Goal: Task Accomplishment & Management: Manage account settings

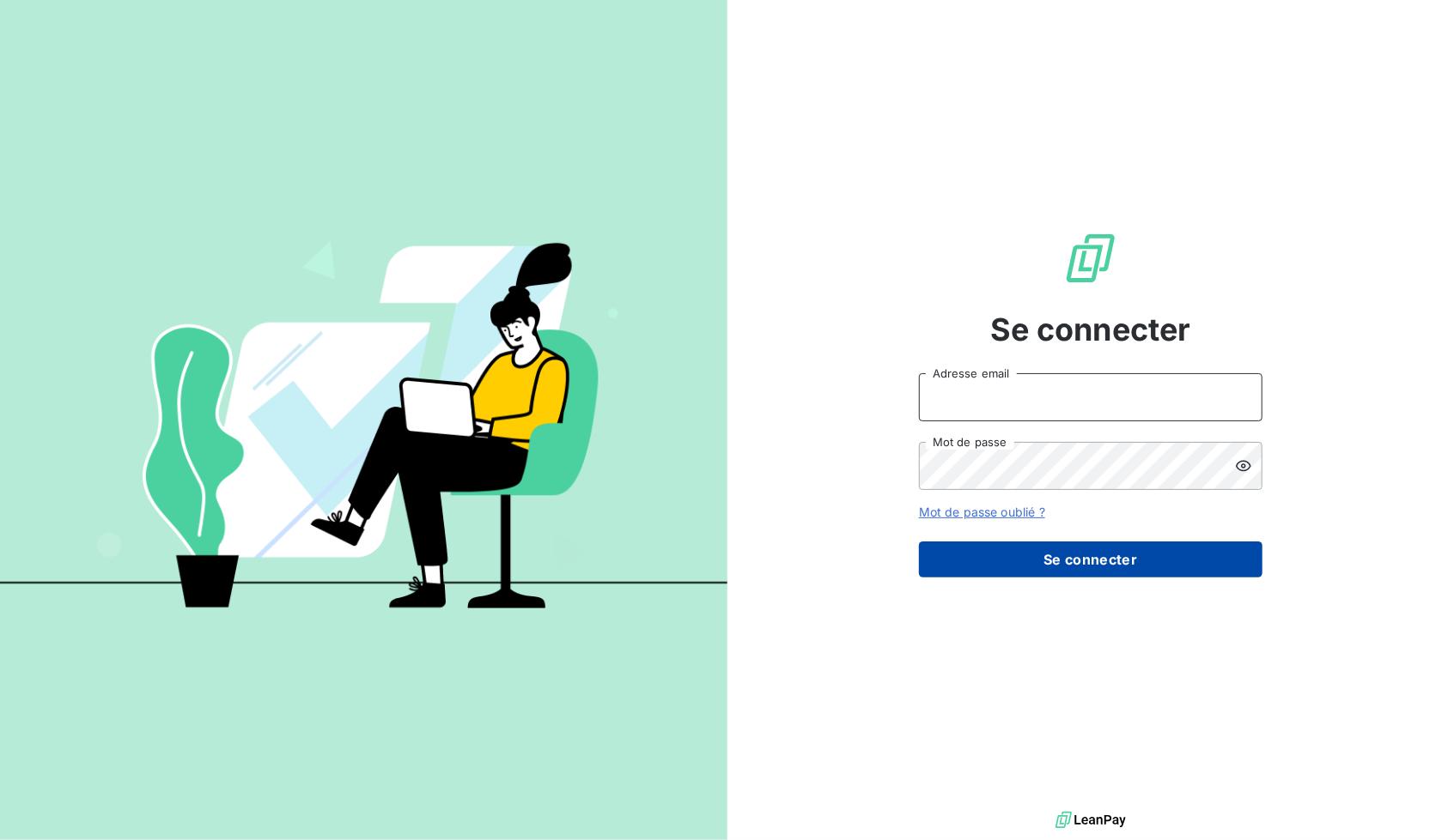
type input "[EMAIL_ADDRESS][DOMAIN_NAME]"
click at [1100, 566] on button "Se connecter" at bounding box center [1090, 560] width 343 height 36
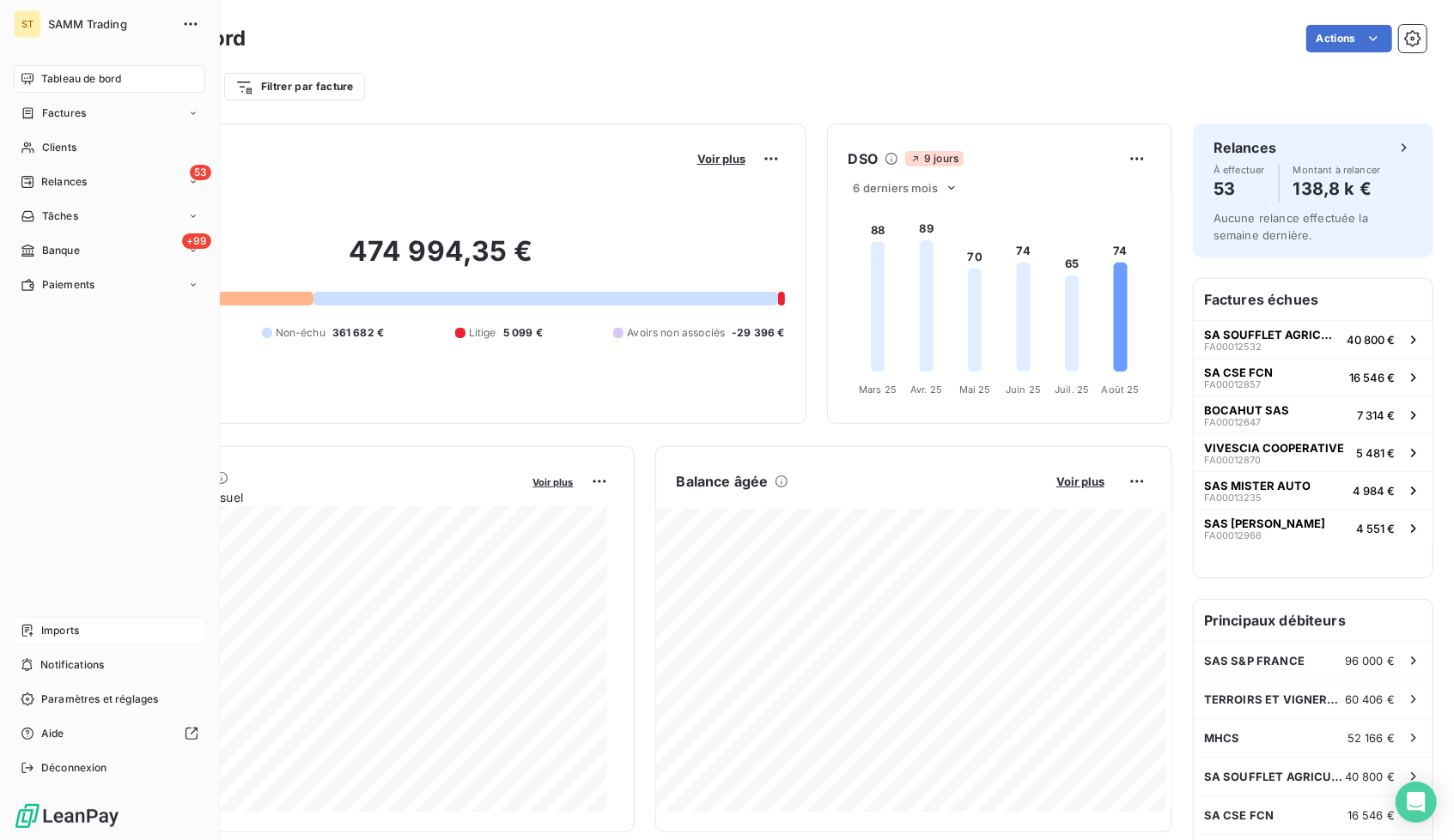
click at [54, 637] on span "Imports" at bounding box center [60, 631] width 38 height 15
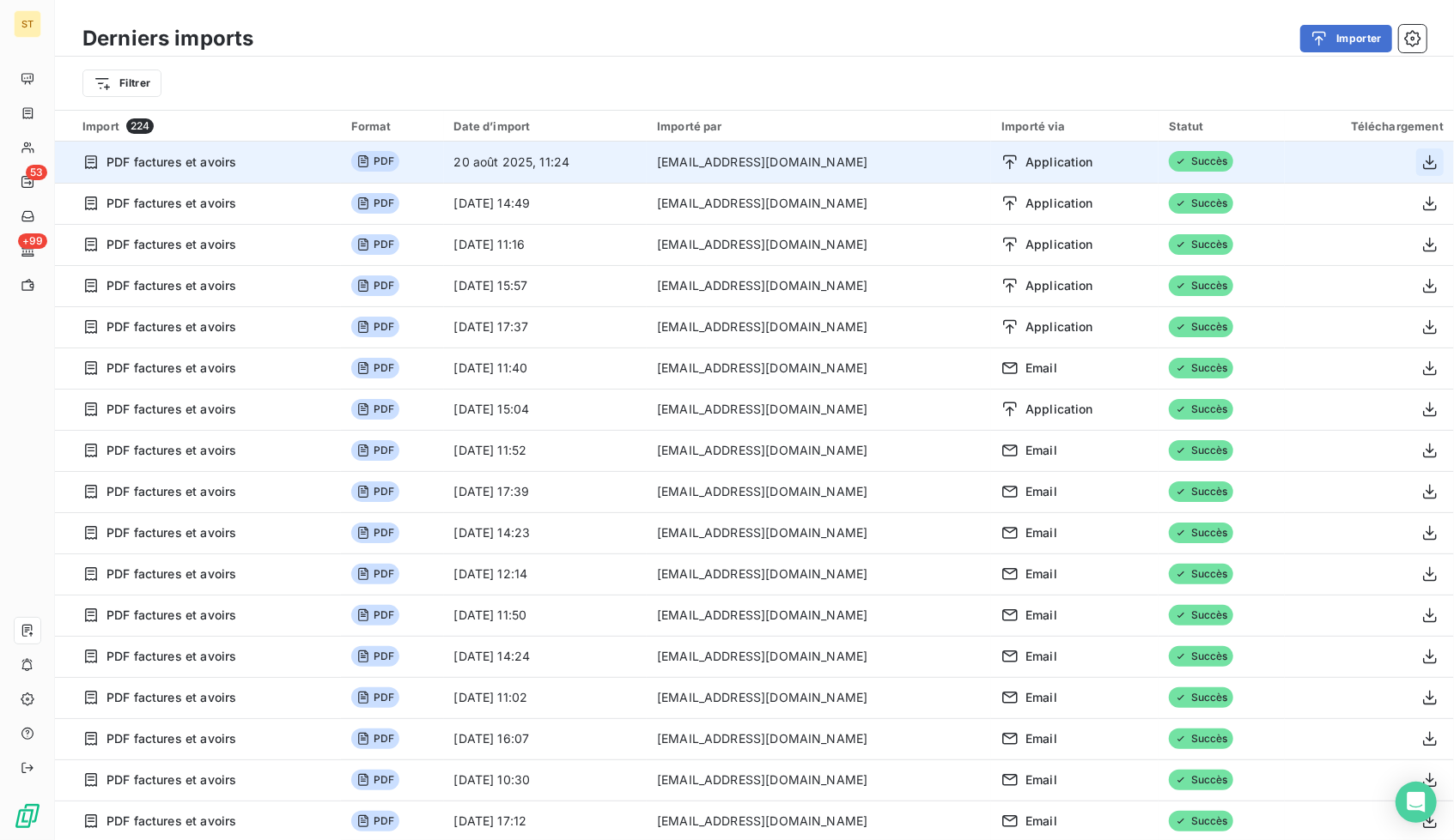
click at [1422, 157] on icon "button" at bounding box center [1429, 162] width 13 height 14
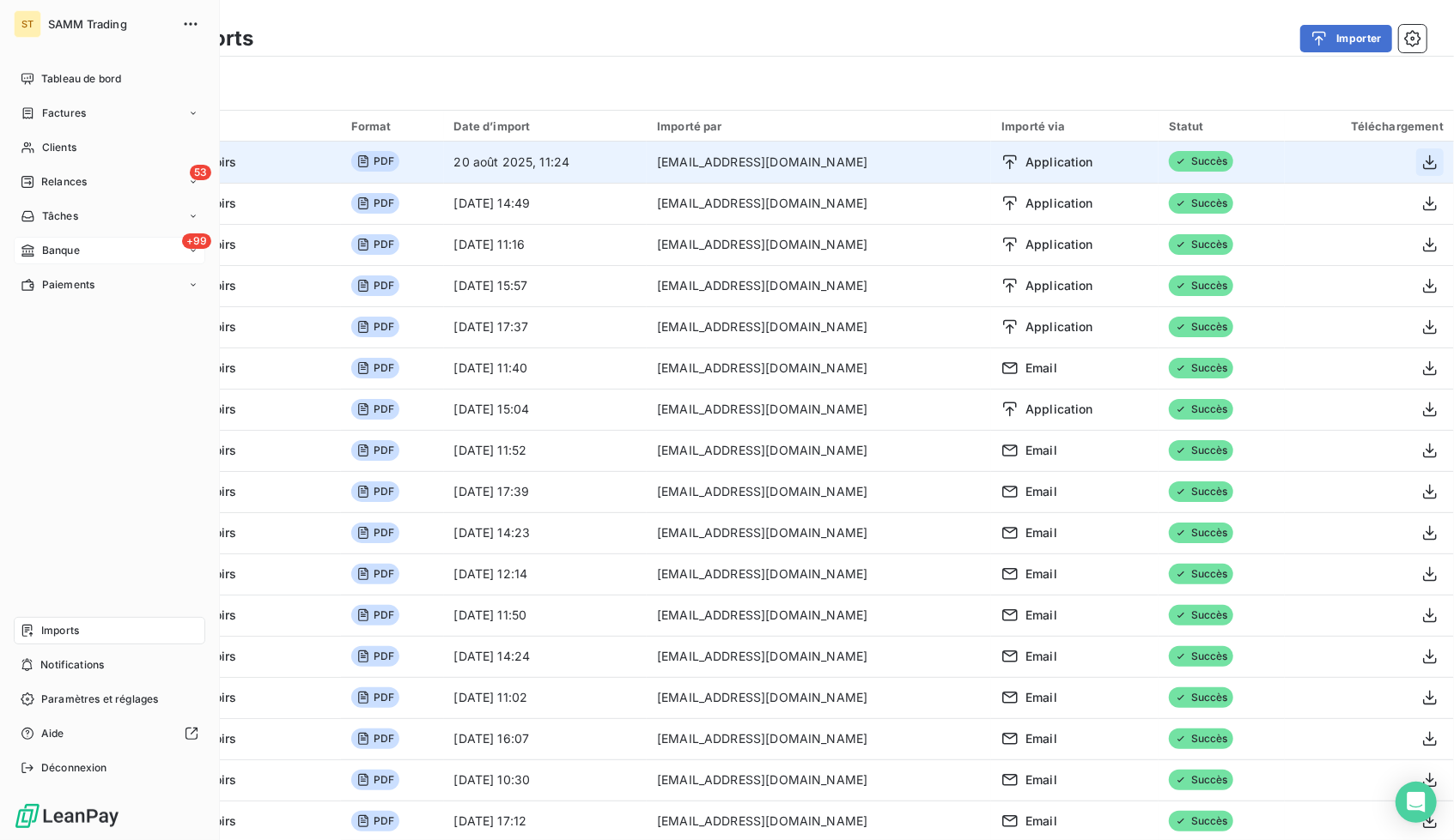
click at [63, 254] on span "Banque" at bounding box center [61, 250] width 38 height 15
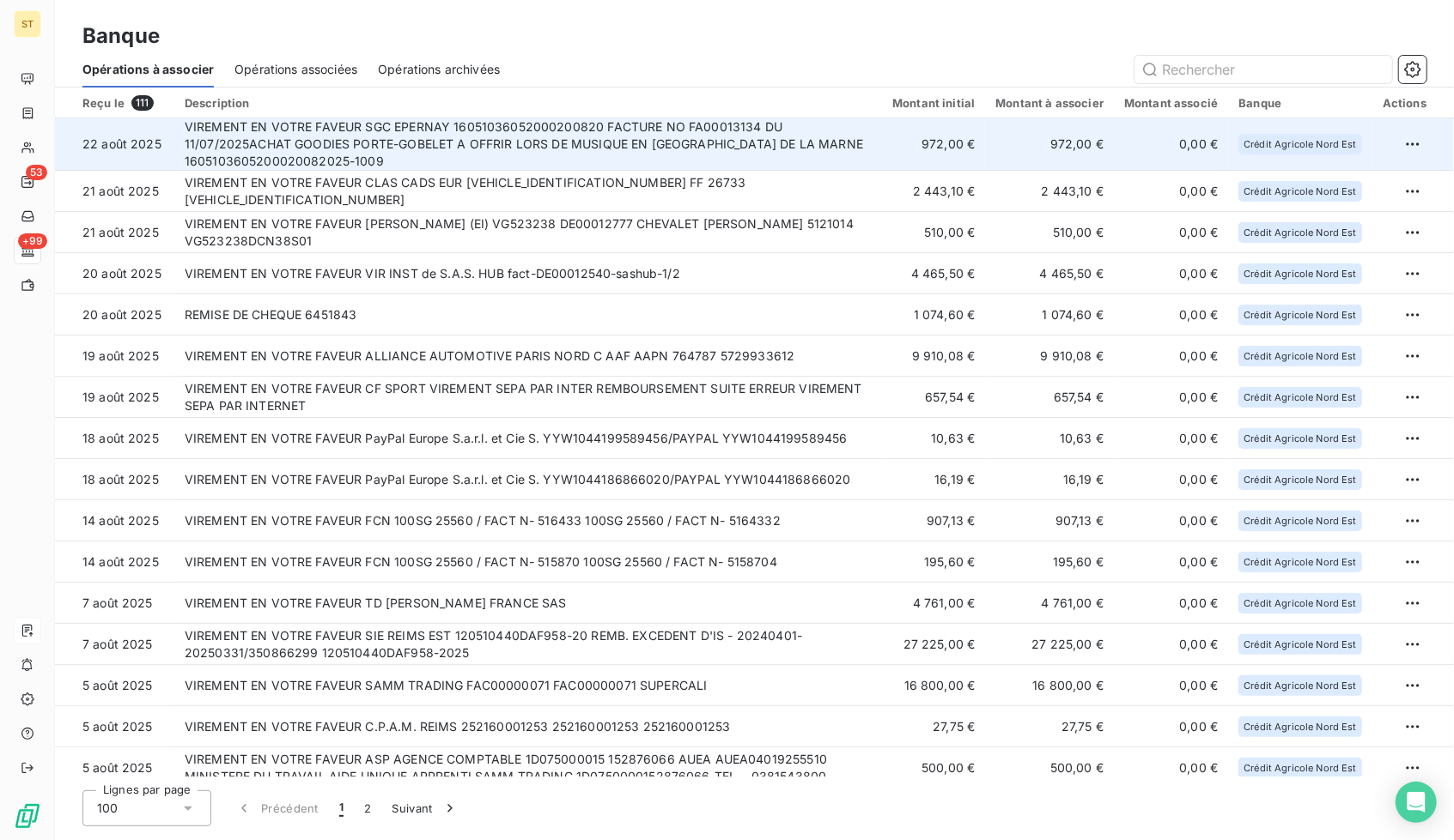
click at [591, 152] on td "VIREMENT EN VOTRE FAVEUR SGC EPERNAY 16051036052000200820 FACTURE NO FA00013134…" at bounding box center [528, 144] width 707 height 53
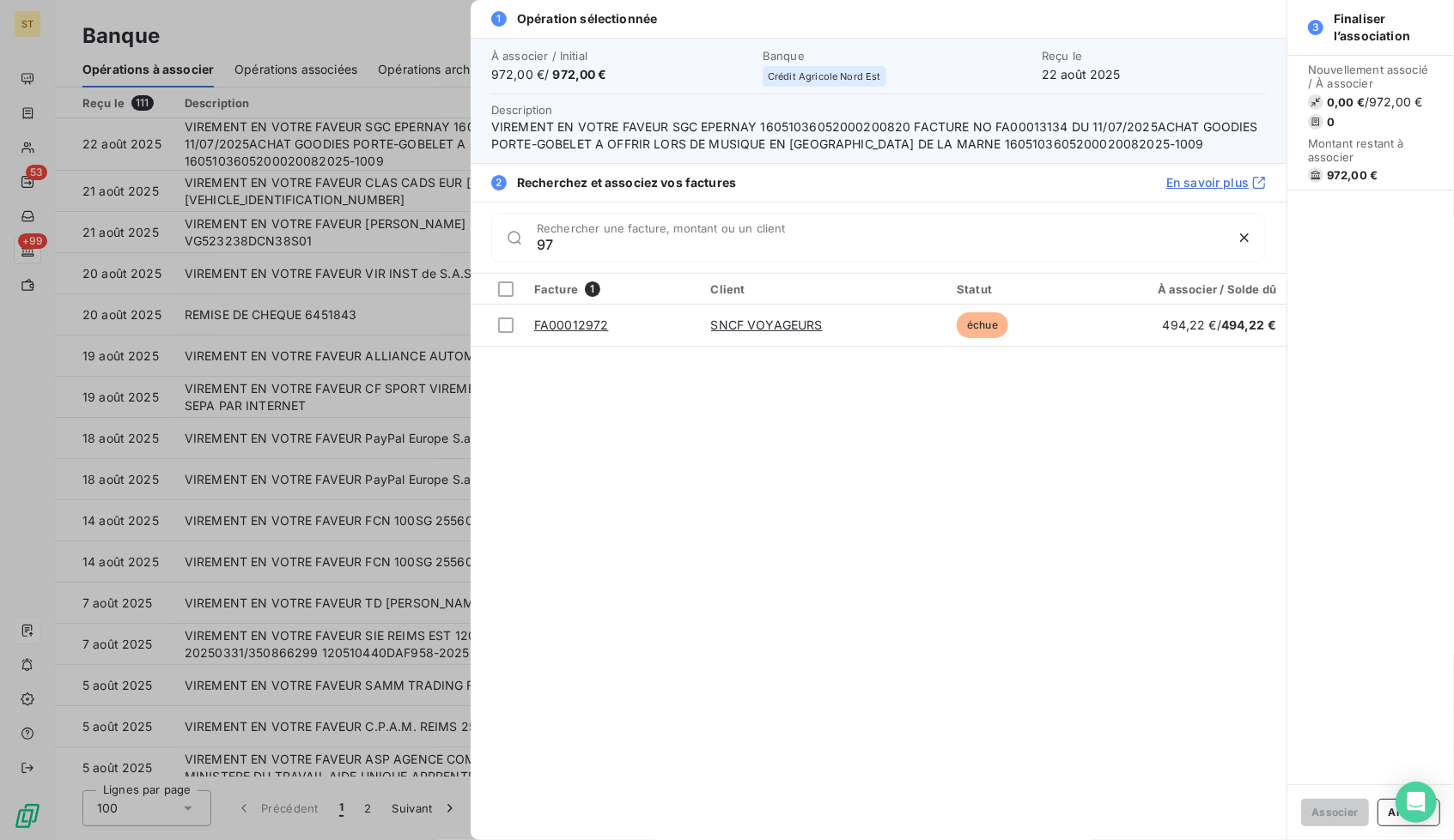
type input "9"
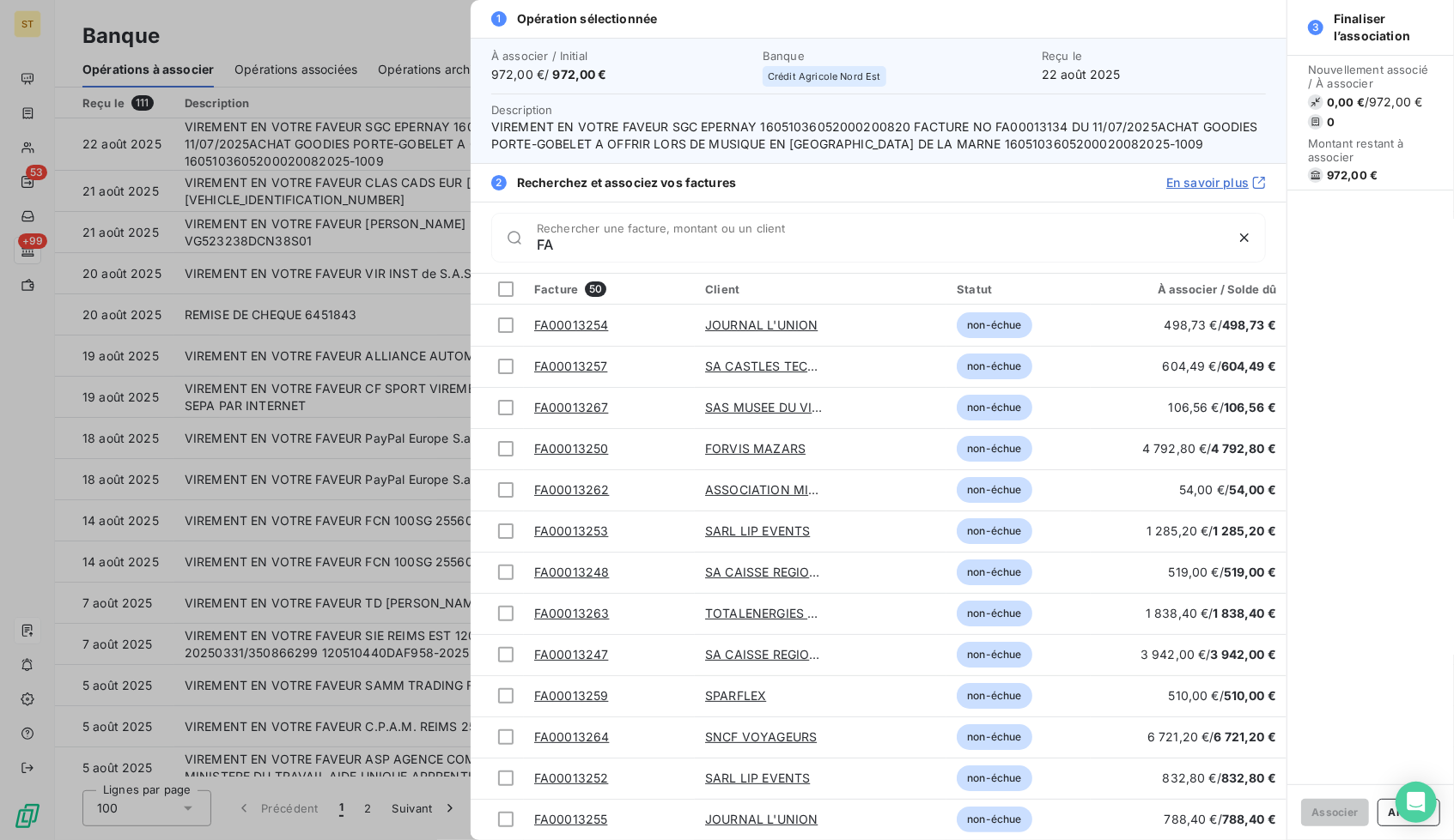
type input "F"
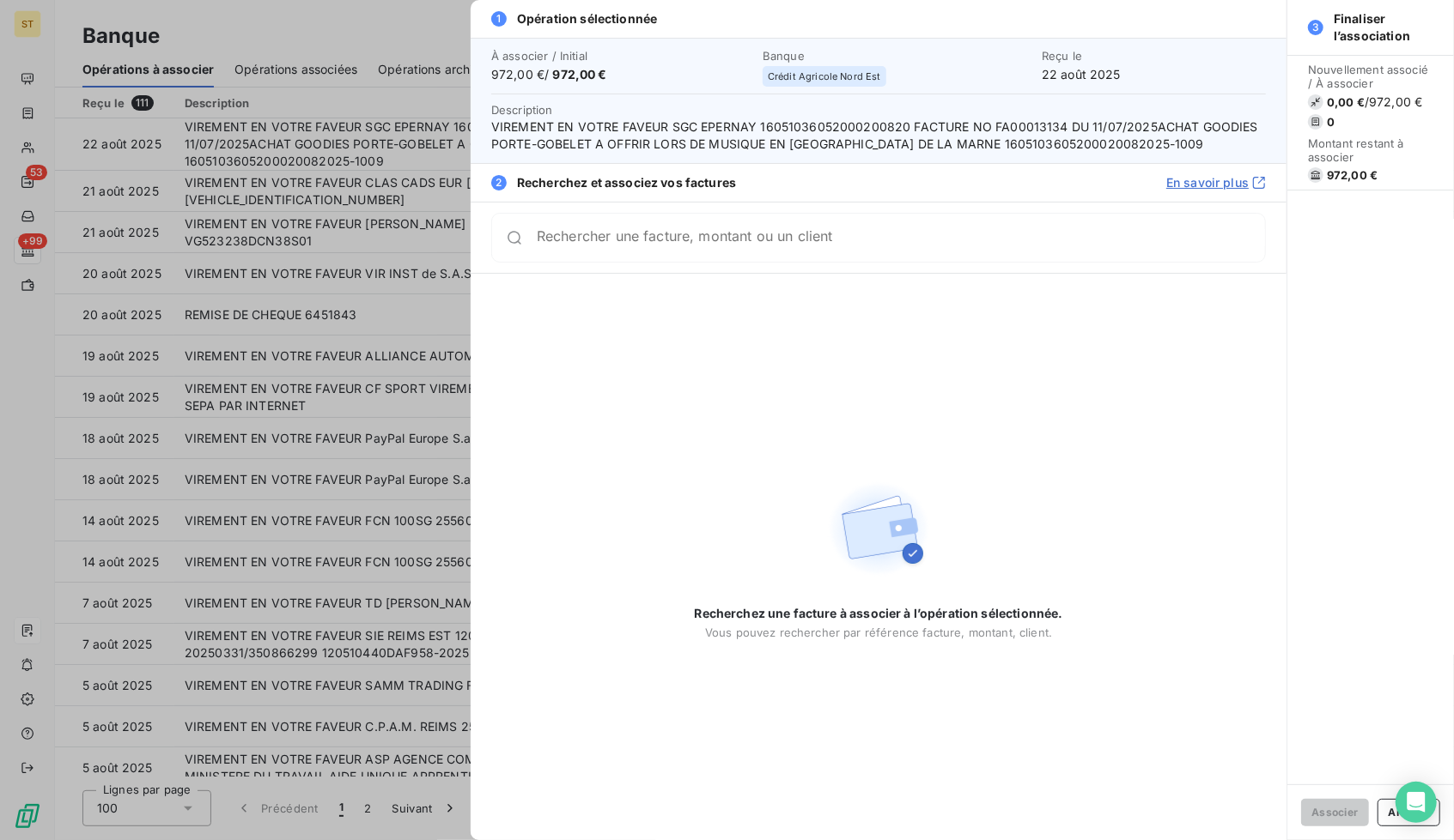
click at [333, 267] on div at bounding box center [727, 420] width 1454 height 840
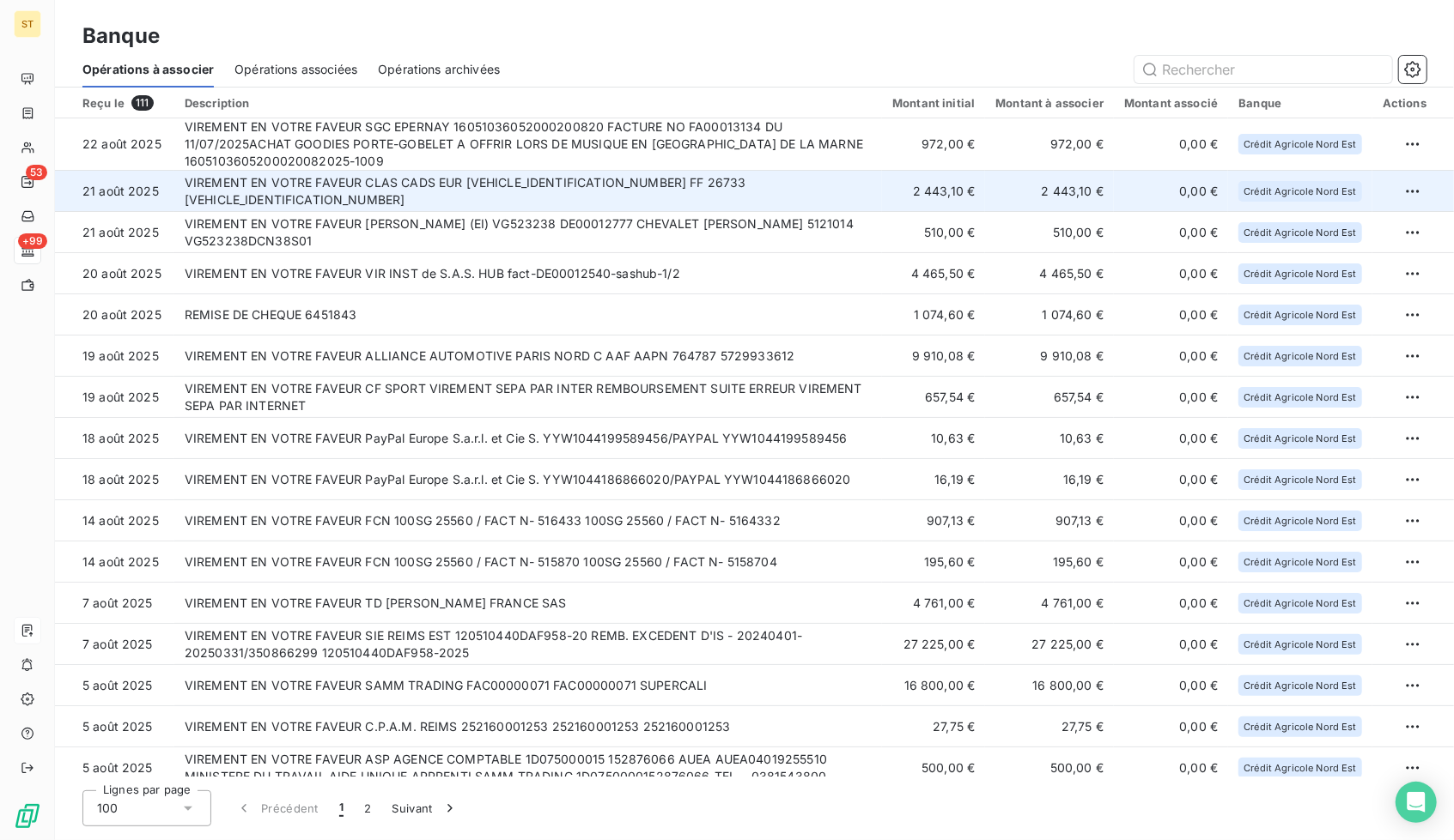
click at [421, 179] on td "VIREMENT EN VOTRE FAVEUR CLAS CADS EUR [VEHICLE_IDENTIFICATION_NUMBER] FF 26733…" at bounding box center [528, 191] width 707 height 41
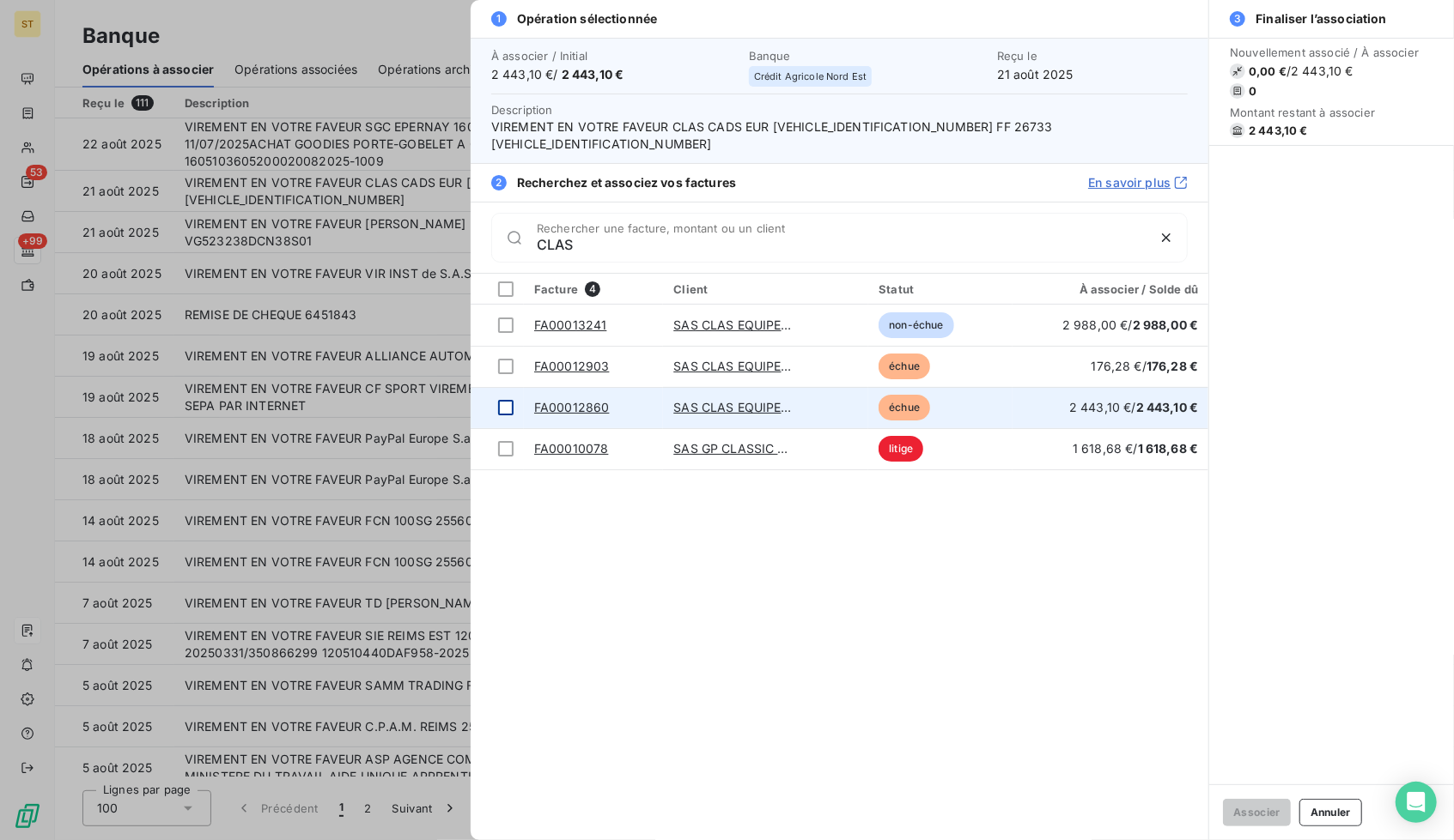
type input "CLAS"
click at [516, 387] on td at bounding box center [497, 407] width 54 height 41
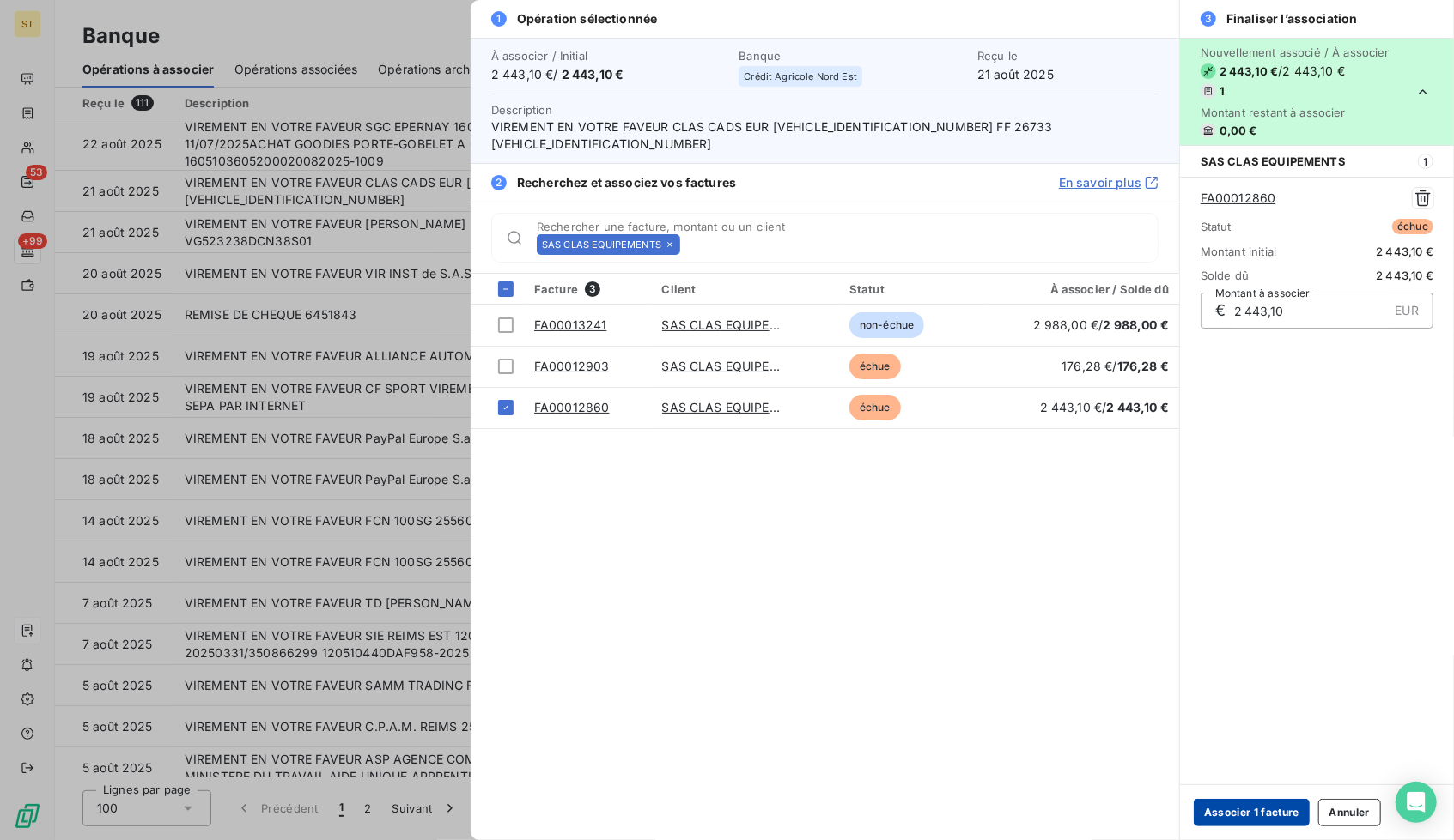
click at [1261, 813] on button "Associer 1 facture" at bounding box center [1250, 812] width 116 height 28
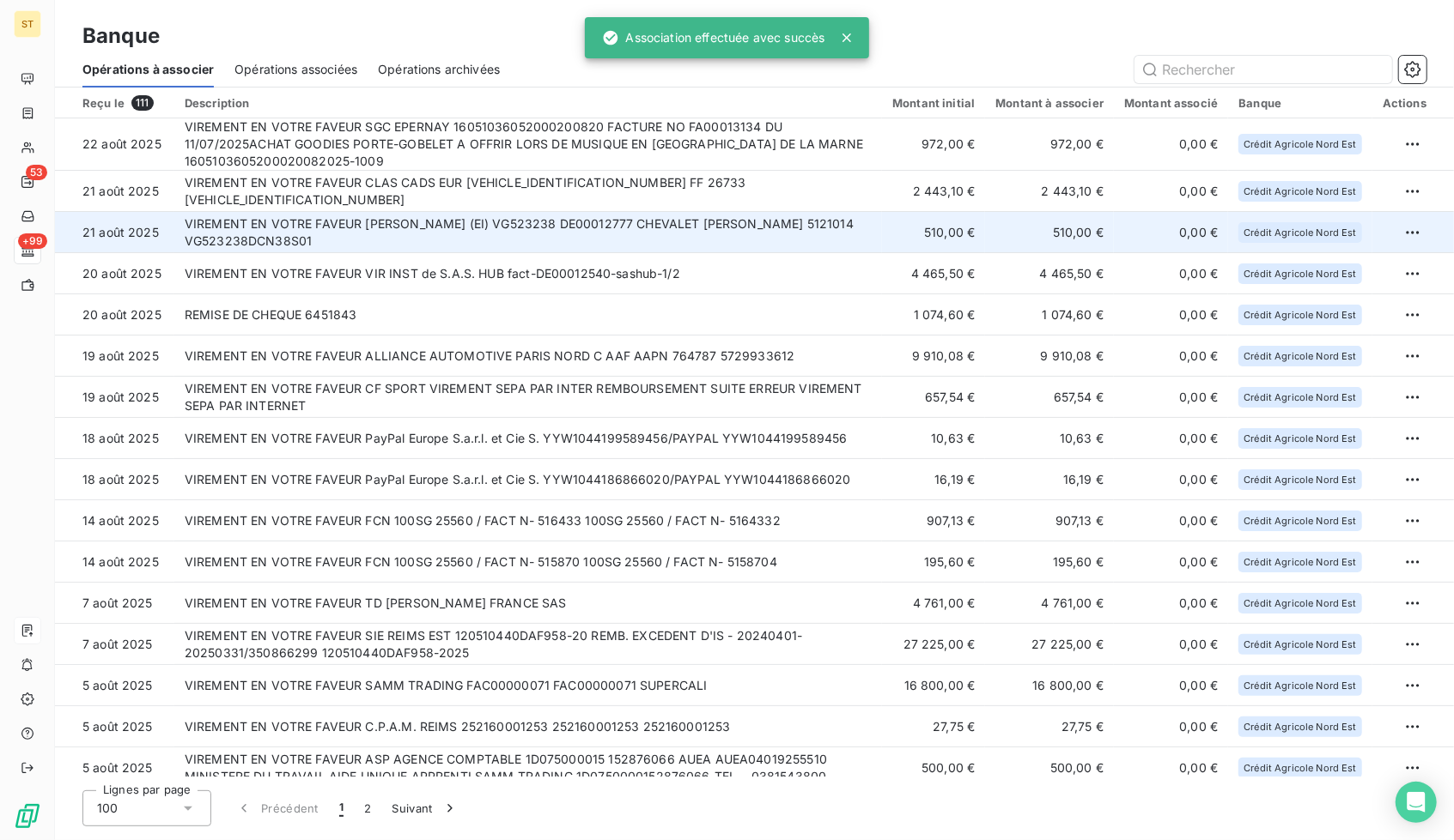
click at [498, 226] on td "VIREMENT EN VOTRE FAVEUR [PERSON_NAME] (EI) VG523238 DE00012777 CHEVALET [PERSO…" at bounding box center [528, 232] width 707 height 41
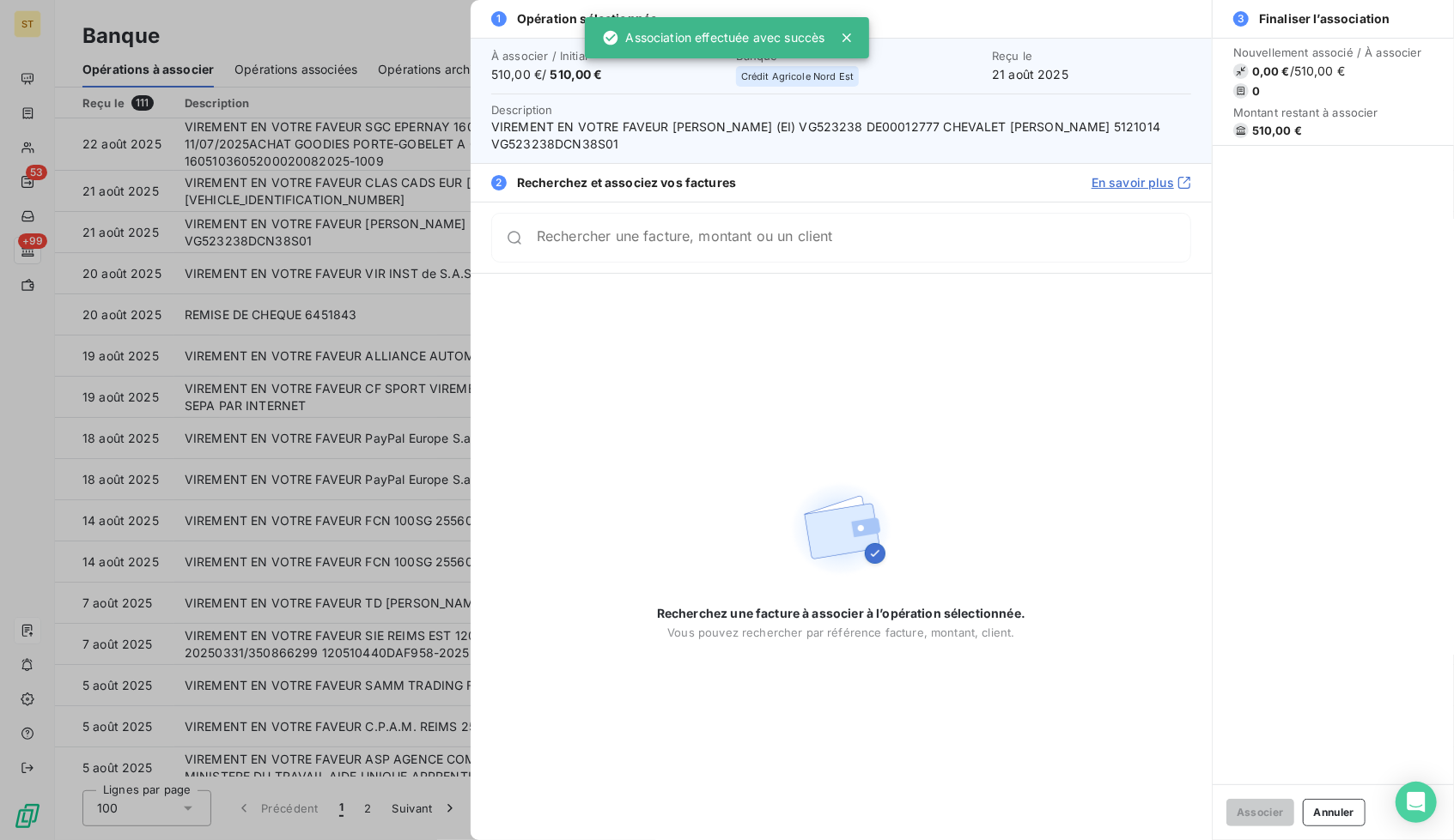
click at [398, 342] on div at bounding box center [727, 420] width 1454 height 840
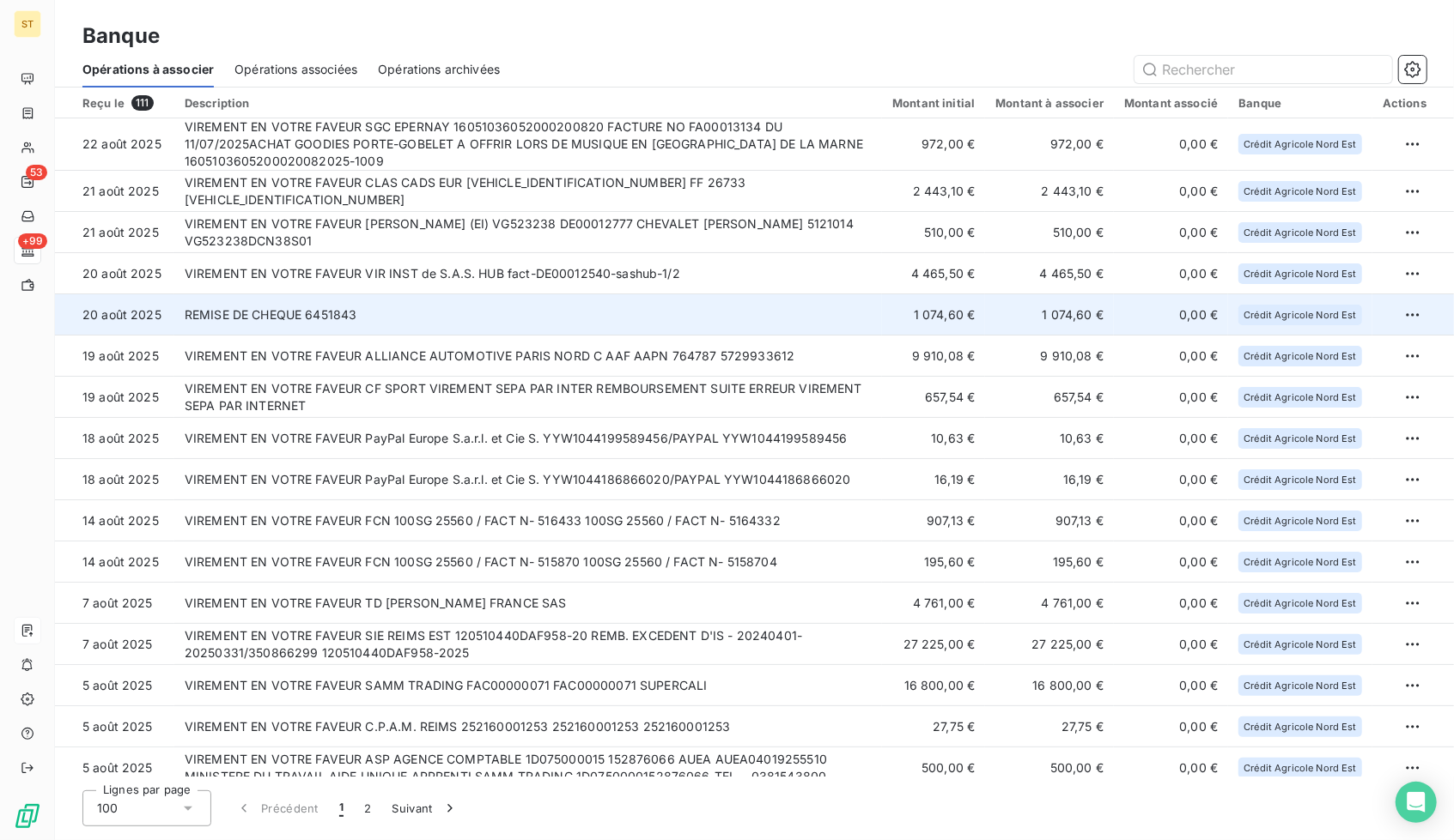
click at [405, 308] on td "REMISE DE CHEQUE 6451843" at bounding box center [528, 314] width 707 height 41
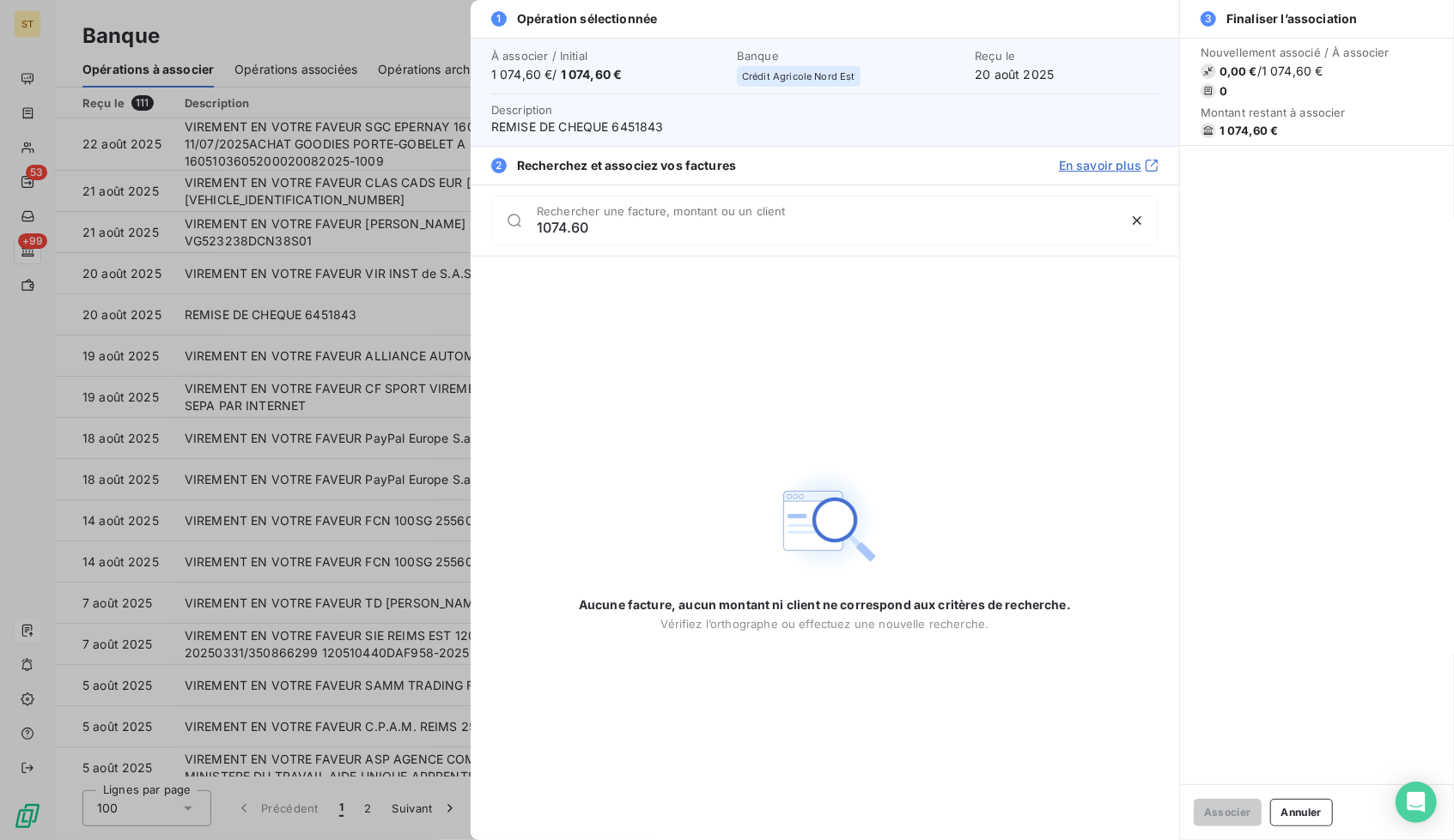
type input "1074.60"
click at [343, 312] on div at bounding box center [727, 420] width 1454 height 840
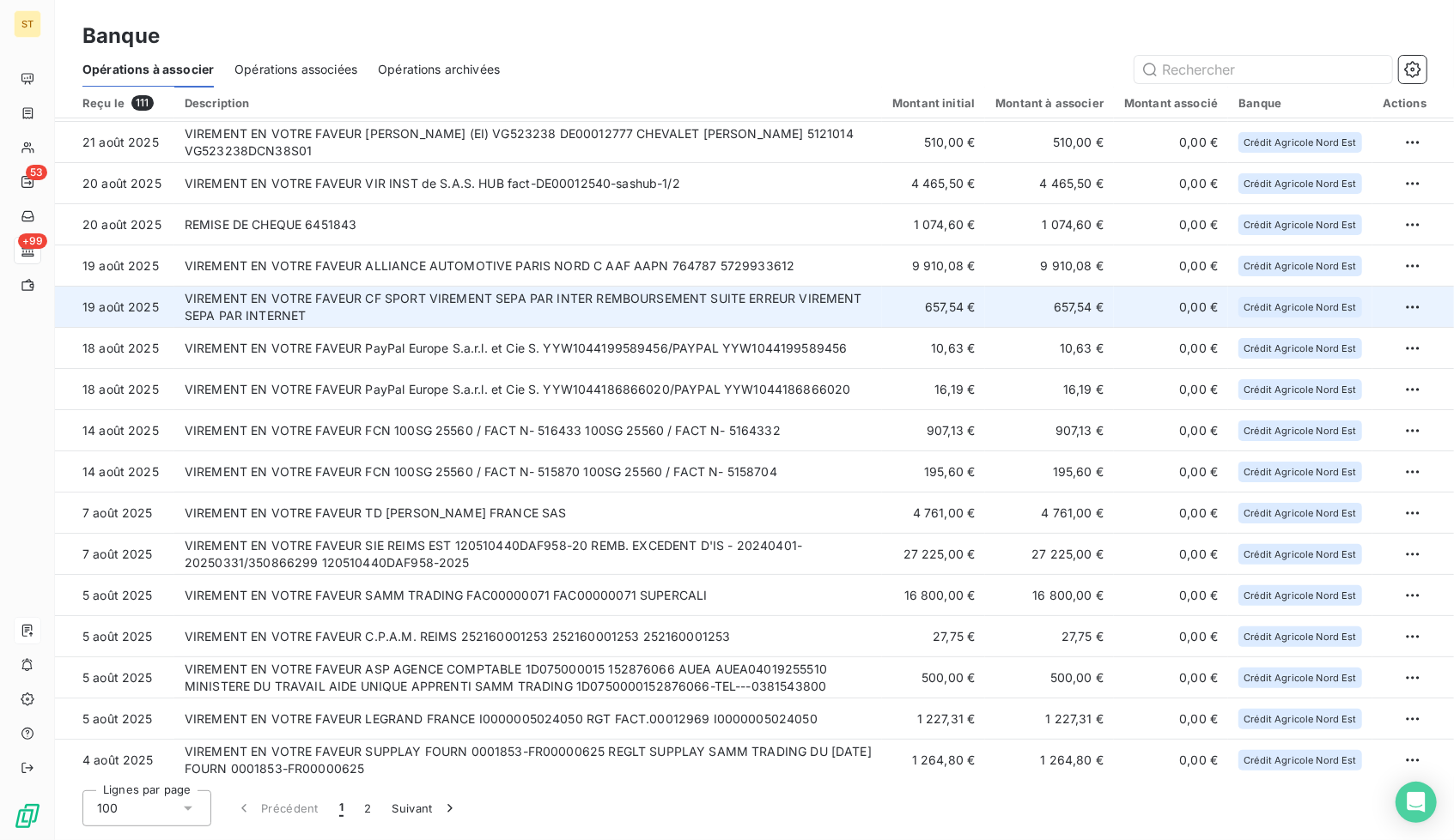
scroll to position [104, 0]
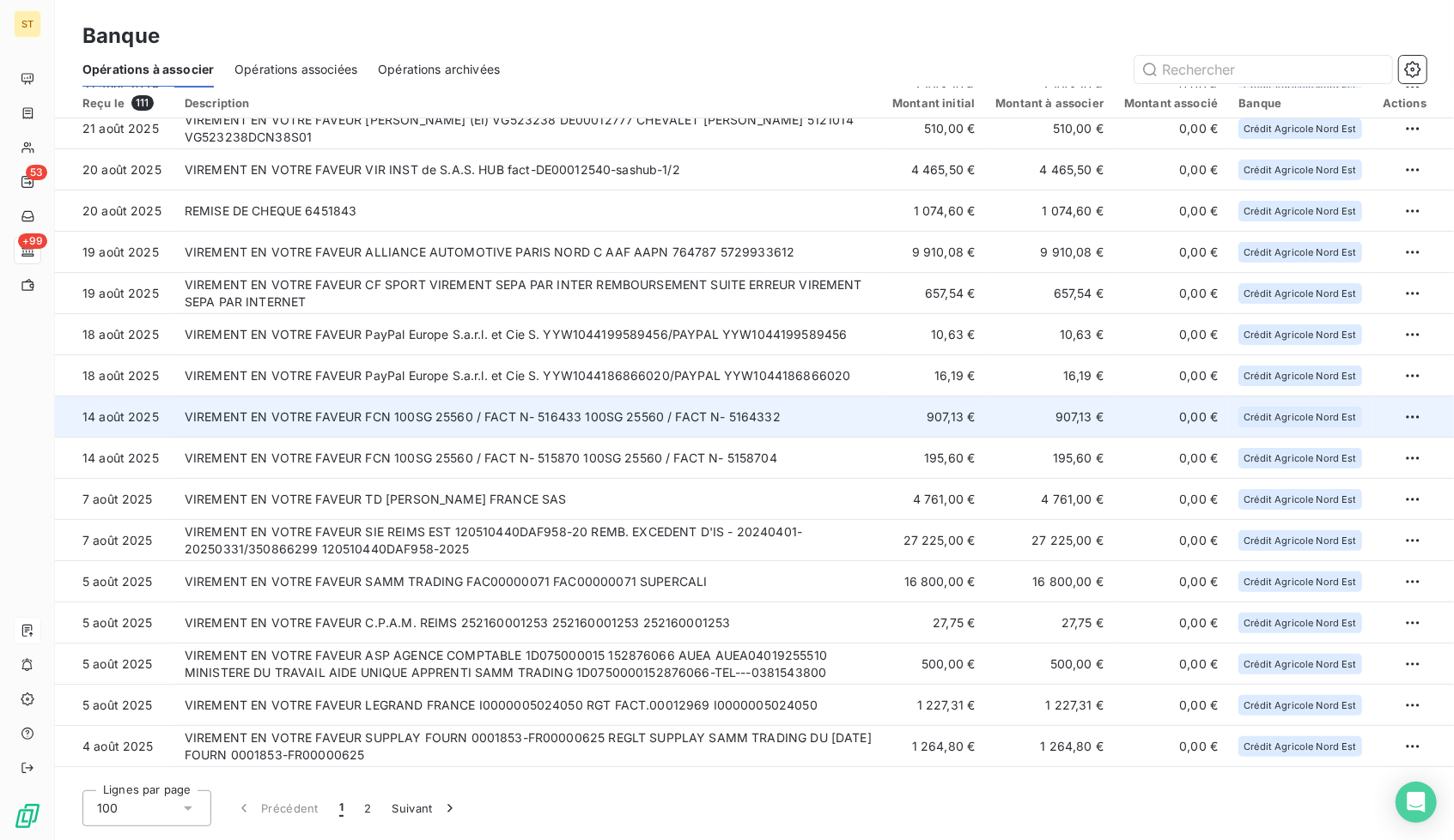
click at [570, 420] on td "VIREMENT EN VOTRE FAVEUR FCN 100SG 25560 / FACT N- 516433 100SG 25560 / FACT N-…" at bounding box center [528, 417] width 707 height 41
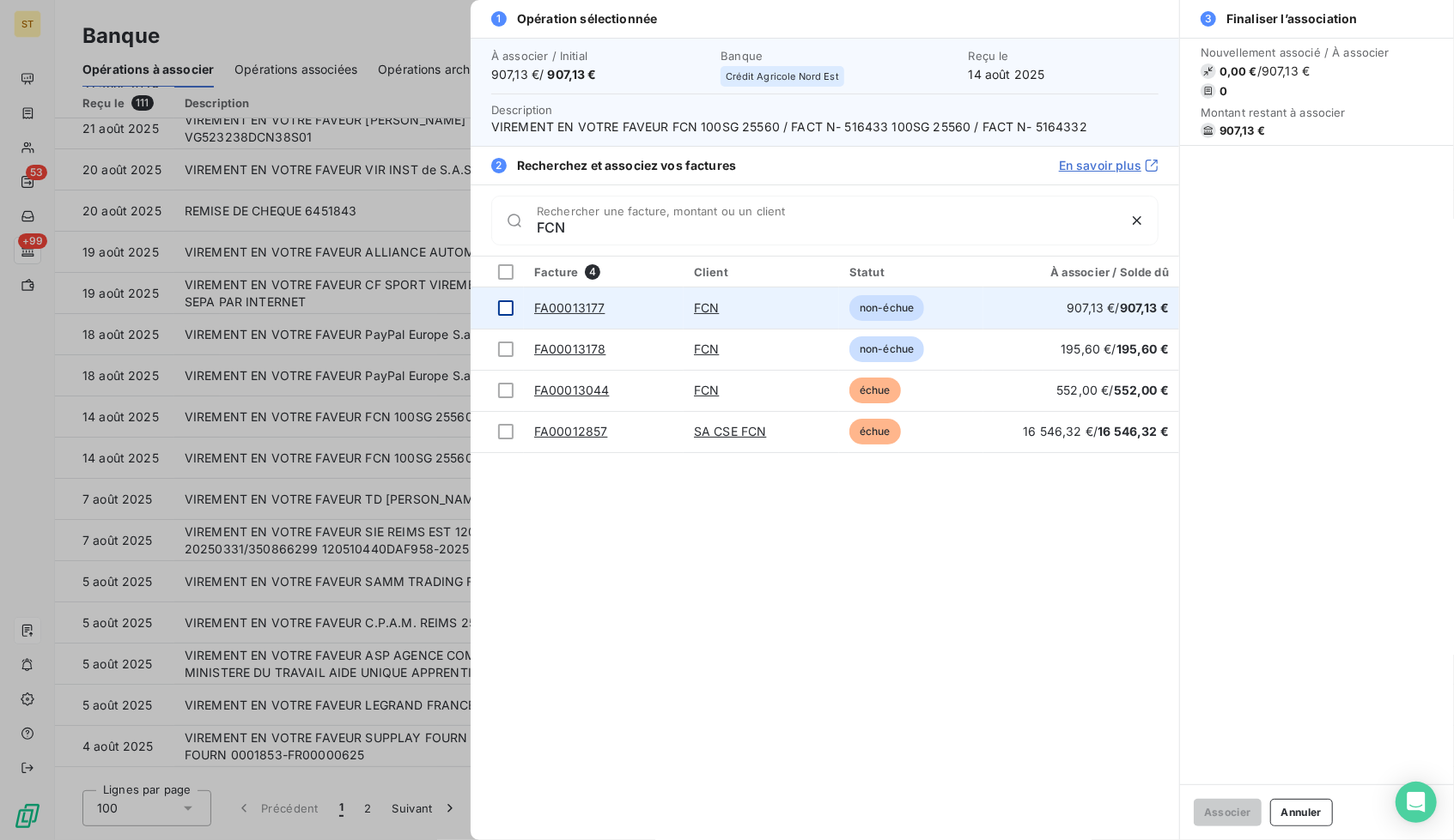
type input "FCN"
click at [510, 307] on div at bounding box center [506, 308] width 15 height 15
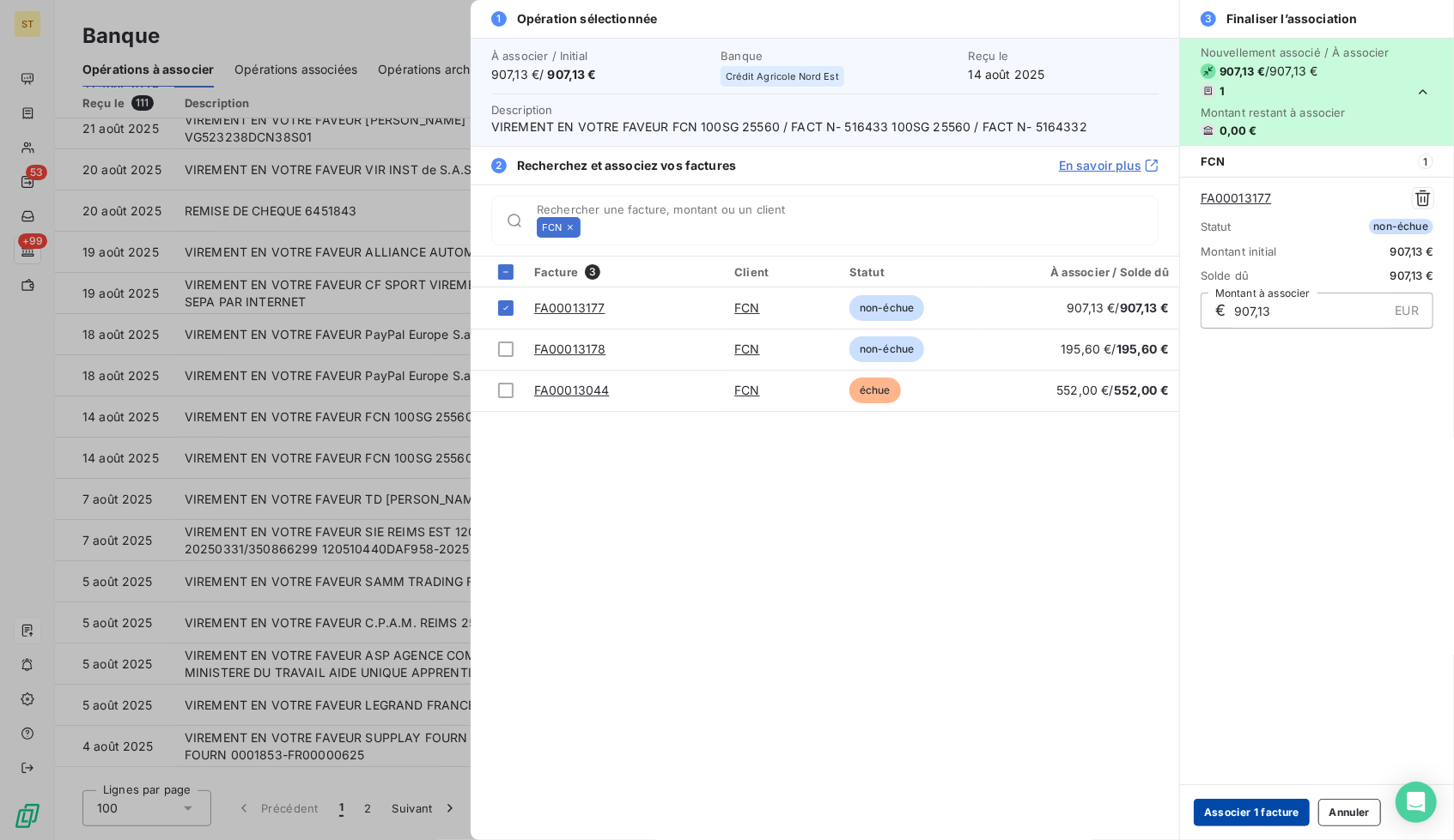
click at [1238, 812] on button "Associer 1 facture" at bounding box center [1250, 812] width 116 height 28
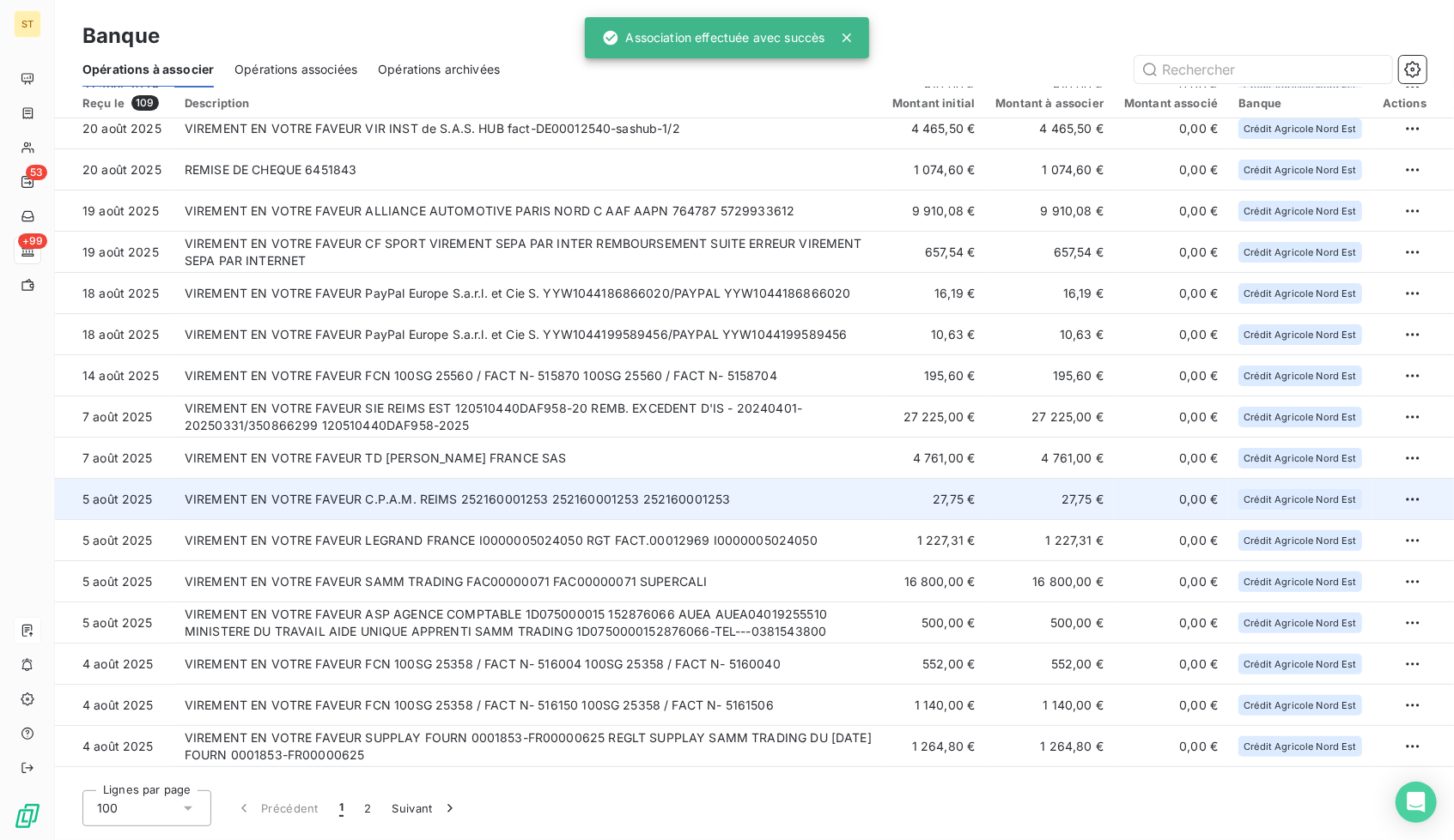
scroll to position [63, 0]
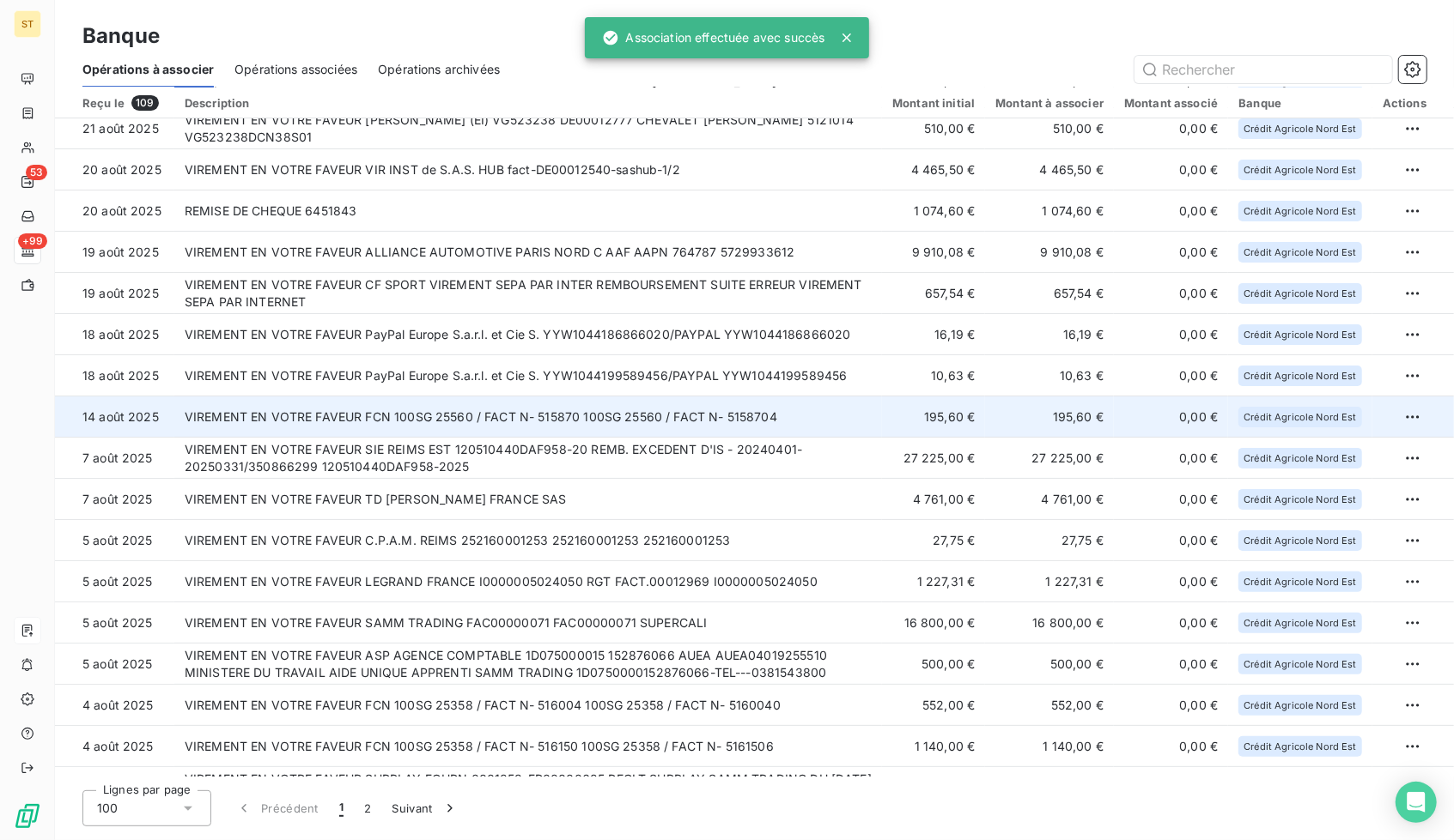
click at [528, 425] on td "VIREMENT EN VOTRE FAVEUR FCN 100SG 25560 / FACT N- 515870 100SG 25560 / FACT N-…" at bounding box center [528, 417] width 707 height 41
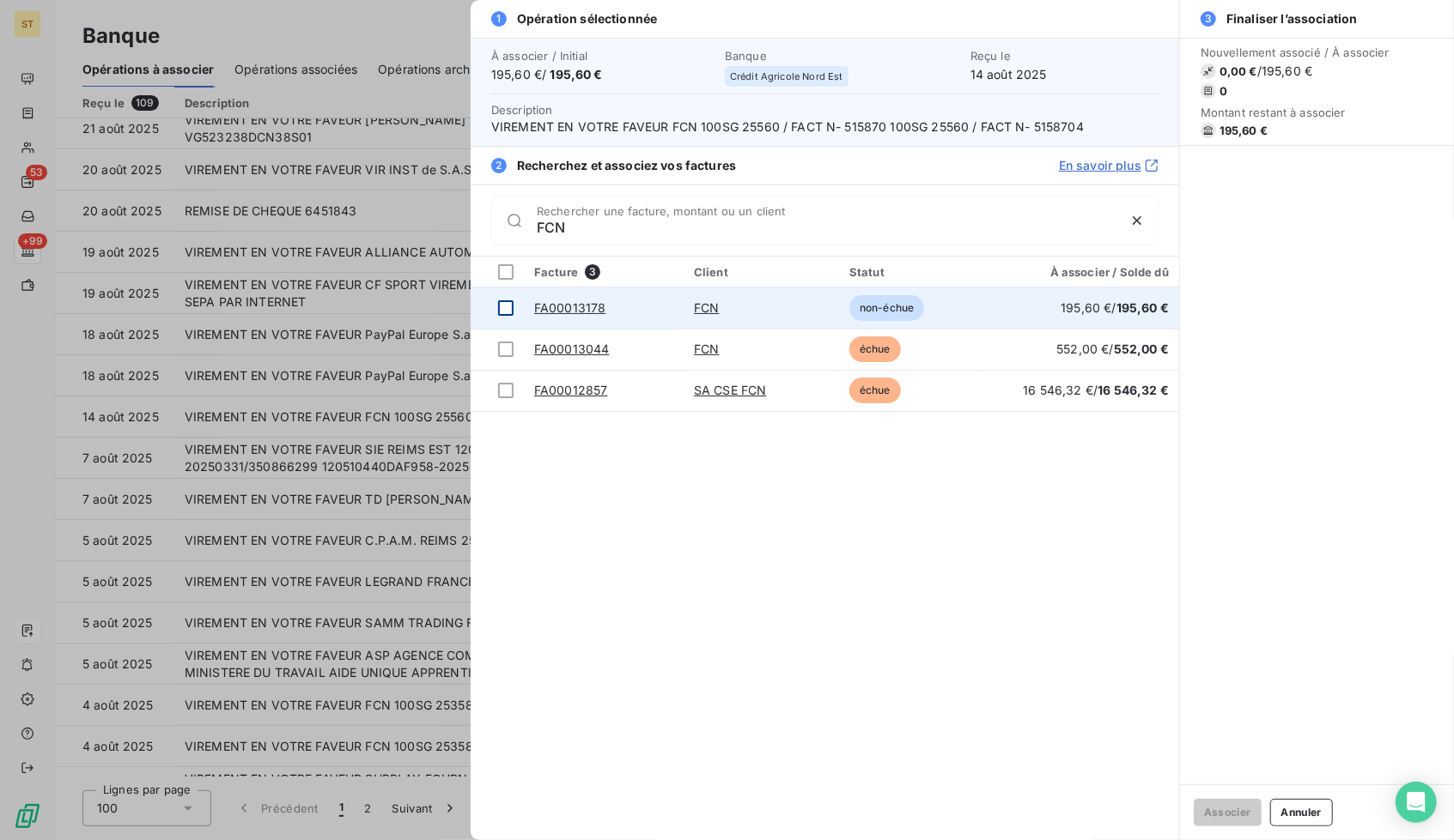
type input "FCN"
click at [503, 304] on div at bounding box center [506, 308] width 15 height 15
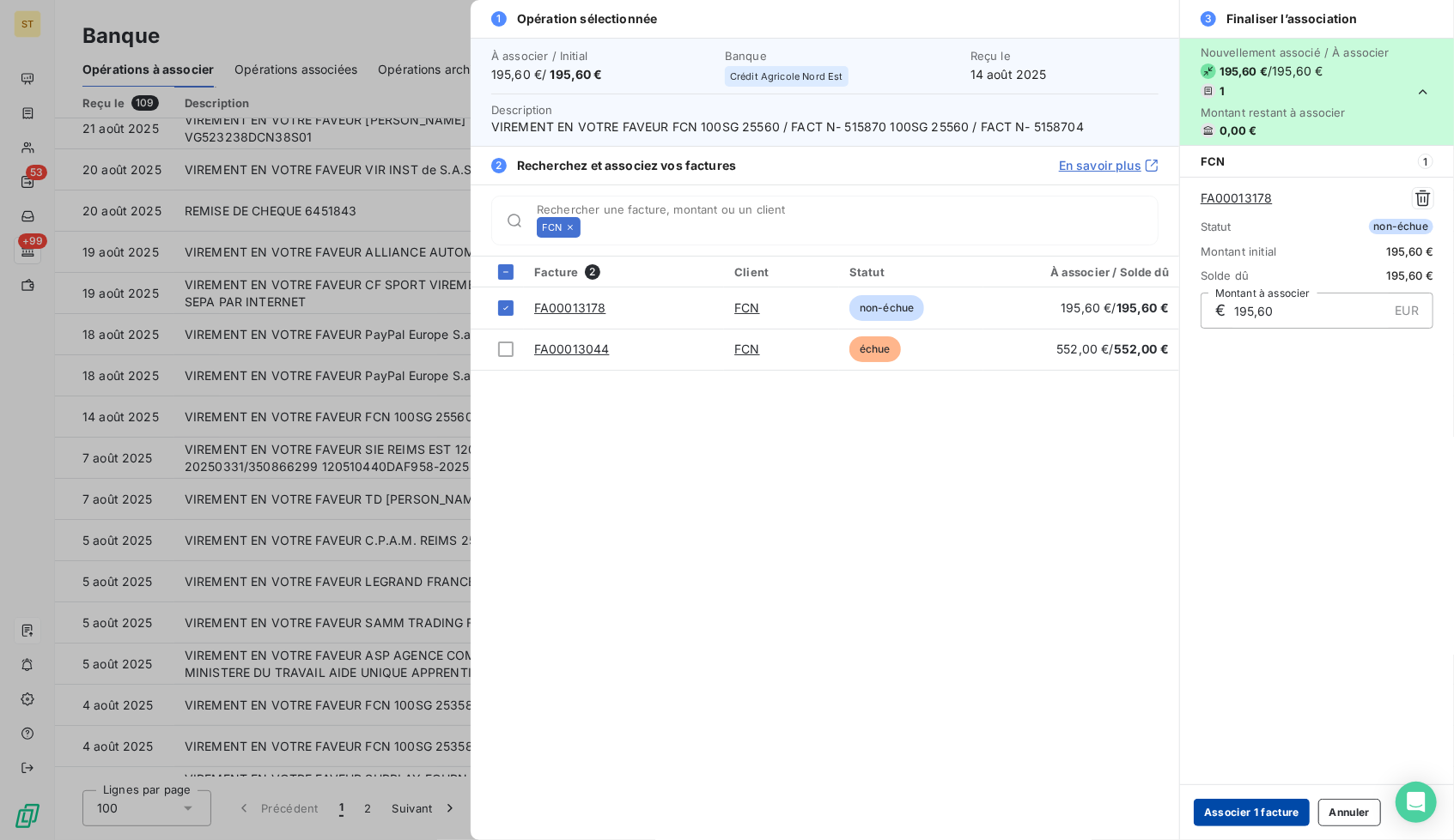
click at [1259, 811] on button "Associer 1 facture" at bounding box center [1250, 812] width 116 height 28
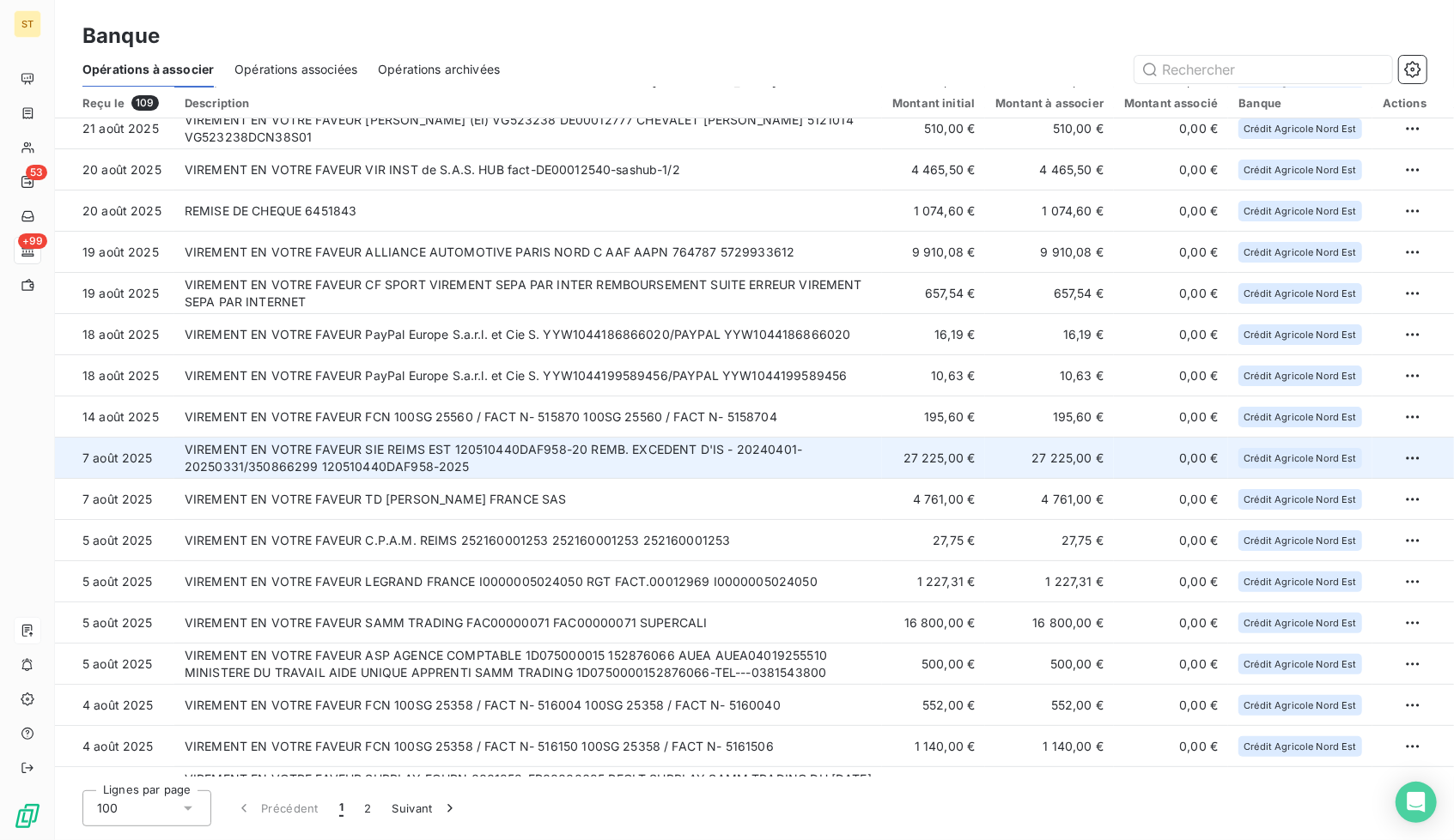
drag, startPoint x: 1406, startPoint y: 457, endPoint x: 1432, endPoint y: 451, distance: 26.7
click at [1432, 451] on td at bounding box center [1412, 458] width 81 height 41
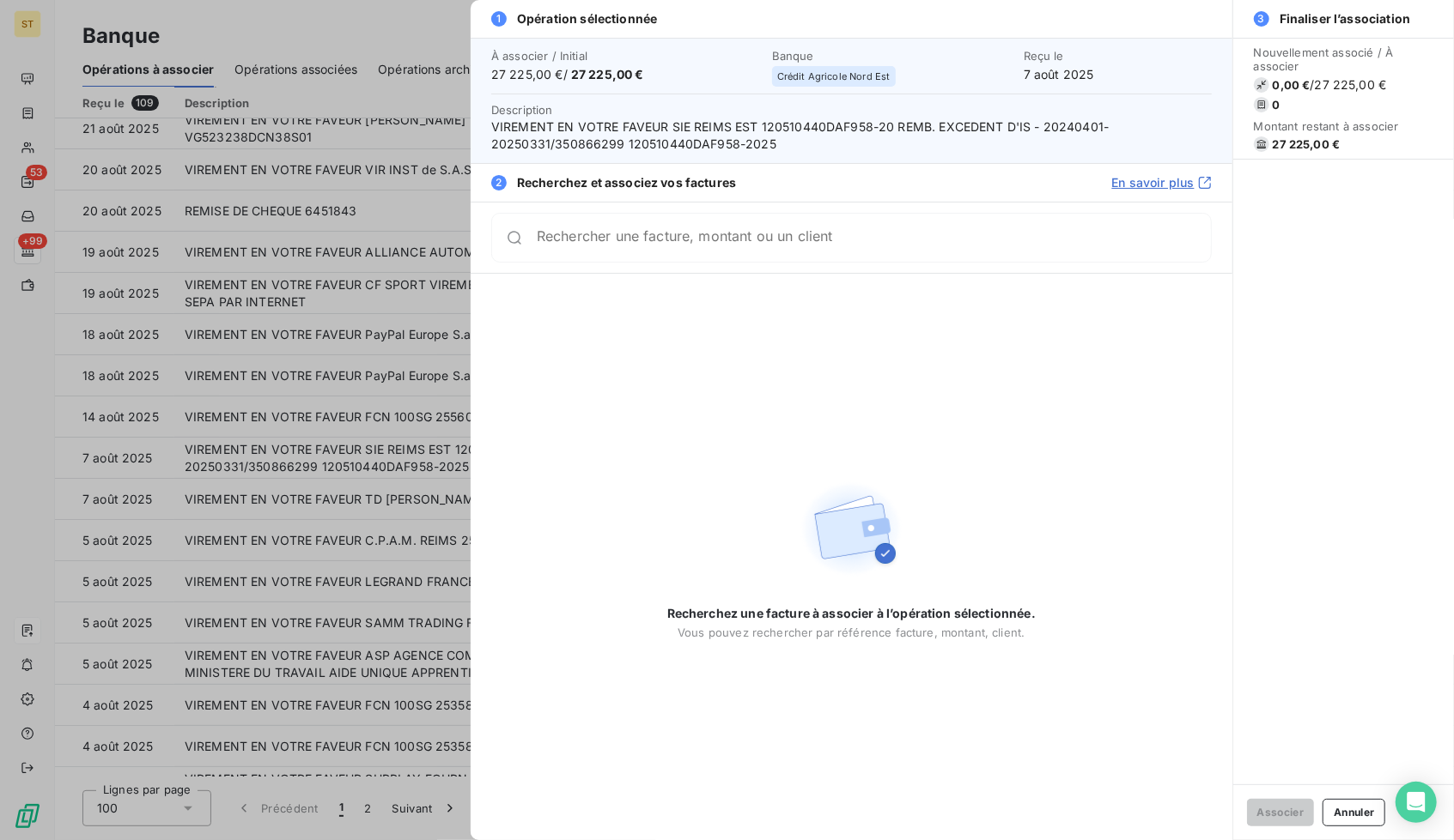
click at [347, 293] on div at bounding box center [727, 420] width 1454 height 840
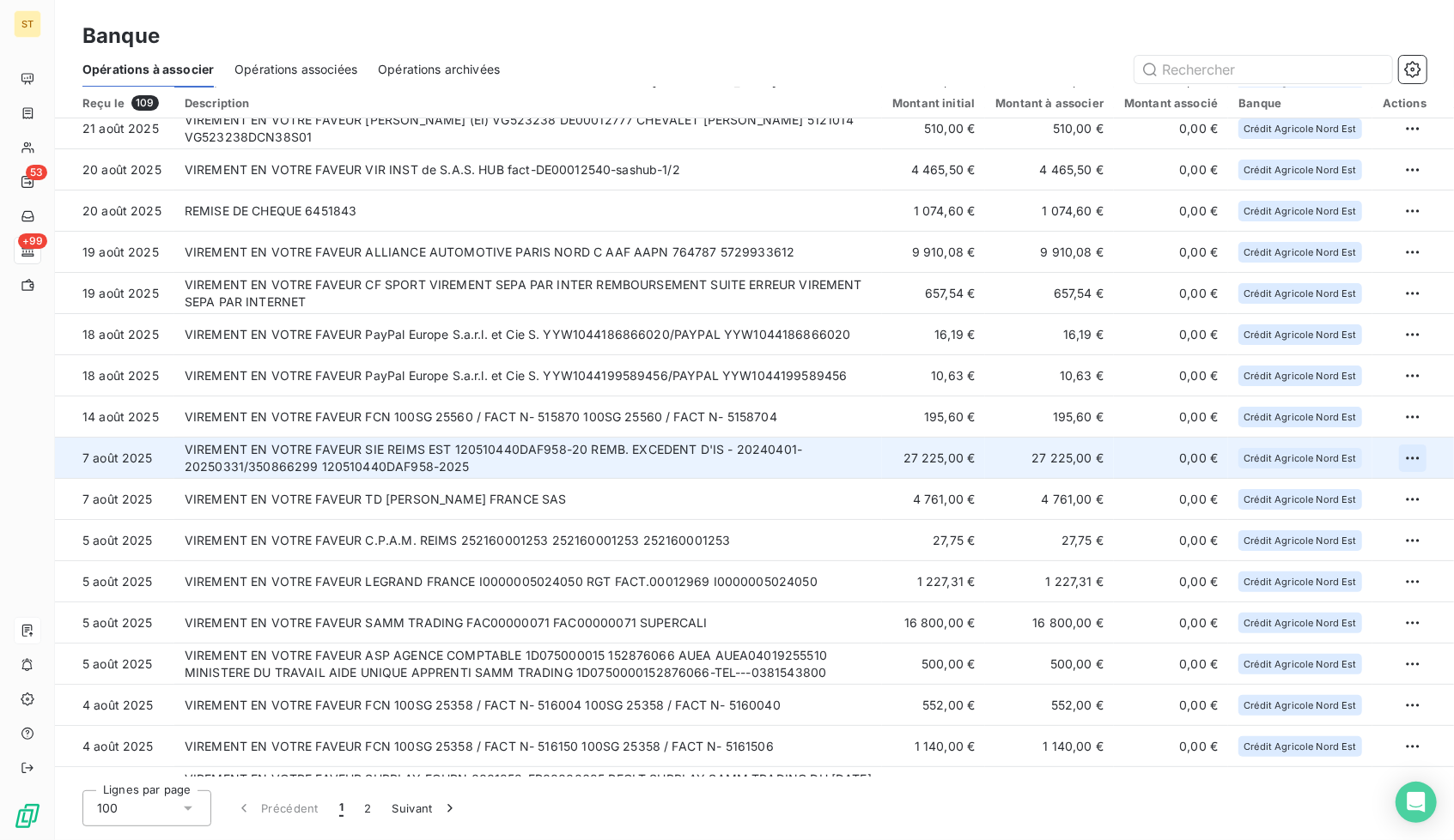
click at [1404, 457] on html "ST 53 +99 Banque Opérations à associer Opérations associées Opérations archivée…" at bounding box center [727, 420] width 1454 height 840
click at [1345, 489] on div "Archiver l’opération" at bounding box center [1345, 495] width 132 height 28
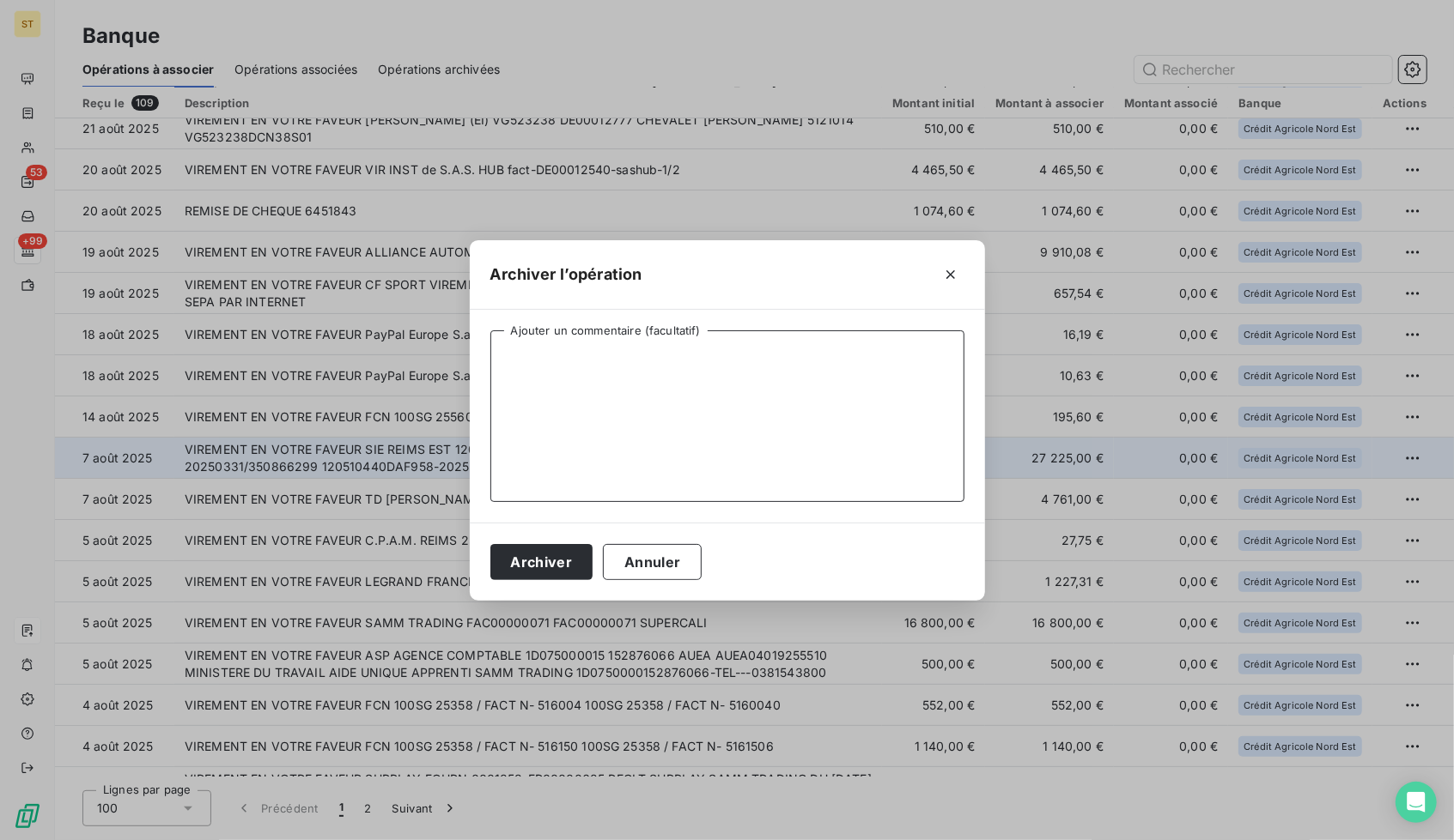
click at [781, 385] on textarea "Ajouter un commentaire (facultatif)" at bounding box center [727, 417] width 474 height 172
drag, startPoint x: 654, startPoint y: 375, endPoint x: 343, endPoint y: 363, distance: 311.2
click at [343, 363] on div "Archiver l’opération NE CONCERNE PAS UN CLIENT Ajouter un commentaire (facultat…" at bounding box center [727, 420] width 1454 height 840
type textarea "NE CONCERNE PAS UN CLIENT"
click at [556, 568] on button "Archiver" at bounding box center [542, 562] width 103 height 36
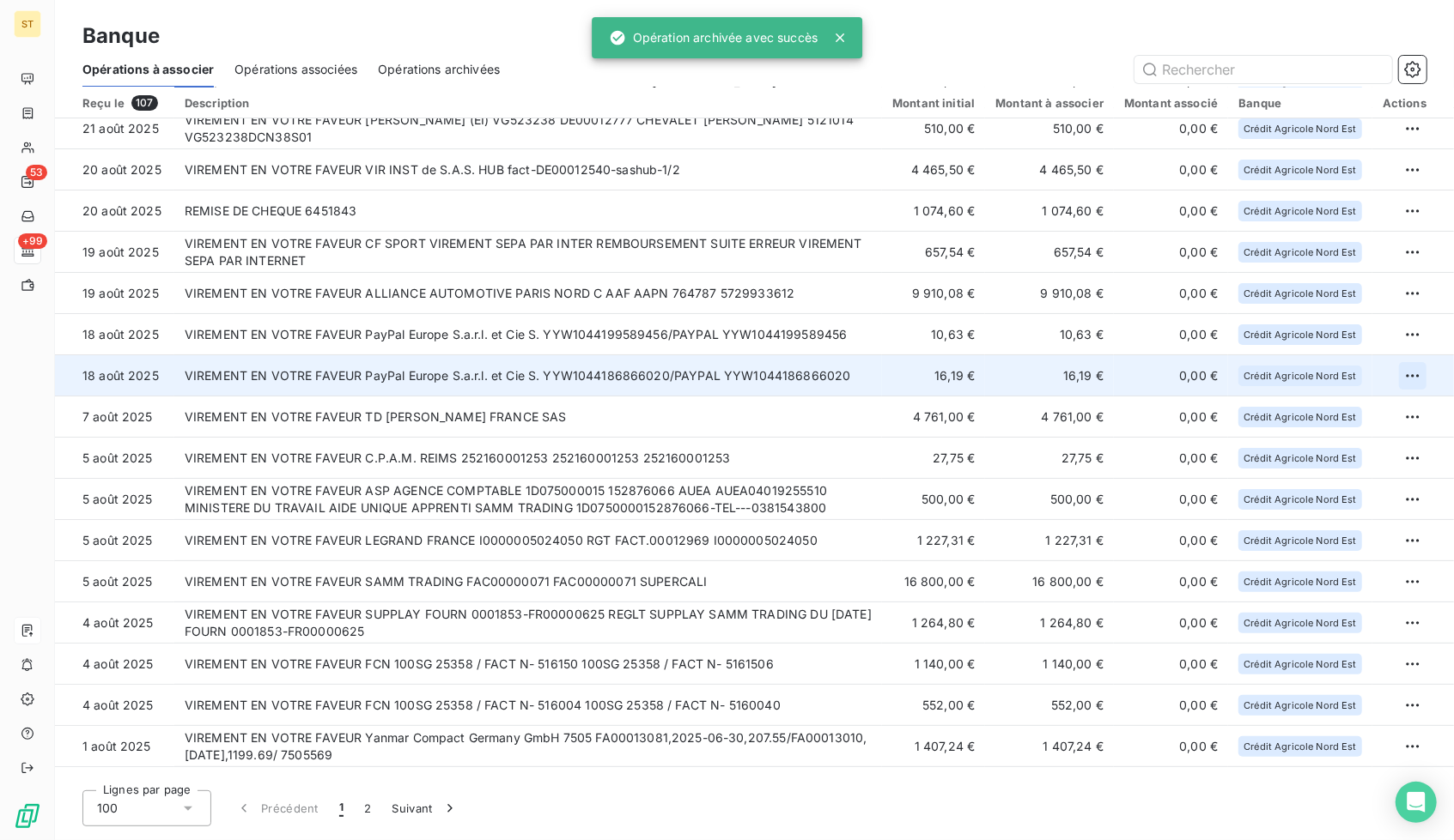
click at [1404, 375] on html "ST 53 +99 Banque Opérations à associer Opérations associées Opérations archivée…" at bounding box center [727, 420] width 1454 height 840
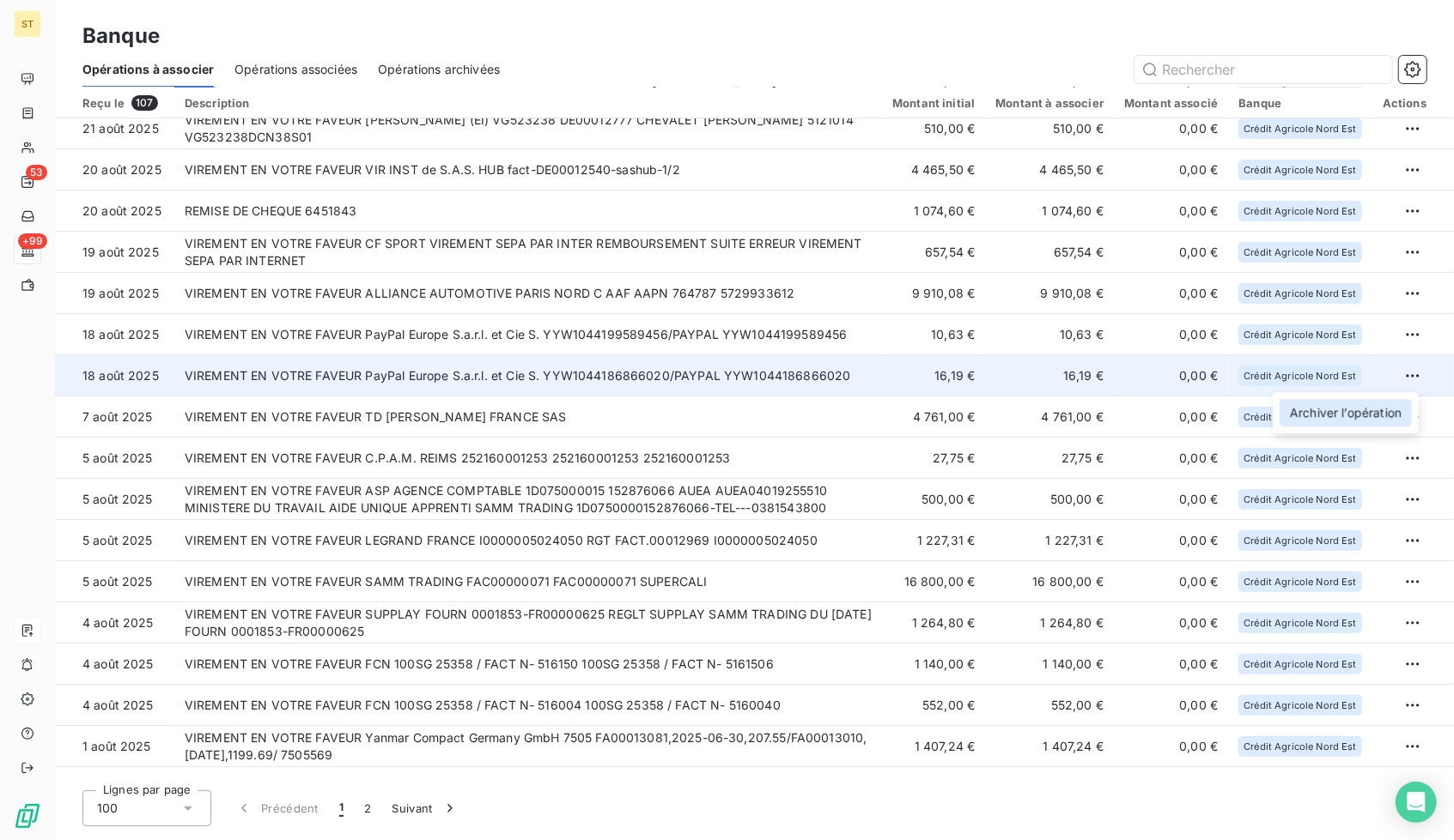
click at [1359, 409] on div "Archiver l’opération" at bounding box center [1345, 413] width 132 height 28
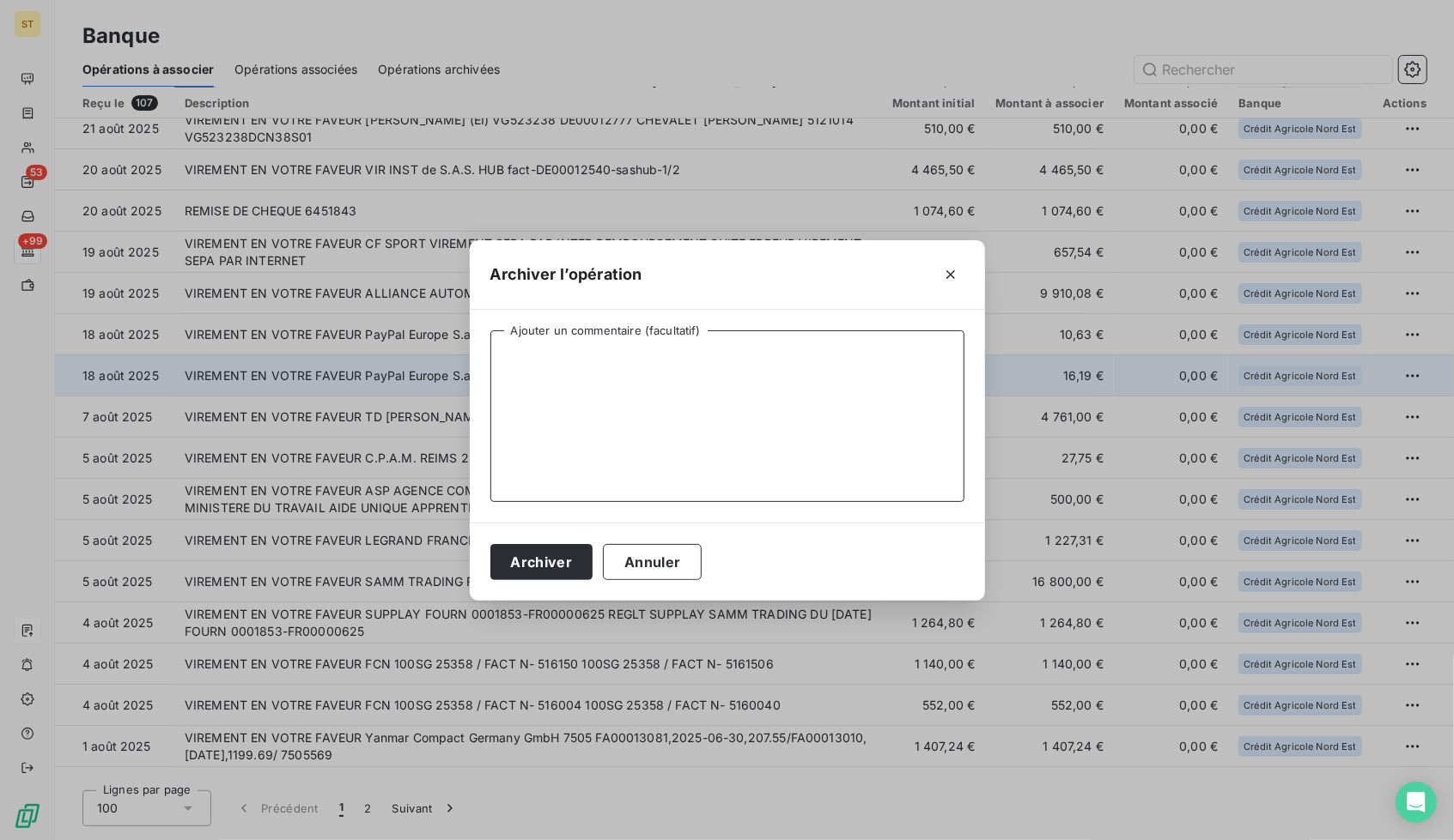
click at [832, 341] on textarea "Ajouter un commentaire (facultatif)" at bounding box center [727, 417] width 474 height 172
paste textarea "NE CONCERNE PAS UN CLIENT"
type textarea "NE CONCERNE PAS UN CLIENT"
click at [538, 555] on button "Archiver" at bounding box center [542, 562] width 103 height 36
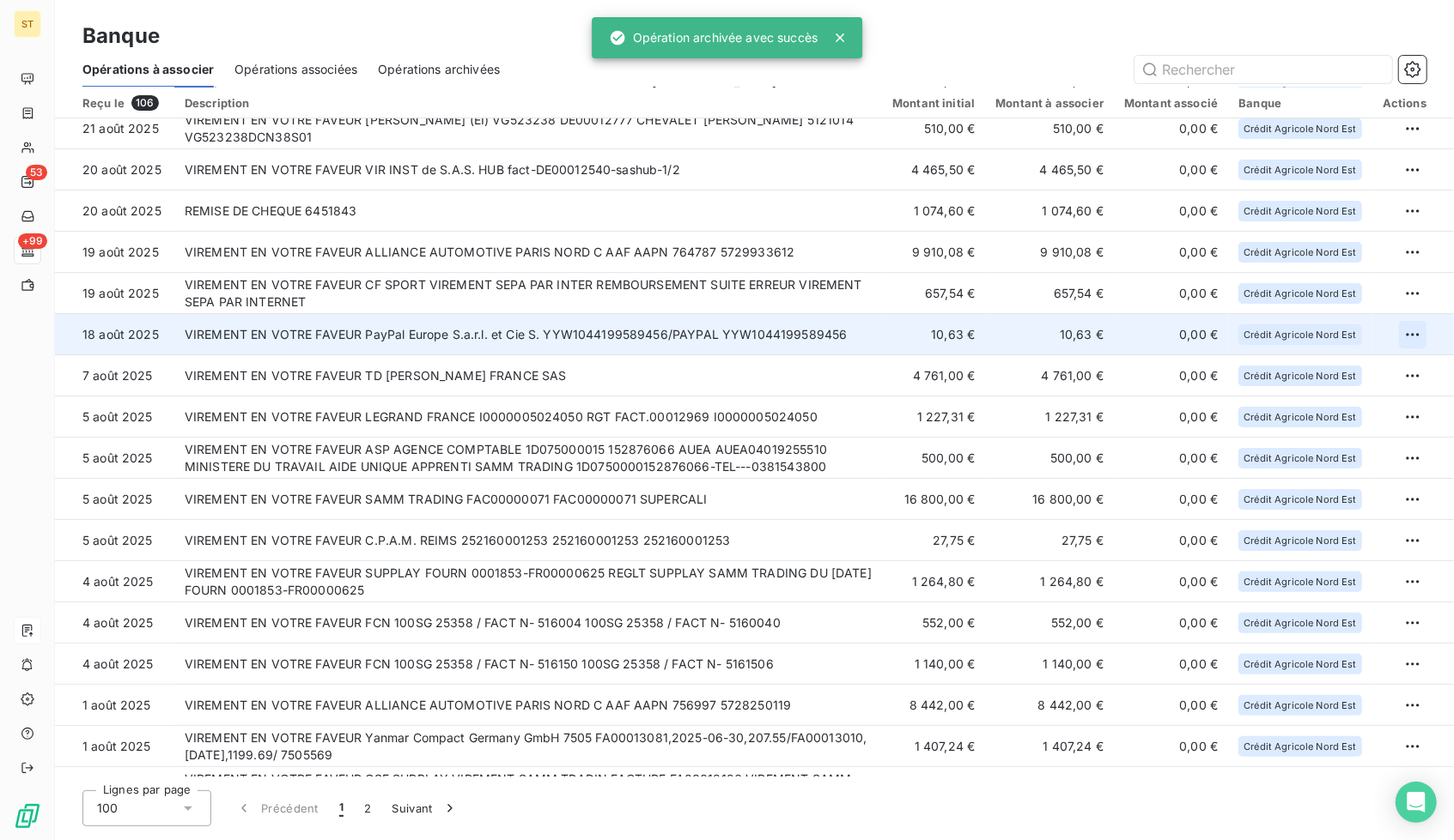
click at [1401, 327] on html "ST 53 +99 Banque Opérations à associer Opérations associées Opérations archivée…" at bounding box center [727, 420] width 1454 height 840
click at [1390, 359] on div "Archiver l’opération" at bounding box center [1345, 372] width 132 height 28
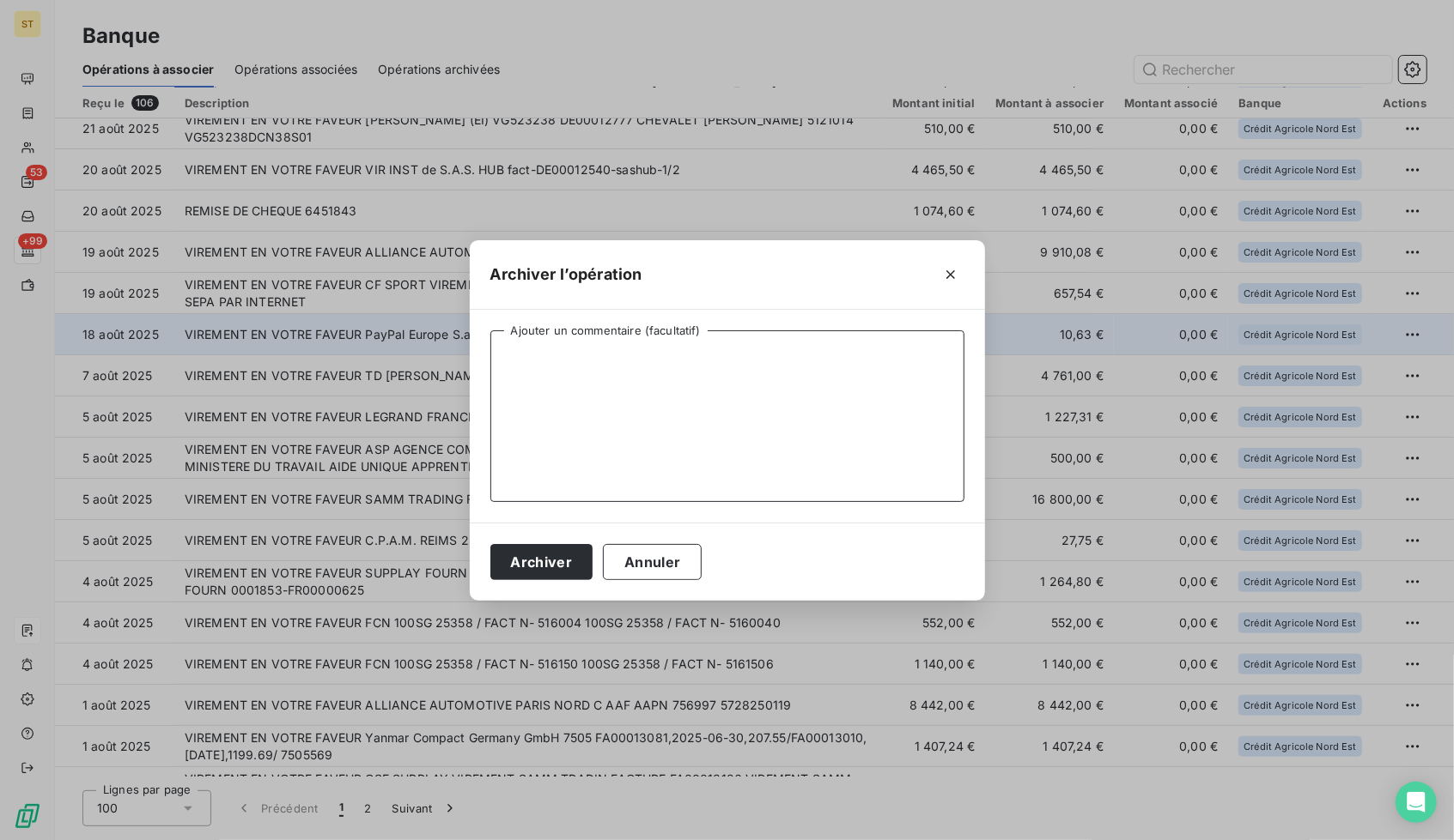
click at [703, 400] on textarea "Ajouter un commentaire (facultatif)" at bounding box center [727, 417] width 474 height 172
paste textarea "NE CONCERNE PAS UN CLIENT"
type textarea "NE CONCERNE PAS UN CLIENT"
click at [552, 566] on button "Archiver" at bounding box center [542, 562] width 103 height 36
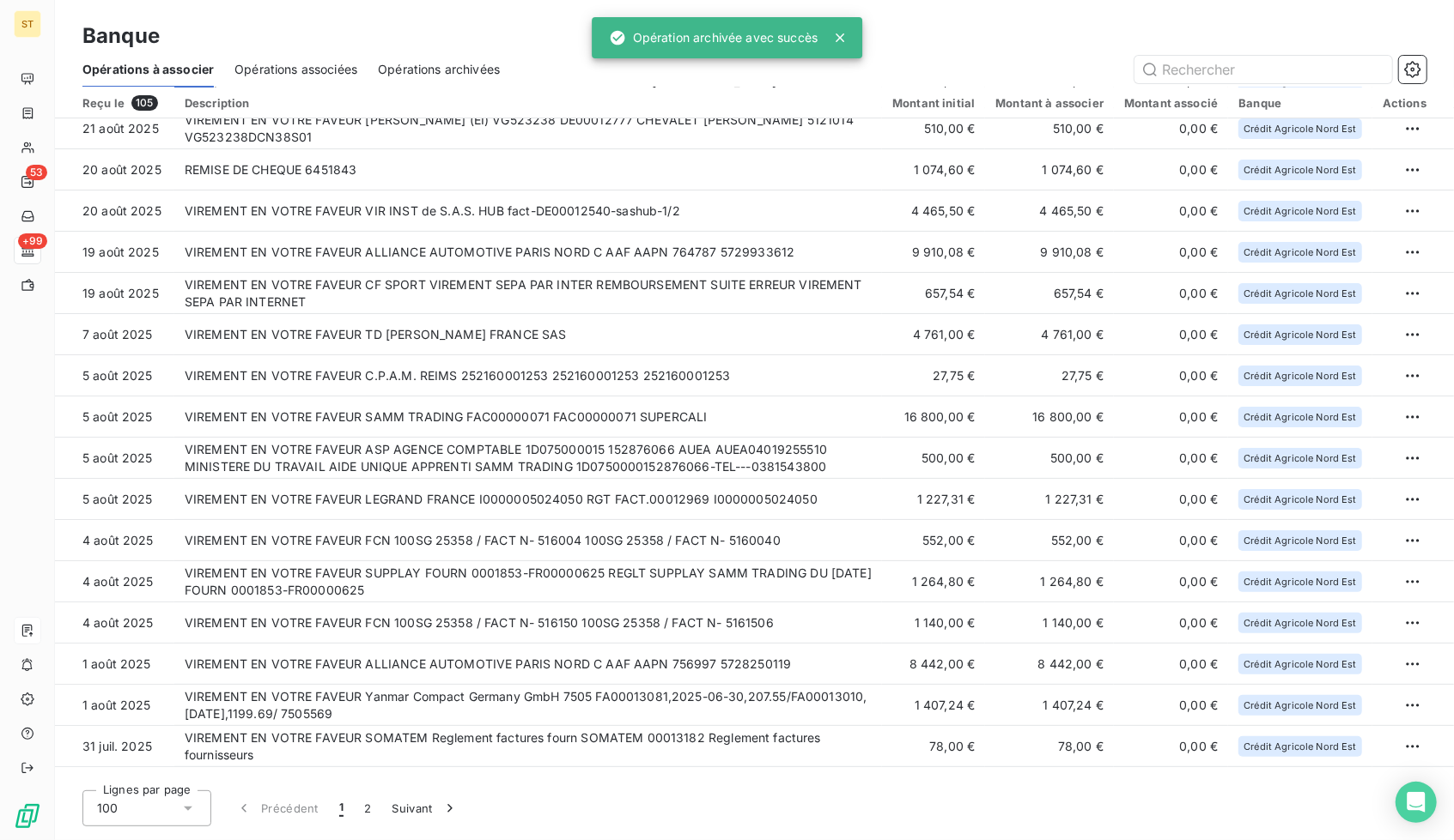
scroll to position [0, 0]
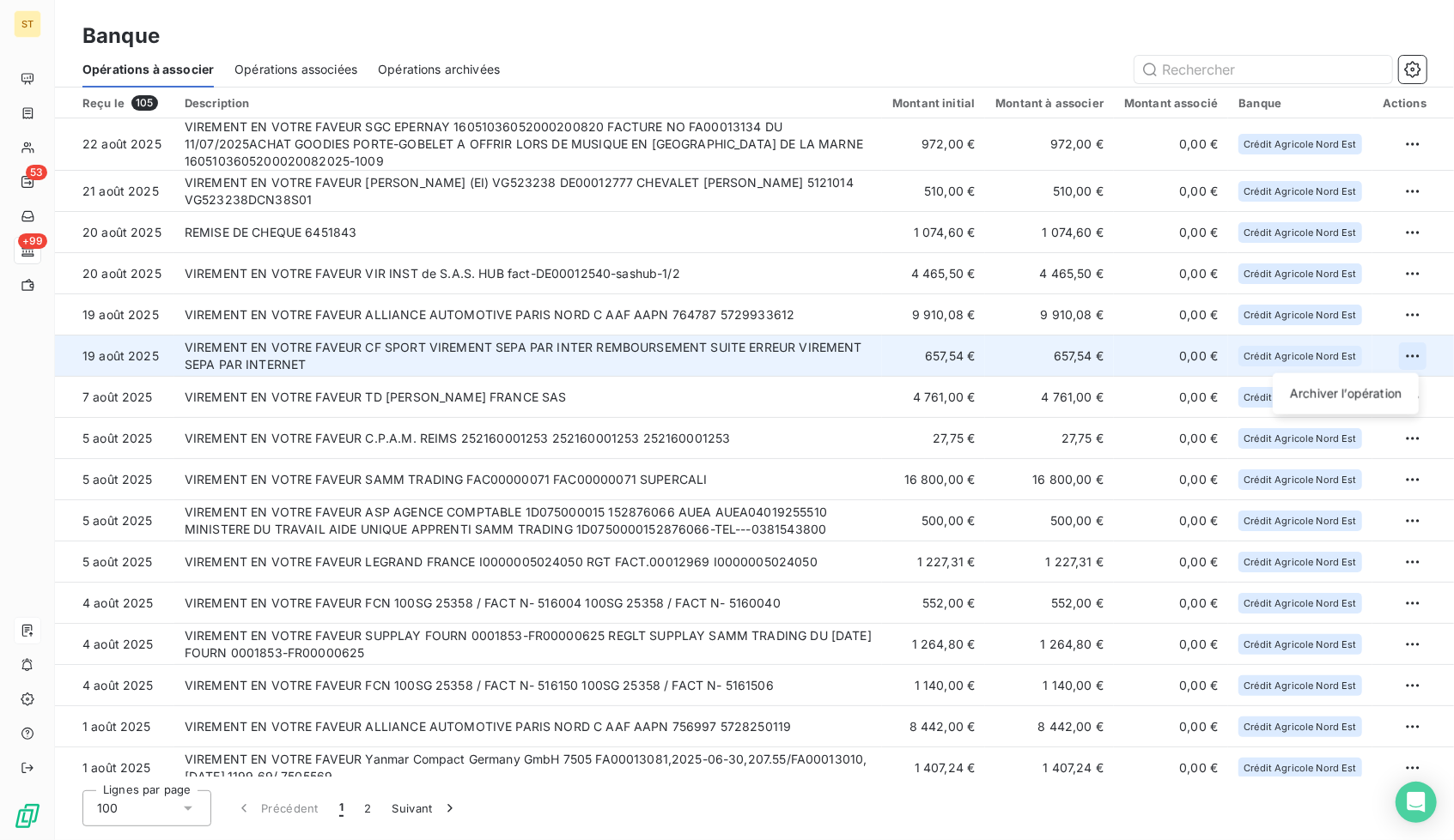
click at [1402, 356] on html "ST 53 +99 Banque Opérations à associer Opérations associées Opérations archivée…" at bounding box center [727, 420] width 1454 height 840
click at [1328, 394] on div "Archiver l’opération" at bounding box center [1345, 394] width 132 height 28
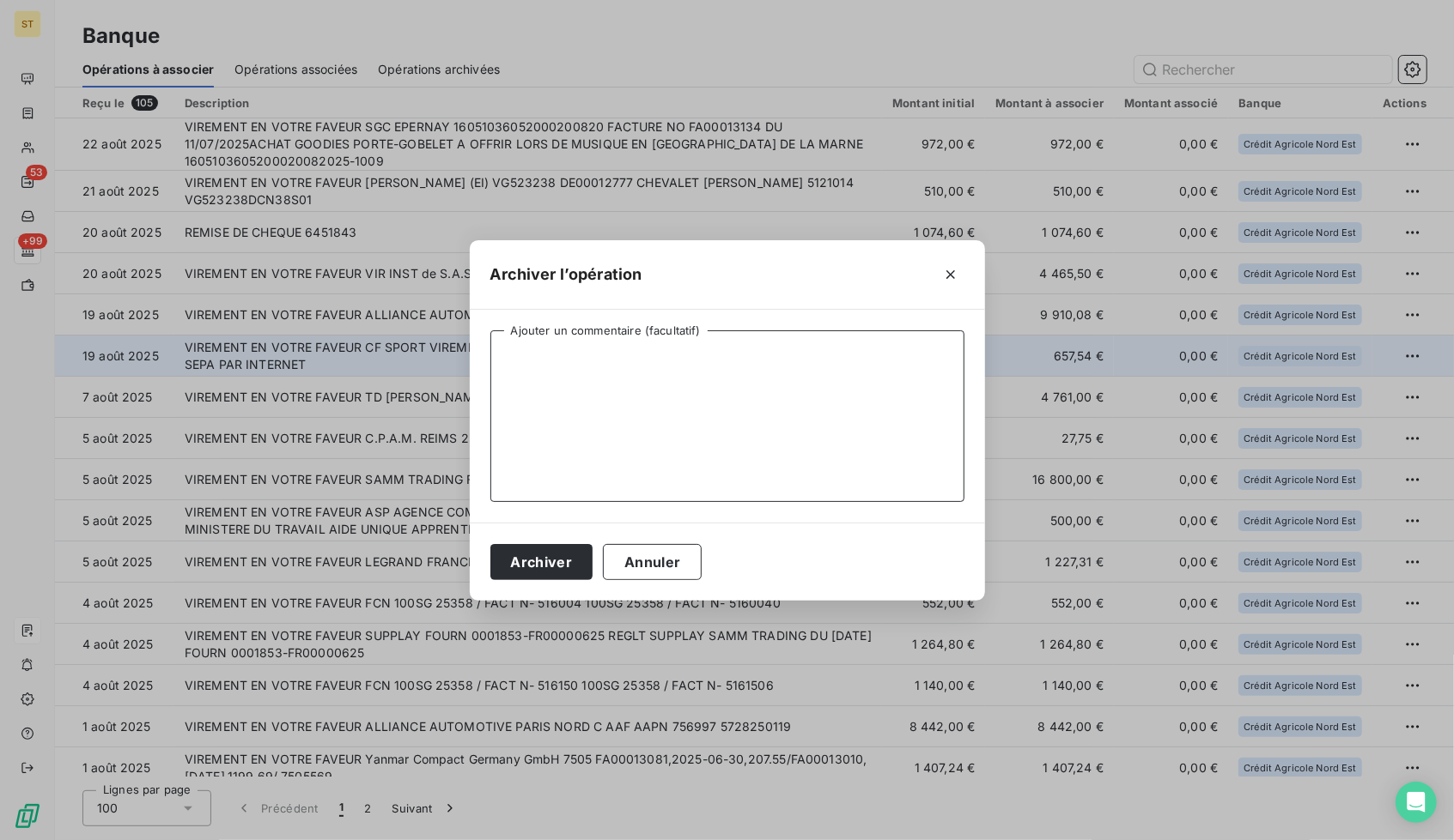
click at [610, 390] on textarea "Ajouter un commentaire (facultatif)" at bounding box center [727, 417] width 474 height 172
paste textarea "NE CONCERNE PAS UN CLIENT"
type textarea "NE CONCERNE PAS UN CLIENT"
click at [548, 542] on div "Archiver Annuler" at bounding box center [727, 562] width 515 height 78
click at [544, 555] on button "Archiver" at bounding box center [542, 562] width 103 height 36
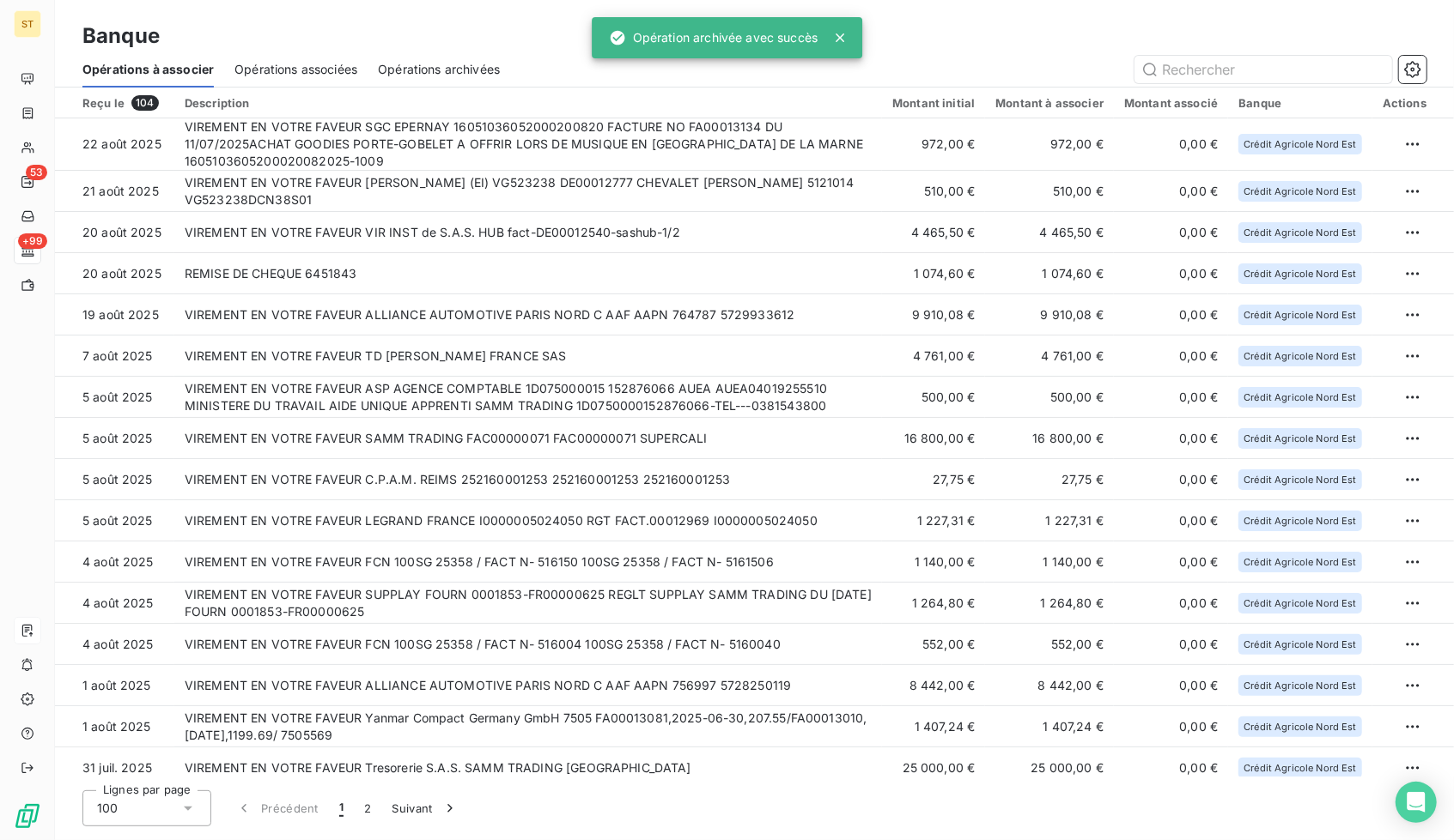
scroll to position [74, 0]
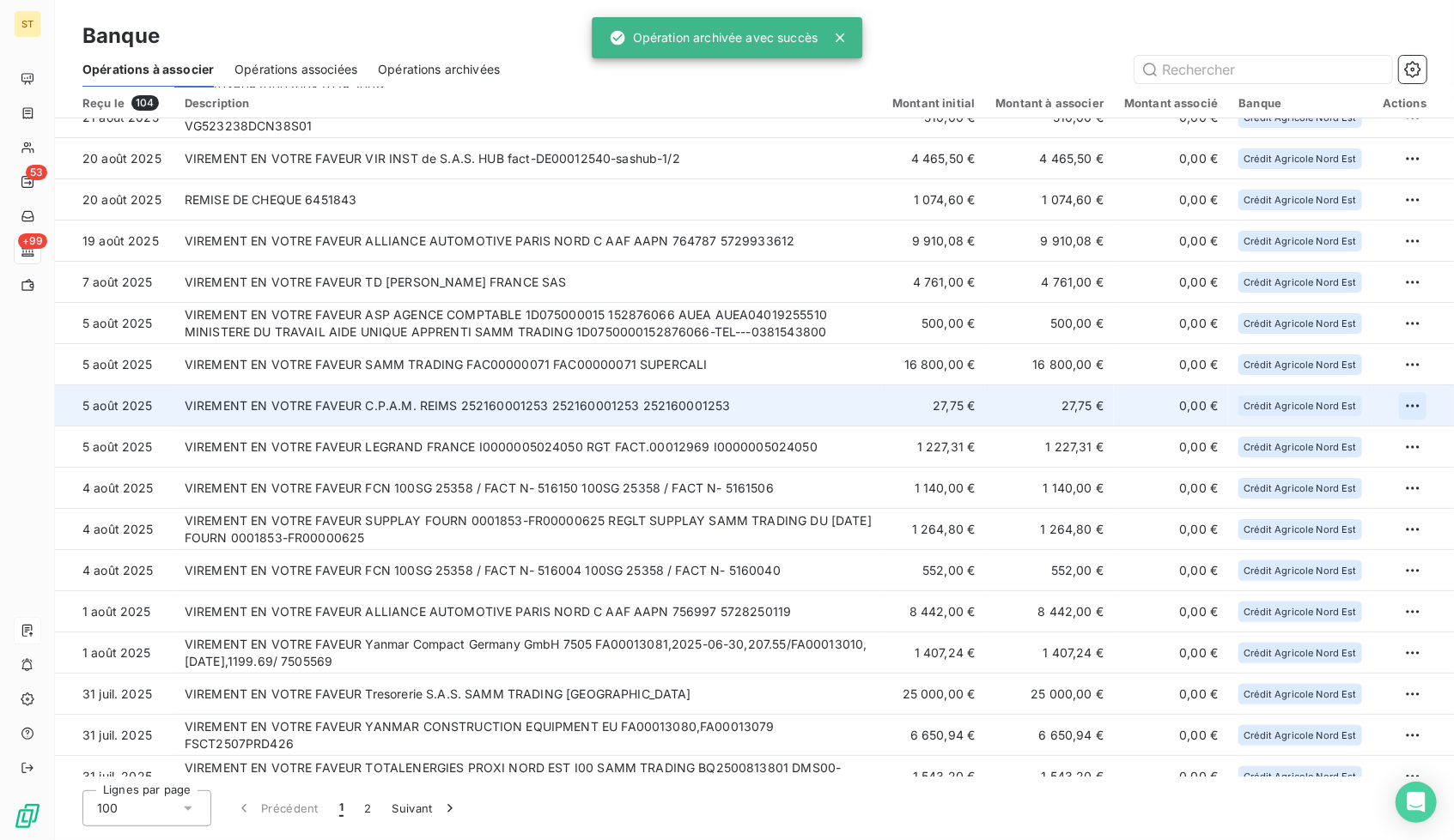
click at [1412, 404] on html "ST 53 +99 Banque Opérations à associer Opérations associées Opérations archivée…" at bounding box center [727, 420] width 1454 height 840
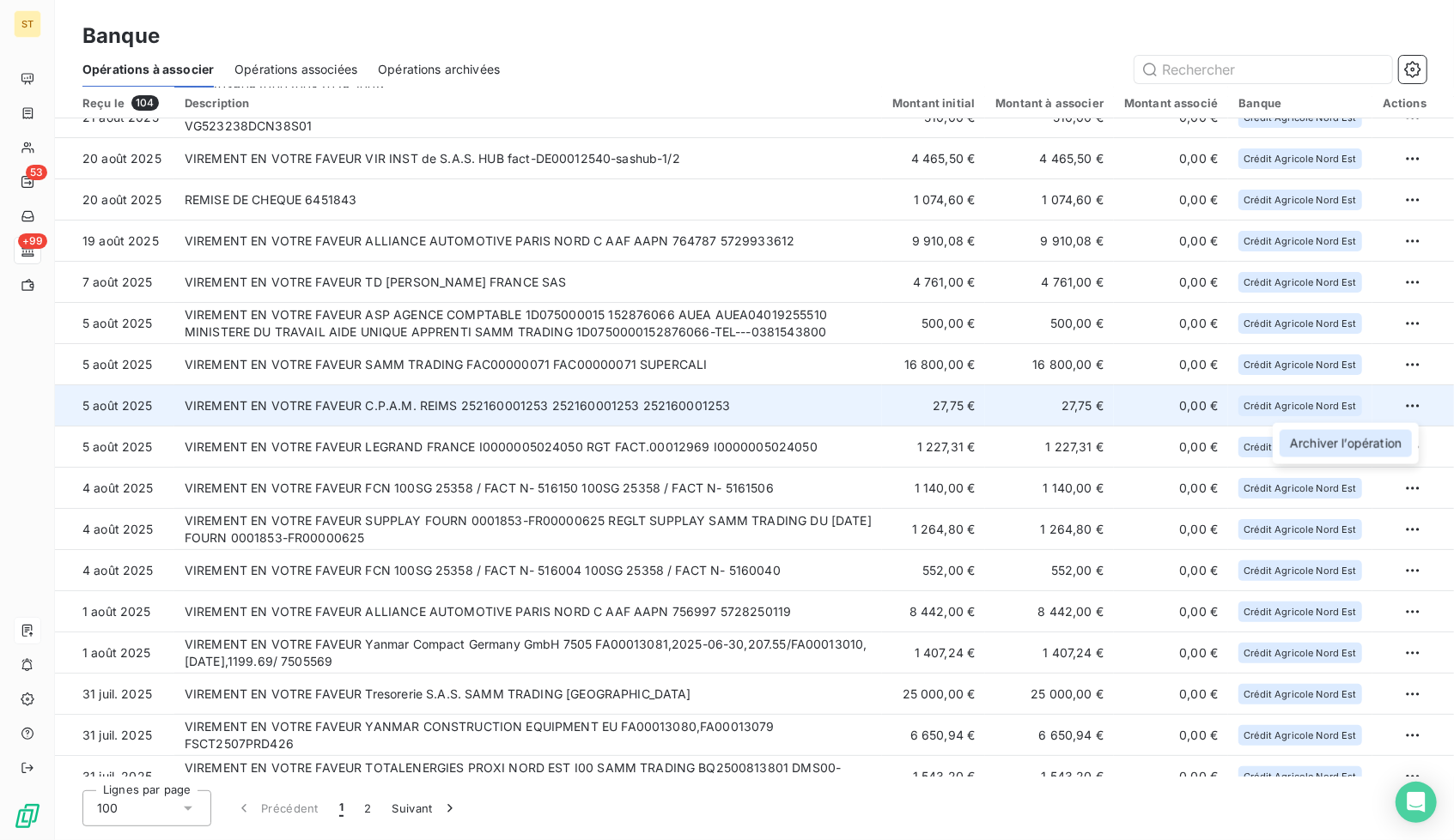
click at [1337, 434] on div "Archiver l’opération" at bounding box center [1345, 443] width 132 height 28
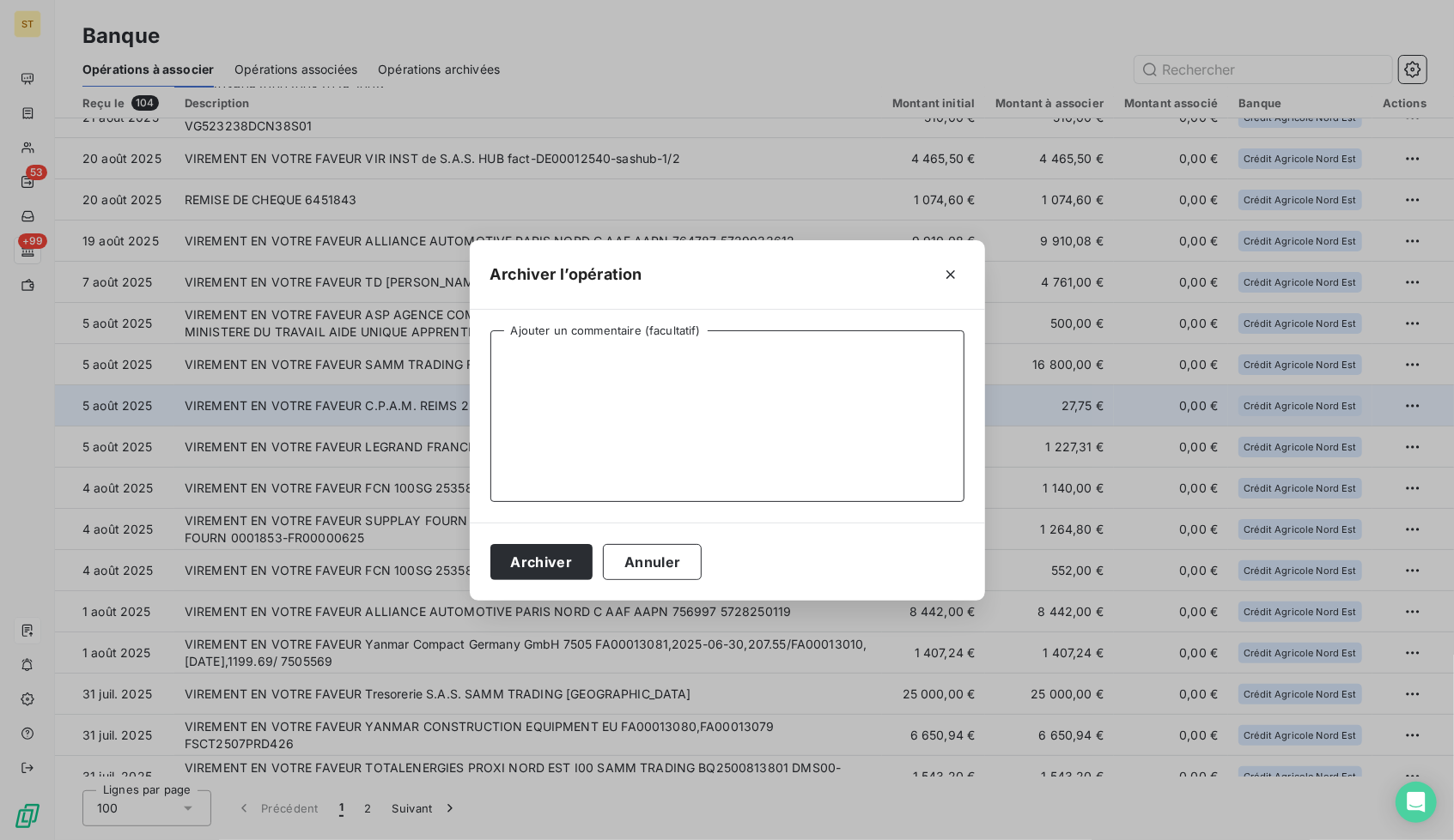
click at [668, 370] on textarea "Ajouter un commentaire (facultatif)" at bounding box center [727, 417] width 474 height 172
paste textarea "NE CONCERNE PAS UN CLIENT"
type textarea "NE CONCERNE PAS UN CLIENT"
click at [549, 561] on button "Archiver" at bounding box center [542, 562] width 103 height 36
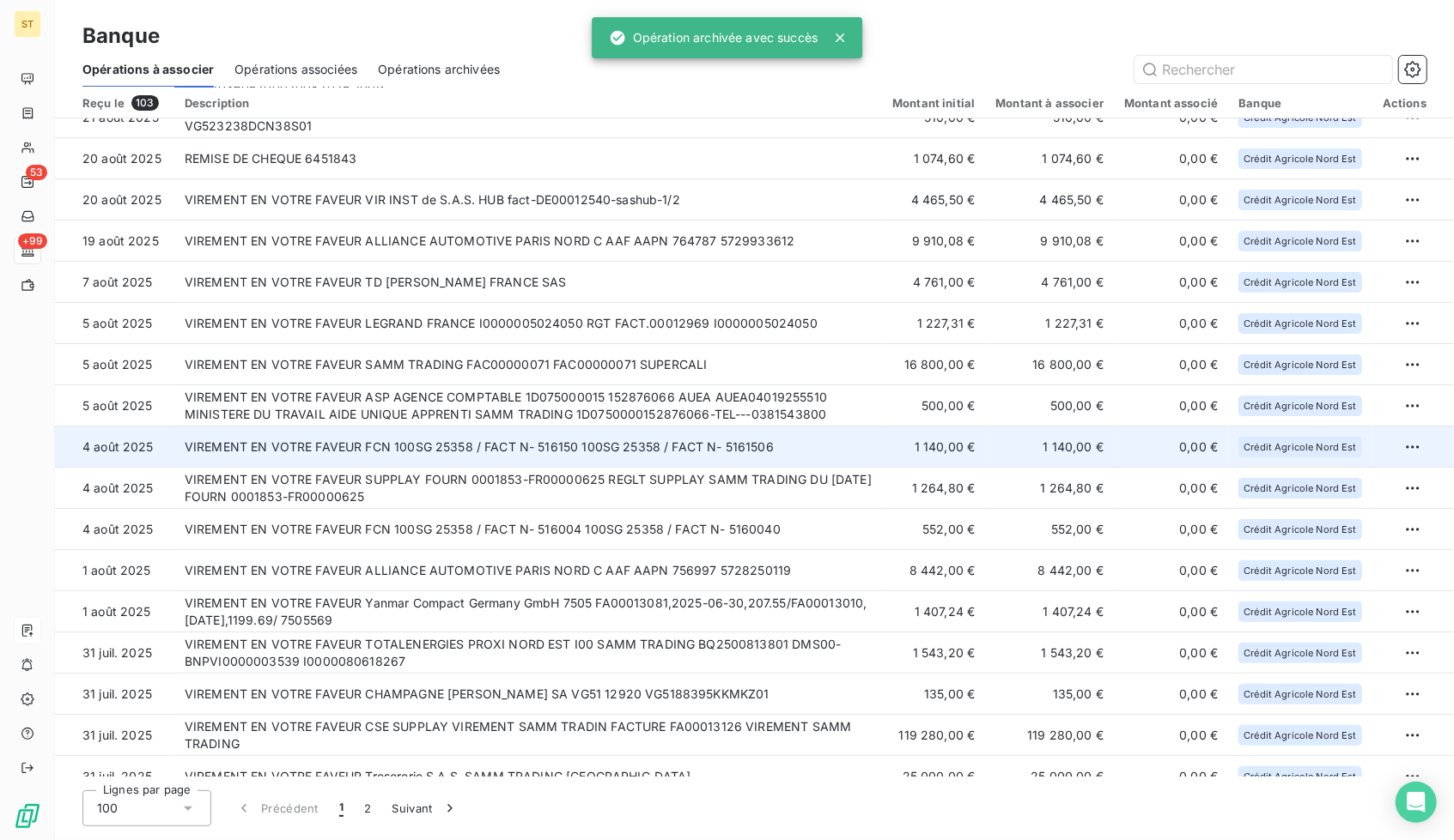
click at [566, 437] on td "VIREMENT EN VOTRE FAVEUR FCN 100SG 25358 / FACT N- 516150 100SG 25358 / FACT N-…" at bounding box center [528, 446] width 707 height 41
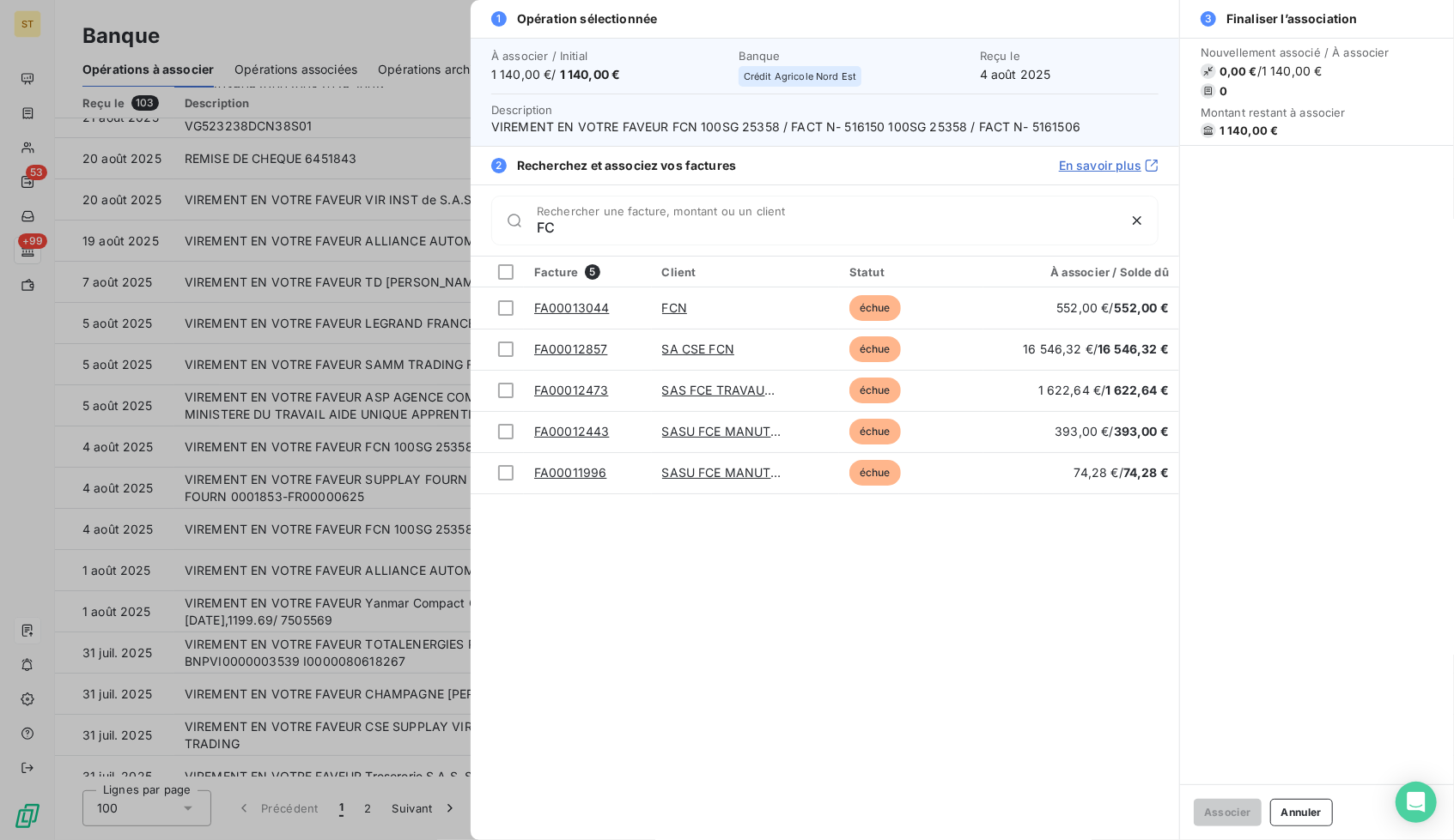
type input "F"
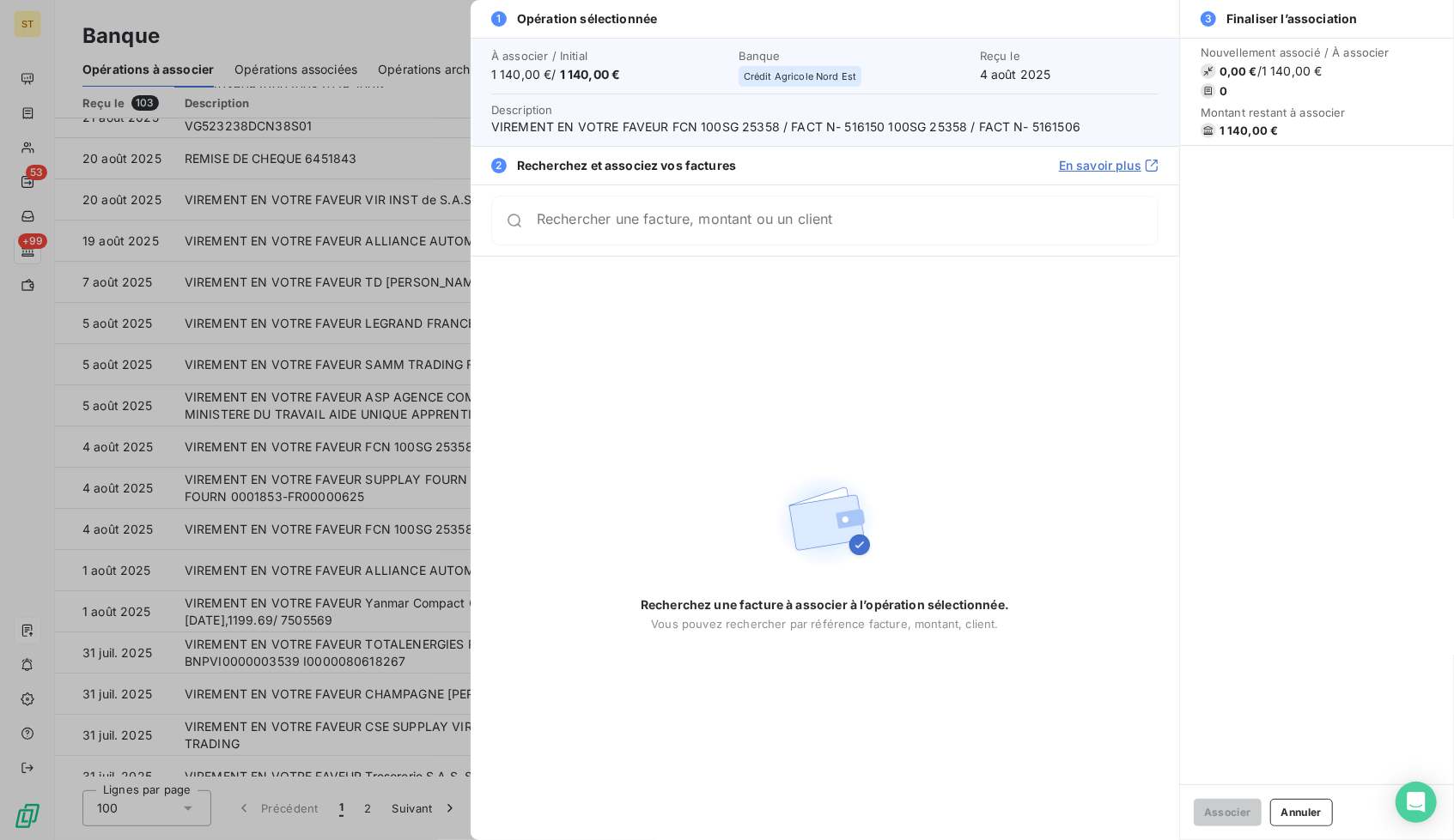
click at [392, 362] on div at bounding box center [727, 420] width 1454 height 840
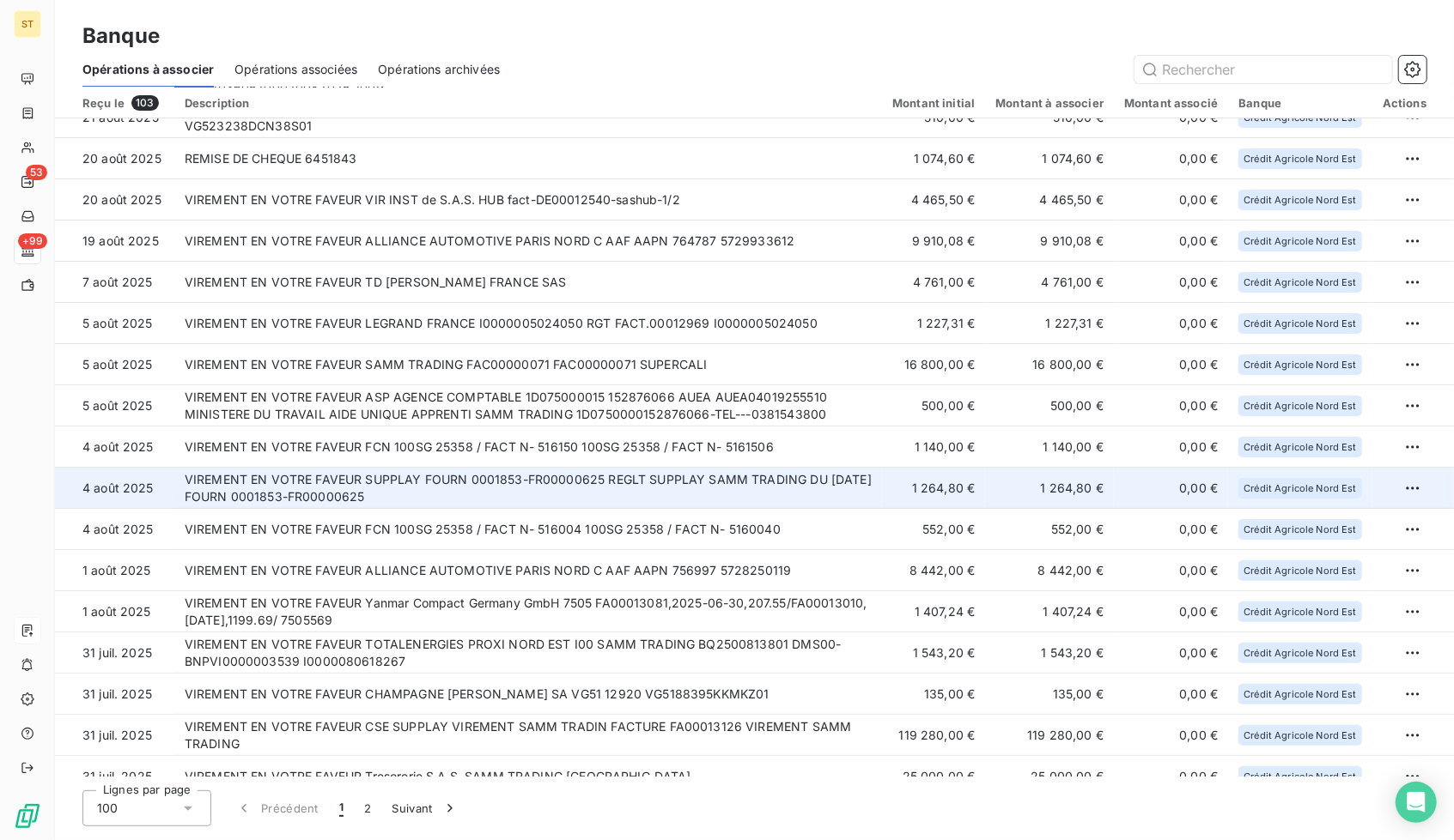
click at [797, 476] on td "VIREMENT EN VOTRE FAVEUR SUPPLAY FOURN 0001853-FR00000625 REGLT SUPPLAY SAMM TR…" at bounding box center [528, 488] width 707 height 41
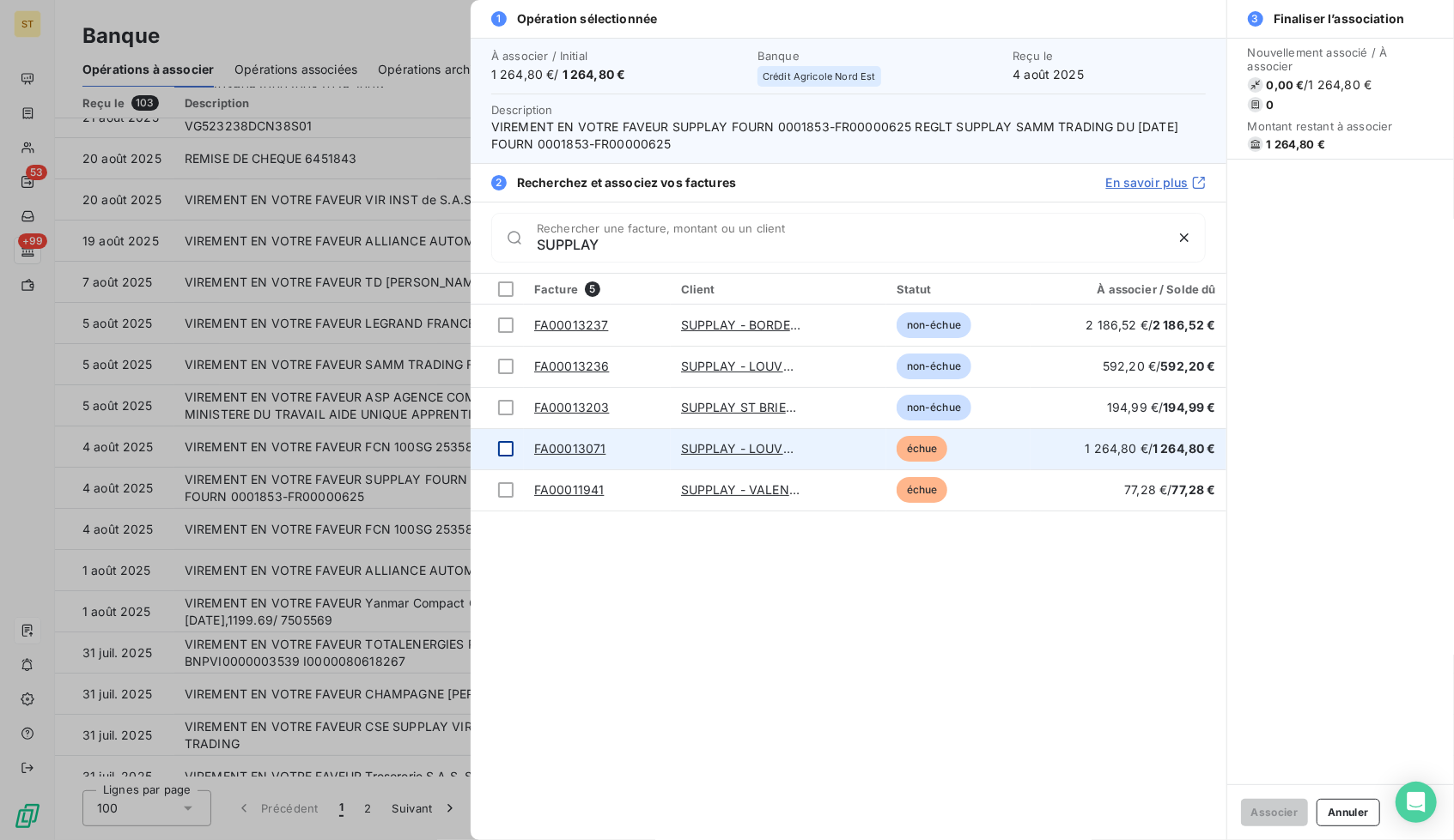
type input "SUPPLAY"
click at [497, 443] on td at bounding box center [497, 448] width 54 height 41
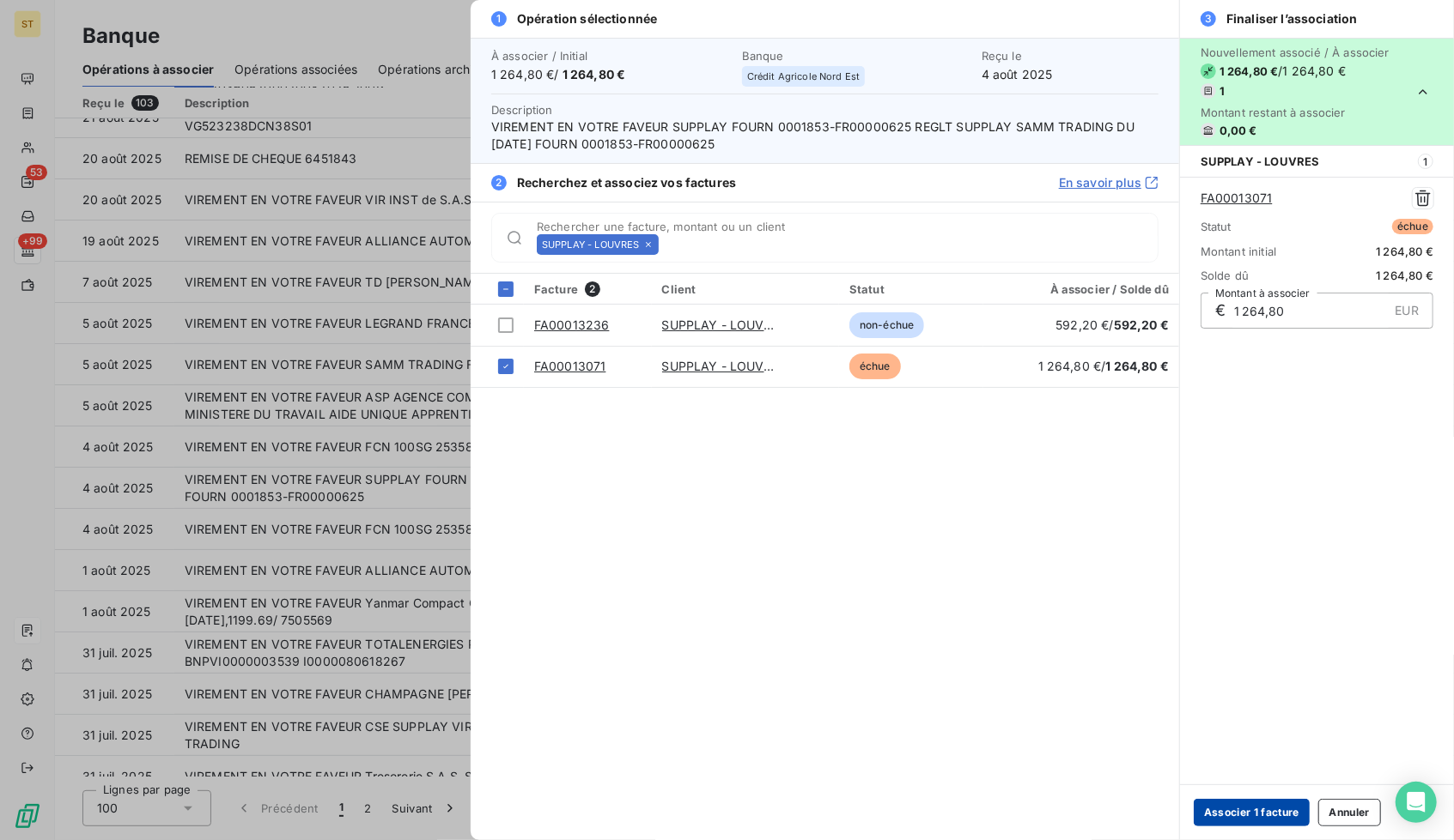
click at [1245, 804] on button "Associer 1 facture" at bounding box center [1250, 812] width 116 height 28
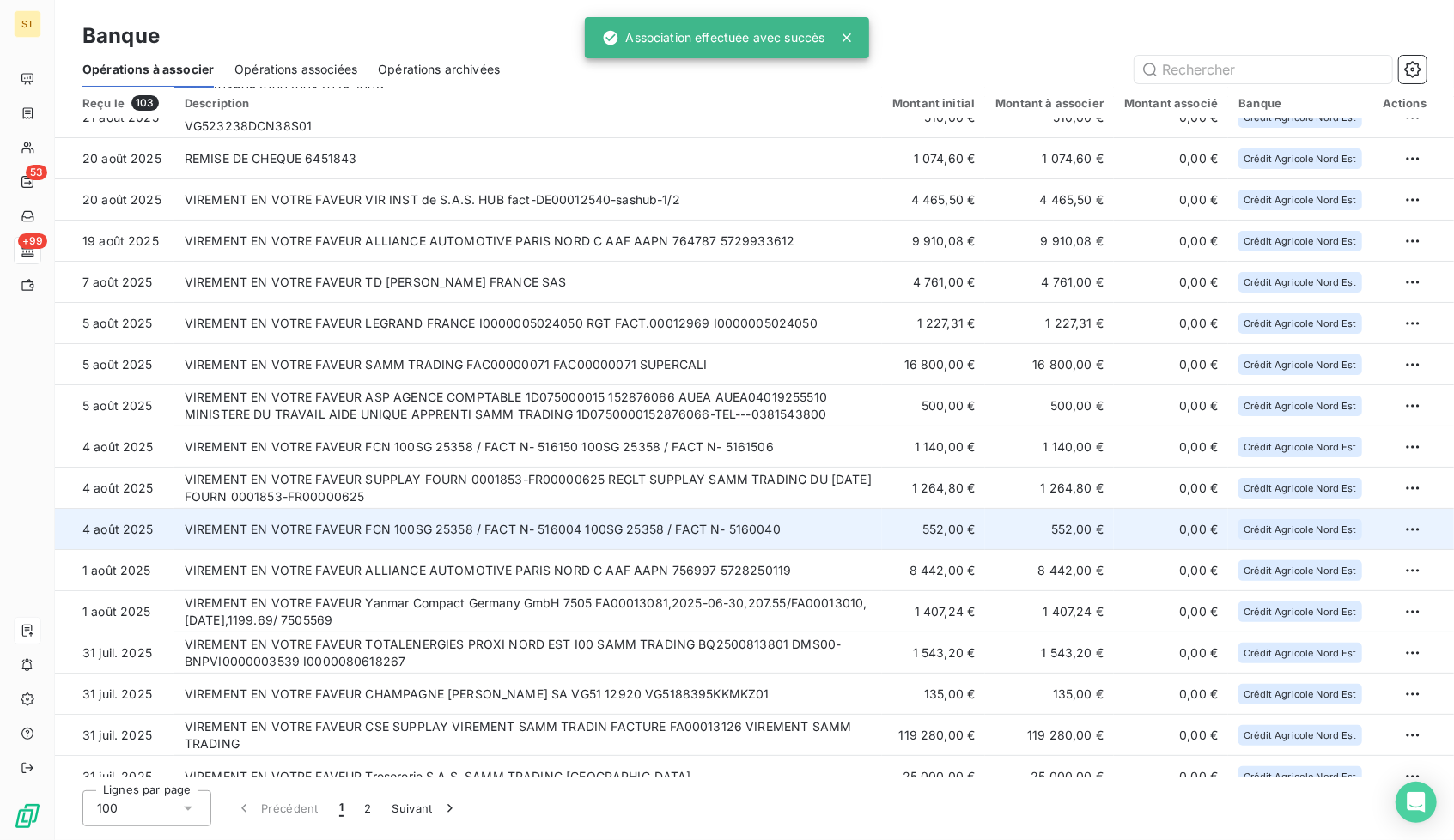
scroll to position [88, 0]
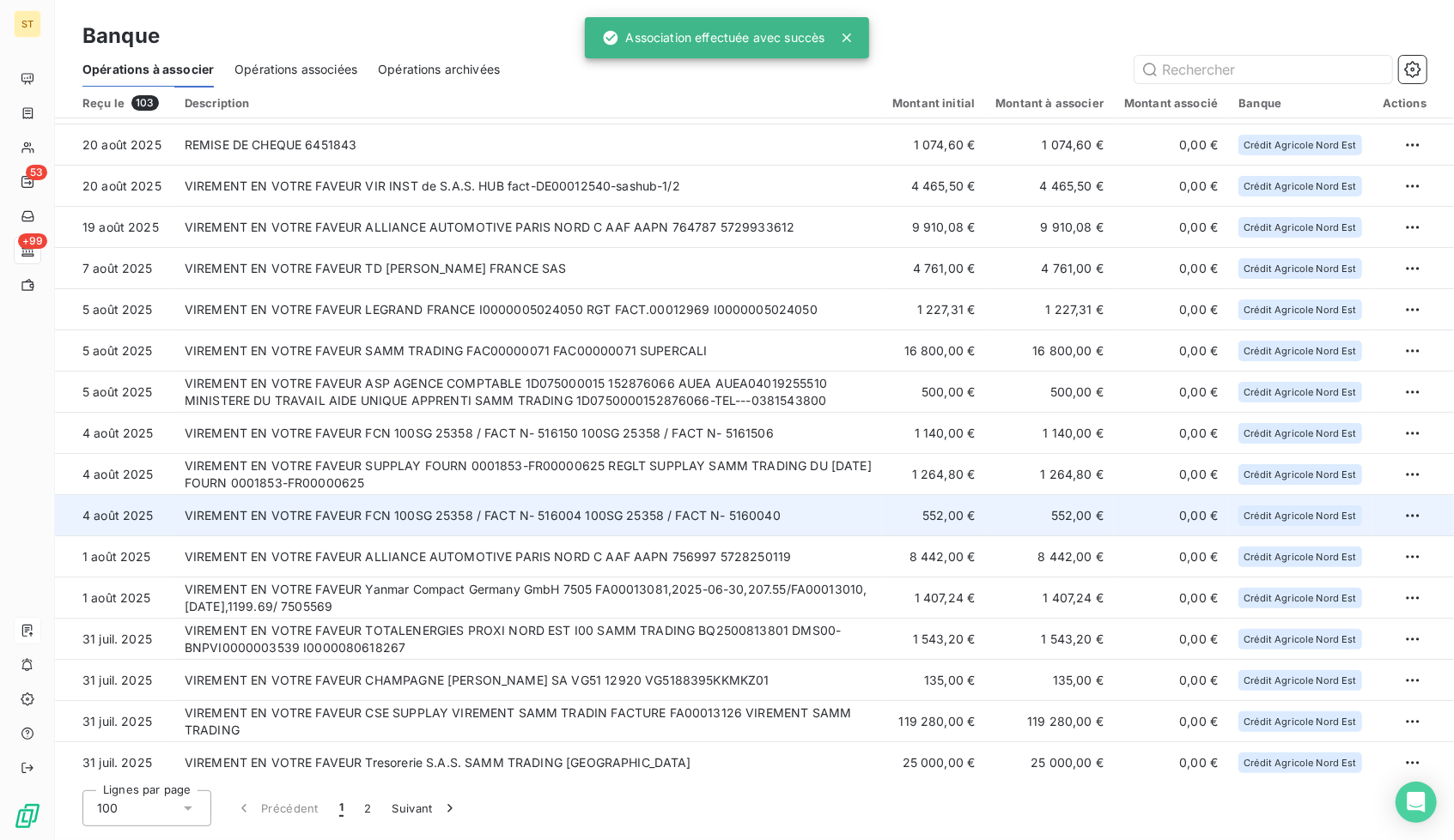
click at [586, 533] on td "VIREMENT EN VOTRE FAVEUR FCN 100SG 25358 / FACT N- 516004 100SG 25358 / FACT N-…" at bounding box center [528, 515] width 707 height 41
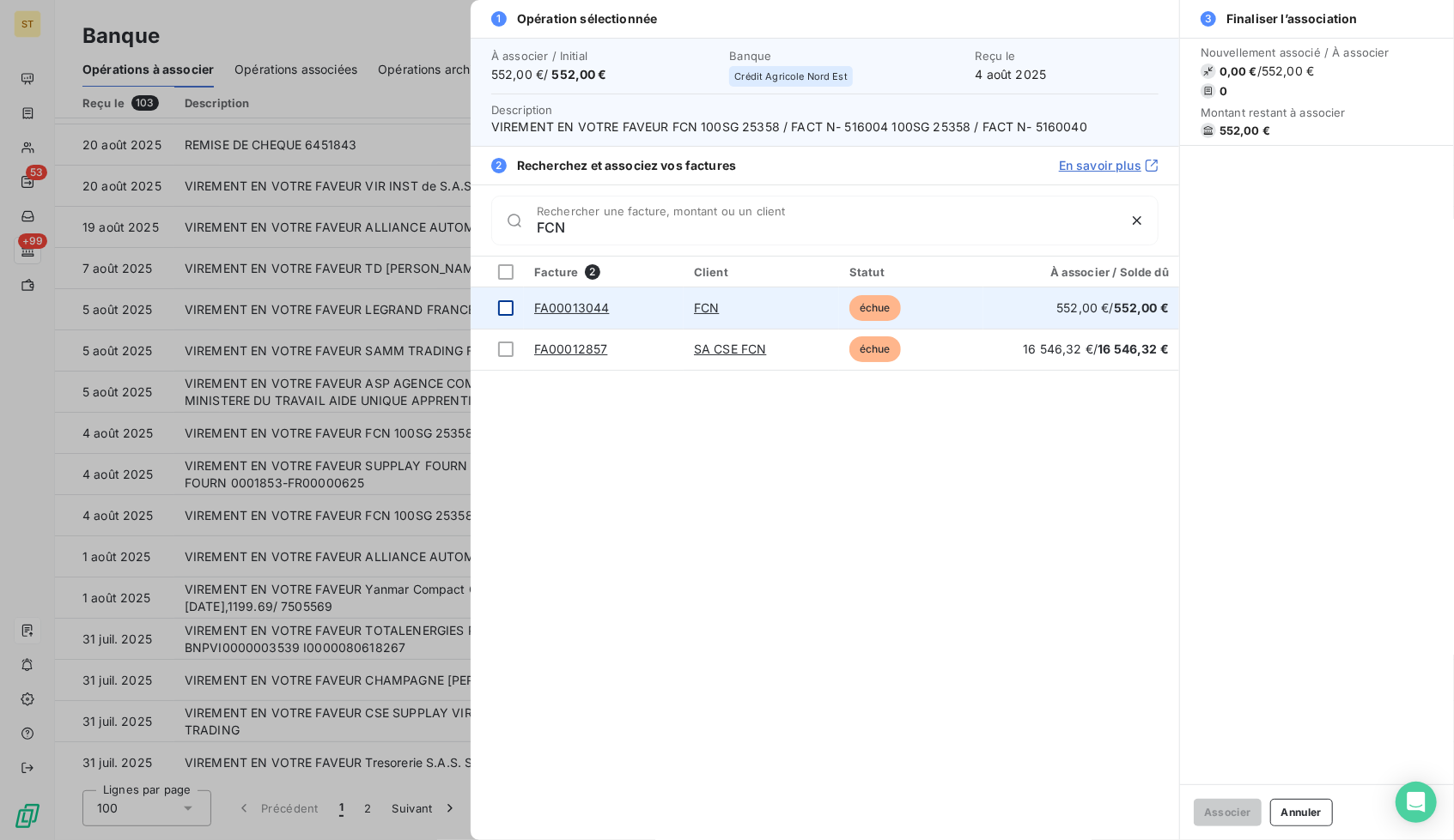
type input "FCN"
click at [504, 300] on div at bounding box center [506, 308] width 15 height 15
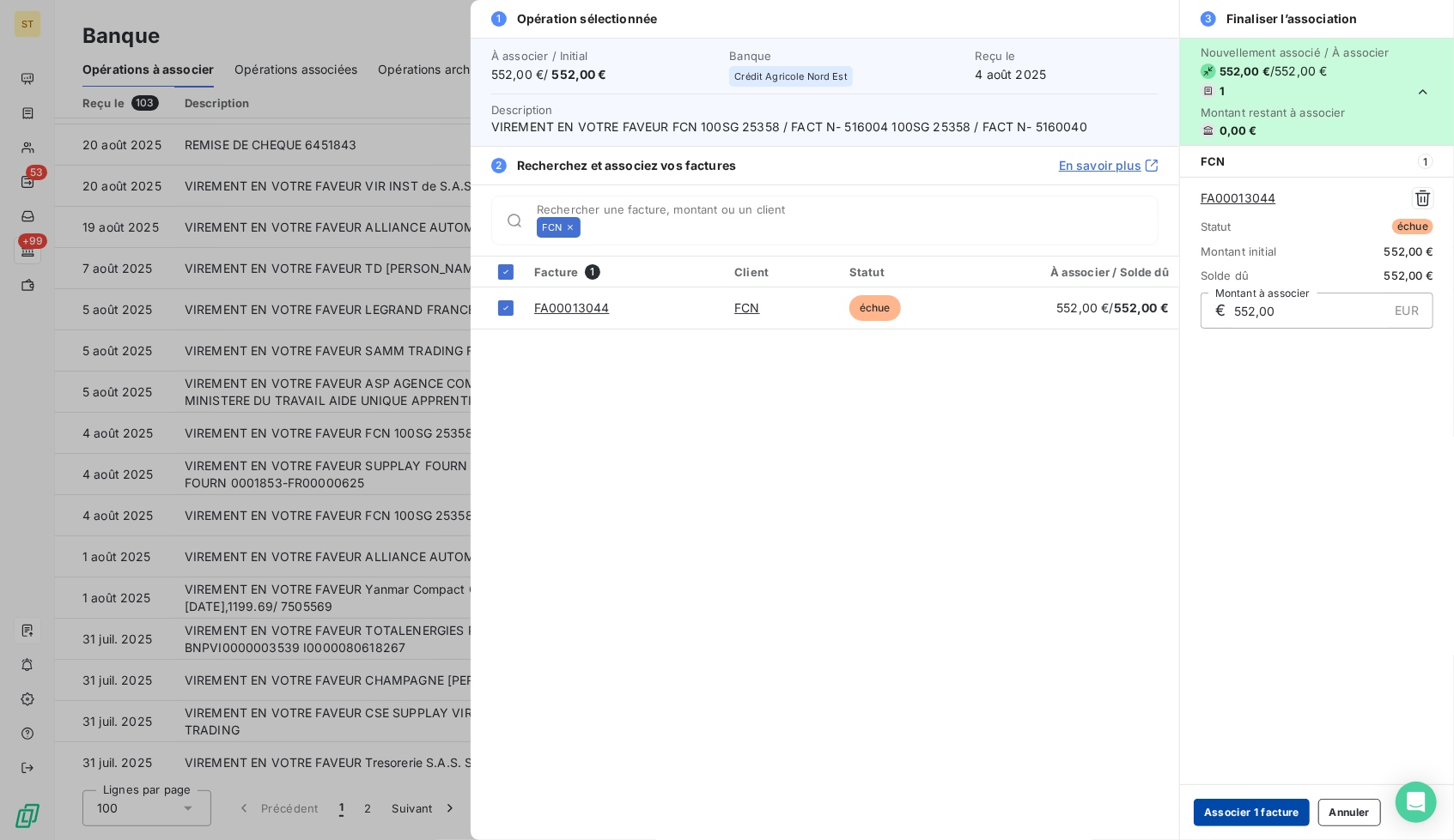
click at [1226, 804] on button "Associer 1 facture" at bounding box center [1250, 812] width 116 height 28
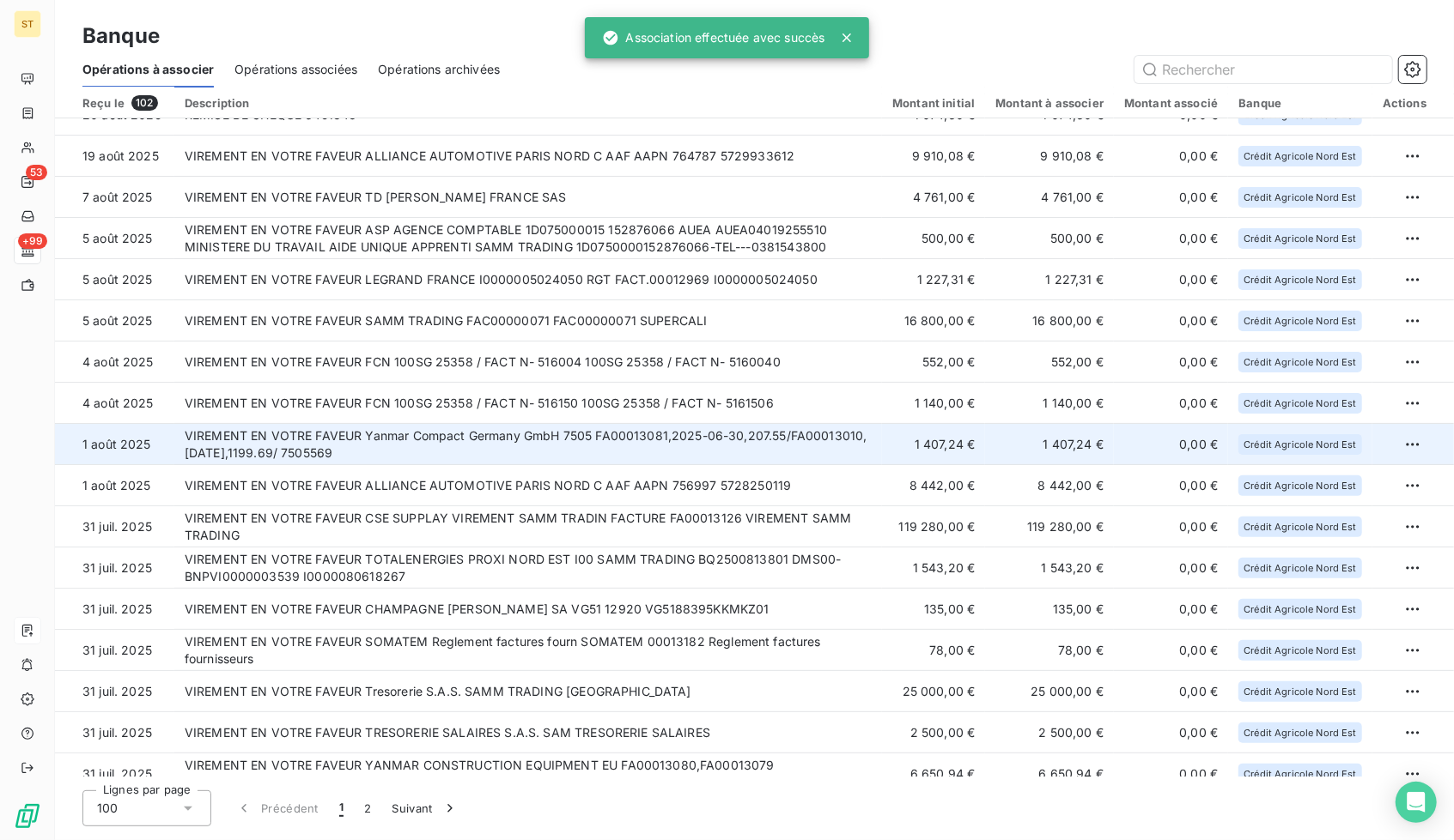
scroll to position [174, 0]
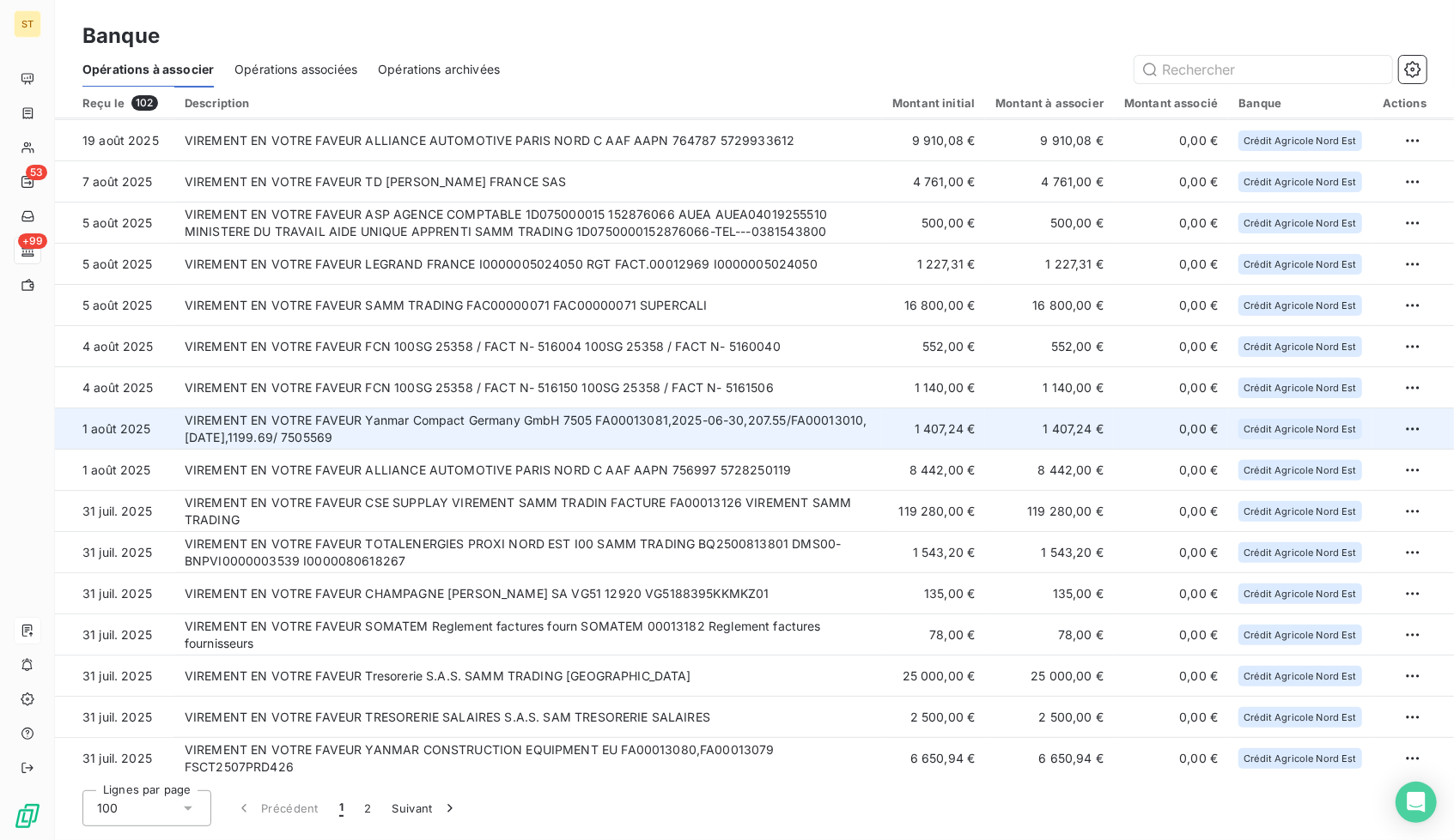
click at [471, 429] on td "VIREMENT EN VOTRE FAVEUR Yanmar Compact Germany GmbH 7505 FA00013081,2025-06-30…" at bounding box center [528, 429] width 707 height 41
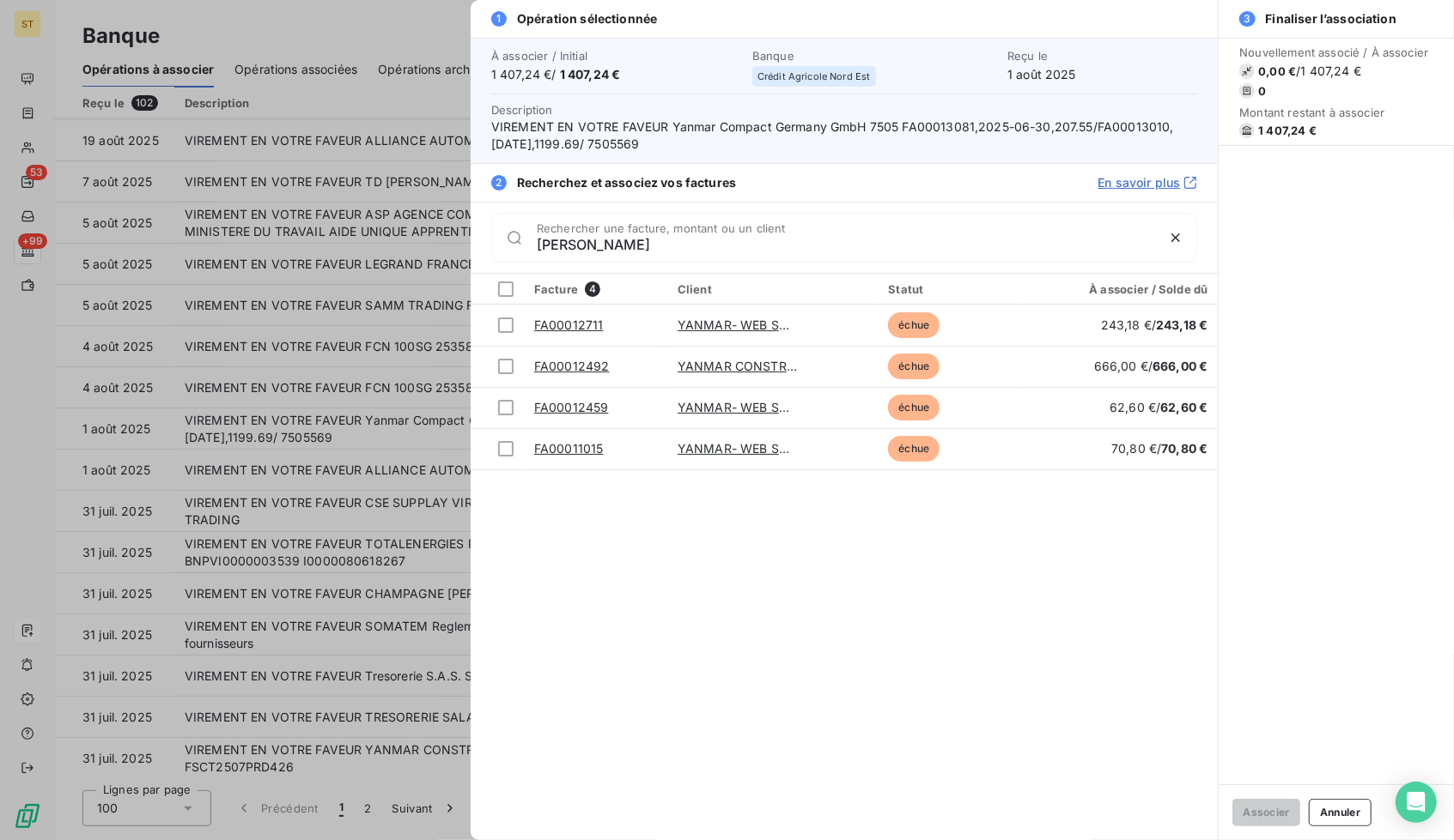
type input "[PERSON_NAME]"
click at [407, 434] on div at bounding box center [727, 420] width 1454 height 840
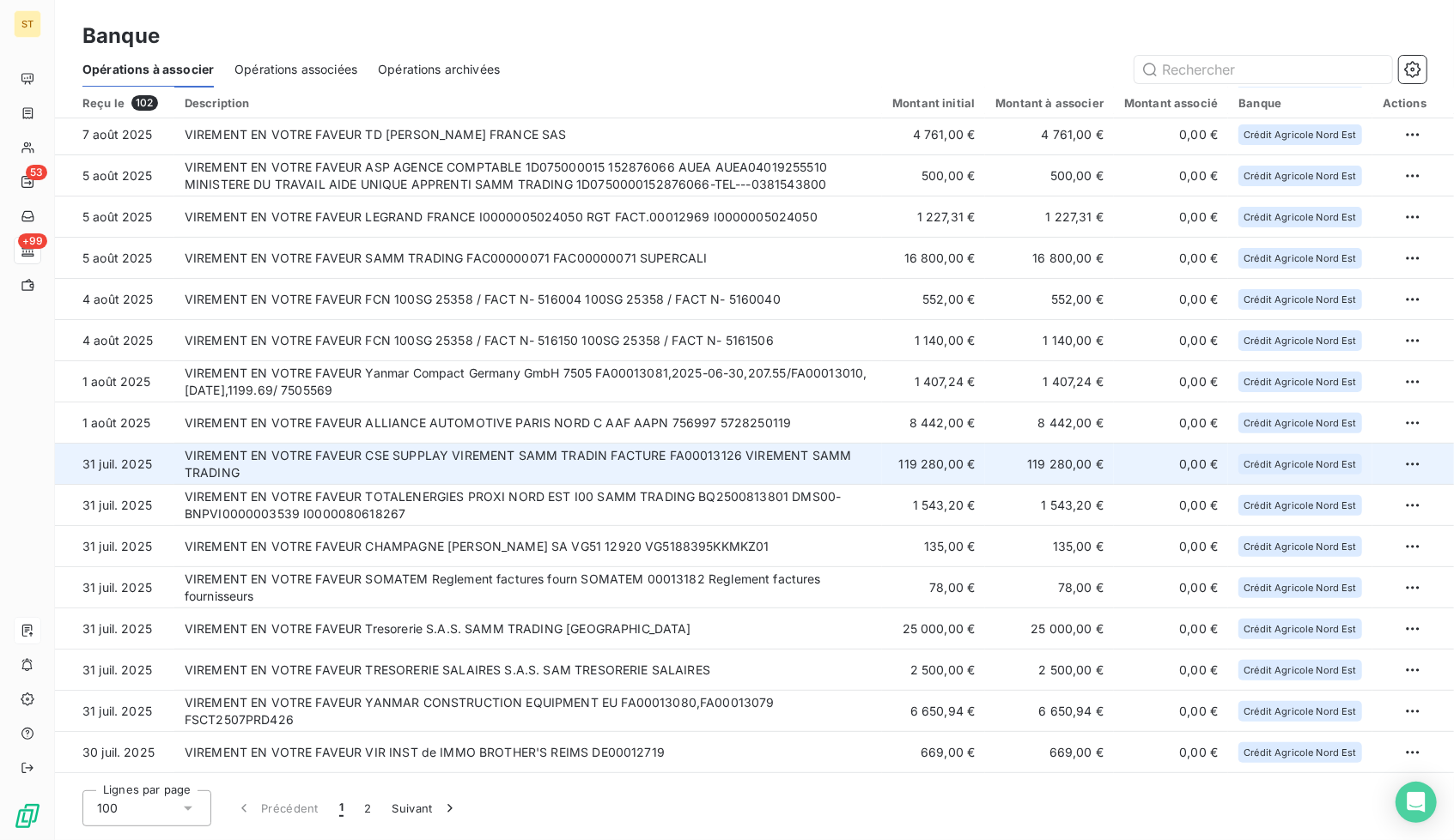
scroll to position [223, 0]
click at [552, 463] on td "VIREMENT EN VOTRE FAVEUR CSE SUPPLAY VIREMENT SAMM TRADIN FACTURE FA00013126 VI…" at bounding box center [528, 463] width 707 height 41
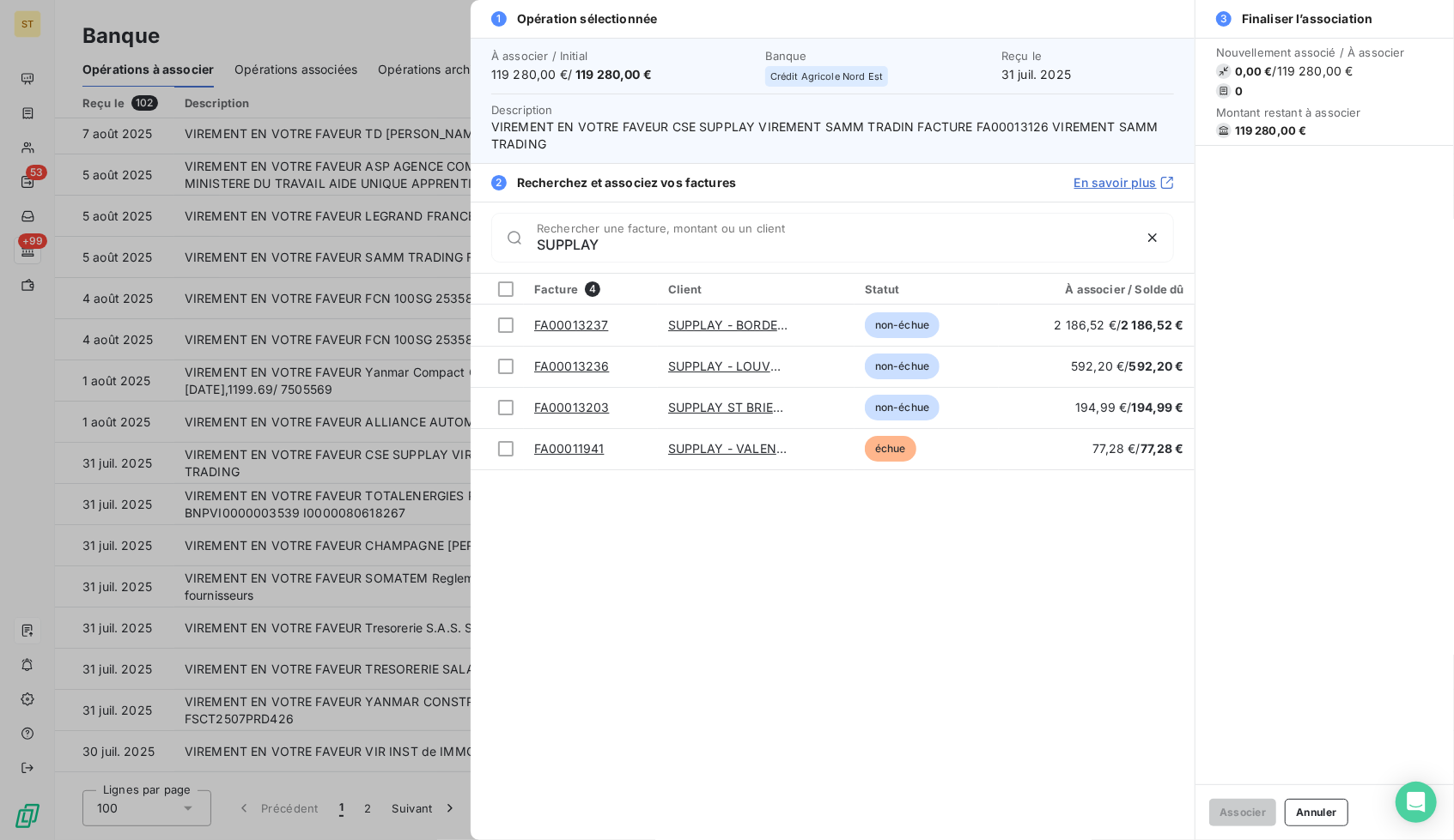
type input "SUPPLAY"
click at [316, 442] on div at bounding box center [727, 420] width 1454 height 840
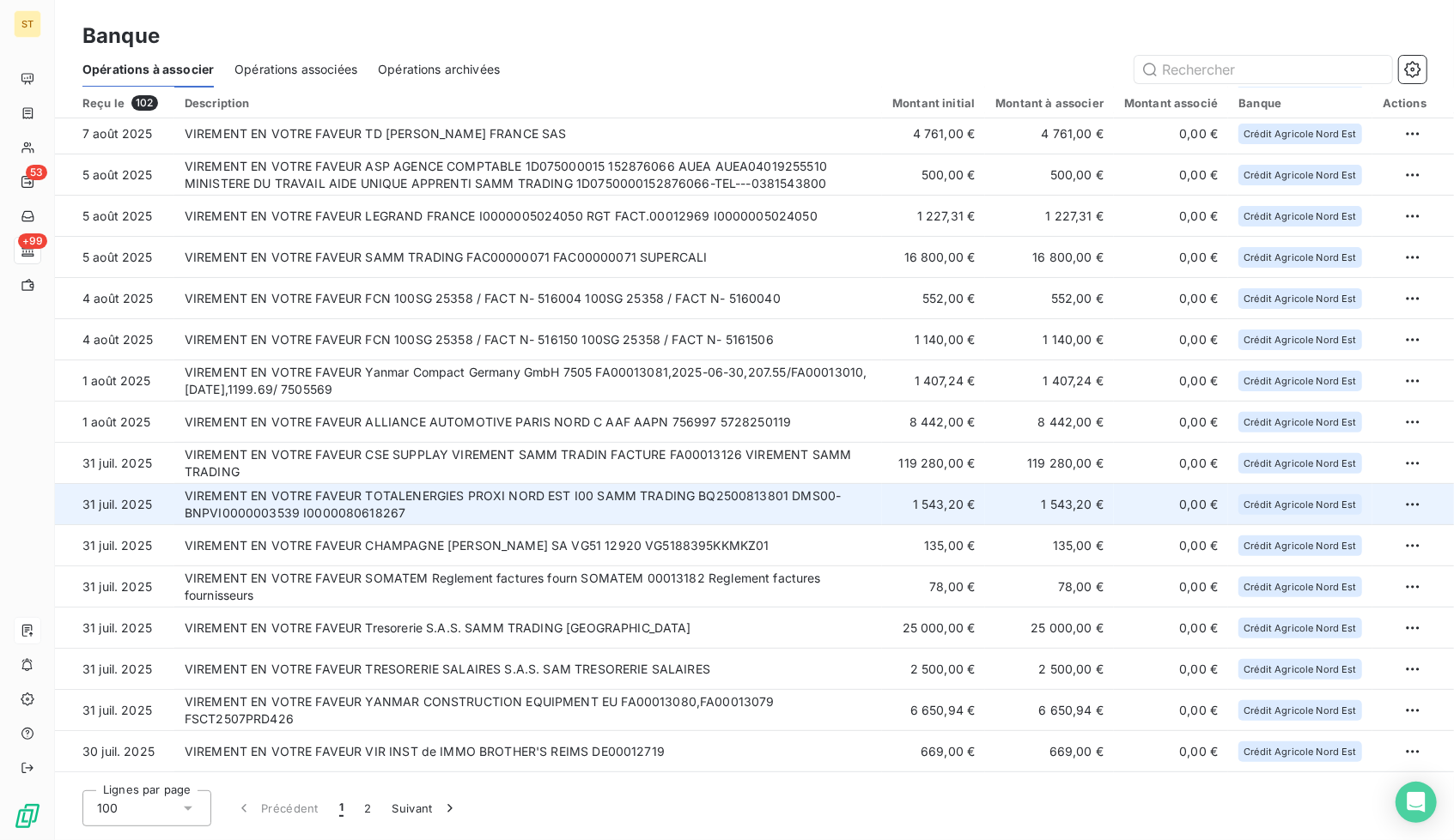
click at [596, 504] on td "VIREMENT EN VOTRE FAVEUR TOTALENERGIES PROXI NORD EST I00 SAMM TRADING BQ250081…" at bounding box center [528, 505] width 707 height 41
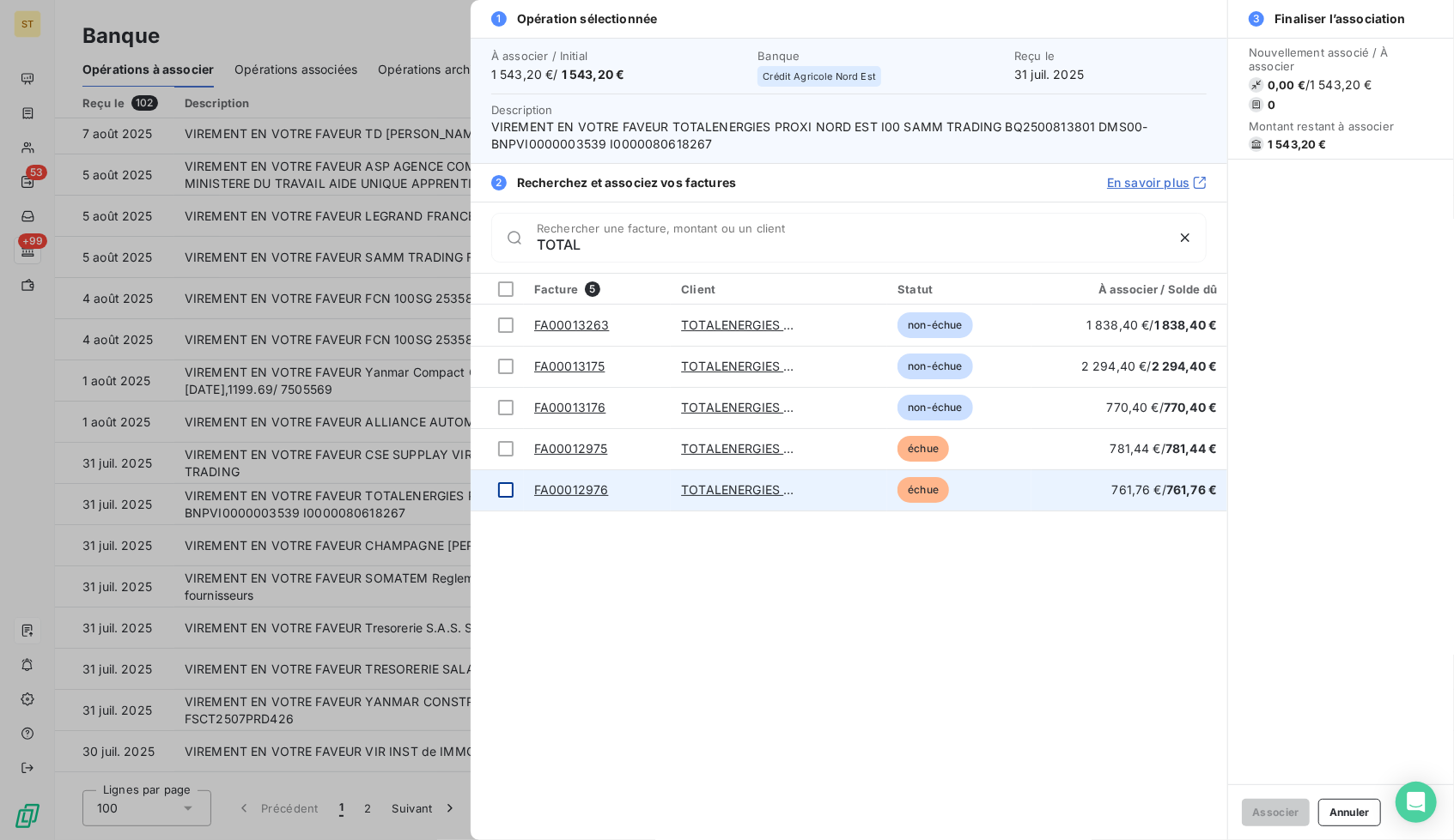
type input "TOTAL"
click at [515, 485] on td at bounding box center [497, 489] width 54 height 41
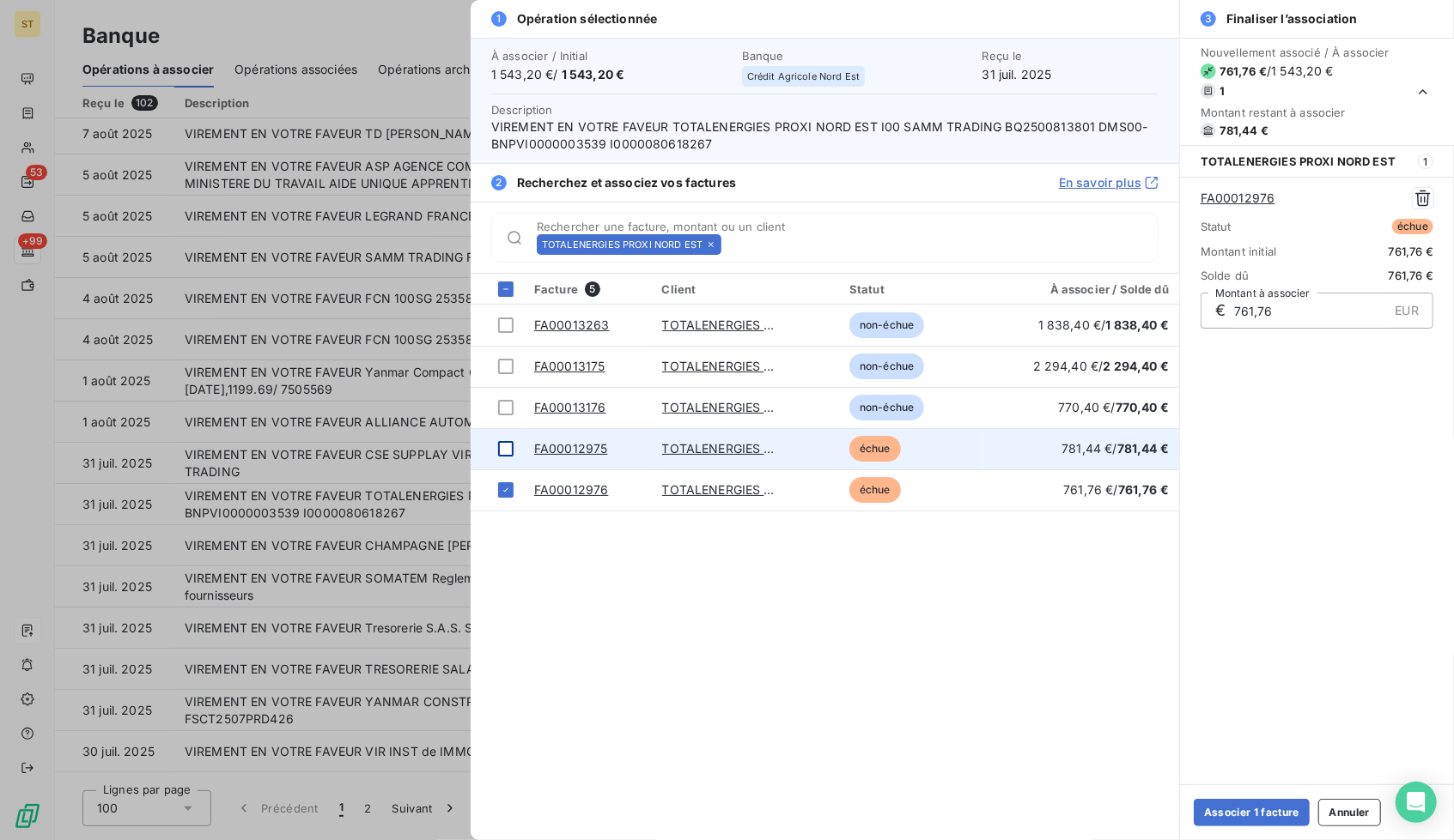
click at [504, 442] on div at bounding box center [506, 449] width 15 height 15
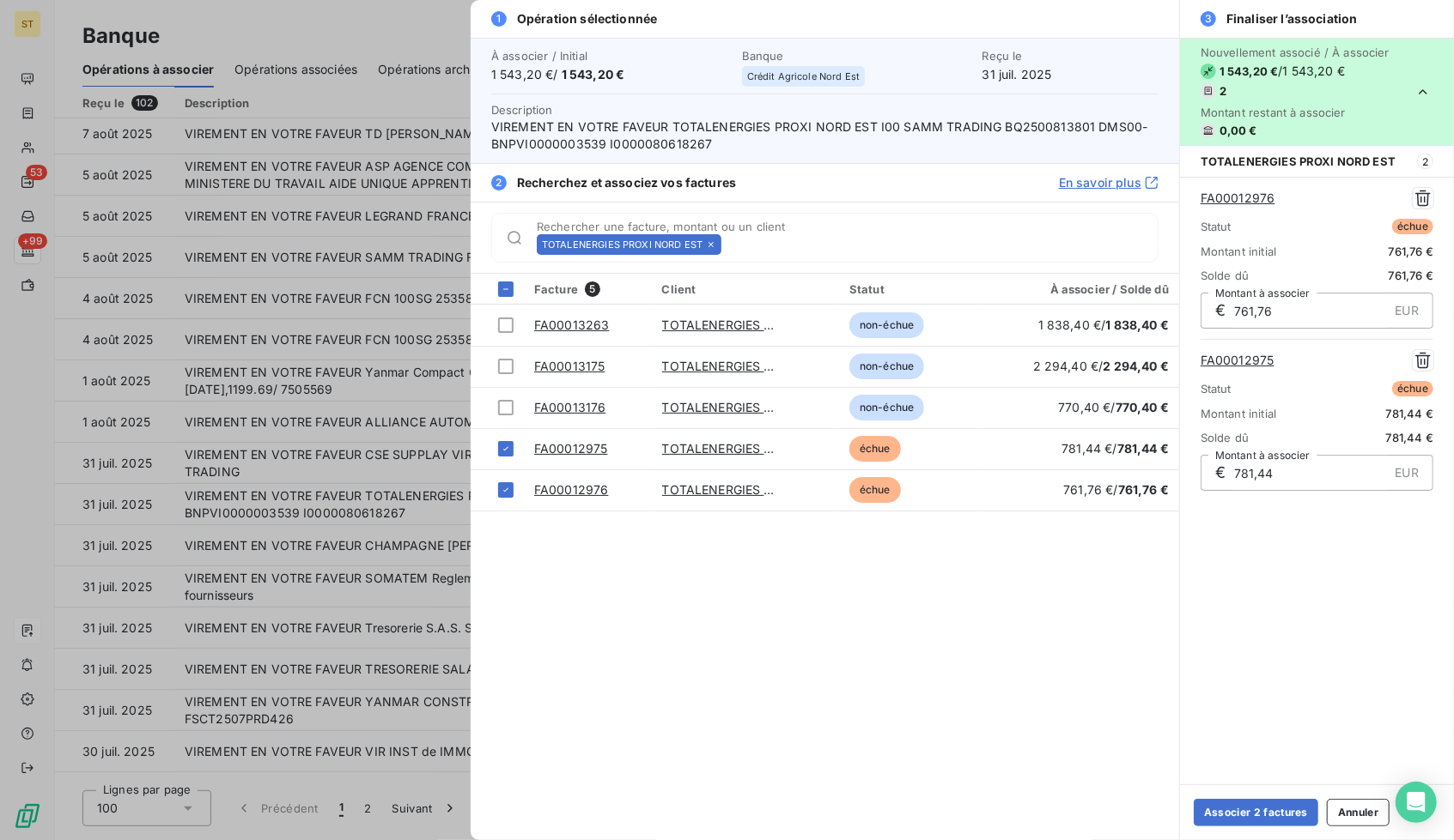
click at [1267, 798] on div "Associer 2 factures Annuler" at bounding box center [1316, 812] width 274 height 55
click at [1259, 821] on button "Associer 2 factures" at bounding box center [1255, 812] width 124 height 28
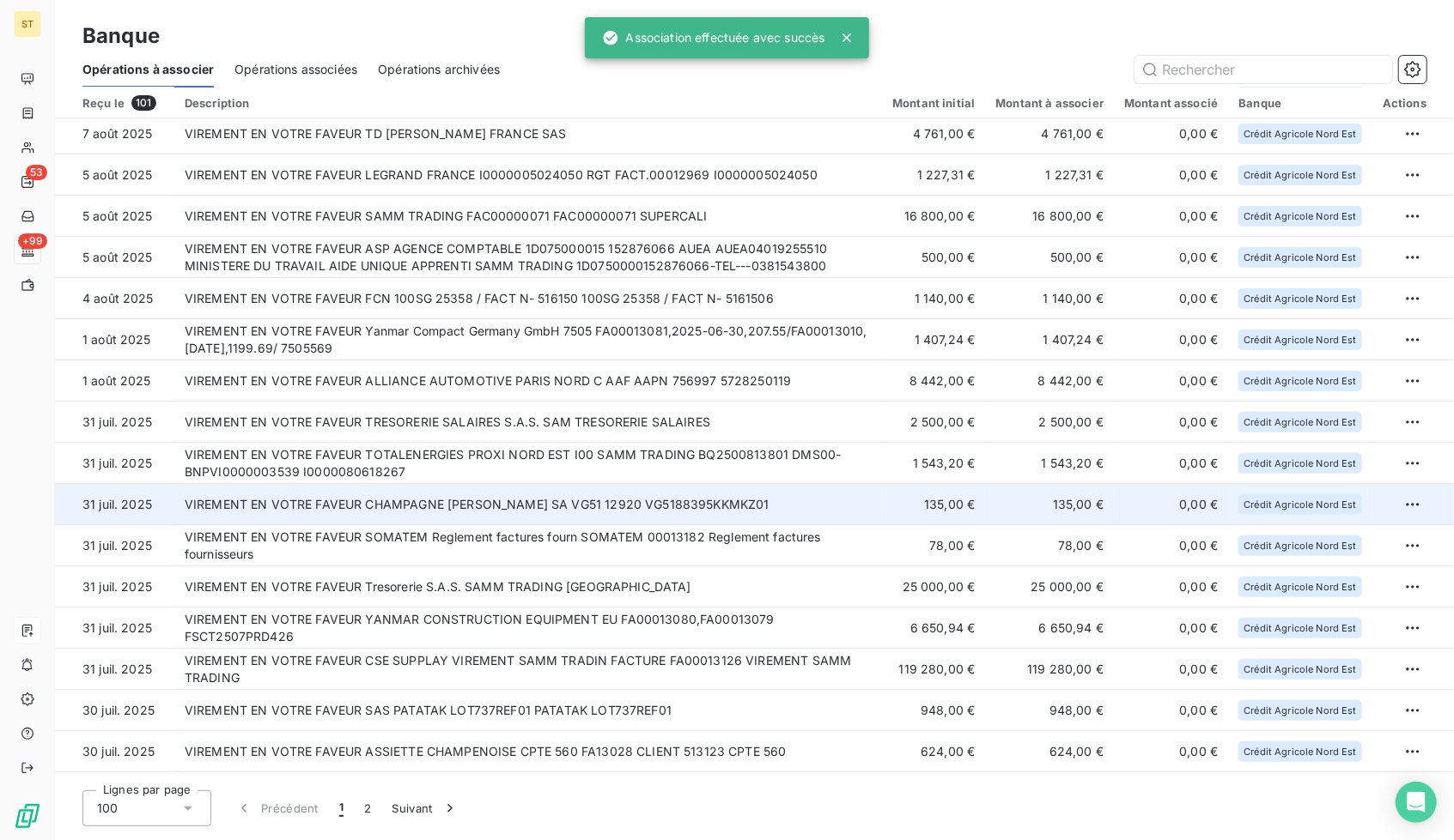
click at [553, 503] on td "VIREMENT EN VOTRE FAVEUR CHAMPAGNE [PERSON_NAME] SA VG51 12920 VG5188395KKMKZ01" at bounding box center [528, 505] width 707 height 41
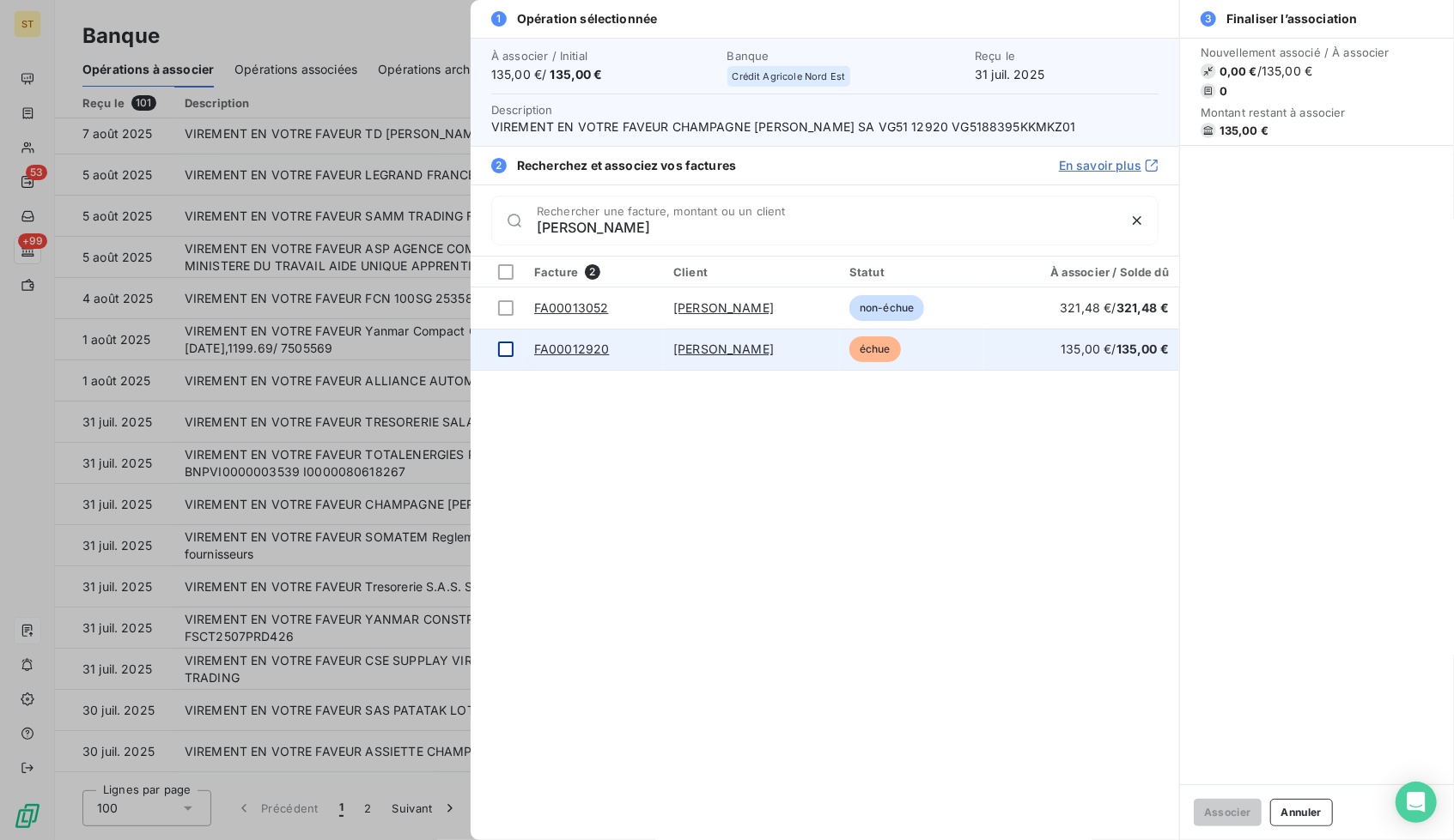
type input "[PERSON_NAME]"
click at [506, 346] on div at bounding box center [506, 349] width 15 height 15
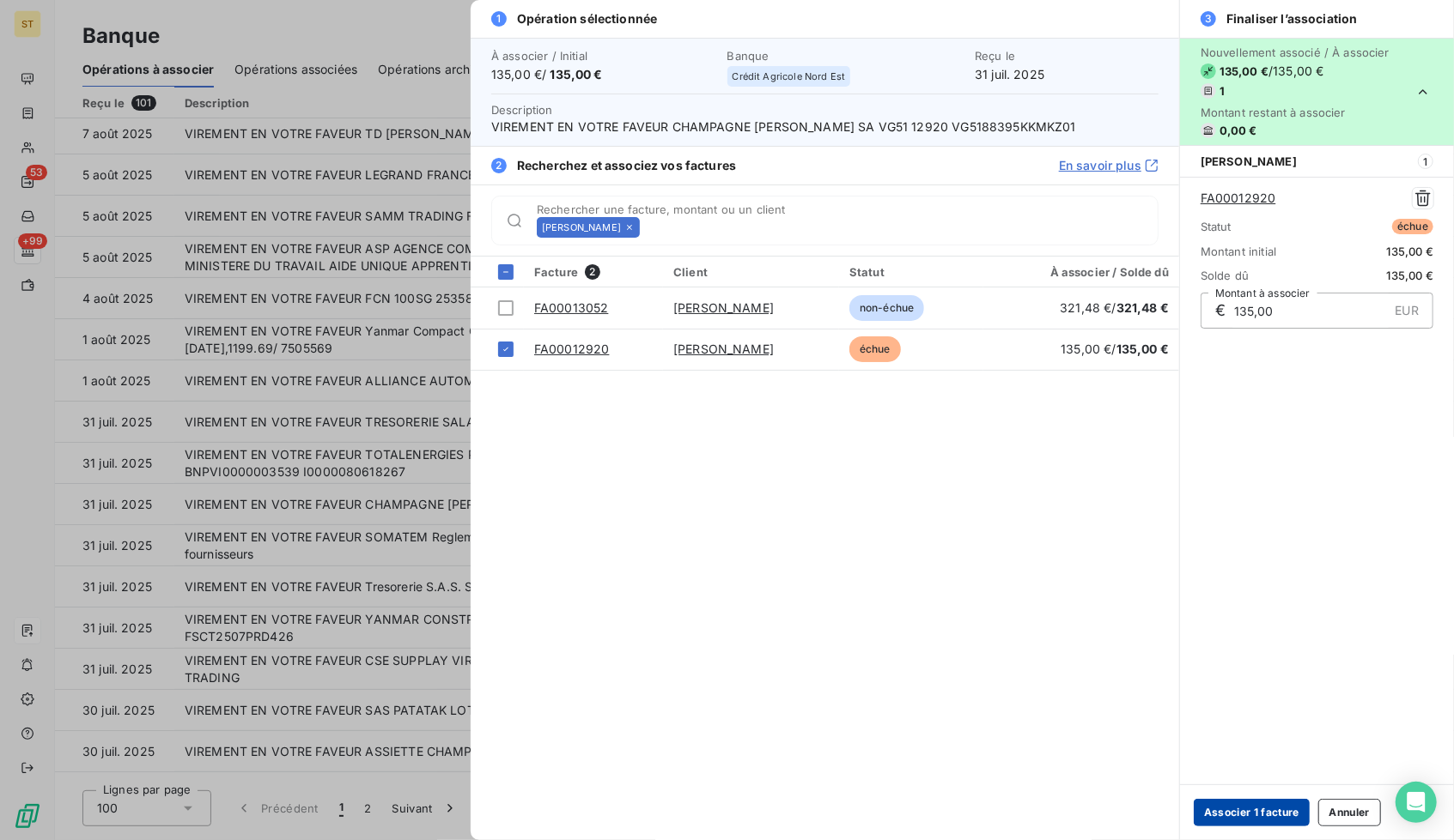
click at [1236, 816] on button "Associer 1 facture" at bounding box center [1250, 812] width 116 height 28
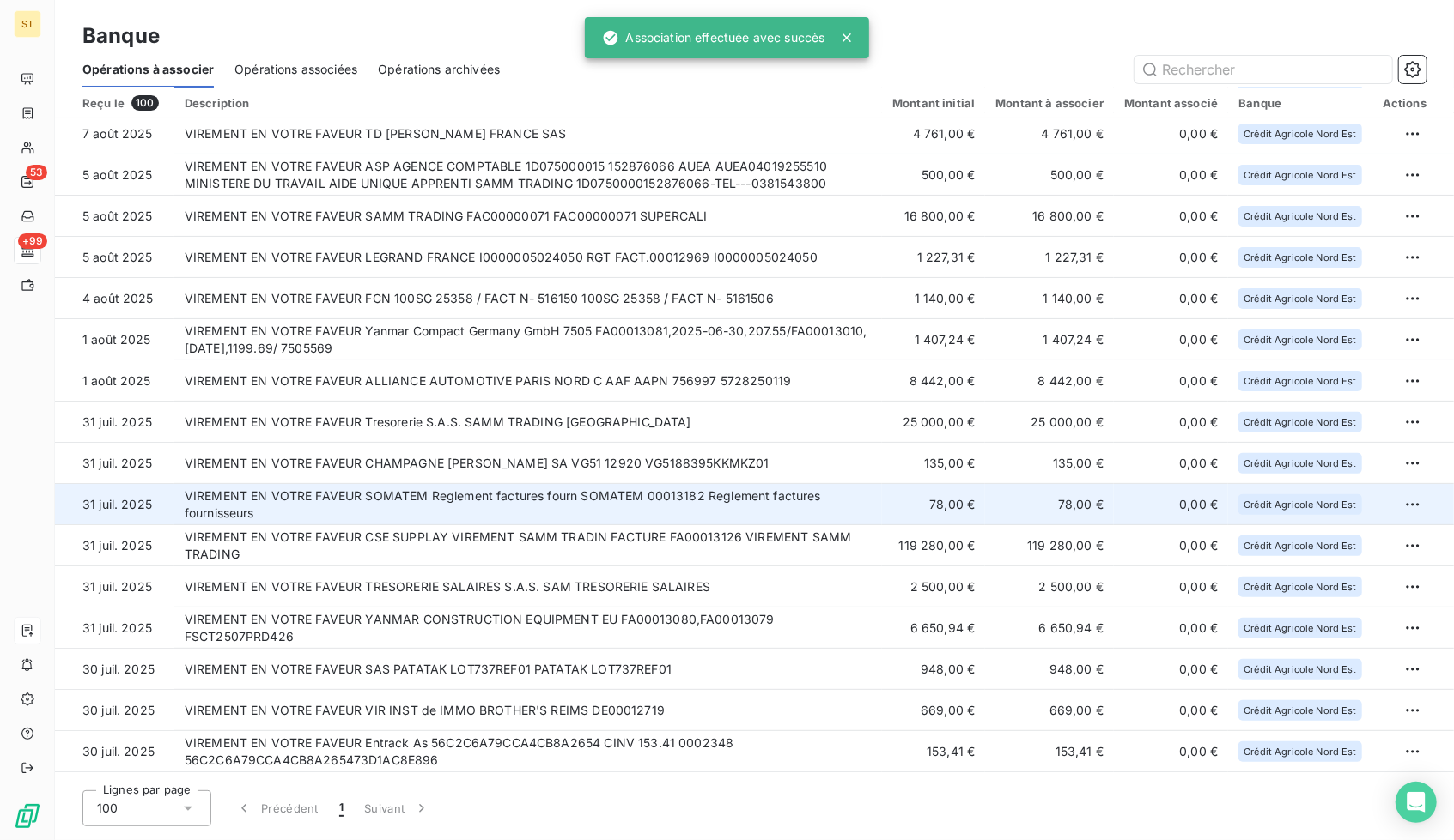
scroll to position [256, 0]
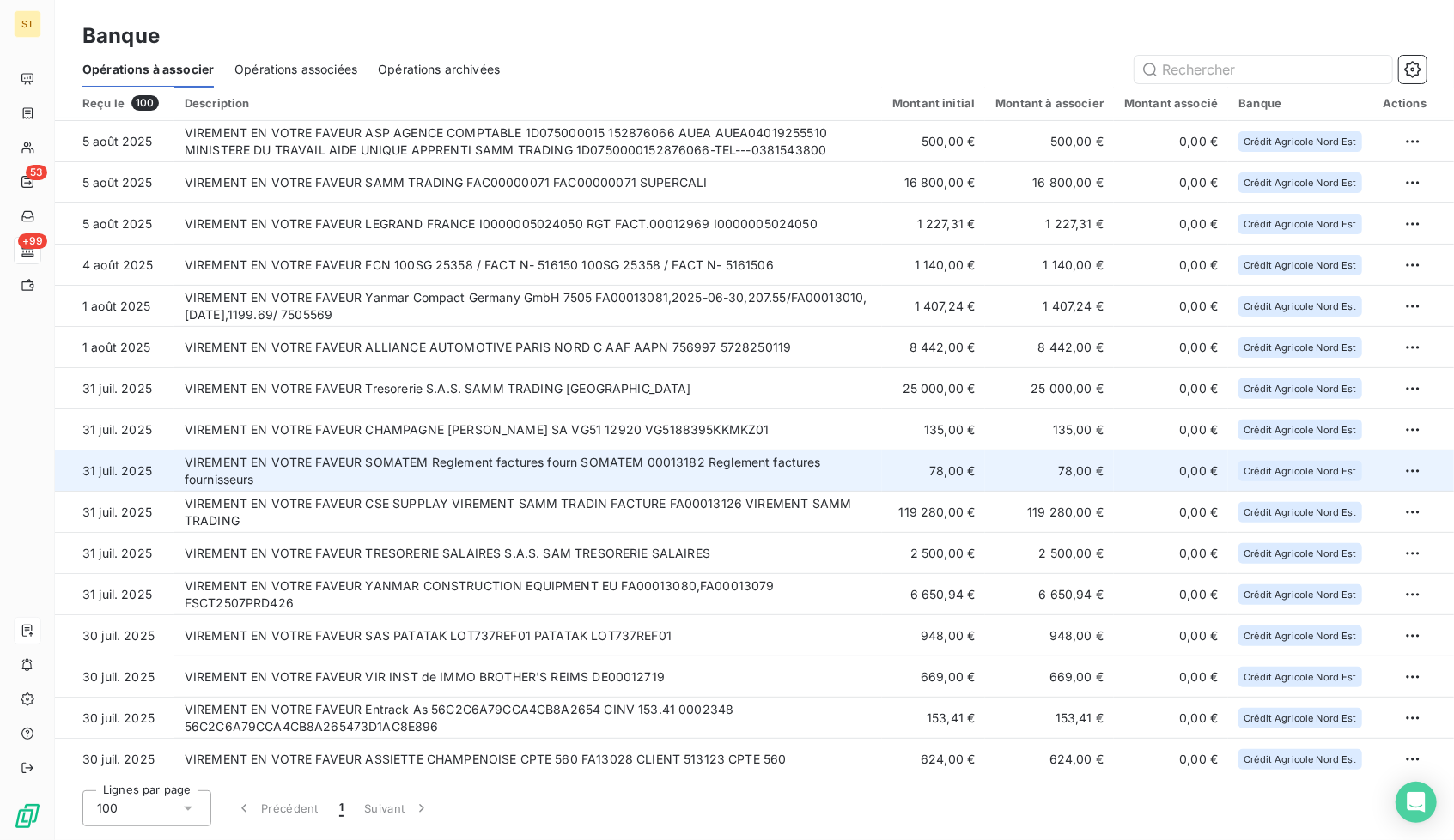
click at [553, 465] on td "VIREMENT EN VOTRE FAVEUR SOMATEM Reglement factures fourn SOMATEM 00013182 Regl…" at bounding box center [528, 471] width 707 height 41
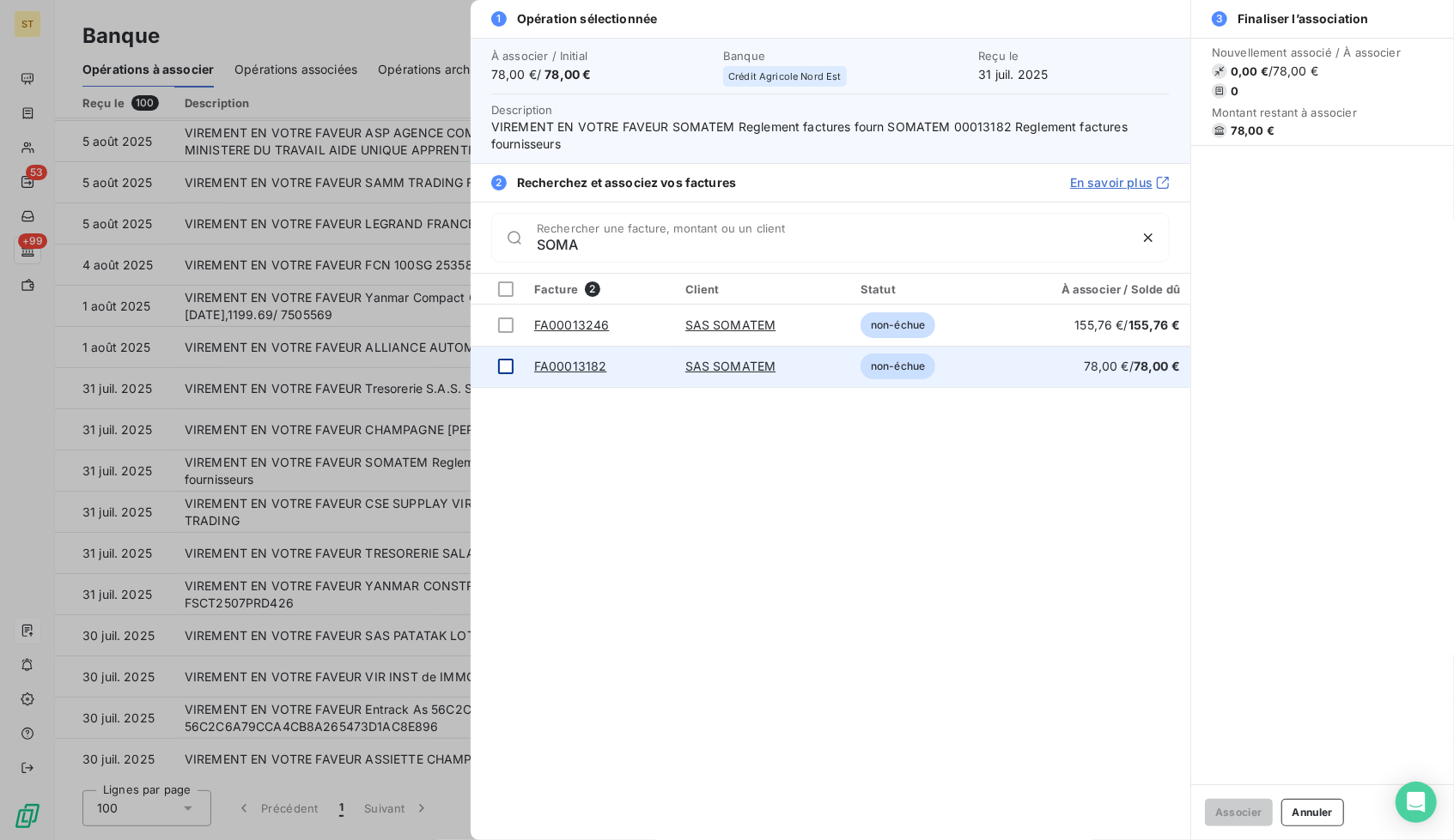
type input "SOMA"
click at [508, 361] on div at bounding box center [506, 366] width 15 height 15
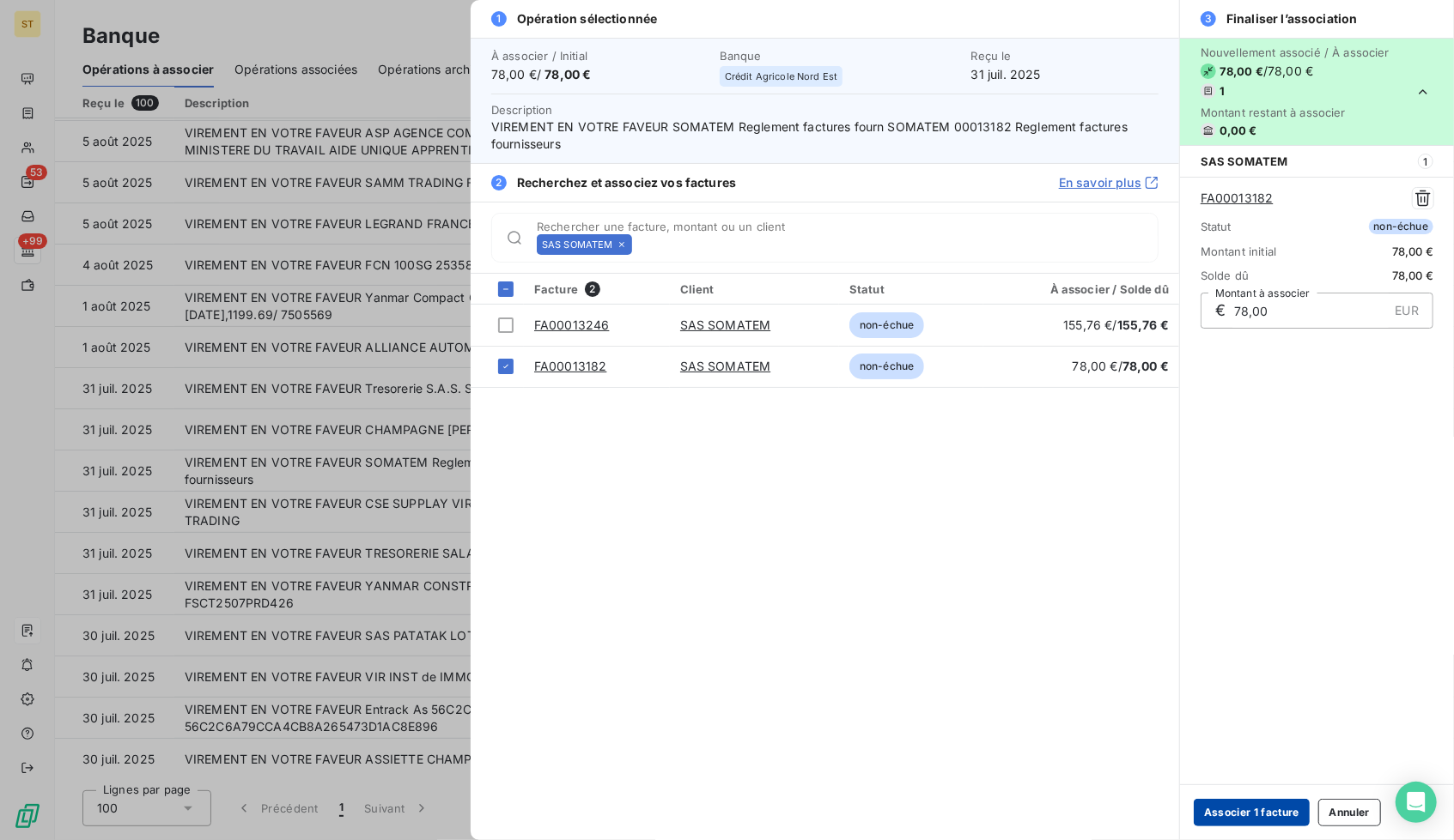
click at [1207, 803] on button "Associer 1 facture" at bounding box center [1250, 812] width 116 height 28
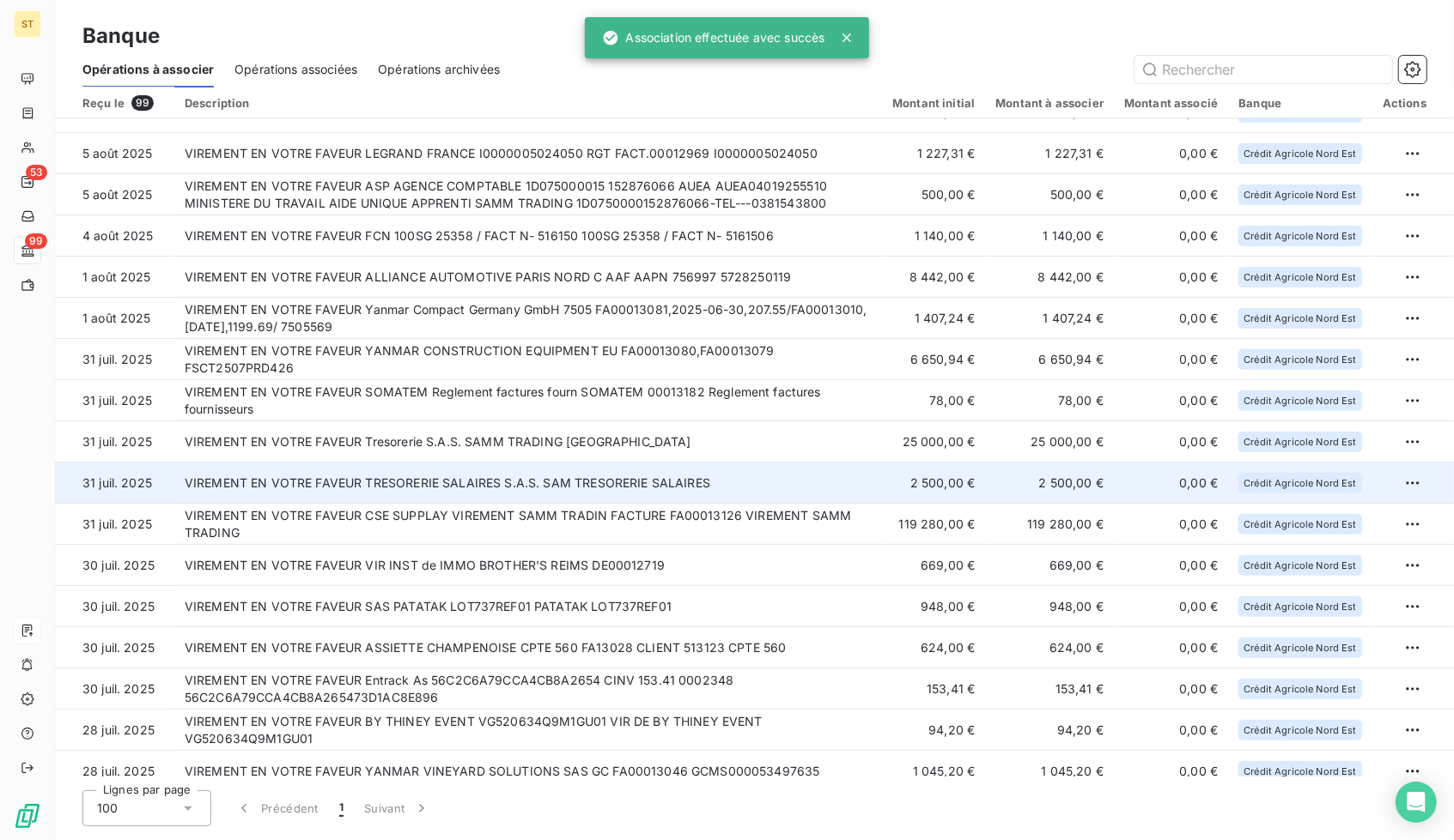
scroll to position [291, 0]
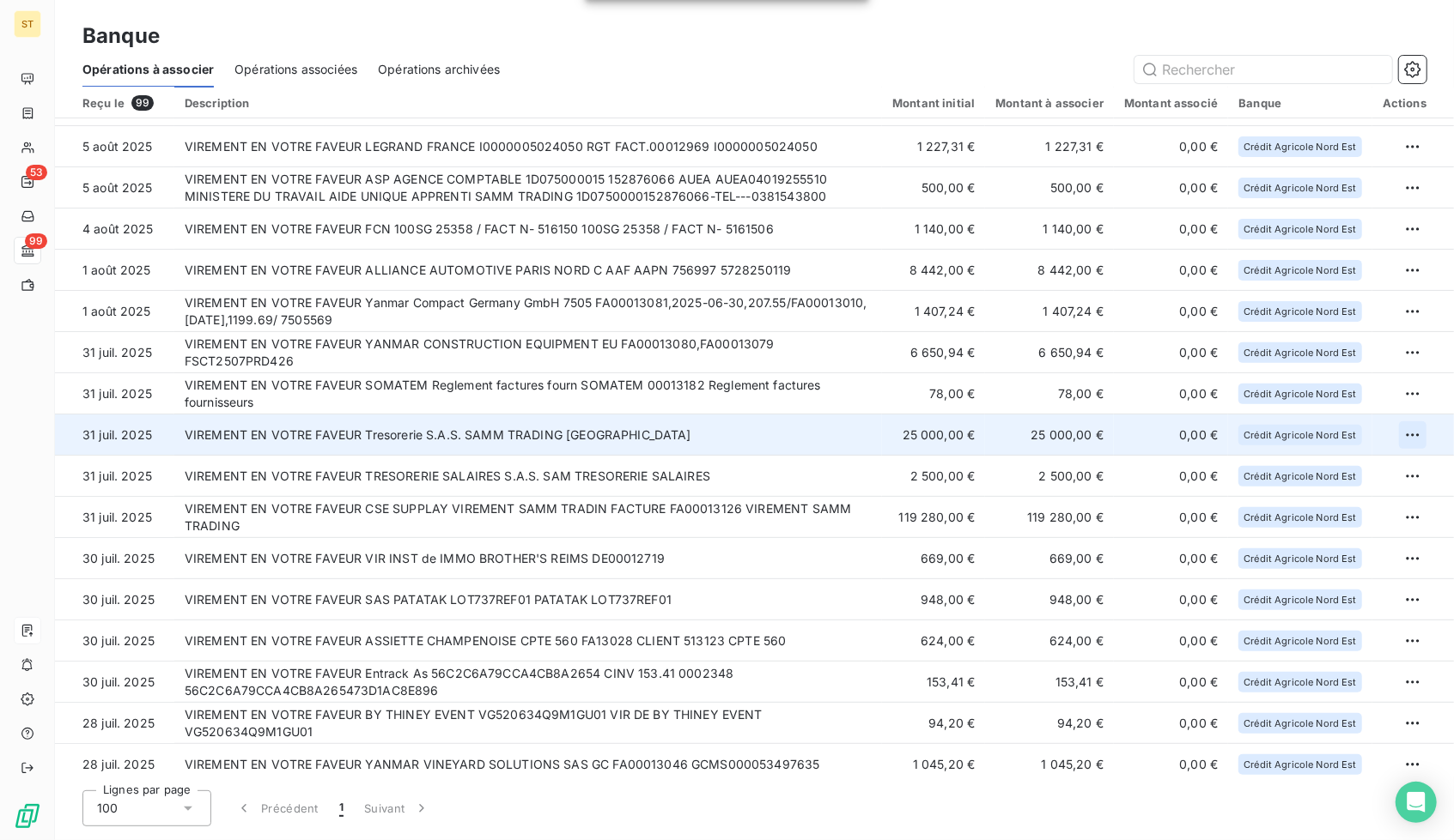
click at [1407, 433] on html "ST 53 99 Banque Opérations à associer Opérations associées Opérations archivées…" at bounding box center [727, 420] width 1454 height 840
click at [1369, 476] on div "Archiver l’opération" at bounding box center [1345, 473] width 132 height 28
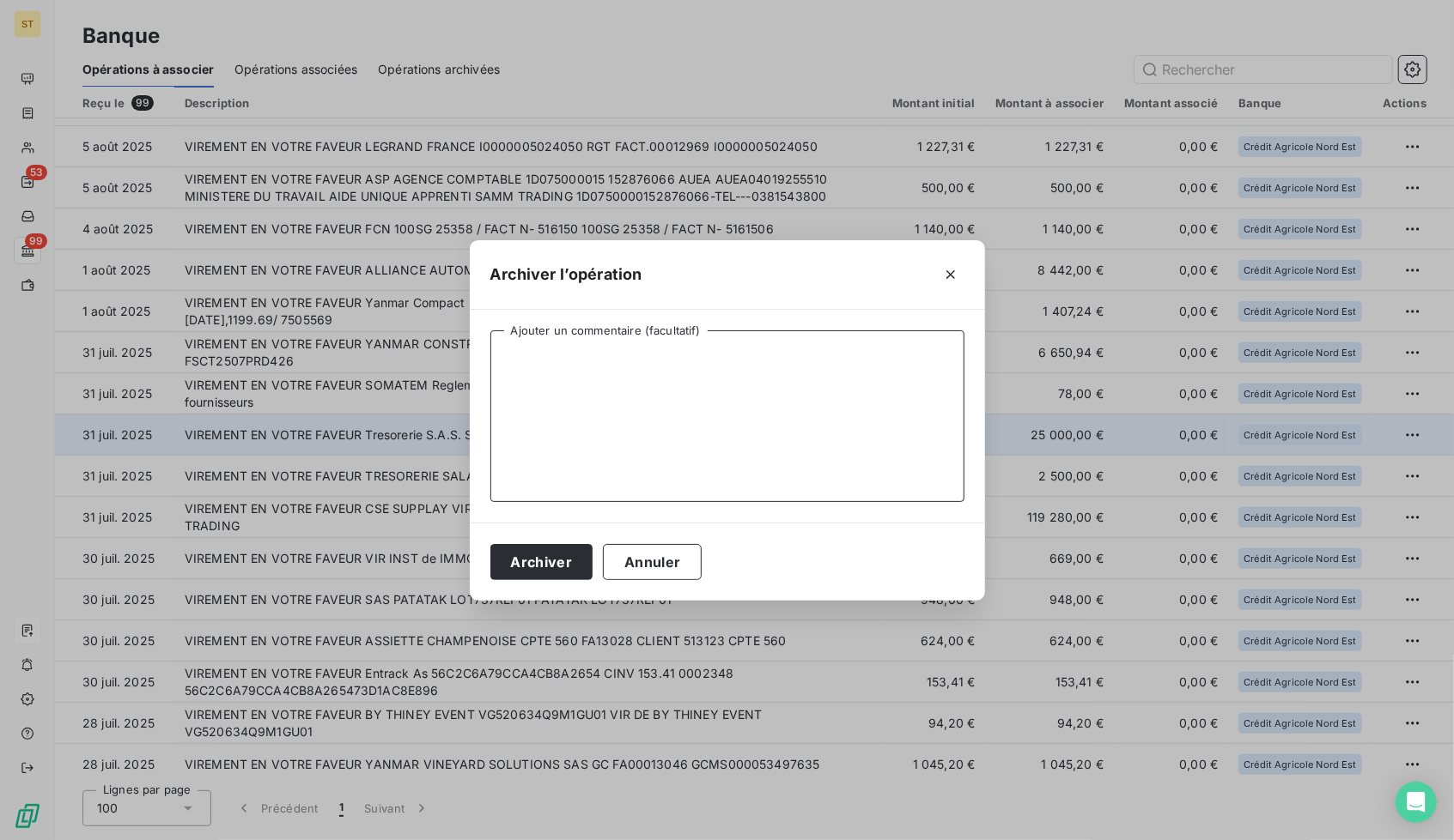
click at [700, 358] on textarea "Ajouter un commentaire (facultatif)" at bounding box center [727, 417] width 474 height 172
paste textarea "NE CONCERNE PAS UN CLIENT"
type textarea "NE CONCERNE PAS UN CLIENT"
click at [538, 555] on button "Archiver" at bounding box center [542, 562] width 103 height 36
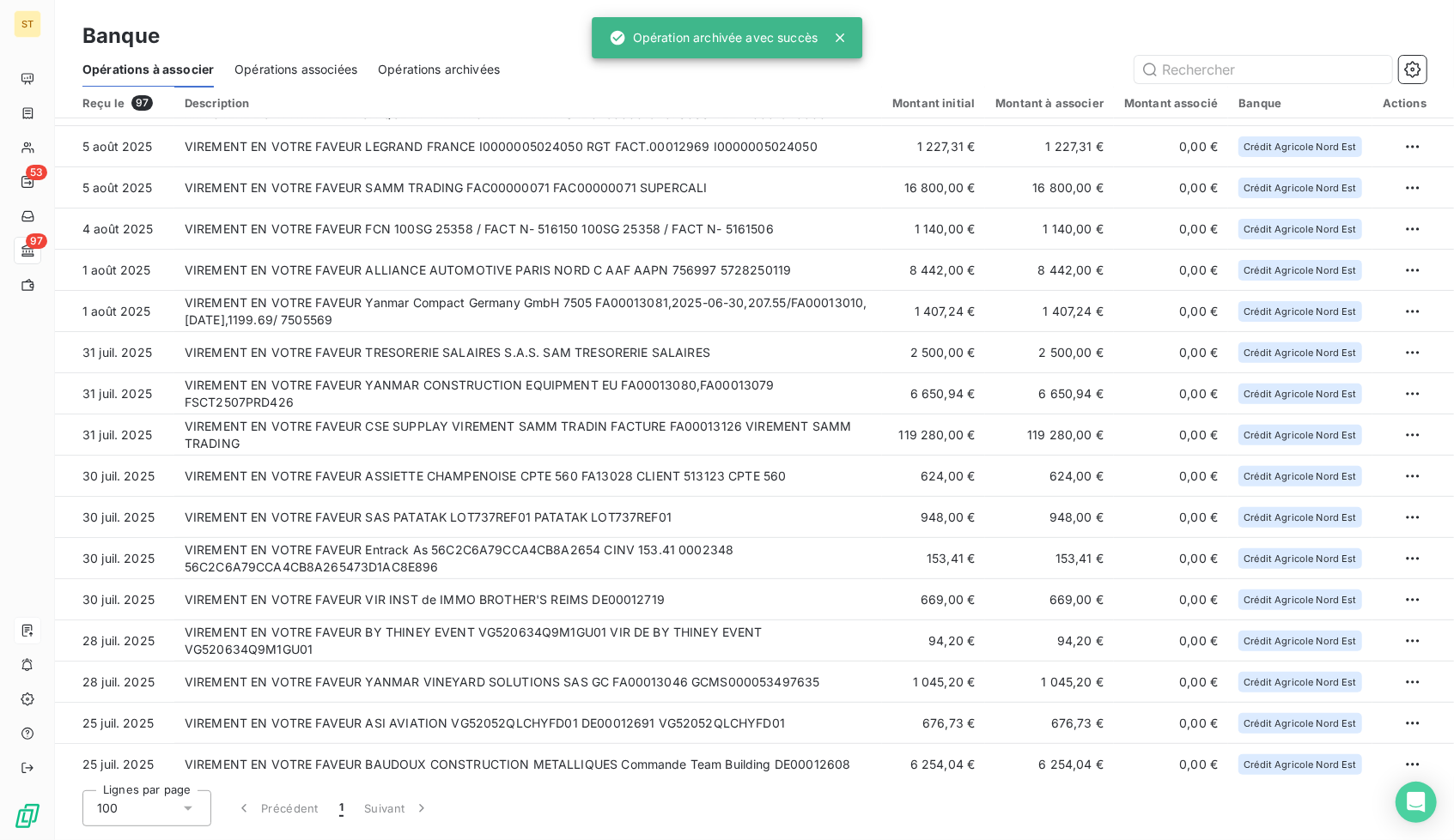
scroll to position [209, 0]
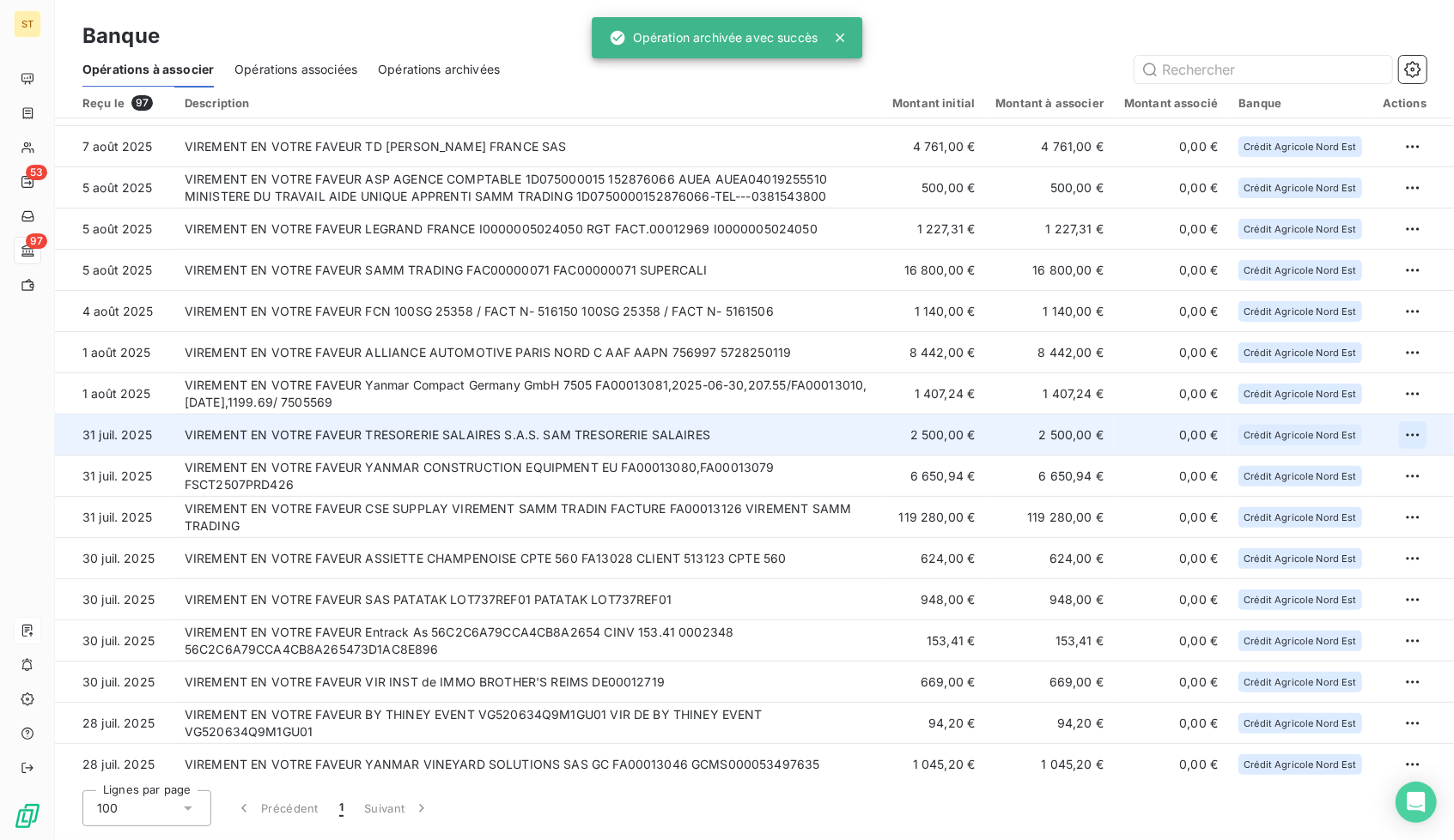
click at [1412, 439] on html "ST 53 97 Banque Opérations à associer Opérations associées Opérations archivées…" at bounding box center [727, 420] width 1454 height 840
click at [1330, 482] on div "Archiver l’opération" at bounding box center [1345, 473] width 132 height 28
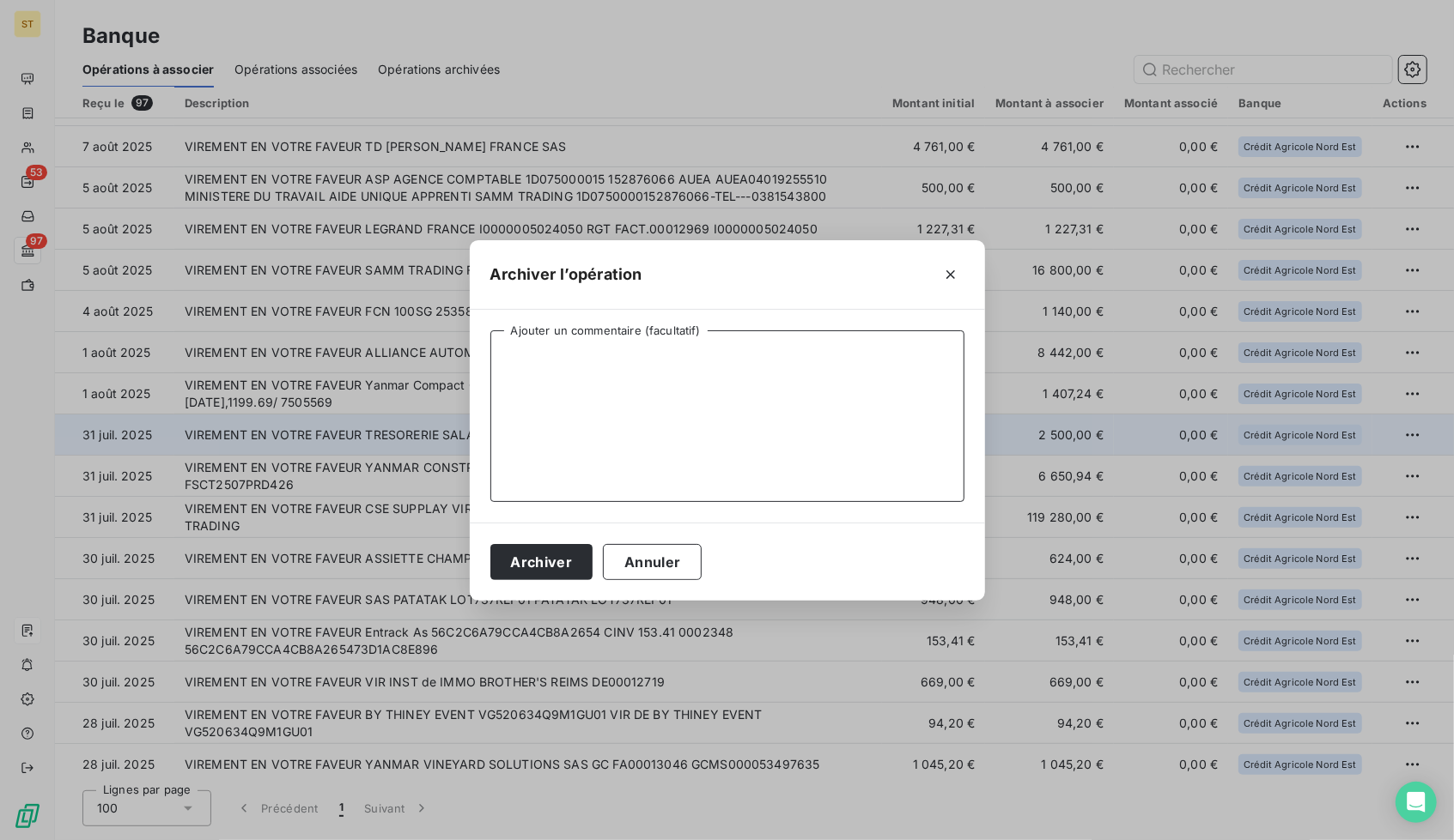
click at [778, 399] on textarea "Ajouter un commentaire (facultatif)" at bounding box center [727, 417] width 474 height 172
paste textarea "NE CONCERNE PAS UN CLIENT"
type textarea "NE CONCERNE PAS UN CLIENT"
click at [527, 563] on button "Archiver" at bounding box center [542, 562] width 103 height 36
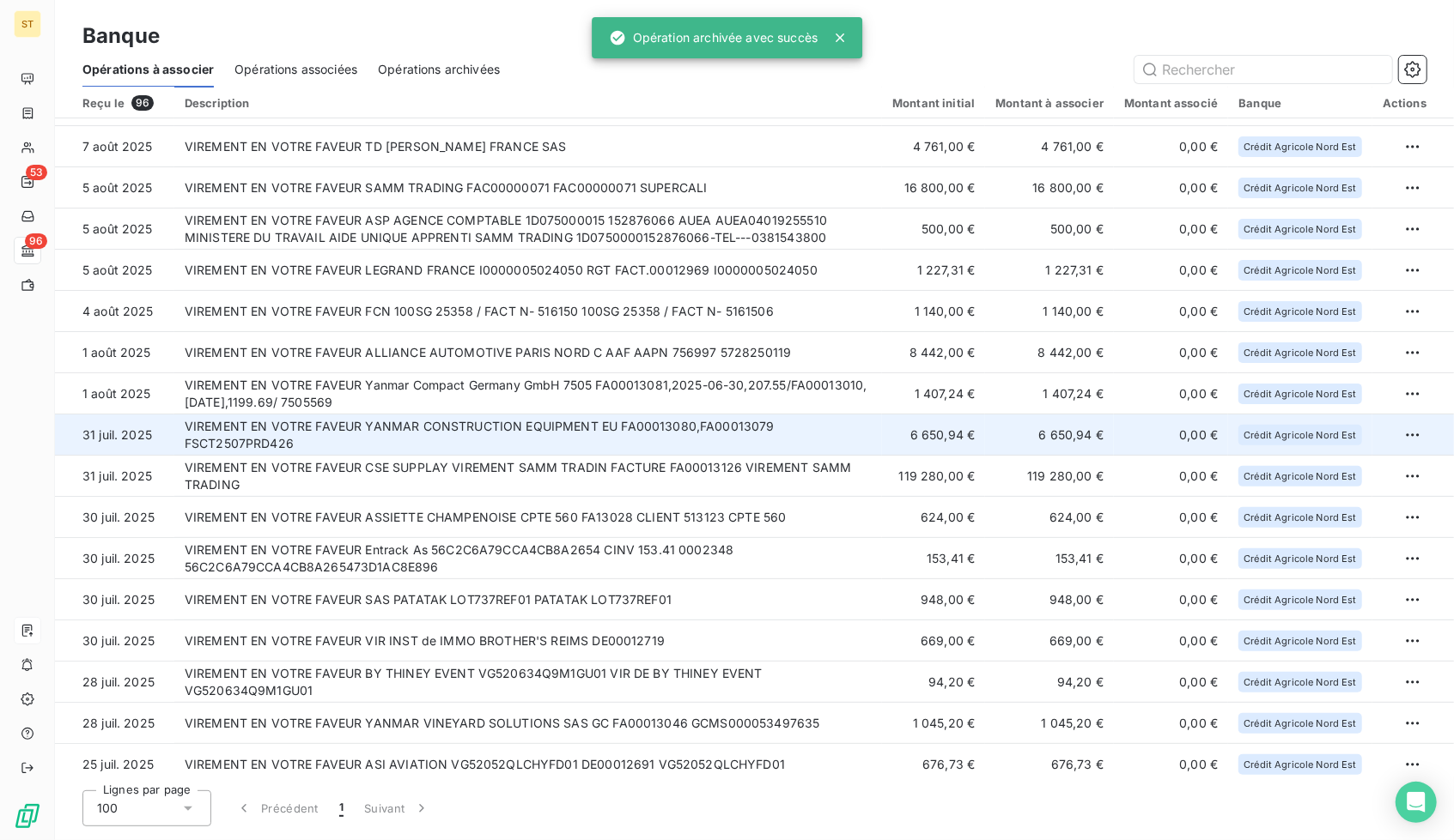
click at [503, 442] on td "VIREMENT EN VOTRE FAVEUR YANMAR CONSTRUCTION EQUIPMENT EU FA00013080,FA00013079…" at bounding box center [528, 435] width 707 height 41
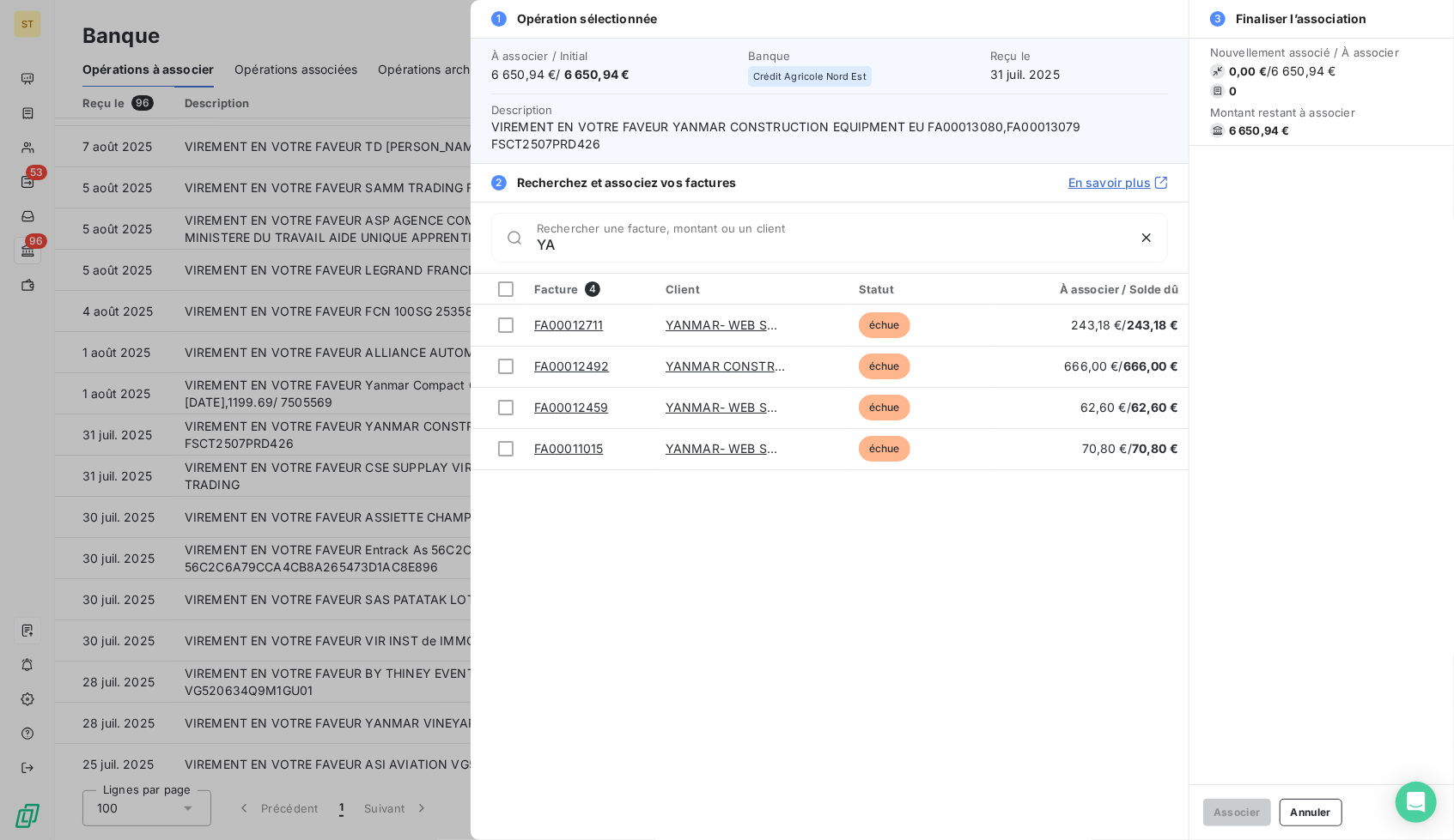
type input "Y"
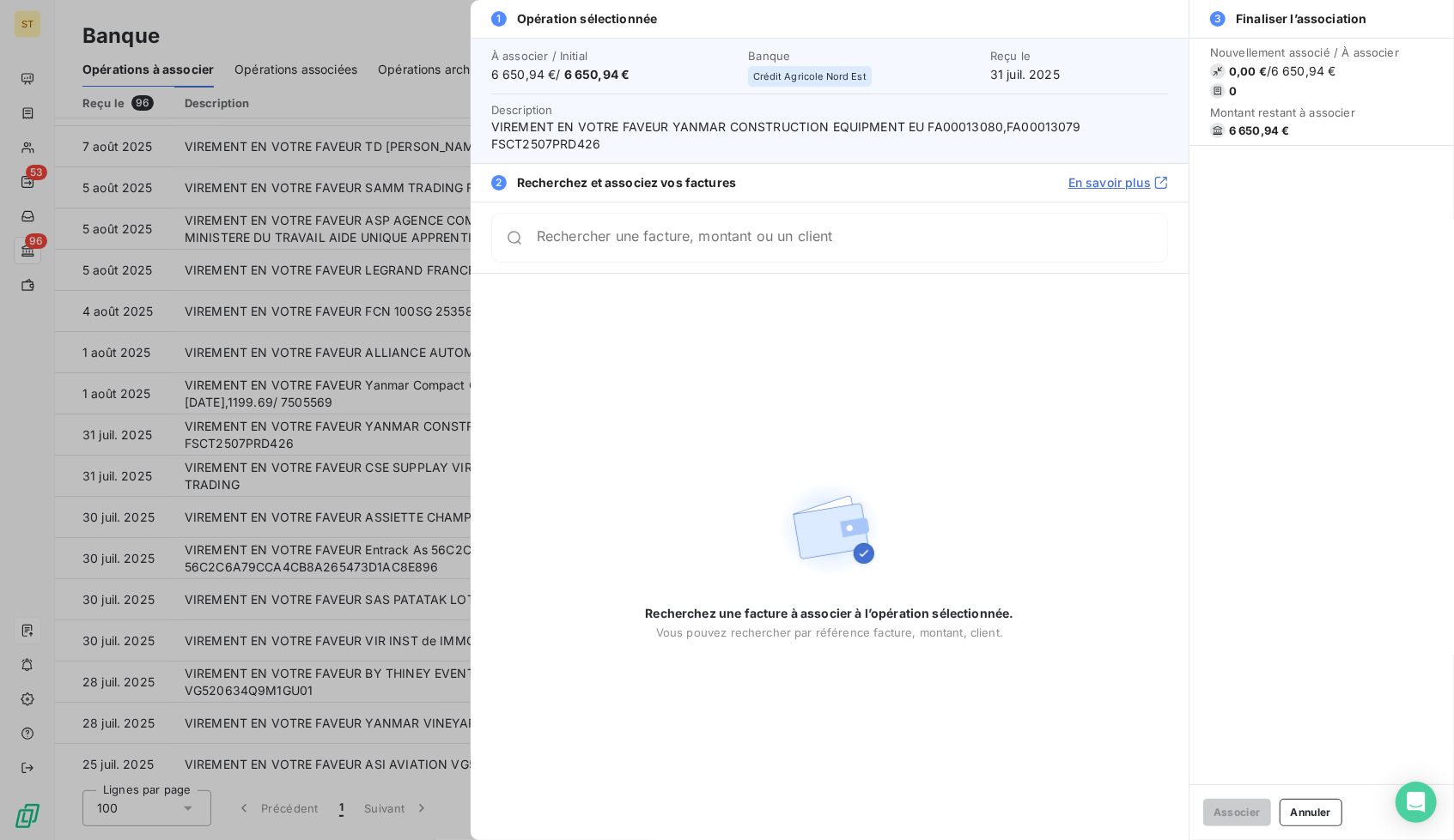
click at [364, 455] on div at bounding box center [727, 420] width 1454 height 840
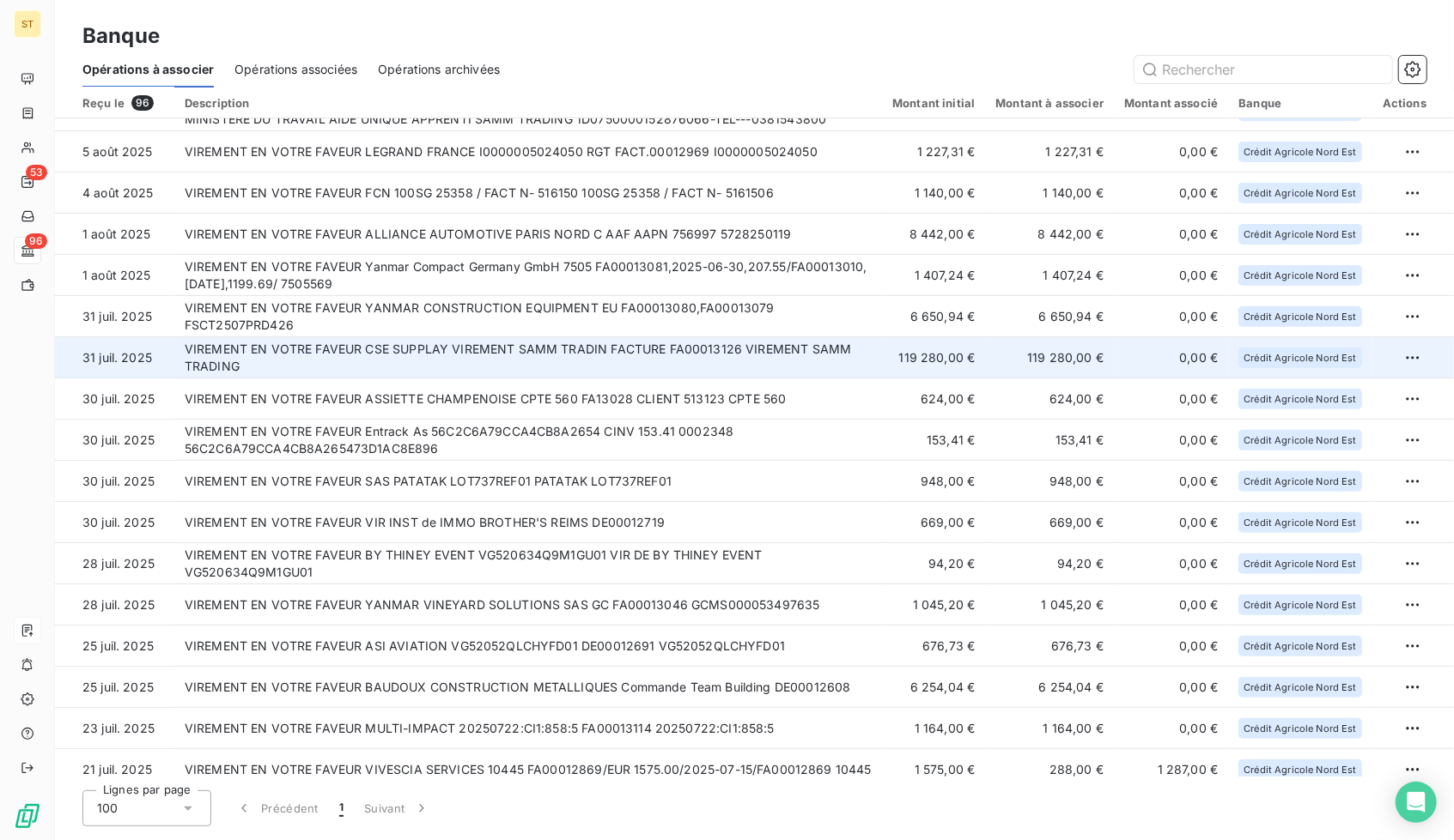
scroll to position [333, 0]
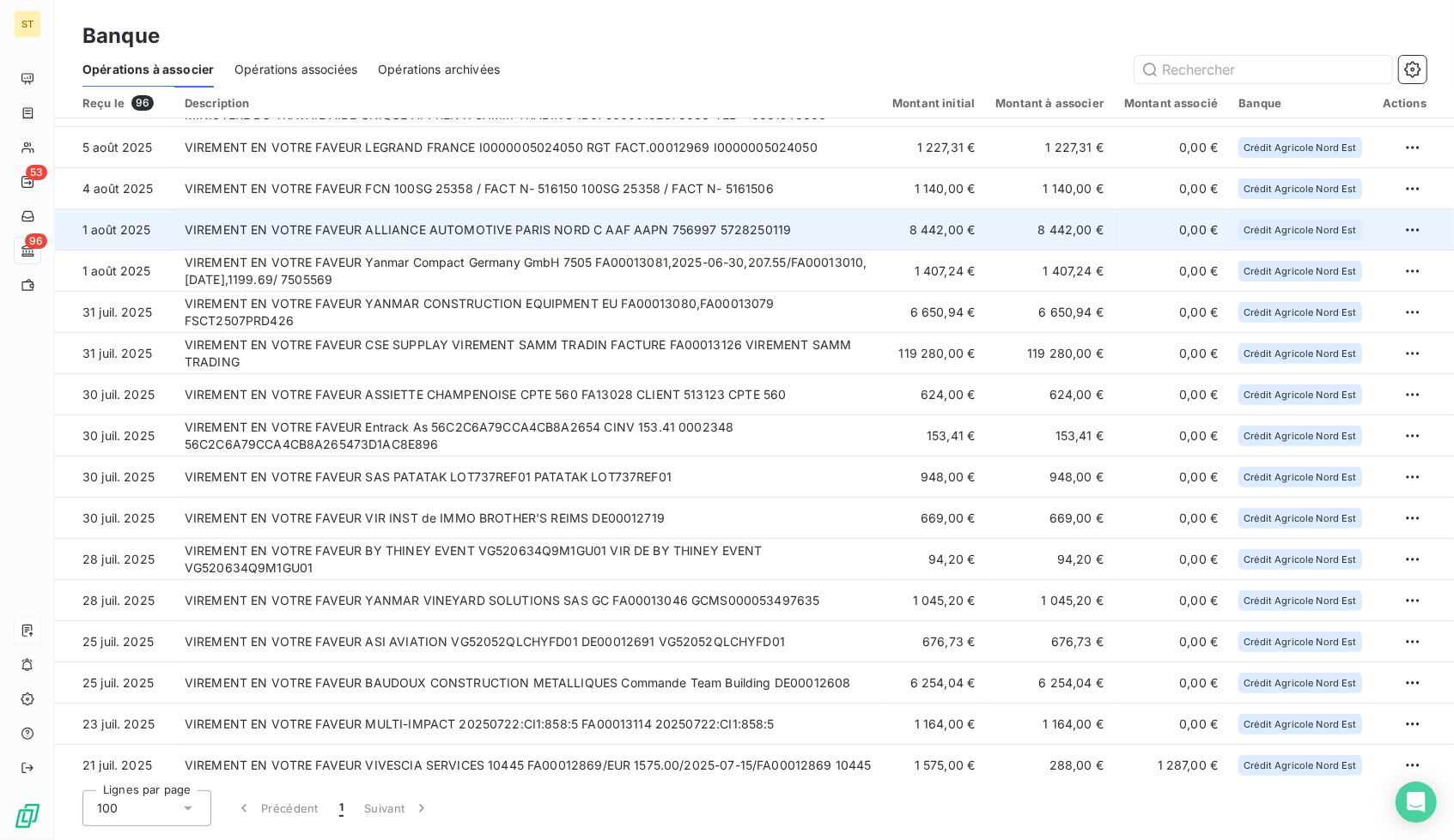
click at [653, 246] on td "VIREMENT EN VOTRE FAVEUR ALLIANCE AUTOMOTIVE PARIS NORD C AAF AAPN 756997 57282…" at bounding box center [528, 229] width 707 height 41
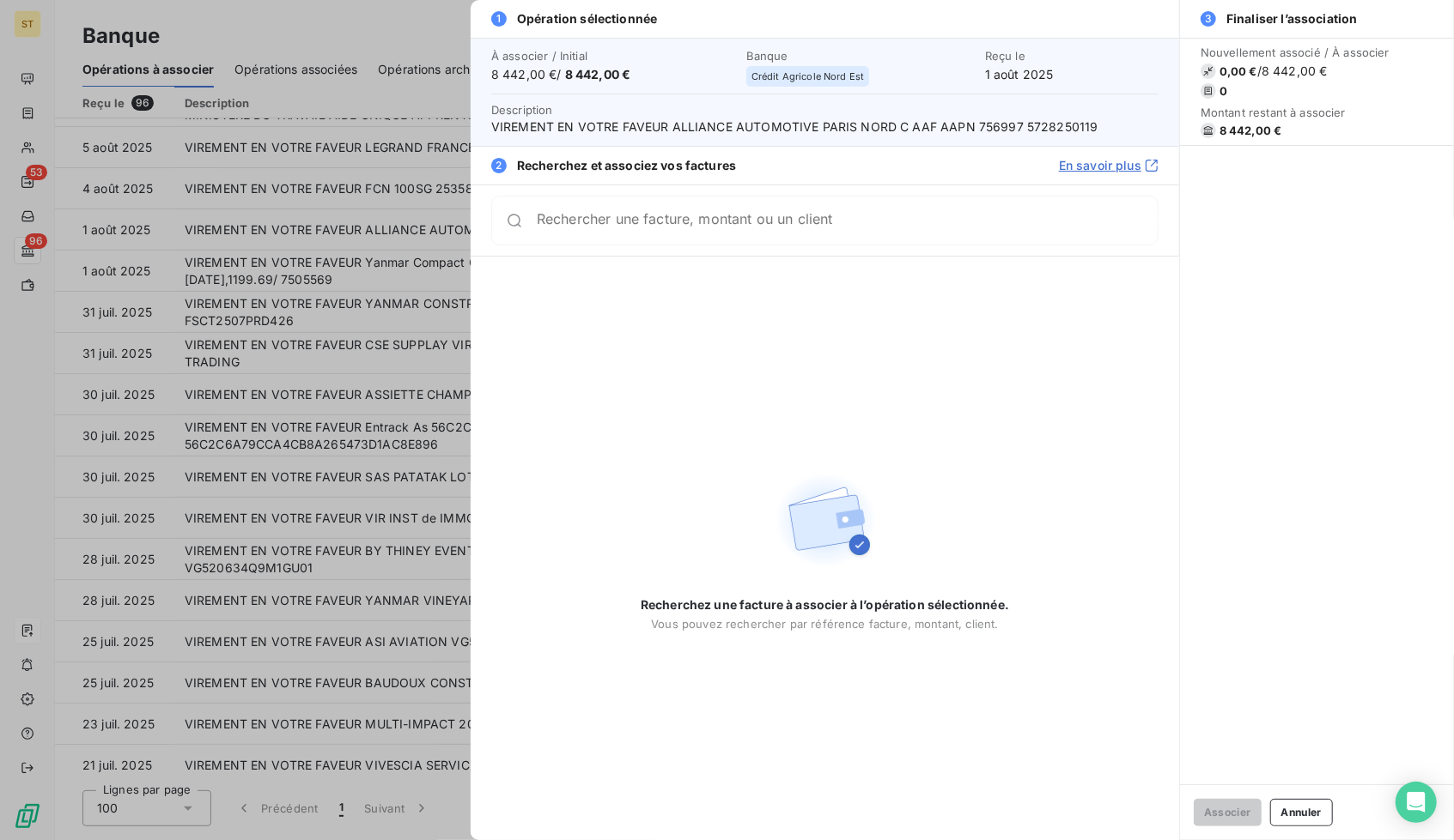
click at [316, 371] on div at bounding box center [727, 420] width 1454 height 840
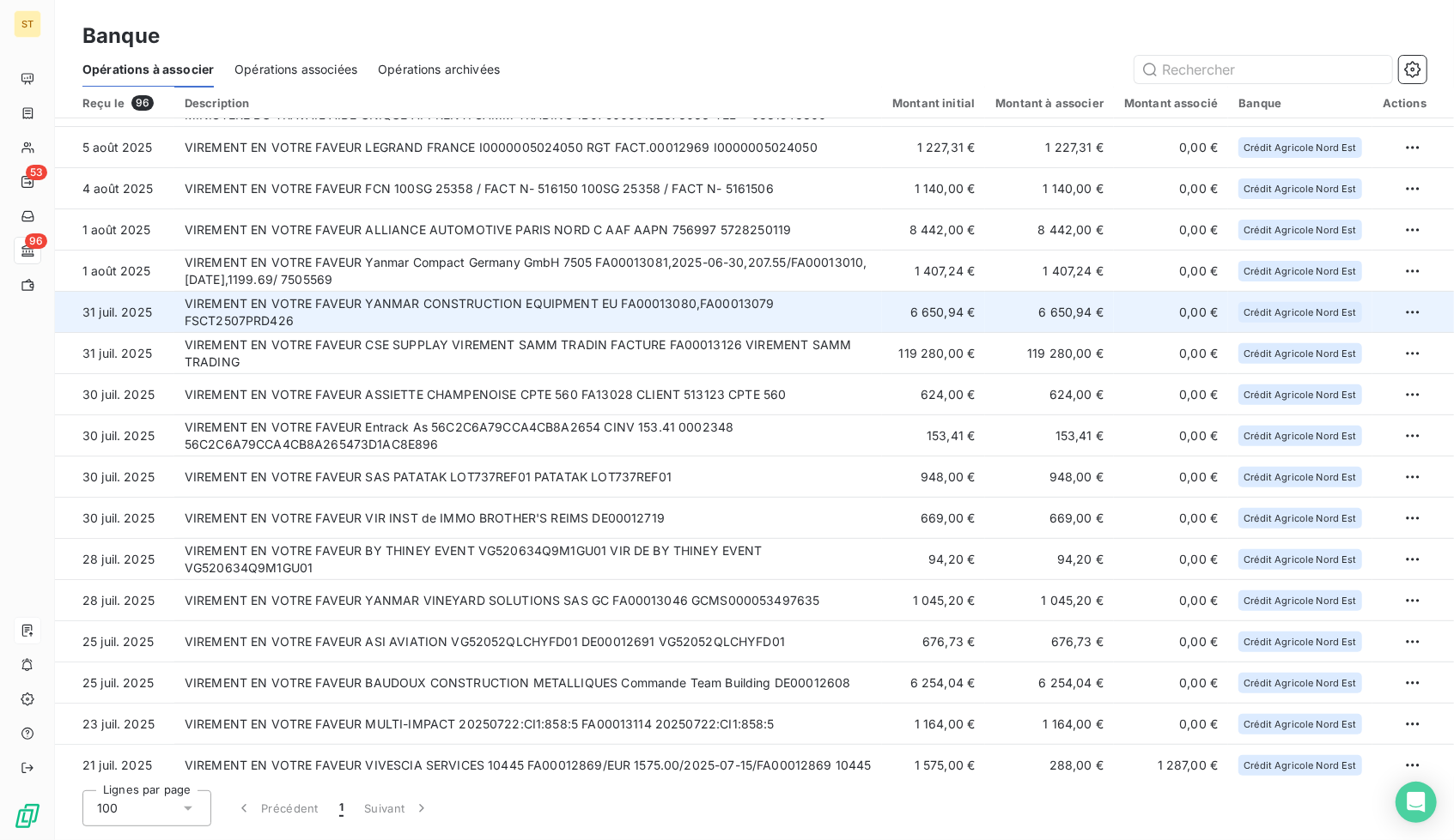
click at [481, 320] on td "VIREMENT EN VOTRE FAVEUR YANMAR CONSTRUCTION EQUIPMENT EU FA00013080,FA00013079…" at bounding box center [528, 312] width 707 height 41
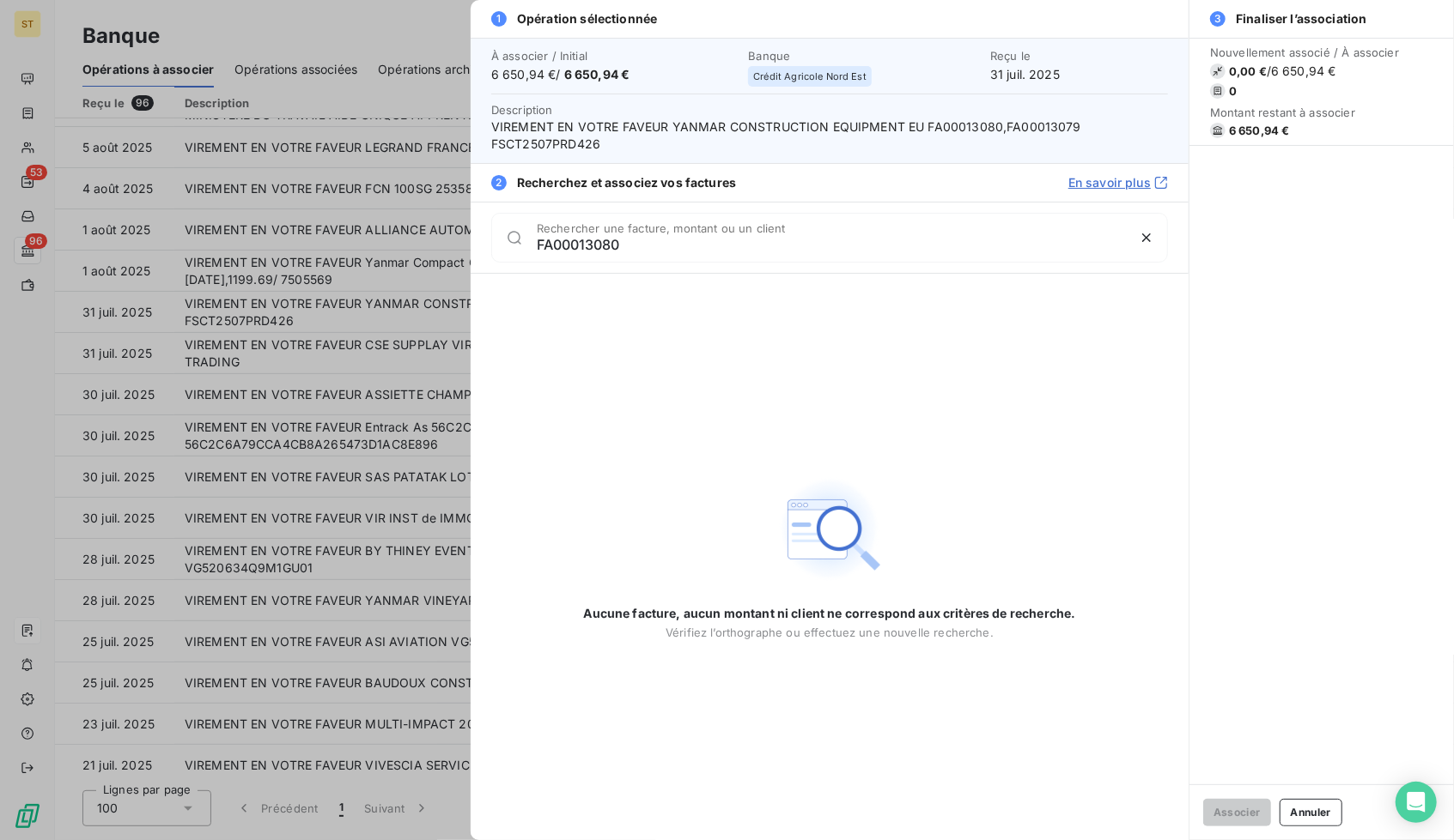
type input "FA00013080"
click at [381, 353] on div at bounding box center [727, 420] width 1454 height 840
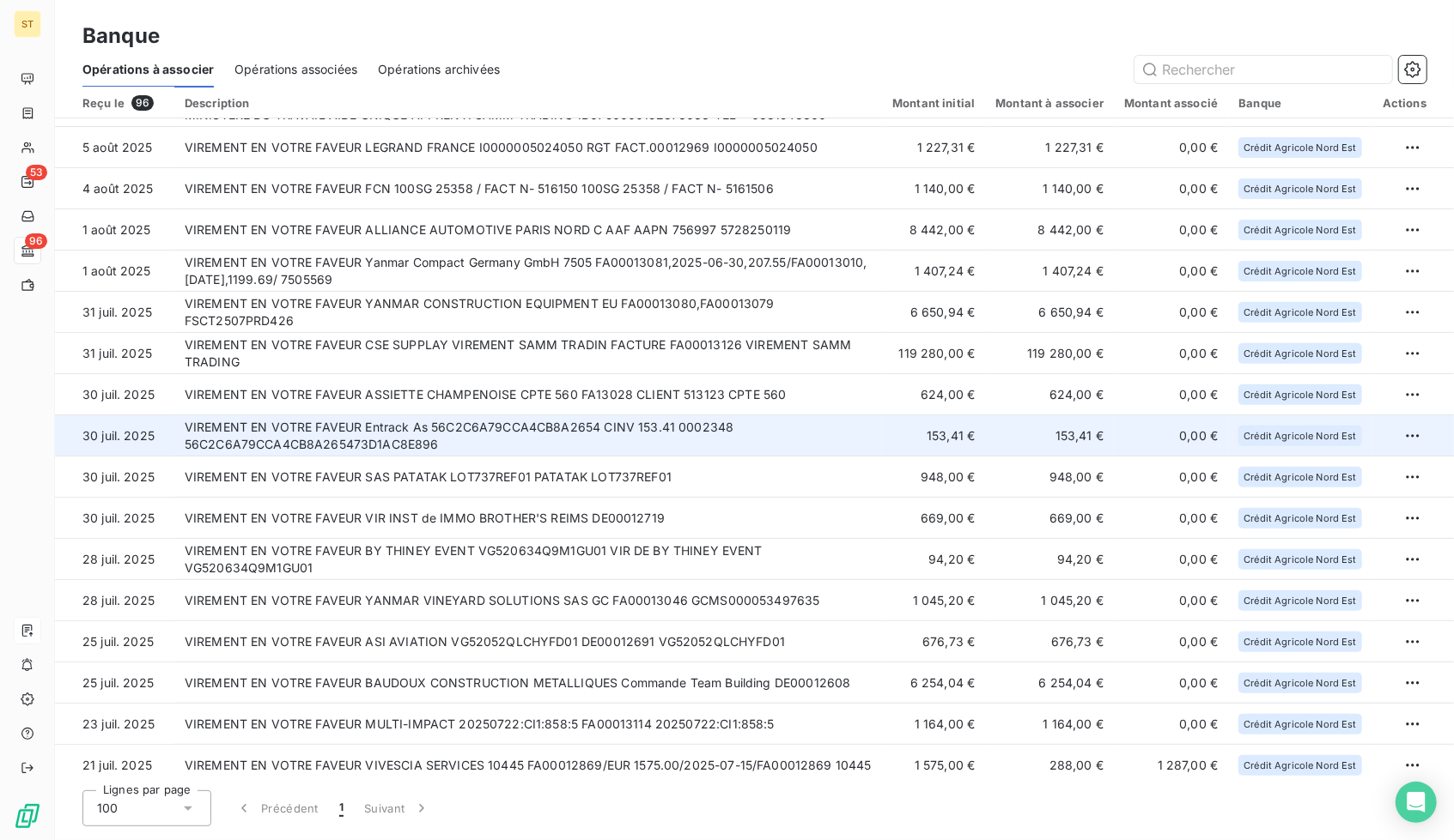
click at [595, 443] on td "VIREMENT EN VOTRE FAVEUR Entrack As 56C2C6A79CCA4CB8A2654 CINV 153.41 0002348 5…" at bounding box center [528, 436] width 707 height 41
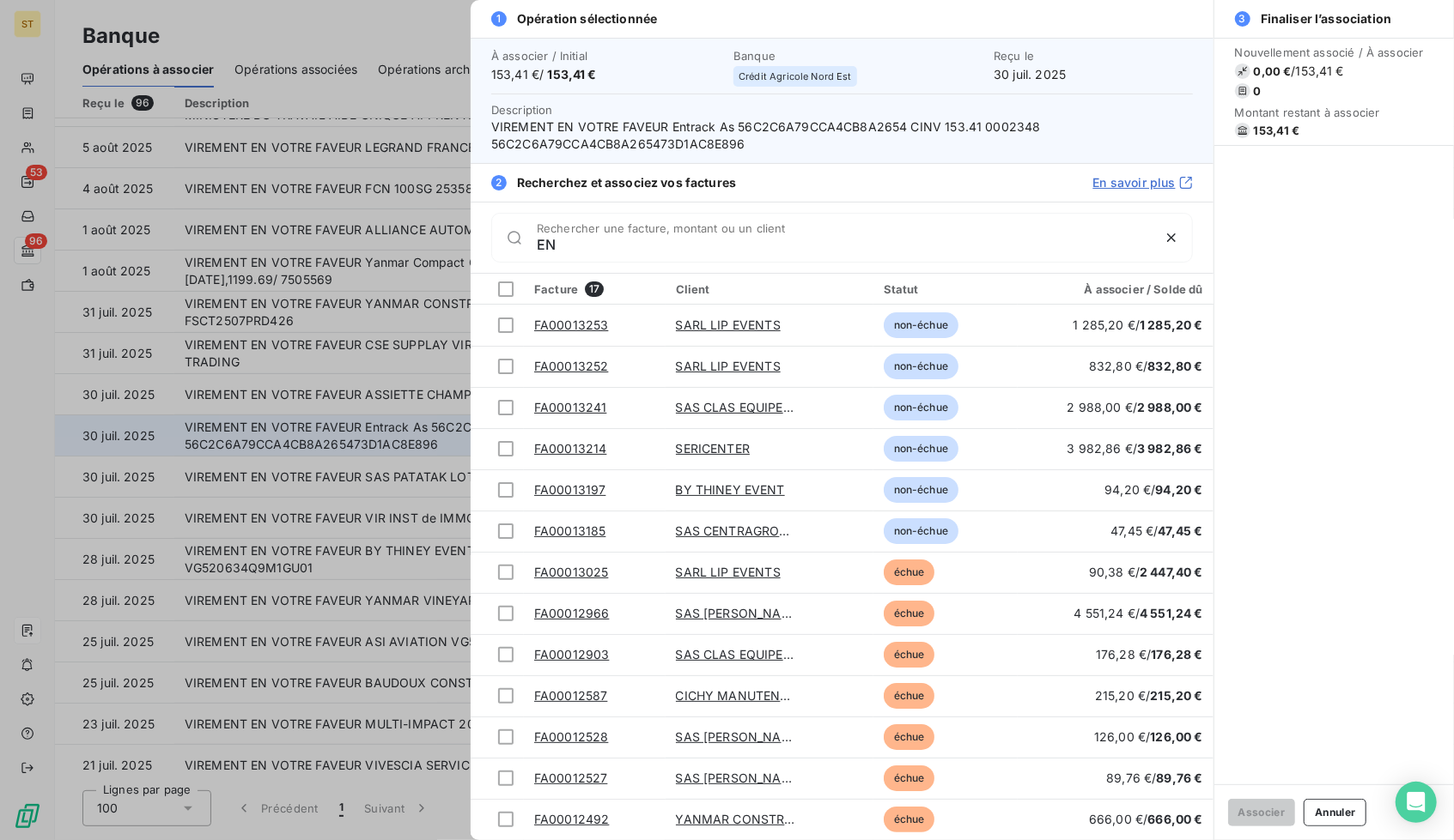
type input "E"
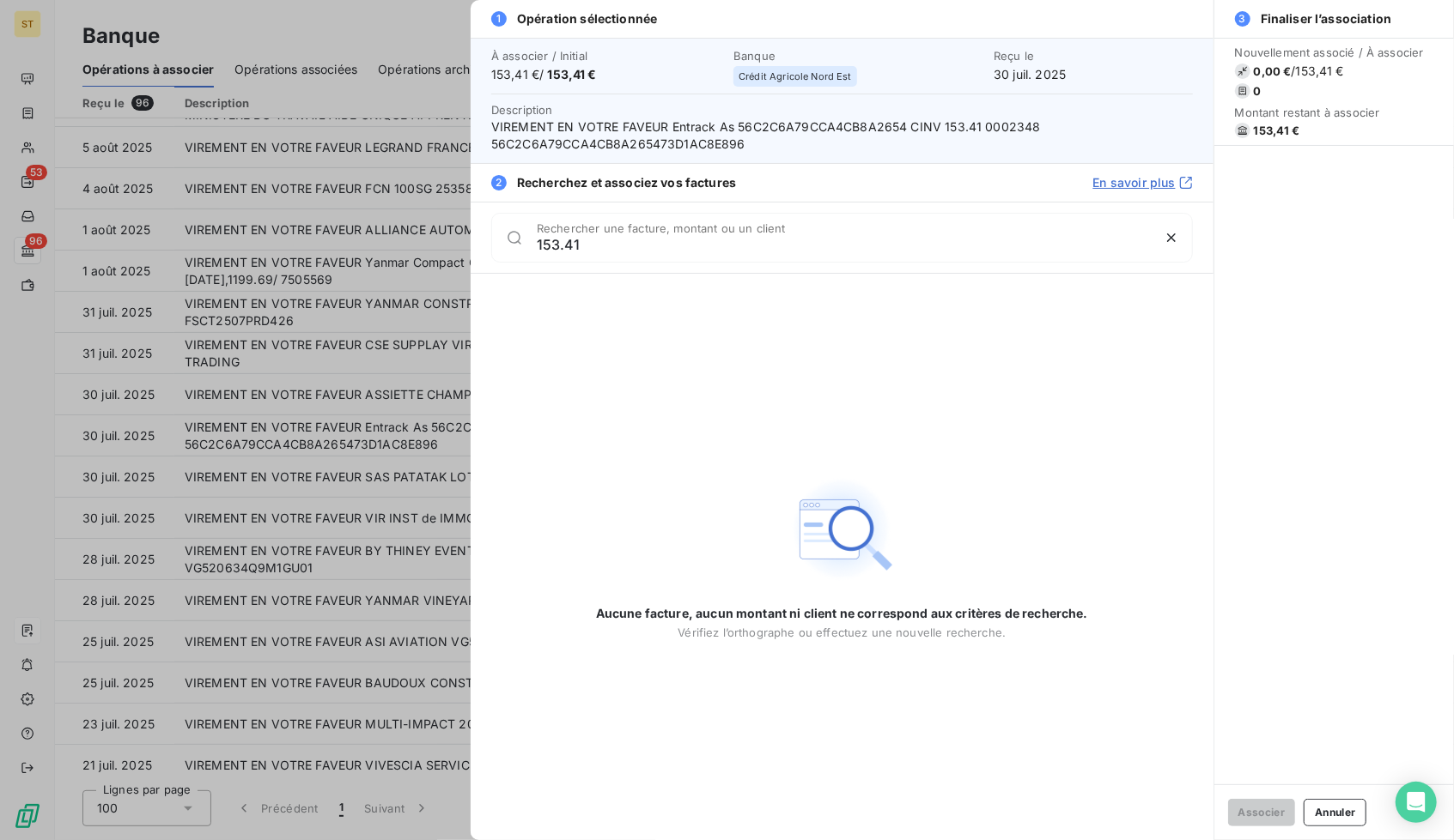
type input "153.41"
click at [380, 469] on div at bounding box center [727, 420] width 1454 height 840
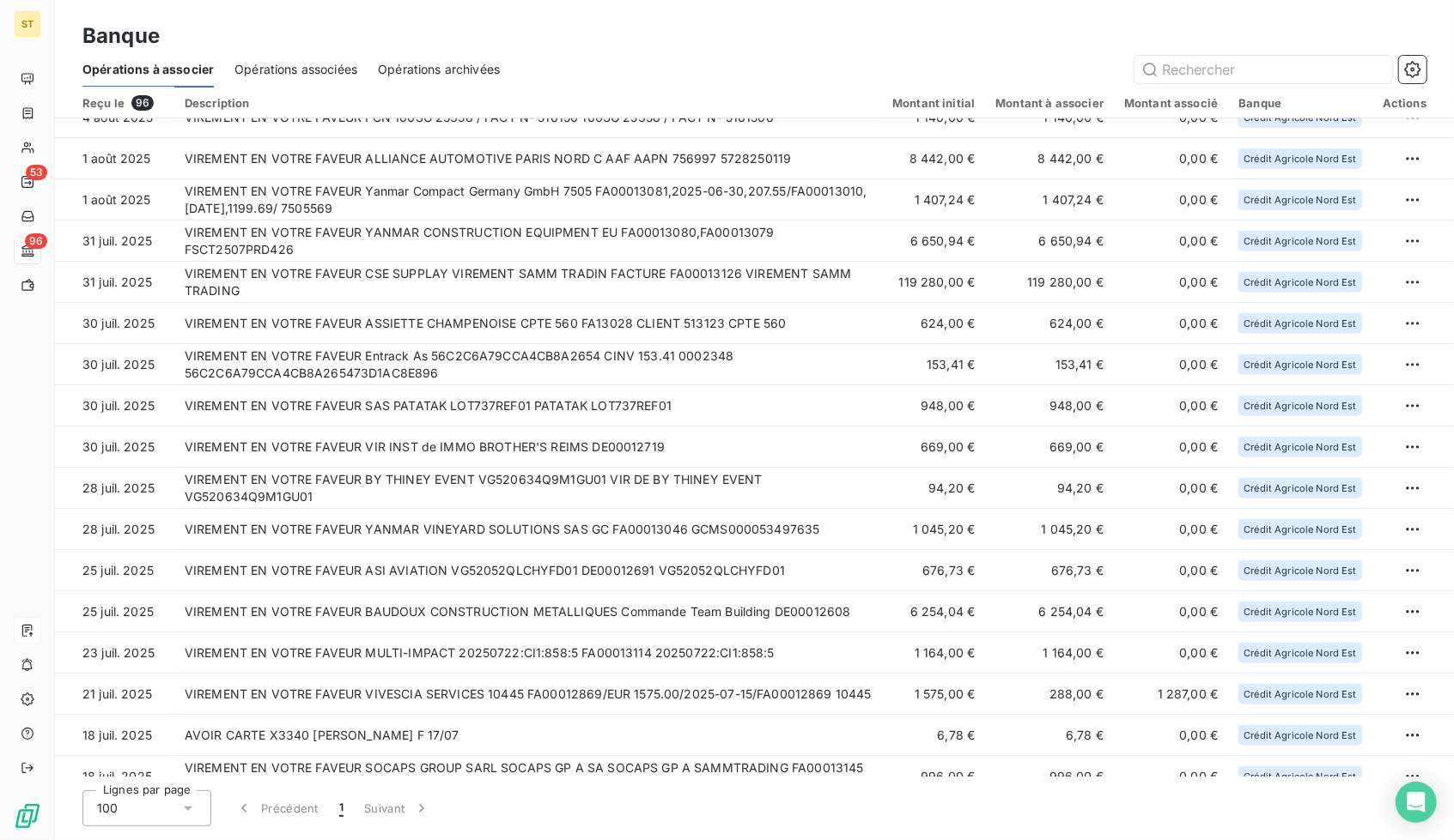
scroll to position [404, 0]
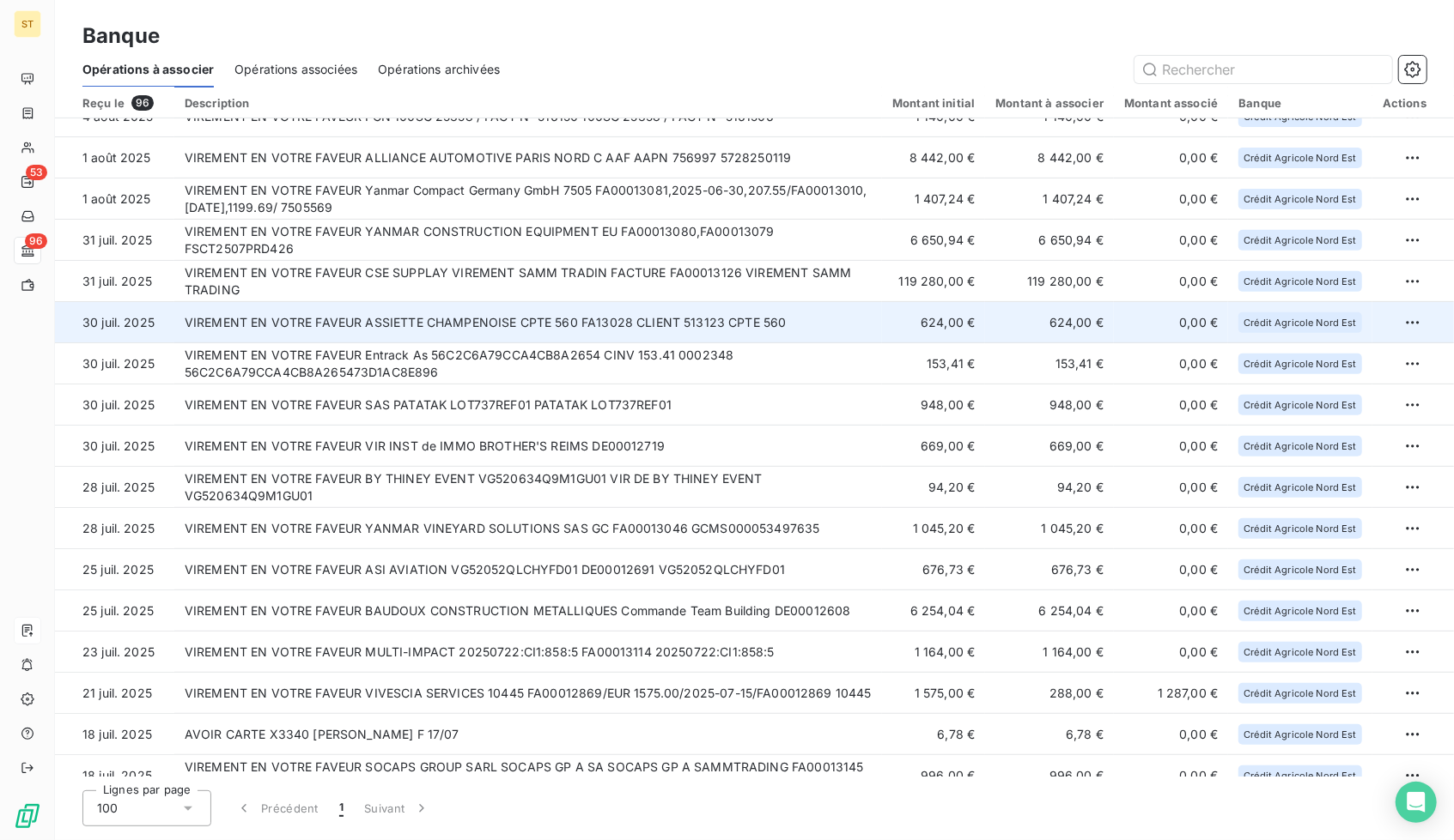
click at [412, 316] on td "VIREMENT EN VOTRE FAVEUR ASSIETTE CHAMPENOISE CPTE 560 FA13028 CLIENT 513123 CP…" at bounding box center [528, 322] width 707 height 41
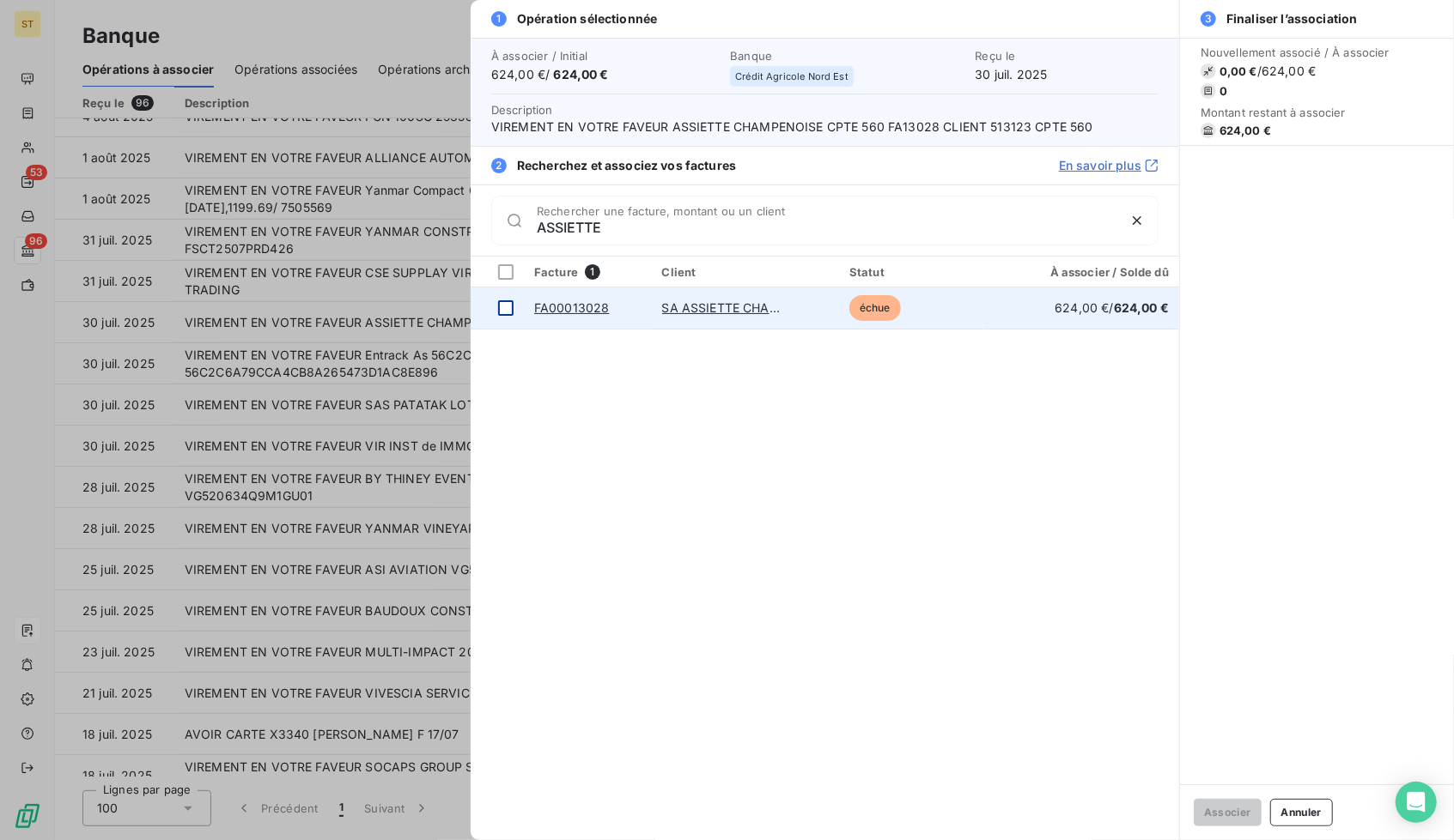
type input "ASSIETTE"
click at [503, 312] on div at bounding box center [506, 308] width 15 height 15
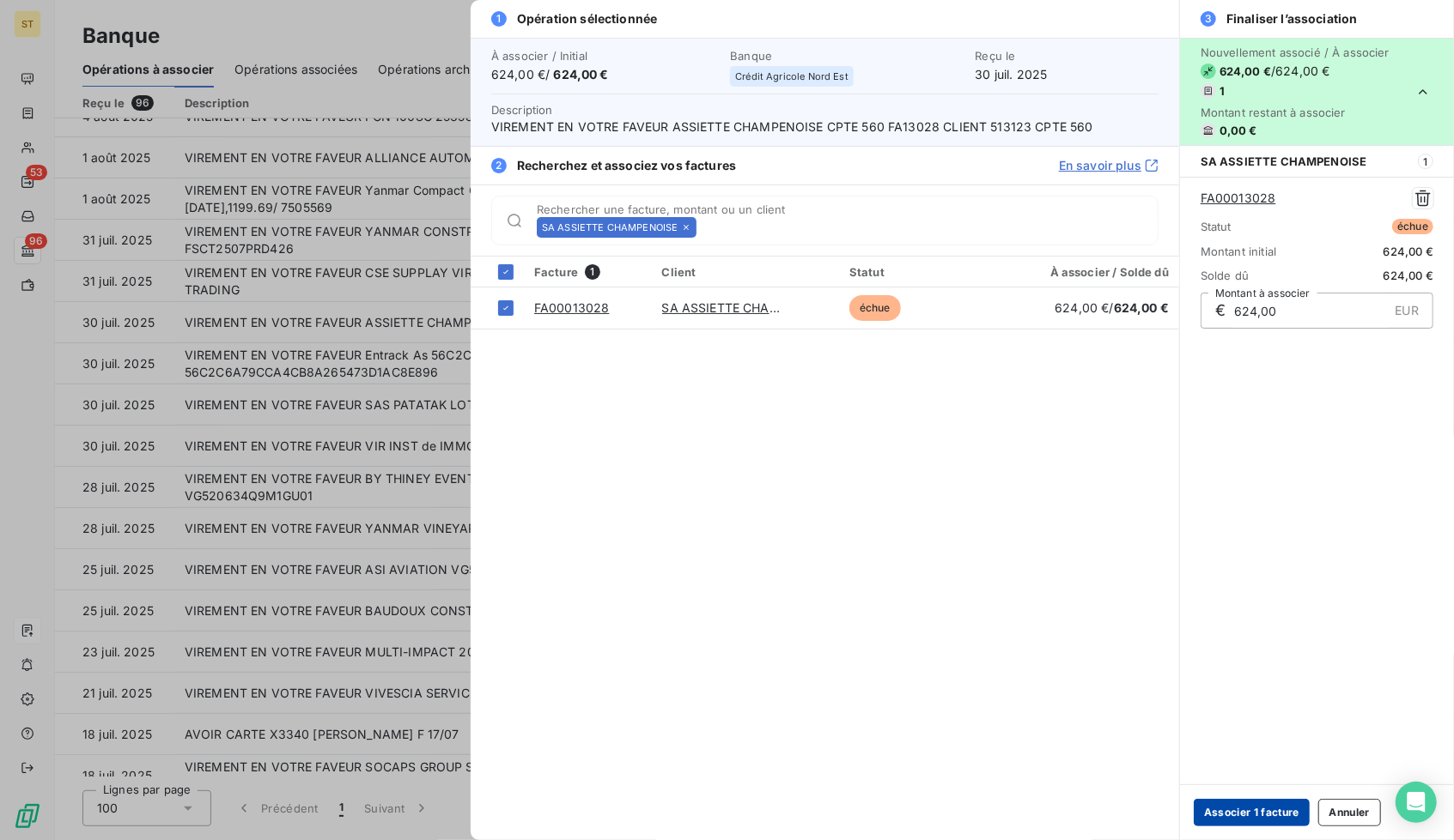
click at [1227, 803] on button "Associer 1 facture" at bounding box center [1250, 812] width 116 height 28
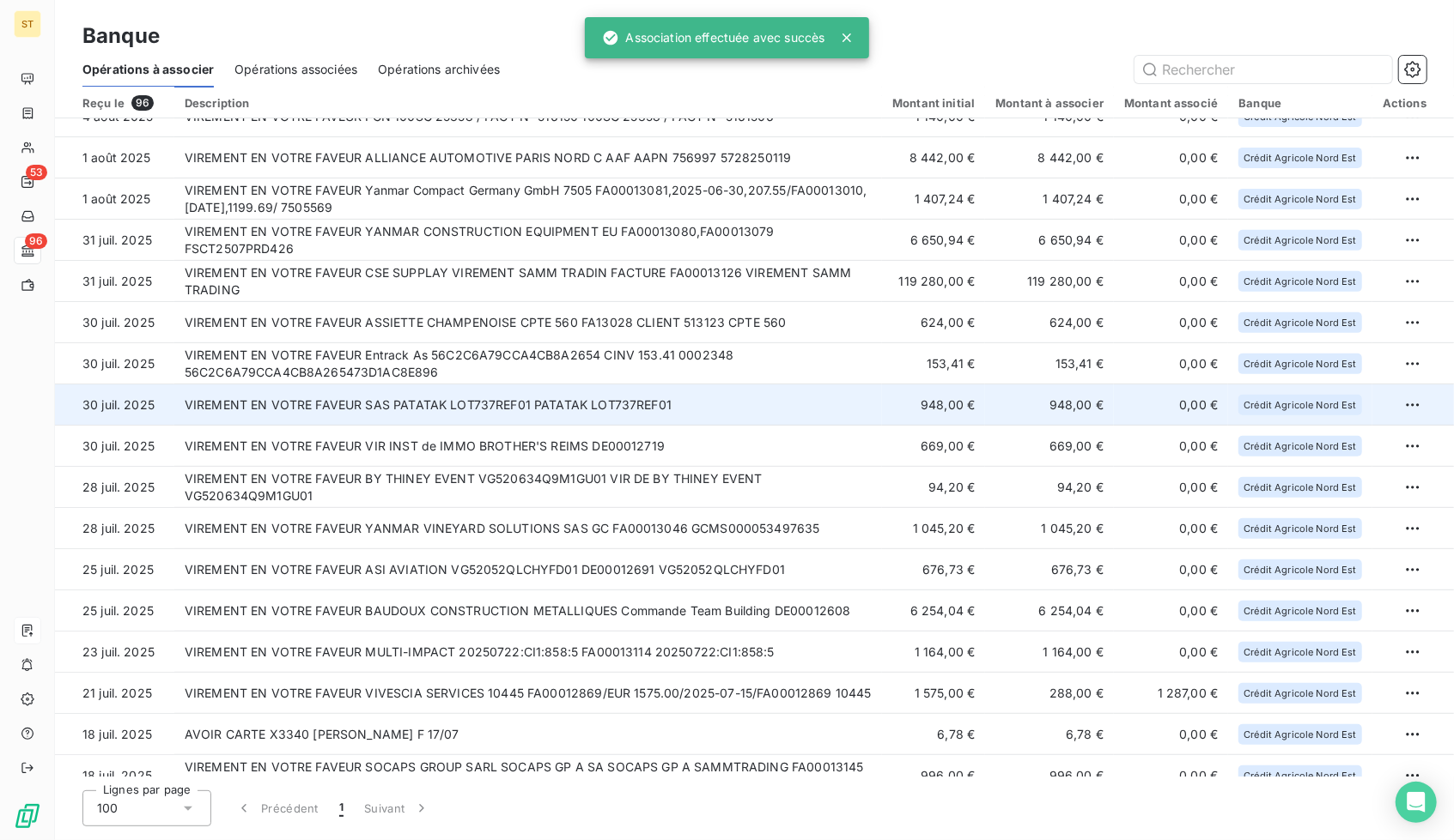
click at [448, 394] on td "VIREMENT EN VOTRE FAVEUR SAS PATATAK LOT737REF01 PATATAK LOT737REF01" at bounding box center [528, 404] width 707 height 41
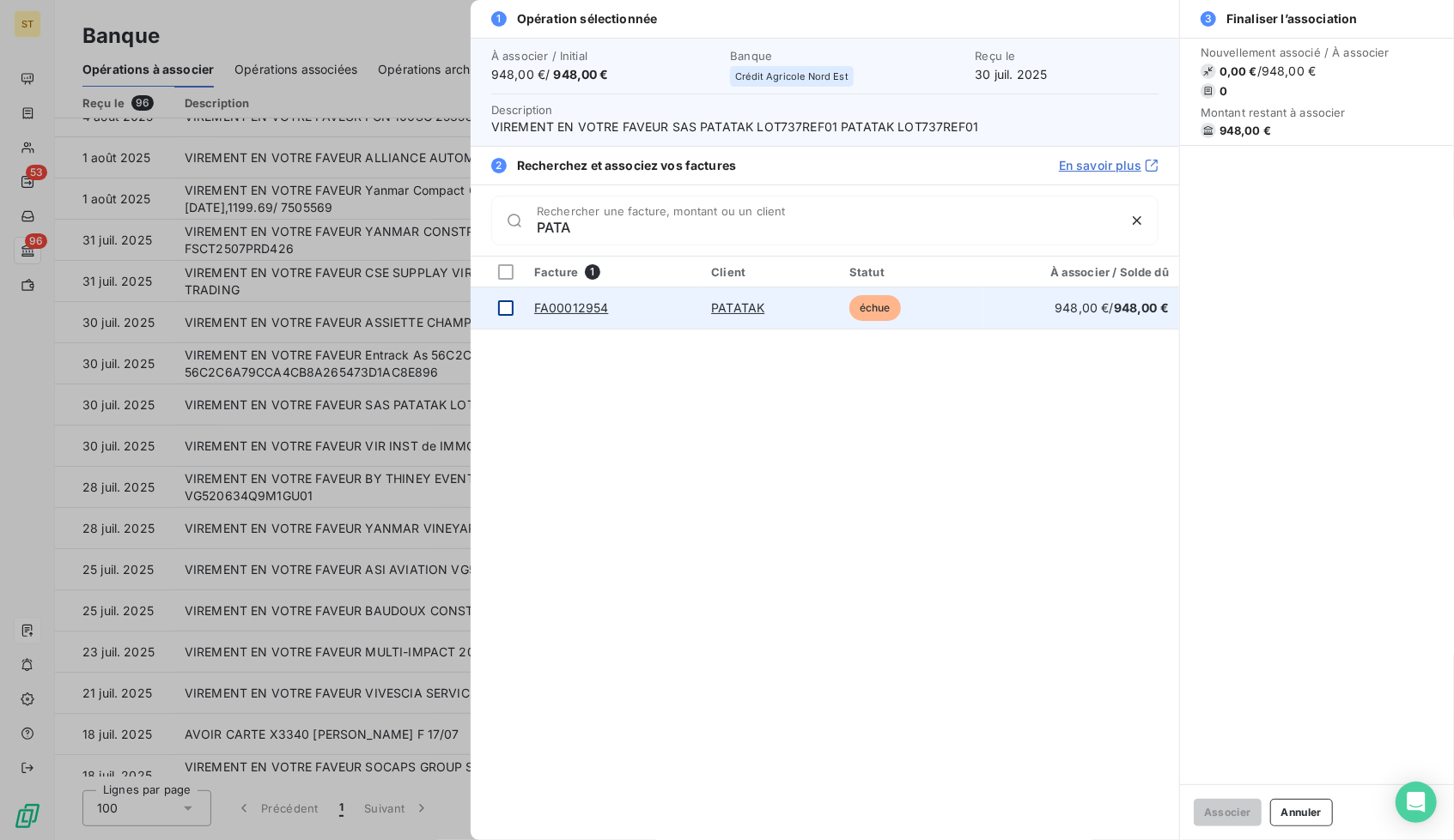
type input "PATA"
click at [510, 313] on div at bounding box center [506, 308] width 15 height 15
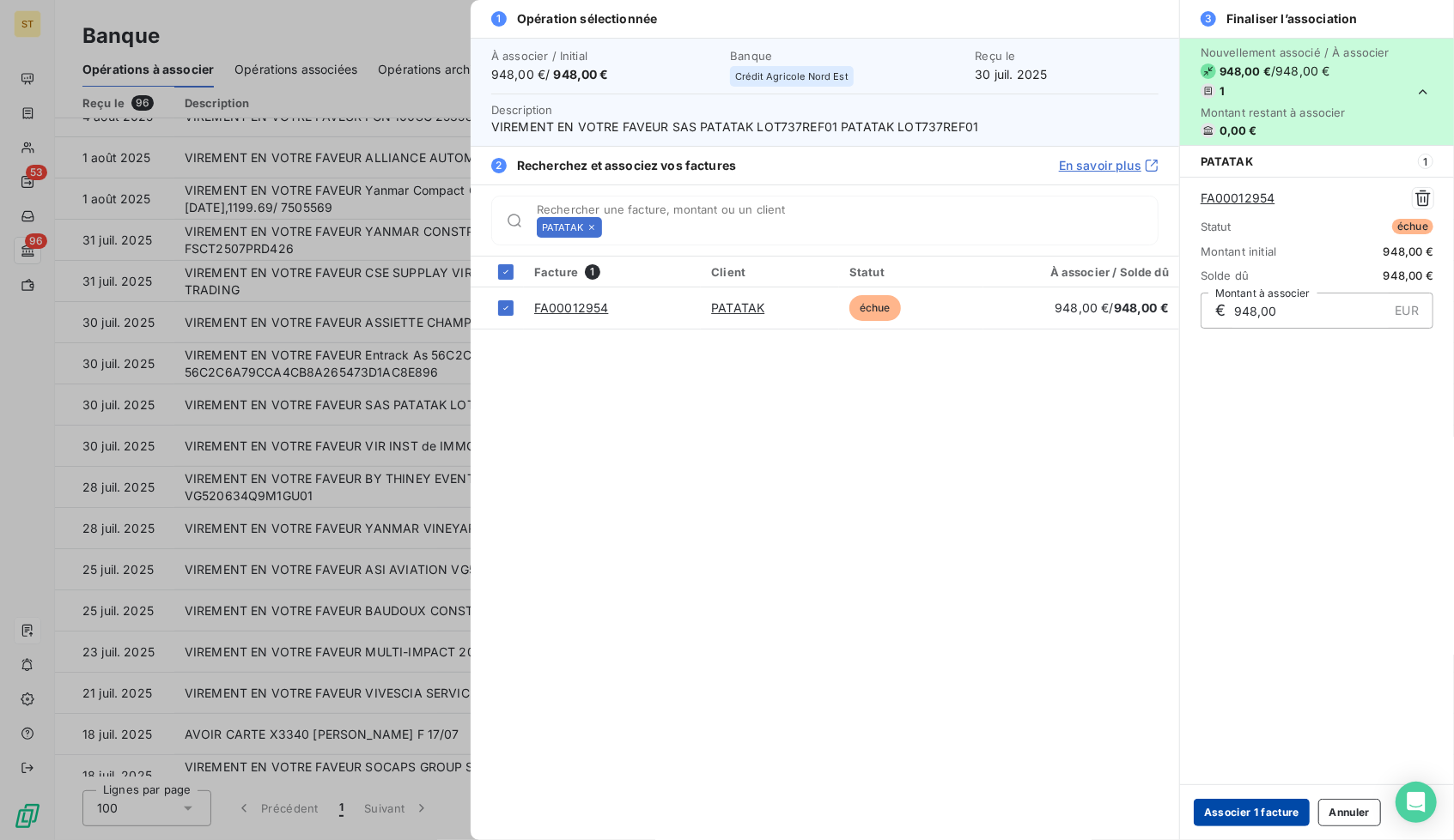
click at [1225, 811] on button "Associer 1 facture" at bounding box center [1250, 812] width 116 height 28
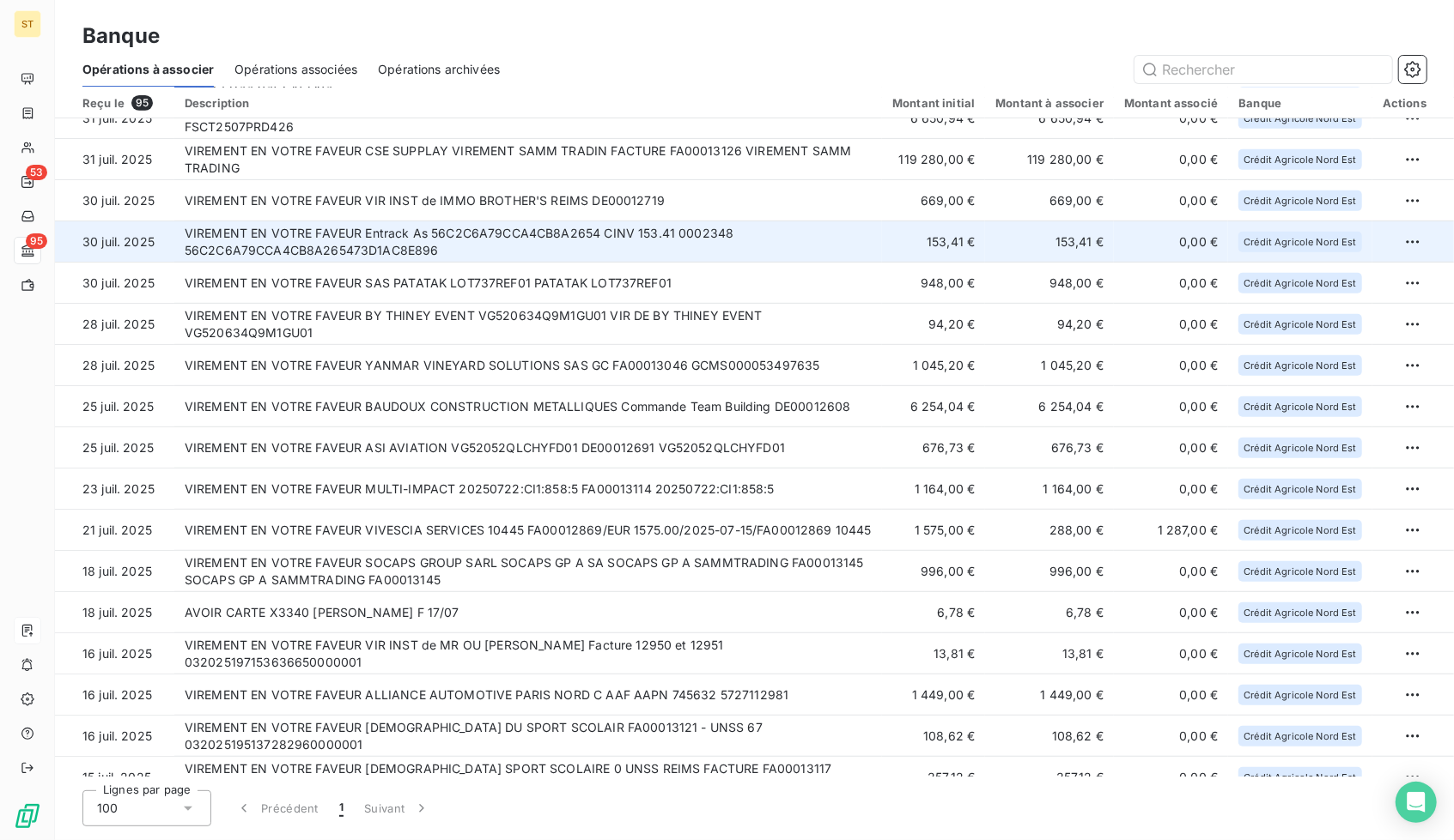
scroll to position [529, 0]
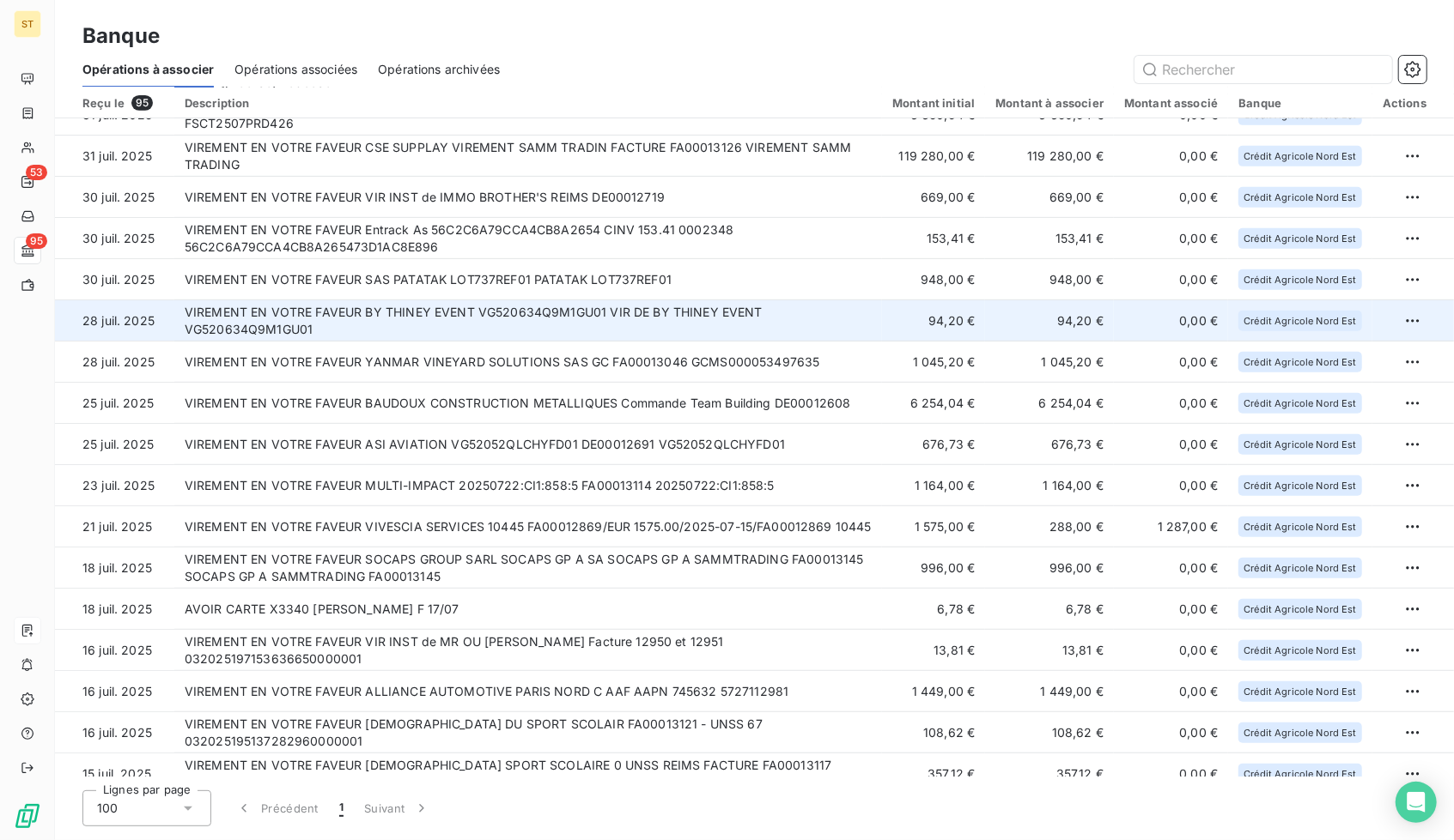
click at [550, 313] on td "VIREMENT EN VOTRE FAVEUR BY THINEY EVENT VG520634Q9M1GU01 VIR DE BY THINEY EVEN…" at bounding box center [528, 320] width 707 height 41
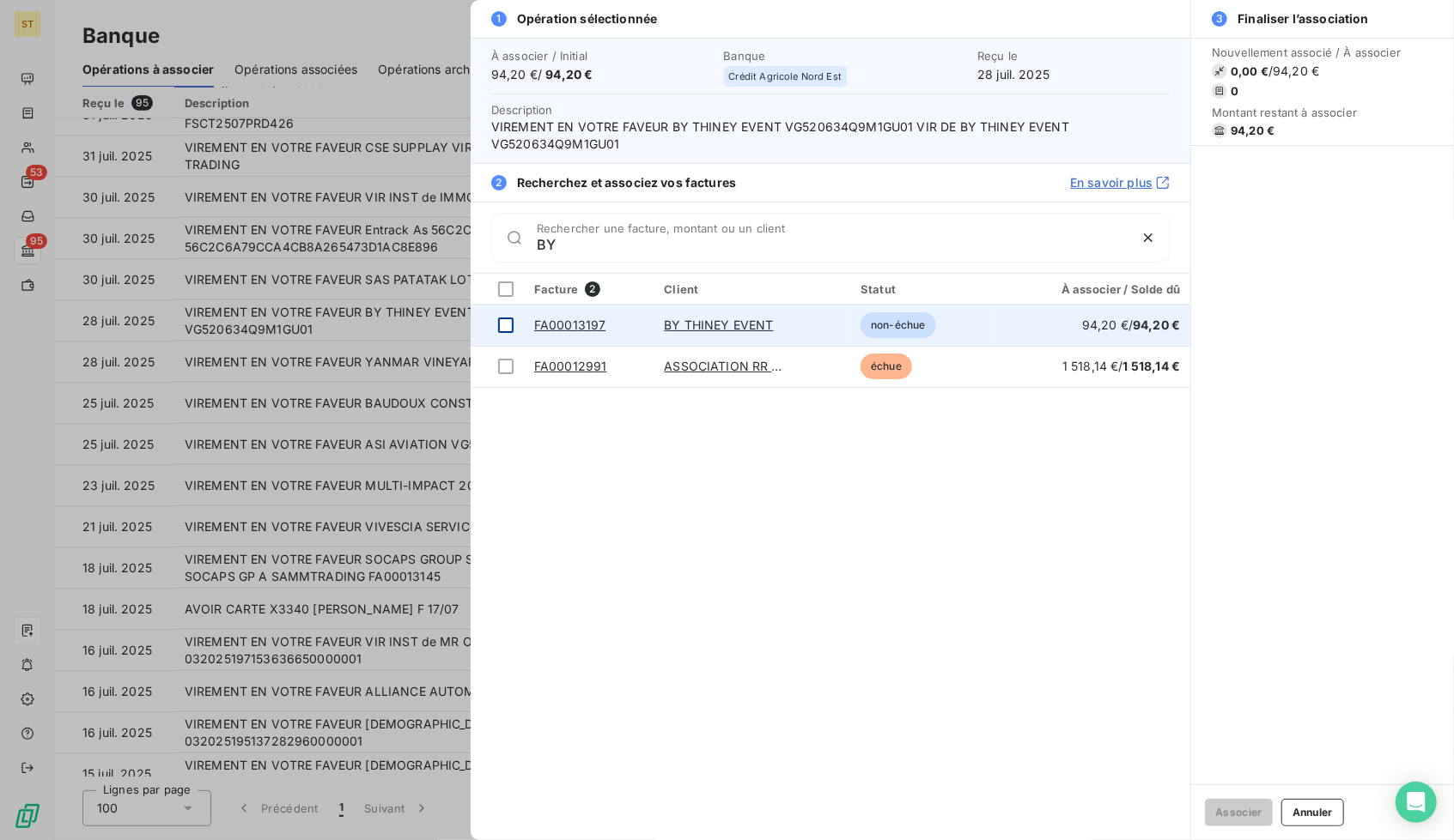
type input "BY"
click at [507, 323] on div at bounding box center [506, 325] width 15 height 15
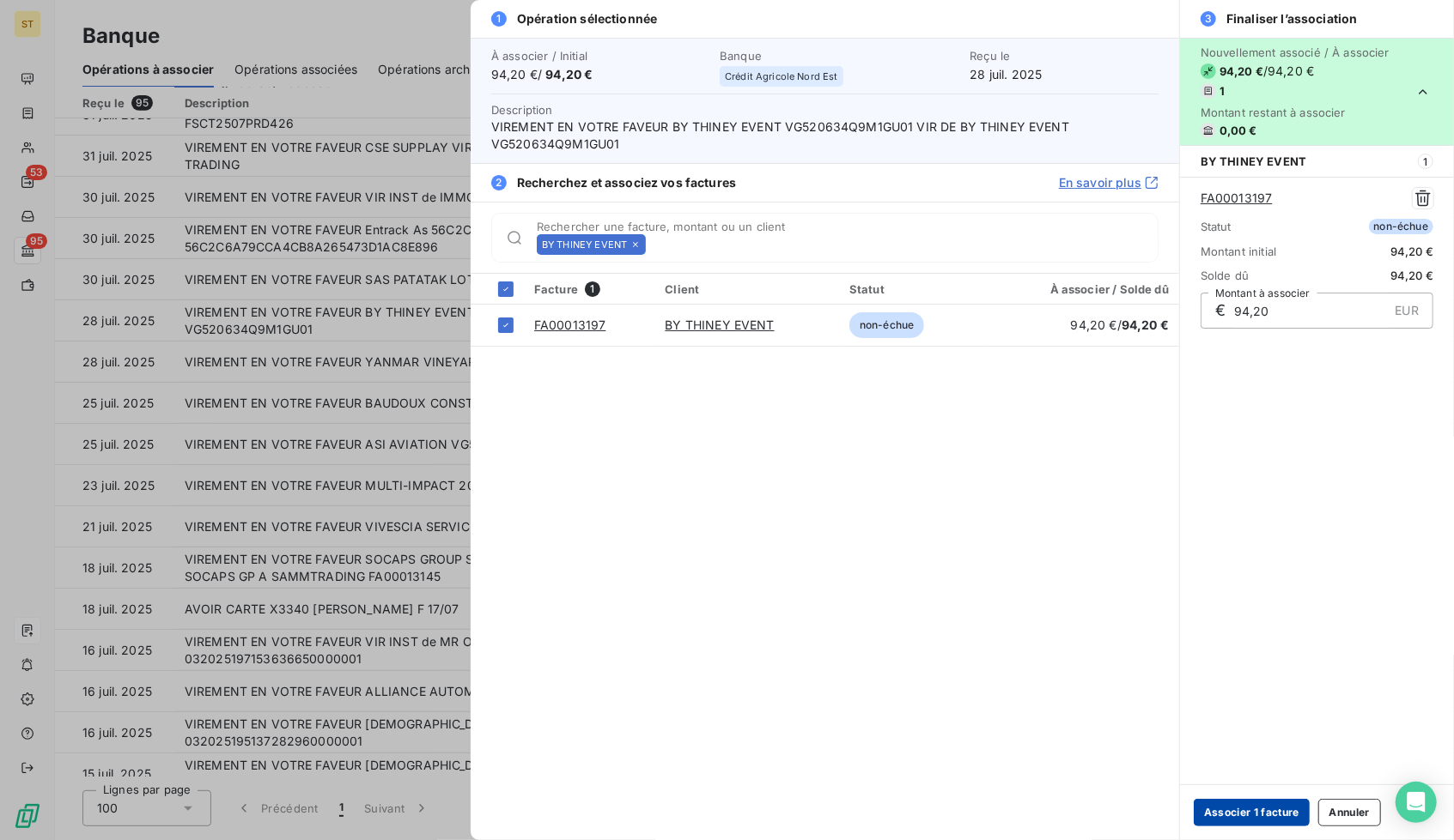
click at [1252, 809] on button "Associer 1 facture" at bounding box center [1250, 812] width 116 height 28
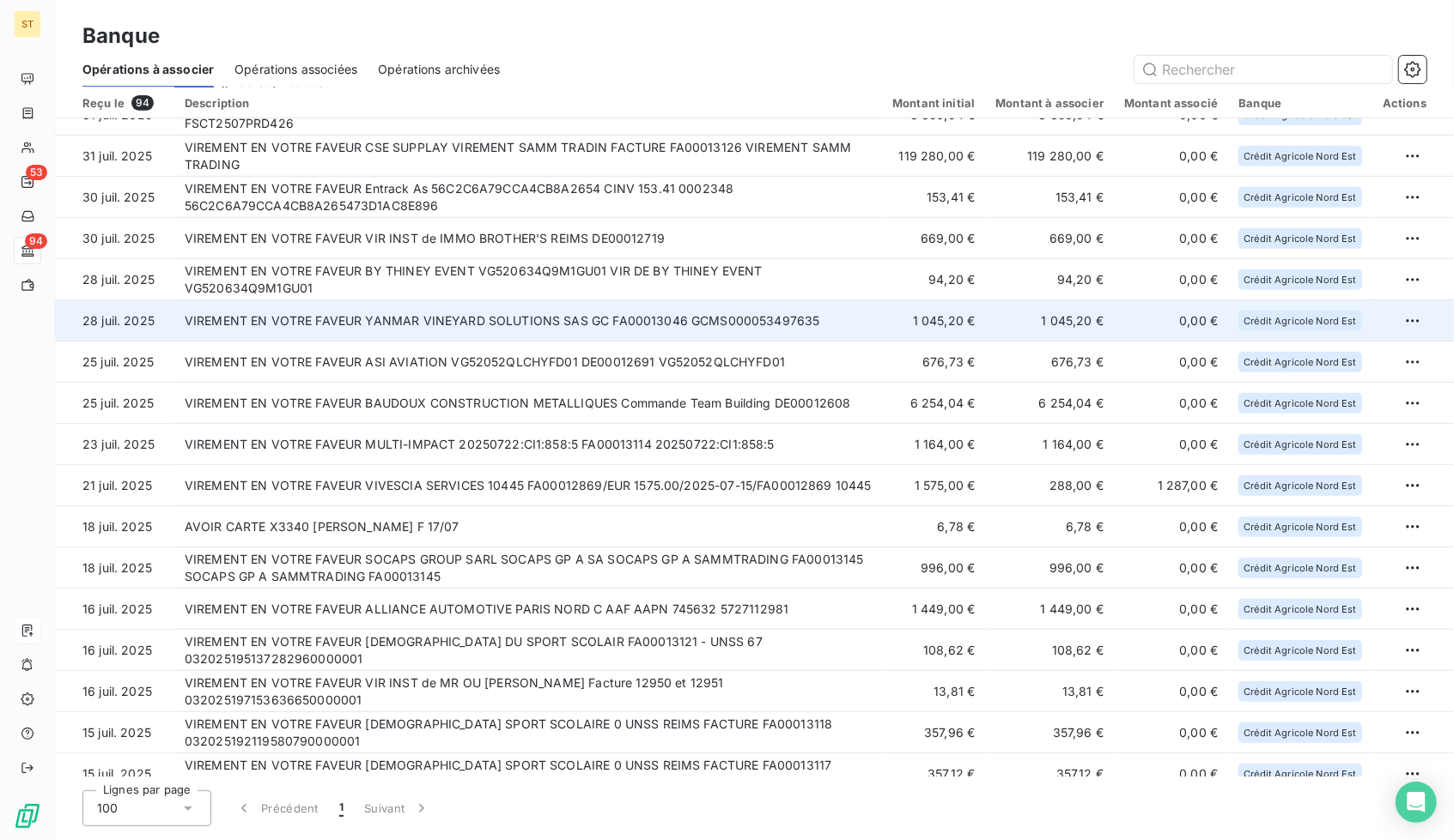
click at [451, 313] on td "VIREMENT EN VOTRE FAVEUR YANMAR VINEYARD SOLUTIONS SAS GC FA00013046 GCMS000053…" at bounding box center [528, 320] width 707 height 41
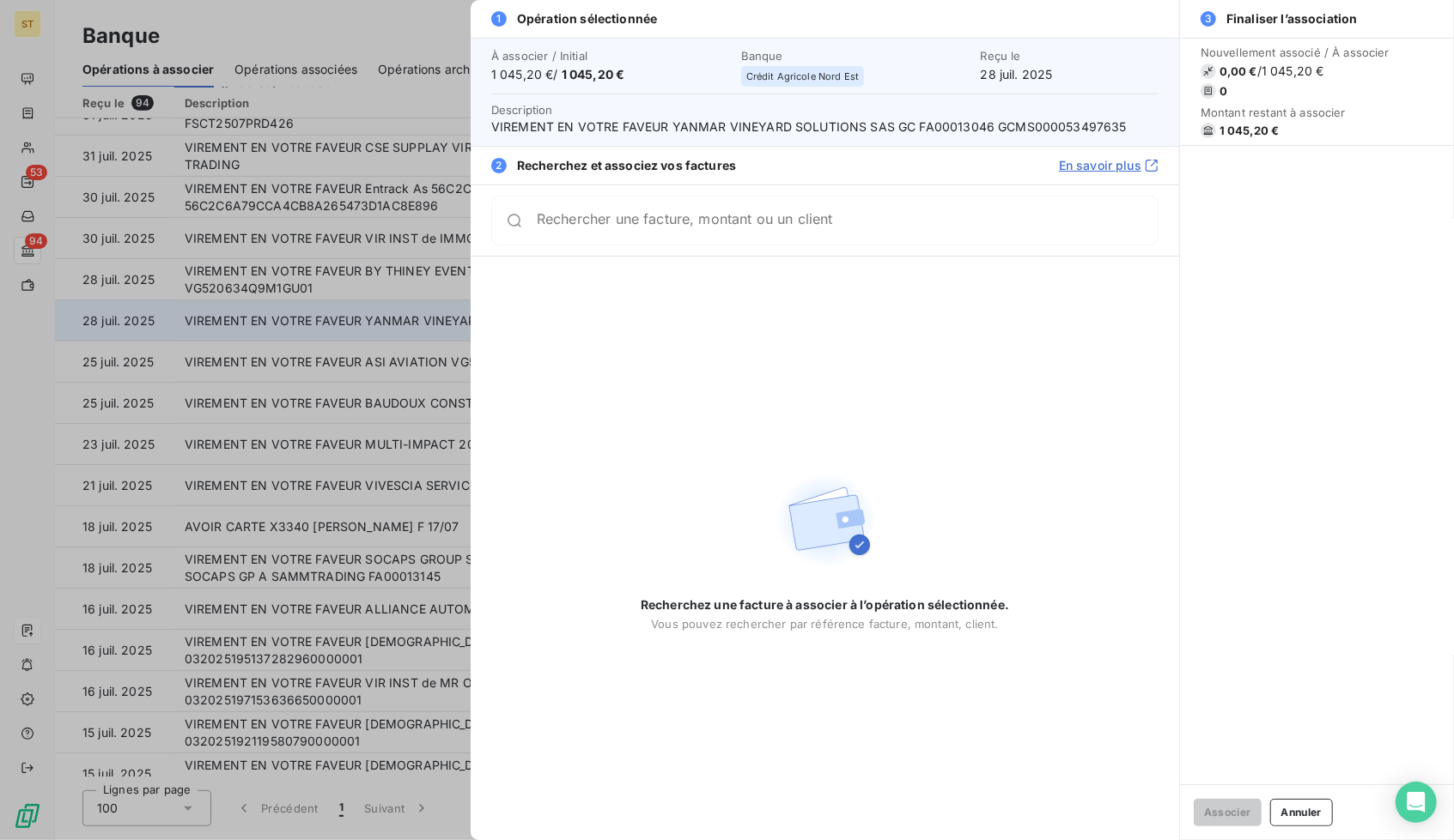
type input "Y"
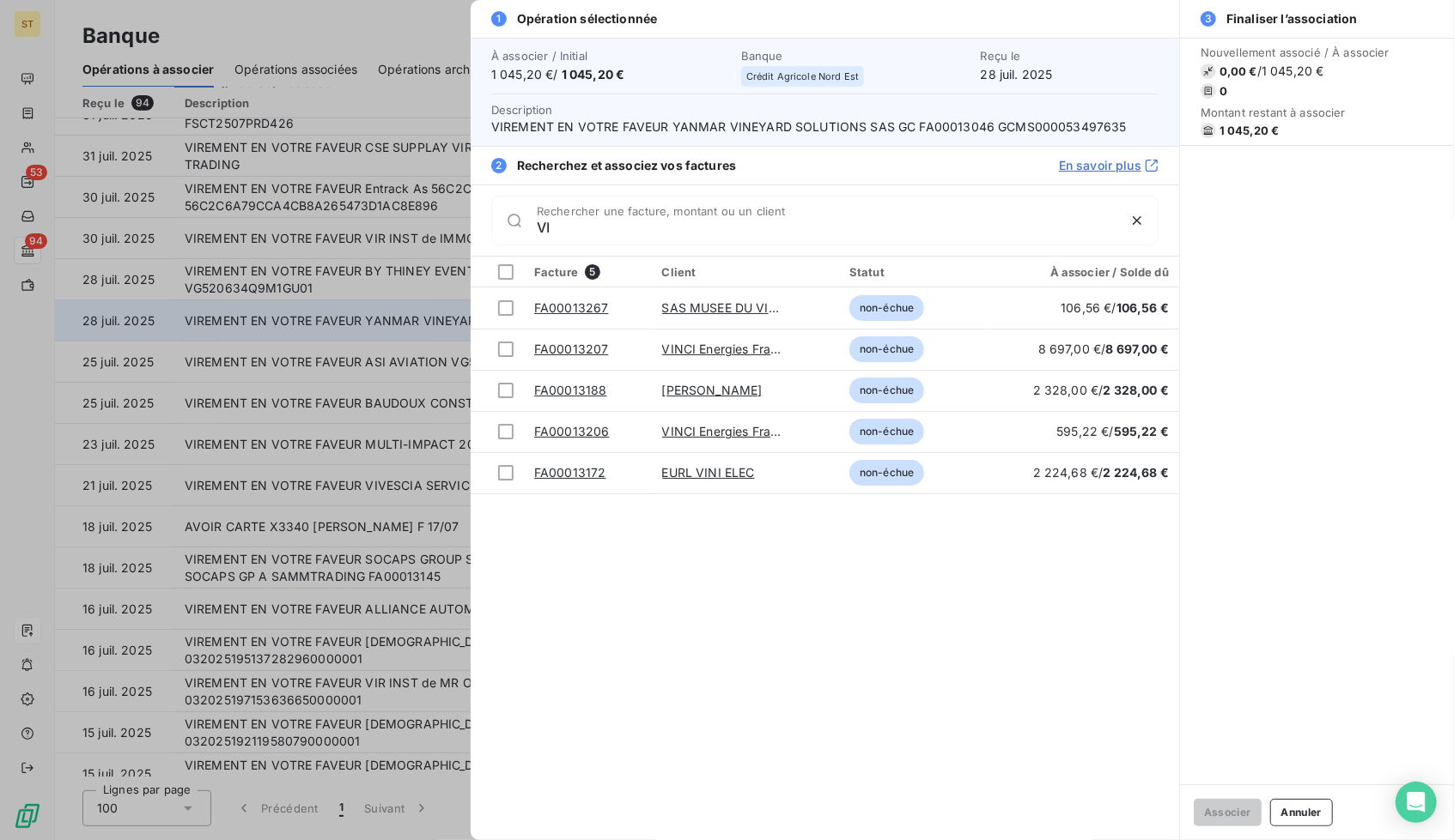
type input "V"
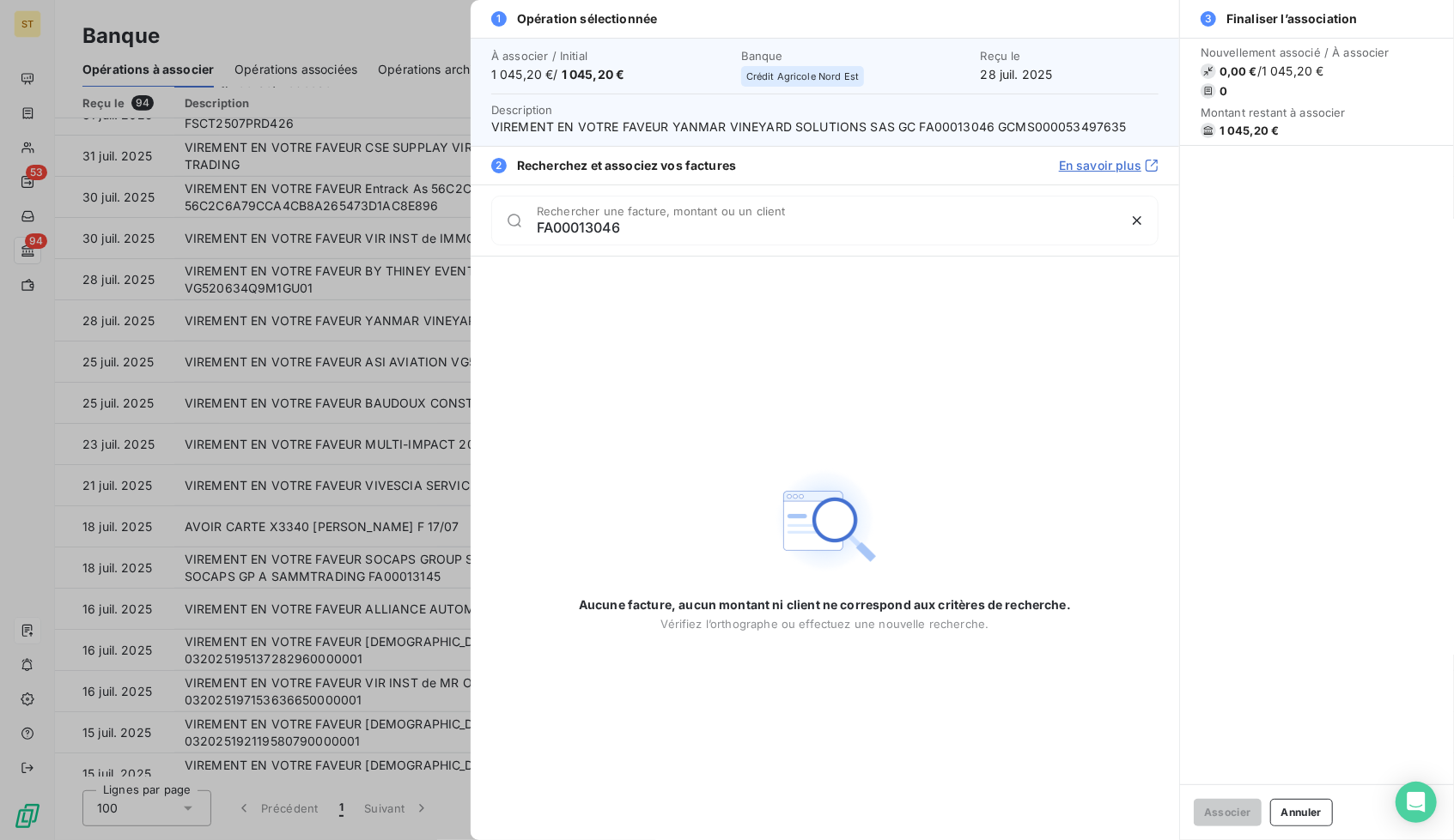
type input "FA00013046"
click at [384, 325] on div at bounding box center [727, 420] width 1454 height 840
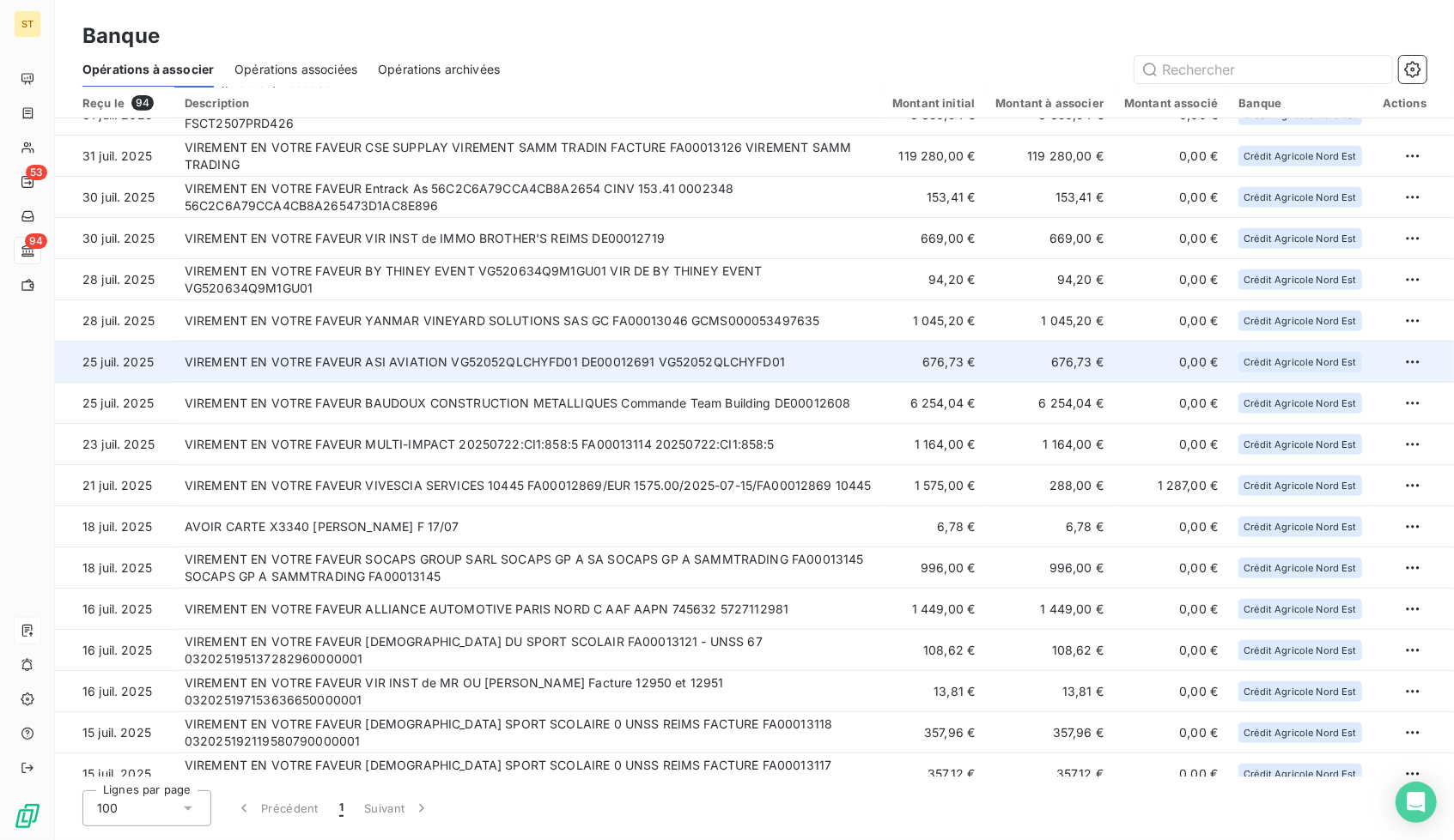
click at [486, 356] on td "VIREMENT EN VOTRE FAVEUR ASI AVIATION VG52052QLCHYFD01 DE00012691 VG52052QLCHYF…" at bounding box center [528, 361] width 707 height 41
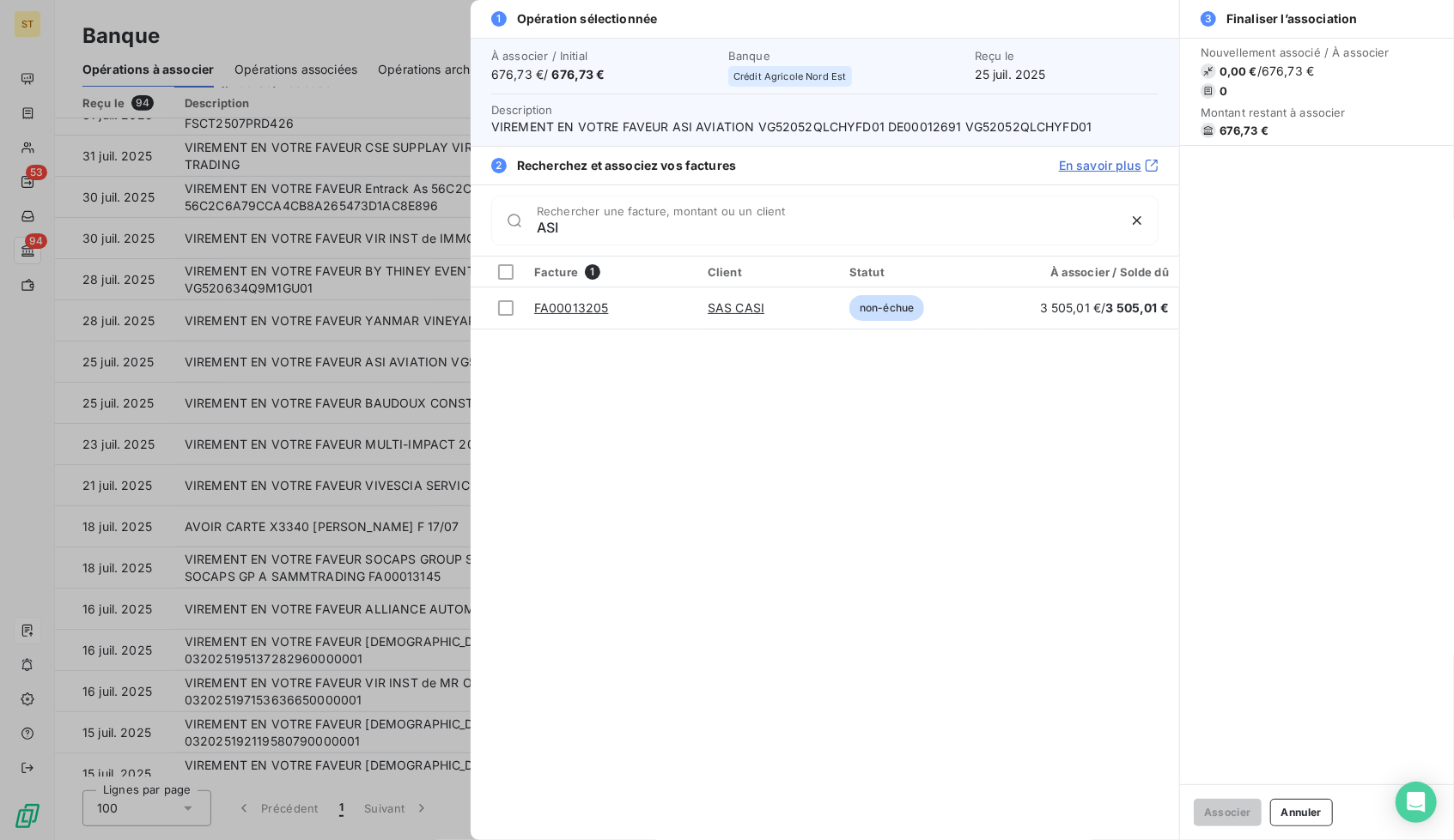
type input "ASI"
click at [336, 380] on div at bounding box center [727, 420] width 1454 height 840
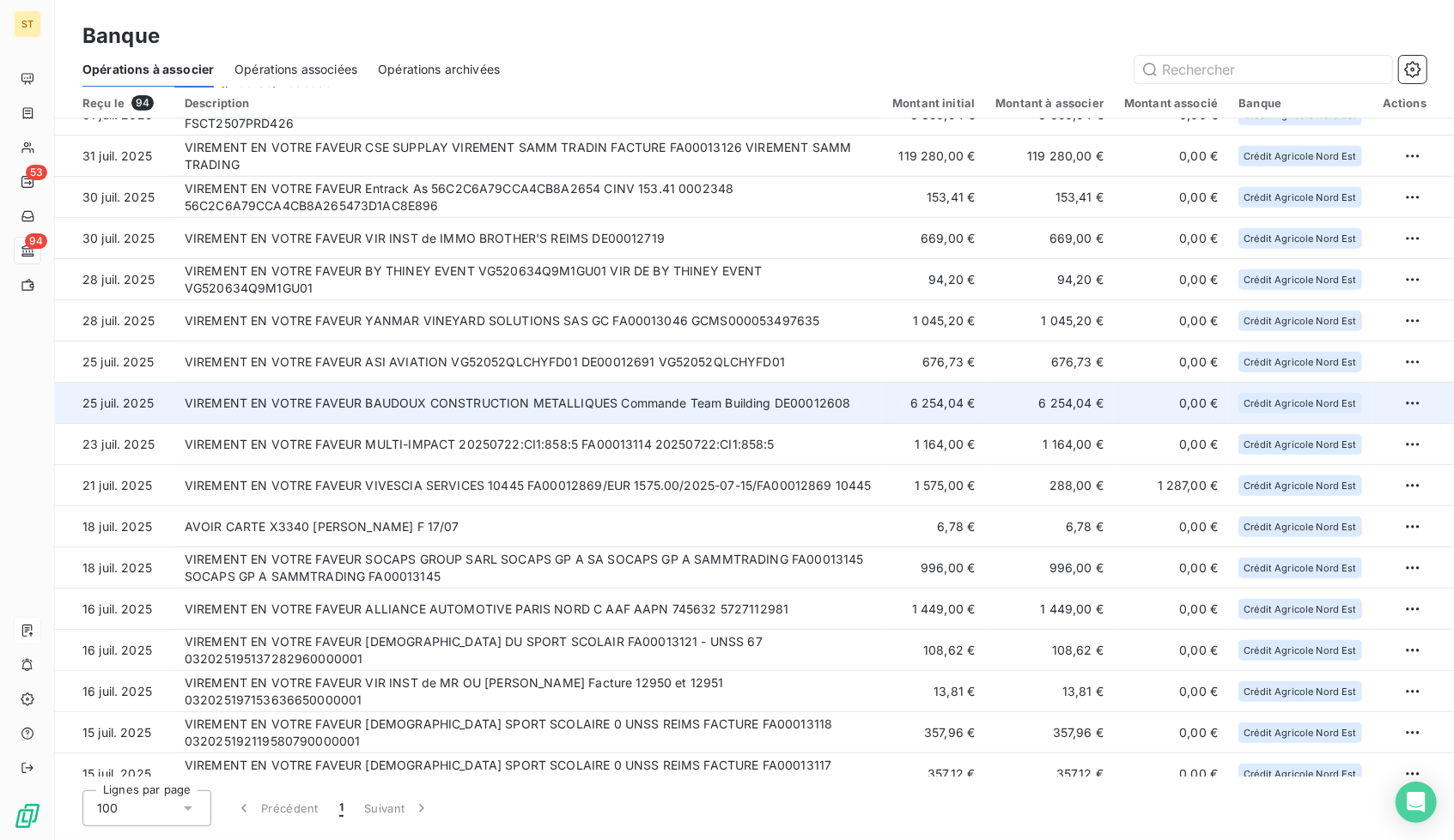
click at [479, 387] on td "VIREMENT EN VOTRE FAVEUR BAUDOUX CONSTRUCTION METALLIQUES Commande Team Buildin…" at bounding box center [528, 403] width 707 height 41
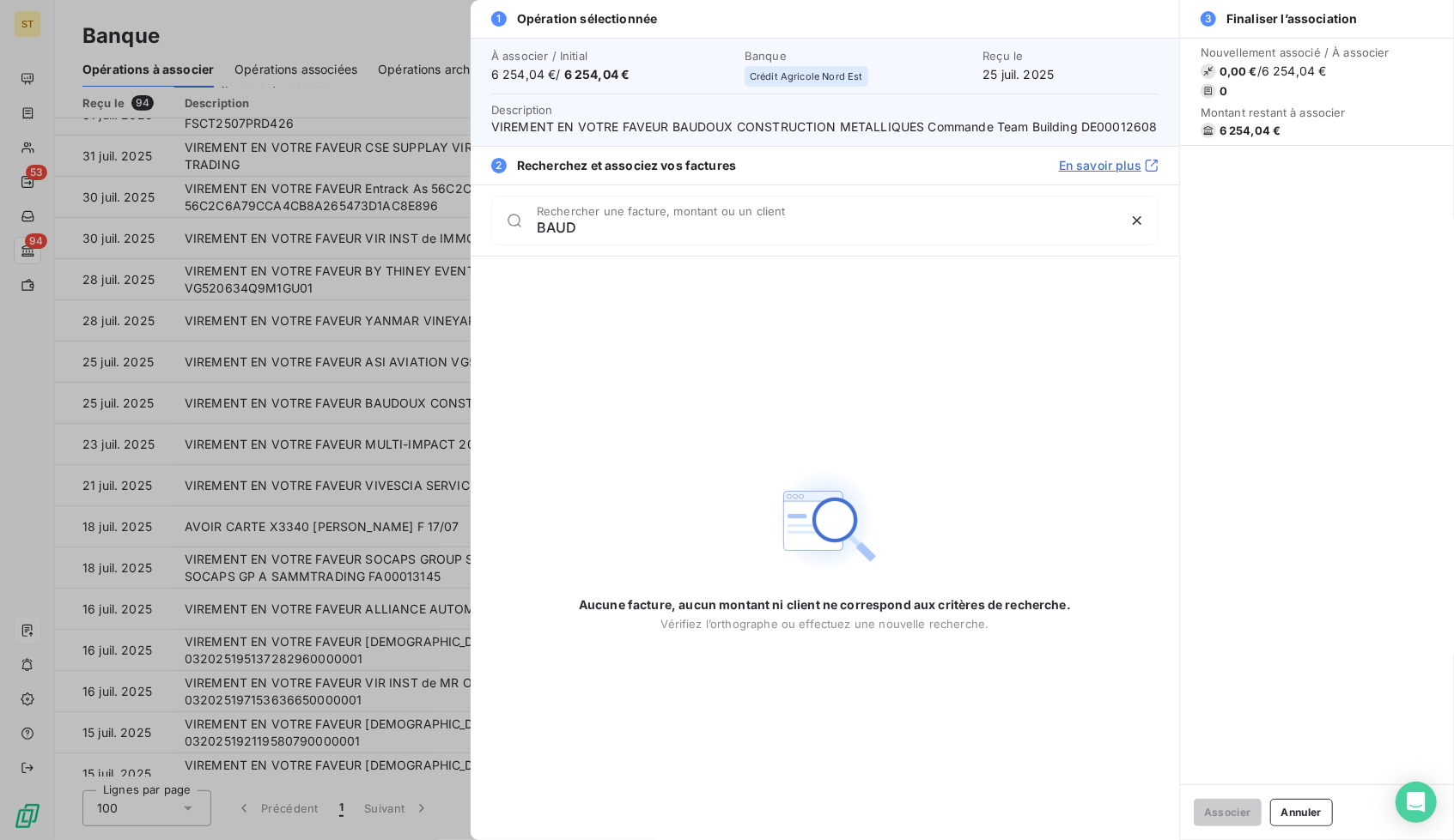
type input "BAUD"
click at [317, 435] on div at bounding box center [727, 420] width 1454 height 840
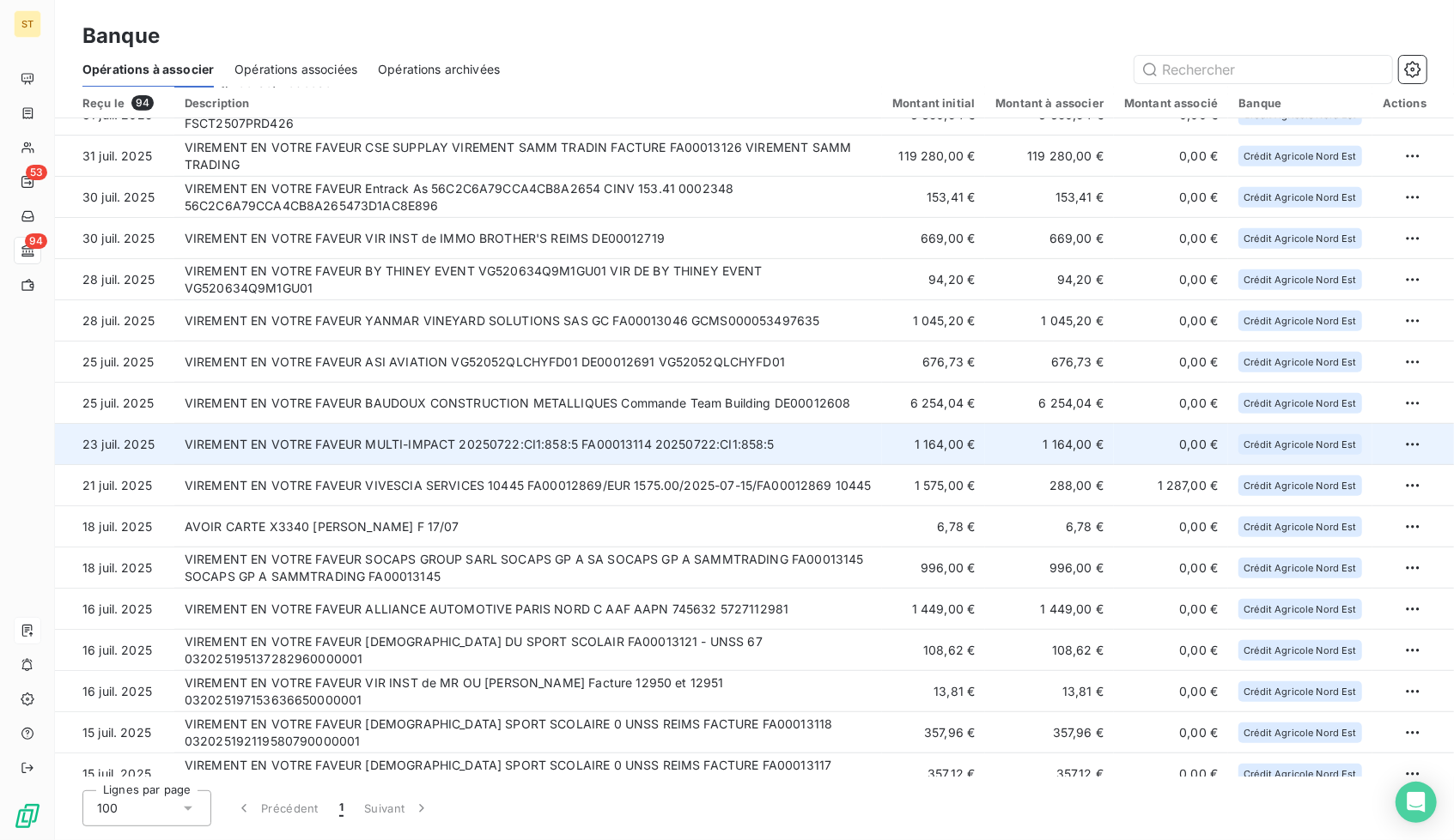
click at [642, 437] on td "VIREMENT EN VOTRE FAVEUR MULTI-IMPACT 20250722:CI1:858:5 FA00013114 20250722:CI…" at bounding box center [528, 444] width 707 height 41
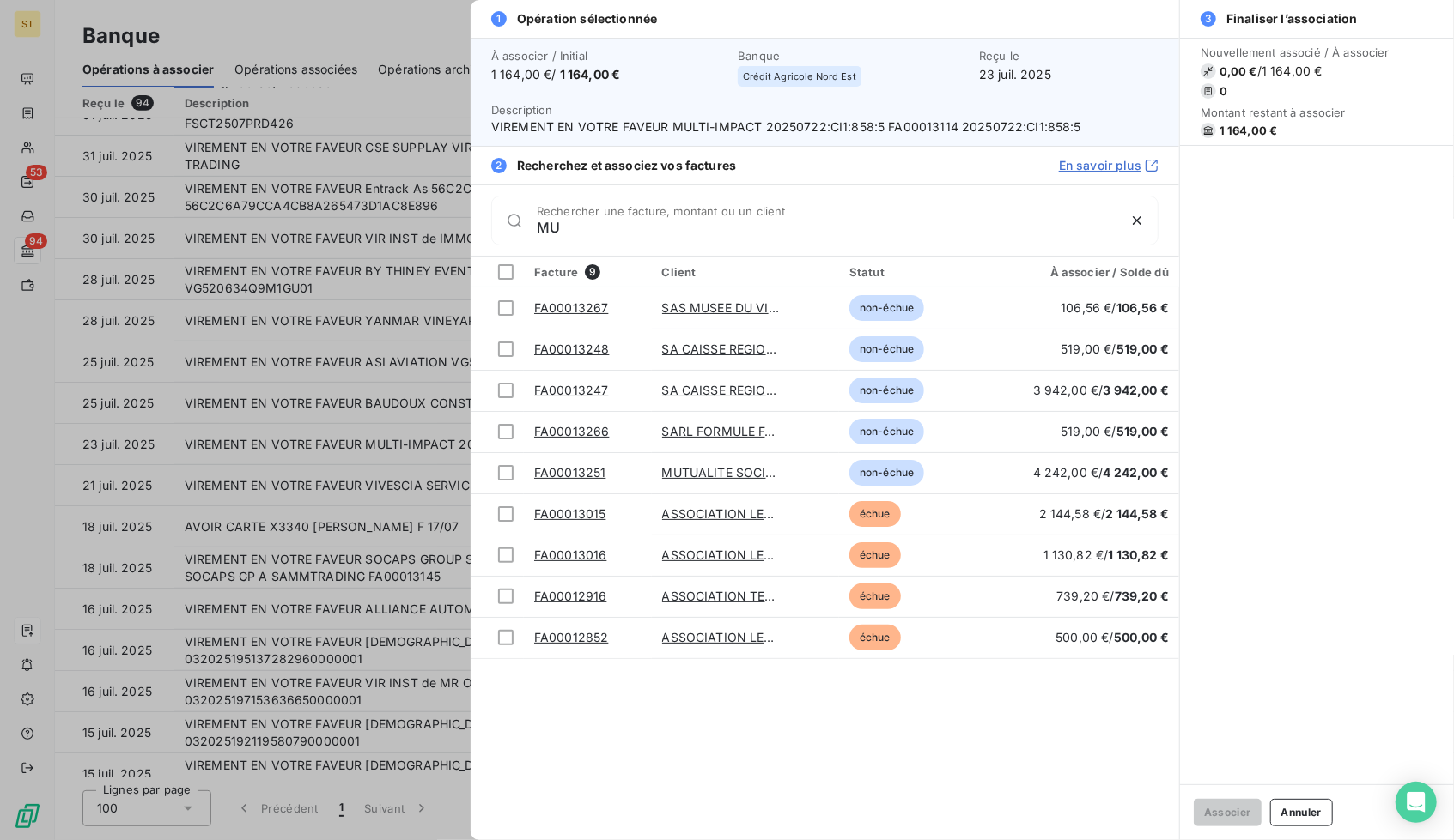
type input "M"
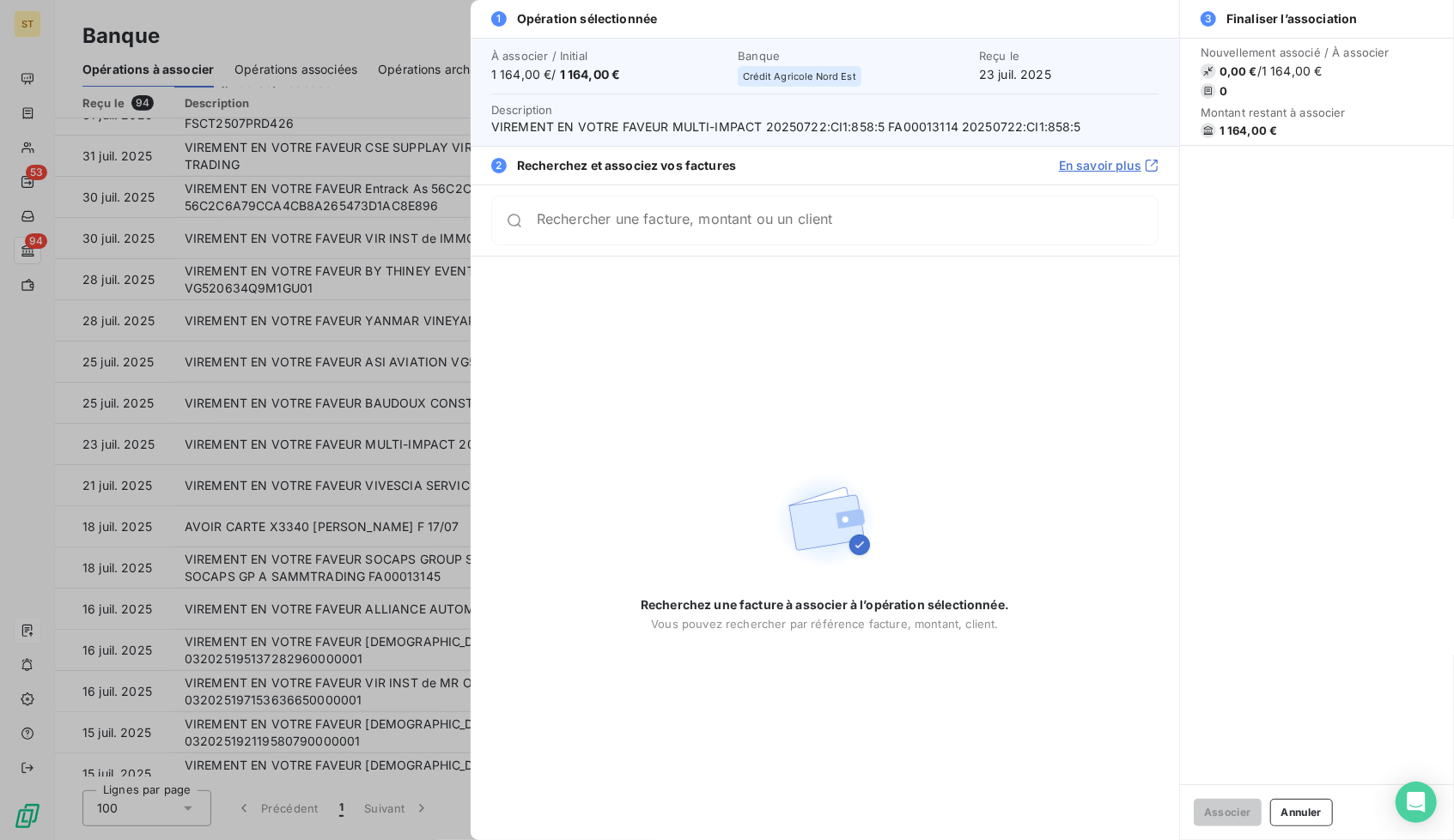
click at [387, 430] on div at bounding box center [727, 420] width 1454 height 840
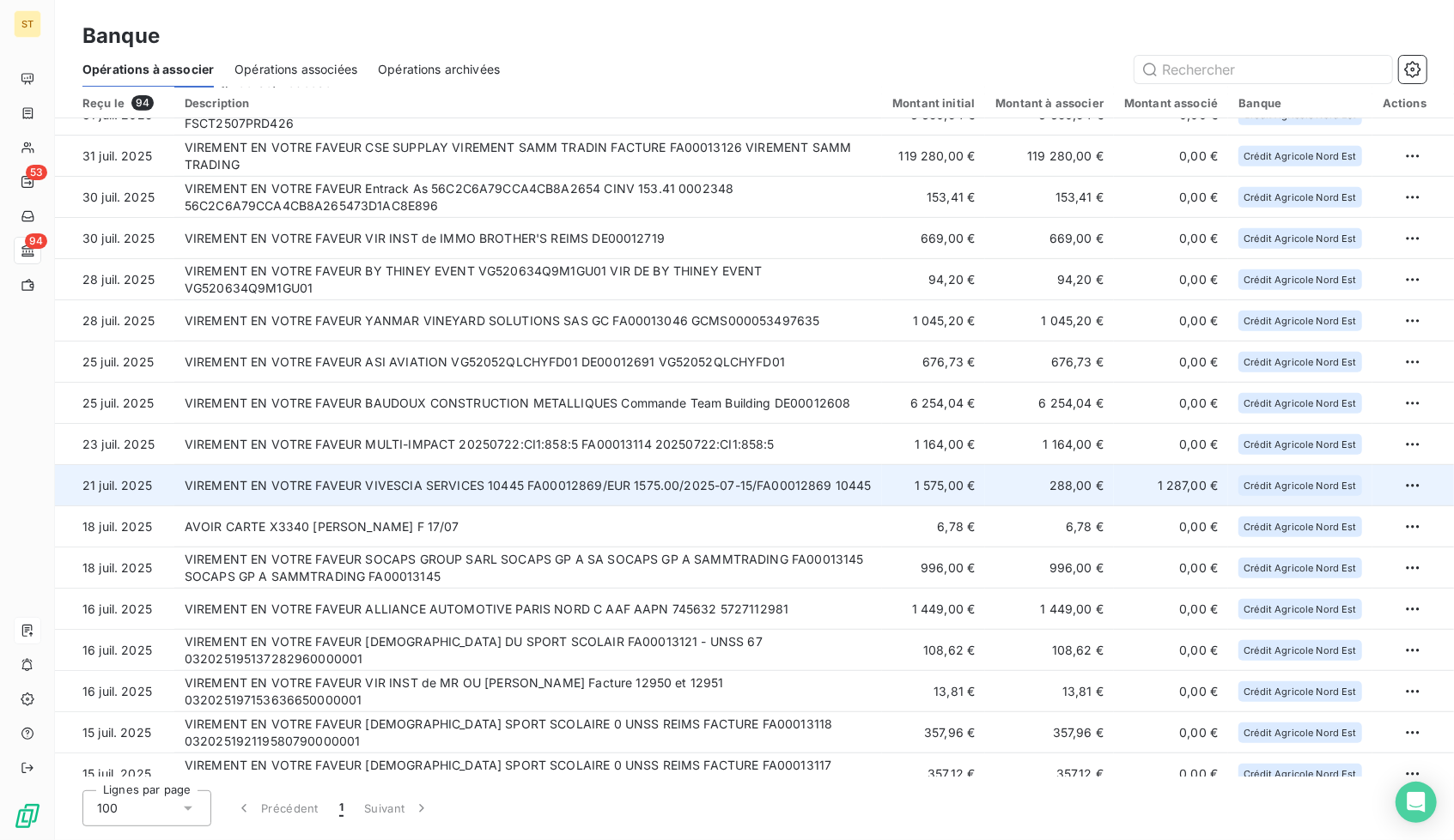
click at [466, 482] on td "VIREMENT EN VOTRE FAVEUR VIVESCIA SERVICES 10445 FA00012869/EUR 1575.00/2025-07…" at bounding box center [528, 485] width 707 height 41
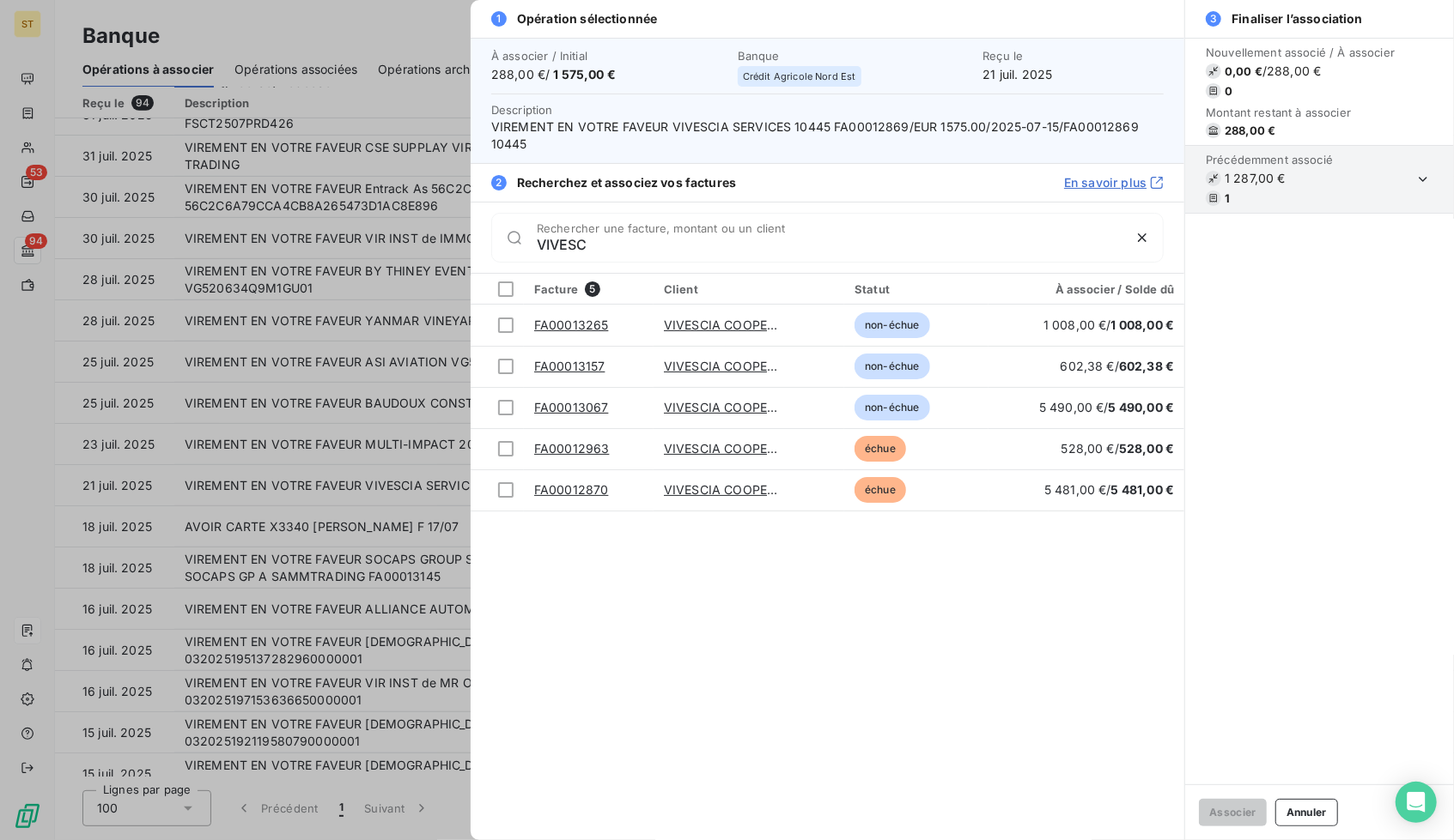
type input "VIVESC"
click at [425, 449] on div at bounding box center [727, 420] width 1454 height 840
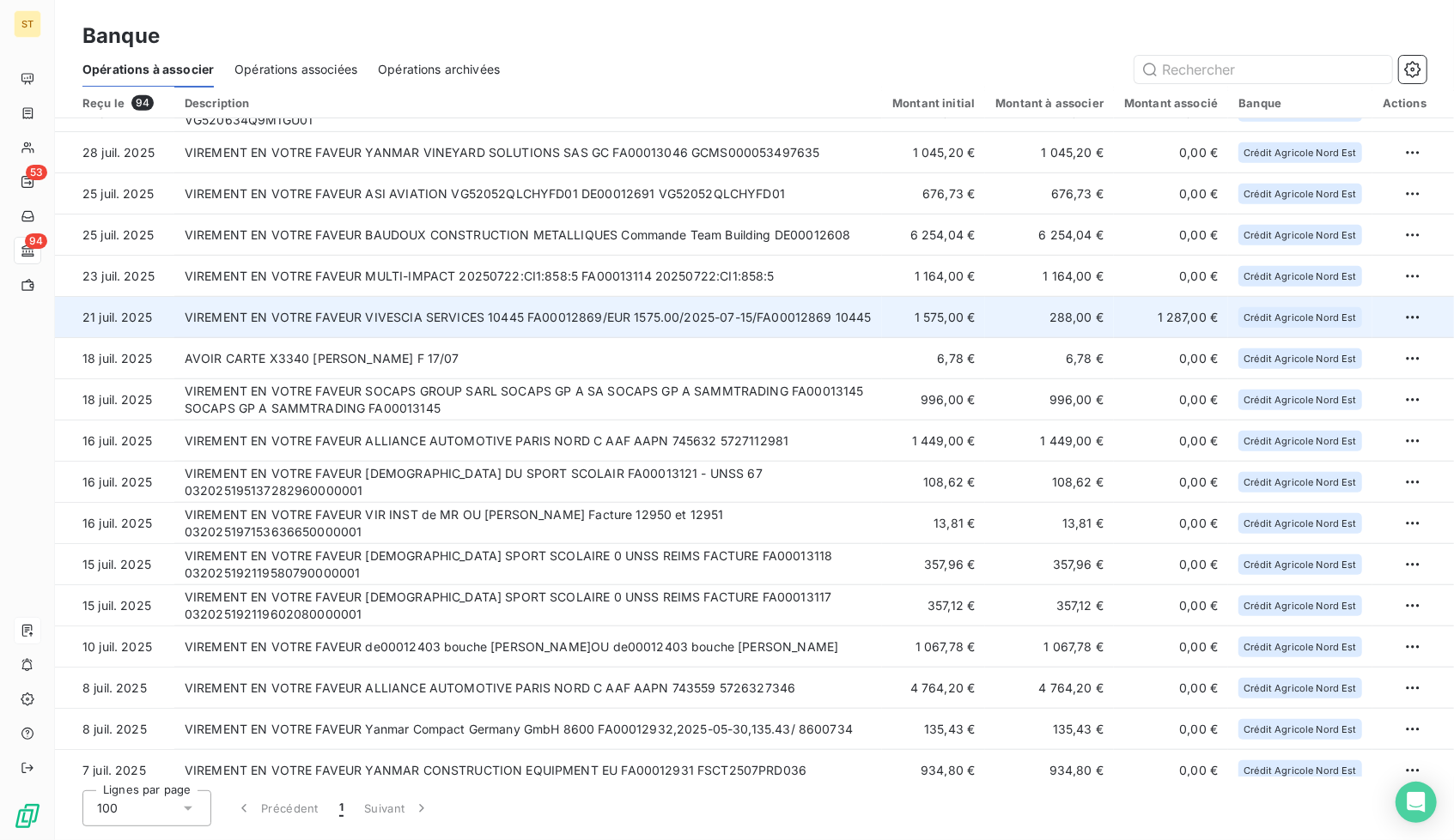
scroll to position [704, 0]
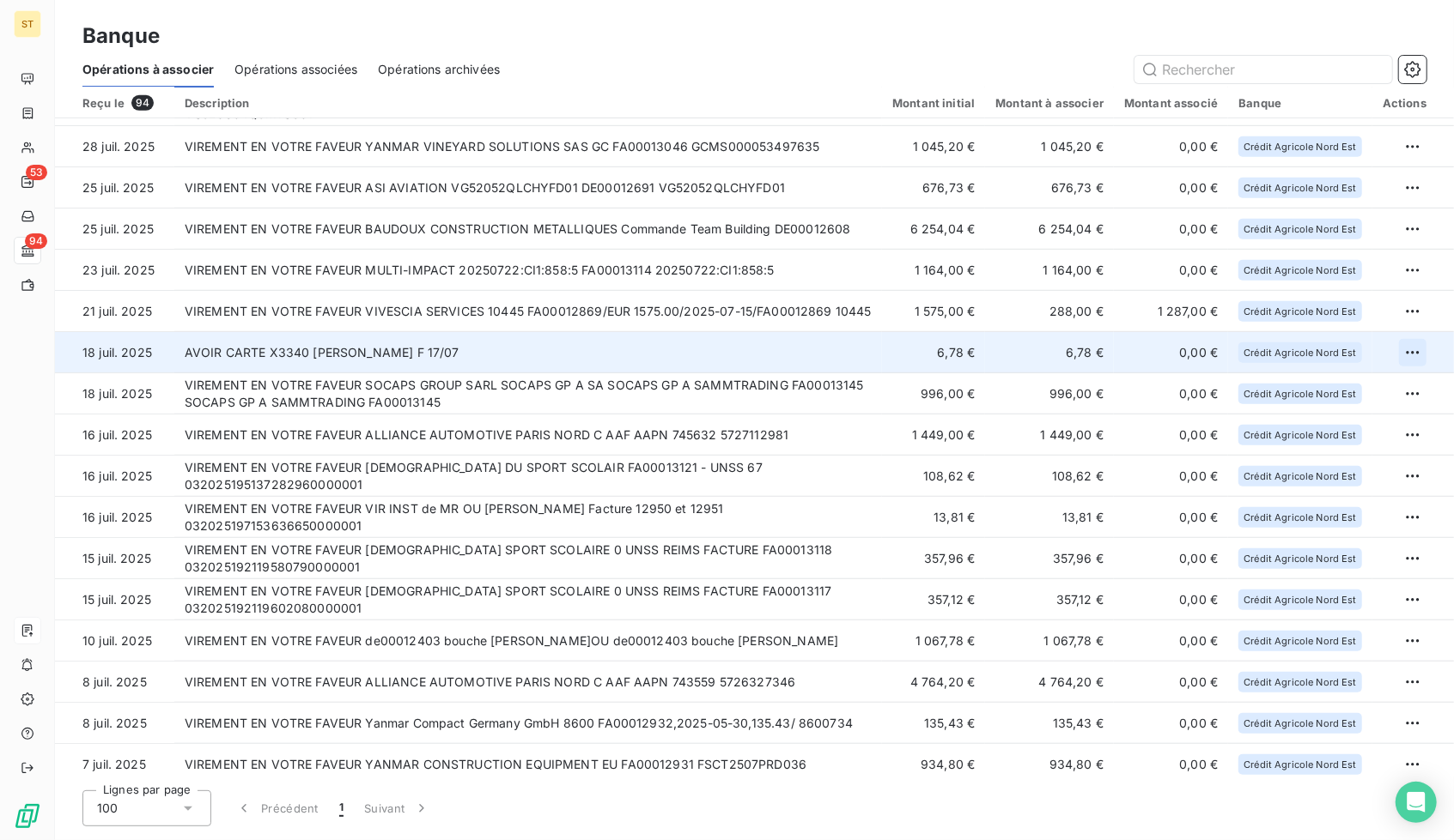
click at [1412, 355] on html "ST 53 94 Banque Opérations à associer Opérations associées Opérations archivées…" at bounding box center [727, 420] width 1454 height 840
click at [1359, 391] on div "Archiver l’opération" at bounding box center [1345, 390] width 132 height 28
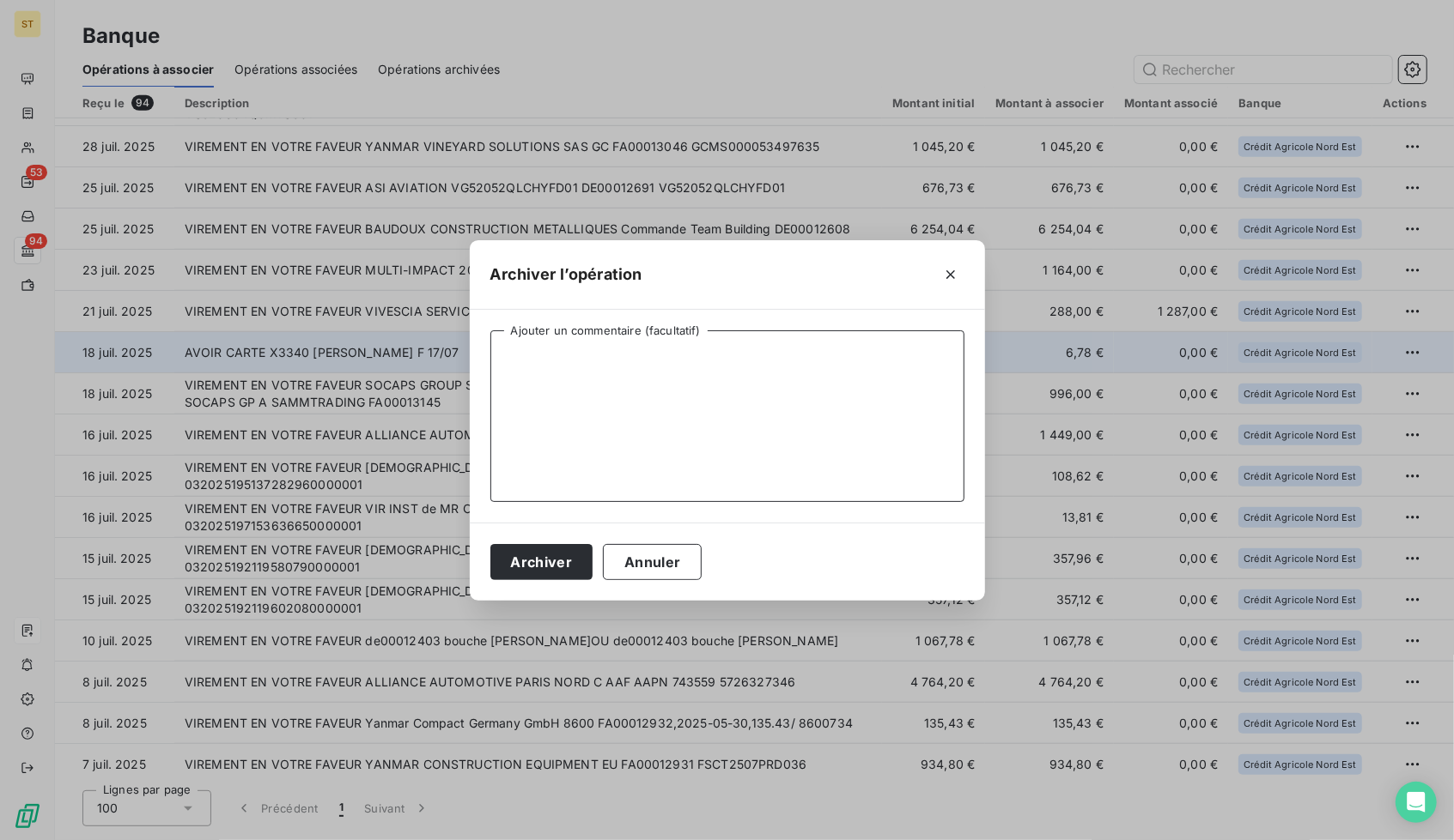
click at [712, 367] on textarea "Ajouter un commentaire (facultatif)" at bounding box center [727, 417] width 474 height 172
paste textarea "NE CONCERNE PAS UN CLIENT"
type textarea "NE CONCERNE PAS UN CLIENT"
click at [537, 559] on button "Archiver" at bounding box center [542, 562] width 103 height 36
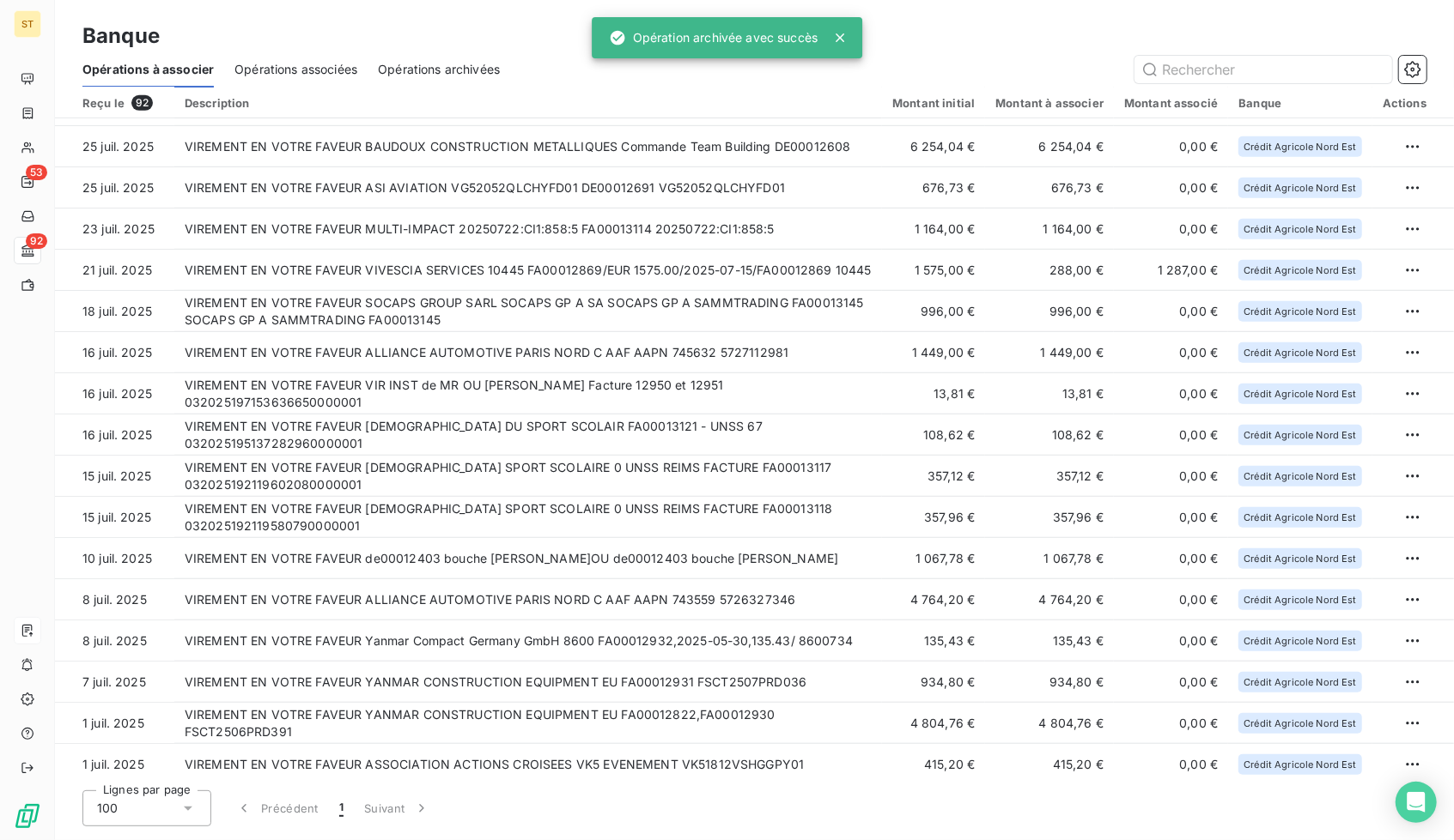
scroll to position [662, 0]
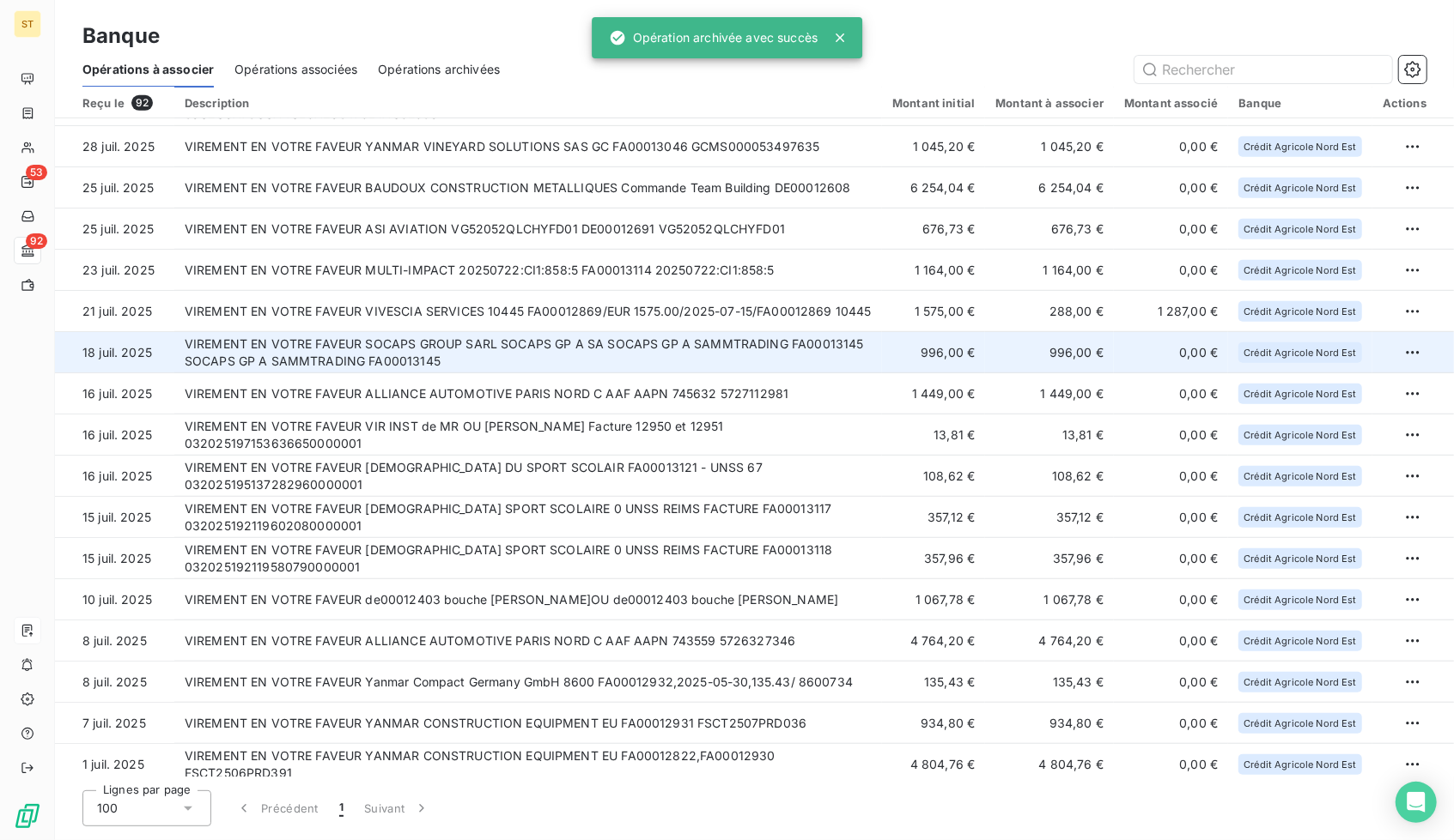
click at [415, 353] on td "VIREMENT EN VOTRE FAVEUR SOCAPS GROUP SARL SOCAPS GP A SA SOCAPS GP A SAMMTRADI…" at bounding box center [528, 353] width 707 height 41
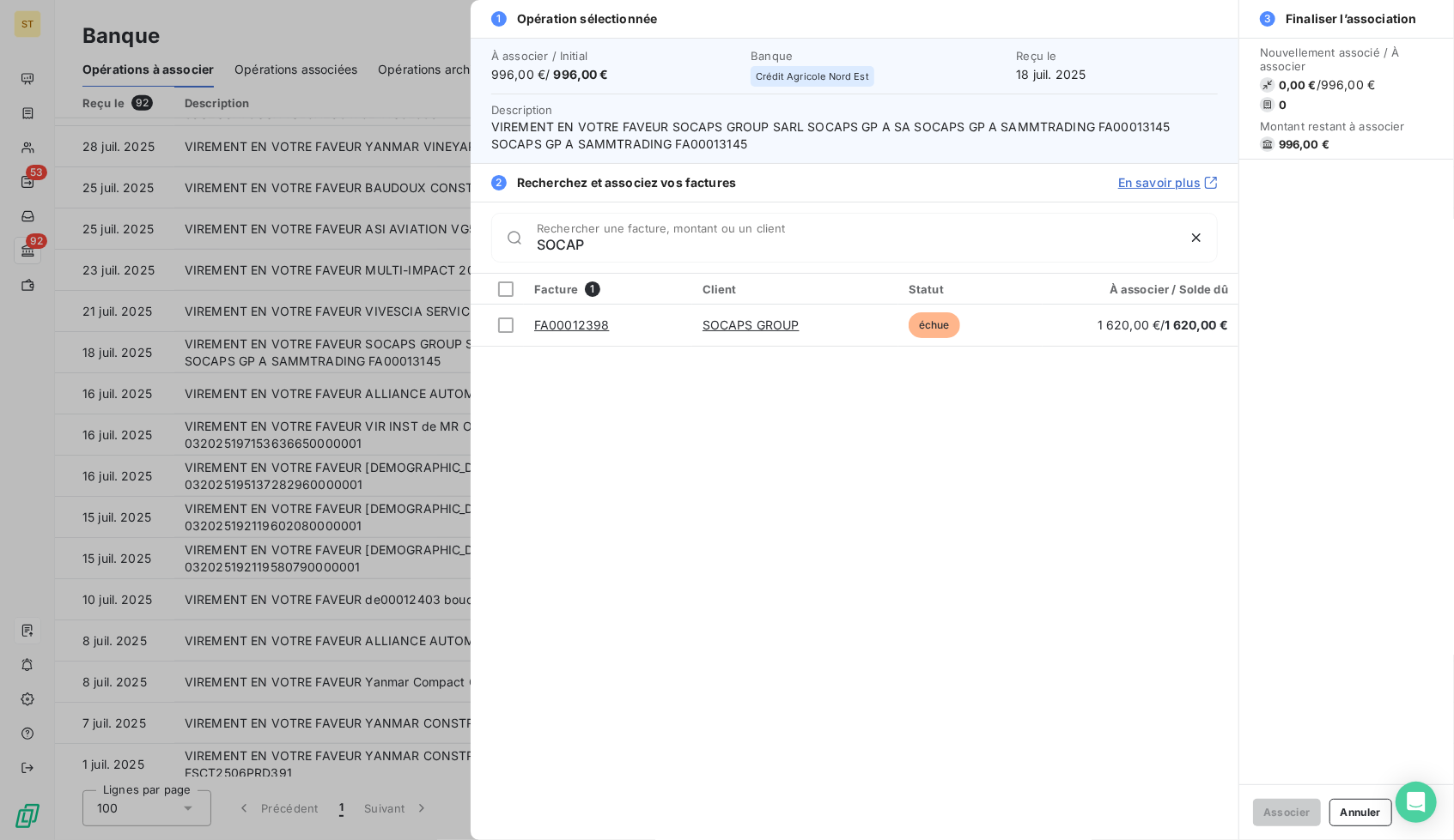
type input "SOCAP"
click at [249, 385] on div at bounding box center [727, 420] width 1454 height 840
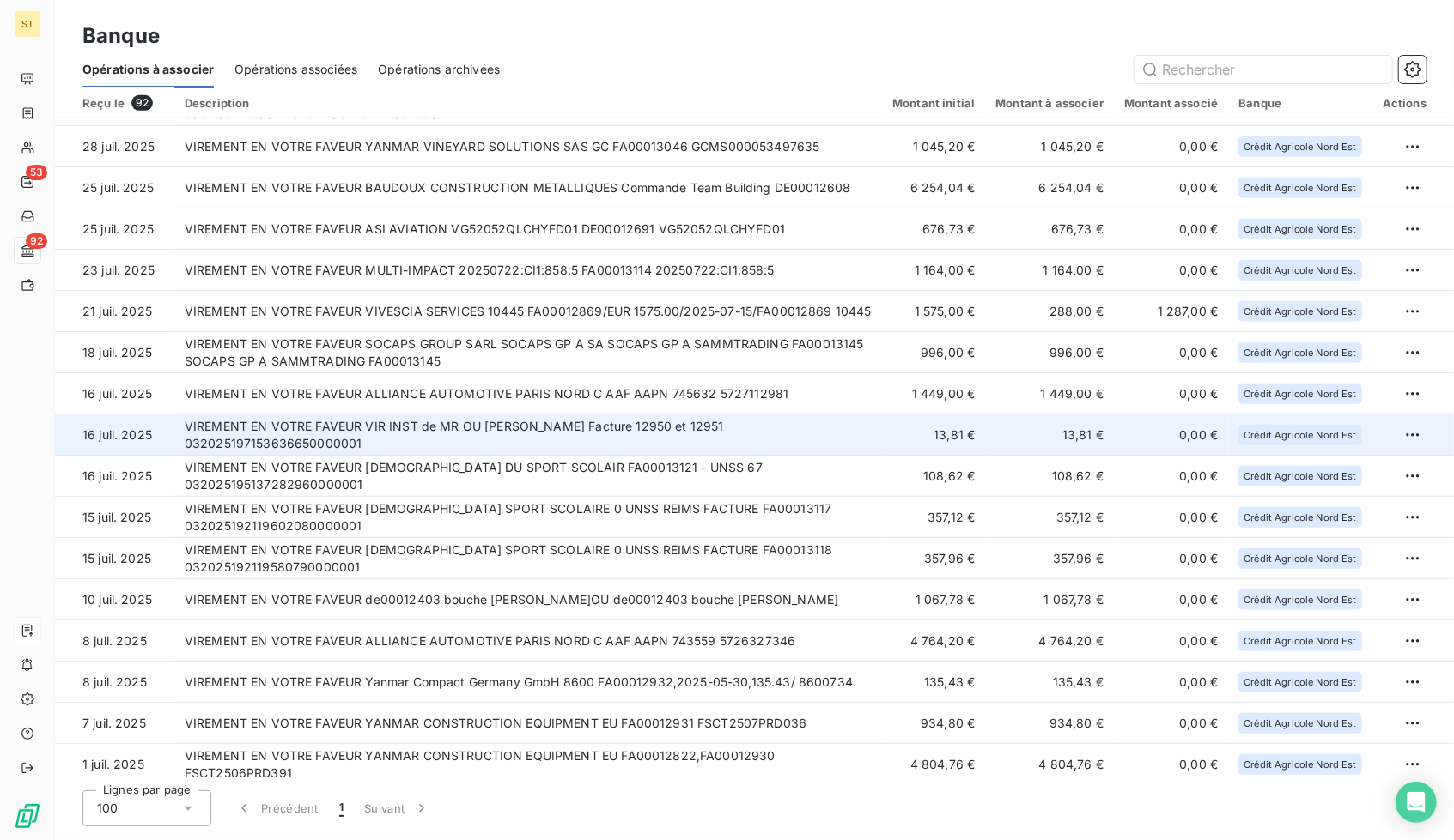
click at [497, 437] on td "VIREMENT EN VOTRE FAVEUR VIR INST de MR OU [PERSON_NAME] Facture 12950 et 12951…" at bounding box center [528, 435] width 707 height 41
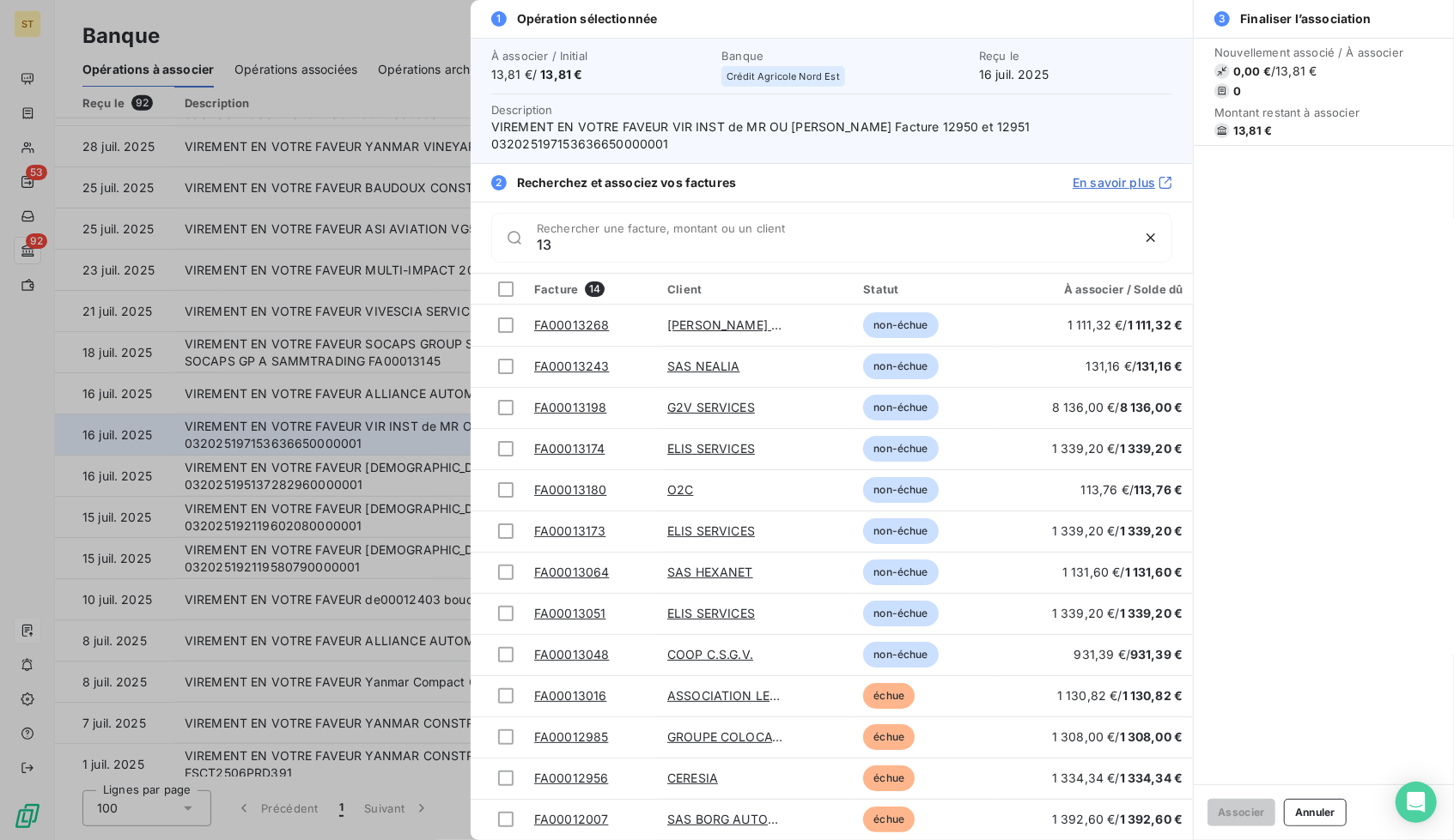
type input "1"
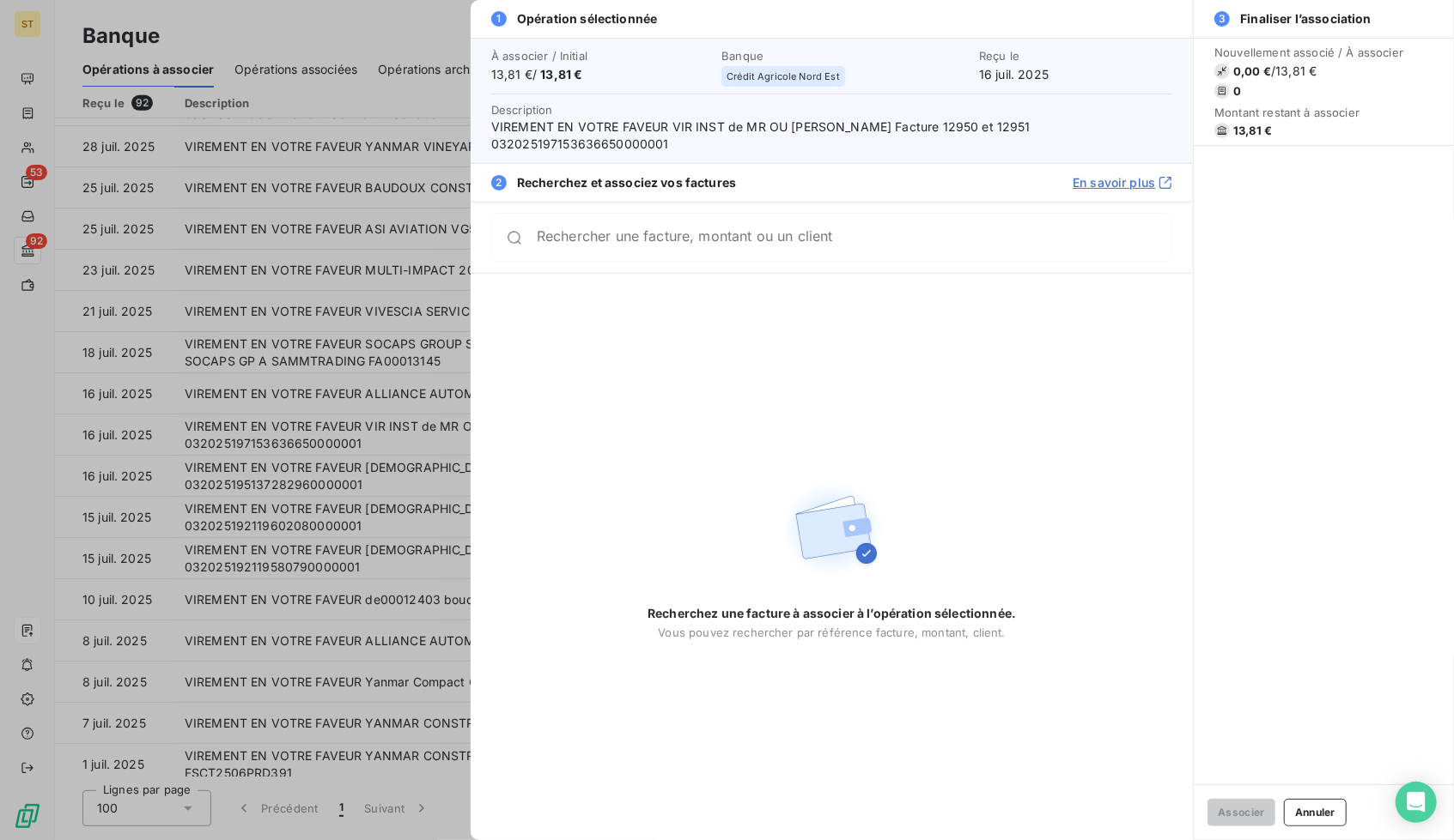
click at [390, 470] on div at bounding box center [727, 420] width 1454 height 840
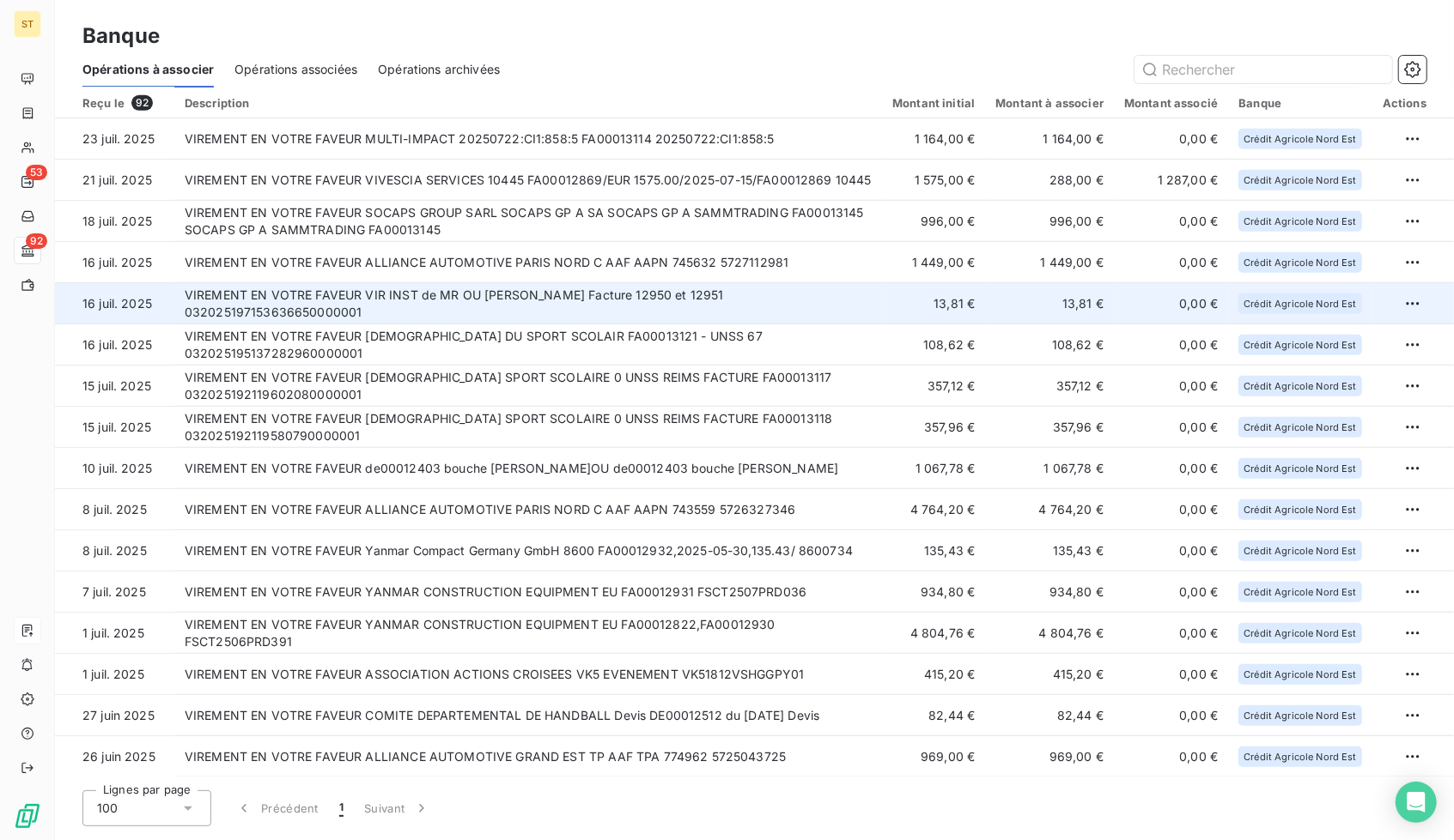
scroll to position [795, 0]
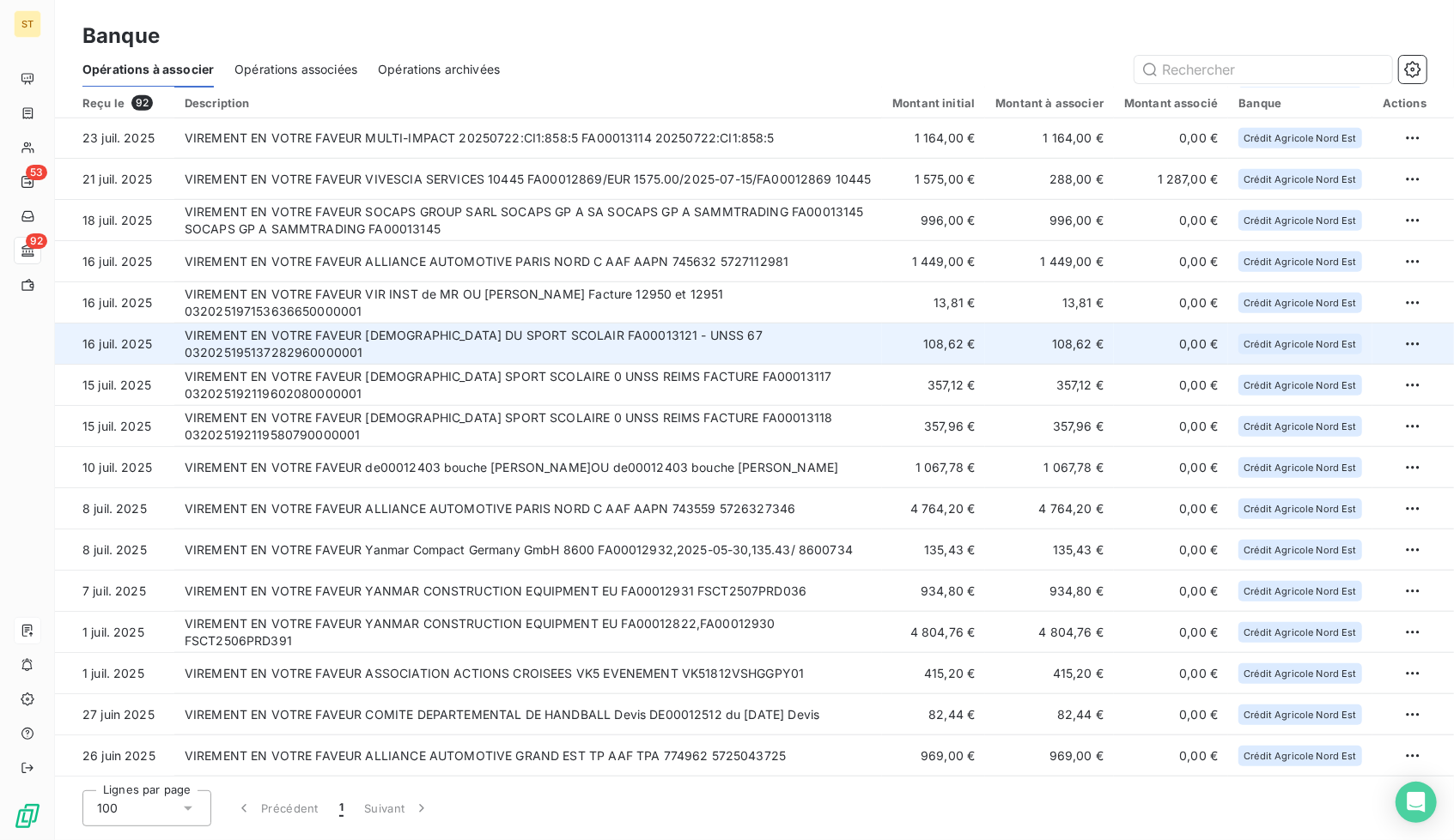
click at [577, 342] on td "VIREMENT EN VOTRE FAVEUR [DEMOGRAPHIC_DATA] DU SPORT SCOLAIR FA00013121 - UNSS …" at bounding box center [528, 344] width 707 height 41
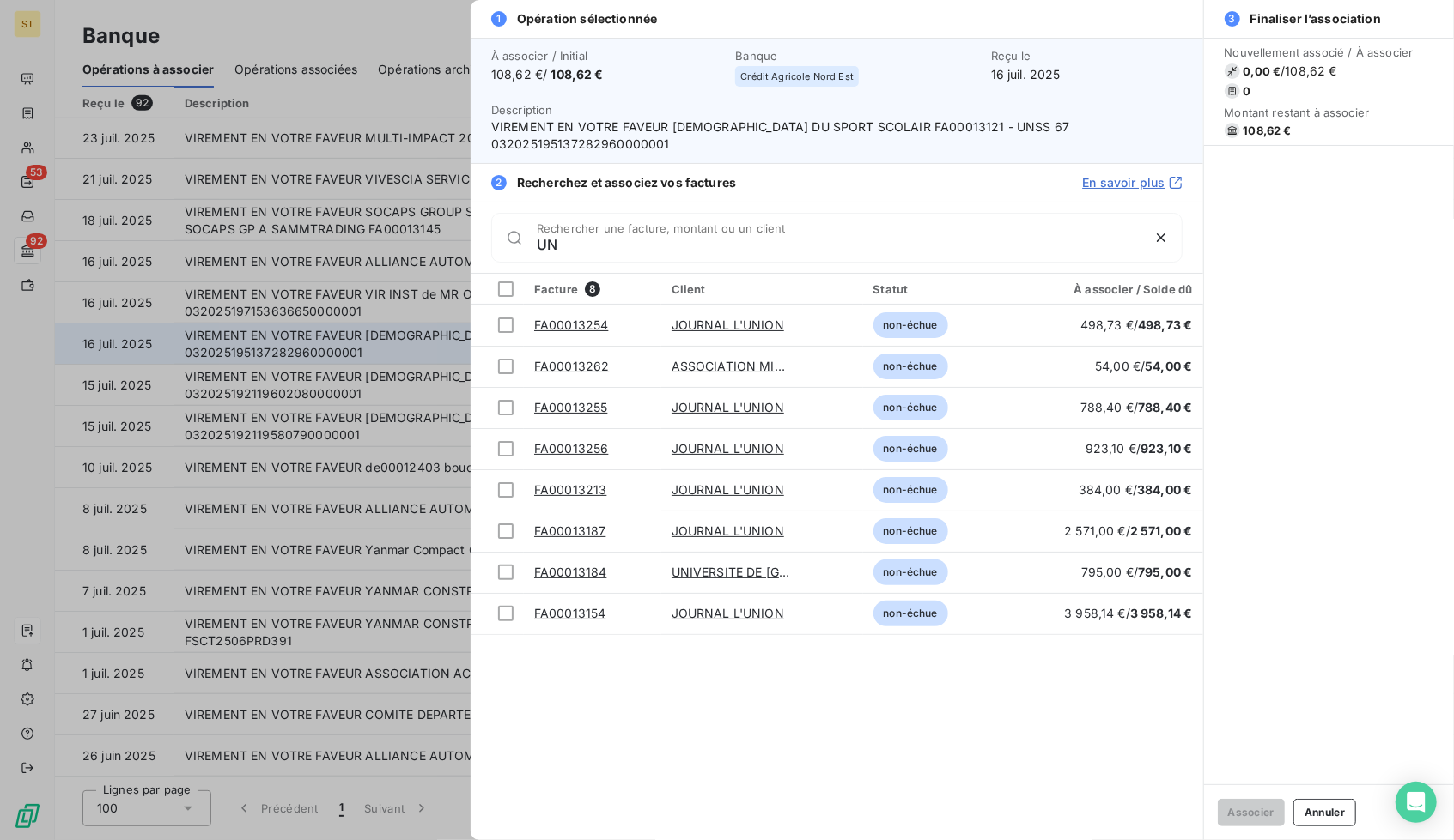
type input "U"
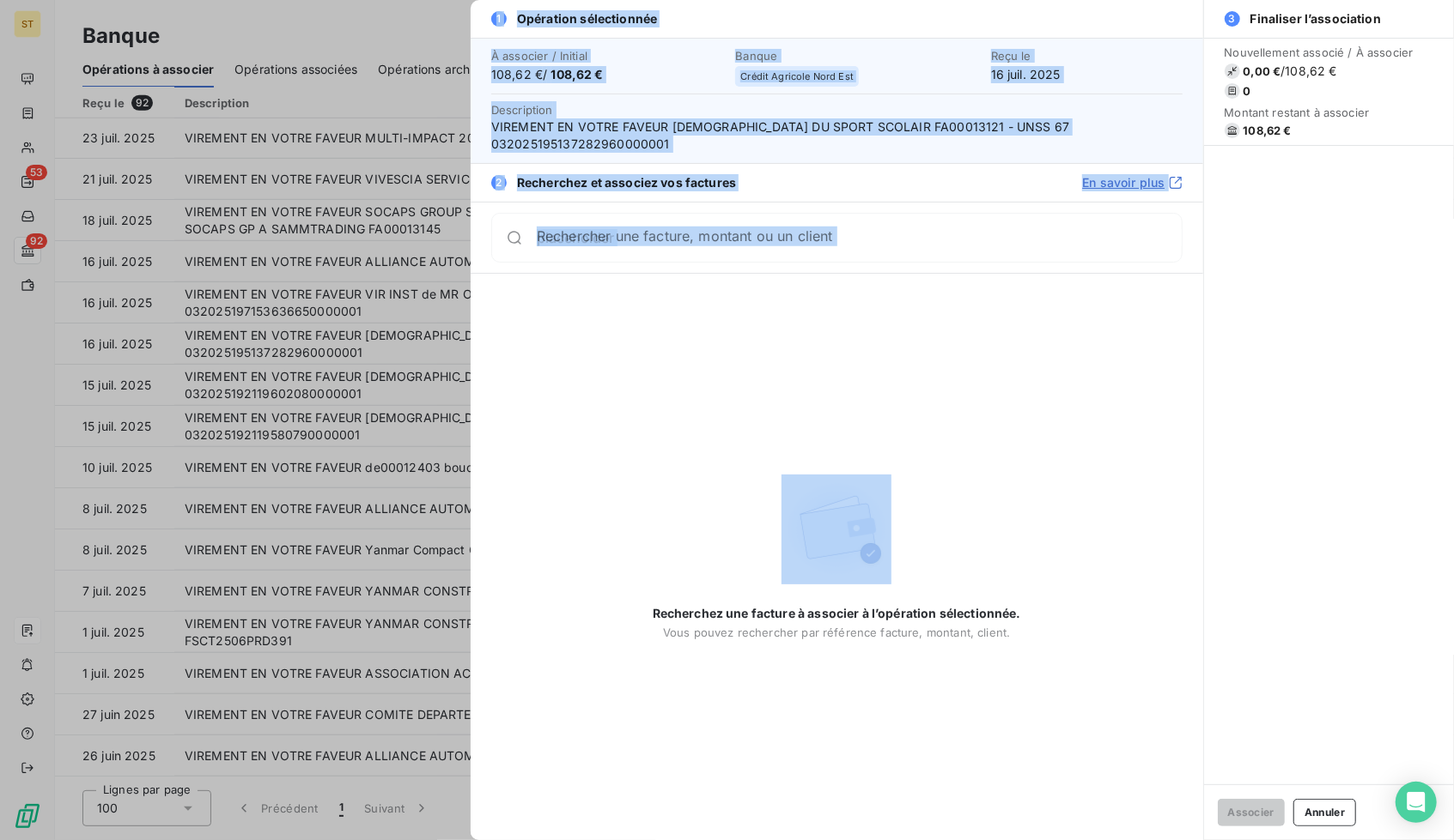
drag, startPoint x: 477, startPoint y: 385, endPoint x: 389, endPoint y: 378, distance: 88.3
click at [389, 839] on div "1 Opération sélectionnée À associer / Initial 108,62 € / 108,62 € Banque Crédit…" at bounding box center [727, 840] width 1454 height 0
click at [389, 378] on div at bounding box center [727, 420] width 1454 height 840
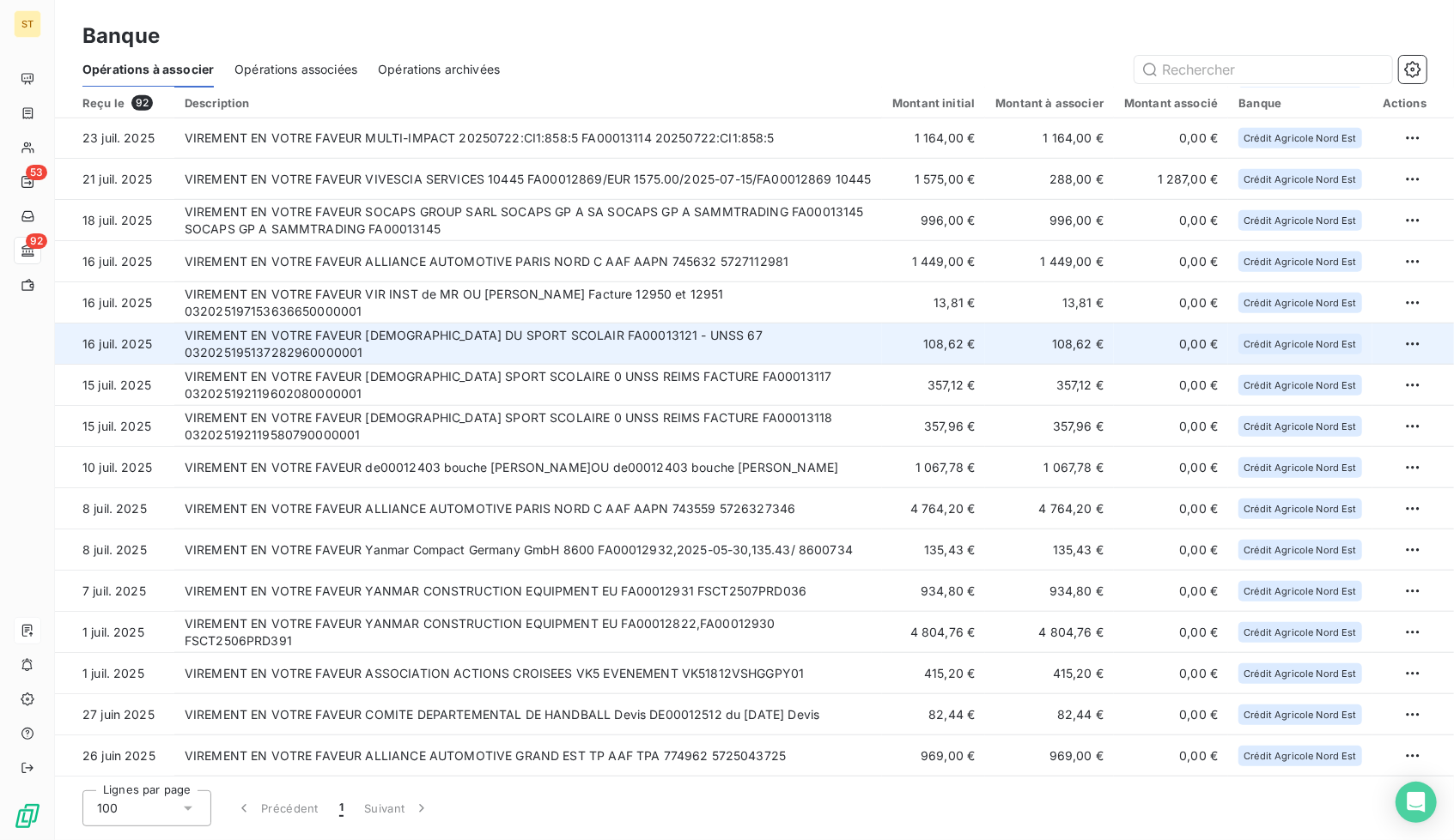
click at [543, 333] on td "VIREMENT EN VOTRE FAVEUR [DEMOGRAPHIC_DATA] DU SPORT SCOLAIR FA00013121 - UNSS …" at bounding box center [528, 344] width 707 height 41
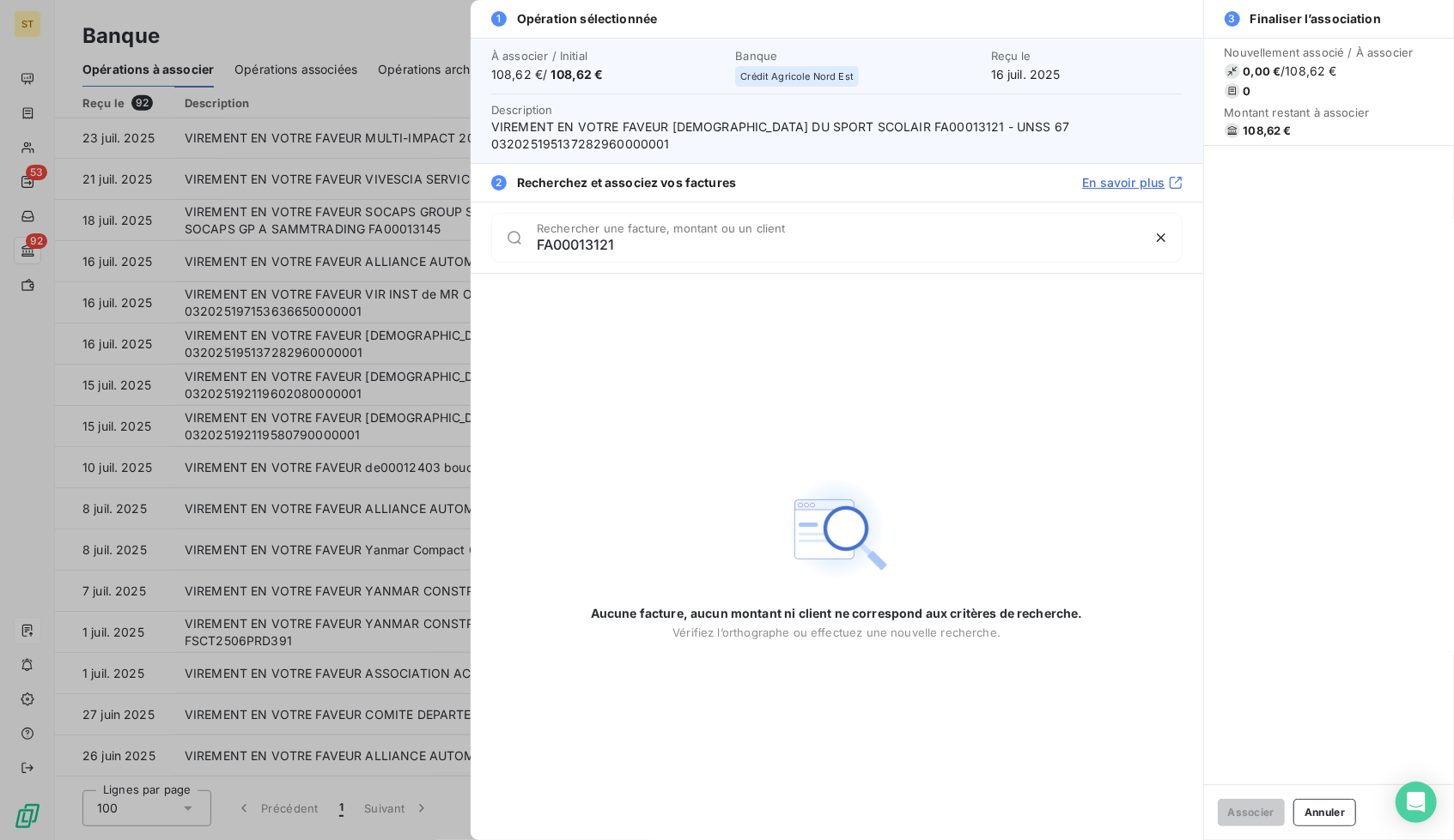
type input "FA00013121"
click at [252, 426] on div at bounding box center [727, 420] width 1454 height 840
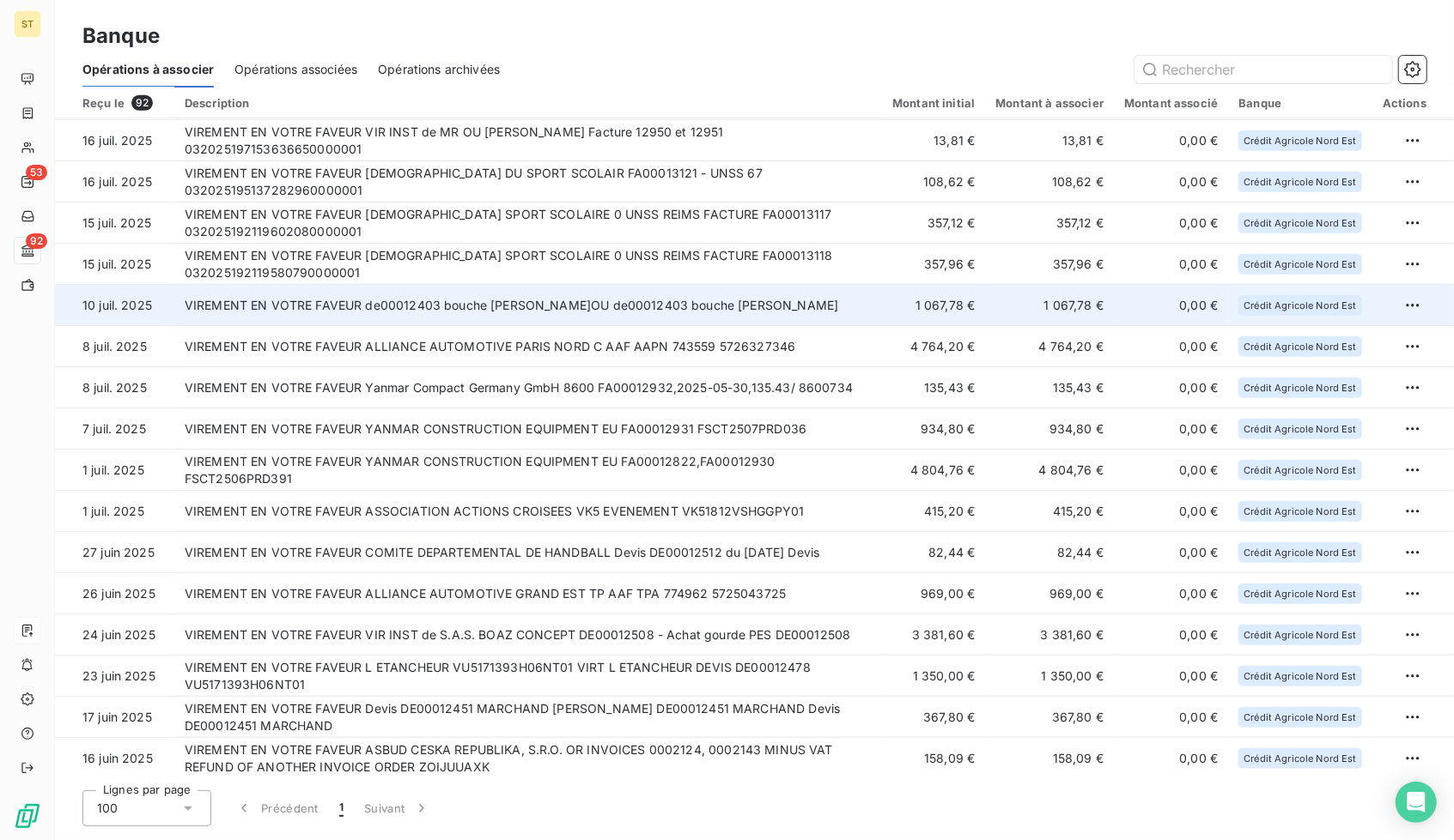
scroll to position [958, 0]
click at [569, 312] on td "VIREMENT EN VOTRE FAVEUR de00012403 bouche [PERSON_NAME]OU de00012403 bouche [P…" at bounding box center [528, 304] width 707 height 41
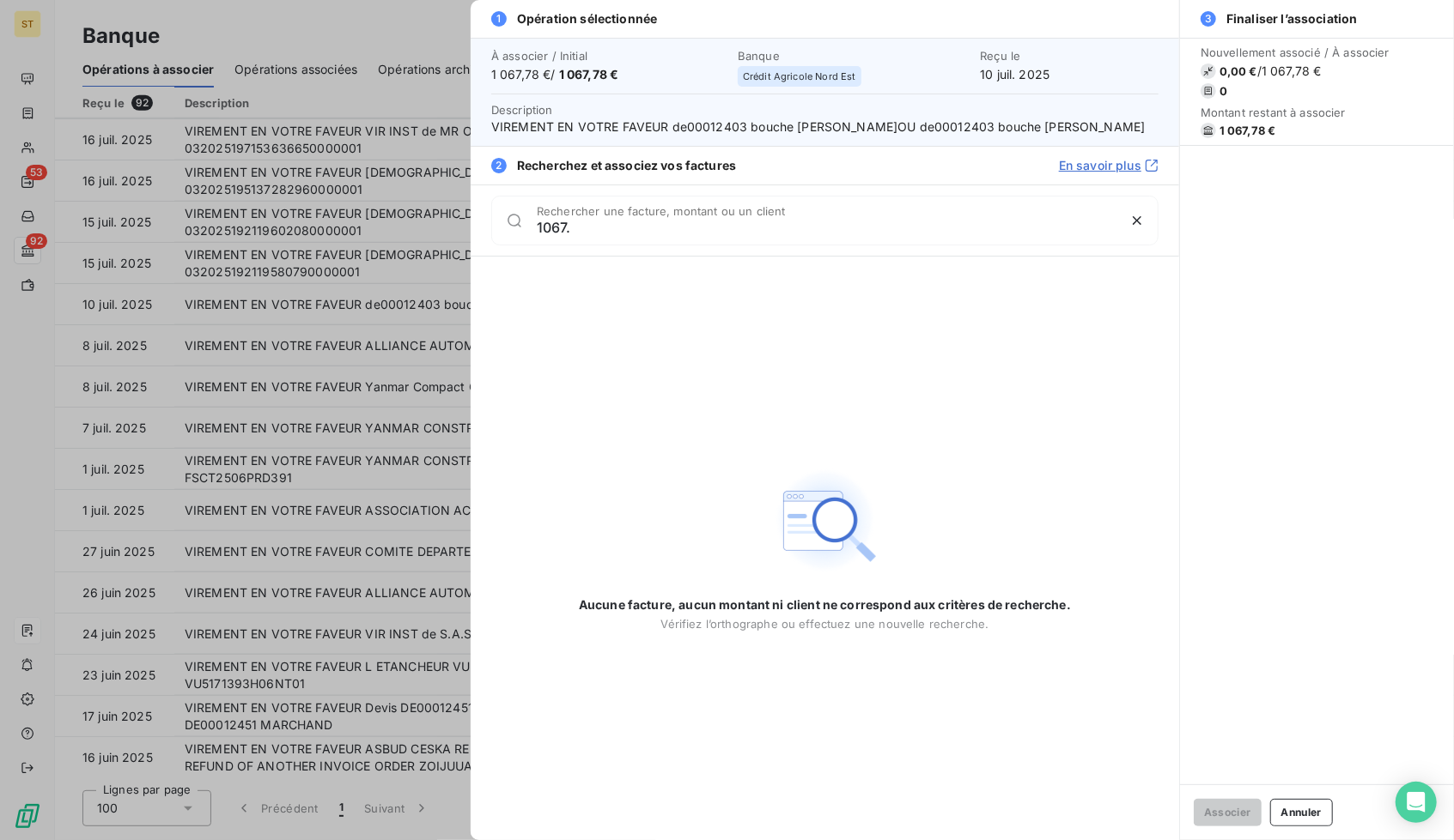
type input "1067."
click at [381, 340] on div at bounding box center [727, 420] width 1454 height 840
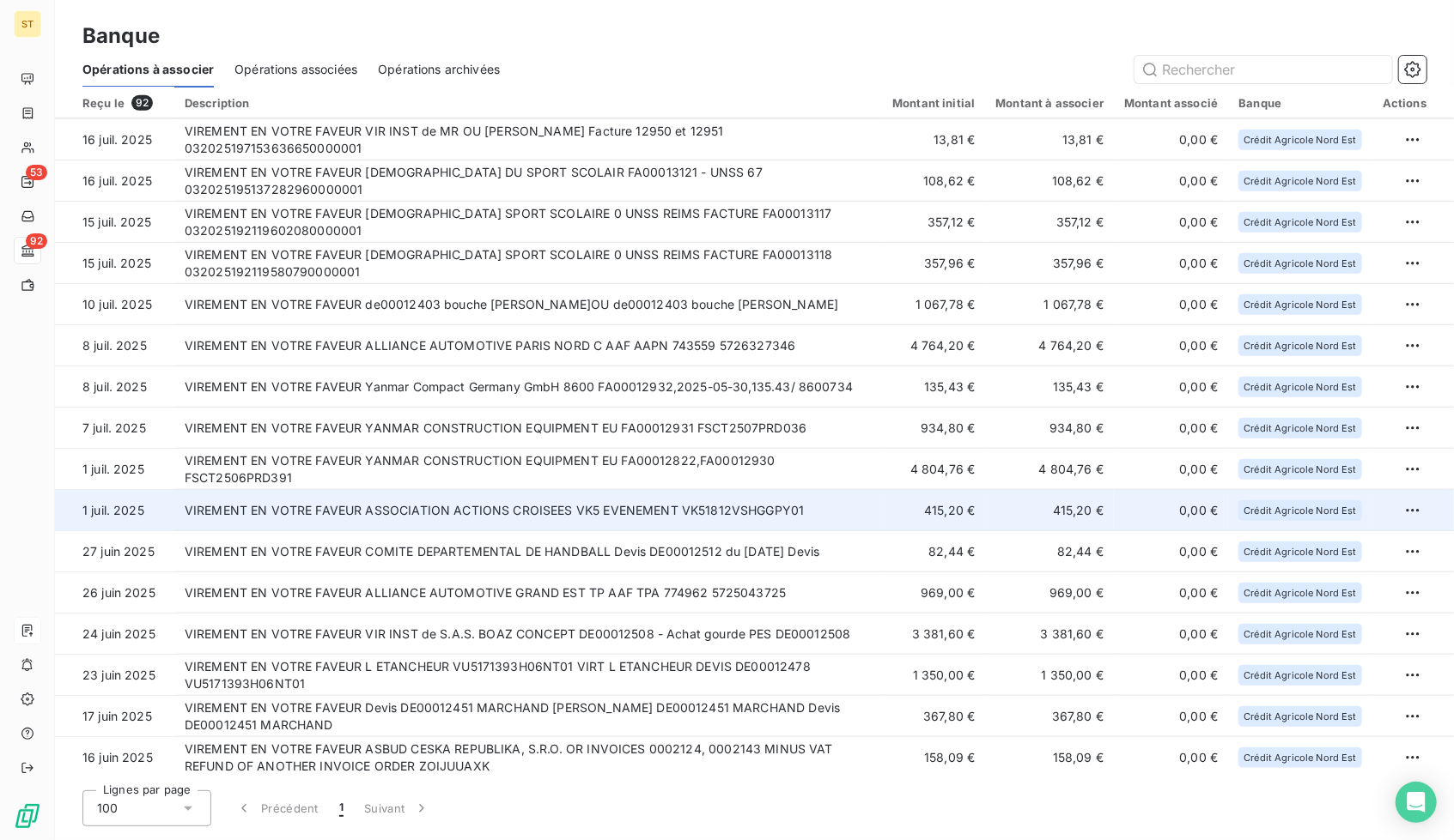
click at [540, 512] on td "VIREMENT EN VOTRE FAVEUR ASSOCIATION ACTIONS CROISEES VK5 EVENEMENT VK51812VSHG…" at bounding box center [528, 510] width 707 height 41
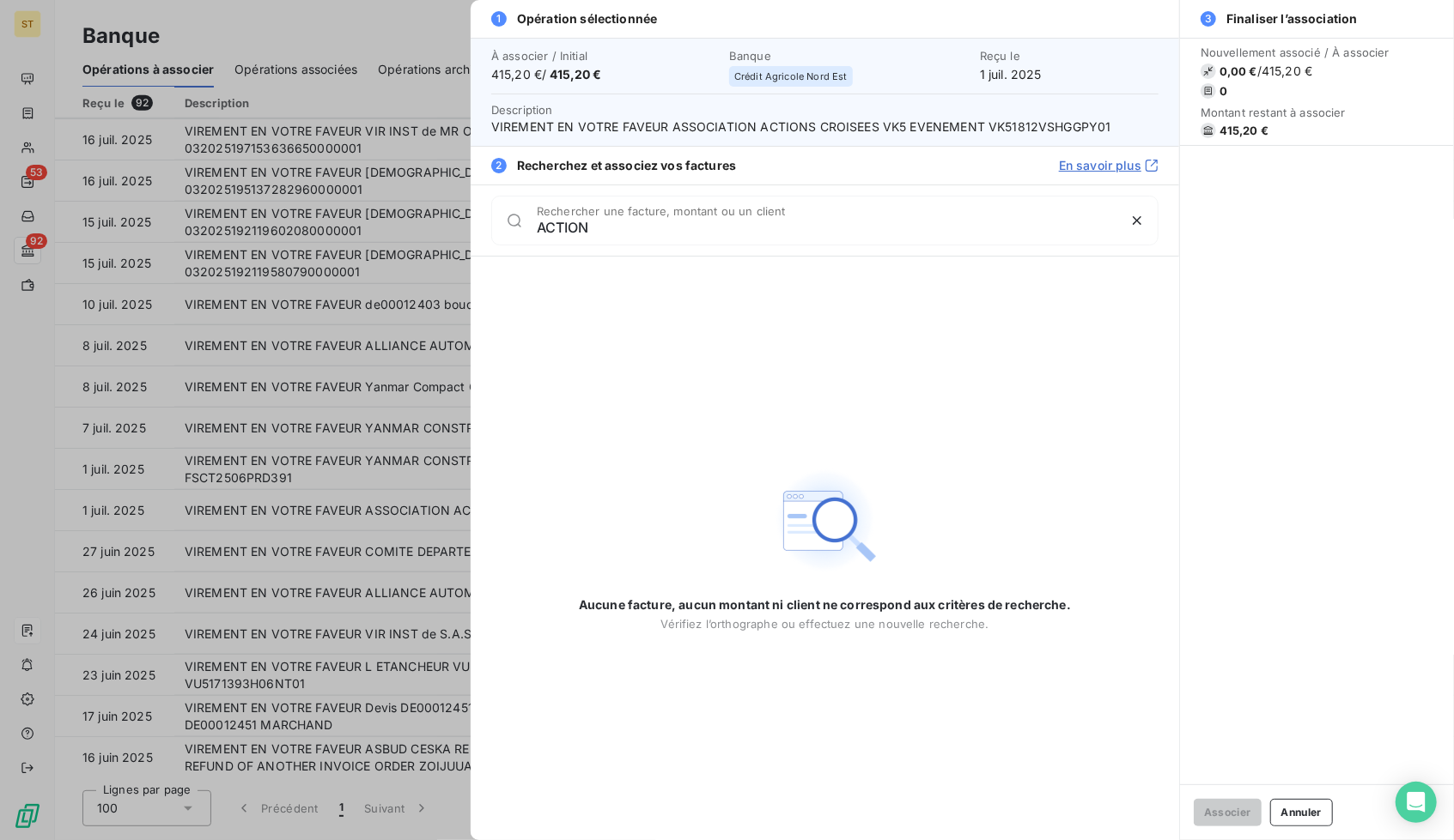
type input "ACTION"
click at [395, 531] on div at bounding box center [727, 420] width 1454 height 840
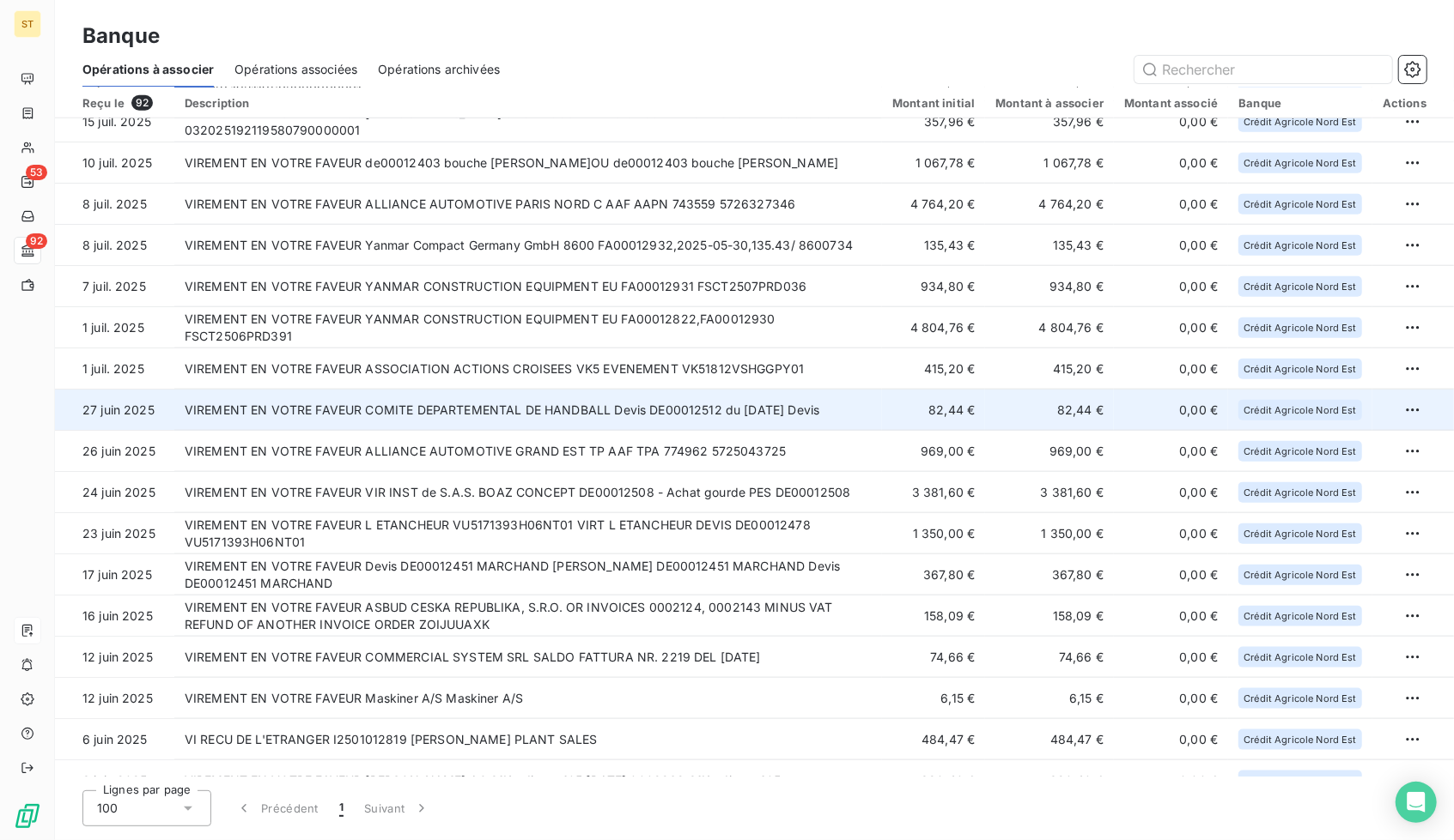
scroll to position [1100, 0]
click at [540, 402] on td "VIREMENT EN VOTRE FAVEUR COMITE DEPARTEMENTAL DE HANDBALL Devis DE00012512 du […" at bounding box center [528, 409] width 707 height 41
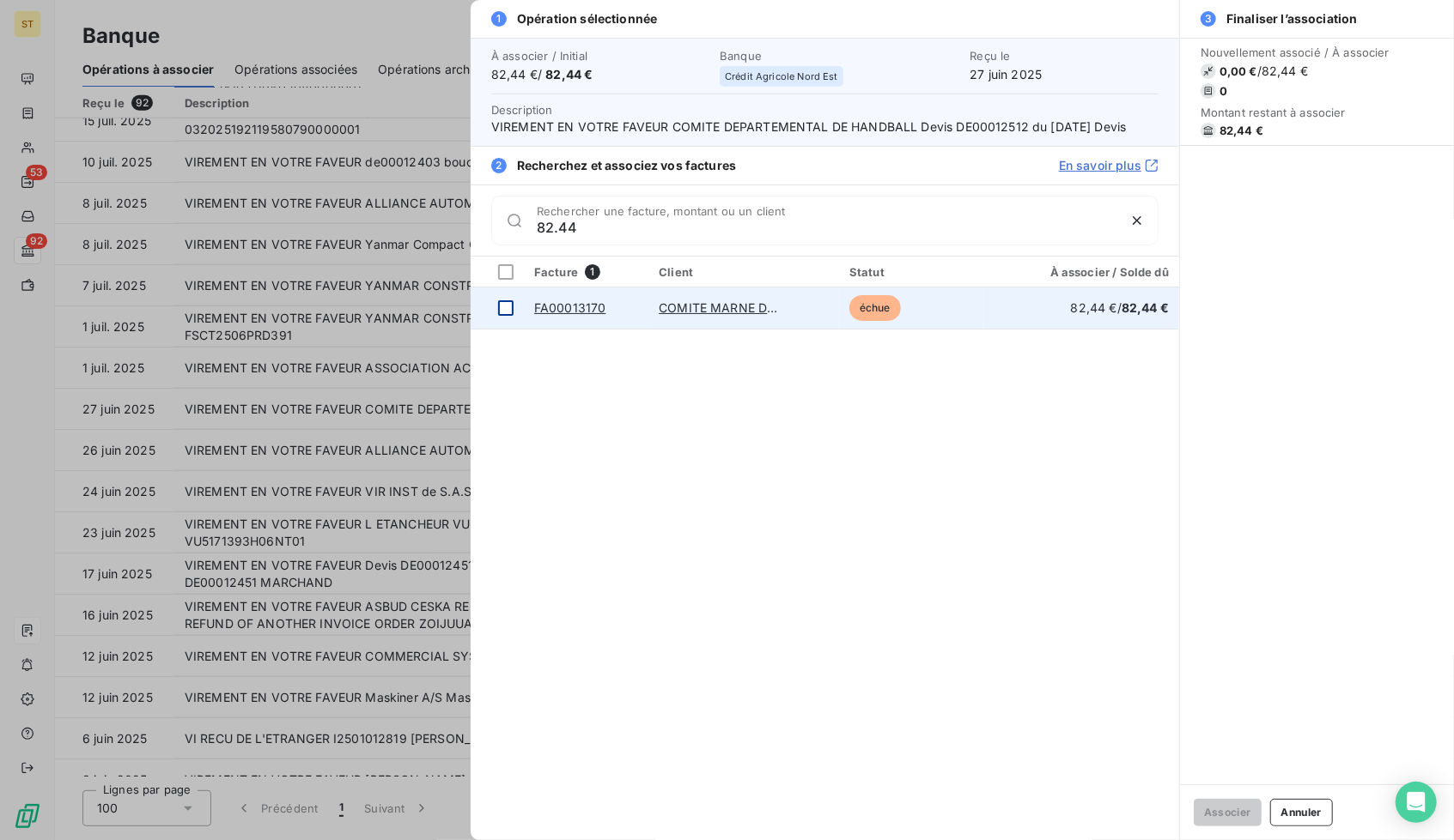
type input "82.44"
click at [509, 312] on div at bounding box center [506, 308] width 15 height 15
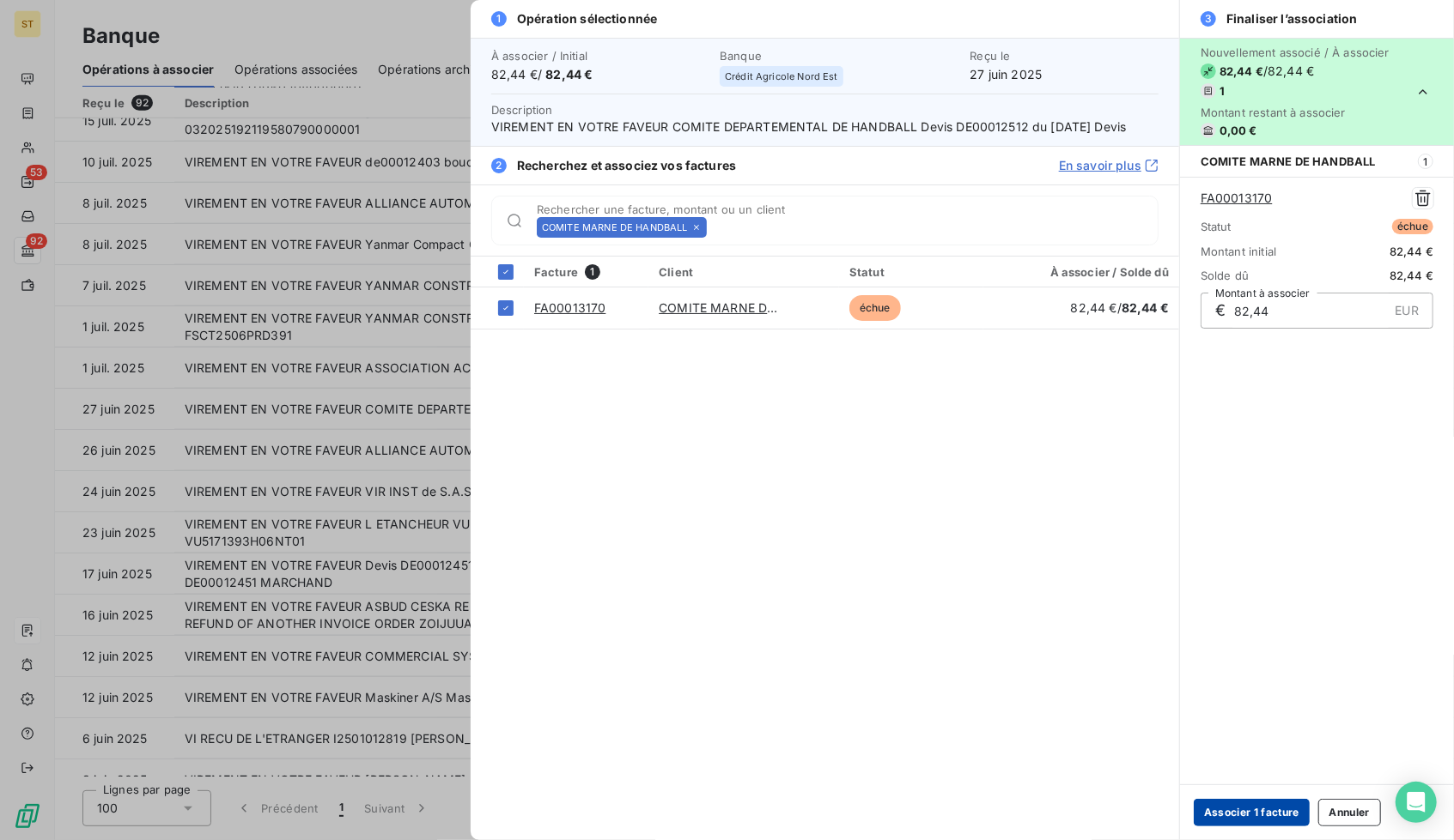
click at [1226, 818] on button "Associer 1 facture" at bounding box center [1250, 812] width 116 height 28
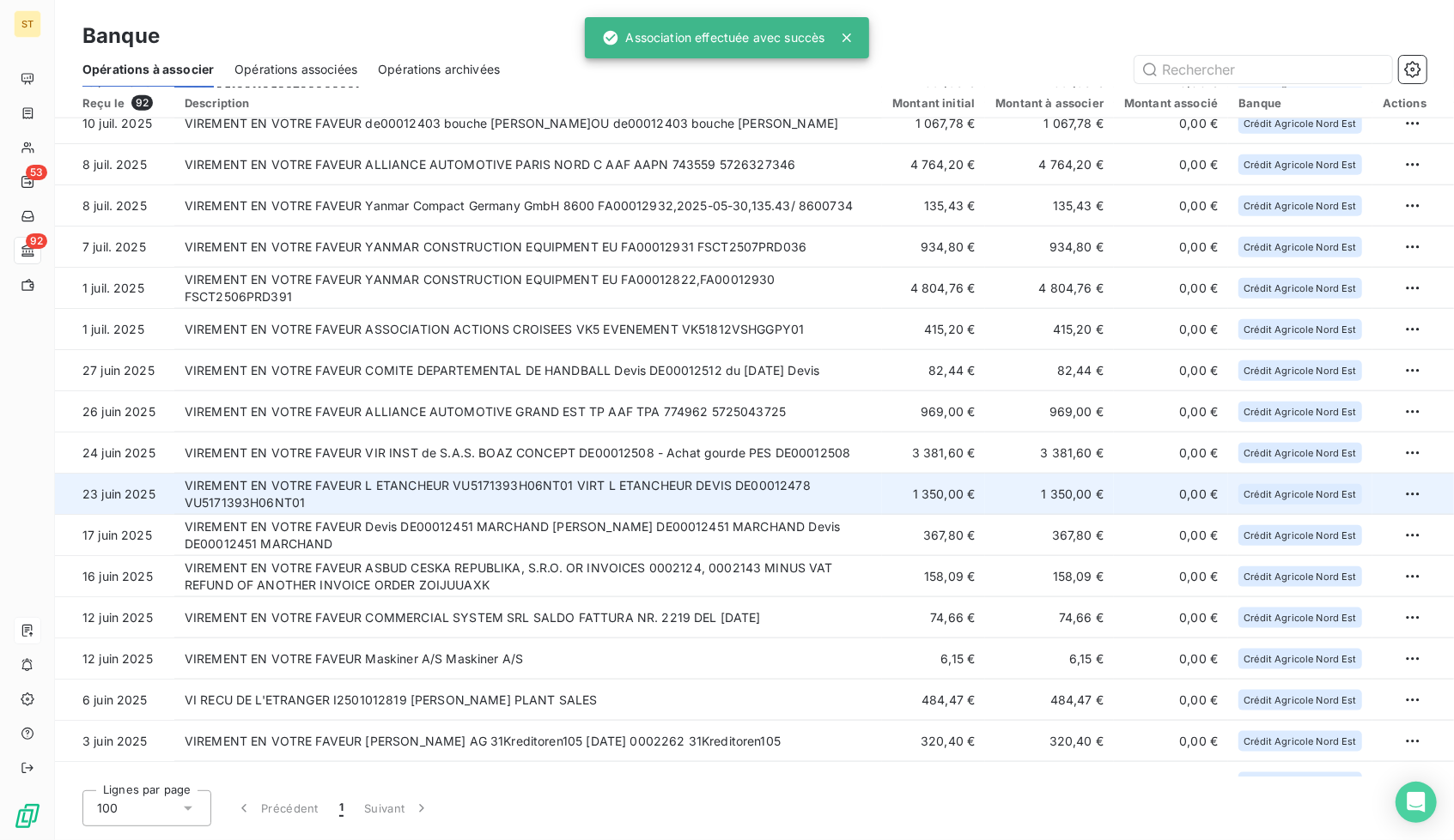
scroll to position [1140, 0]
click at [420, 489] on td "VIREMENT EN VOTRE FAVEUR L ETANCHEUR VU5171393H06NT01 VIRT L ETANCHEUR DEVIS DE…" at bounding box center [528, 493] width 707 height 41
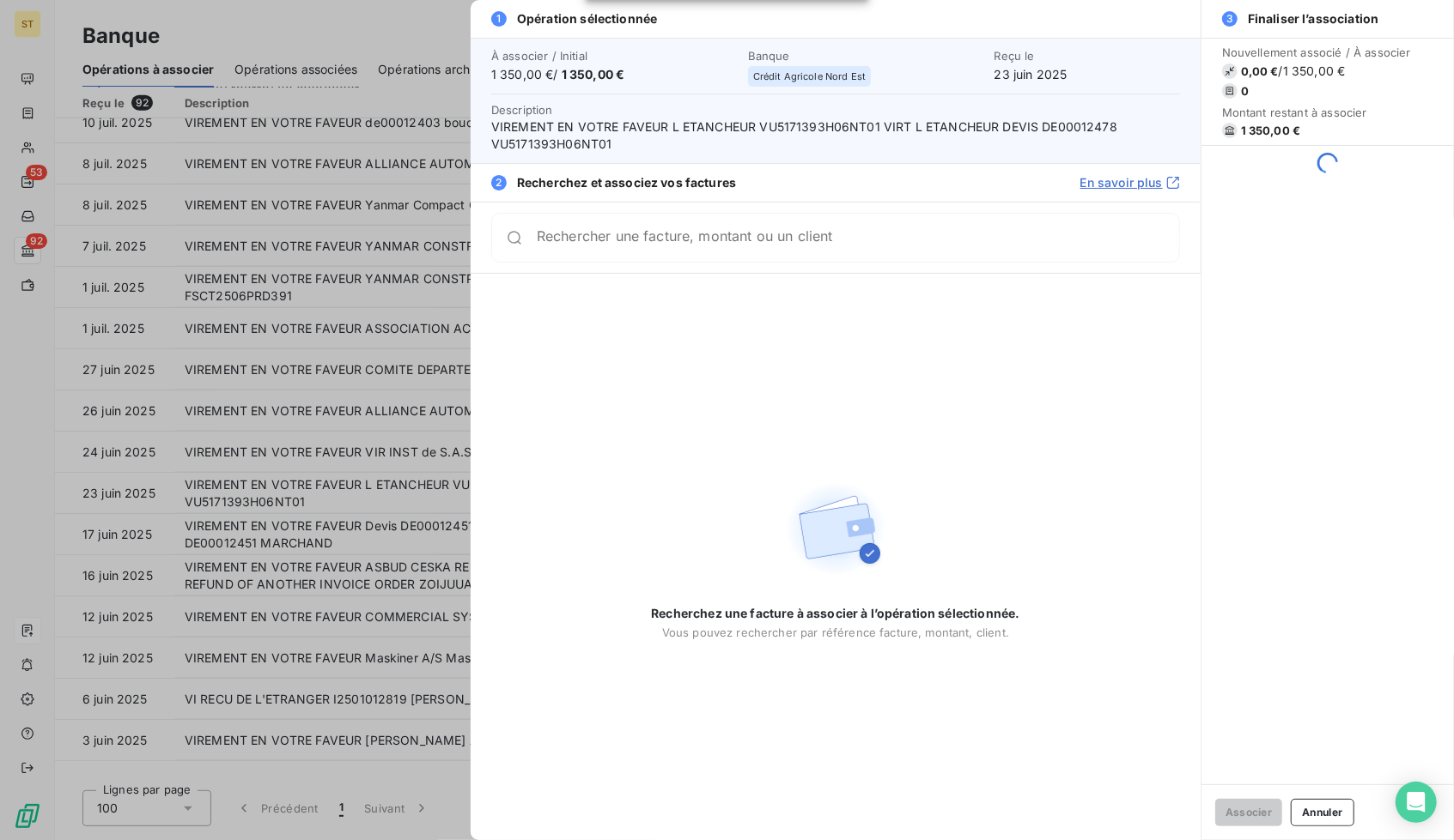
click at [418, 442] on div at bounding box center [727, 420] width 1454 height 840
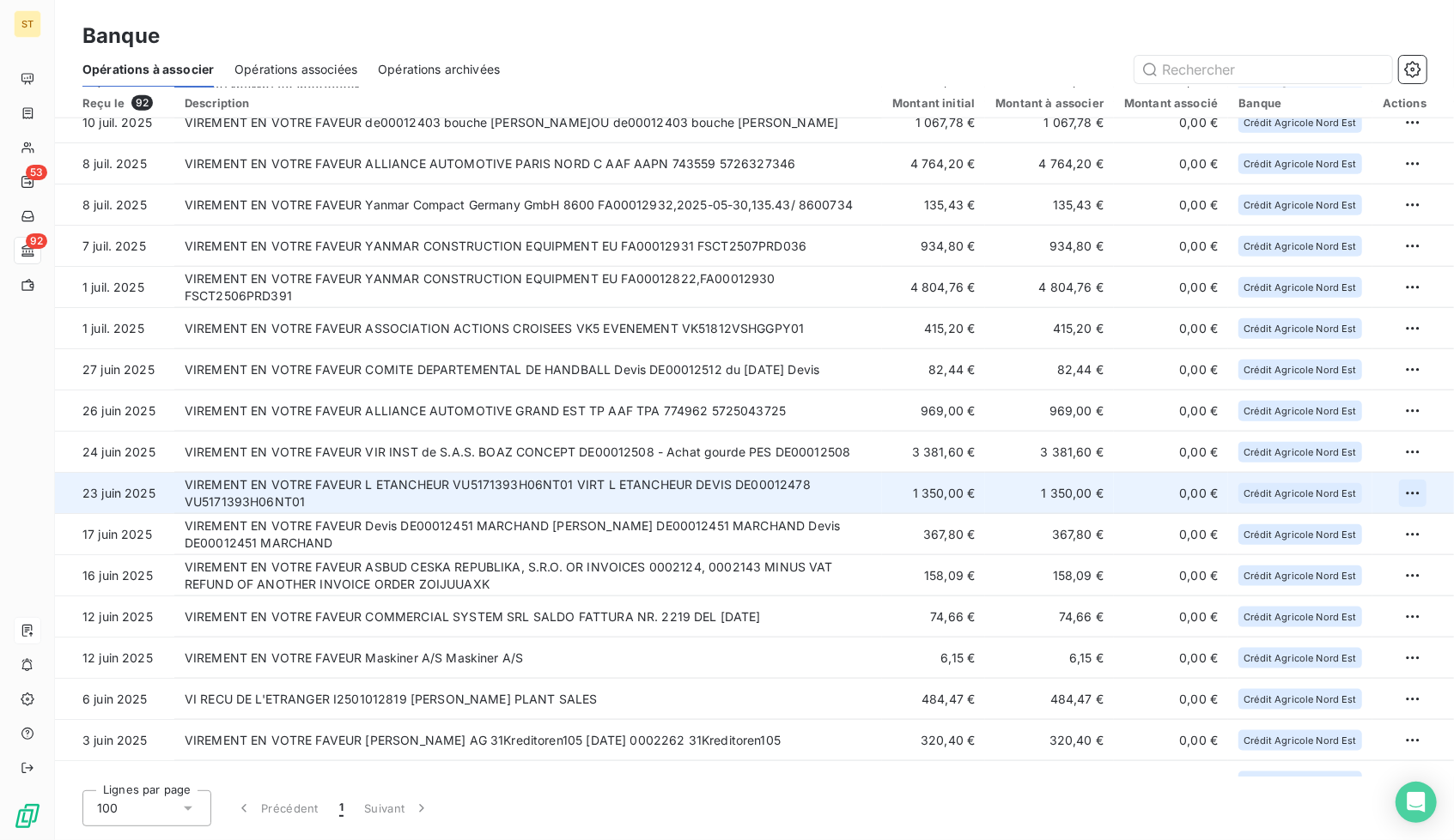
click at [1395, 485] on html "ST 53 92 Banque Opérations à associer Opérations associées Opérations archivées…" at bounding box center [727, 420] width 1454 height 840
click at [1339, 528] on div "Archiver l’opération" at bounding box center [1345, 531] width 132 height 28
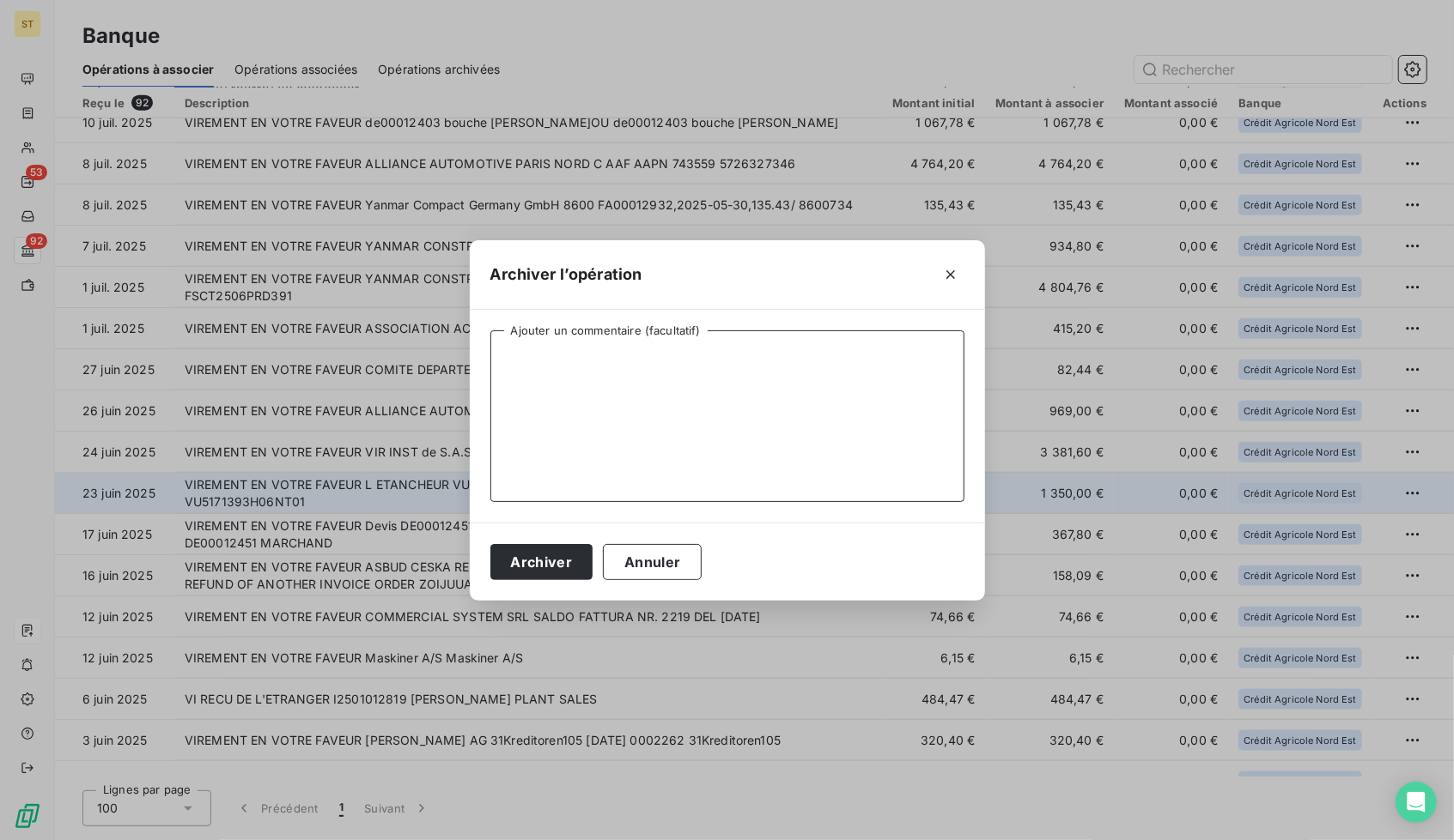
click at [708, 374] on textarea "Ajouter un commentaire (facultatif)" at bounding box center [727, 417] width 474 height 172
click at [509, 354] on textarea "REMBOURSEMENT SUITE LITIGE" at bounding box center [727, 417] width 474 height 172
drag, startPoint x: 797, startPoint y: 396, endPoint x: 347, endPoint y: 360, distance: 451.4
click at [347, 360] on div "Archiver l’opération AVOIR + REMBOURSEMENT SUITE LITIGE Ajouter un commentaire …" at bounding box center [727, 420] width 1454 height 840
type textarea "AVOIR + REMBOURSEMENT SUITE LITIGE"
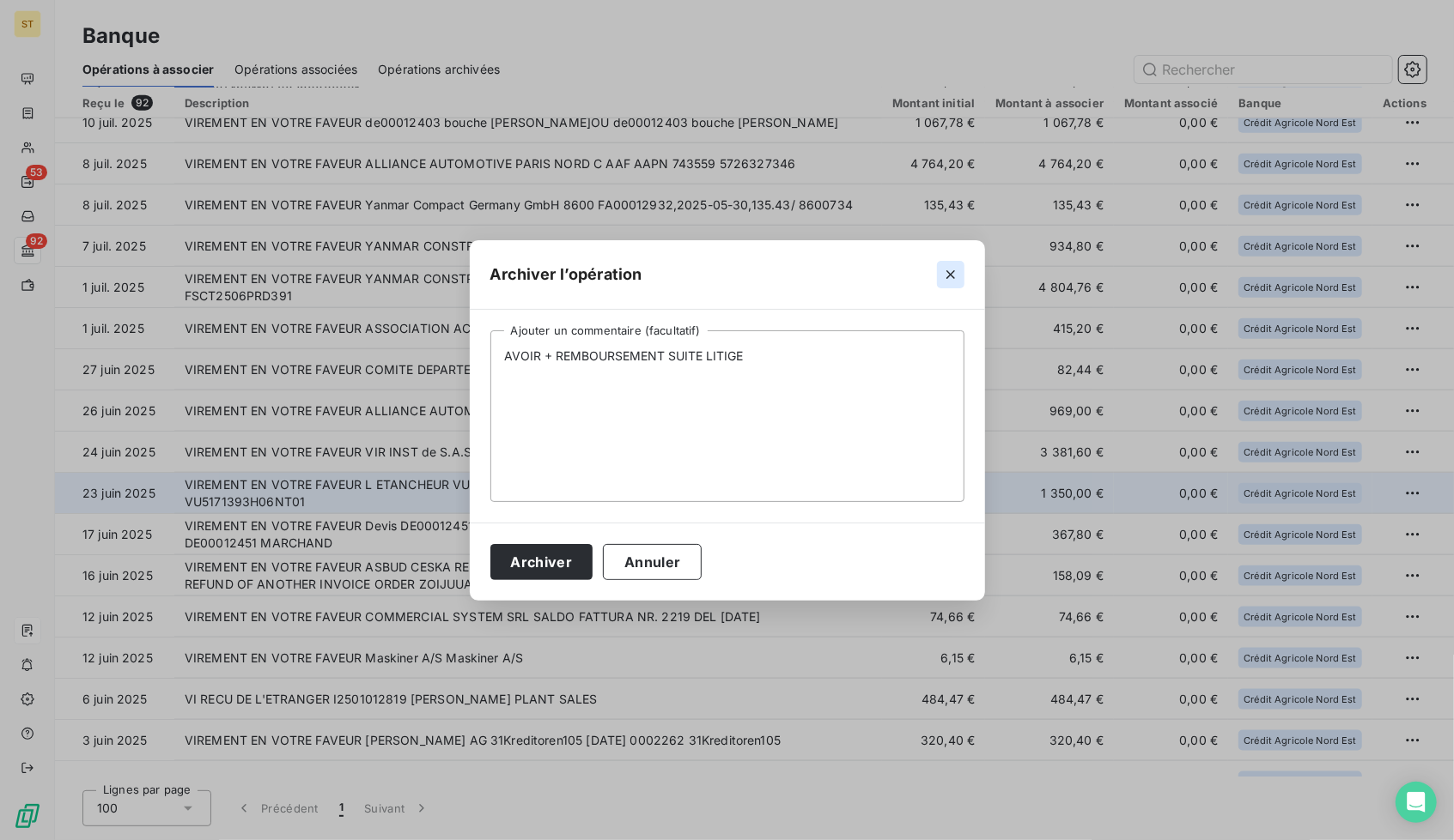
click at [942, 274] on icon "button" at bounding box center [950, 274] width 17 height 17
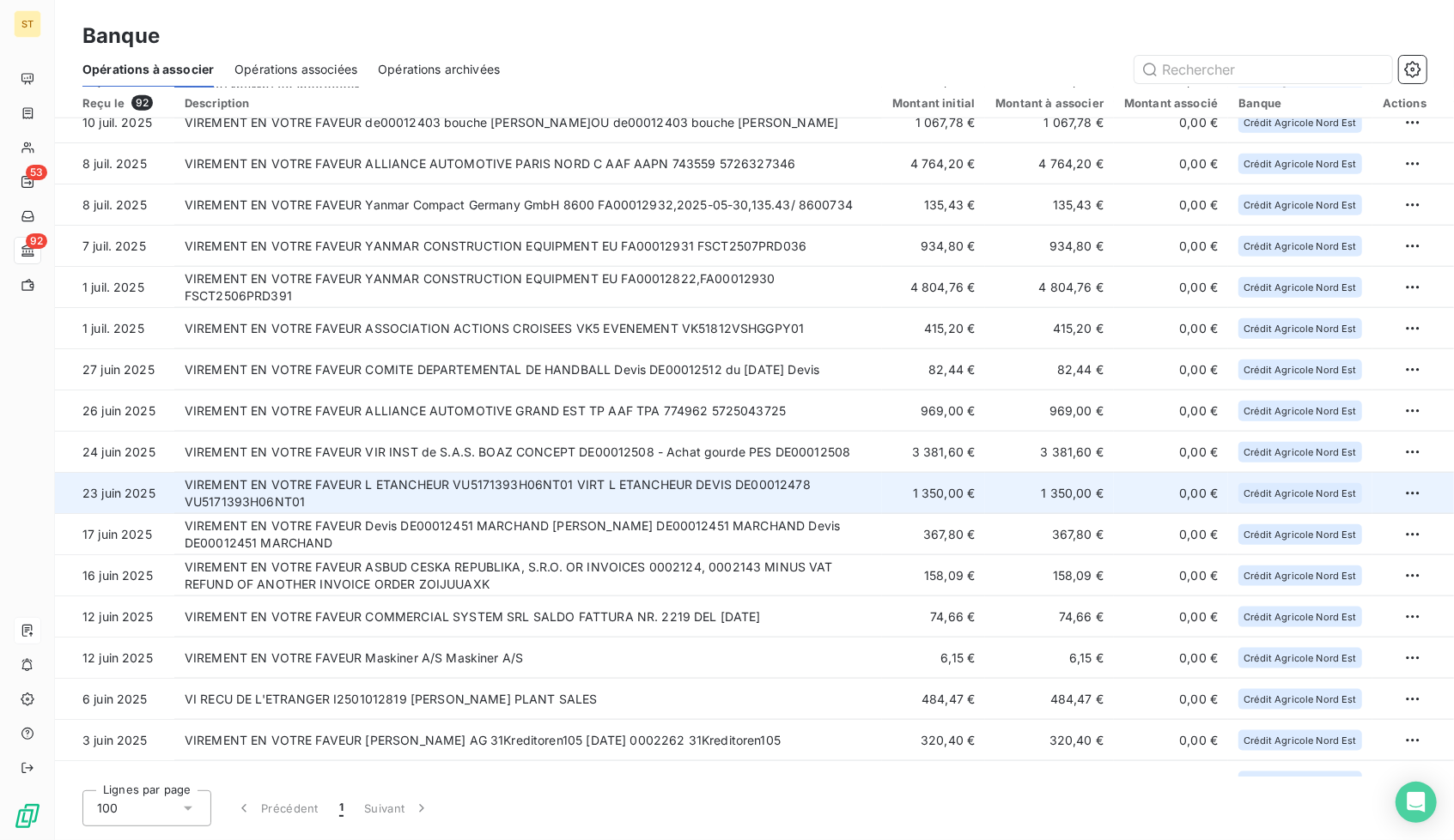
click at [636, 491] on td "VIREMENT EN VOTRE FAVEUR L ETANCHEUR VU5171393H06NT01 VIRT L ETANCHEUR DEVIS DE…" at bounding box center [528, 493] width 707 height 41
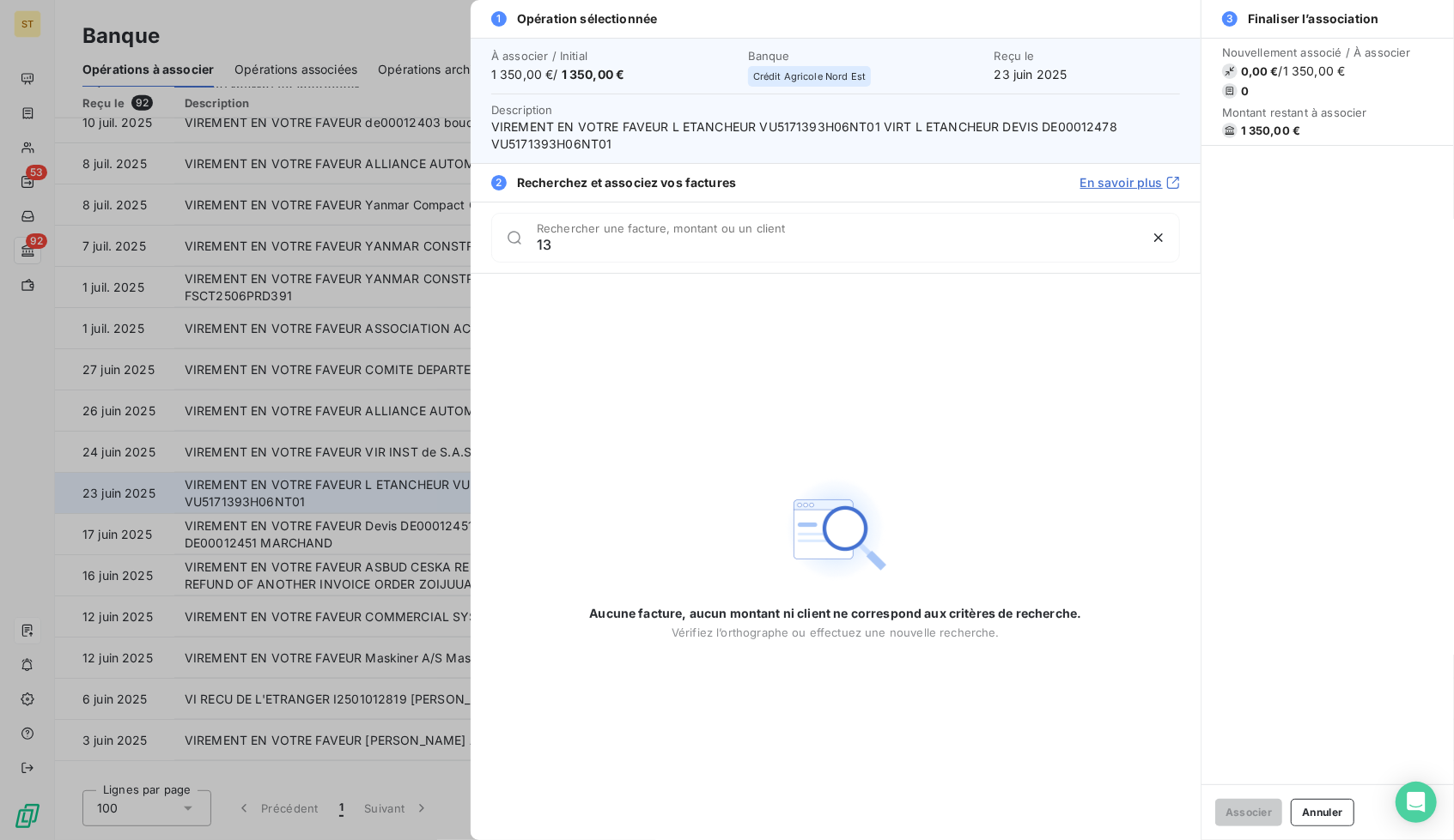
type input "1"
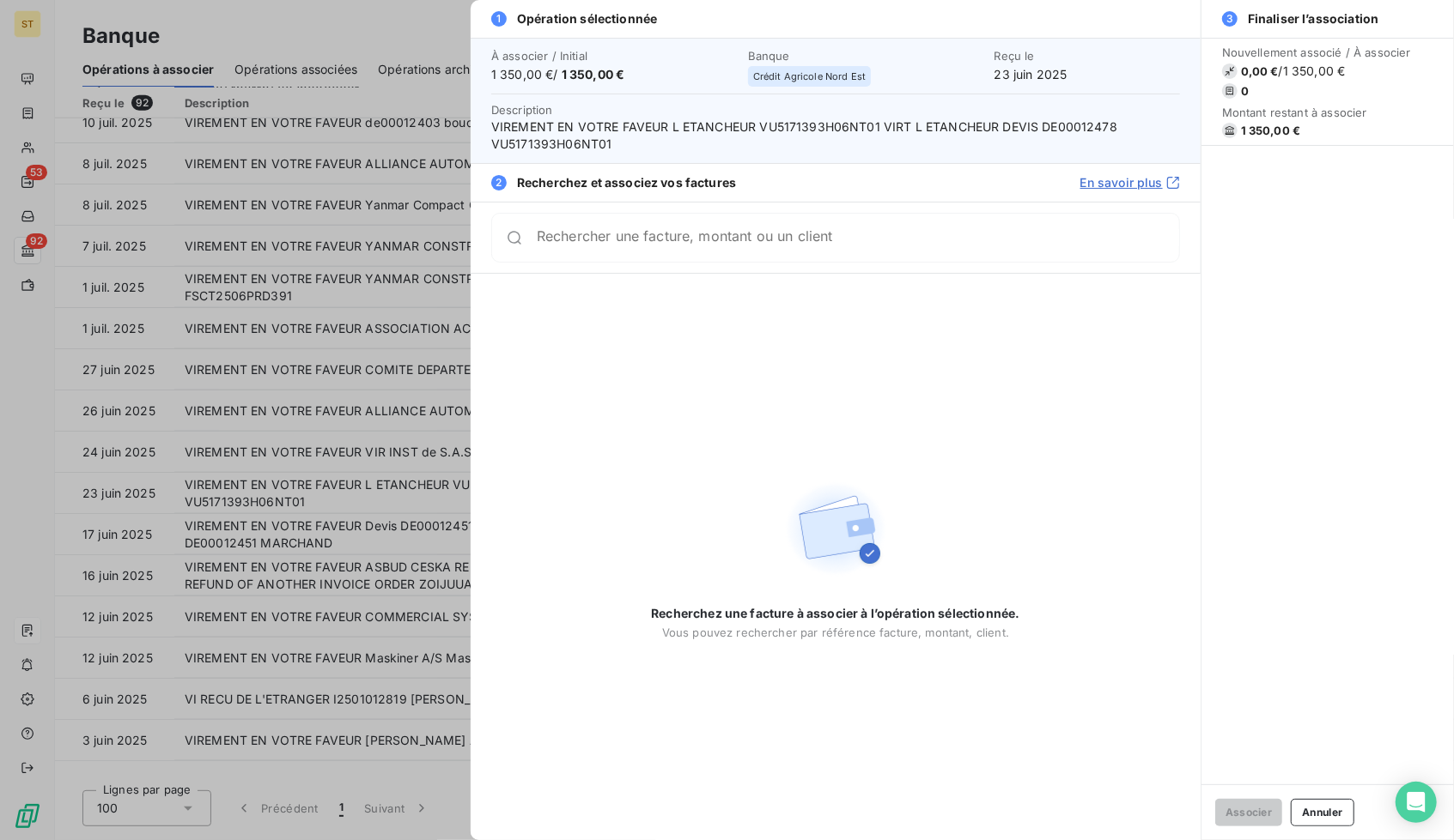
click at [292, 572] on div at bounding box center [727, 420] width 1454 height 840
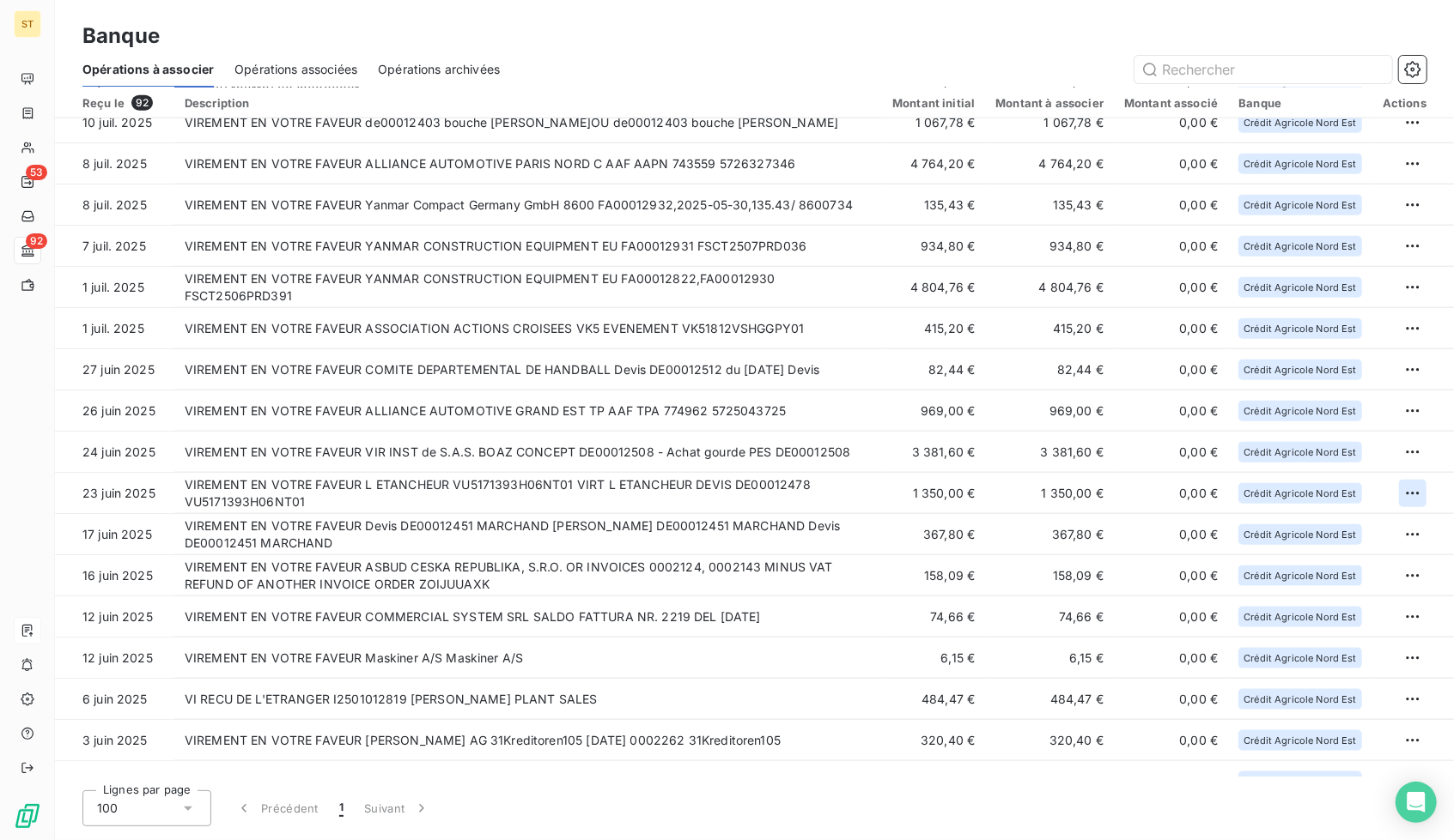
click at [1411, 485] on html "ST 53 92 Banque Opérations à associer Opérations associées Opérations archivées…" at bounding box center [727, 420] width 1454 height 840
click at [1337, 528] on div "Archiver l’opération" at bounding box center [1345, 531] width 132 height 28
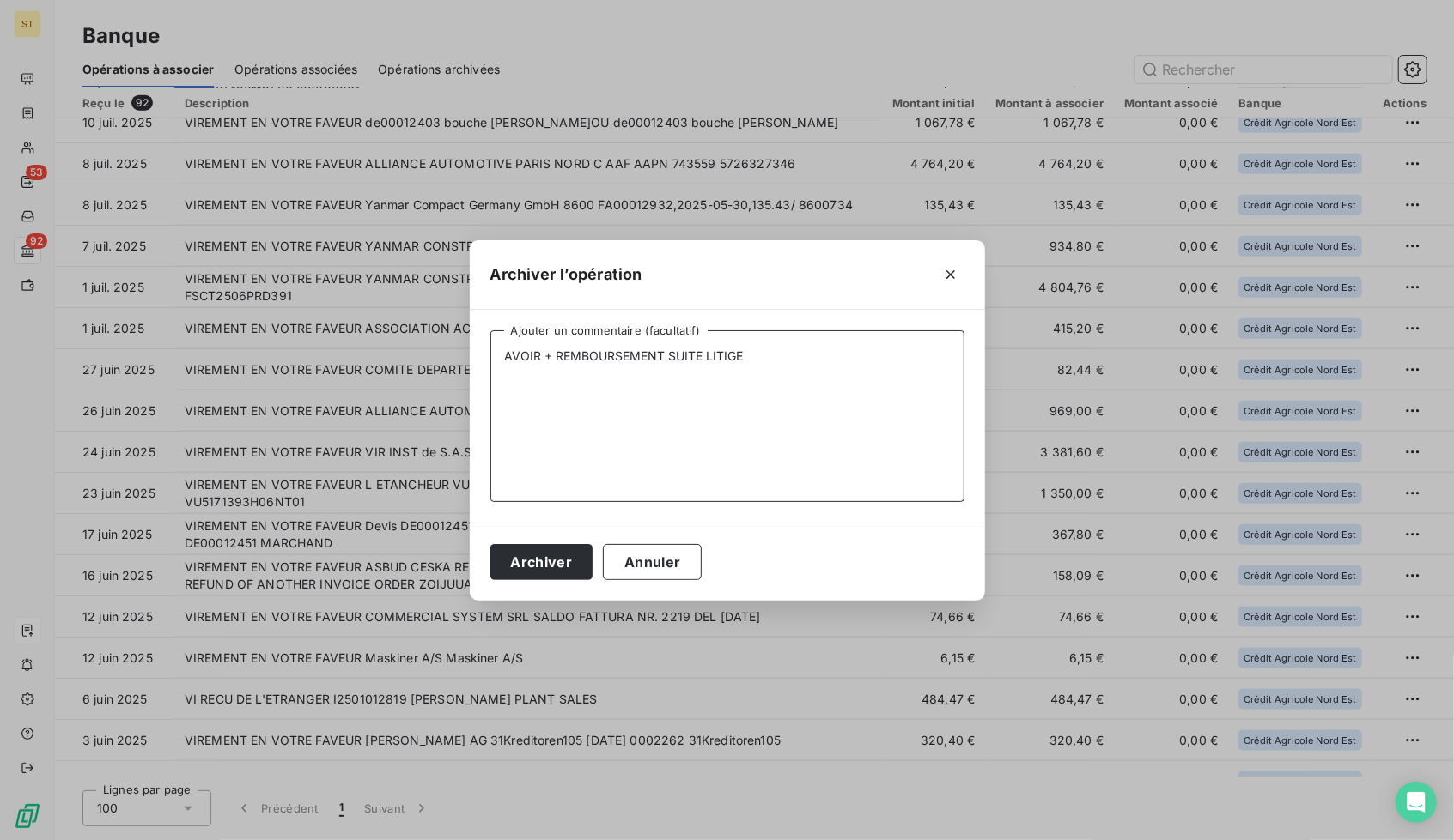
click at [770, 391] on textarea "AVOIR + REMBOURSEMENT SUITE LITIGE" at bounding box center [727, 417] width 474 height 172
click at [575, 566] on button "Archiver" at bounding box center [542, 562] width 103 height 36
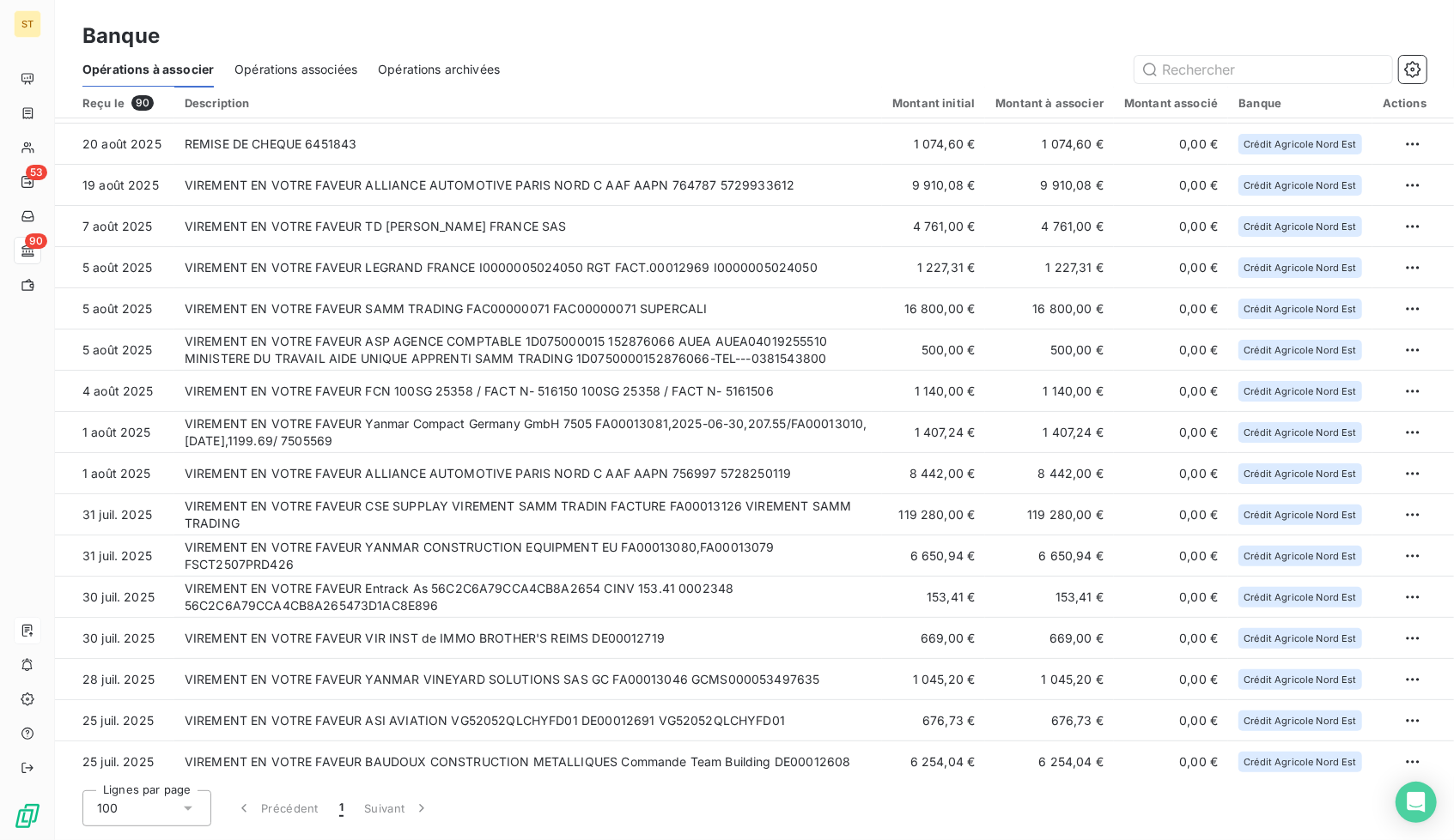
scroll to position [0, 0]
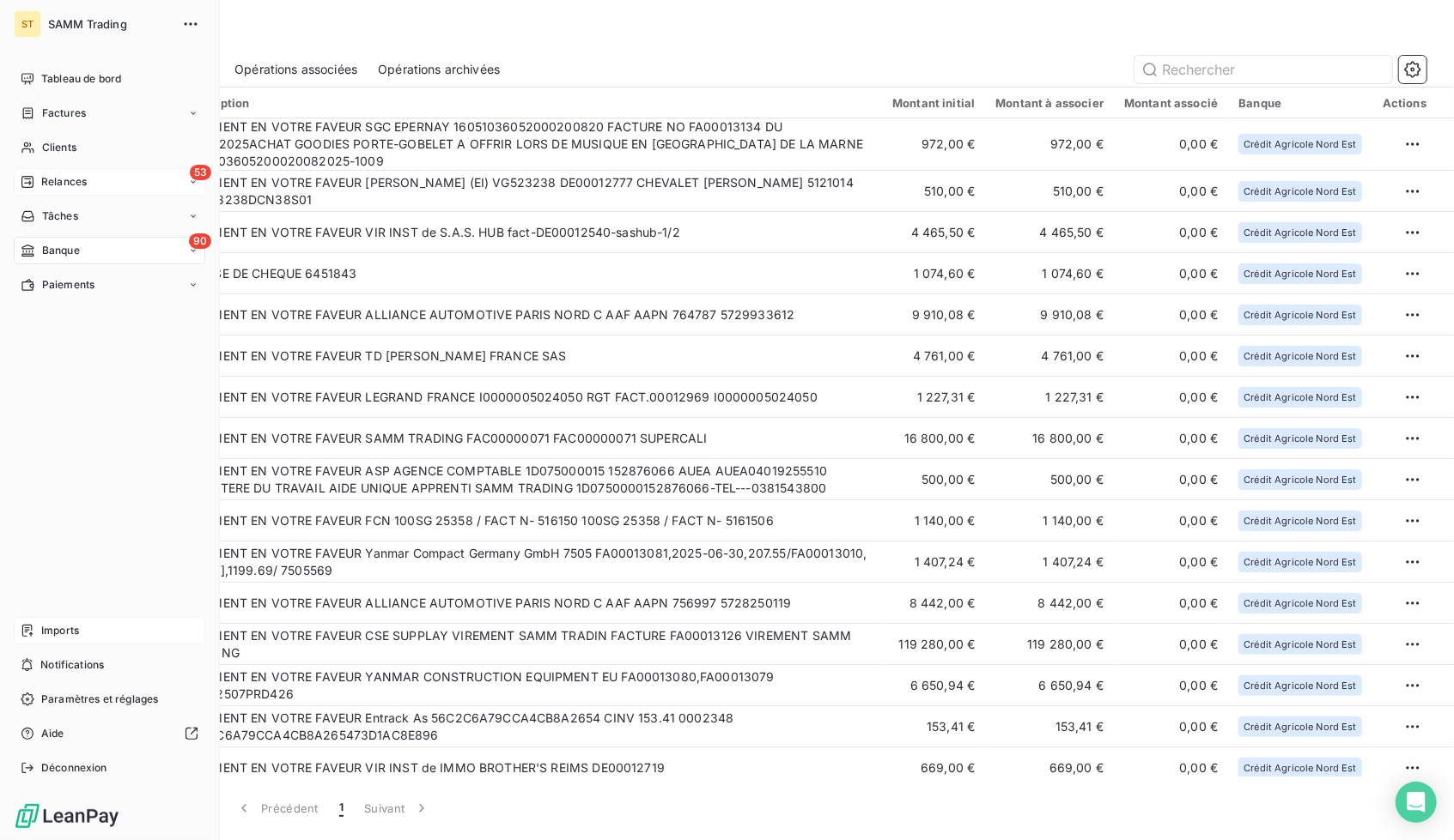
click at [98, 174] on div "53 Relances" at bounding box center [109, 182] width 191 height 28
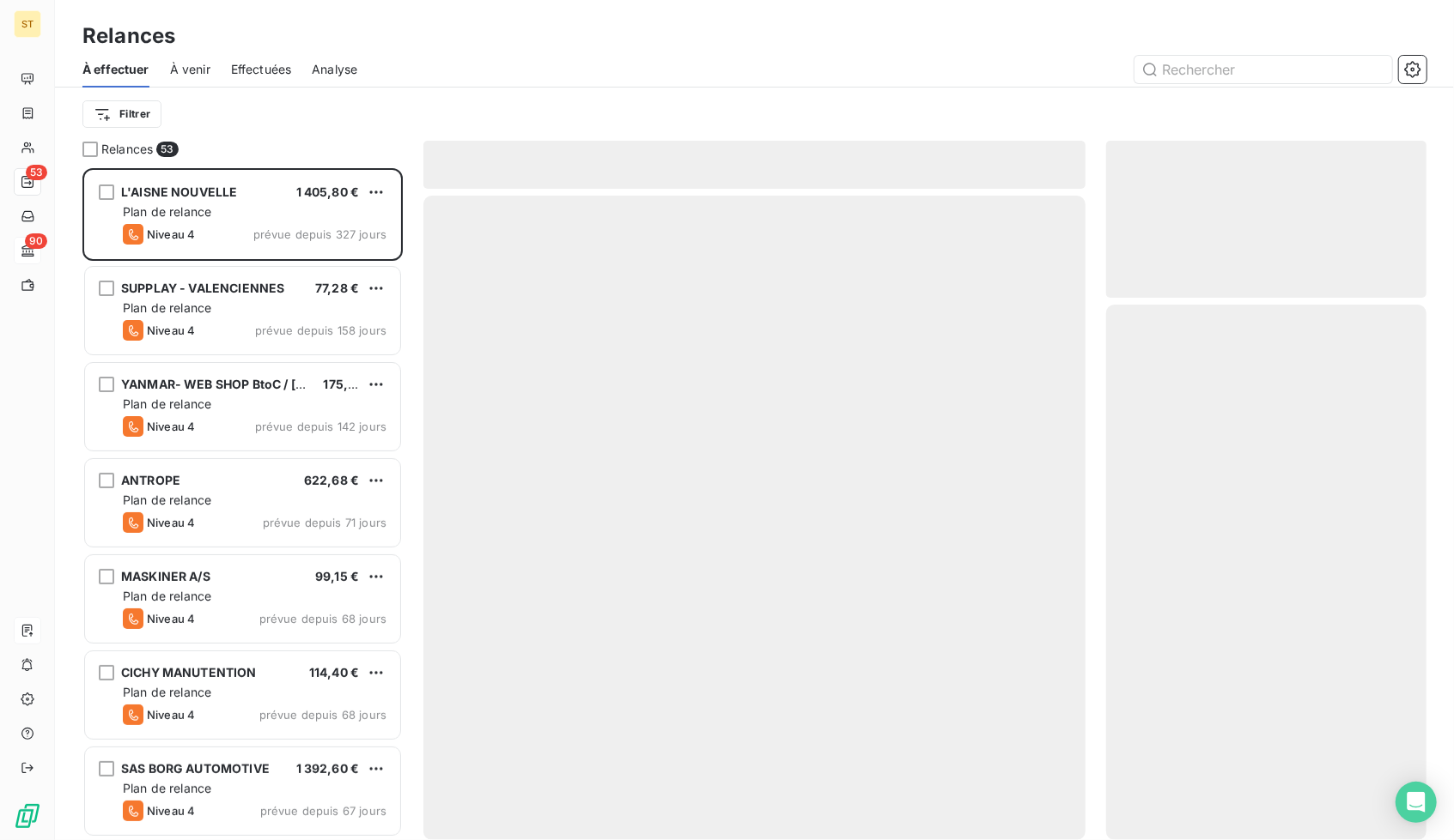
scroll to position [659, 308]
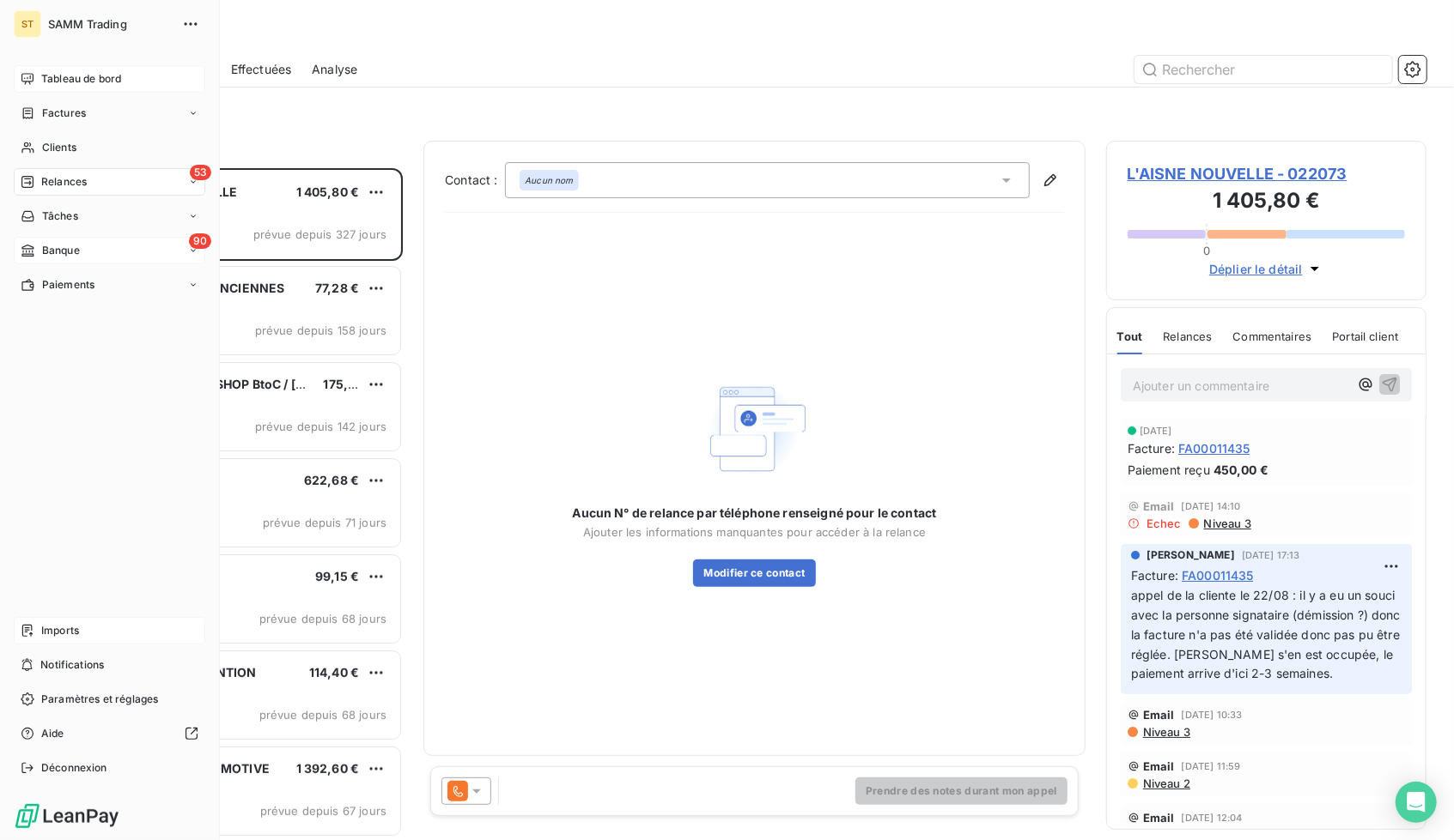
click at [95, 84] on span "Tableau de bord" at bounding box center [81, 79] width 80 height 15
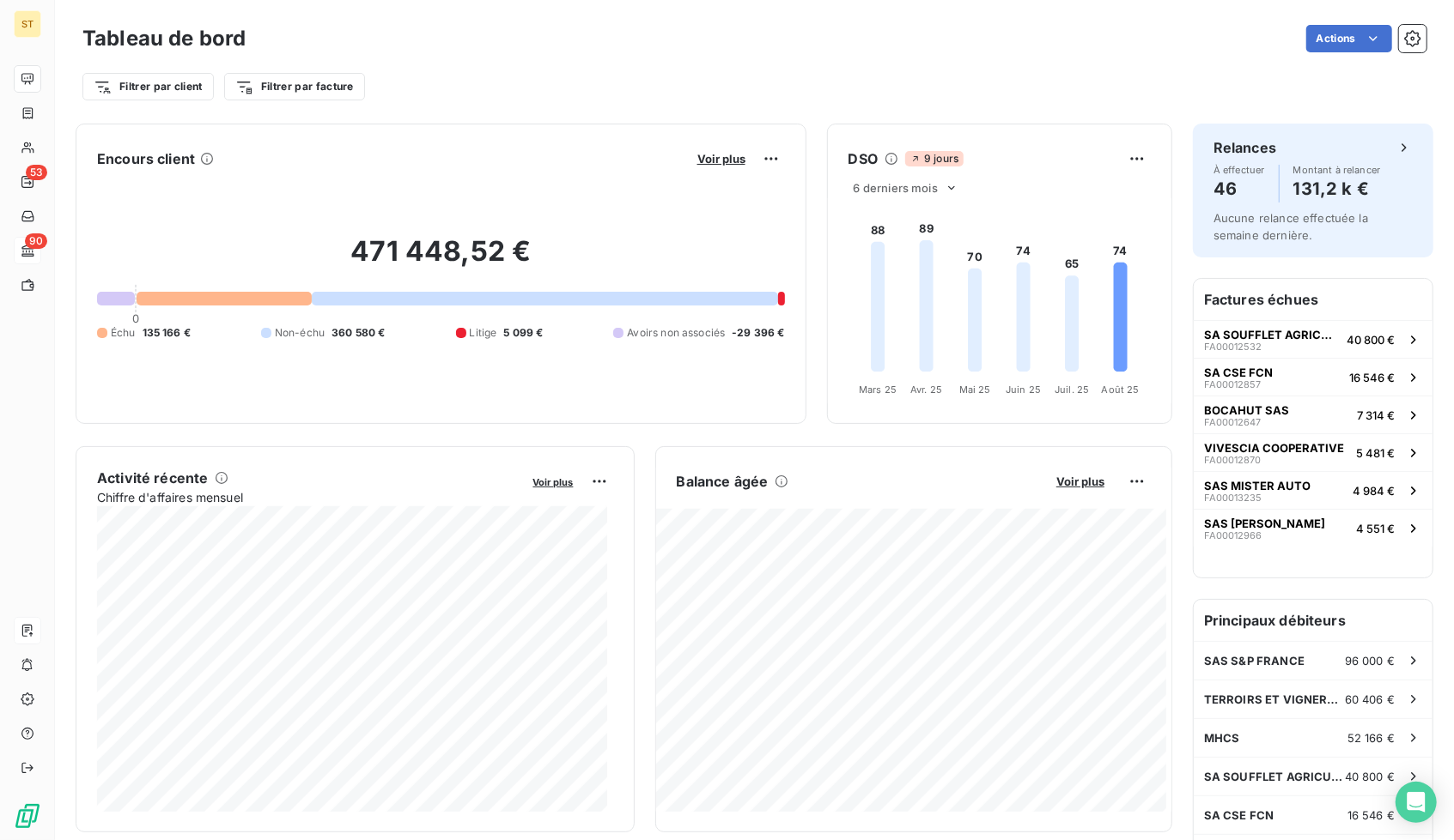
click at [237, 297] on div at bounding box center [224, 298] width 175 height 13
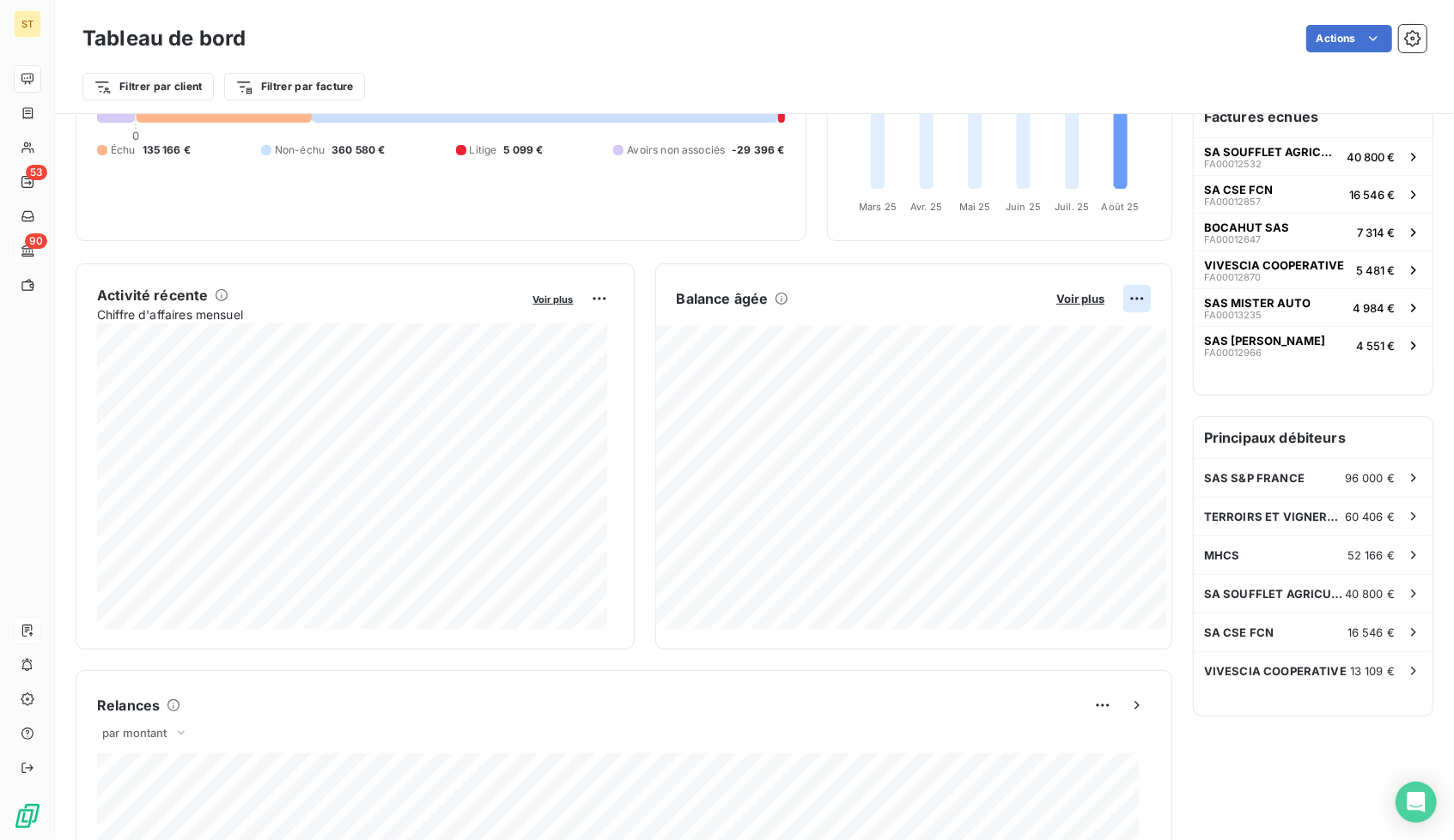
scroll to position [198, 0]
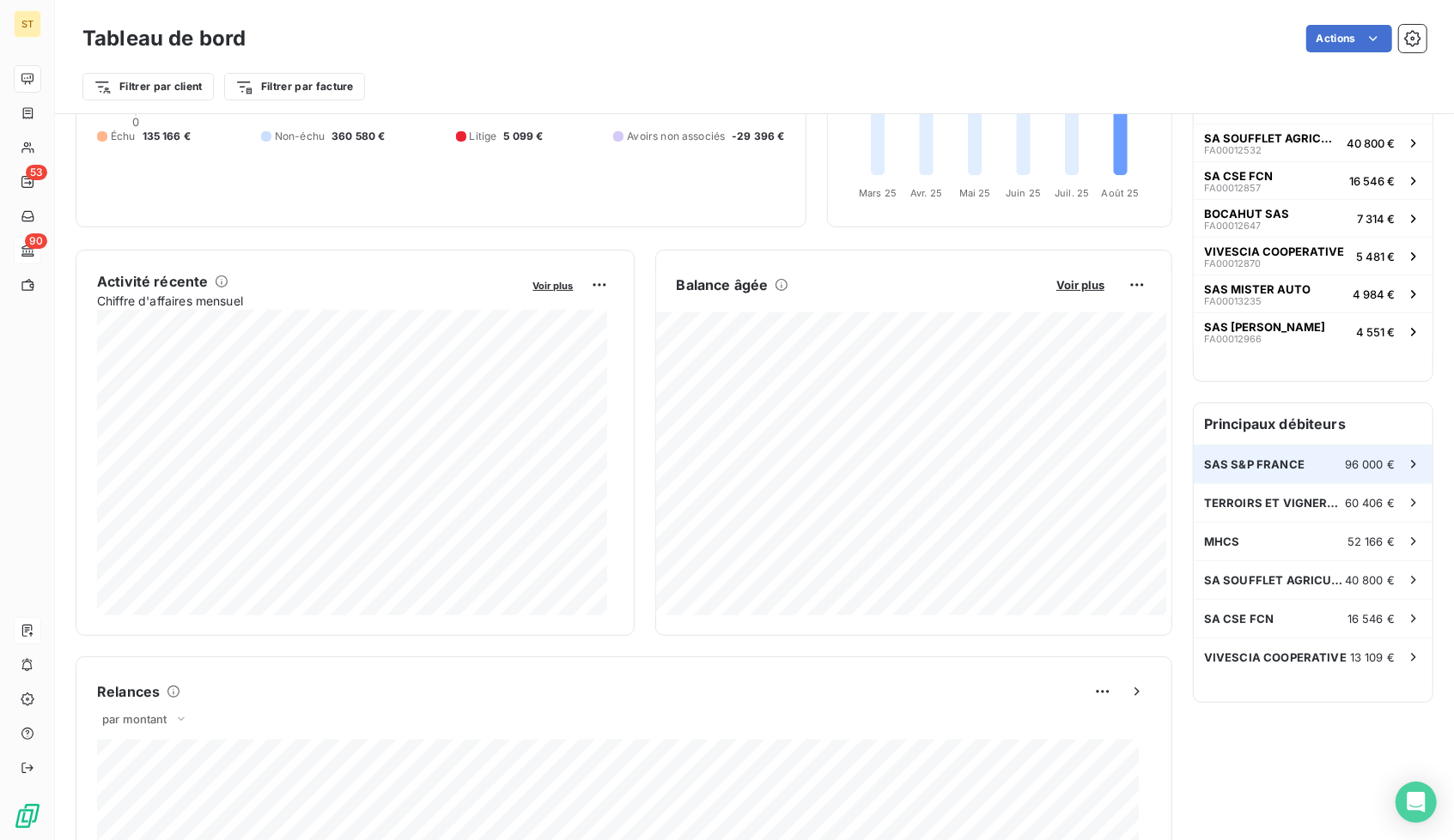
click at [1266, 468] on span "SAS S&P FRANCE" at bounding box center [1253, 464] width 100 height 13
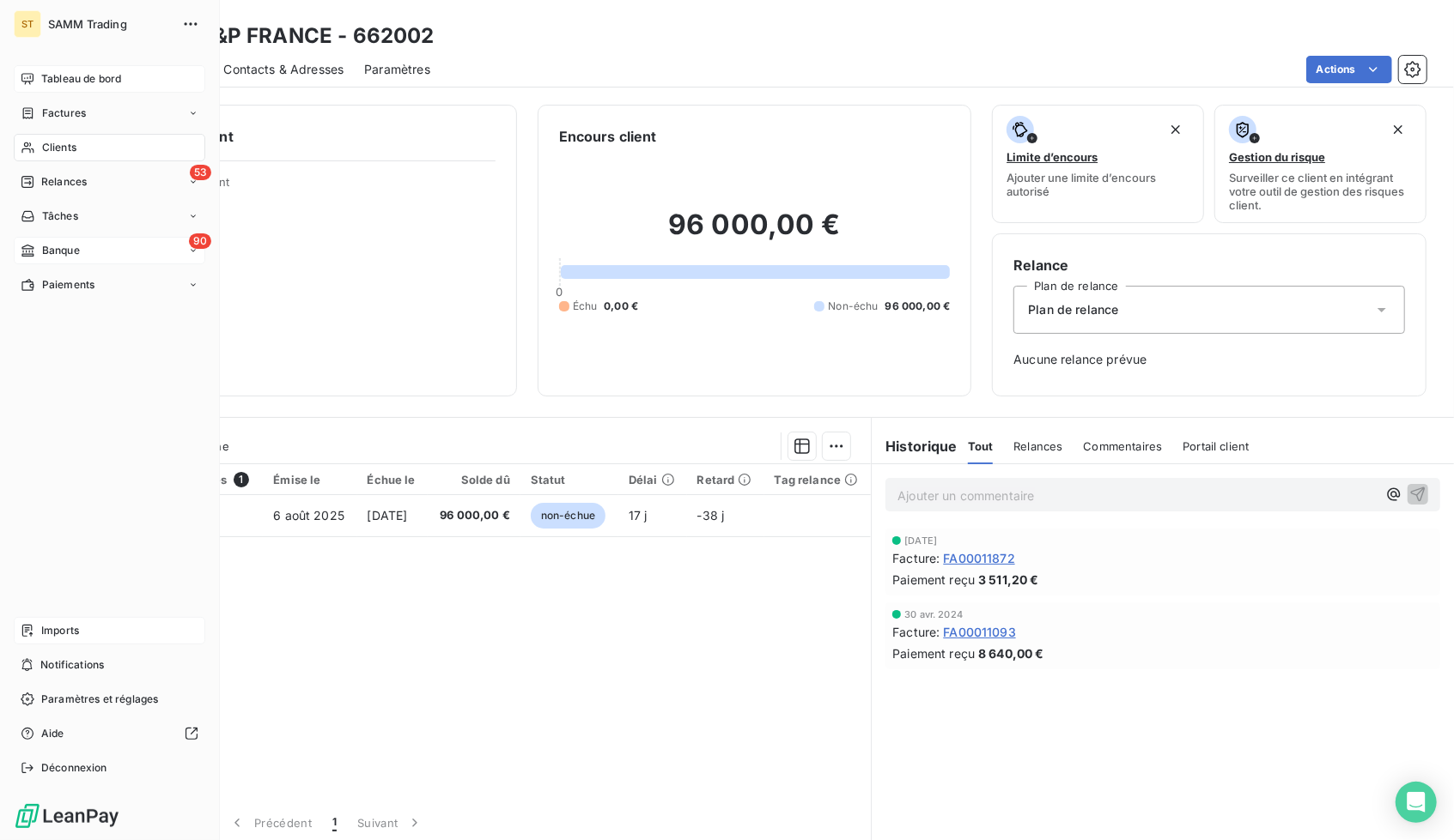
click at [50, 81] on span "Tableau de bord" at bounding box center [81, 79] width 80 height 15
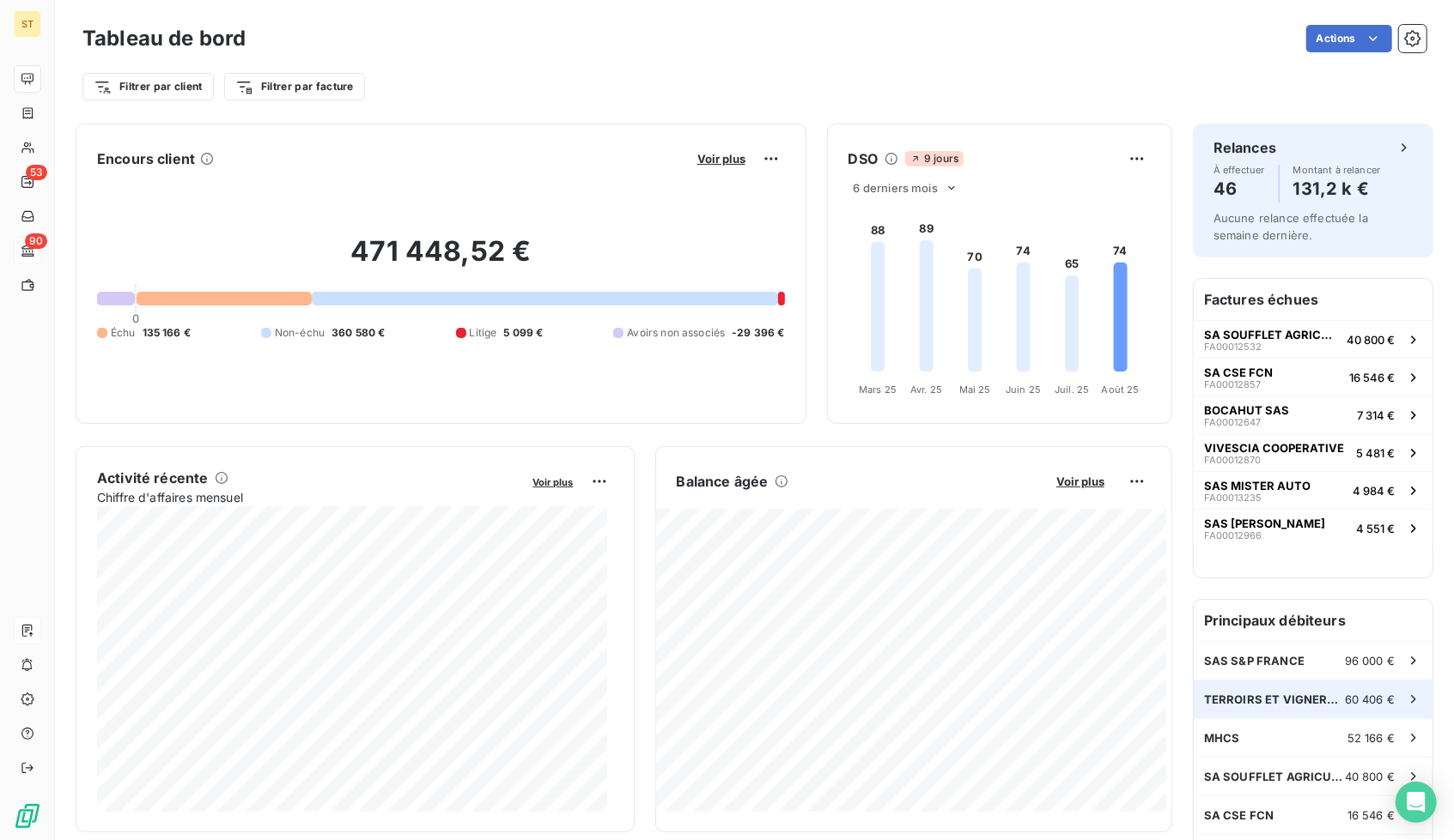
click at [1270, 689] on div "TERROIRS ET VIGNERONS DE CHAMPAGNE 60 406 €" at bounding box center [1313, 700] width 239 height 38
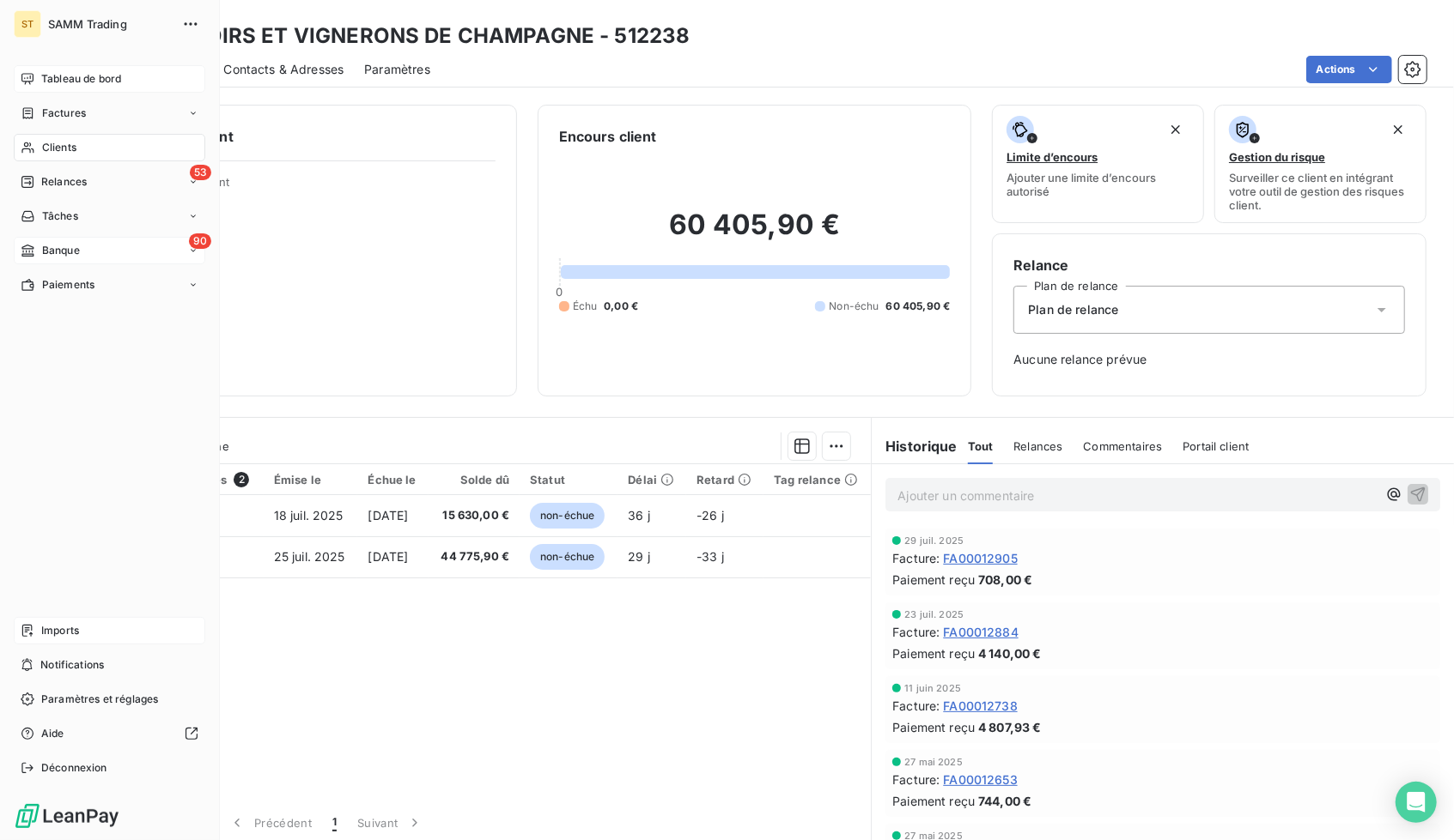
click at [38, 65] on div "Tableau de bord" at bounding box center [109, 78] width 191 height 28
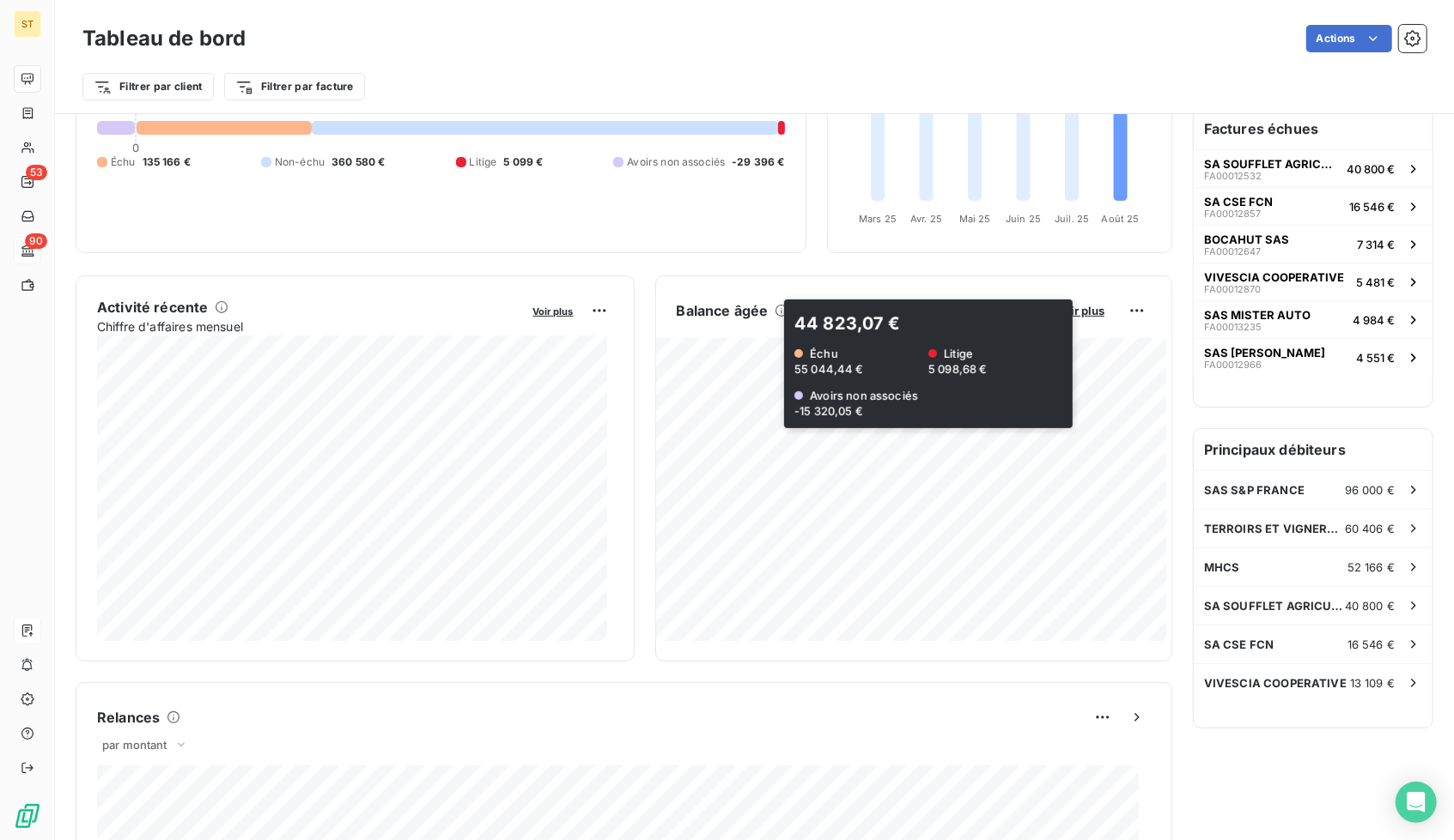
scroll to position [198, 0]
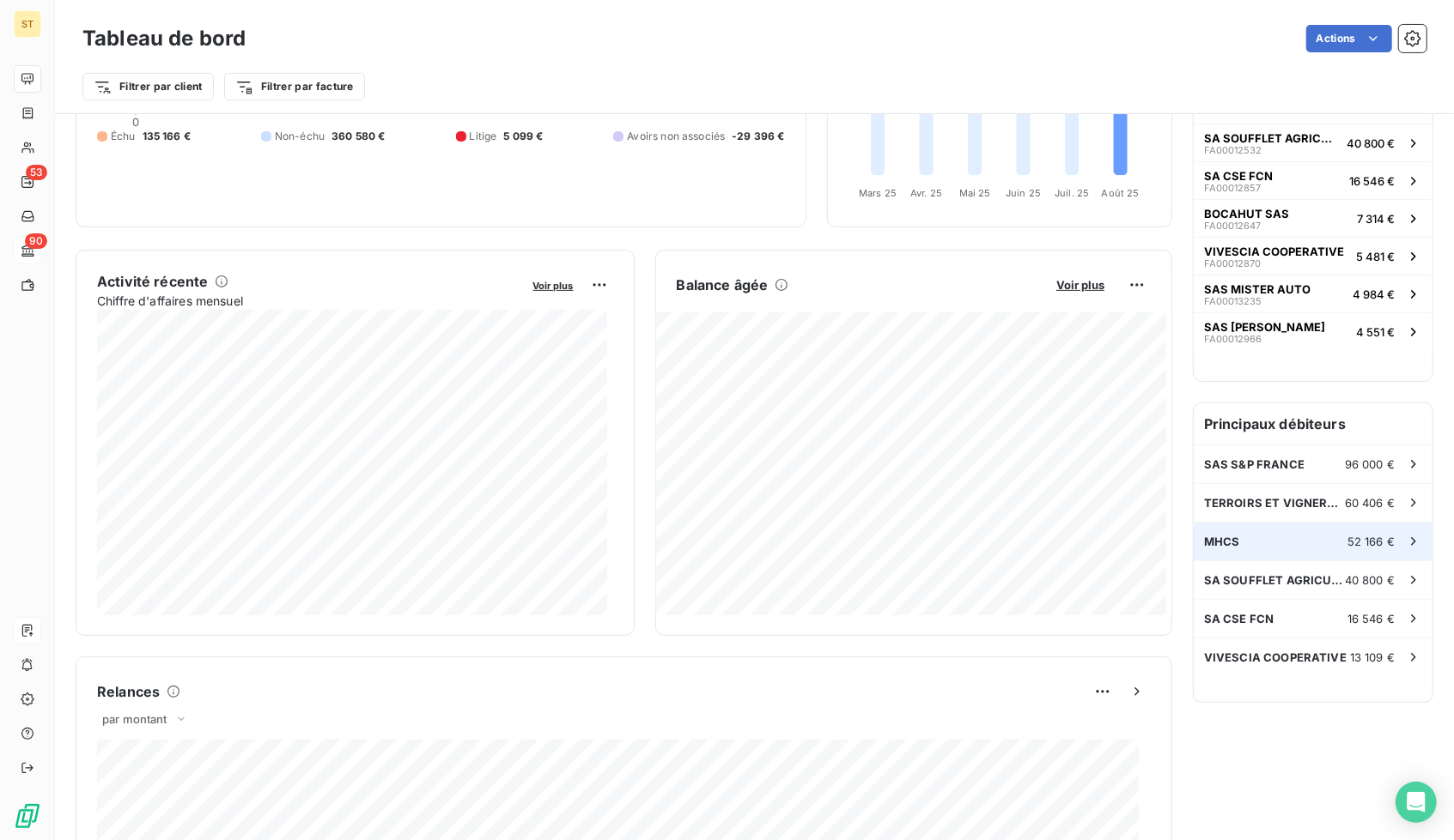
click at [1347, 544] on span "52 166 €" at bounding box center [1370, 542] width 47 height 13
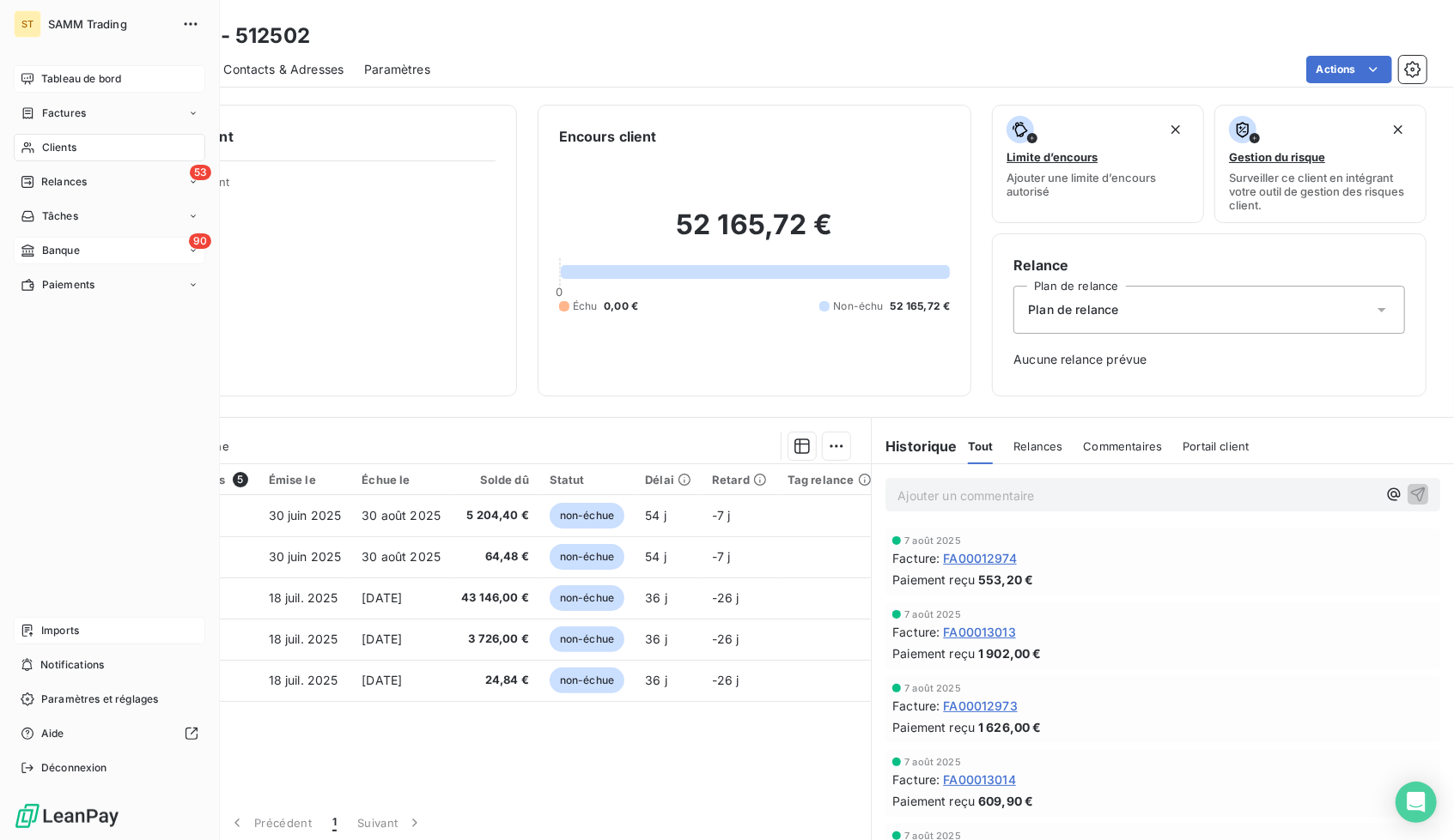
click at [41, 75] on span "Tableau de bord" at bounding box center [81, 79] width 80 height 15
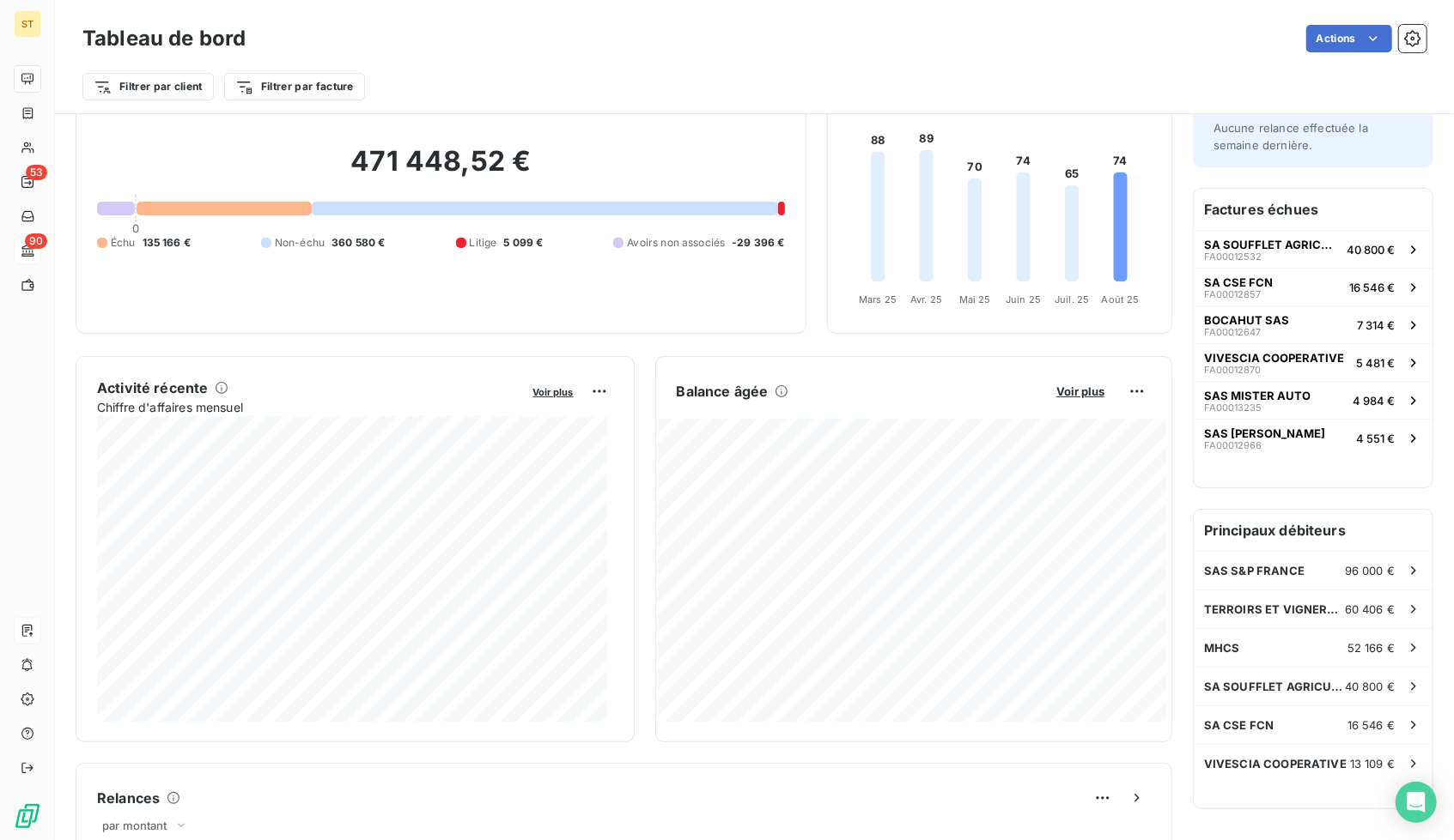
scroll to position [97, 0]
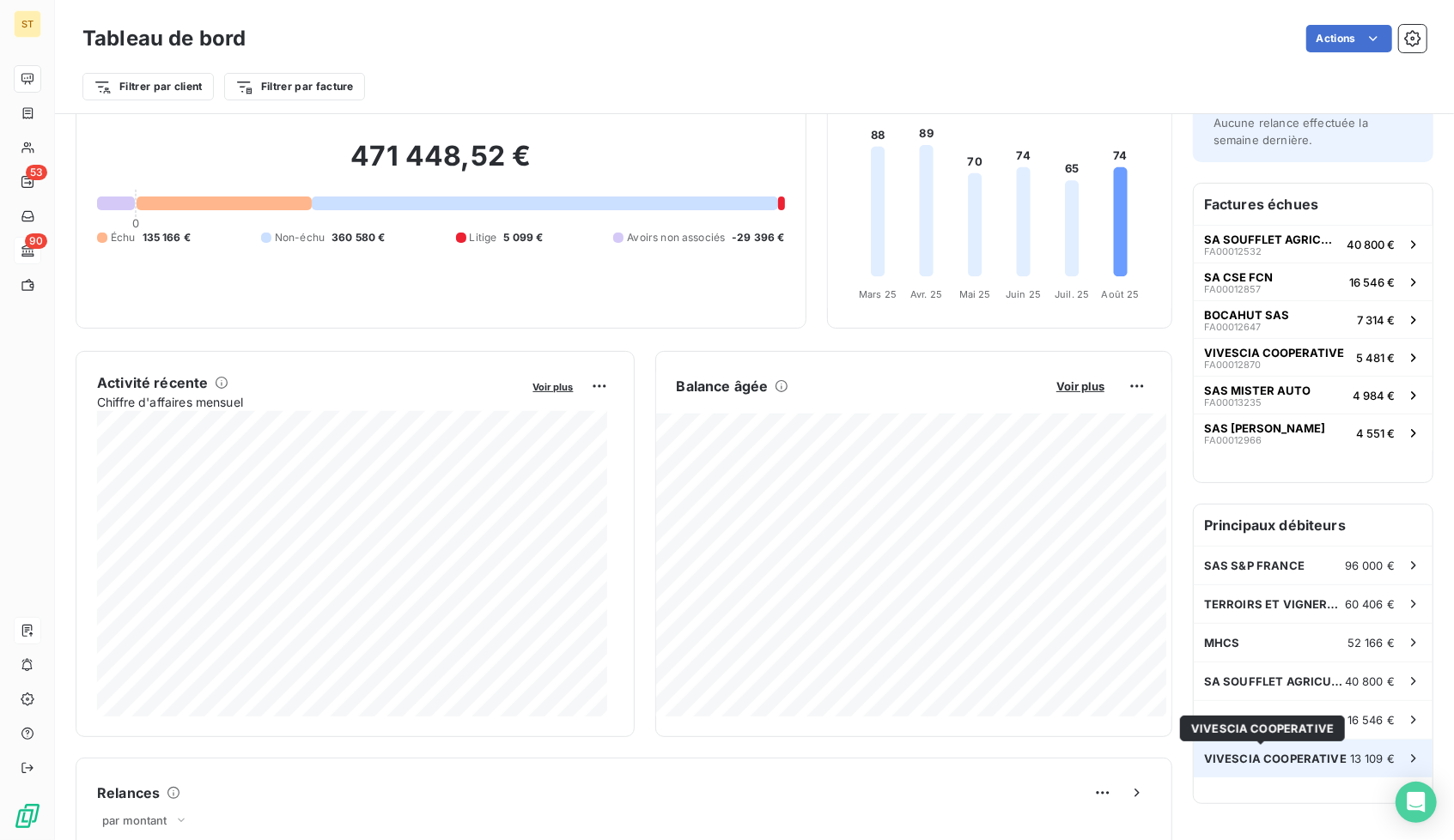
click at [1308, 759] on span "VIVESCIA COOPERATIVE" at bounding box center [1274, 759] width 142 height 13
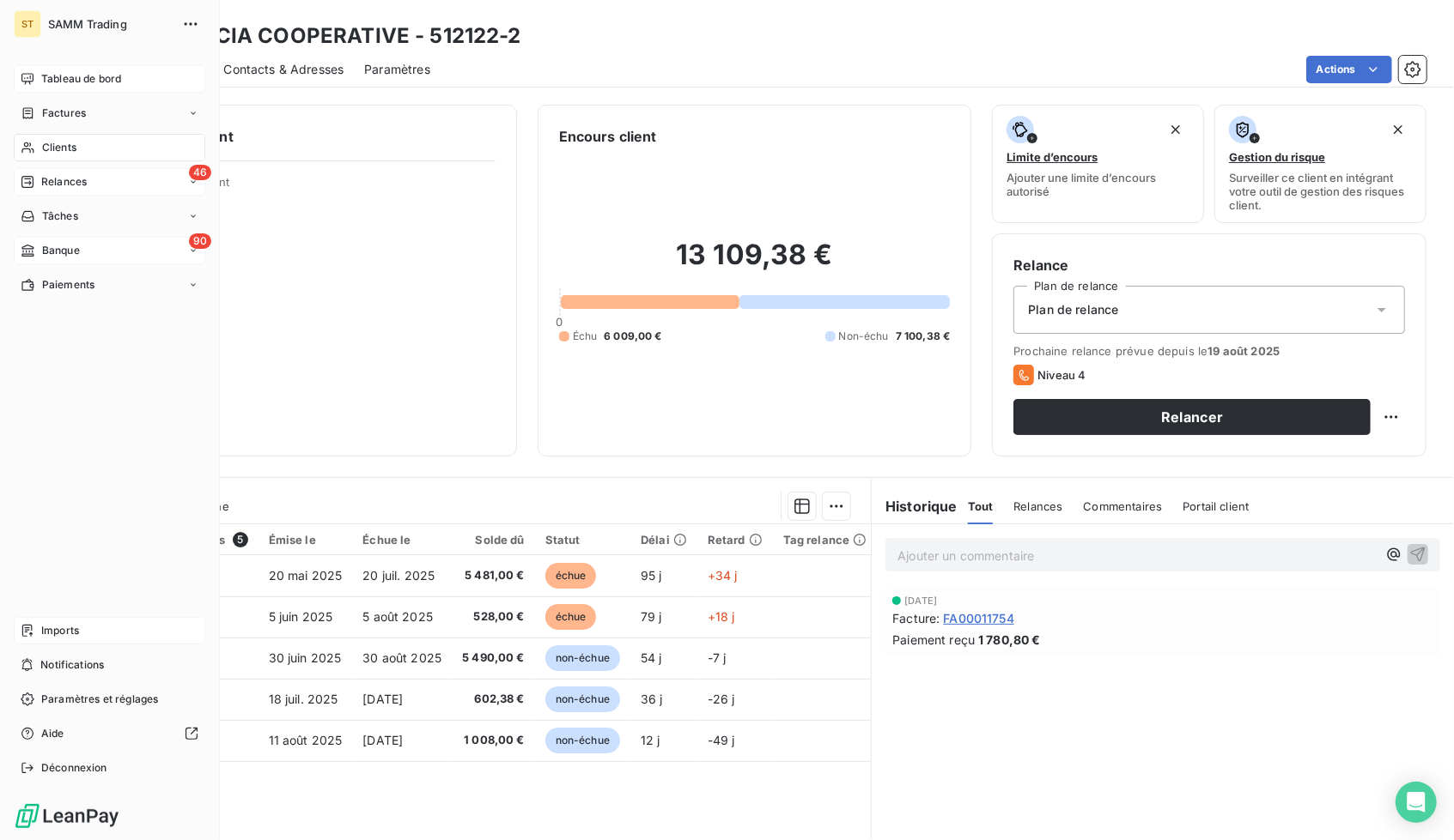
click at [117, 179] on div "46 Relances" at bounding box center [109, 182] width 191 height 28
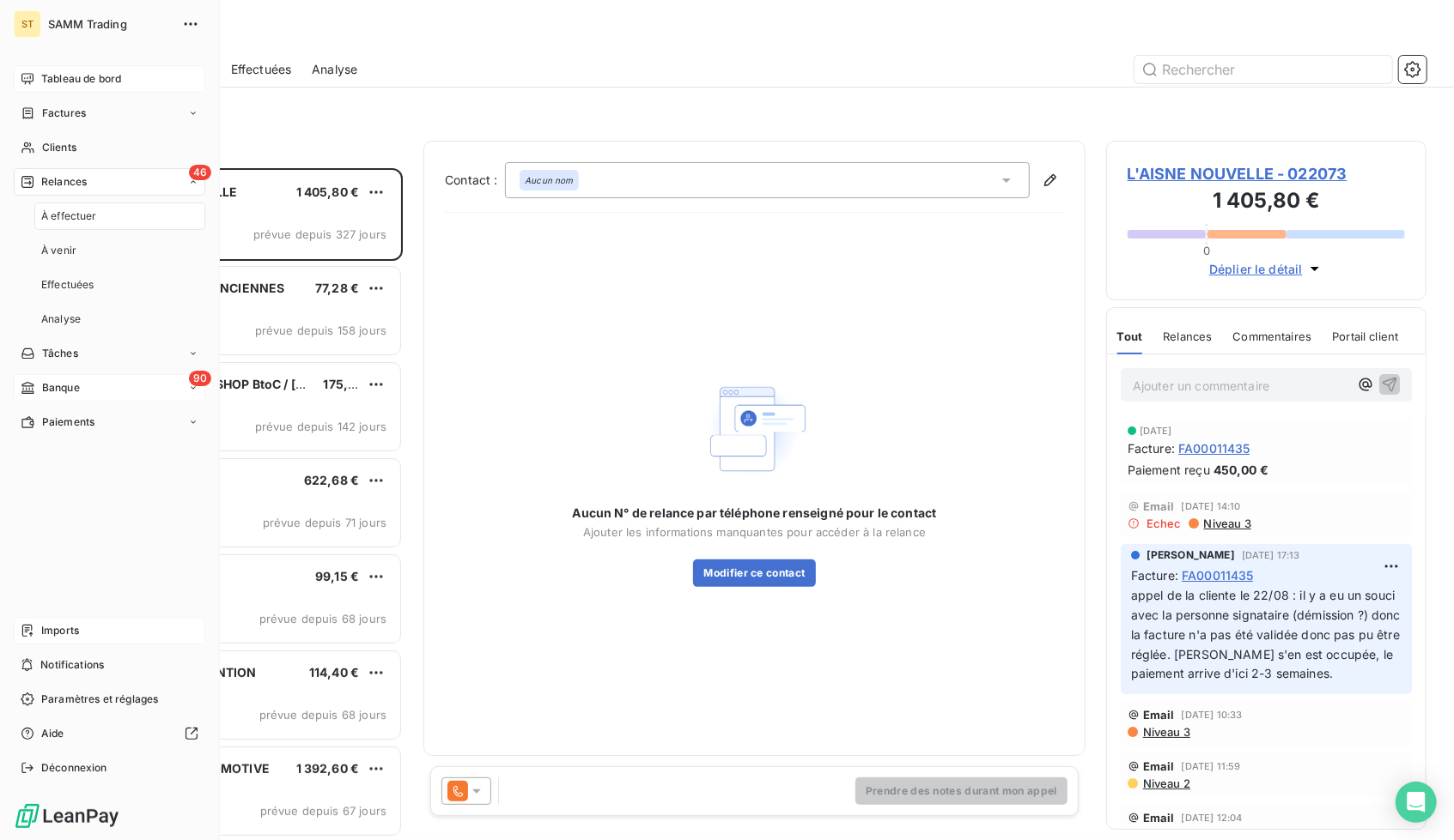
scroll to position [659, 308]
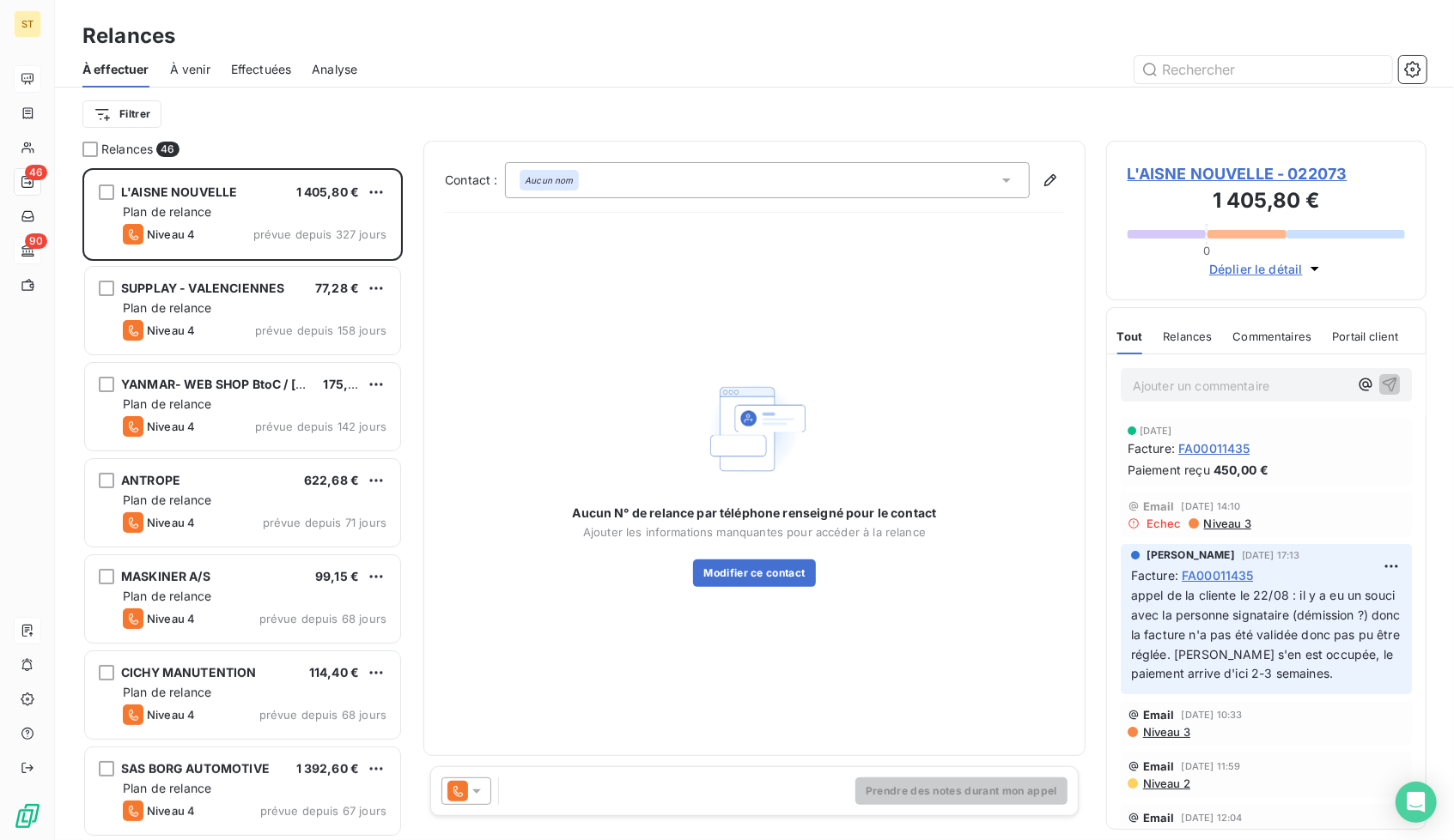
click at [1200, 167] on span "L'AISNE NOUVELLE - 022073" at bounding box center [1266, 174] width 277 height 23
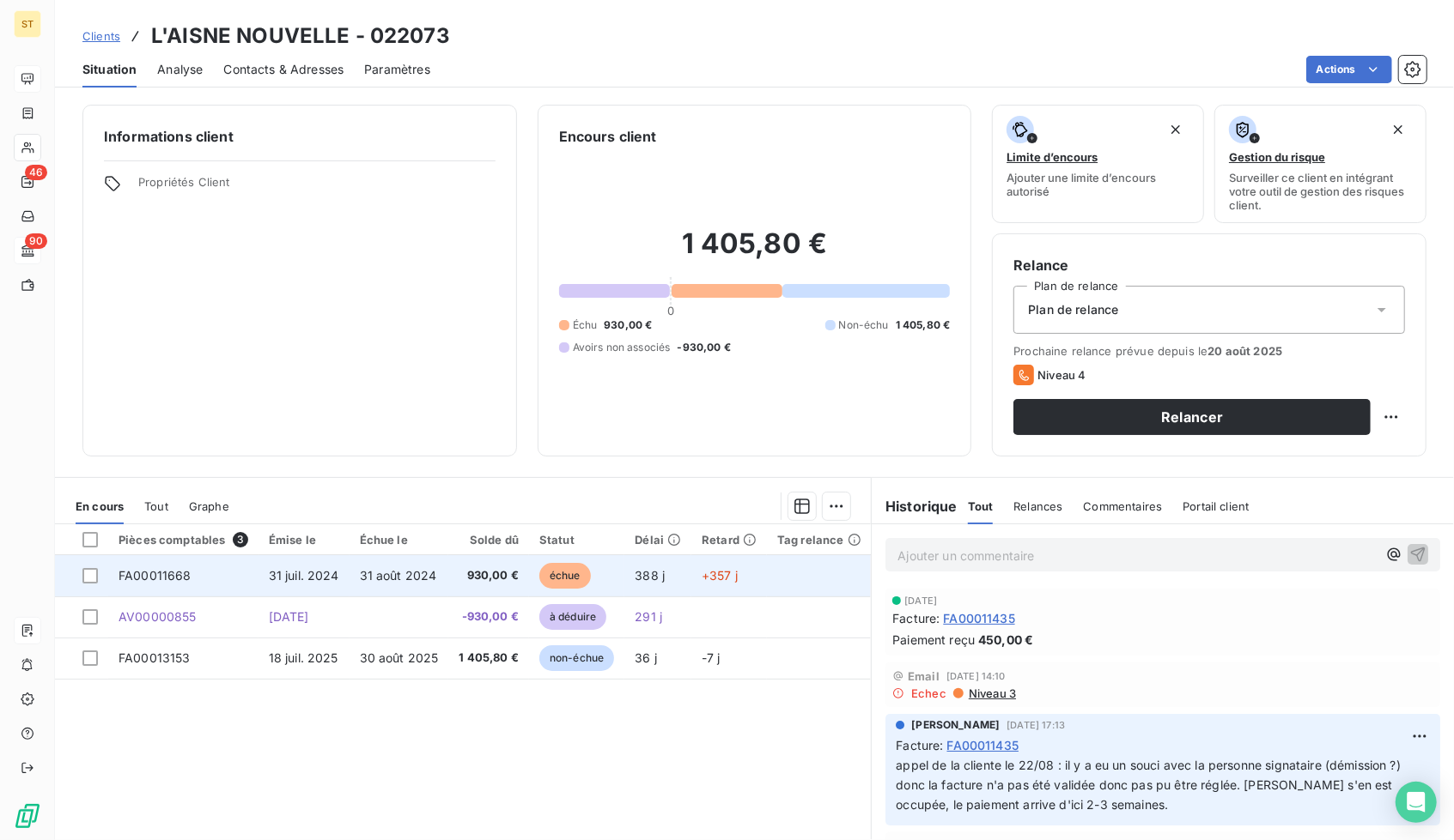
click at [475, 575] on span "930,00 €" at bounding box center [488, 576] width 60 height 17
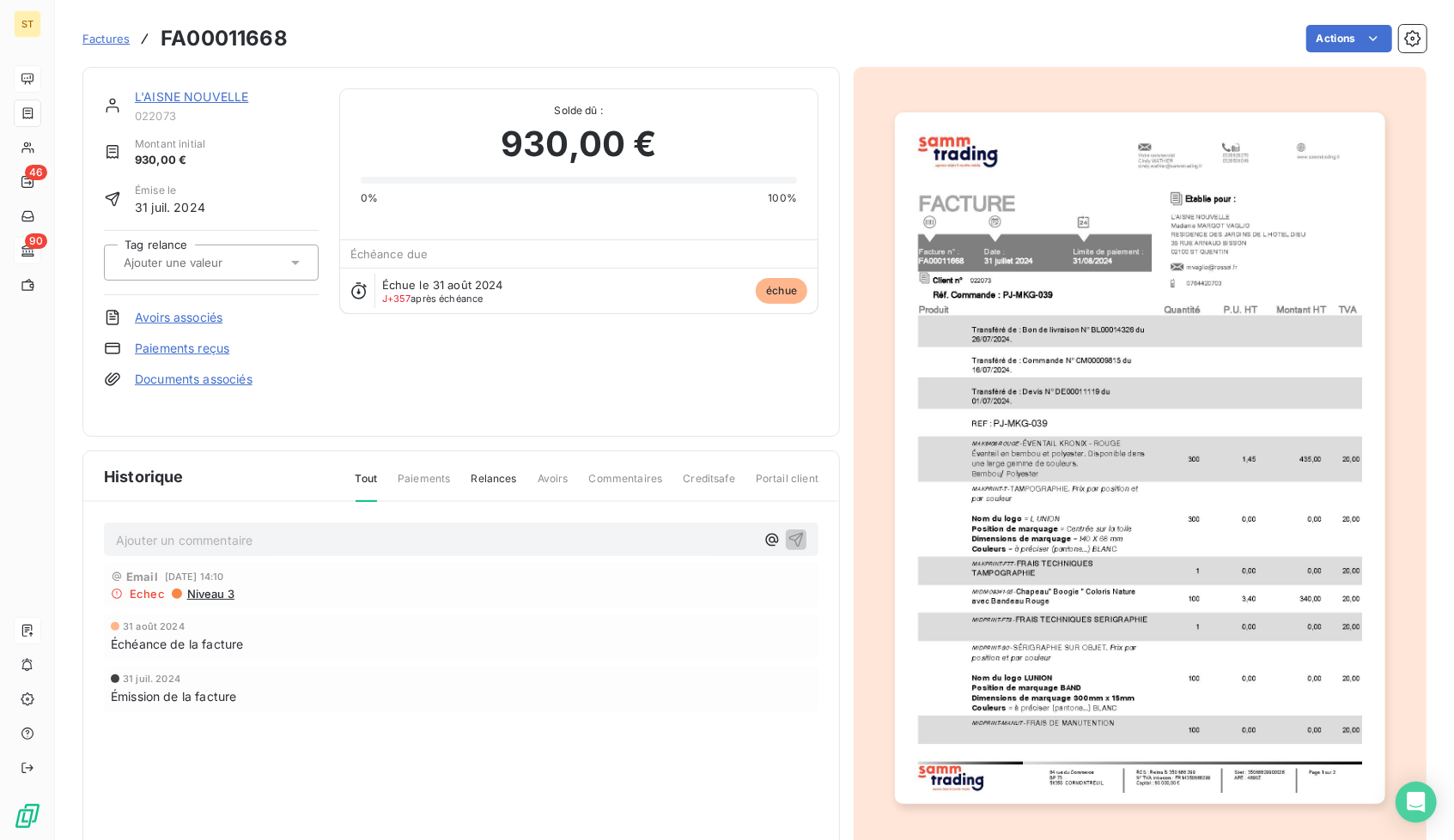
click at [189, 311] on link "Avoirs associés" at bounding box center [179, 317] width 88 height 17
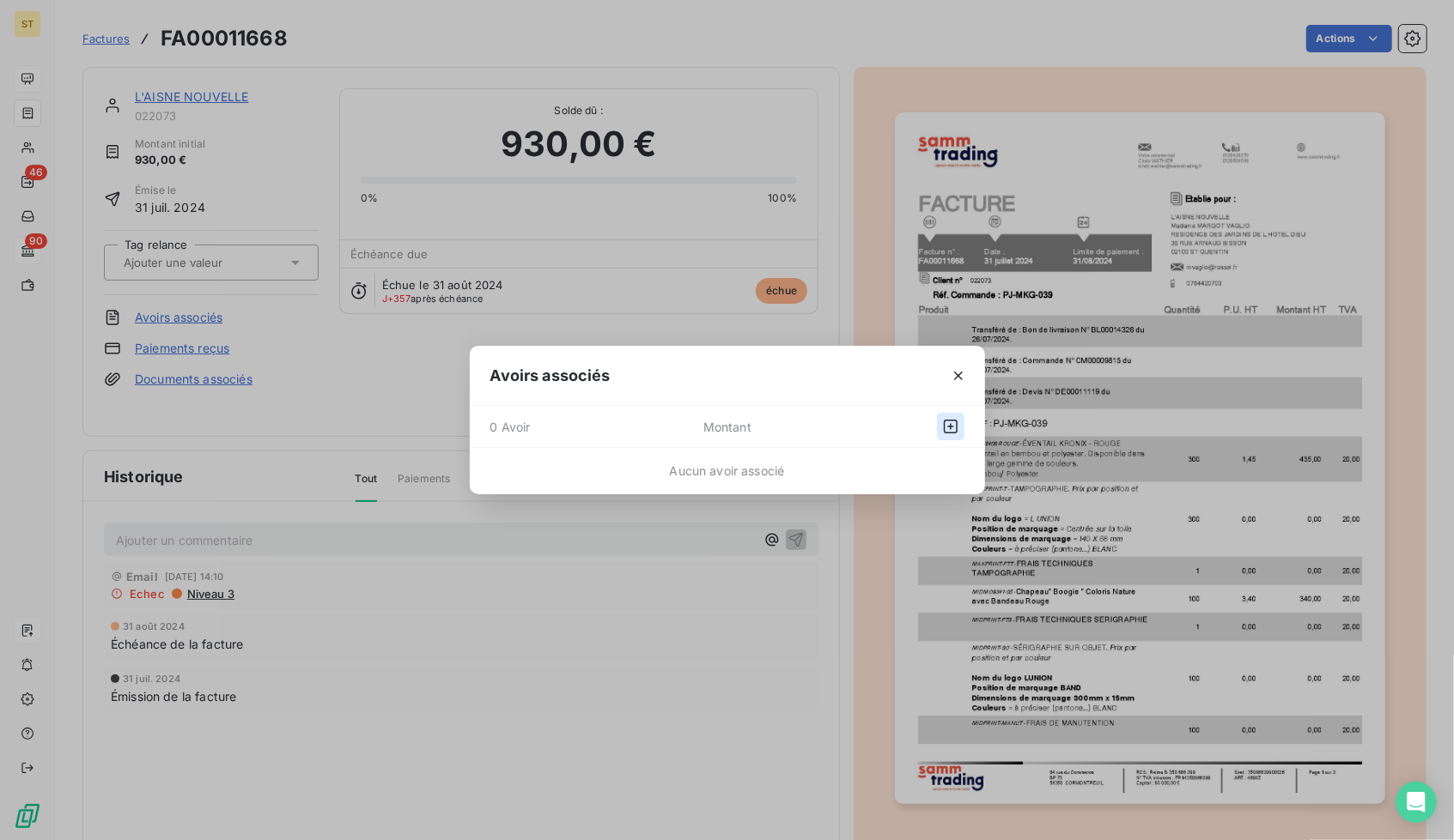
click at [953, 418] on button "button" at bounding box center [950, 426] width 28 height 28
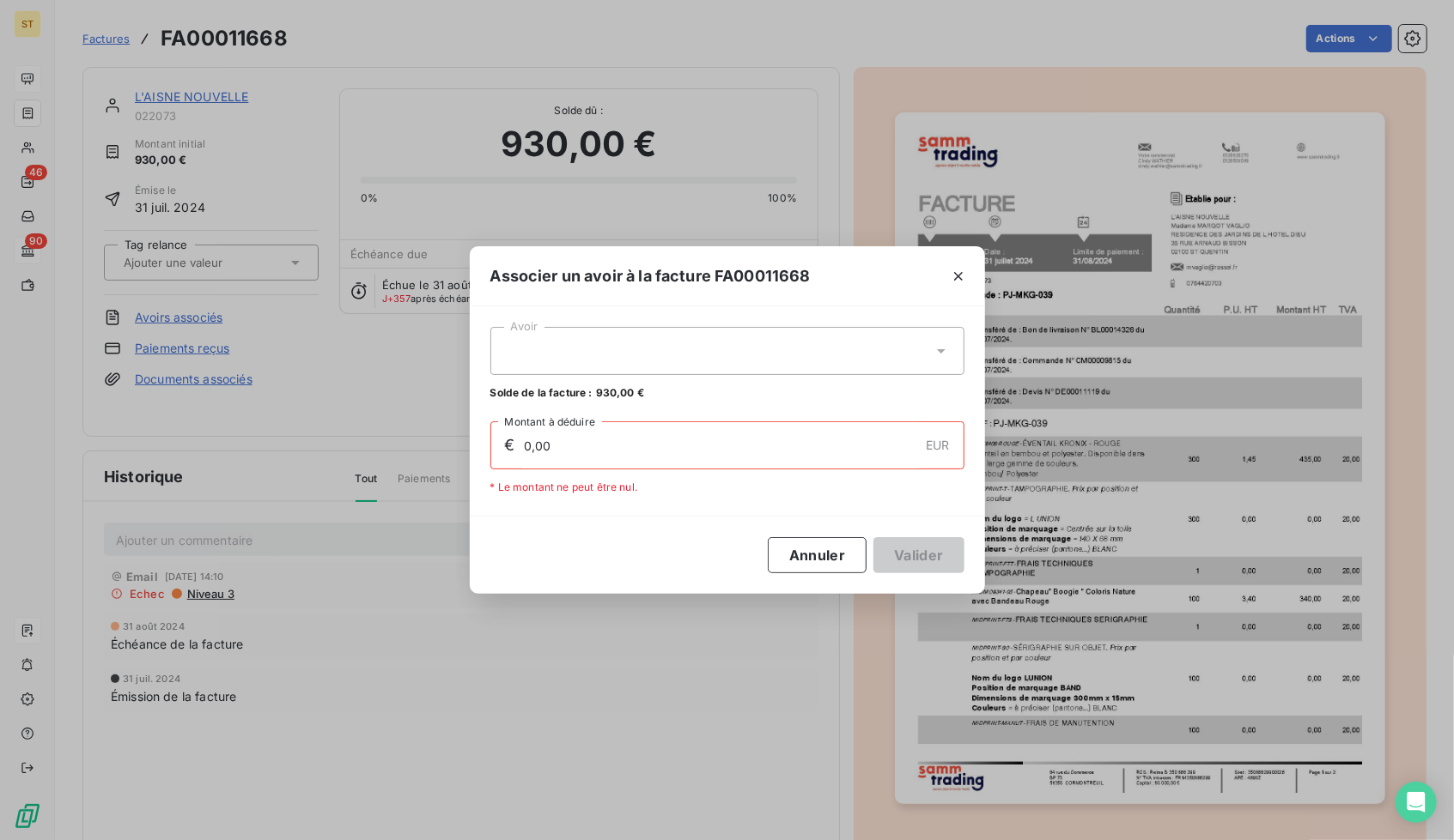
click at [647, 356] on div at bounding box center [727, 351] width 474 height 48
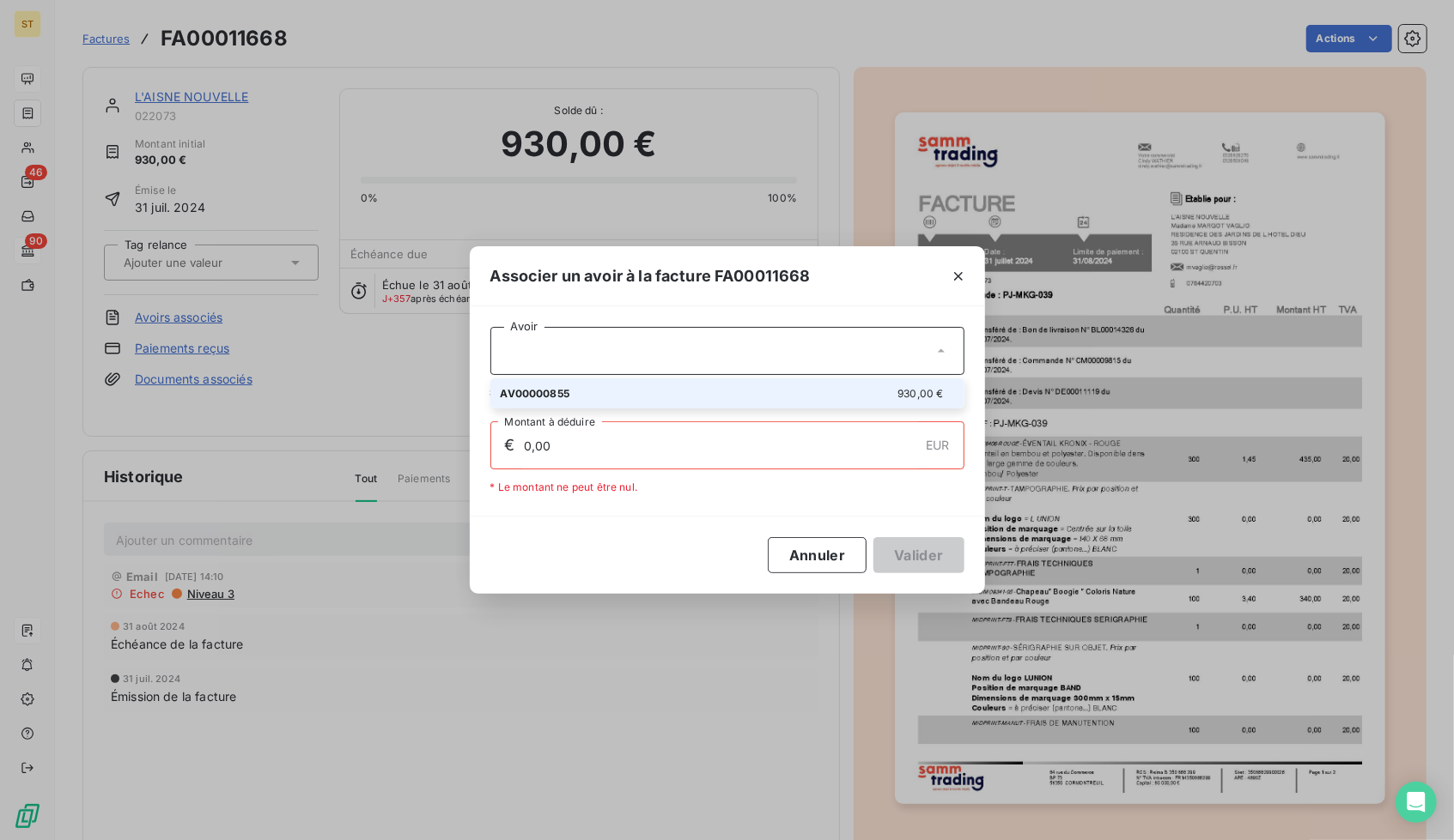
click at [637, 385] on div "AV00000855 930,00 €" at bounding box center [727, 393] width 453 height 16
type input "930,00"
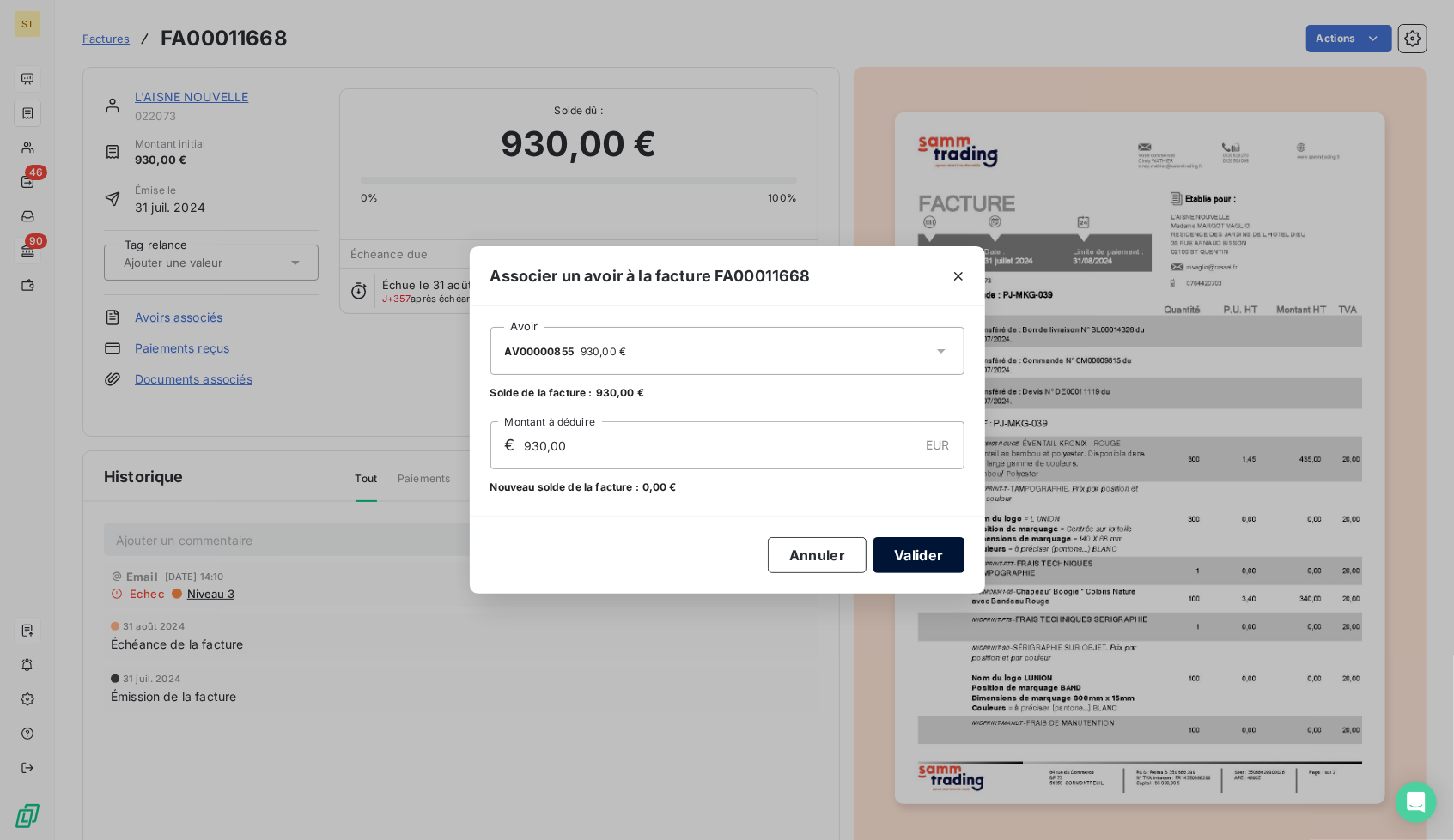
click at [943, 561] on button "Valider" at bounding box center [918, 555] width 90 height 36
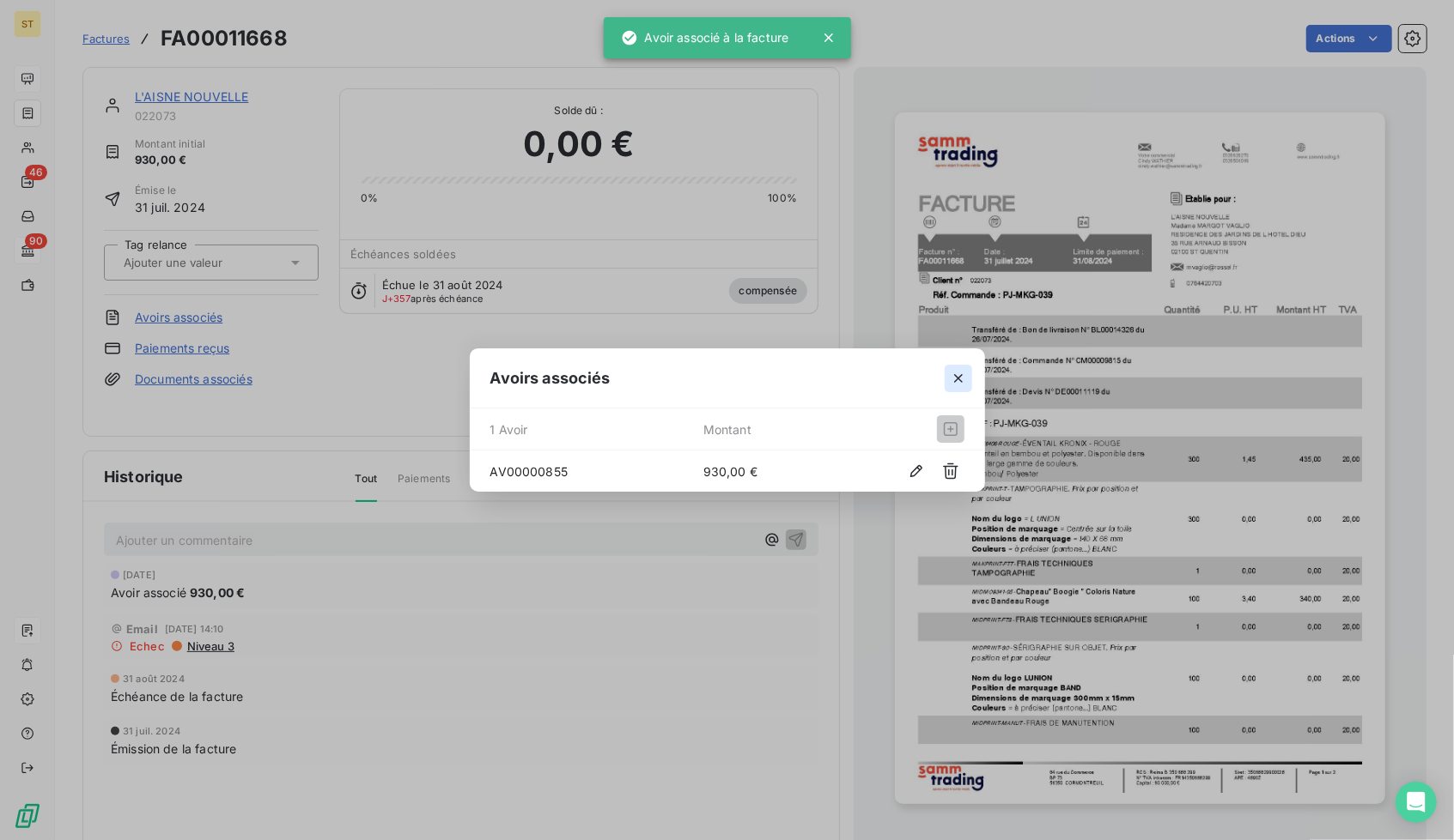
click at [967, 384] on button "button" at bounding box center [958, 378] width 28 height 28
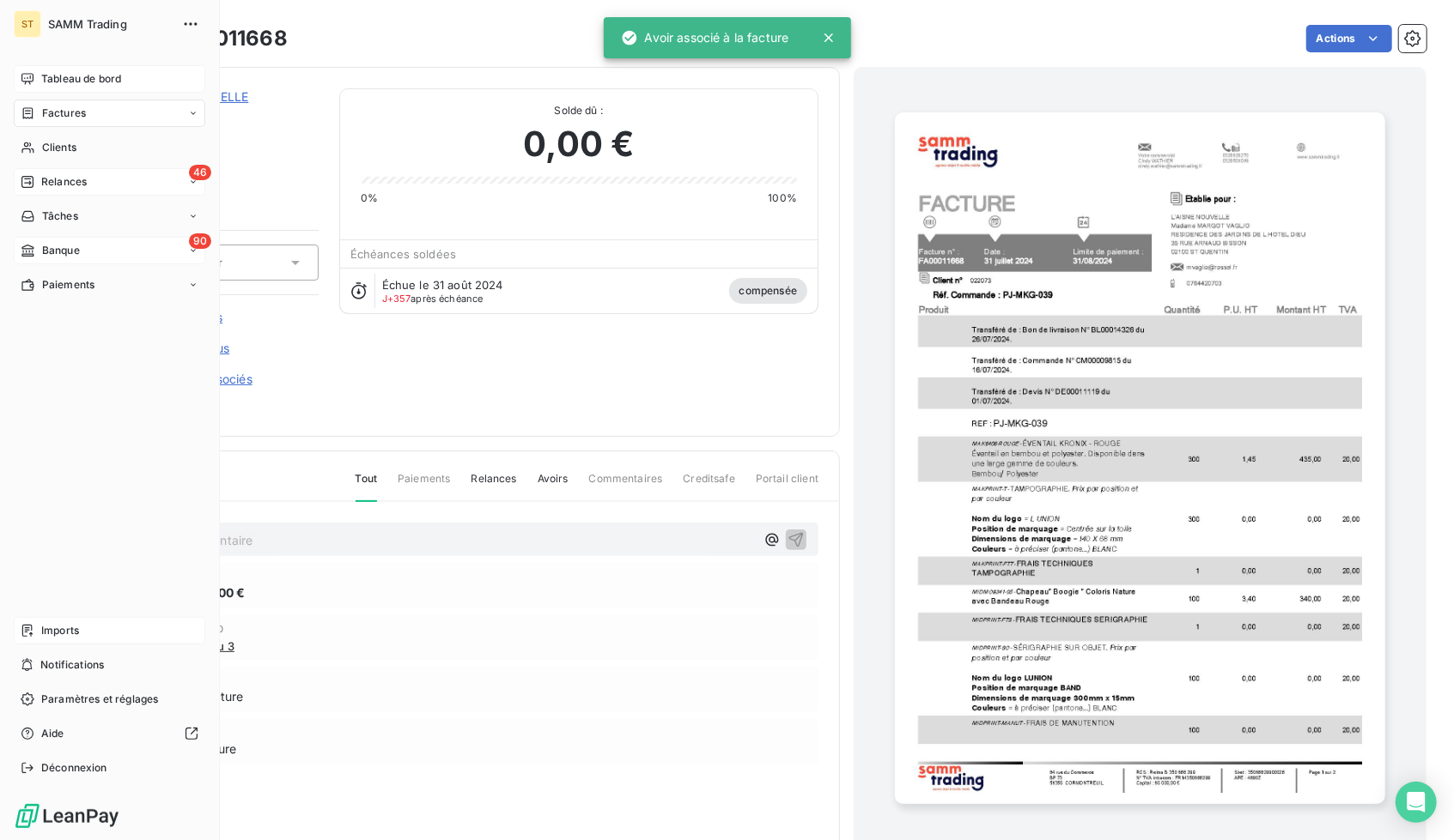
click at [34, 191] on div "46 Relances" at bounding box center [109, 182] width 191 height 28
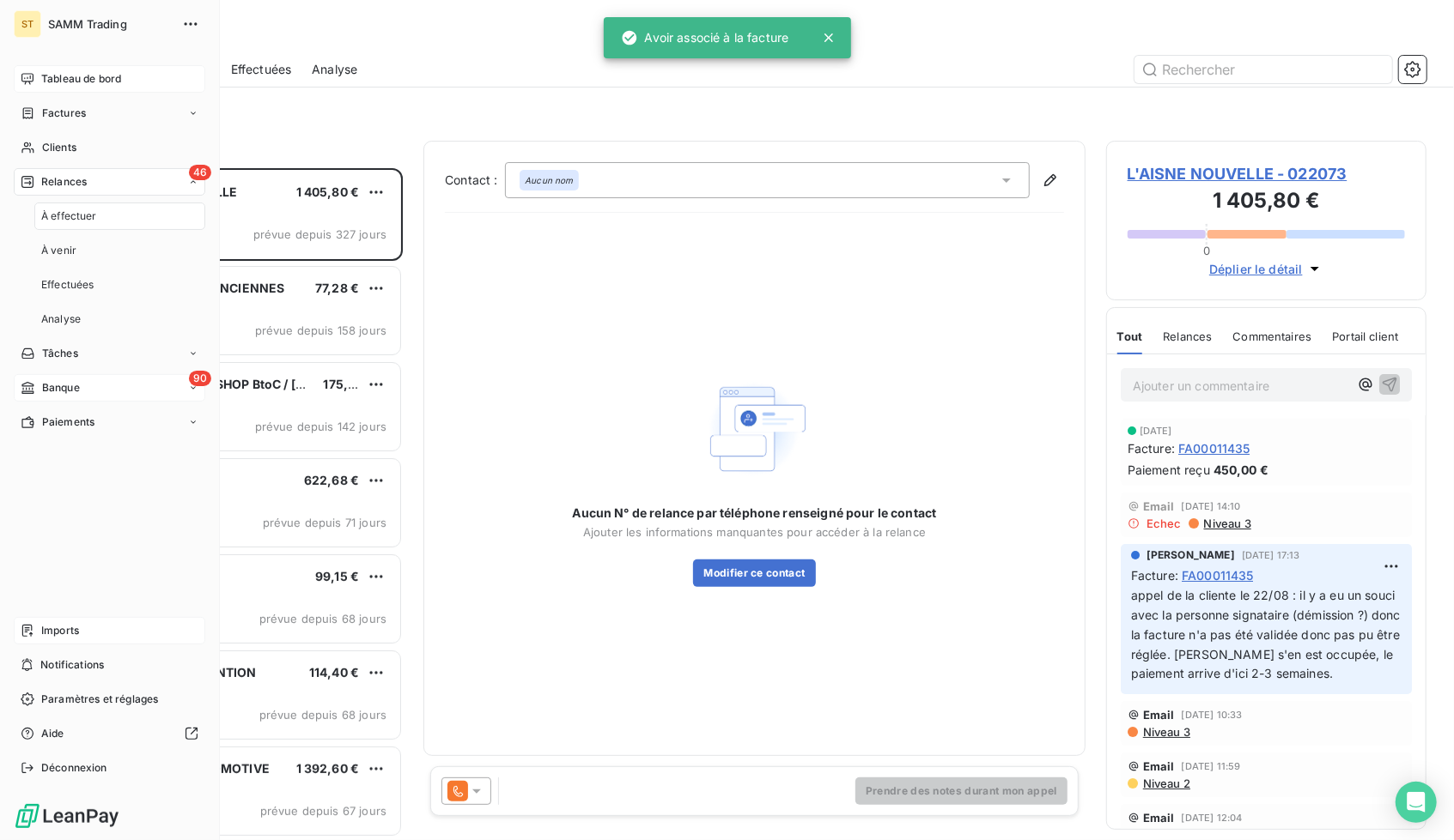
scroll to position [659, 308]
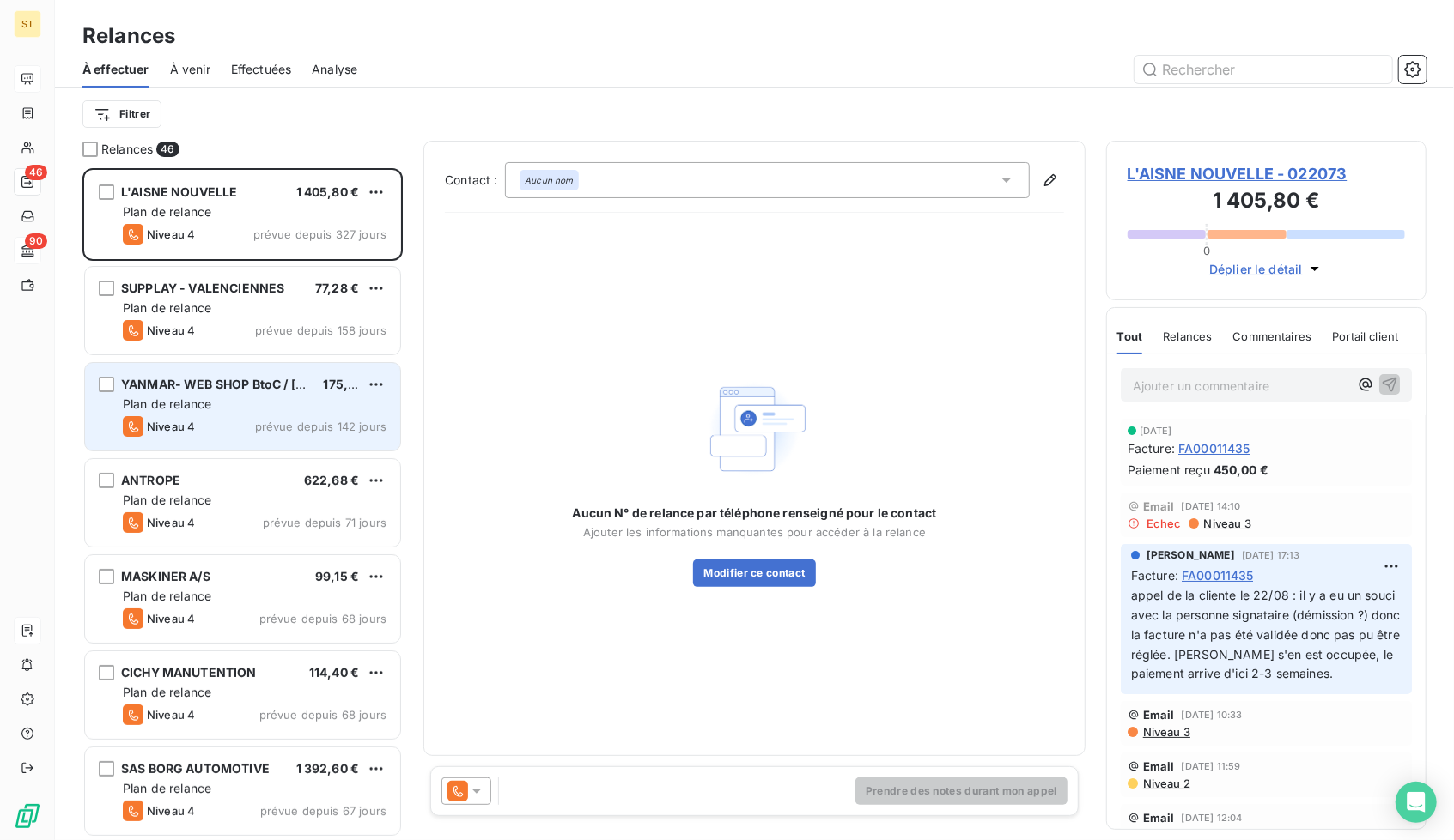
click at [274, 400] on div "Plan de relance" at bounding box center [254, 404] width 264 height 17
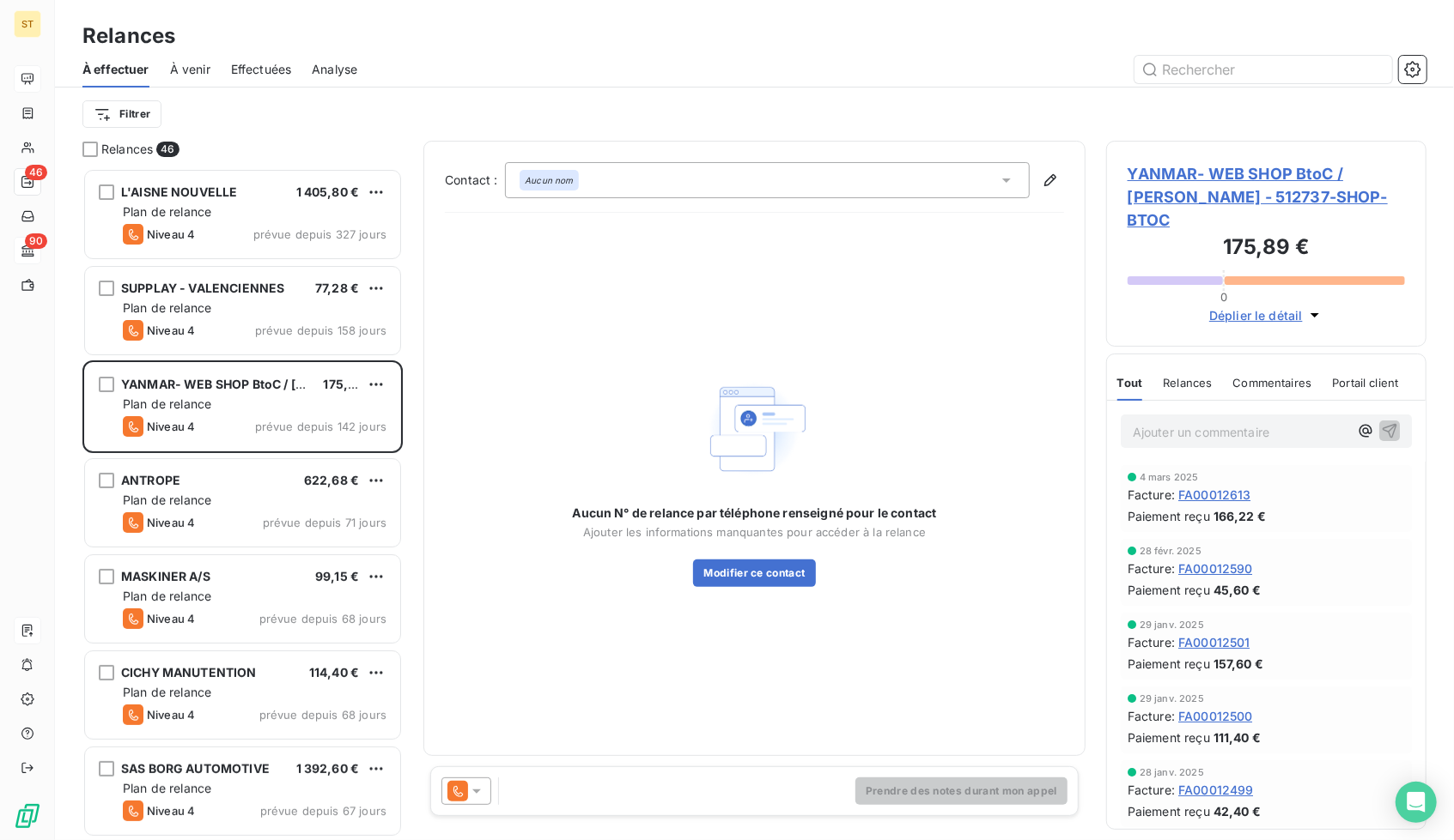
click at [1161, 191] on span "YANMAR- WEB SHOP BtoC / [PERSON_NAME] - 512737-SHOP-BTOC" at bounding box center [1266, 197] width 277 height 70
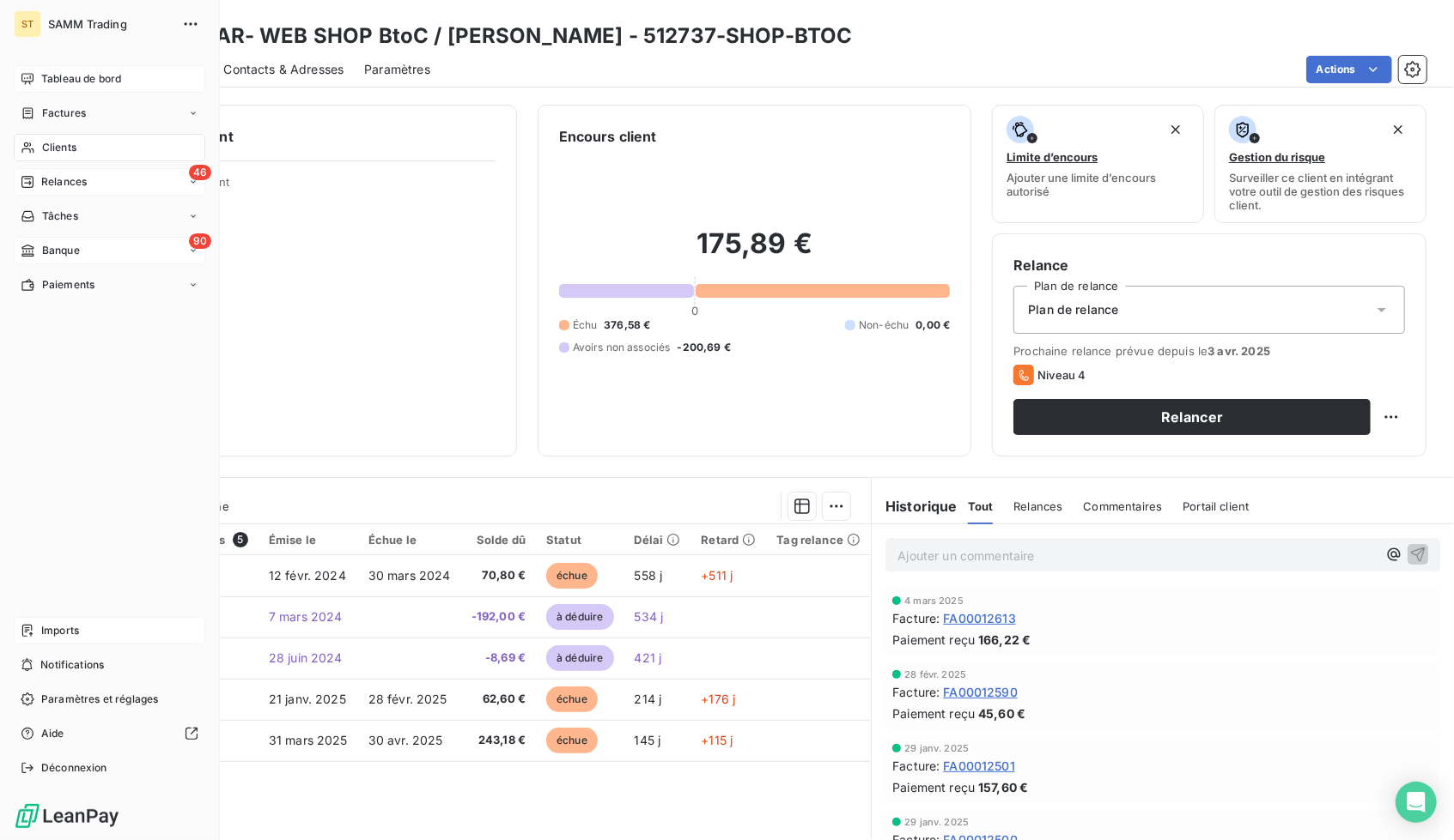
click at [60, 180] on span "Relances" at bounding box center [64, 182] width 46 height 15
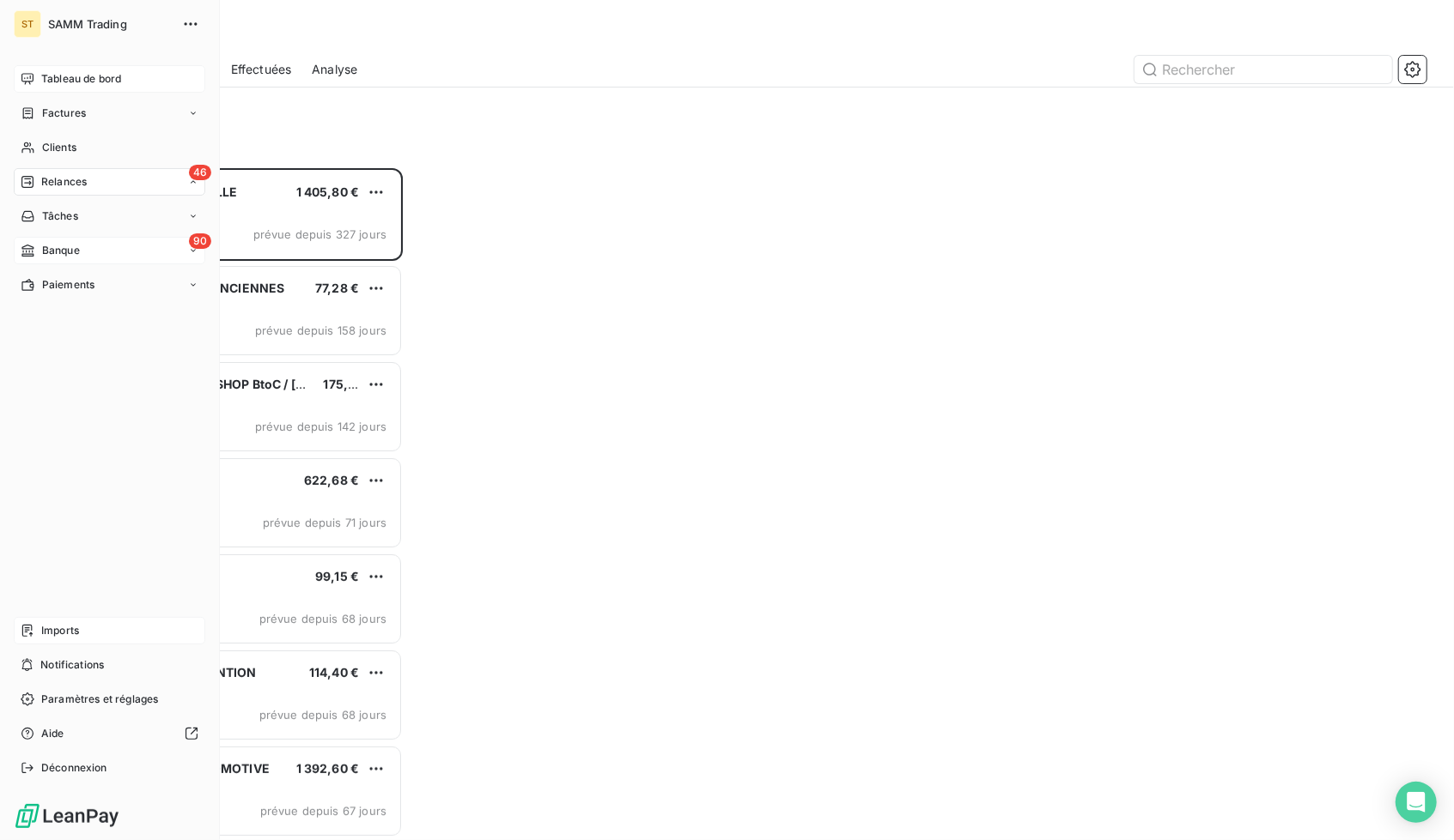
scroll to position [659, 308]
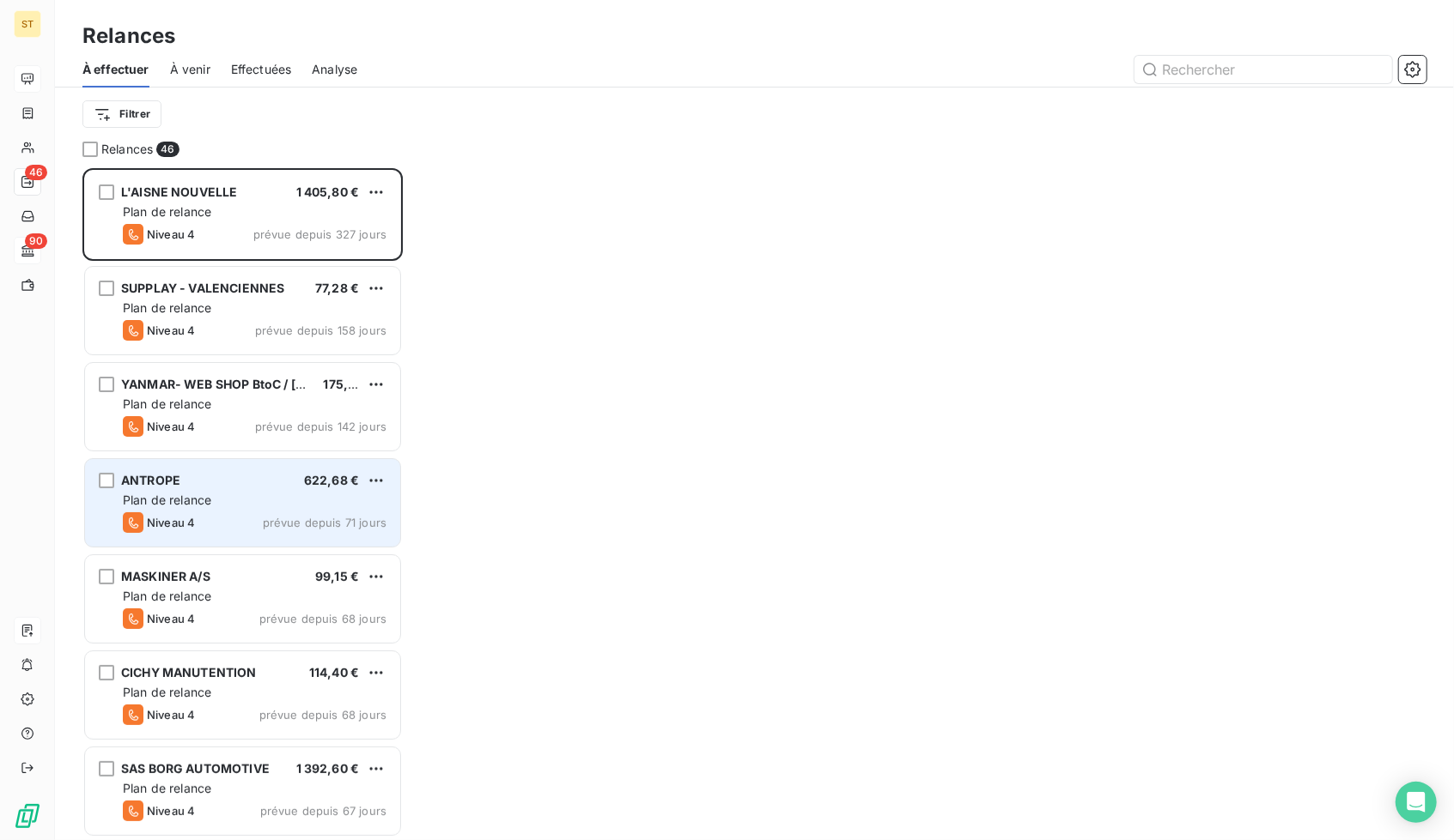
click at [237, 510] on div "ANTROPE 622,68 € Plan de relance Niveau 4 prévue depuis 71 jours" at bounding box center [243, 504] width 315 height 88
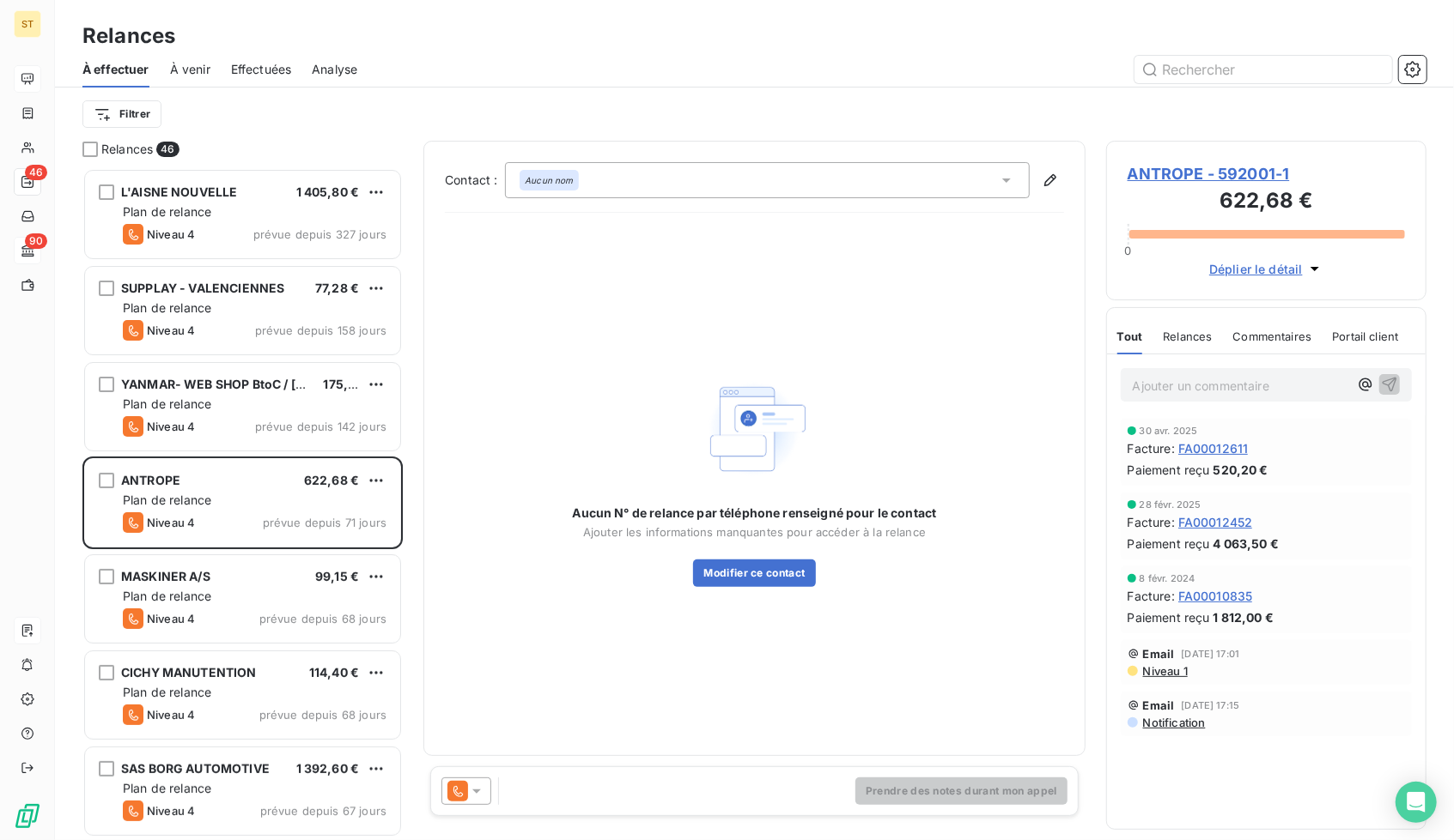
click at [1201, 166] on span "ANTROPE - 592001-1" at bounding box center [1266, 174] width 277 height 23
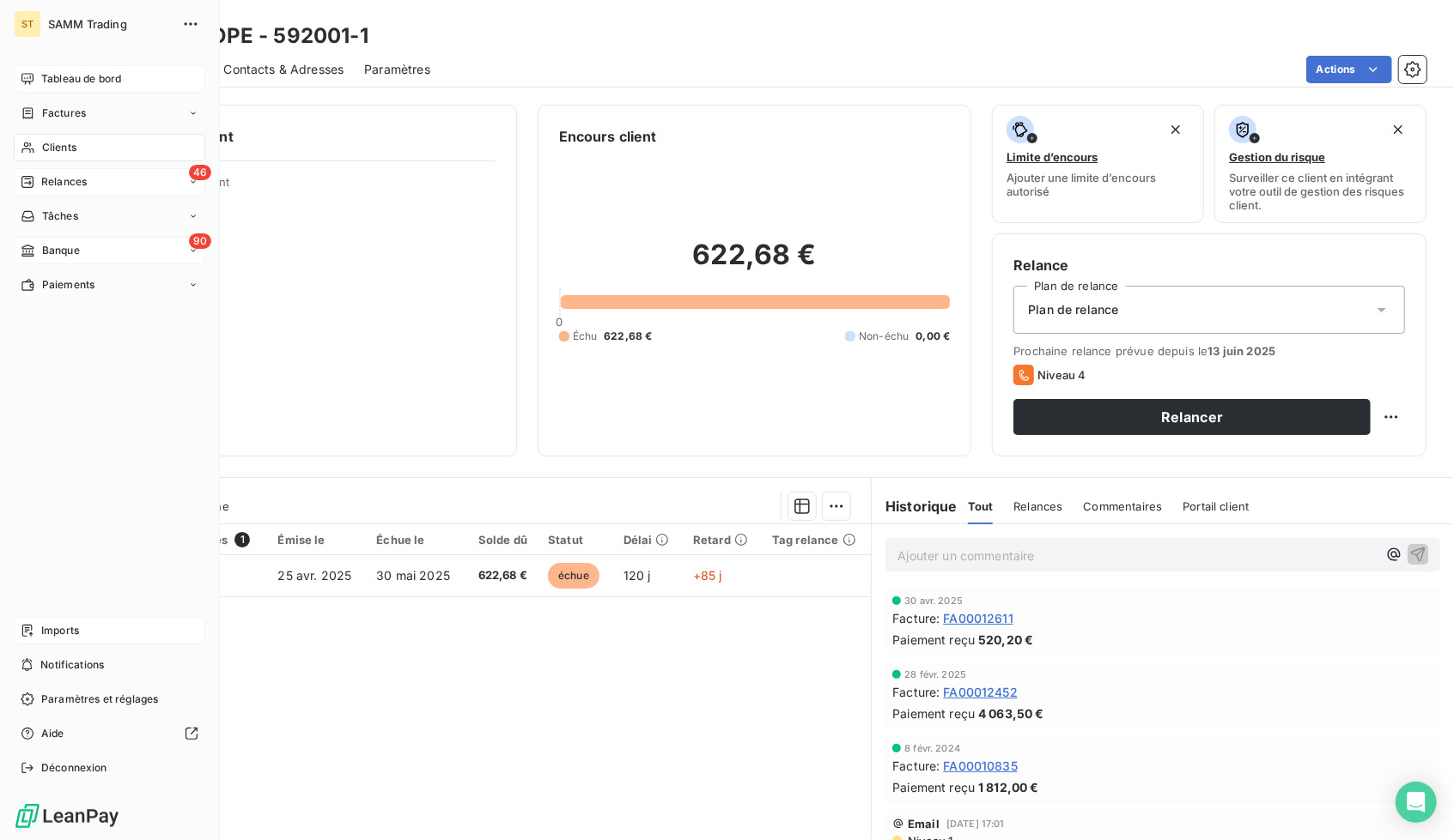
click at [110, 180] on div "46 Relances" at bounding box center [109, 182] width 191 height 28
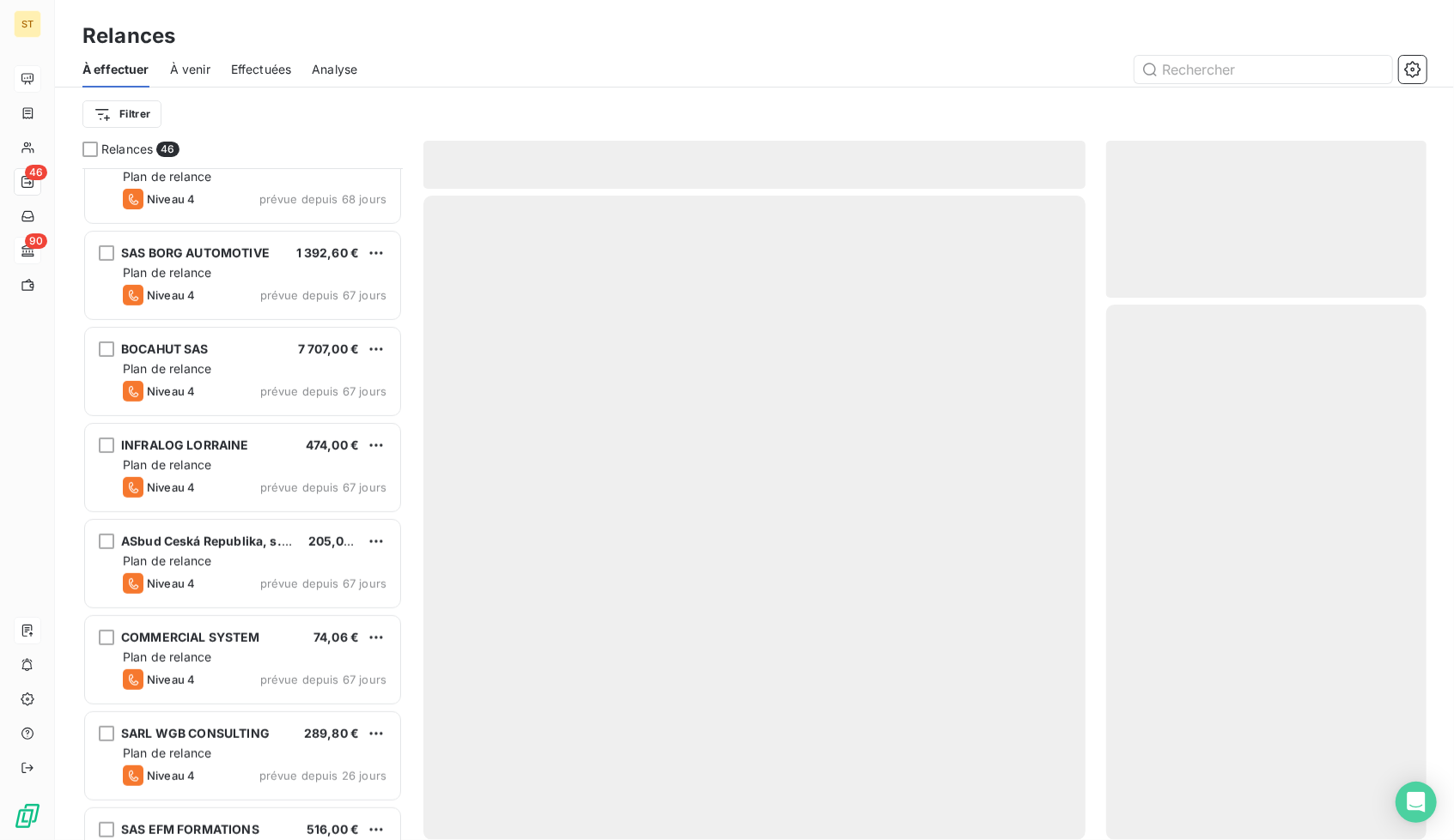
scroll to position [522, 0]
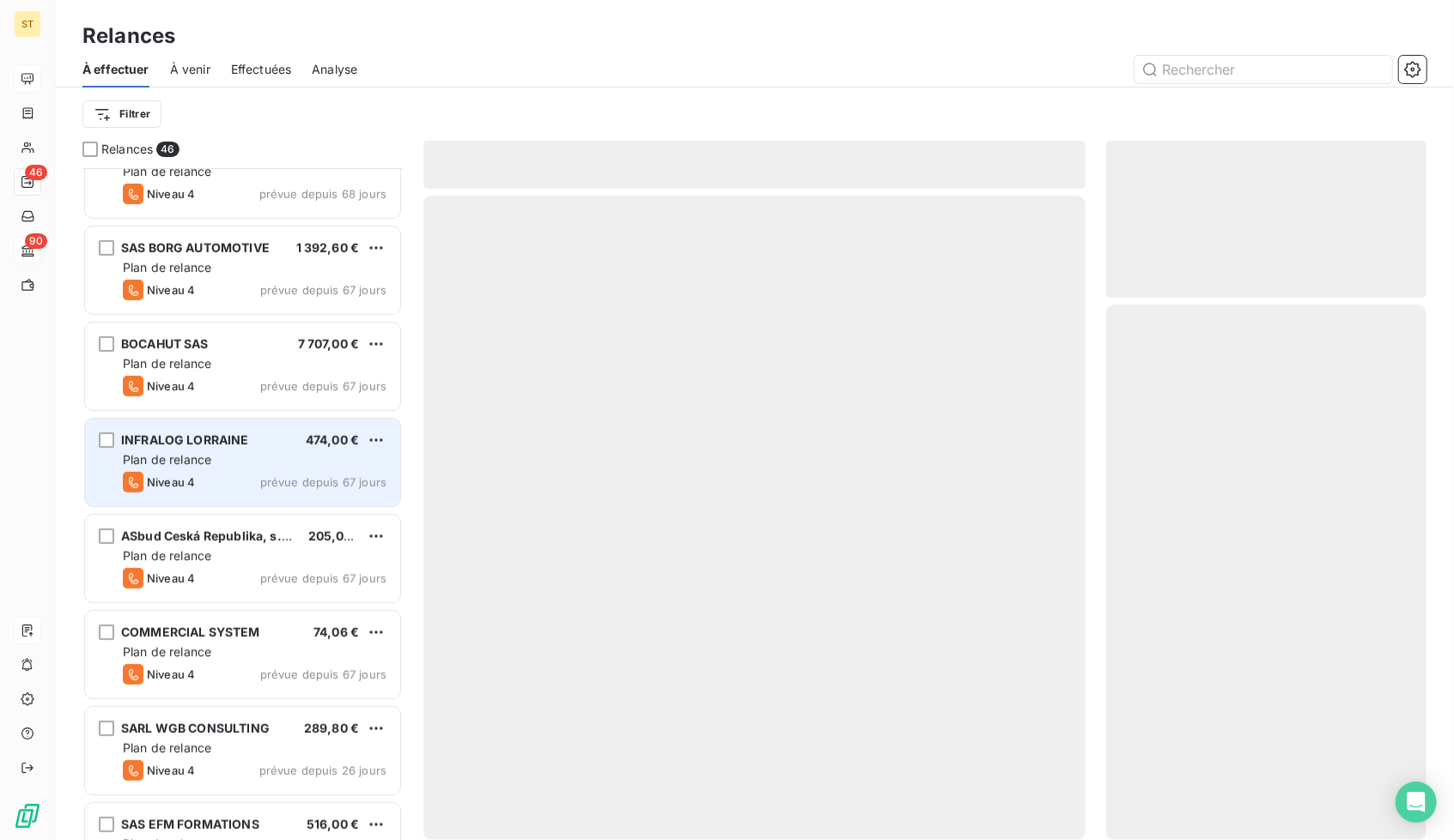
click at [241, 465] on div "Plan de relance" at bounding box center [254, 460] width 264 height 17
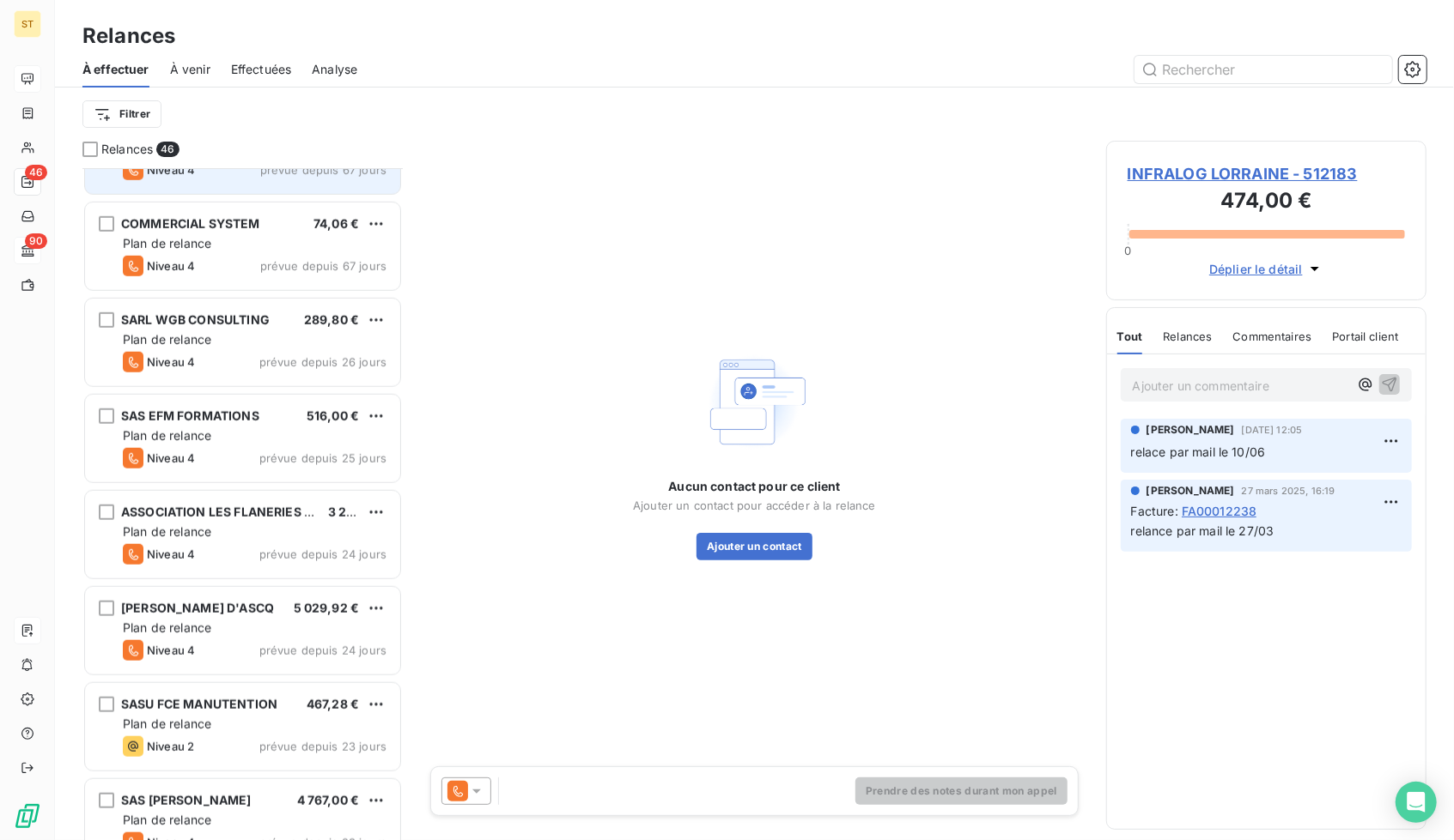
scroll to position [932, 0]
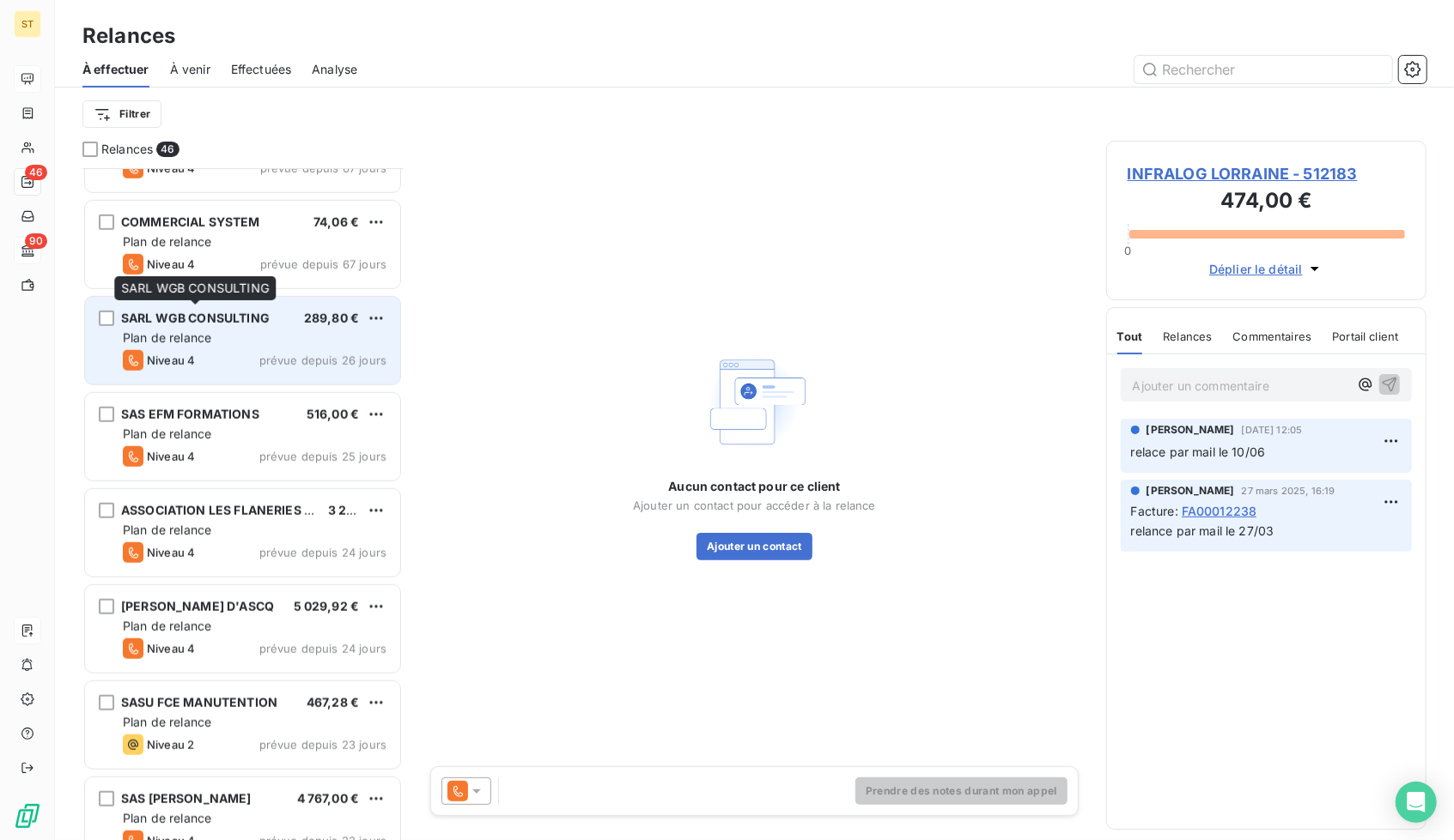
click at [262, 323] on span "SARL WGB CONSULTING" at bounding box center [195, 317] width 148 height 14
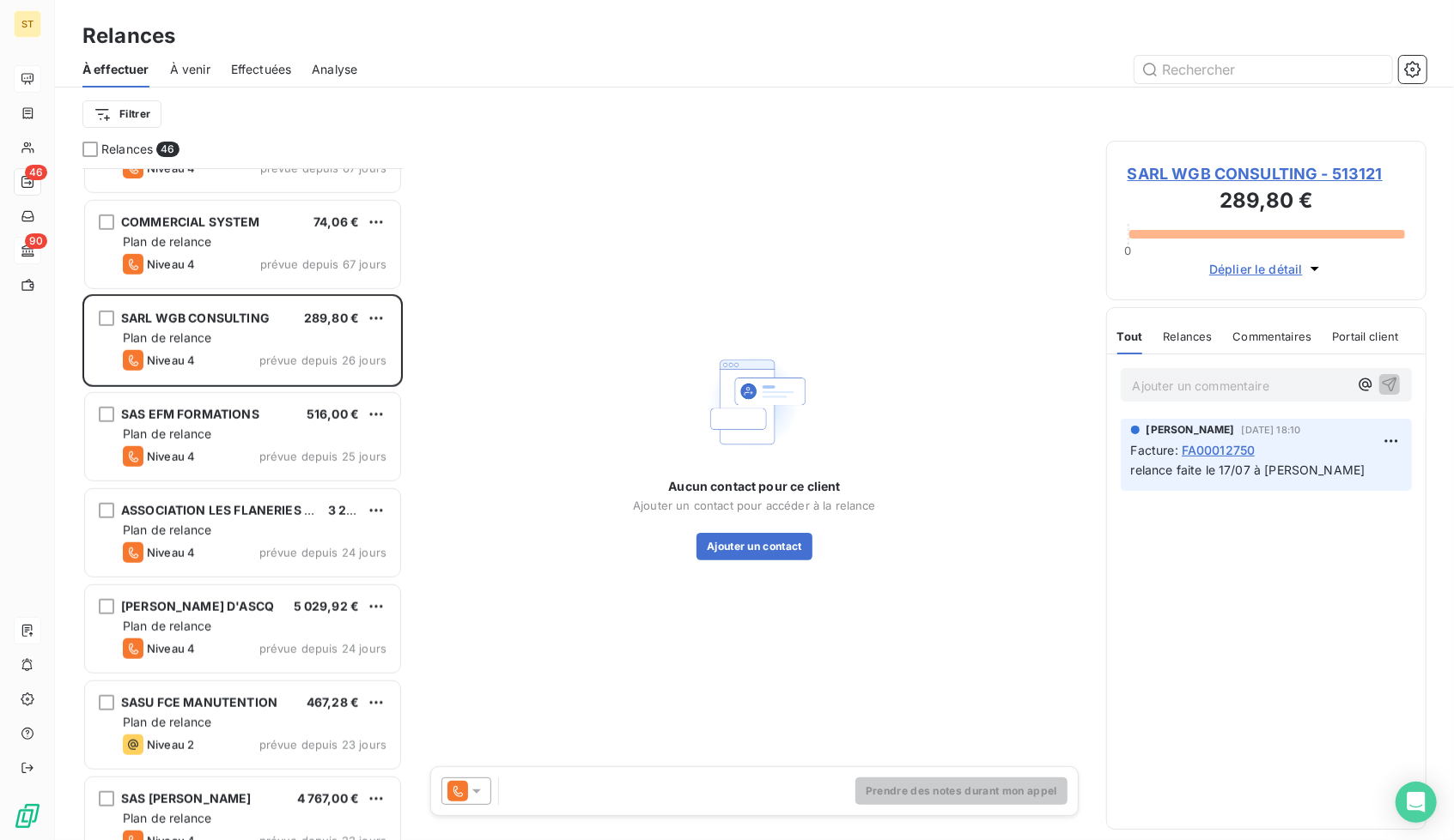
click at [1276, 176] on span "SARL WGB CONSULTING - 513121" at bounding box center [1266, 174] width 277 height 23
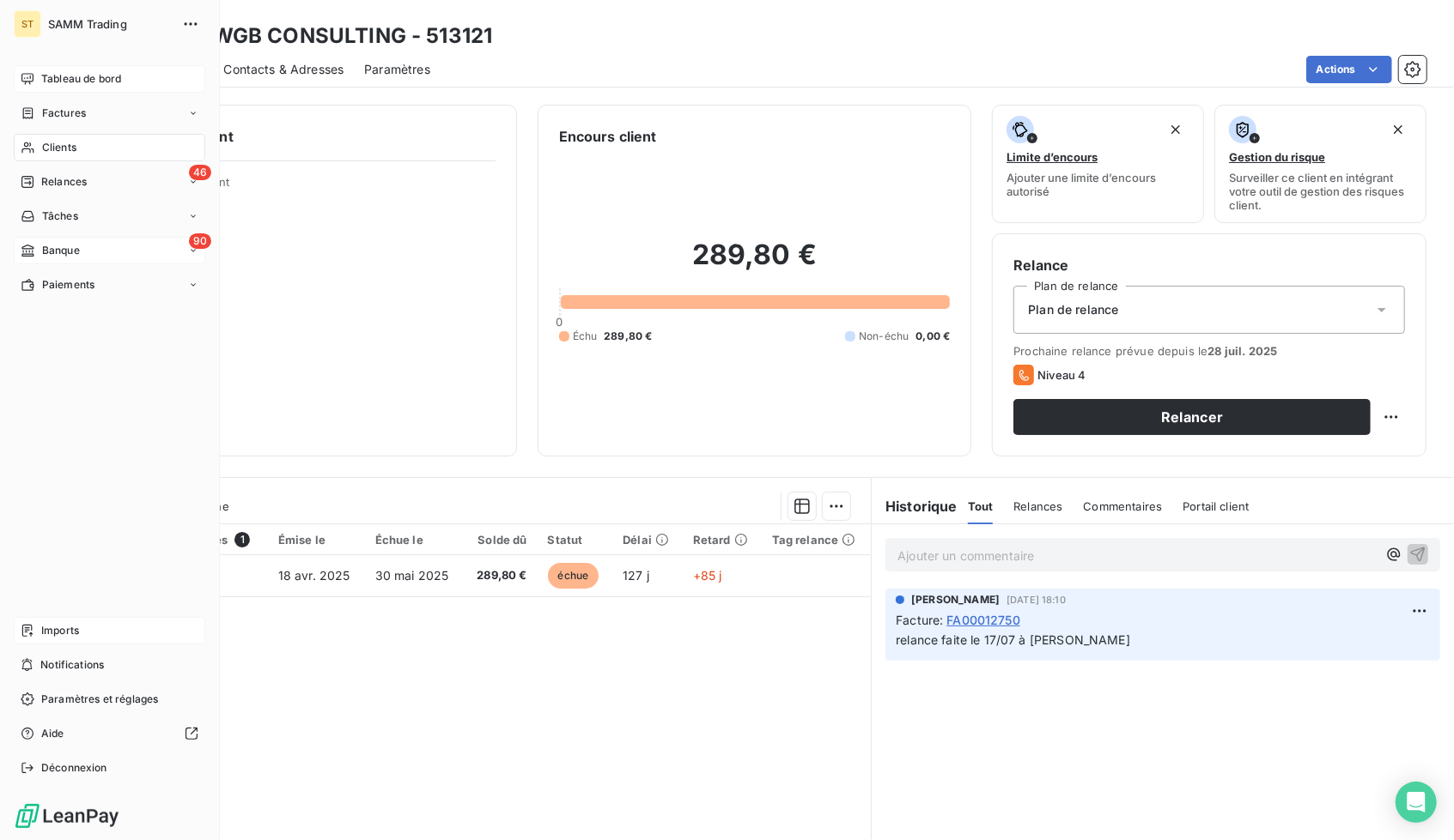
click at [74, 181] on span "Relances" at bounding box center [64, 182] width 46 height 15
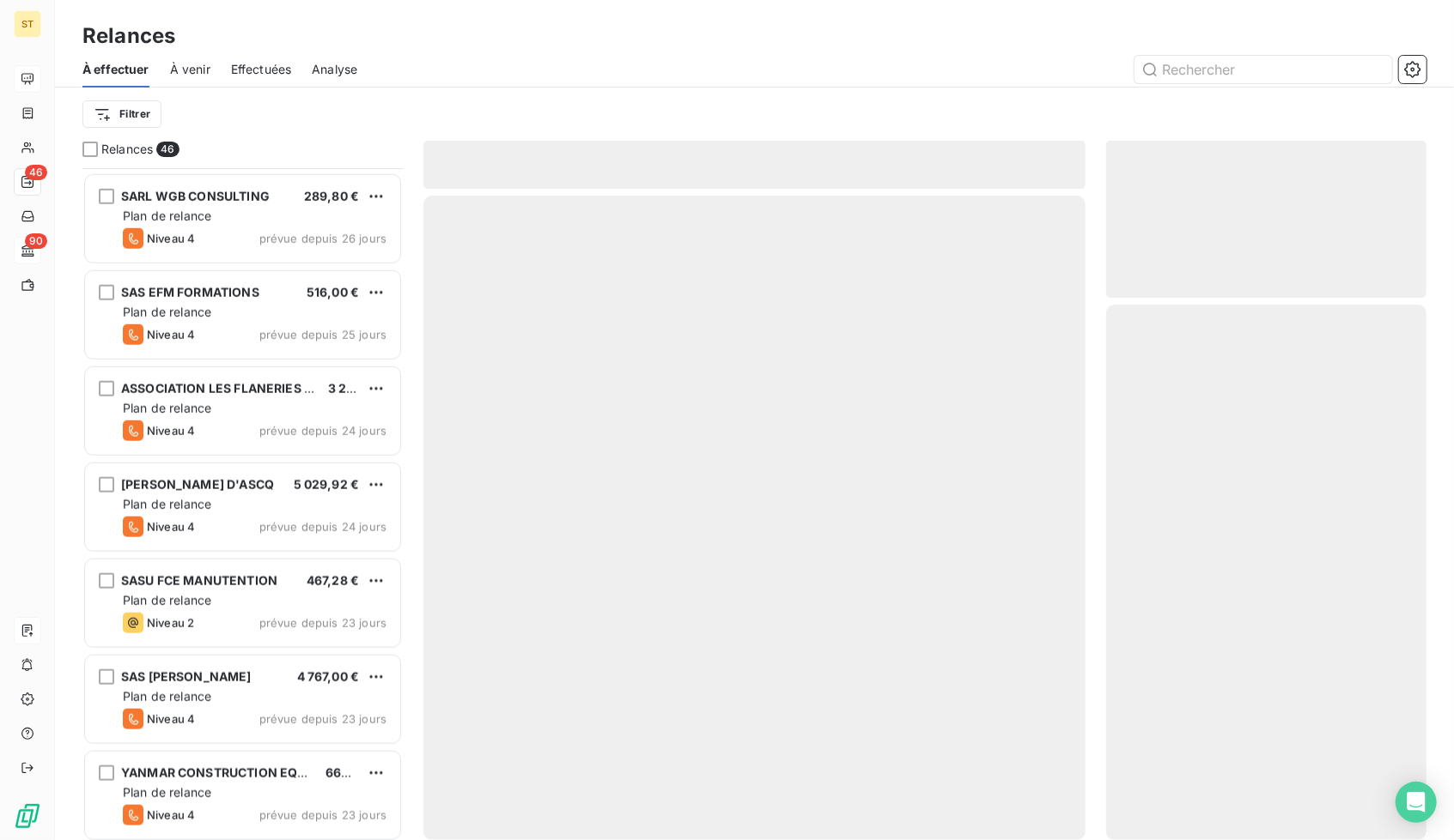
scroll to position [1066, 0]
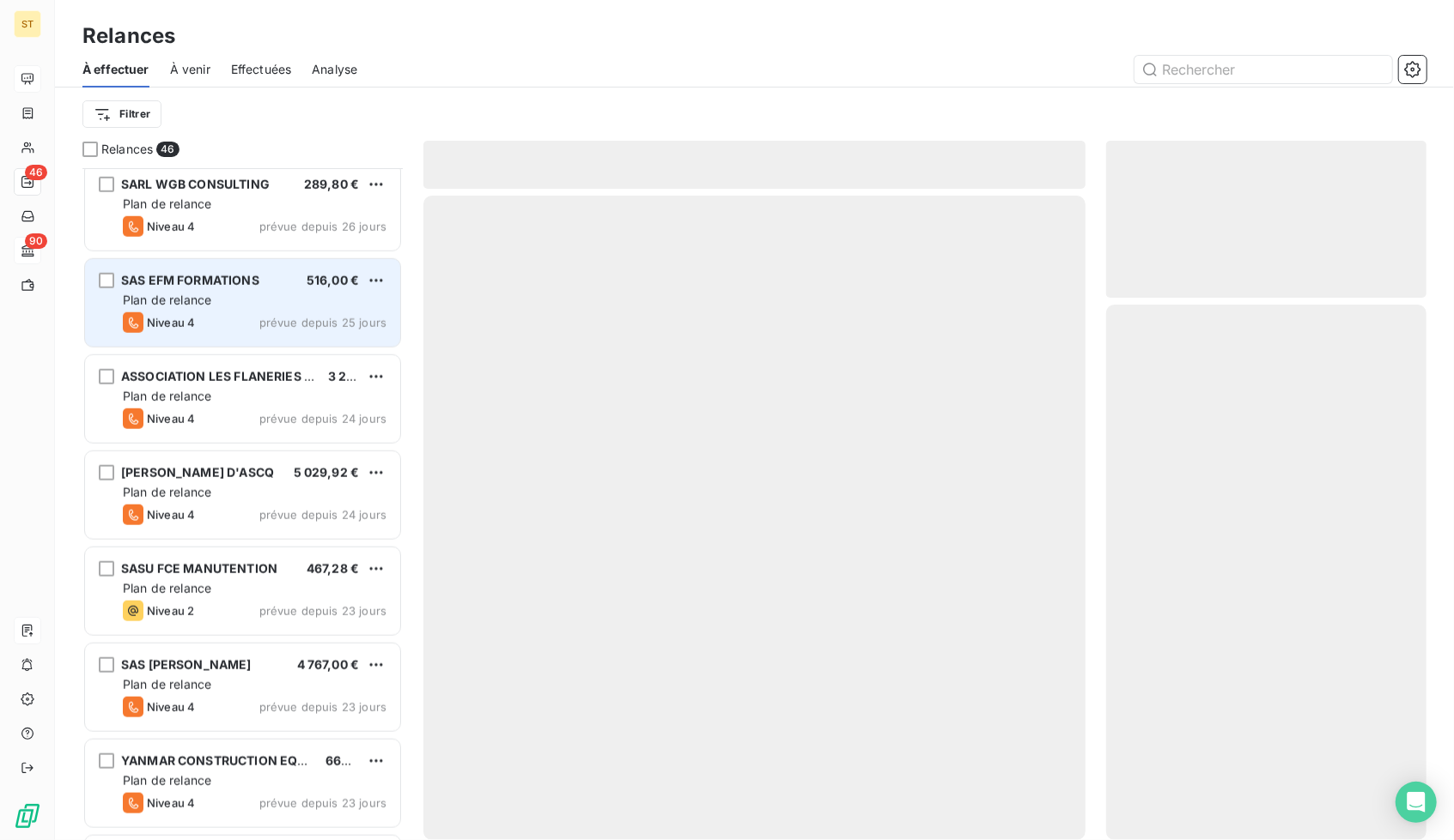
click at [241, 308] on div "Plan de relance" at bounding box center [254, 300] width 264 height 17
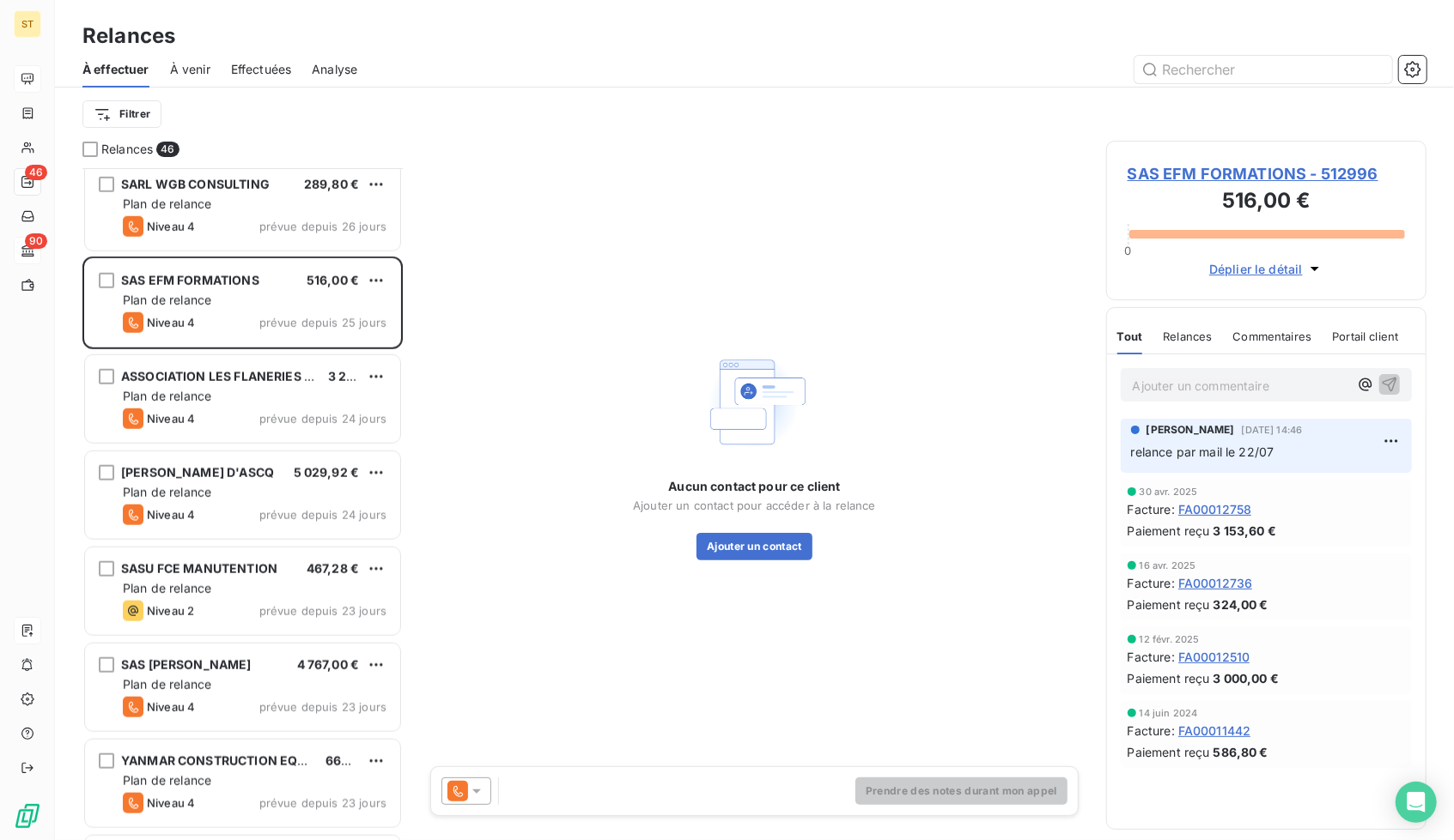
click at [1263, 160] on div "SAS EFM FORMATIONS - 512996 516,00 € 0 Déplier le détail" at bounding box center [1266, 220] width 320 height 160
click at [1239, 174] on span "SAS EFM FORMATIONS - 512996" at bounding box center [1266, 174] width 277 height 23
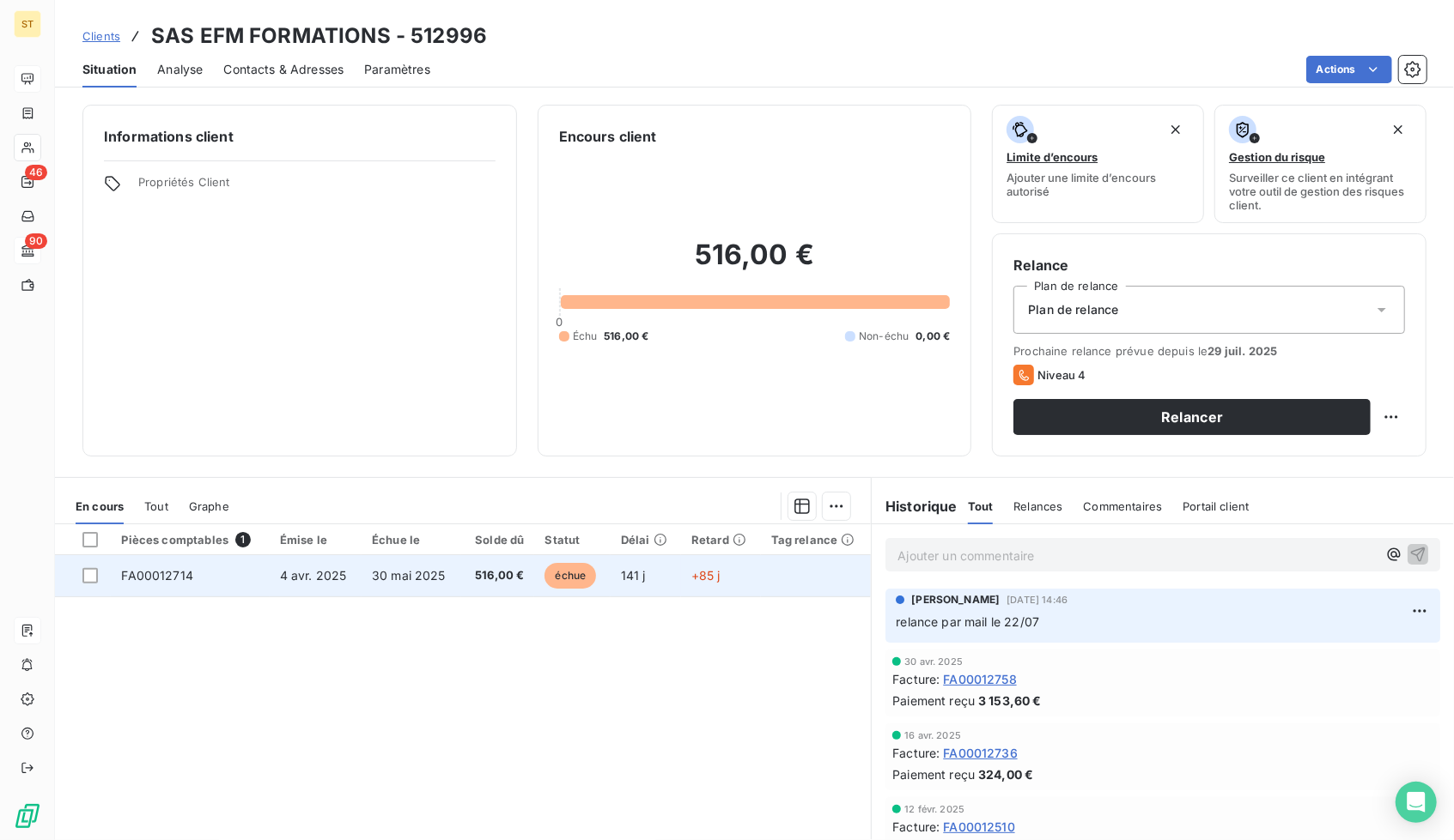
click at [430, 580] on span "30 mai 2025" at bounding box center [408, 575] width 74 height 14
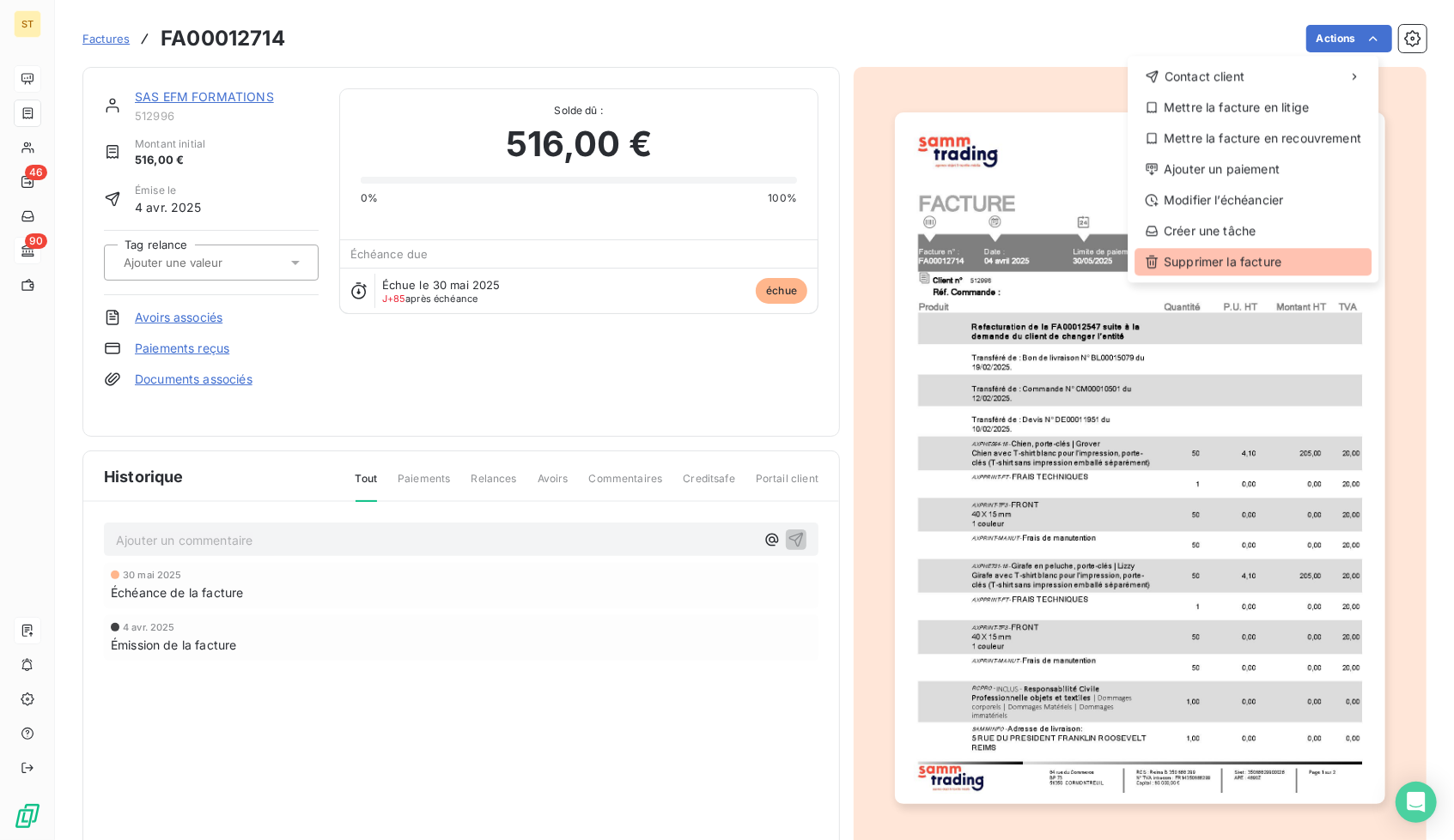
click at [1205, 262] on div "Supprimer la facture" at bounding box center [1253, 262] width 237 height 28
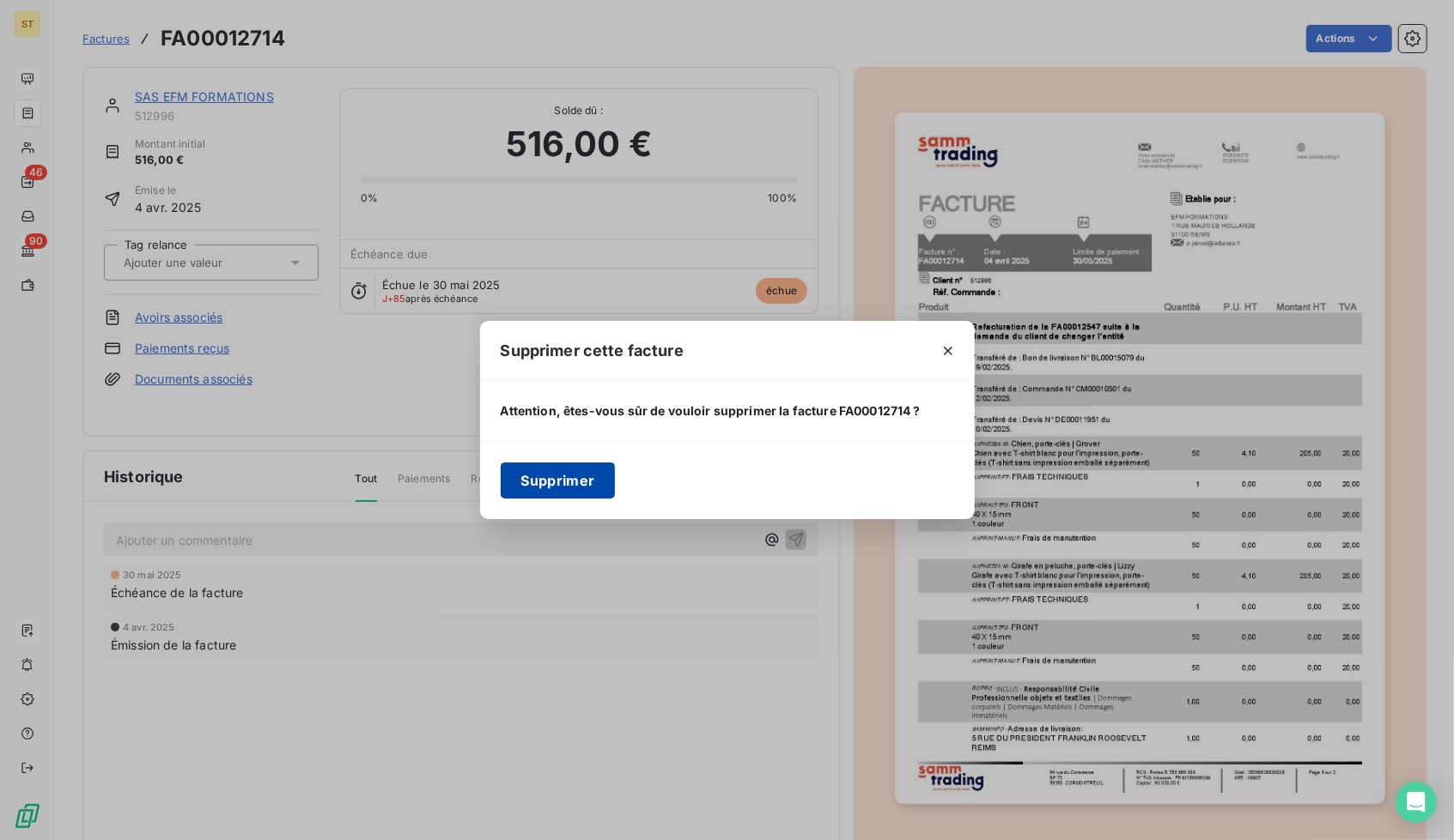
click at [561, 468] on button "Supprimer" at bounding box center [558, 481] width 115 height 36
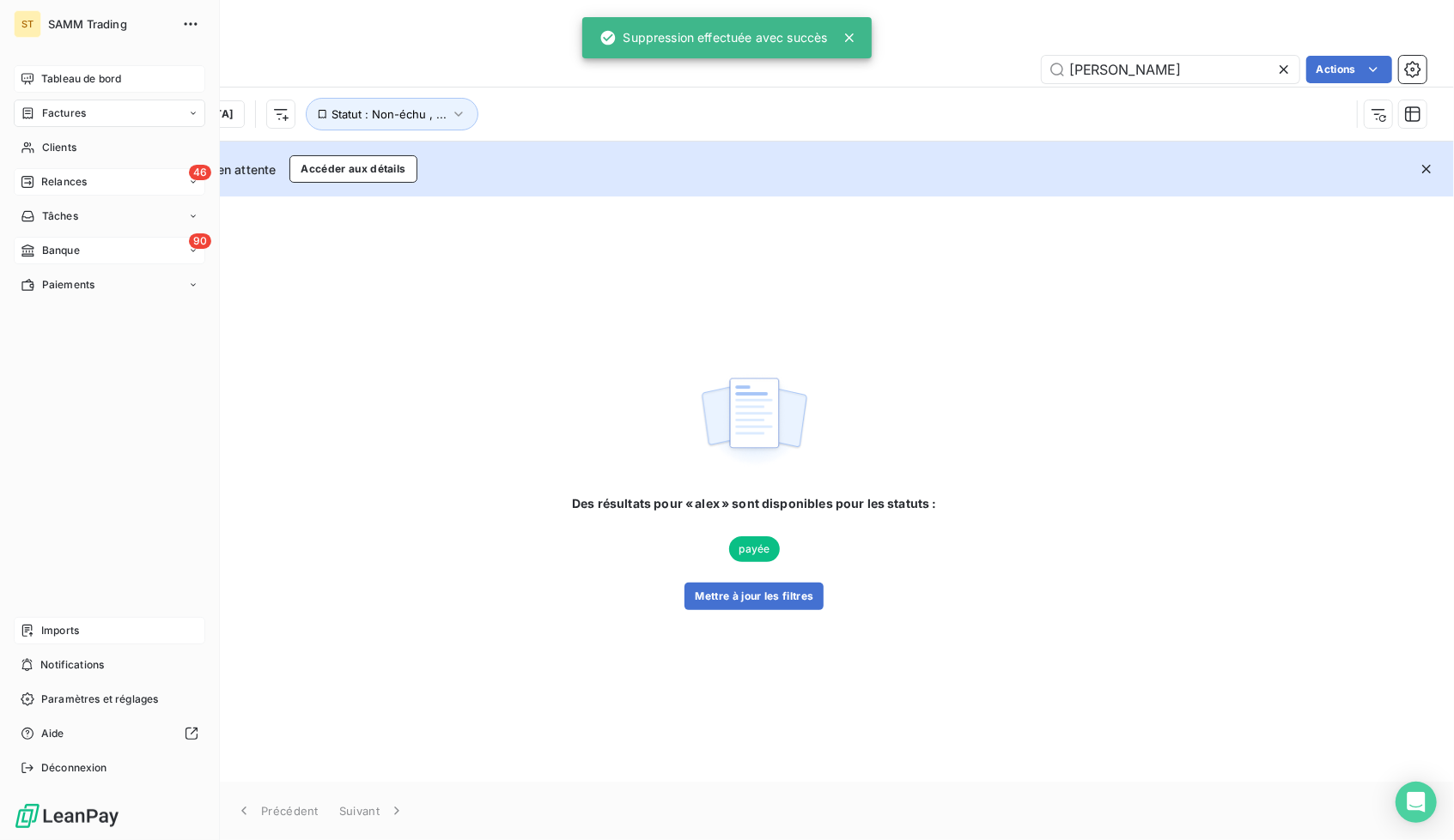
click at [69, 176] on span "Relances" at bounding box center [64, 182] width 46 height 15
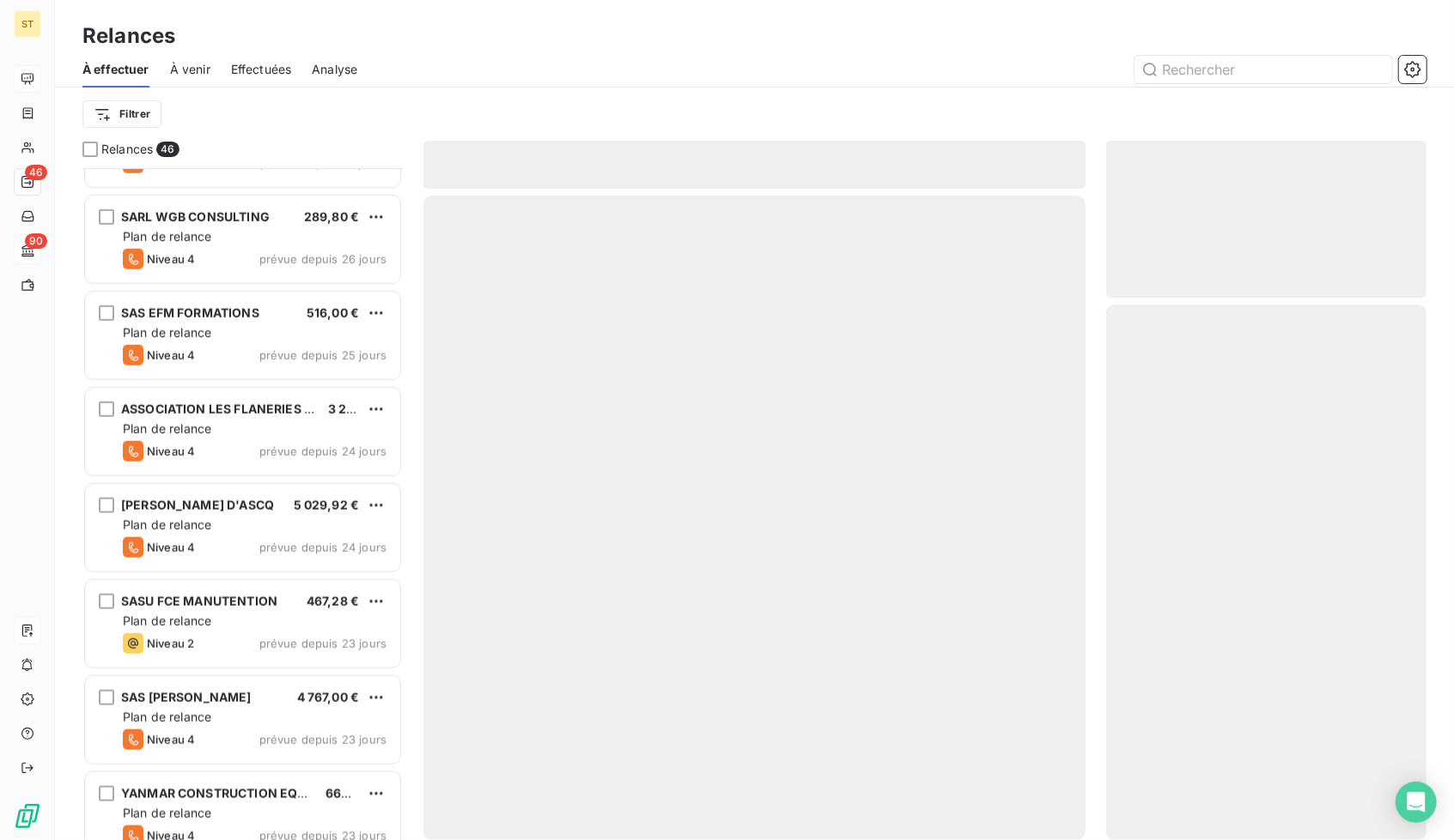
scroll to position [1033, 0]
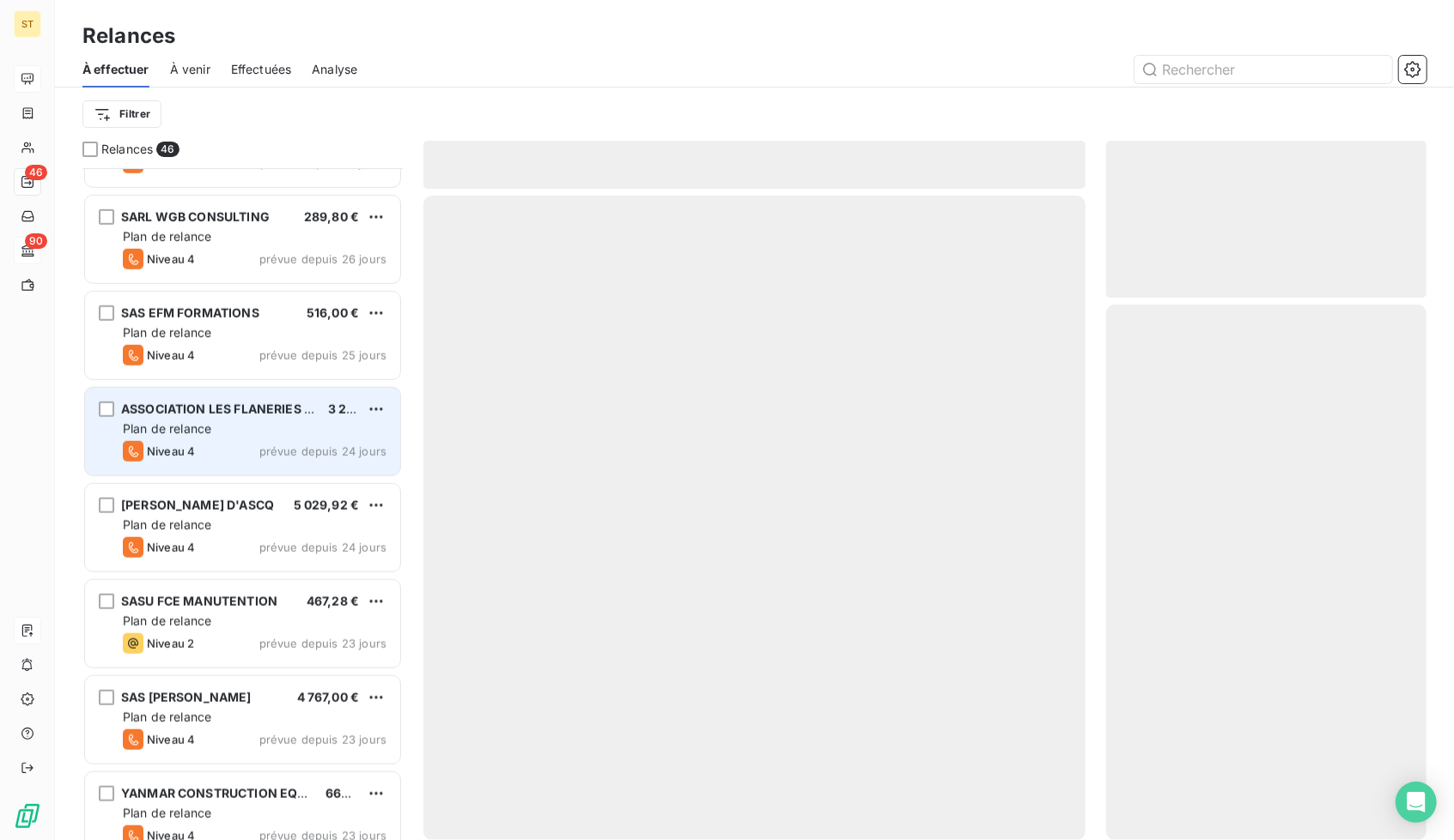
click at [239, 418] on div "ASSOCIATION LES FLANERIES MUSICALES DE REIMS 3 275,40 € Plan de relance Niveau …" at bounding box center [243, 432] width 315 height 88
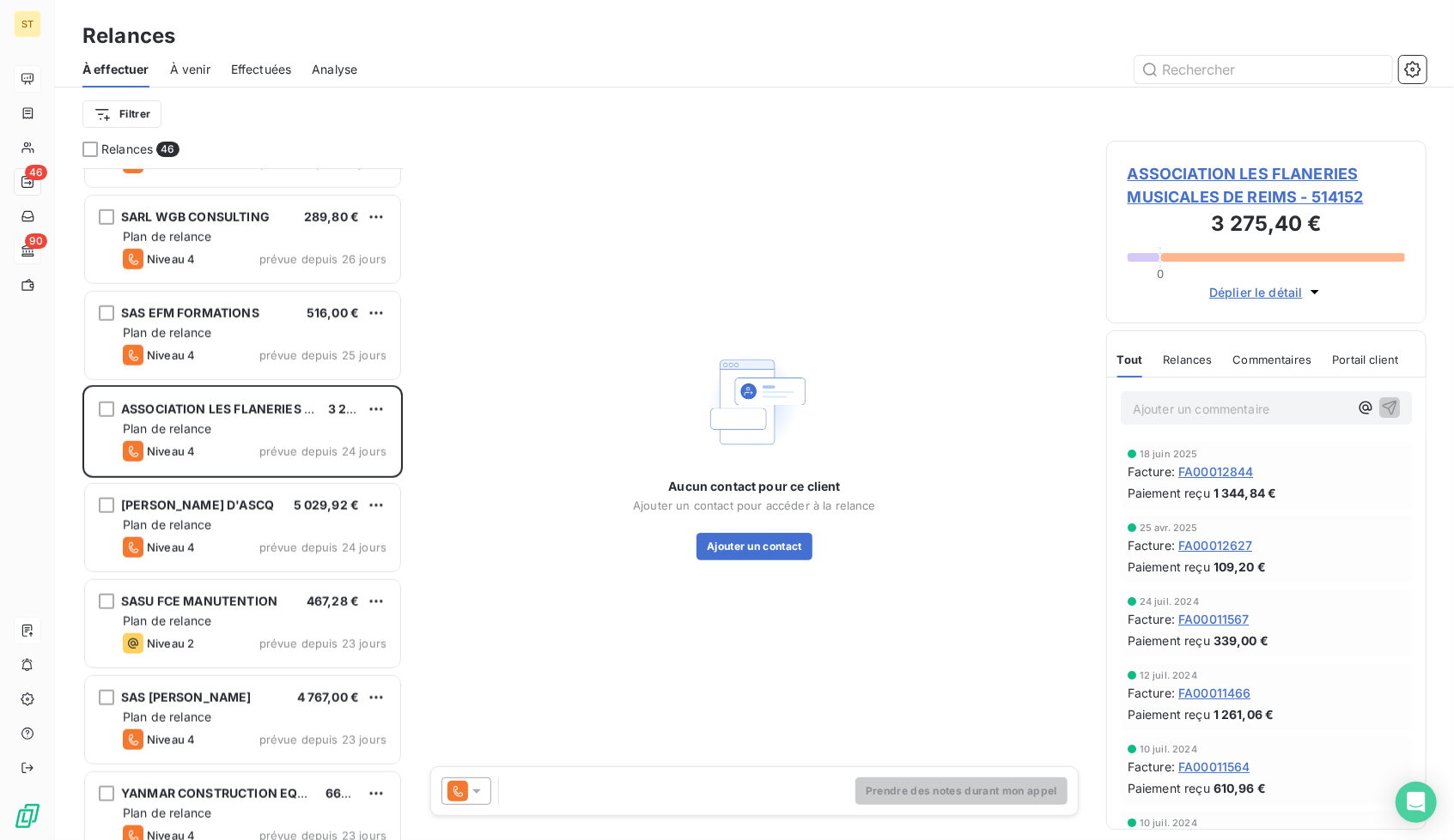
click at [1286, 203] on span "ASSOCIATION LES FLANERIES MUSICALES DE REIMS - 514152" at bounding box center [1266, 185] width 277 height 47
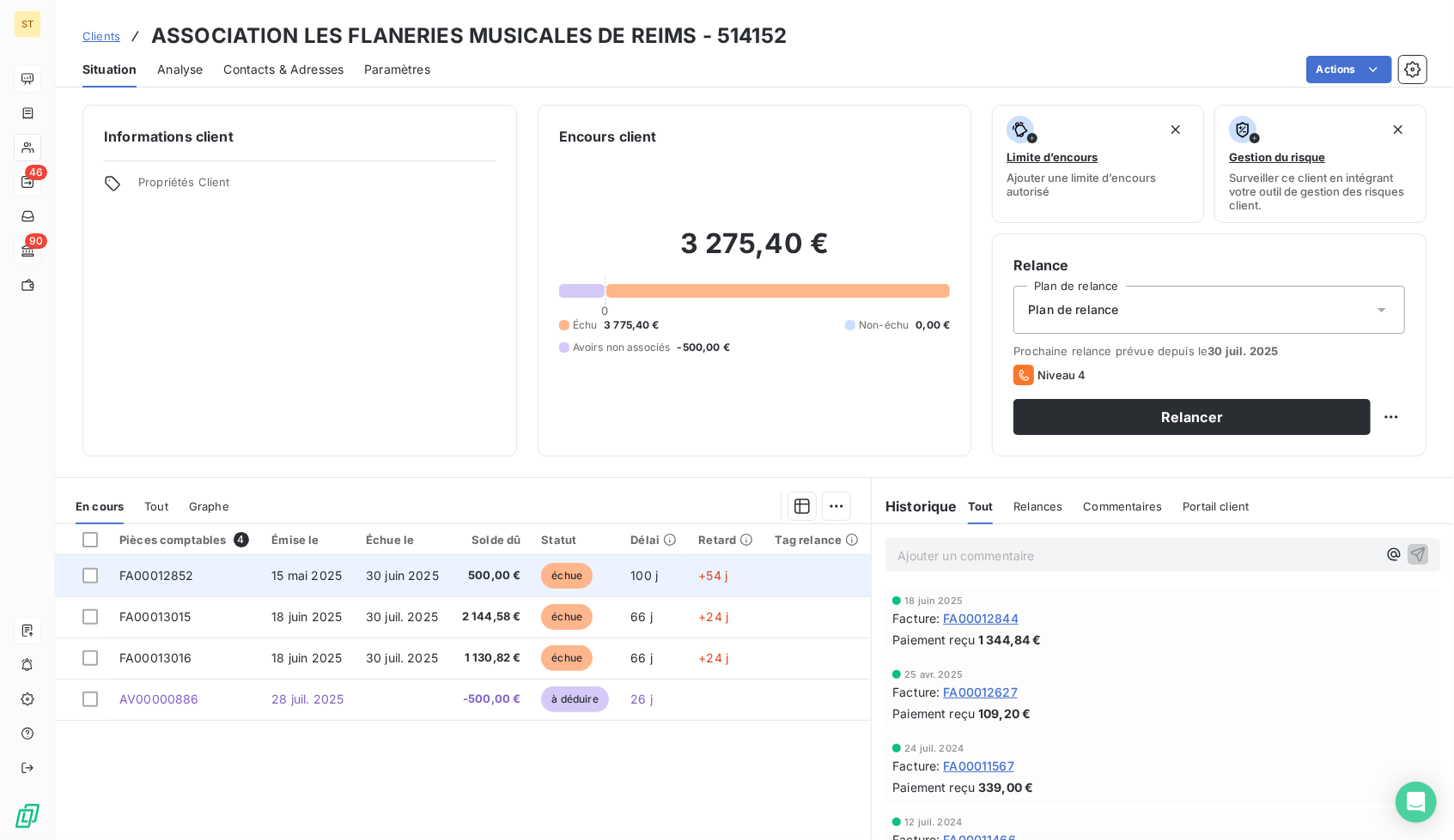
click at [474, 568] on span "500,00 €" at bounding box center [490, 576] width 60 height 17
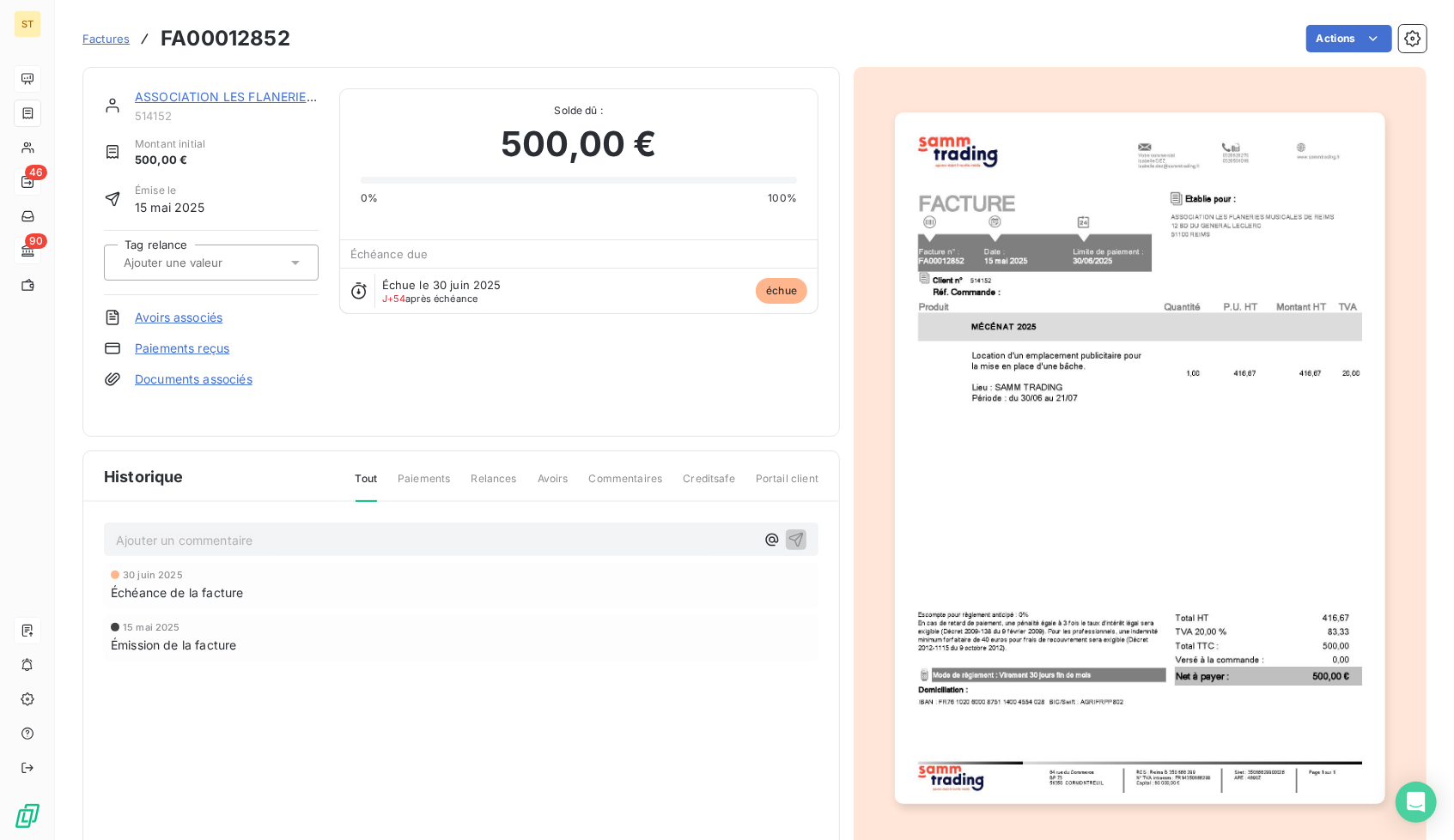
click at [197, 314] on link "Avoirs associés" at bounding box center [179, 317] width 88 height 17
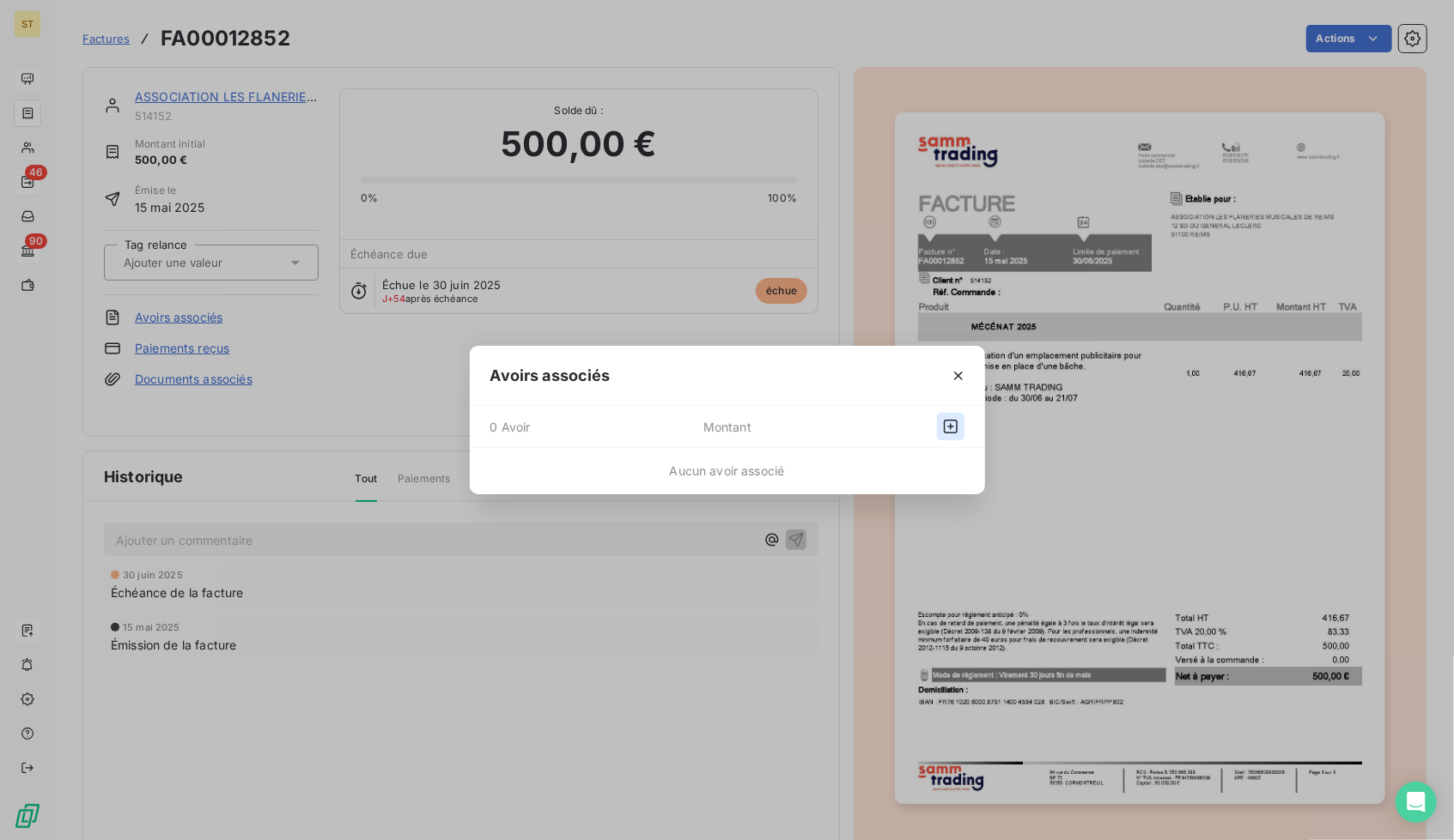
click at [941, 413] on button "button" at bounding box center [950, 426] width 28 height 28
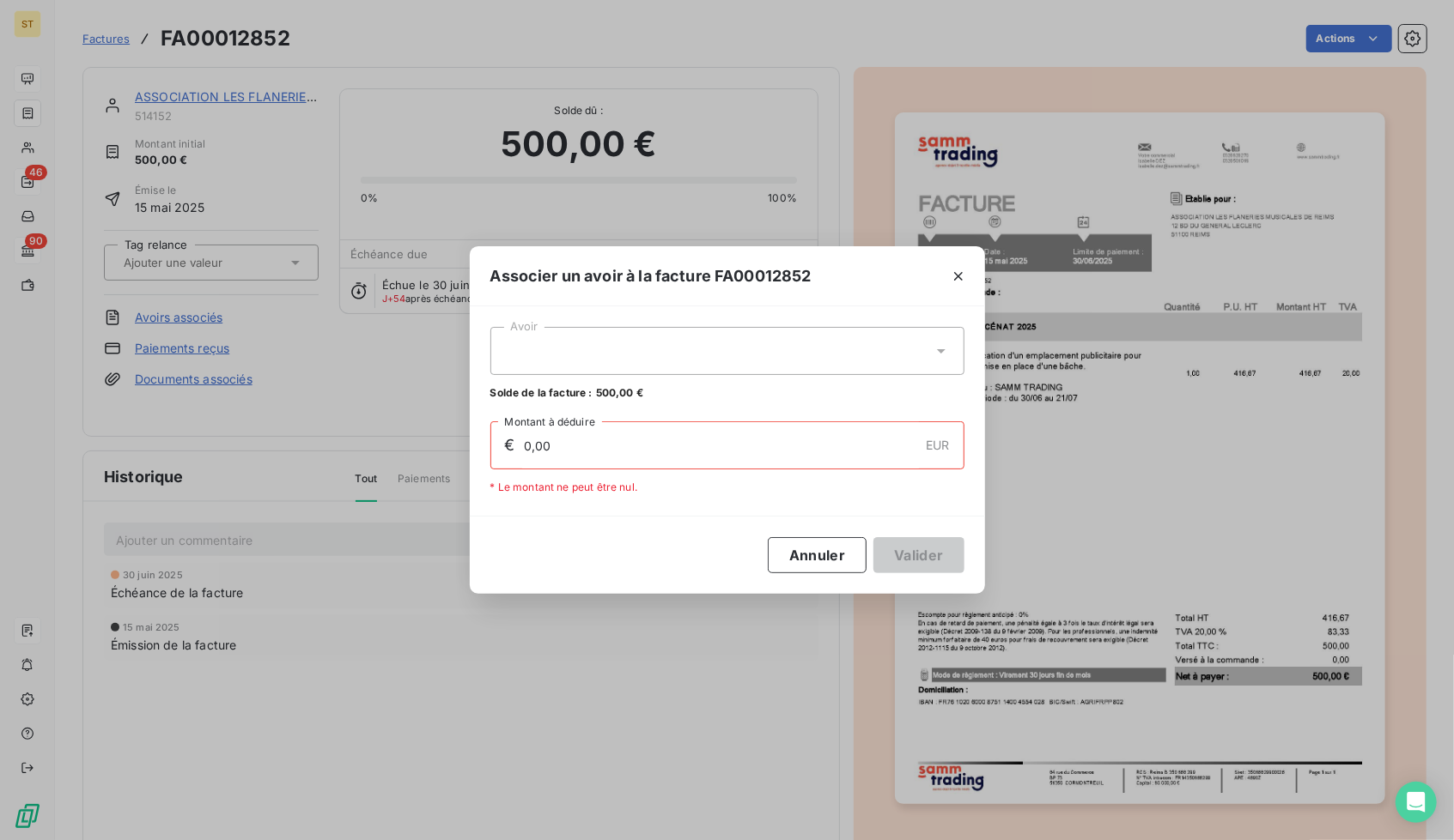
click at [649, 365] on div at bounding box center [727, 351] width 474 height 48
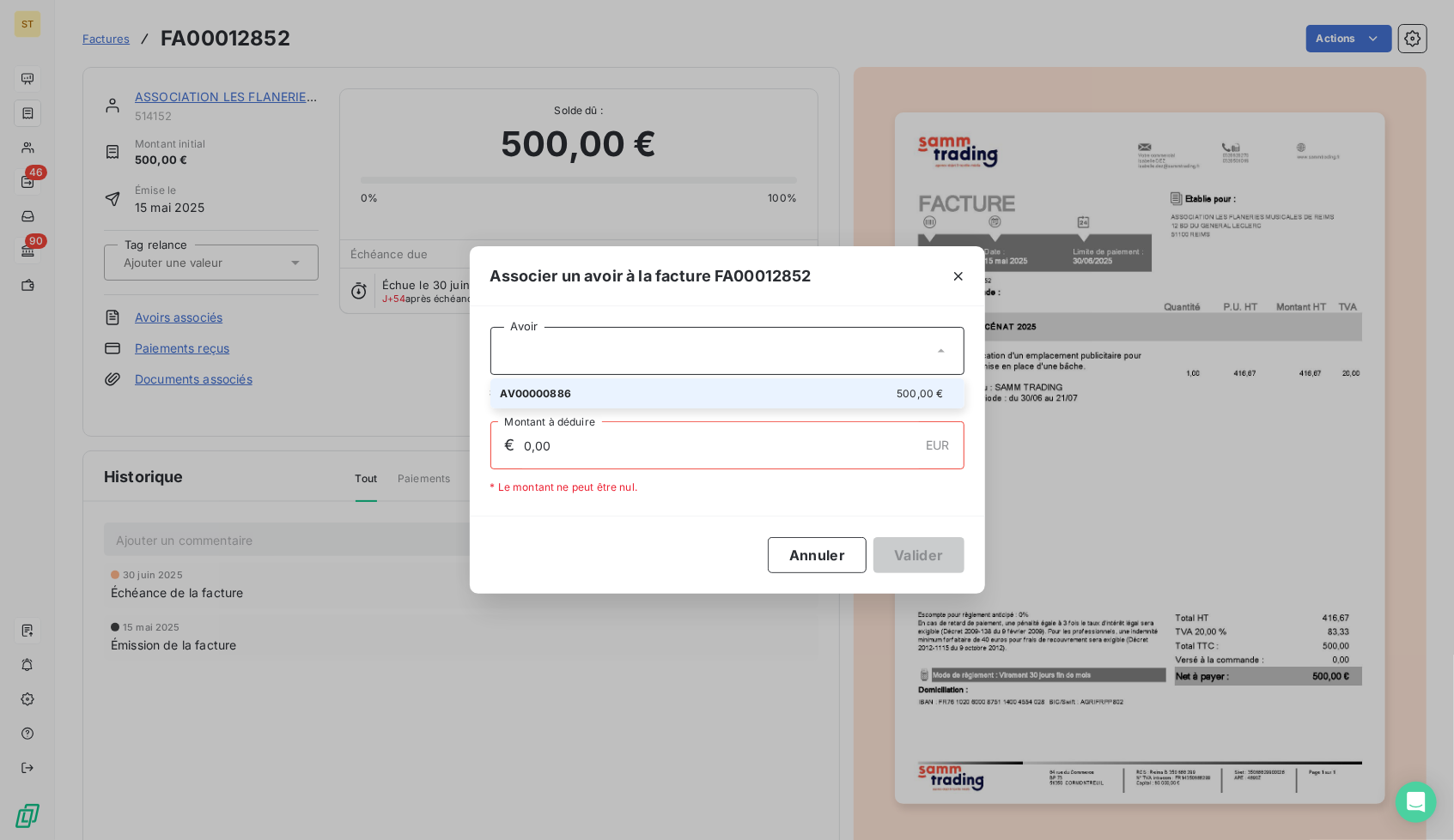
click at [637, 392] on div "AV00000886 500,00 €" at bounding box center [727, 393] width 453 height 16
type input "500,00"
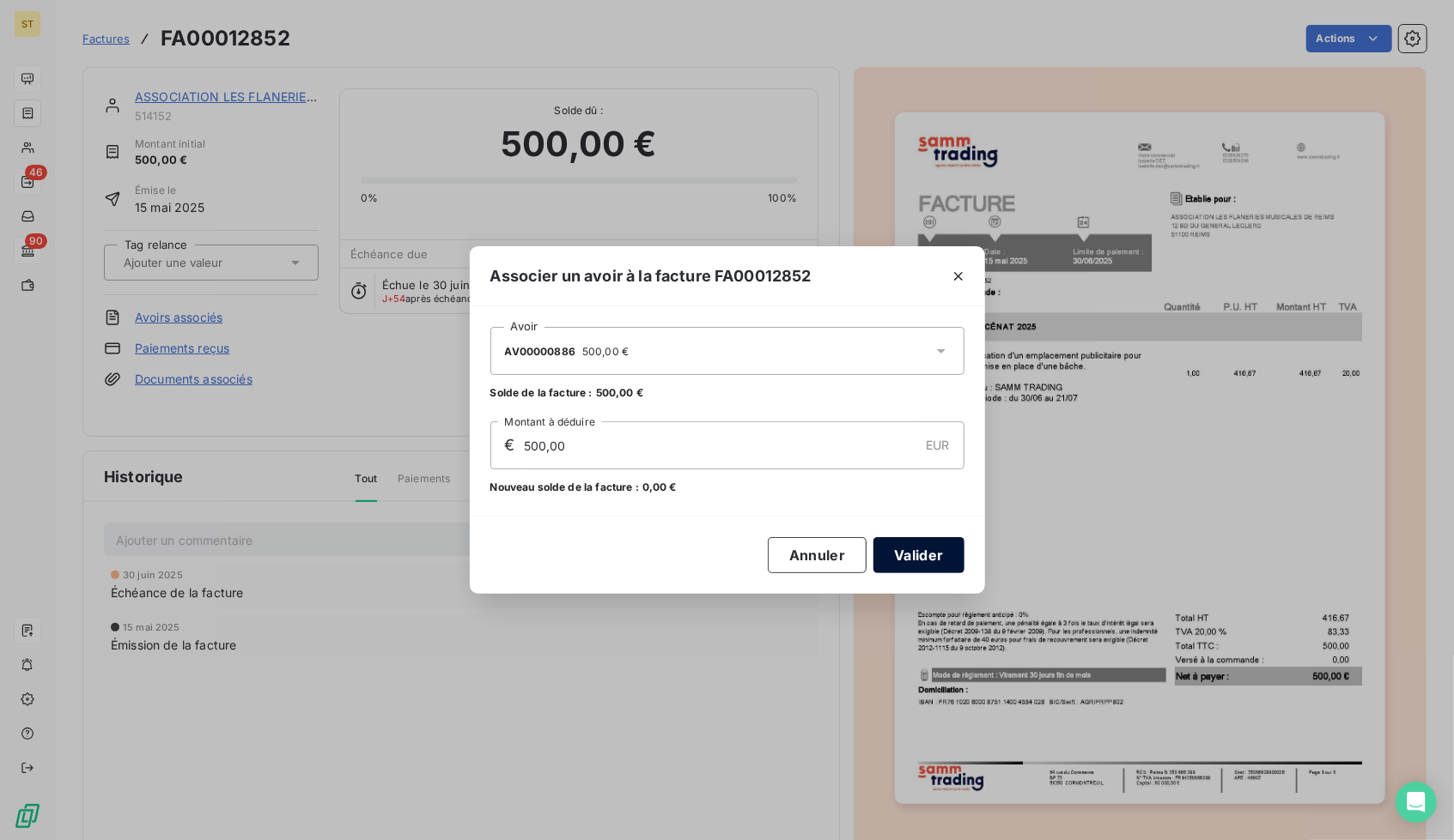
click at [909, 559] on button "Valider" at bounding box center [918, 555] width 90 height 36
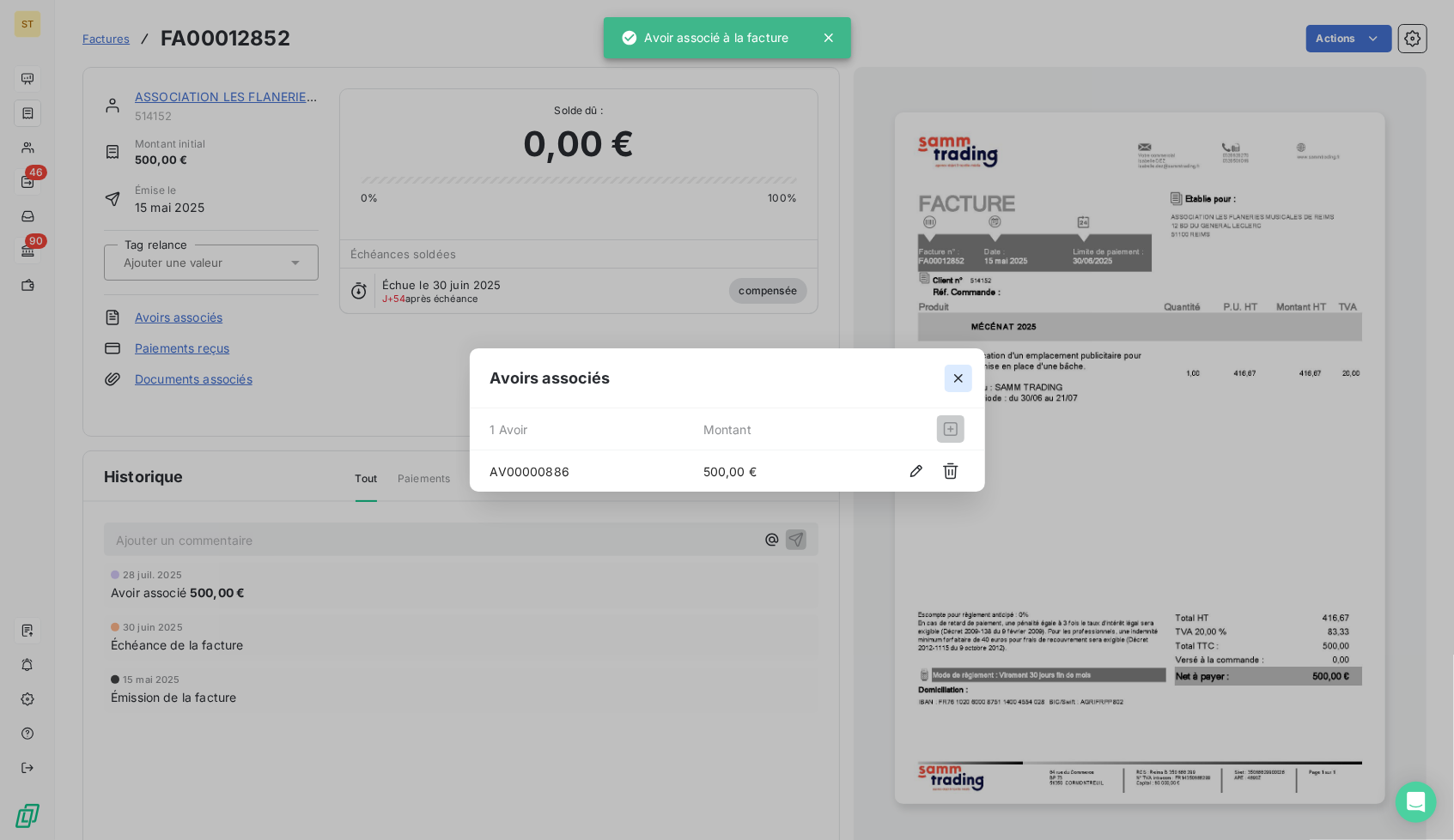
click at [944, 376] on button "button" at bounding box center [958, 378] width 28 height 28
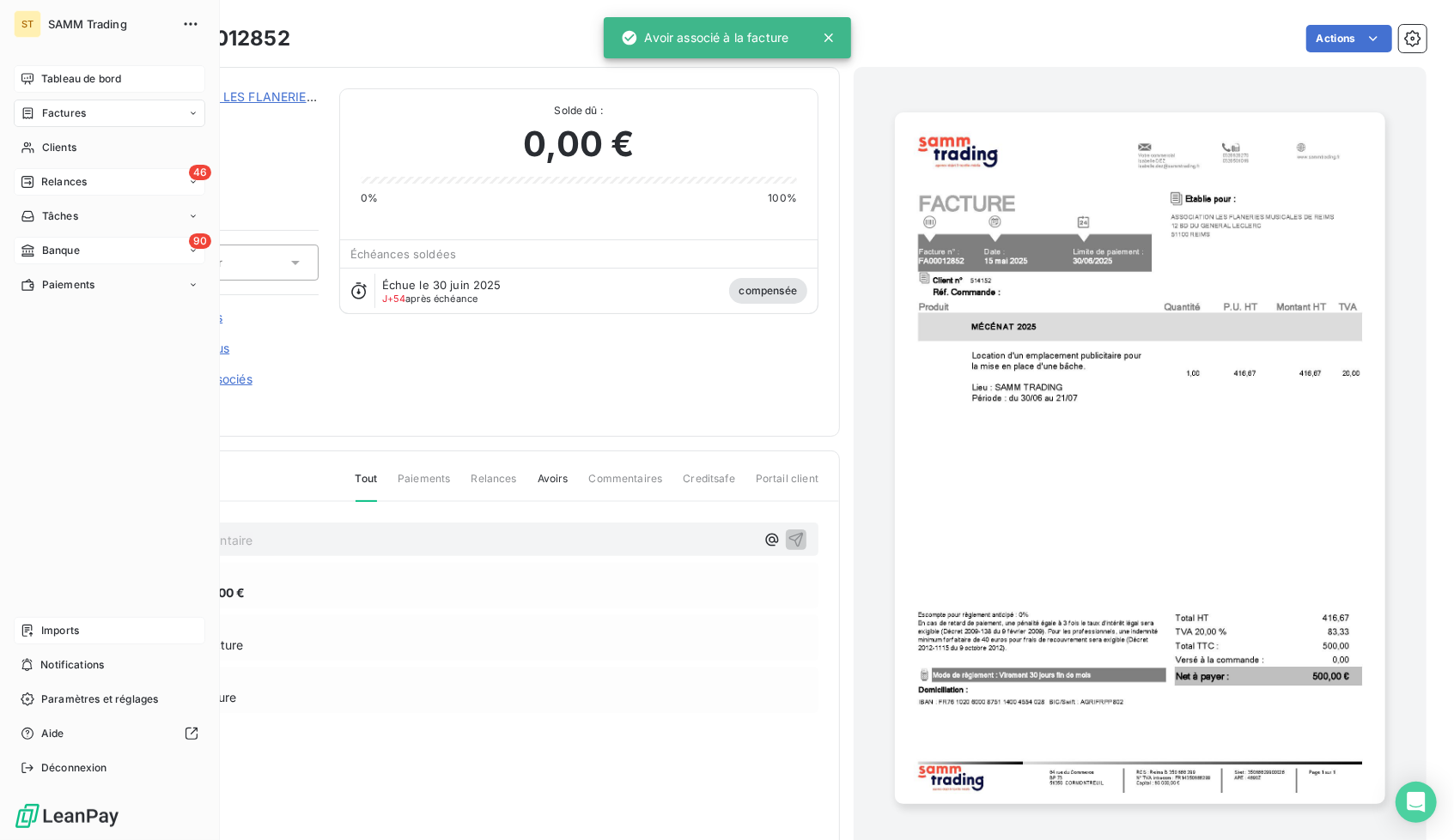
click at [69, 182] on span "Relances" at bounding box center [64, 182] width 46 height 15
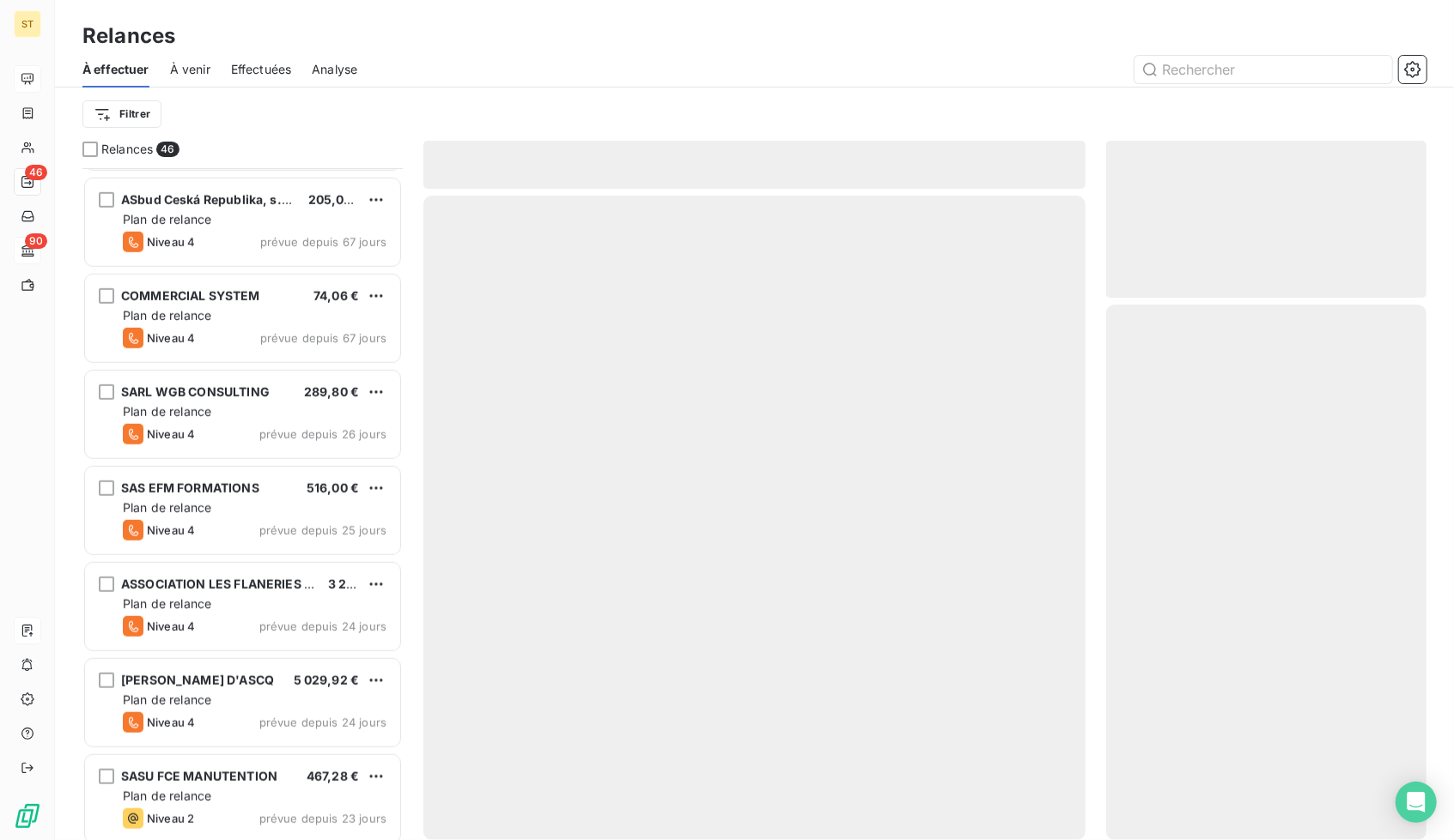
scroll to position [875, 0]
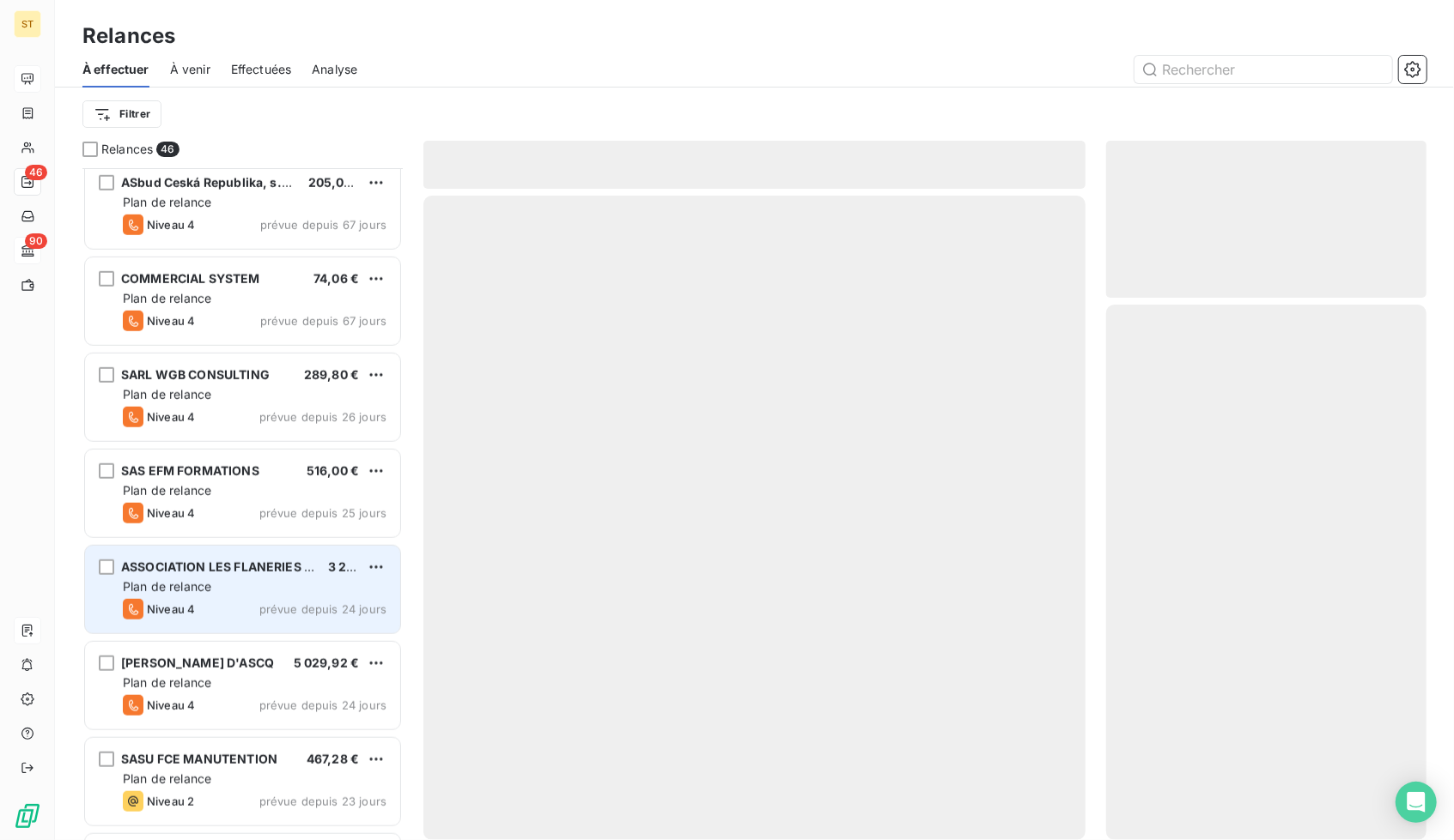
click at [215, 580] on div "Plan de relance" at bounding box center [254, 587] width 264 height 17
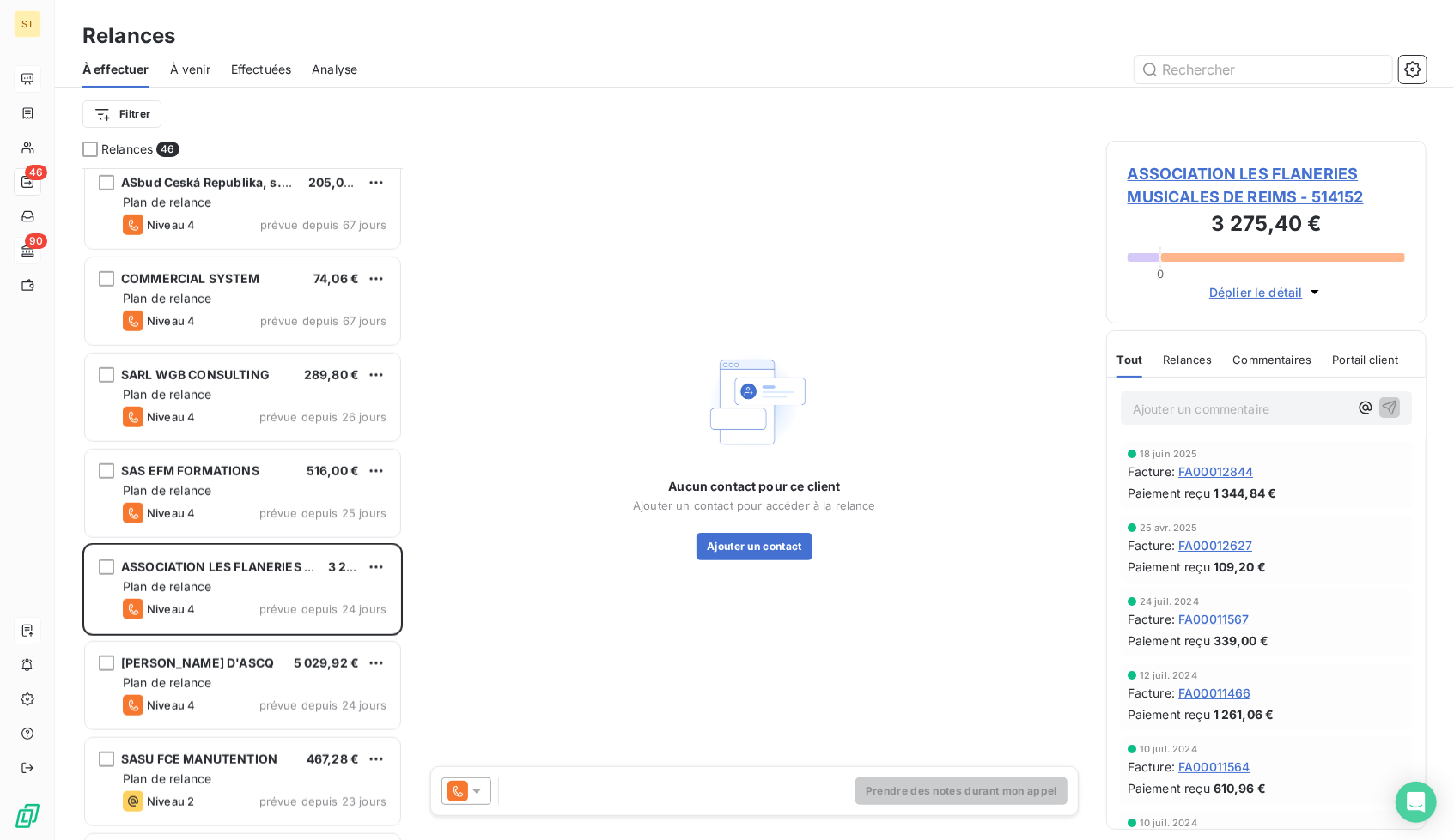
click at [1250, 181] on span "ASSOCIATION LES FLANERIES MUSICALES DE REIMS - 514152" at bounding box center [1266, 185] width 277 height 47
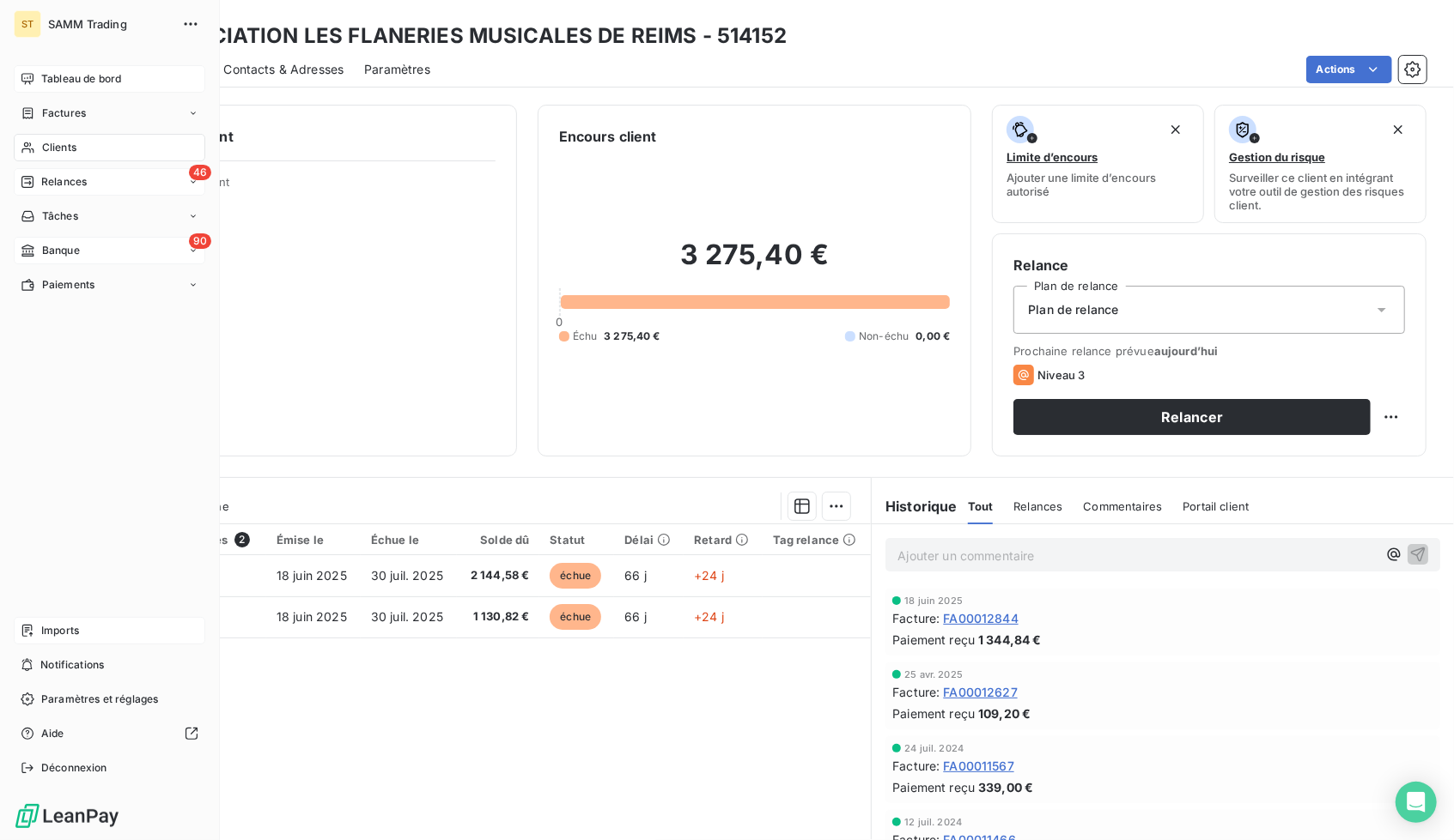
click at [50, 179] on span "Relances" at bounding box center [64, 182] width 46 height 15
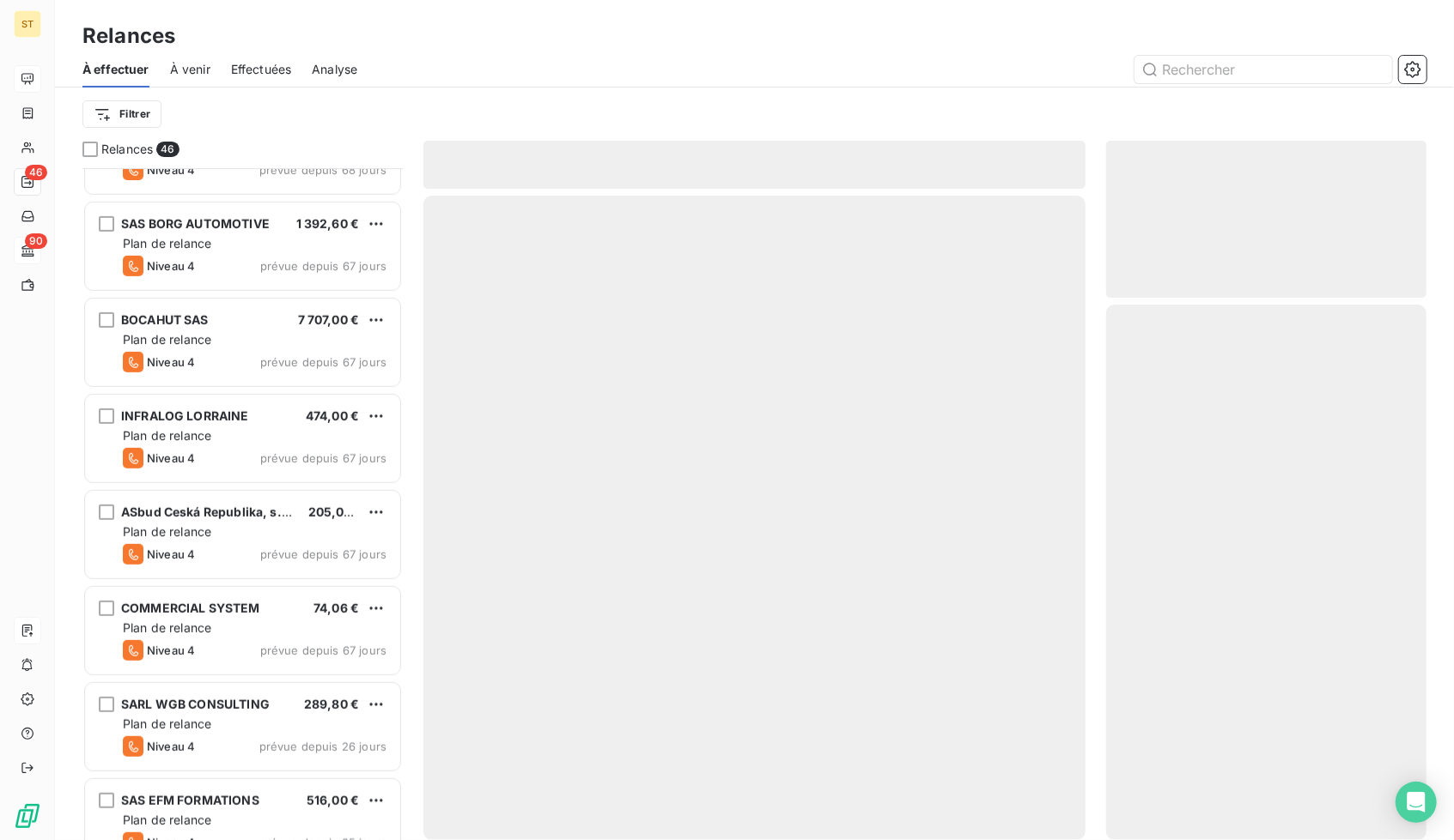
scroll to position [548, 0]
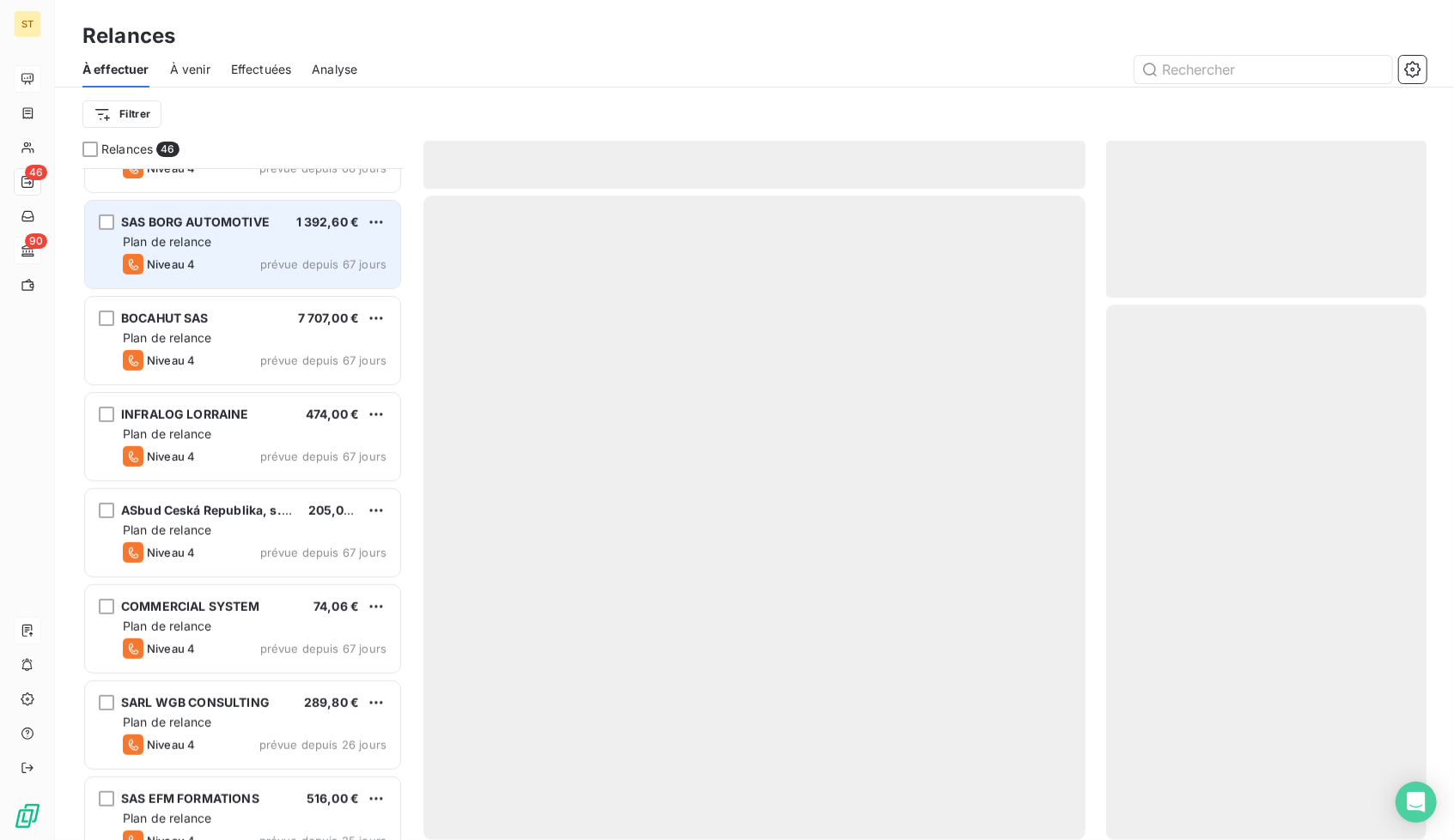
click at [309, 245] on div "Plan de relance" at bounding box center [254, 242] width 264 height 17
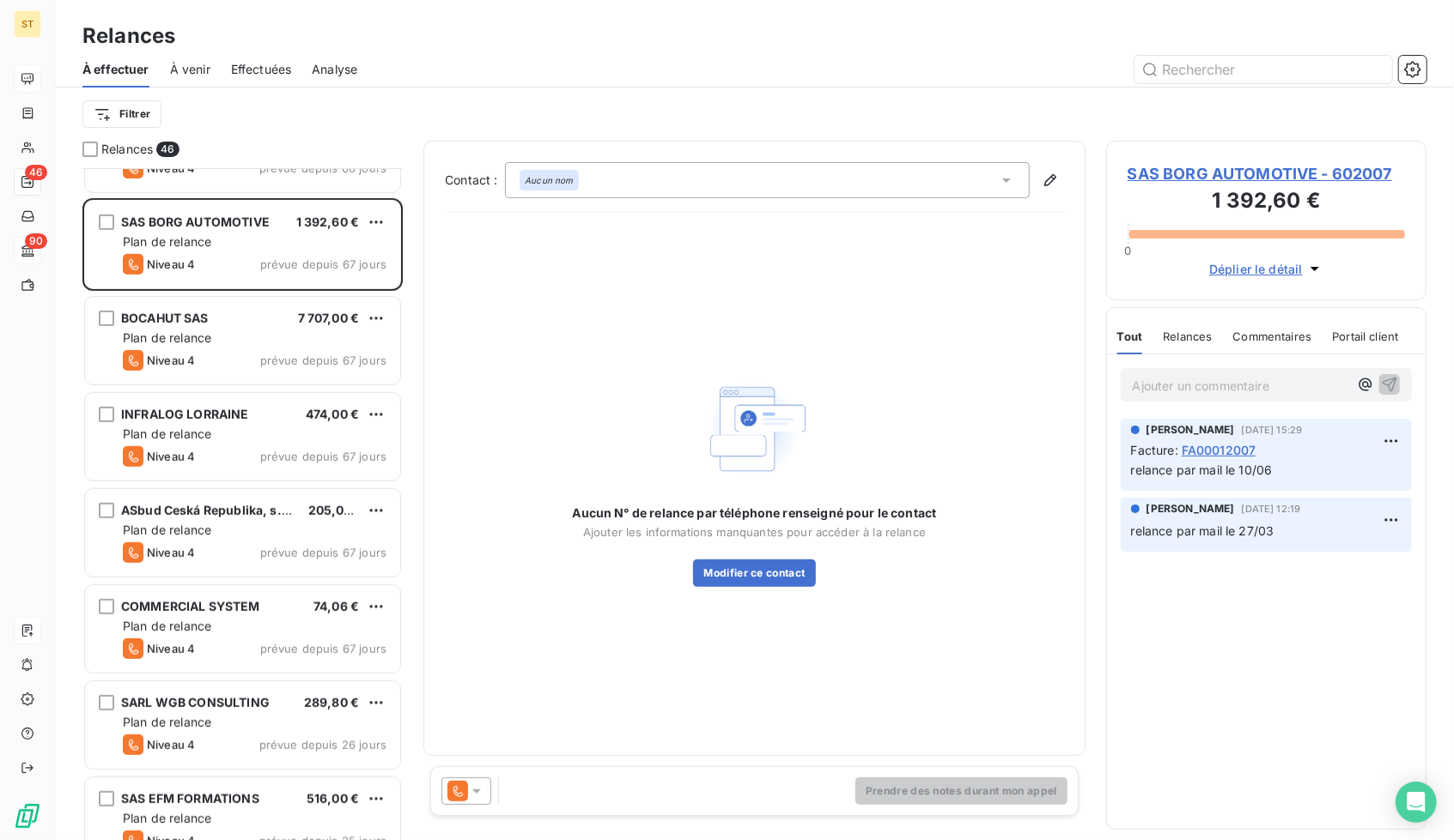
click at [1235, 163] on span "SAS BORG AUTOMOTIVE - 602007" at bounding box center [1266, 174] width 277 height 23
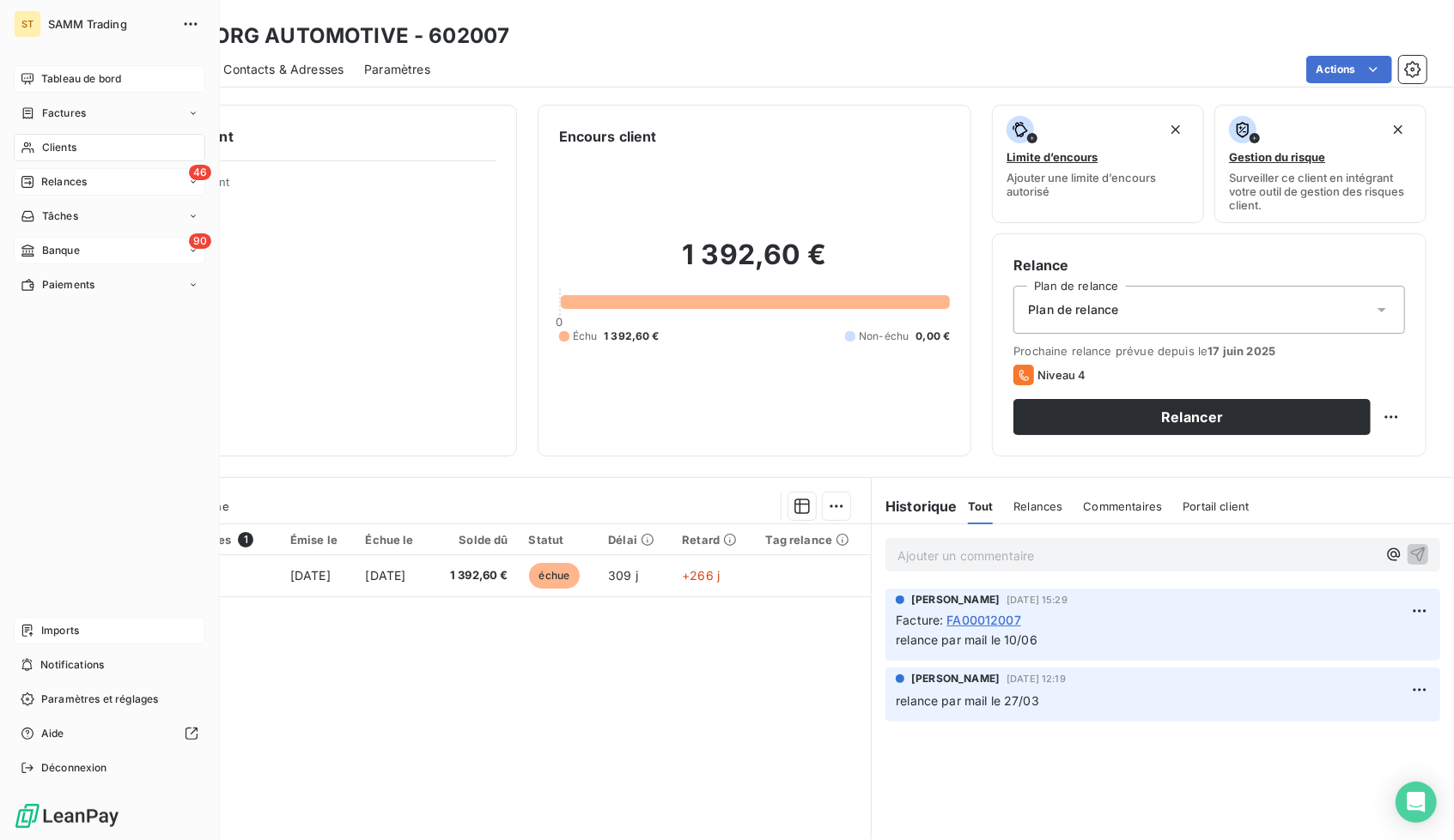
click at [31, 192] on div "46 Relances" at bounding box center [109, 182] width 191 height 28
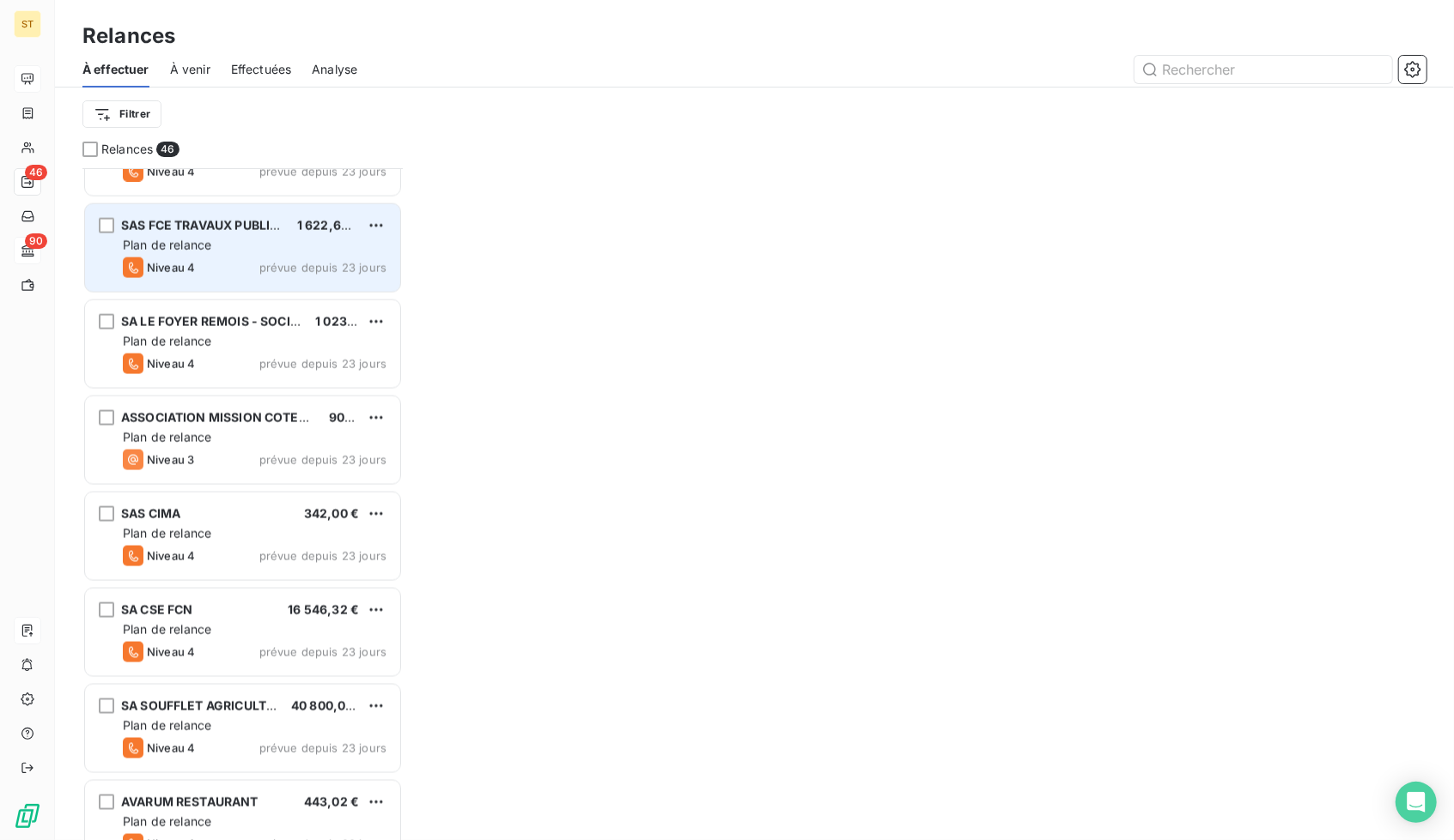
scroll to position [1761, 0]
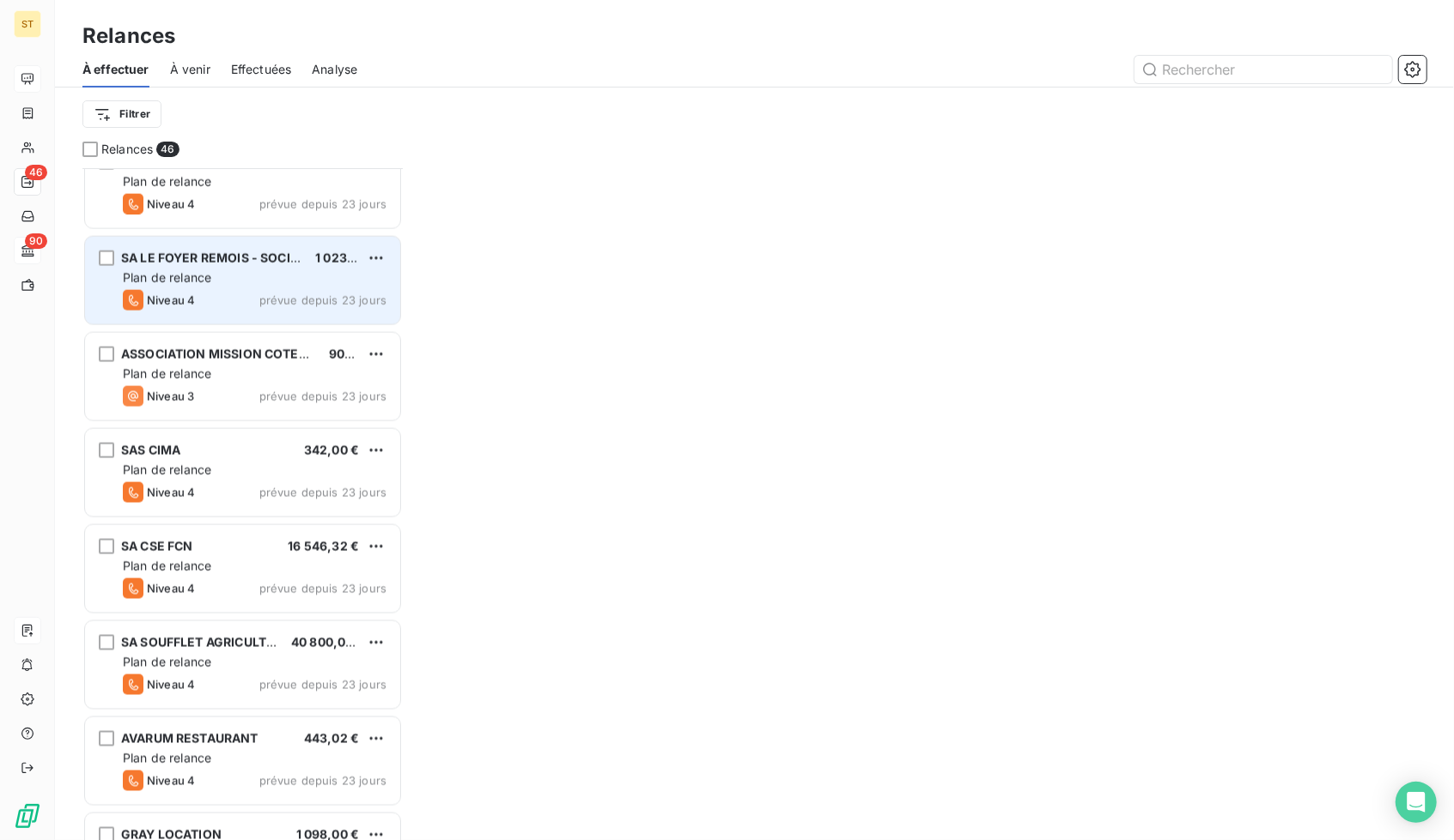
click at [242, 279] on div "Plan de relance" at bounding box center [254, 278] width 264 height 17
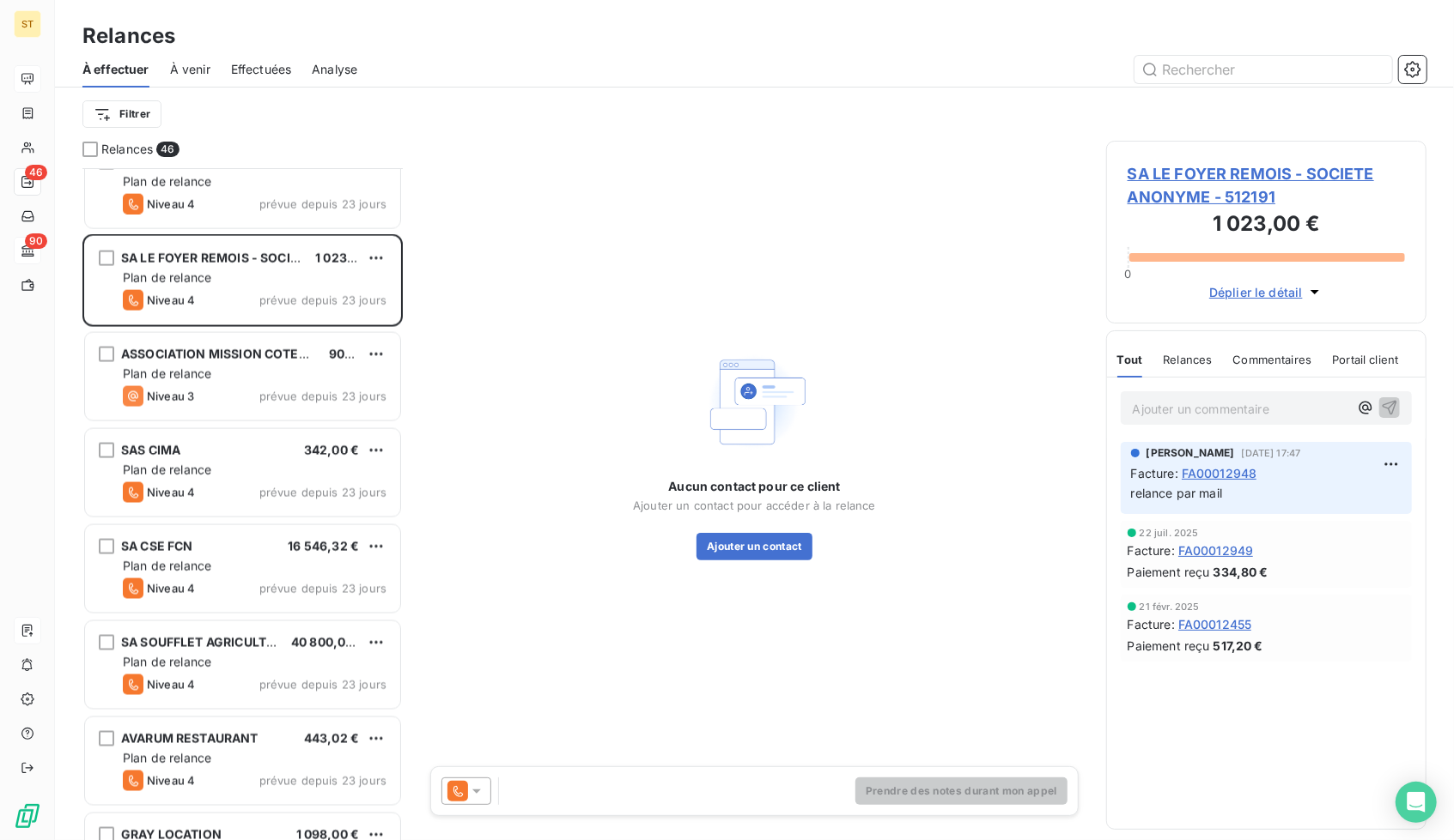
click at [1199, 180] on span "SA LE FOYER REMOIS - SOCIETE ANONYME - 512191" at bounding box center [1266, 185] width 277 height 47
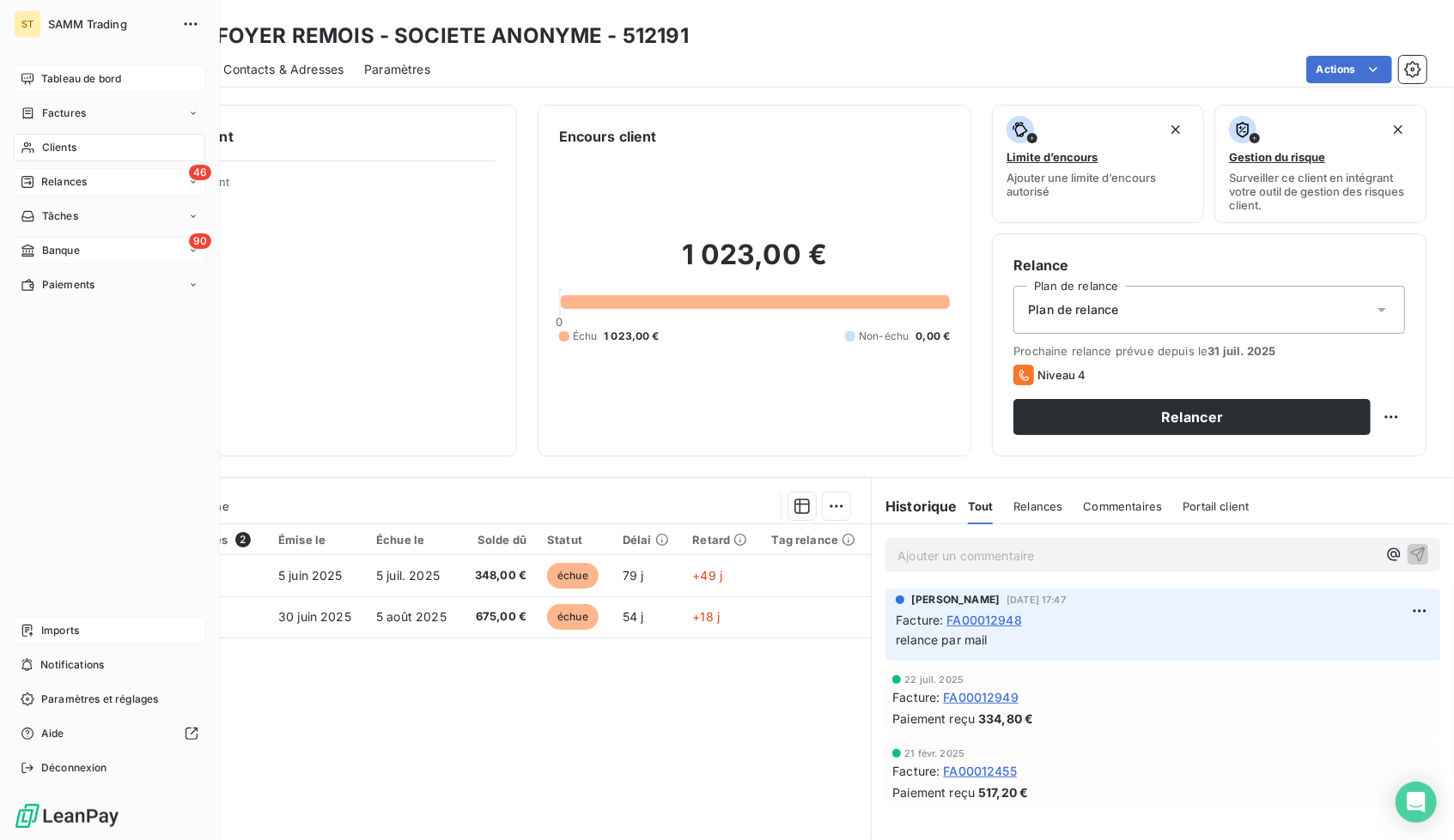
click at [69, 183] on span "Relances" at bounding box center [64, 182] width 46 height 15
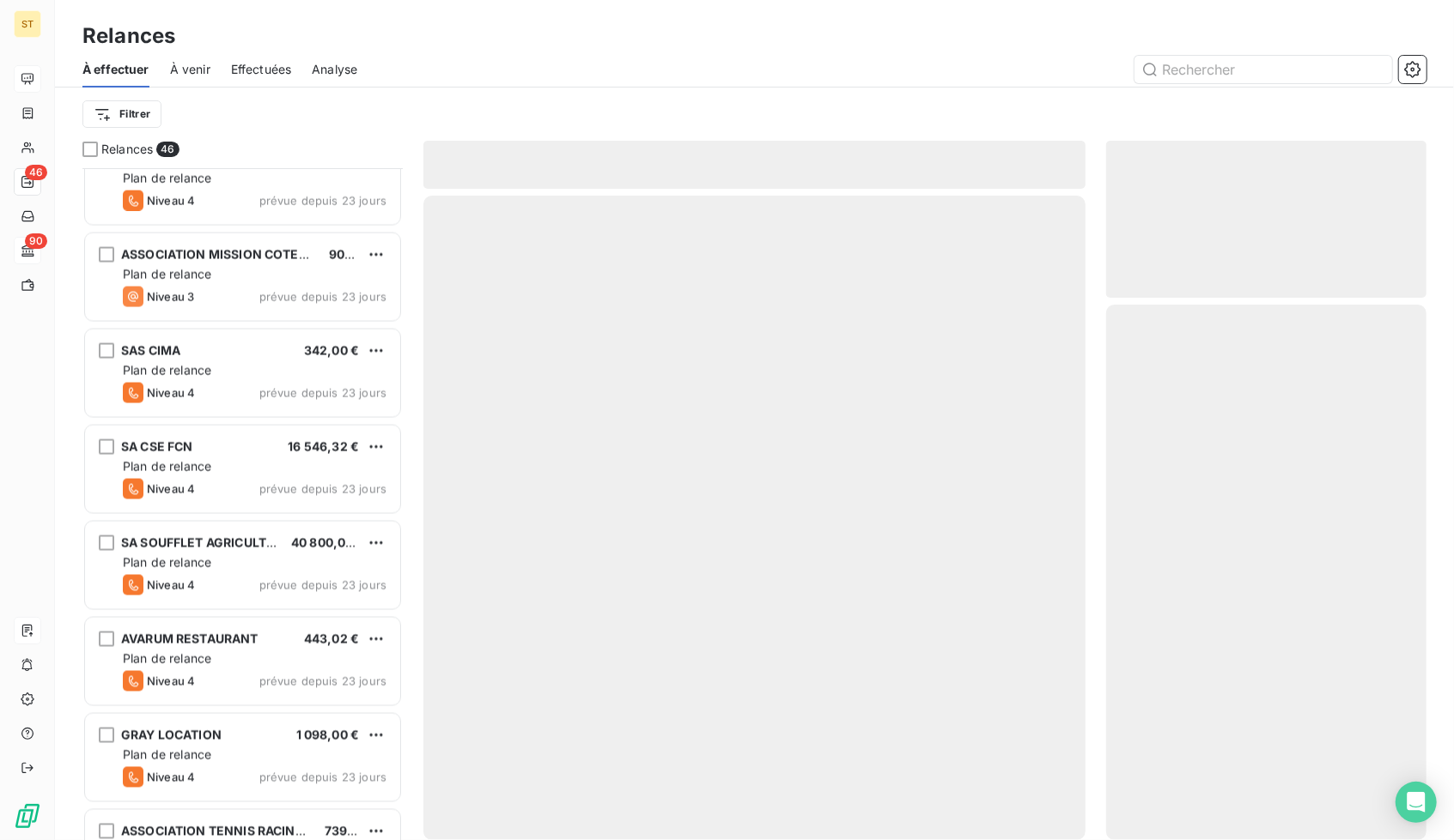
scroll to position [1863, 0]
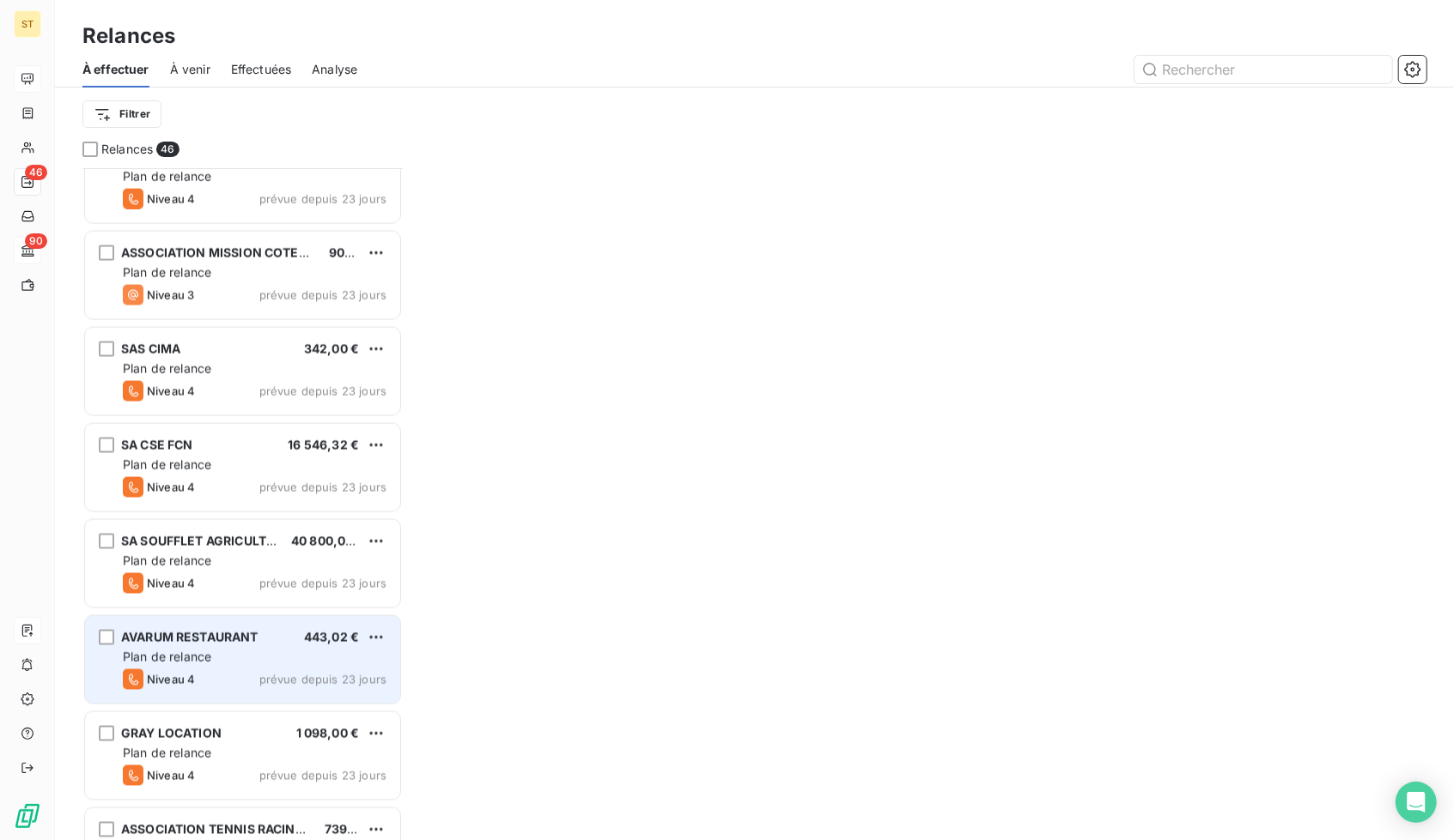
click at [220, 645] on div "AVARUM RESTAURANT" at bounding box center [190, 637] width 138 height 17
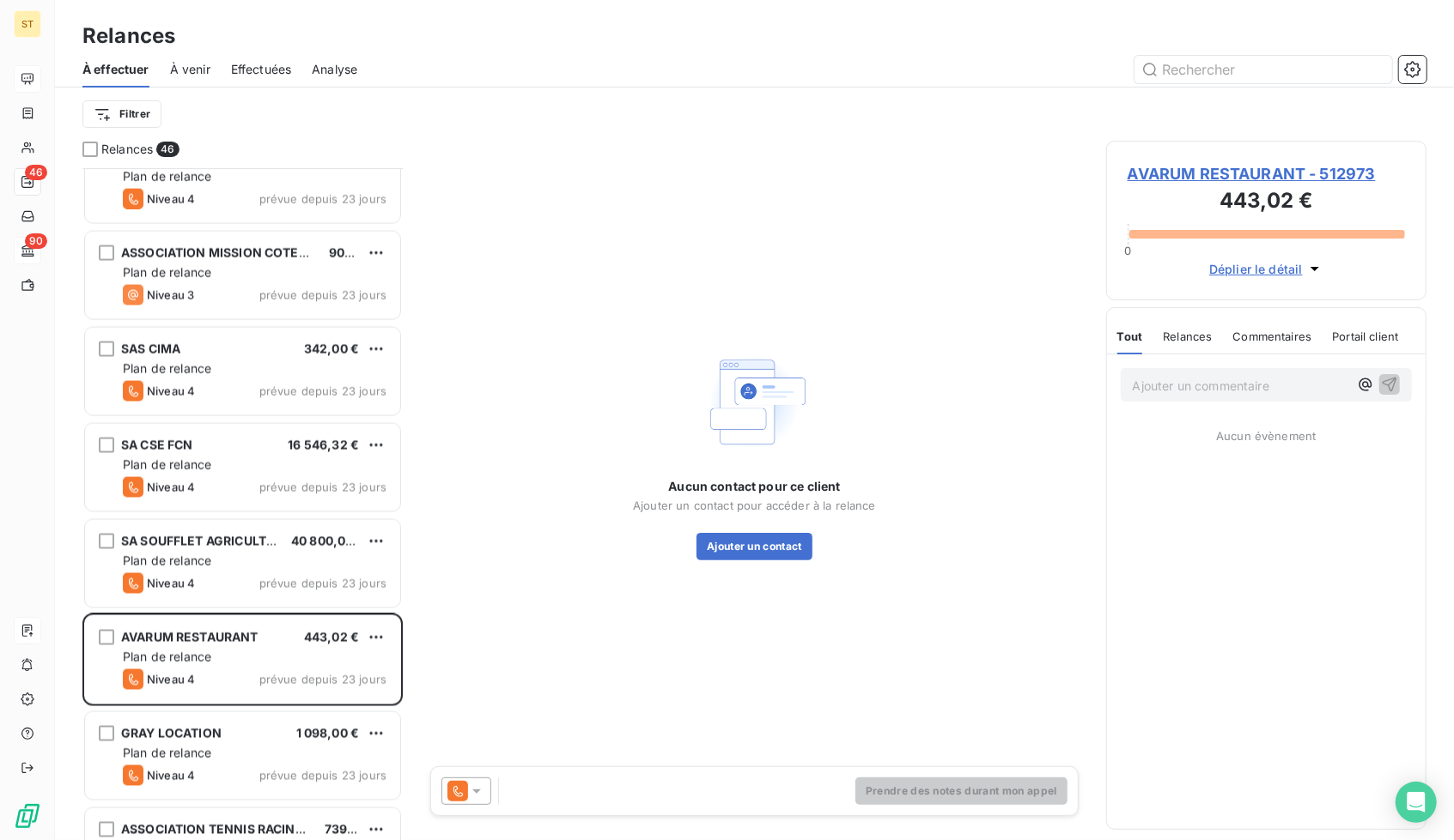
click at [1233, 176] on span "AVARUM RESTAURANT - 512973" at bounding box center [1266, 174] width 277 height 23
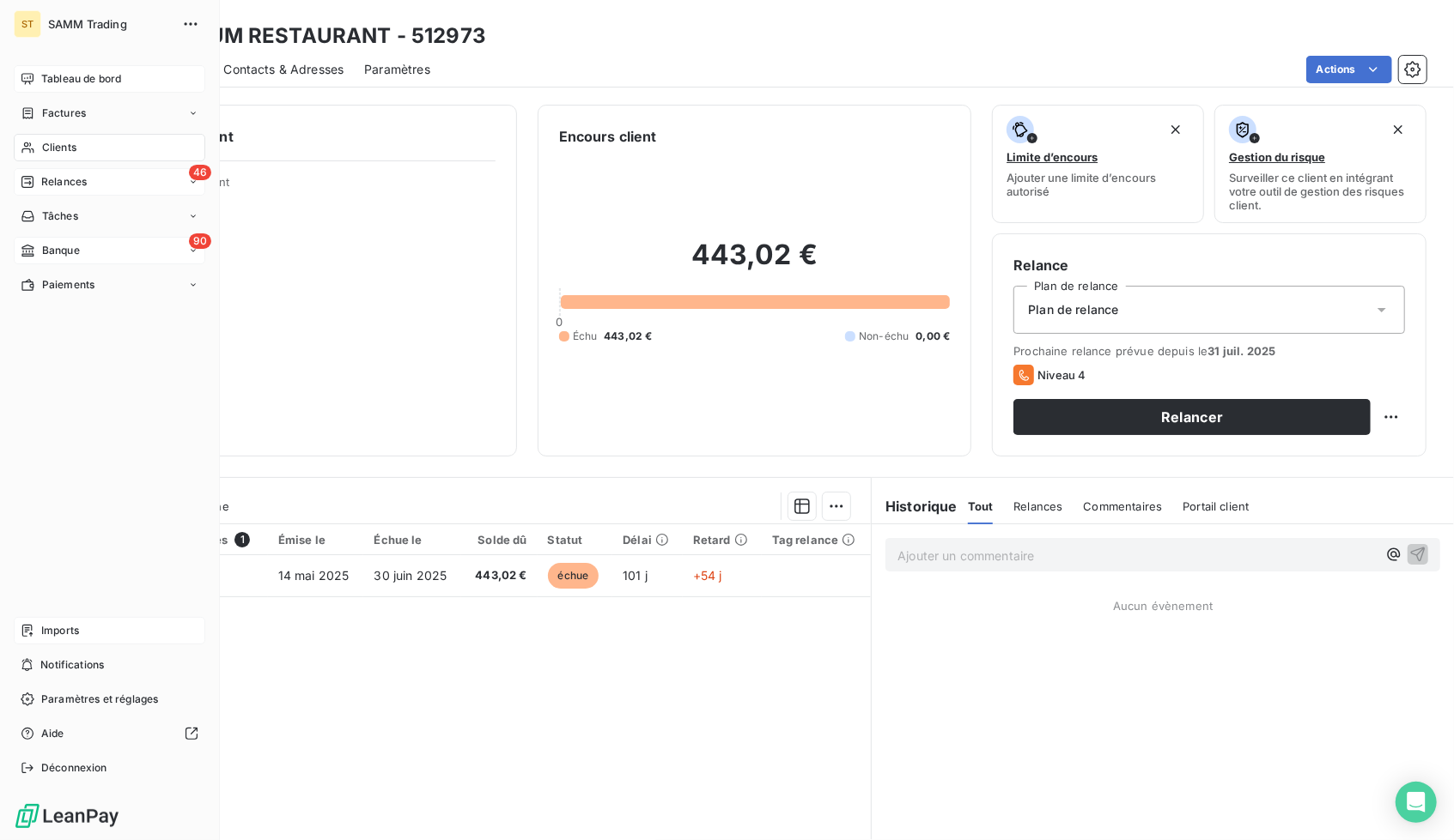
click at [80, 184] on span "Relances" at bounding box center [64, 182] width 46 height 15
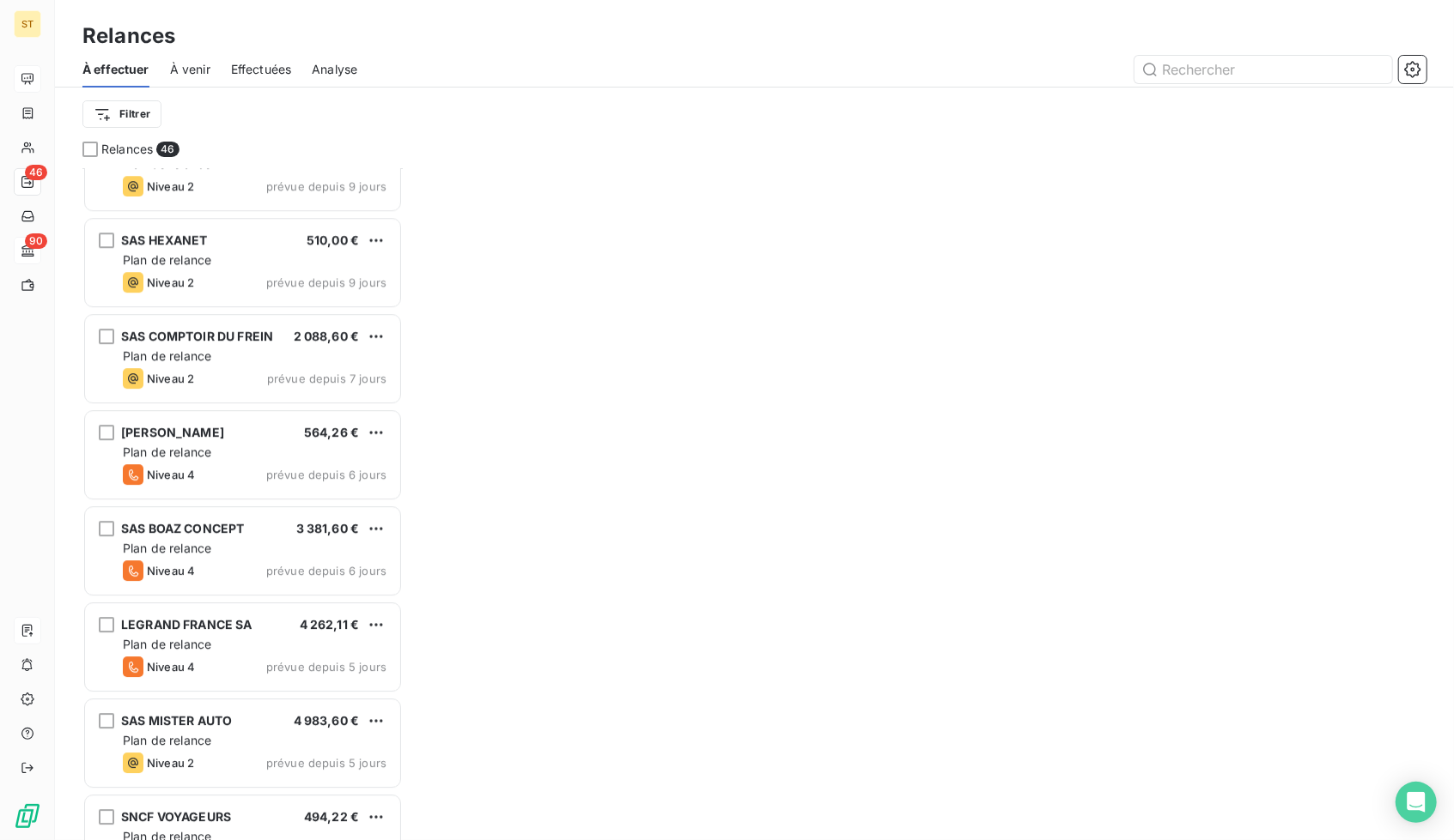
scroll to position [3381, 0]
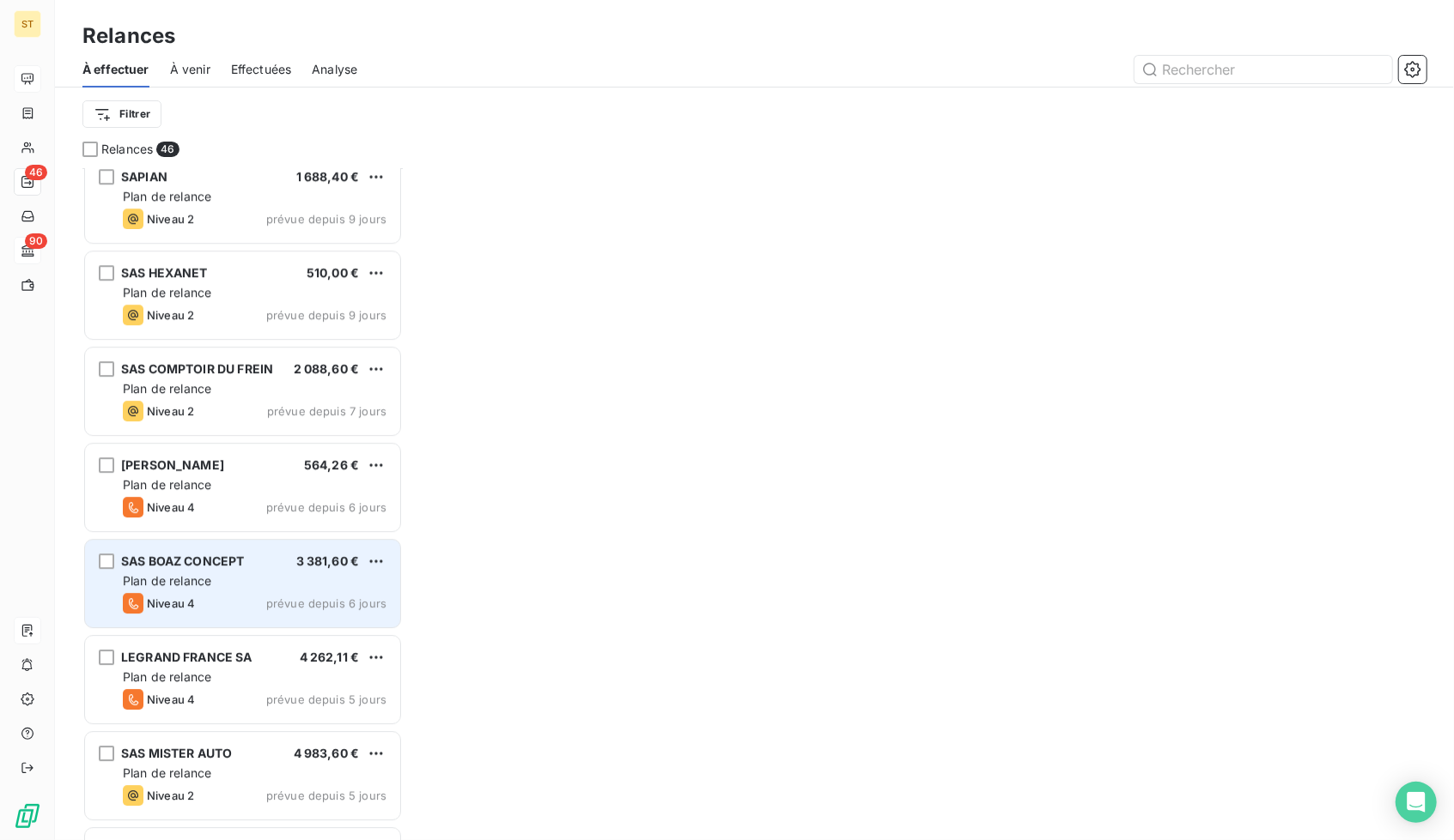
click at [216, 575] on div "Plan de relance" at bounding box center [254, 581] width 264 height 17
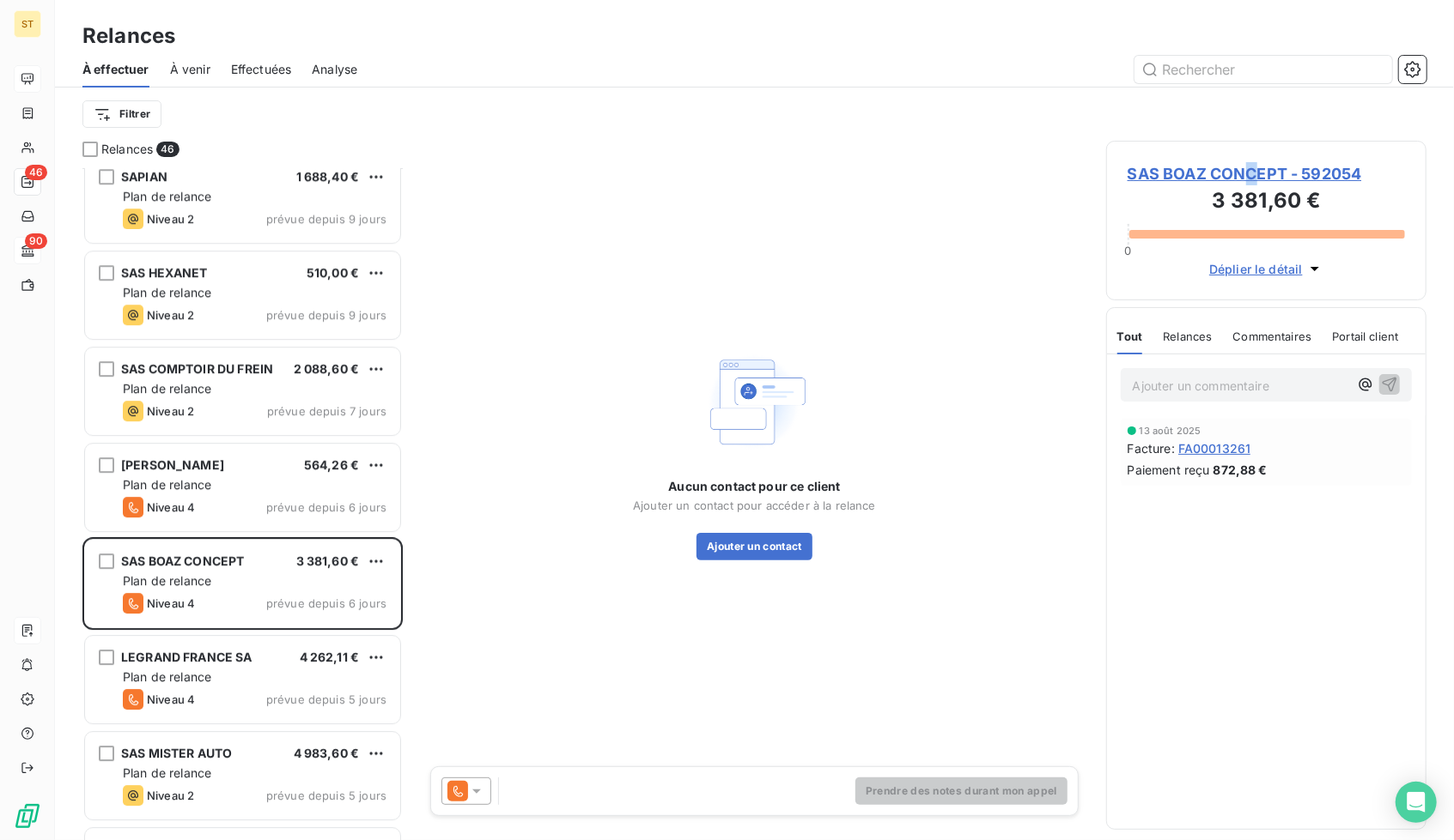
drag, startPoint x: 1259, startPoint y: 142, endPoint x: 1248, endPoint y: 175, distance: 34.8
click at [1248, 175] on div "SAS BOAZ CONCEPT - 592054 3 381,60 € 0 Déplier le détail" at bounding box center [1266, 220] width 320 height 160
click at [1186, 161] on div "SAS BOAZ CONCEPT - 592054 3 381,60 € 0 Déplier le détail" at bounding box center [1266, 220] width 320 height 160
click at [1183, 172] on span "SAS BOAZ CONCEPT - 592054" at bounding box center [1266, 174] width 277 height 23
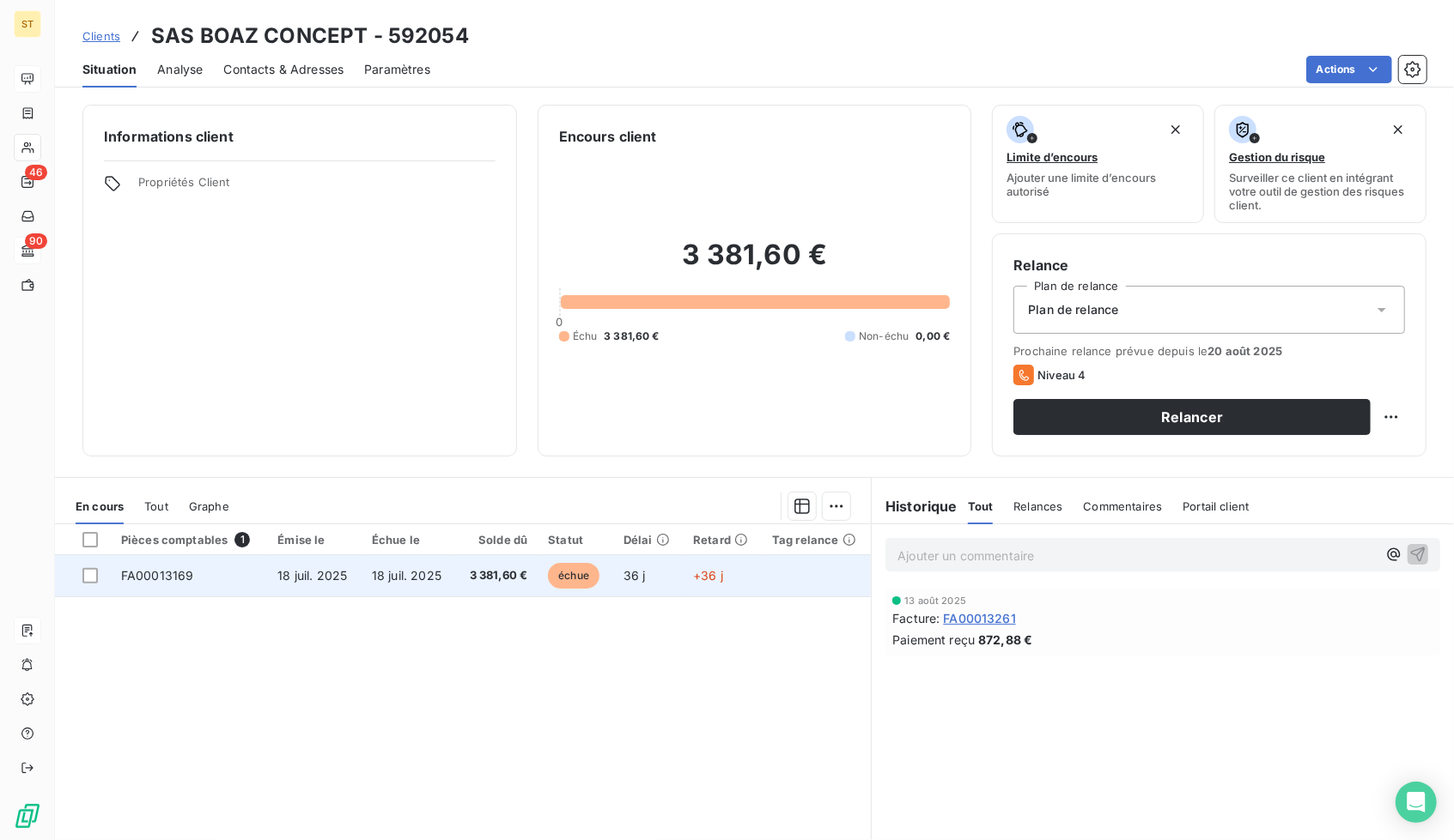
click at [434, 576] on span "18 juil. 2025" at bounding box center [406, 575] width 70 height 14
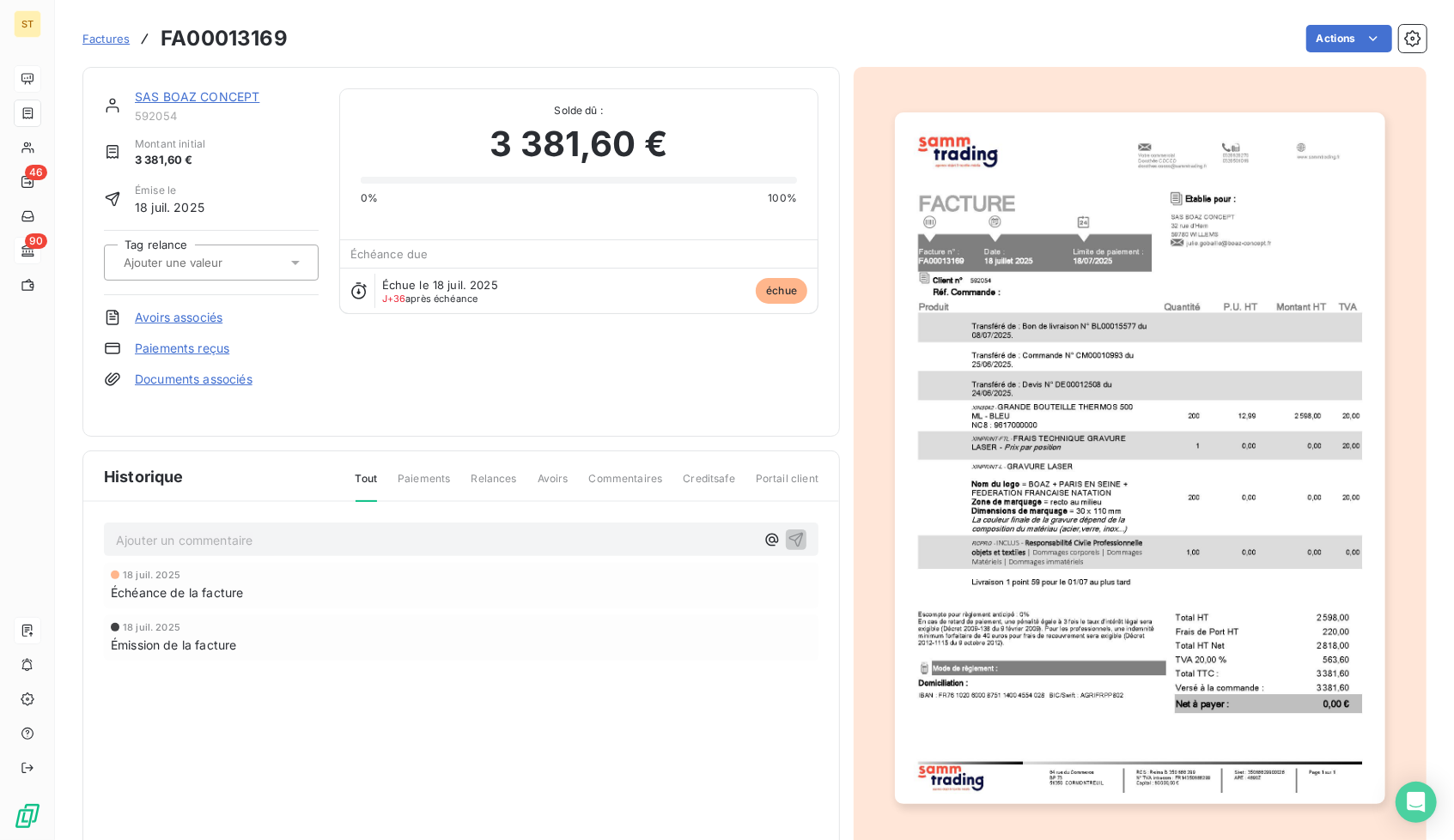
click at [194, 355] on link "Paiements reçus" at bounding box center [182, 349] width 95 height 17
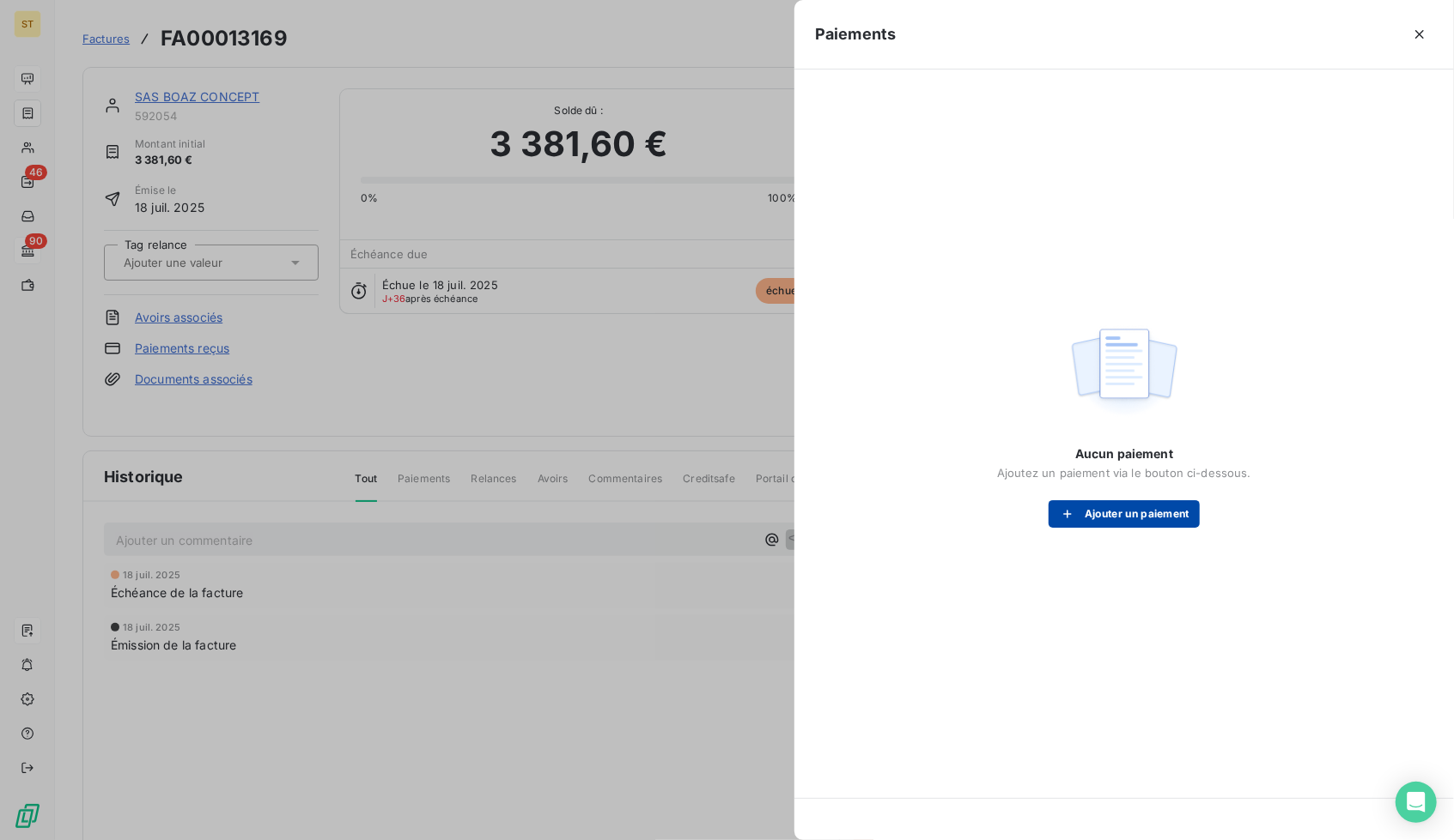
click at [1108, 518] on button "Ajouter un paiement" at bounding box center [1124, 514] width 151 height 28
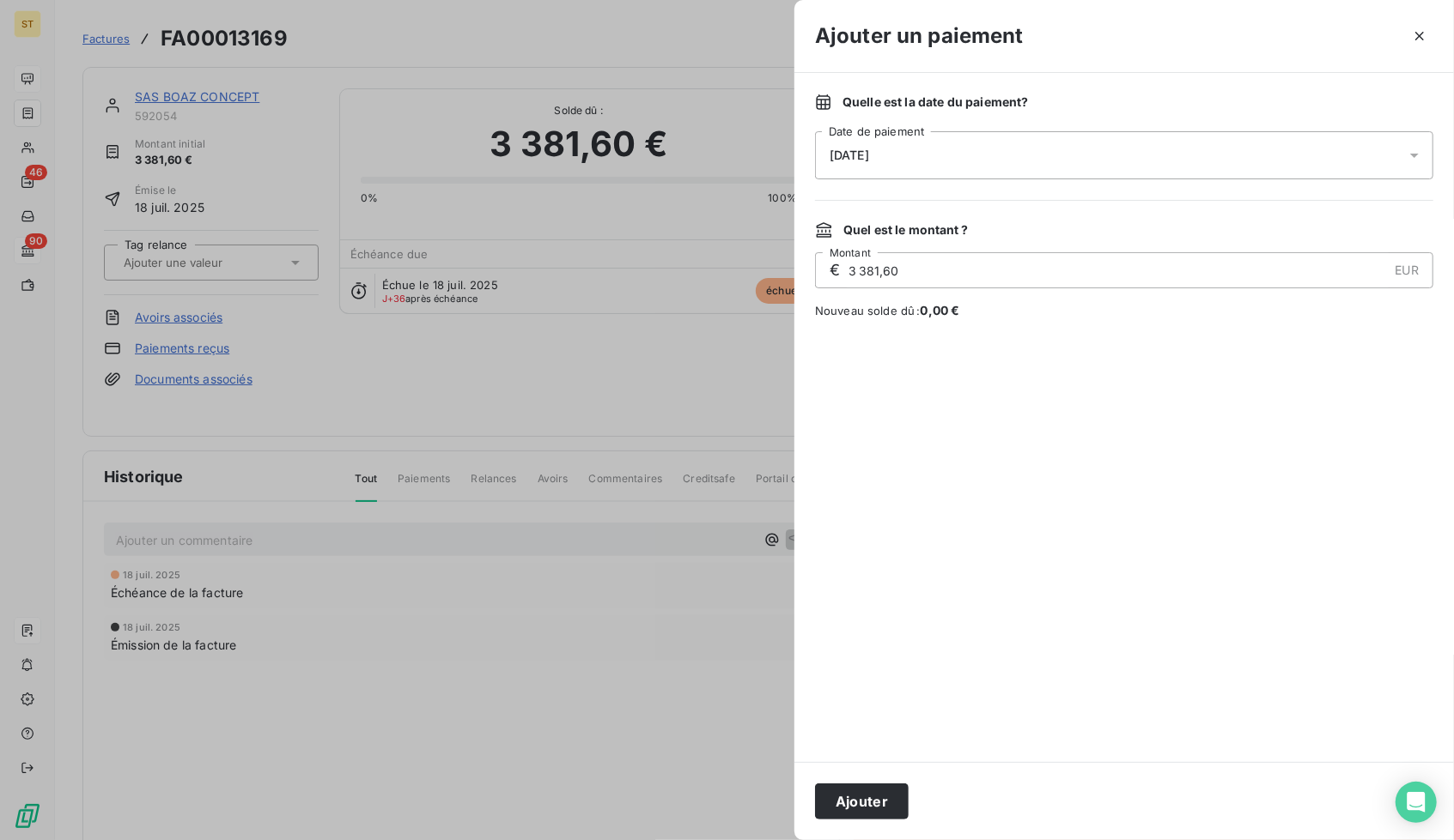
click at [927, 152] on div "[DATE]" at bounding box center [1123, 155] width 618 height 48
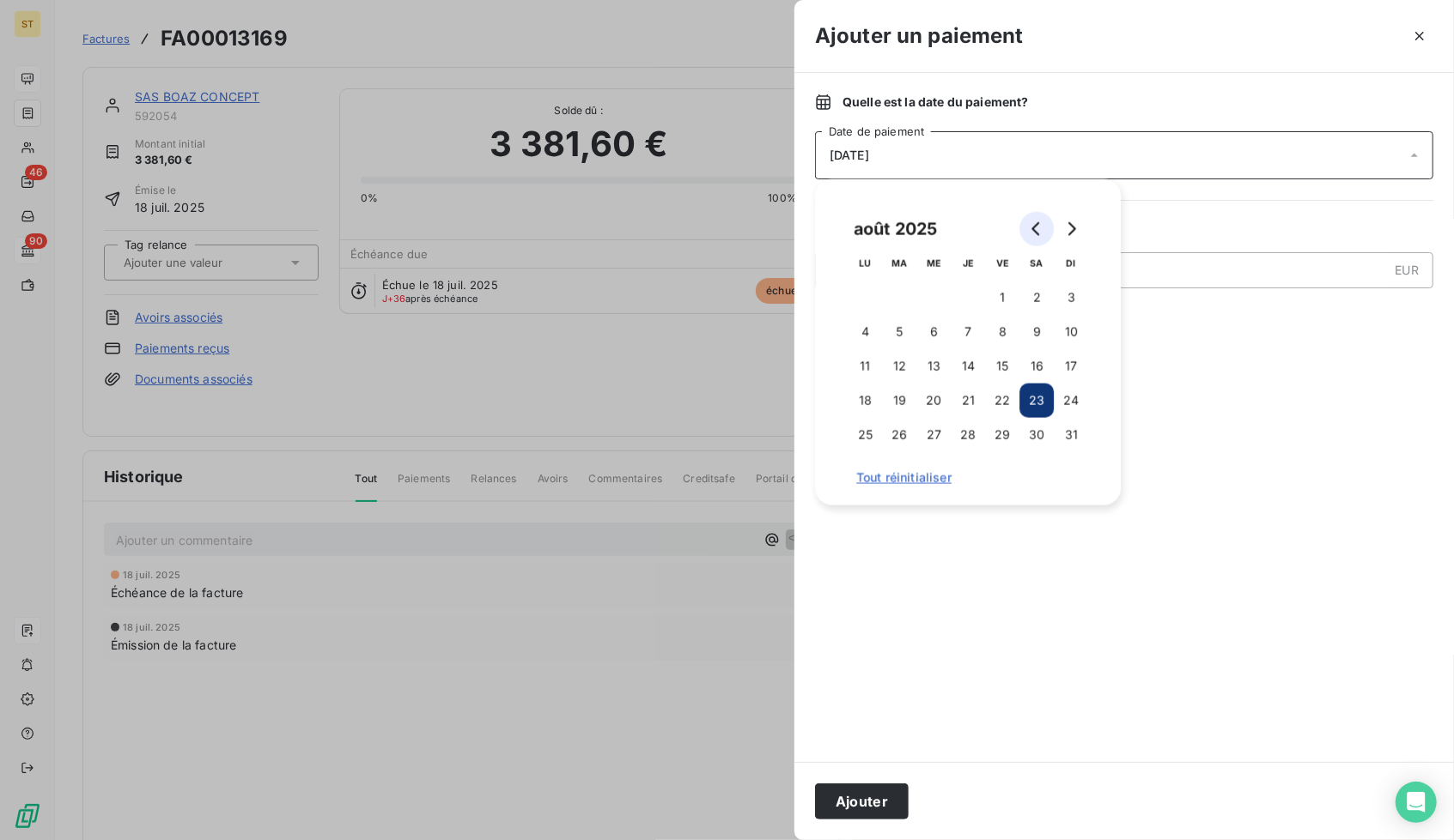
click at [1043, 234] on button "Go to previous month" at bounding box center [1036, 229] width 34 height 34
click at [1040, 232] on icon "Go to previous month" at bounding box center [1036, 229] width 13 height 13
click at [900, 434] on button "24" at bounding box center [899, 435] width 34 height 34
click at [881, 612] on div at bounding box center [1123, 541] width 618 height 401
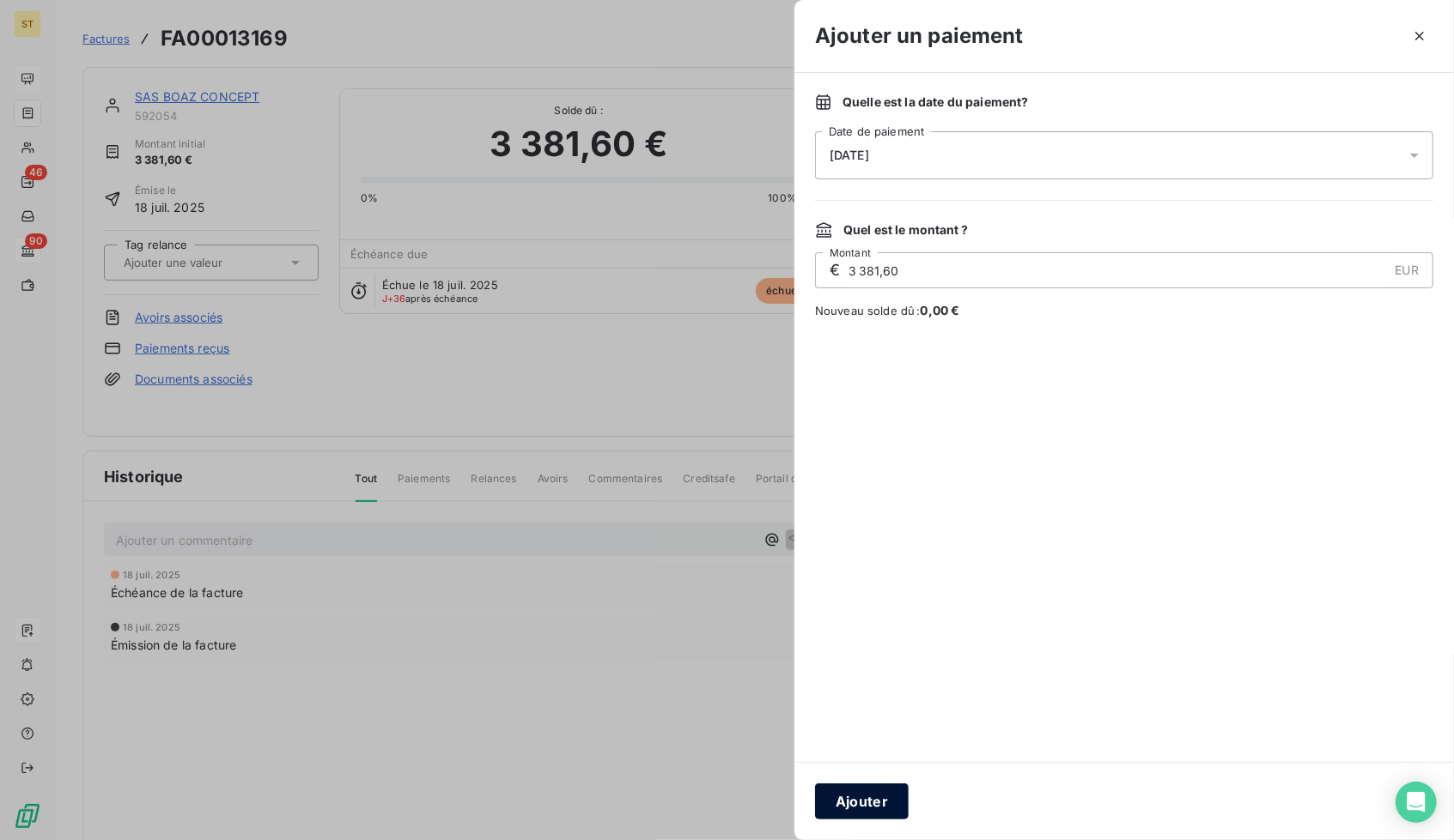
click at [878, 802] on button "Ajouter" at bounding box center [861, 802] width 94 height 36
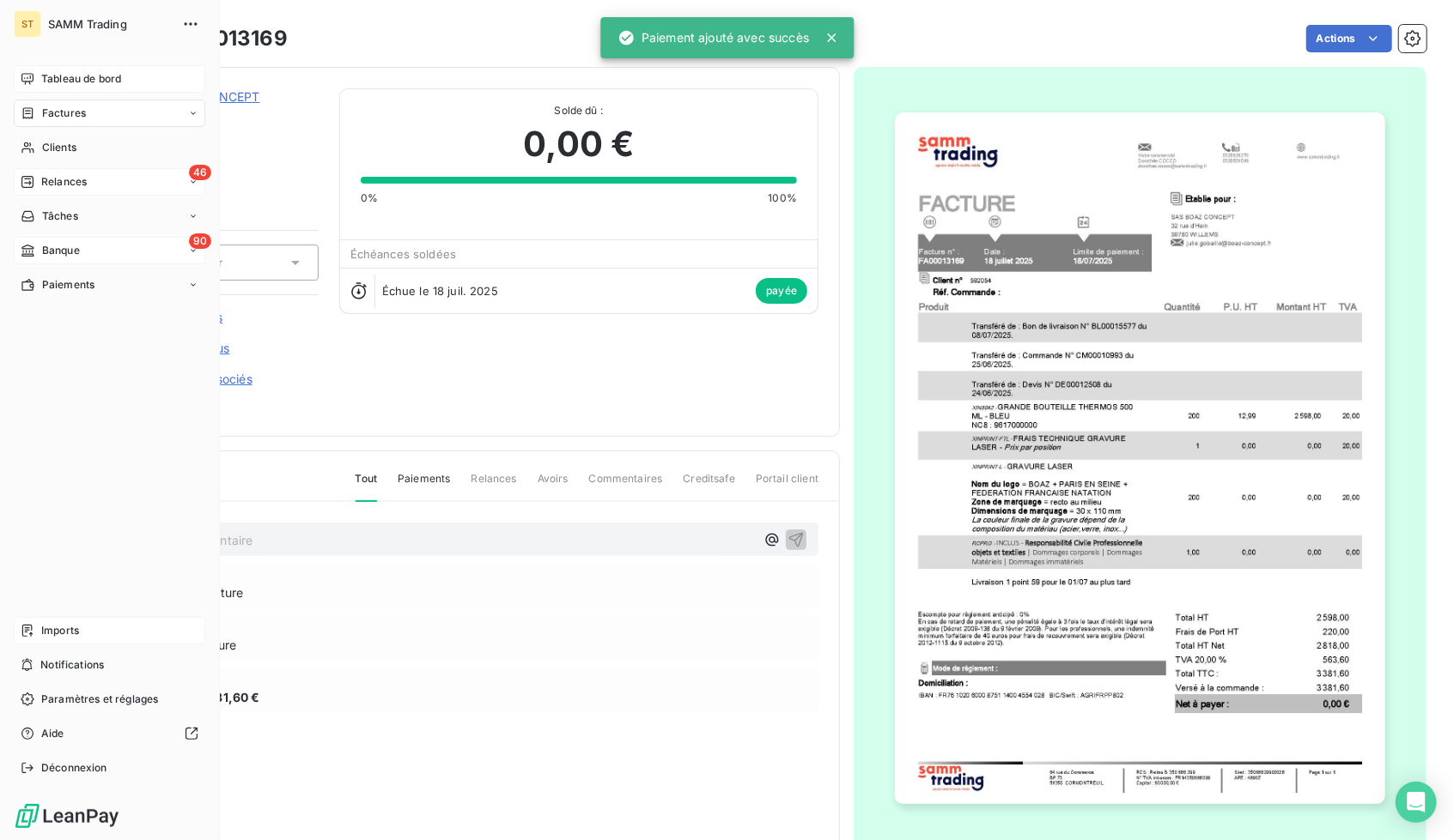
click at [69, 185] on span "Relances" at bounding box center [64, 182] width 46 height 15
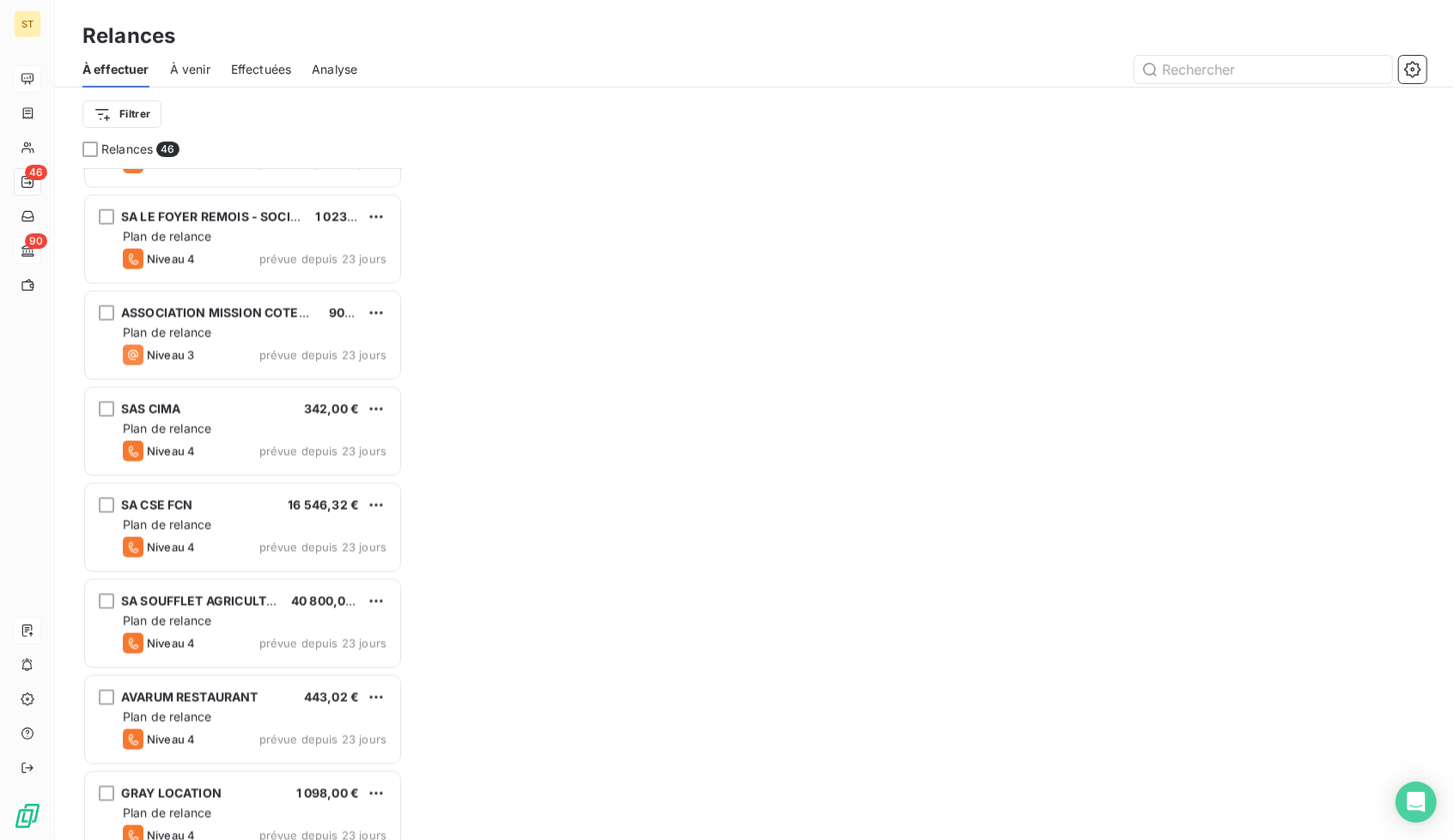
scroll to position [1821, 0]
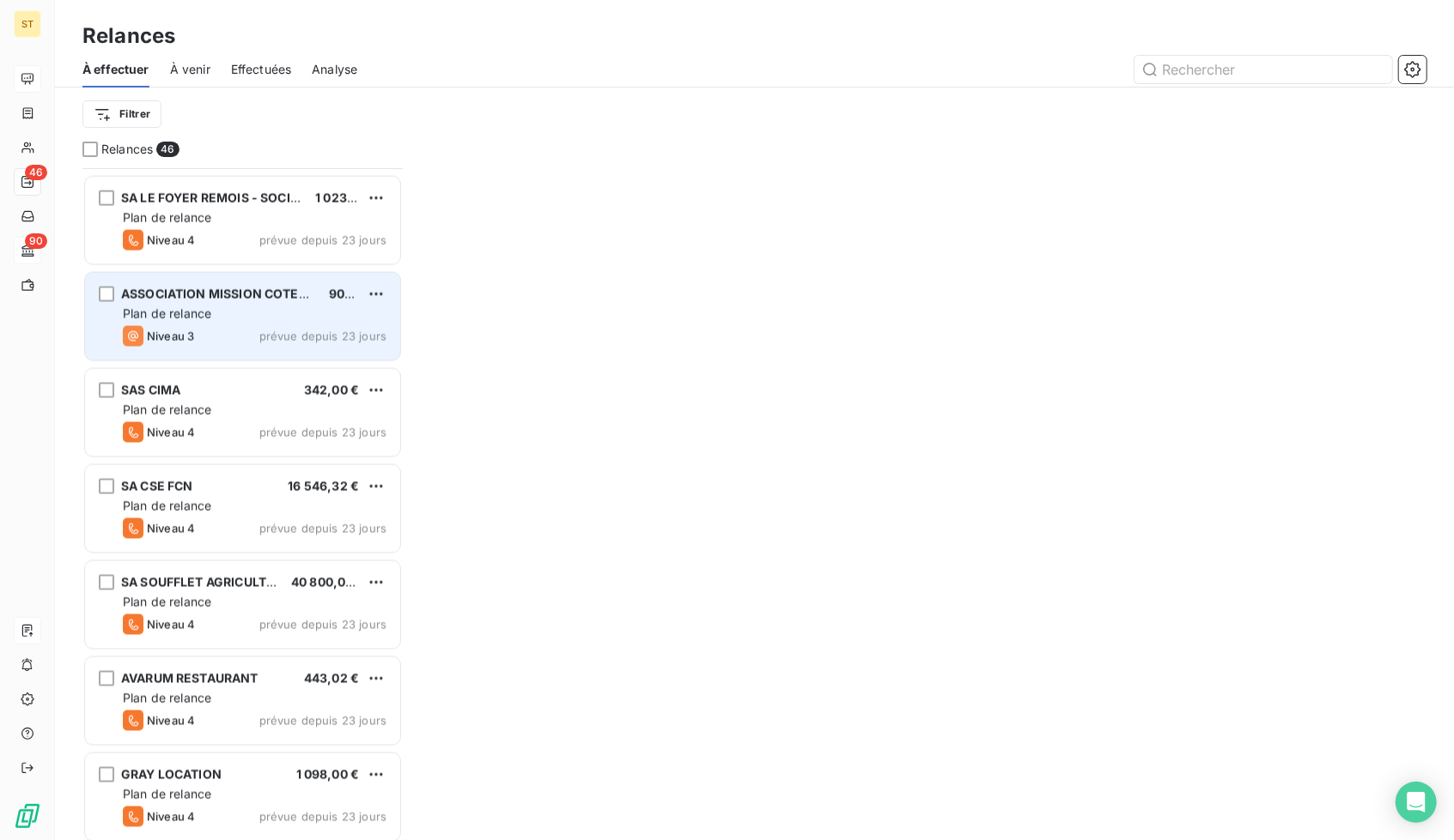
click at [236, 324] on div "ASSOCIATION MISSION COTEAUX, MAISONS ET CAVES DE 903,00 € Plan de relance Nivea…" at bounding box center [243, 317] width 315 height 88
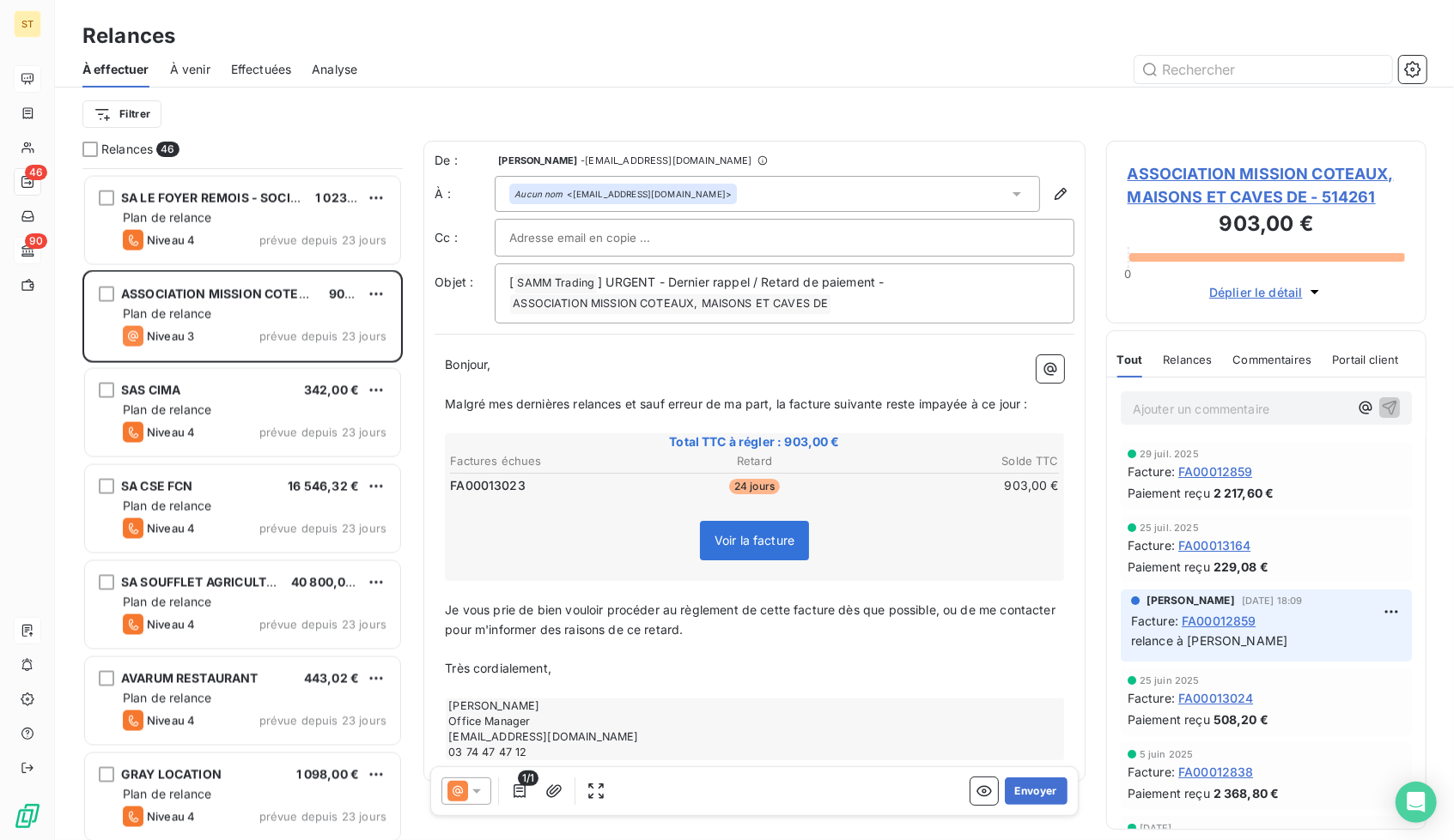
click at [1244, 170] on span "ASSOCIATION MISSION COTEAUX, MAISONS ET CAVES DE - 514261" at bounding box center [1266, 185] width 277 height 47
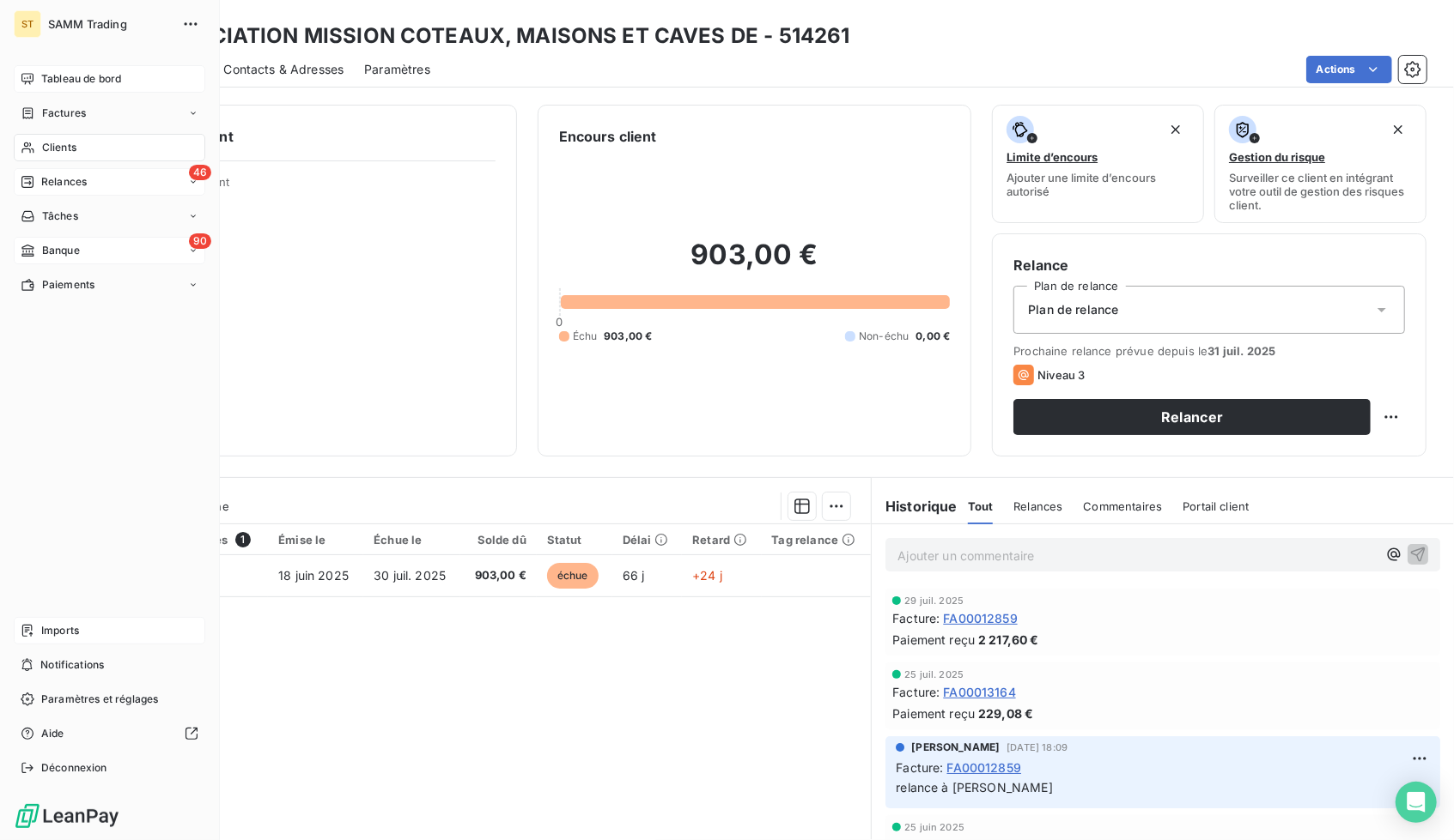
click at [123, 191] on div "46 Relances" at bounding box center [109, 182] width 191 height 28
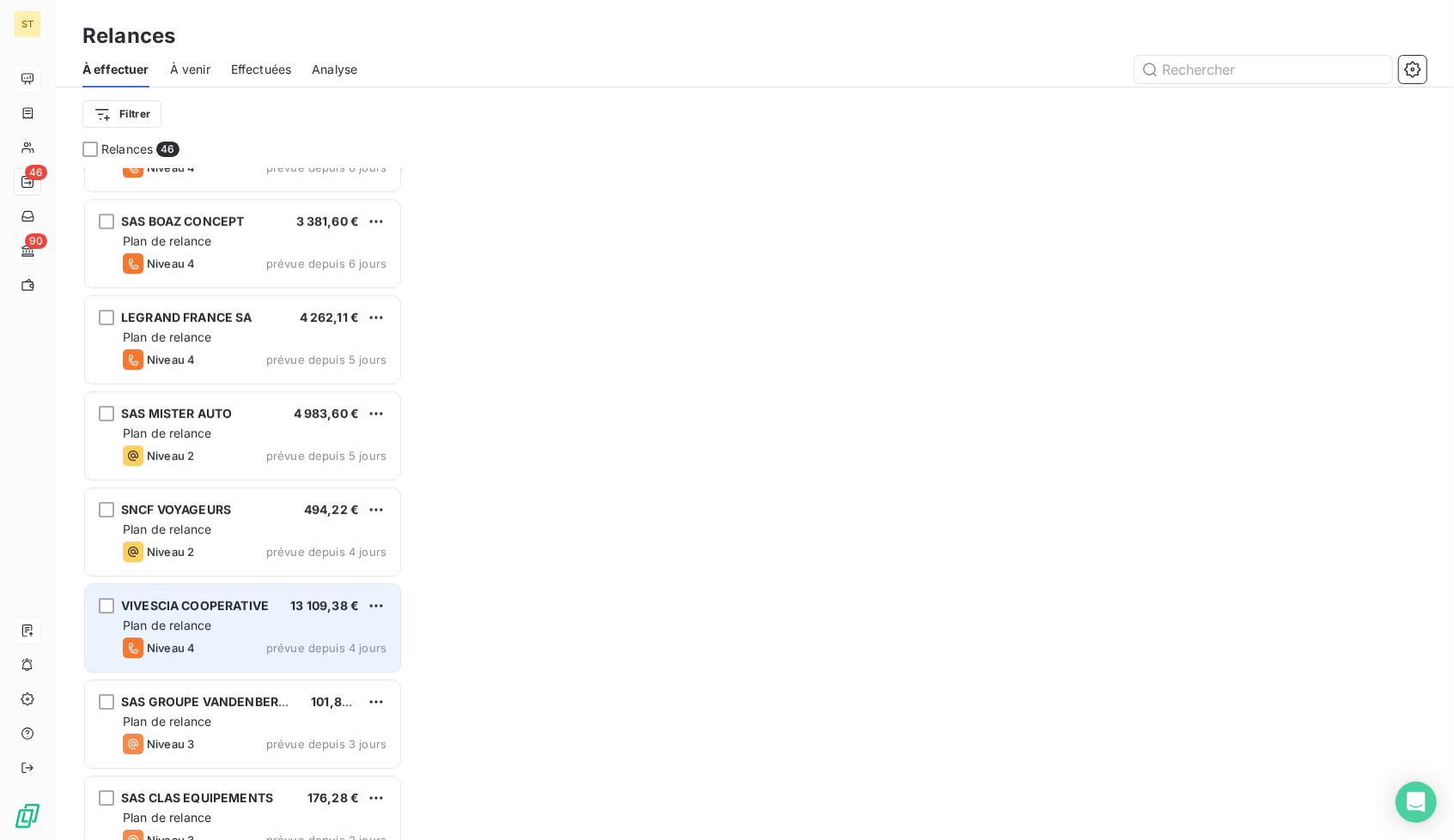
scroll to position [3750, 0]
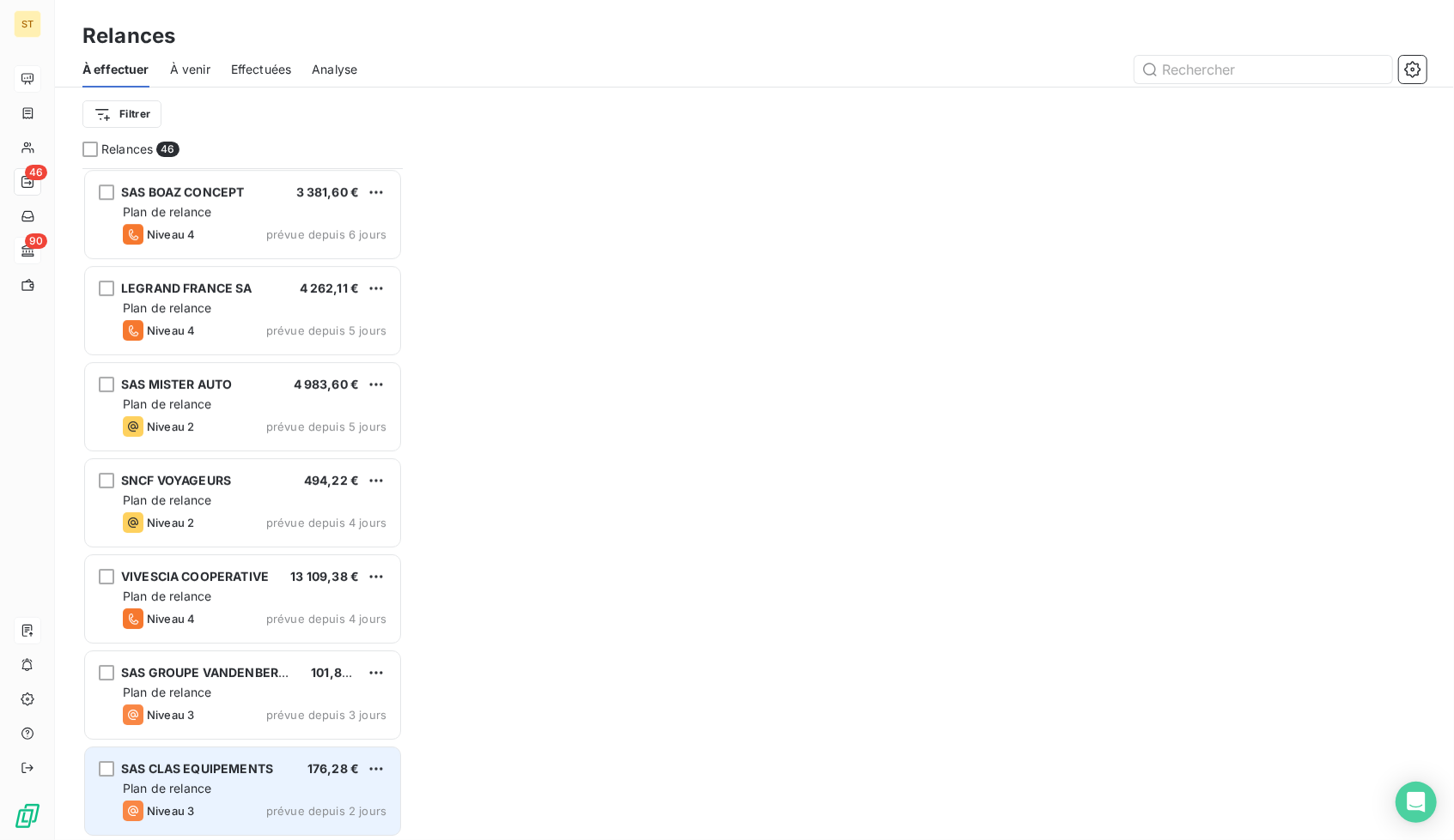
click at [215, 796] on div "Plan de relance" at bounding box center [254, 788] width 264 height 17
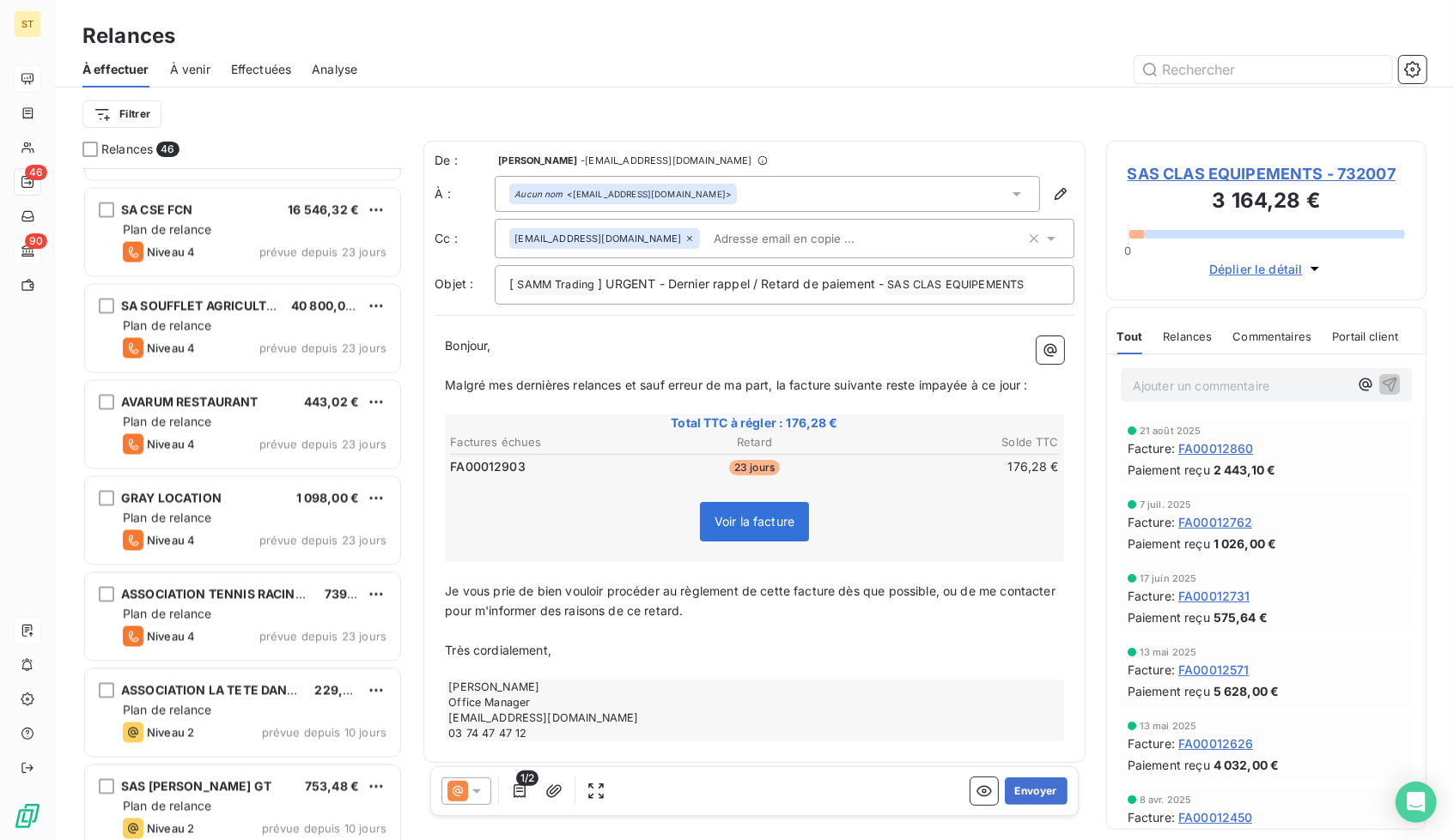
scroll to position [2097, 0]
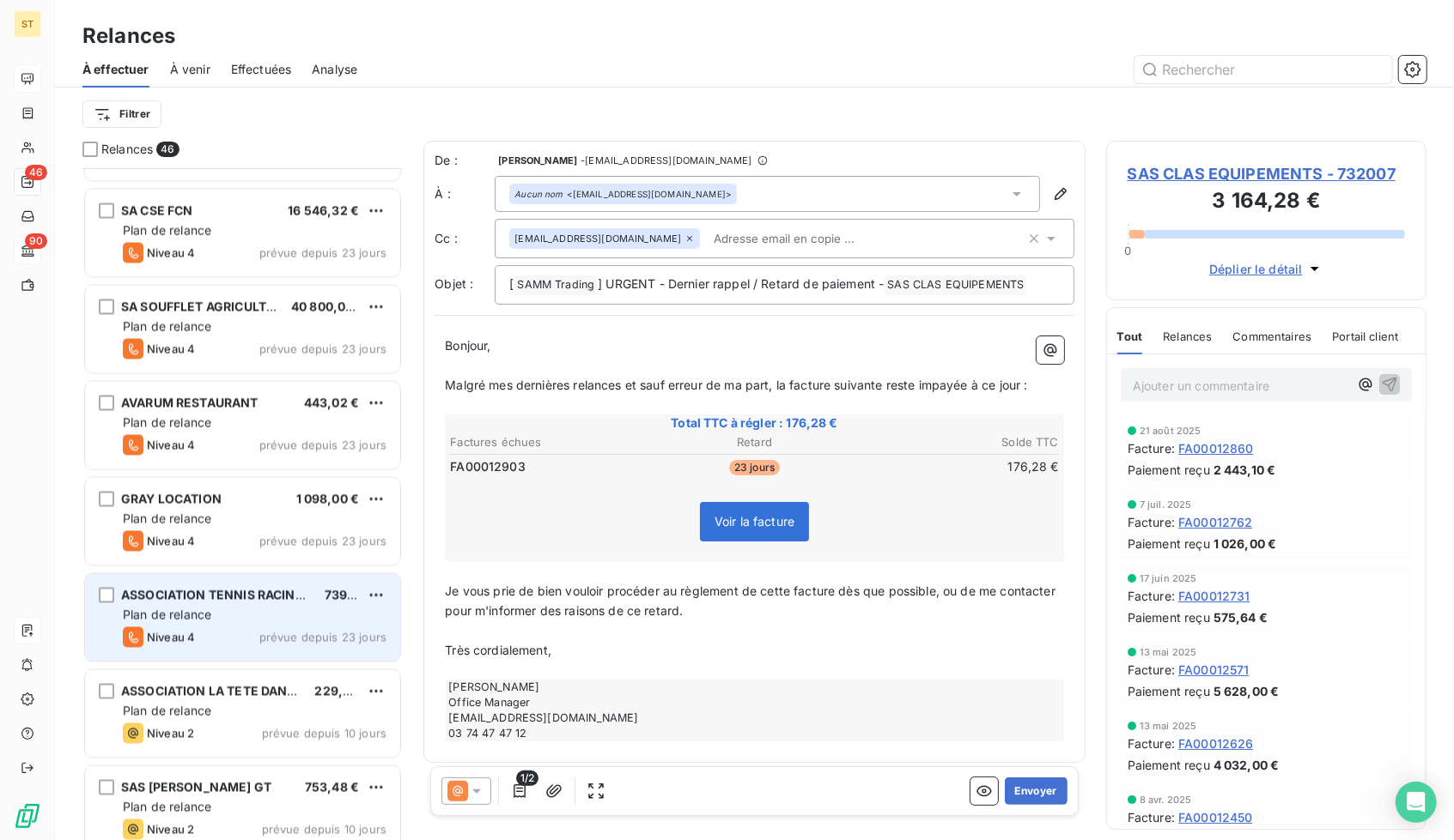
click at [225, 596] on span "ASSOCIATION TENNIS RACING CLUB DE LA MUIRE" at bounding box center [271, 594] width 298 height 14
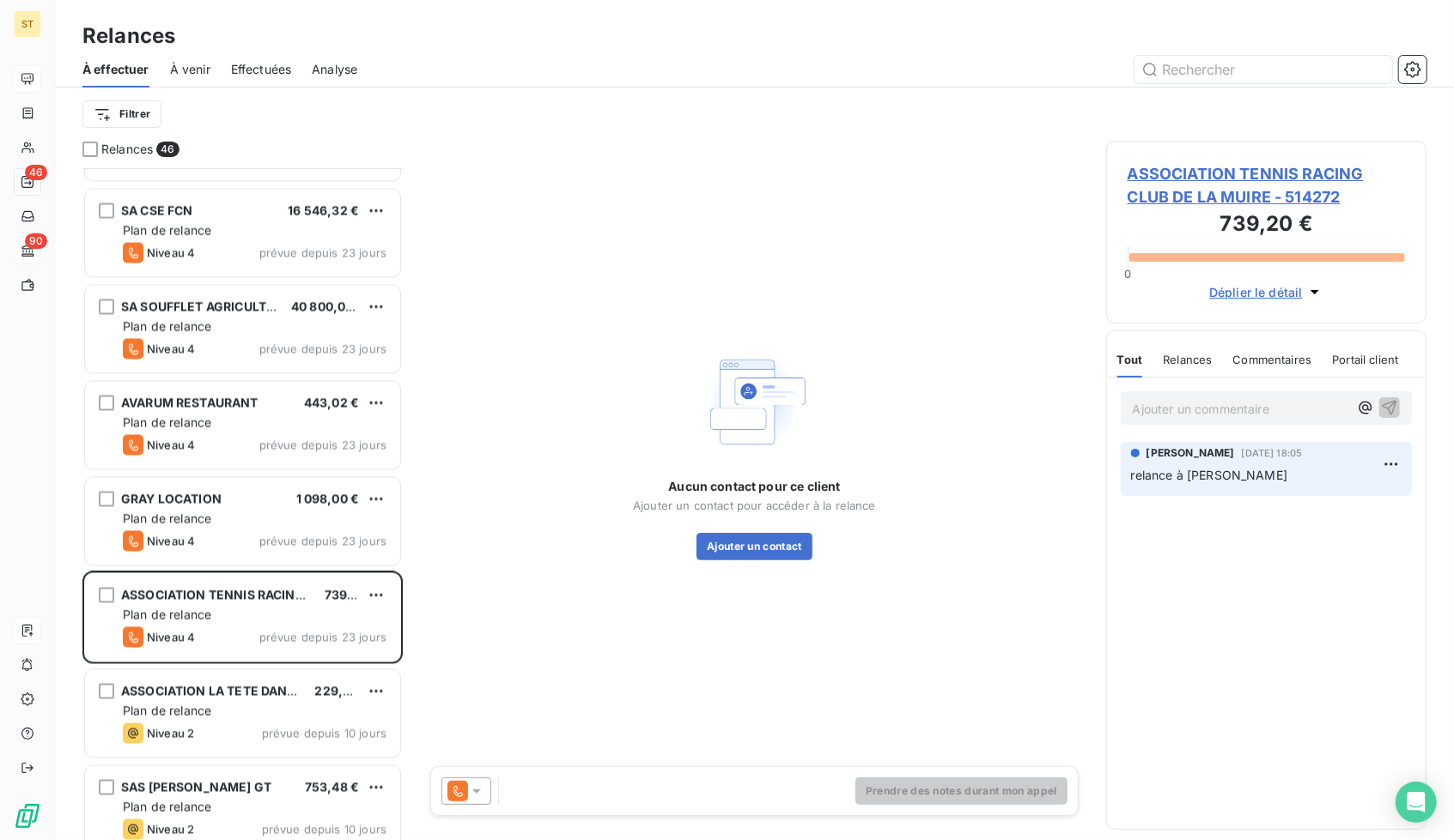
click at [1255, 156] on div "ASSOCIATION TENNIS RACING CLUB DE LA MUIRE - 514272 739,20 € 0 Déplier le détail" at bounding box center [1266, 231] width 320 height 183
click at [1219, 189] on span "ASSOCIATION TENNIS RACING CLUB DE LA MUIRE - 514272" at bounding box center [1266, 185] width 277 height 47
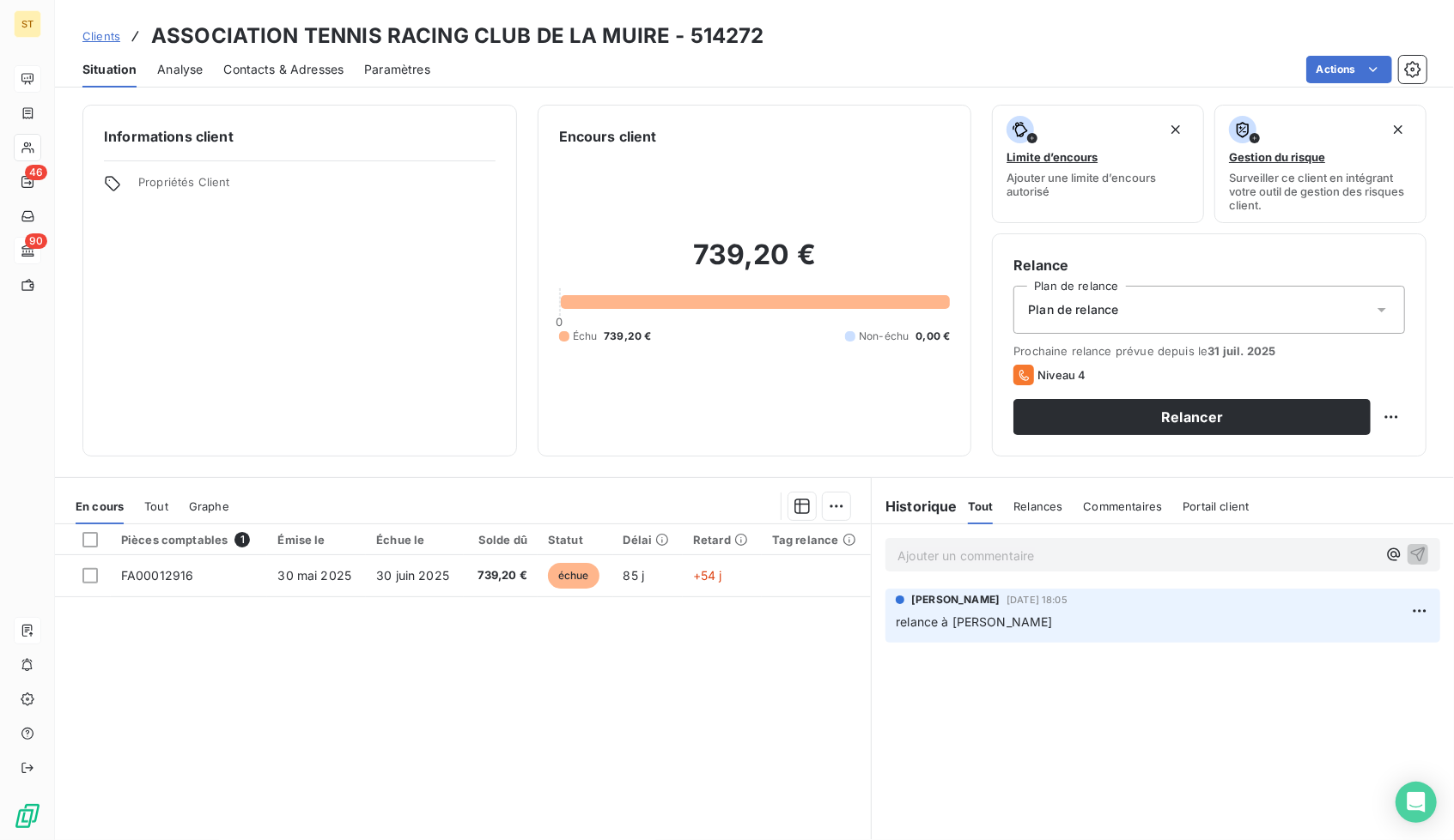
click at [475, 598] on div "Pièces comptables 1 Émise le Échue le Solde dû Statut Délai Retard Tag relance …" at bounding box center [462, 690] width 815 height 331
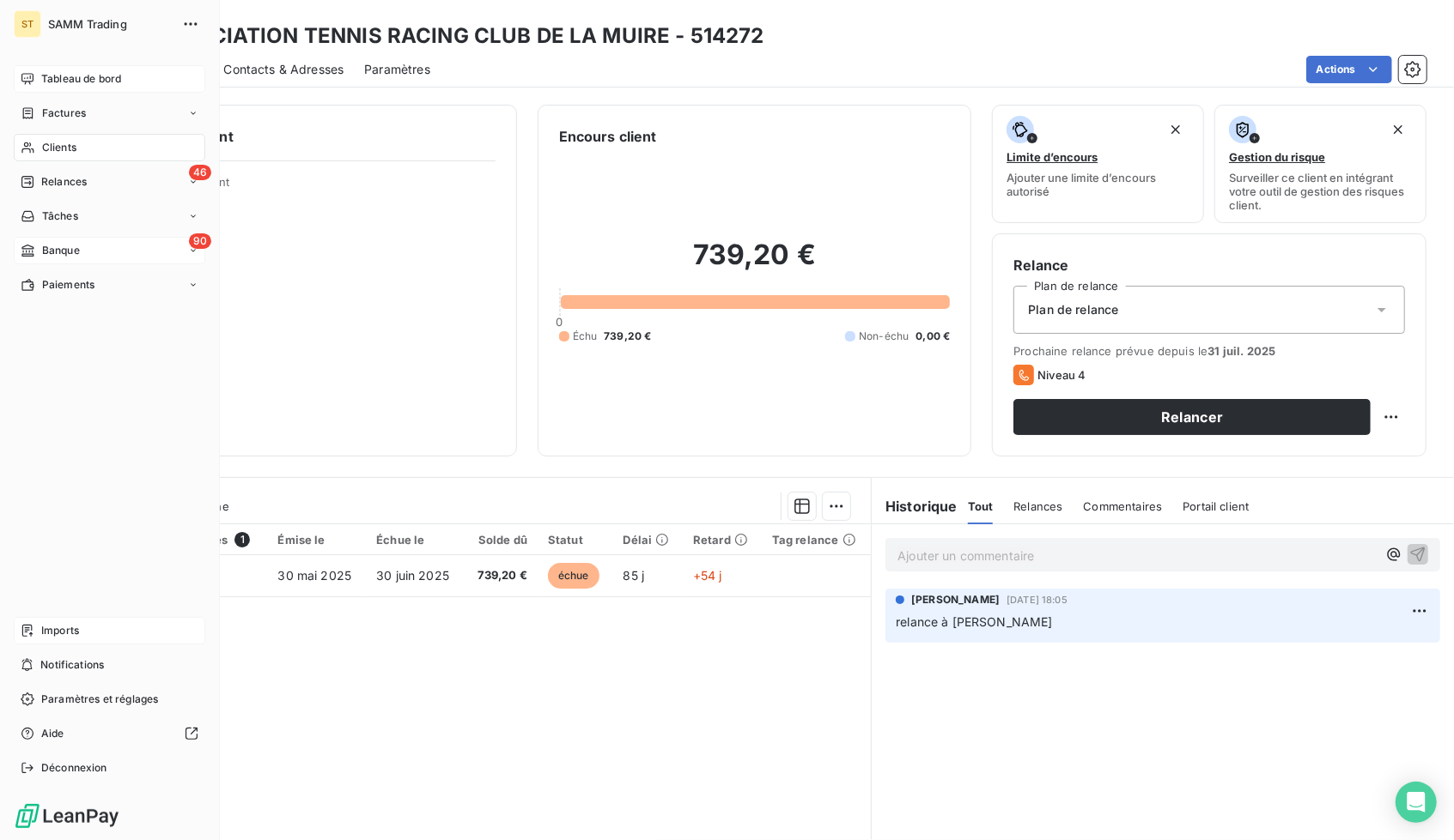
click at [41, 55] on div "ST SAMM Trading Tableau de bord Factures Clients 46 Relances Tâches 90 Banque P…" at bounding box center [110, 420] width 220 height 840
click at [54, 75] on span "Tableau de bord" at bounding box center [81, 79] width 80 height 15
